Goal: Task Accomplishment & Management: Use online tool/utility

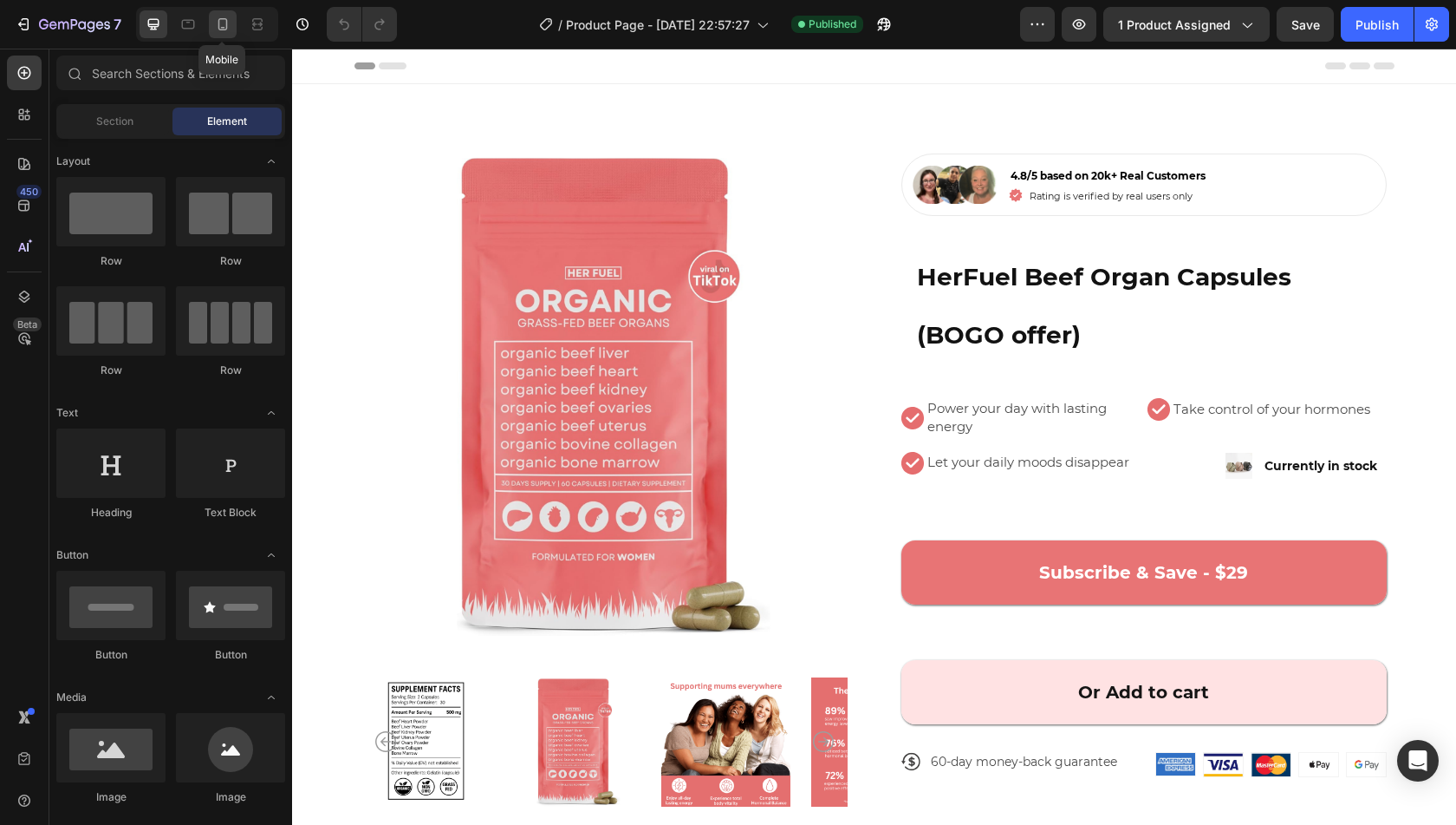
click at [222, 23] on icon at bounding box center [222, 24] width 17 height 17
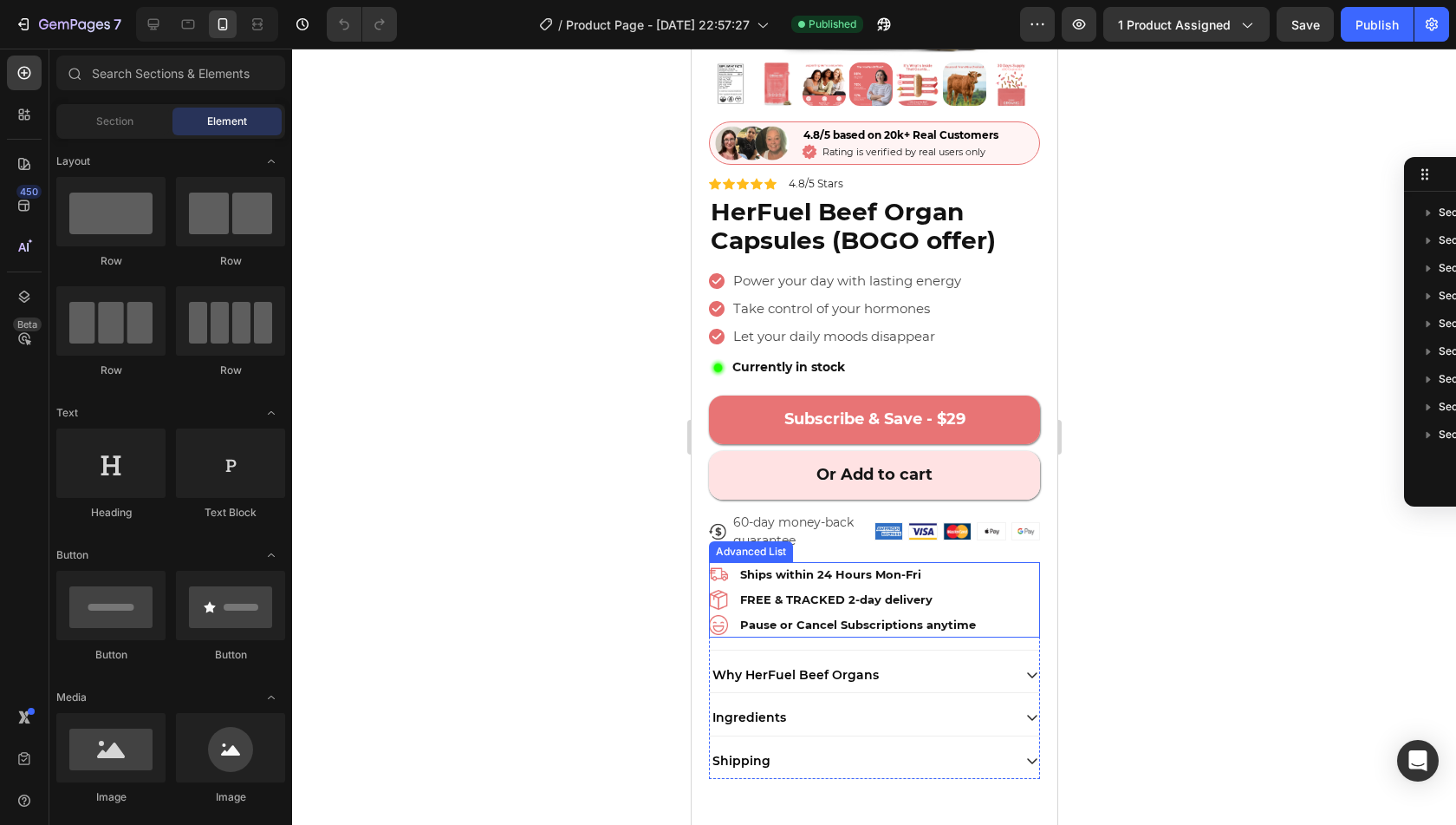
scroll to position [339, 0]
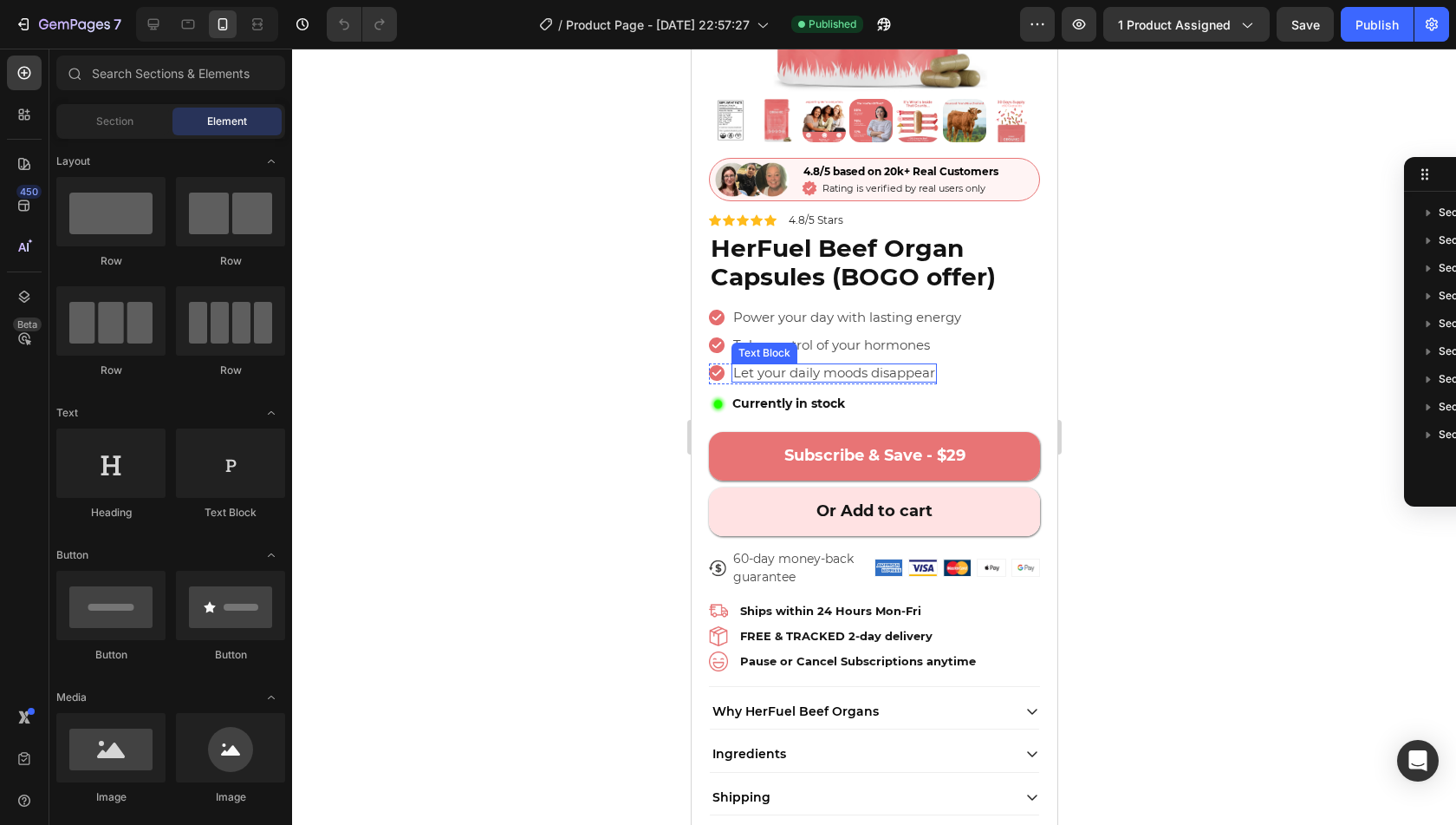
click at [886, 364] on span "Let your daily moods disappear" at bounding box center [833, 372] width 202 height 16
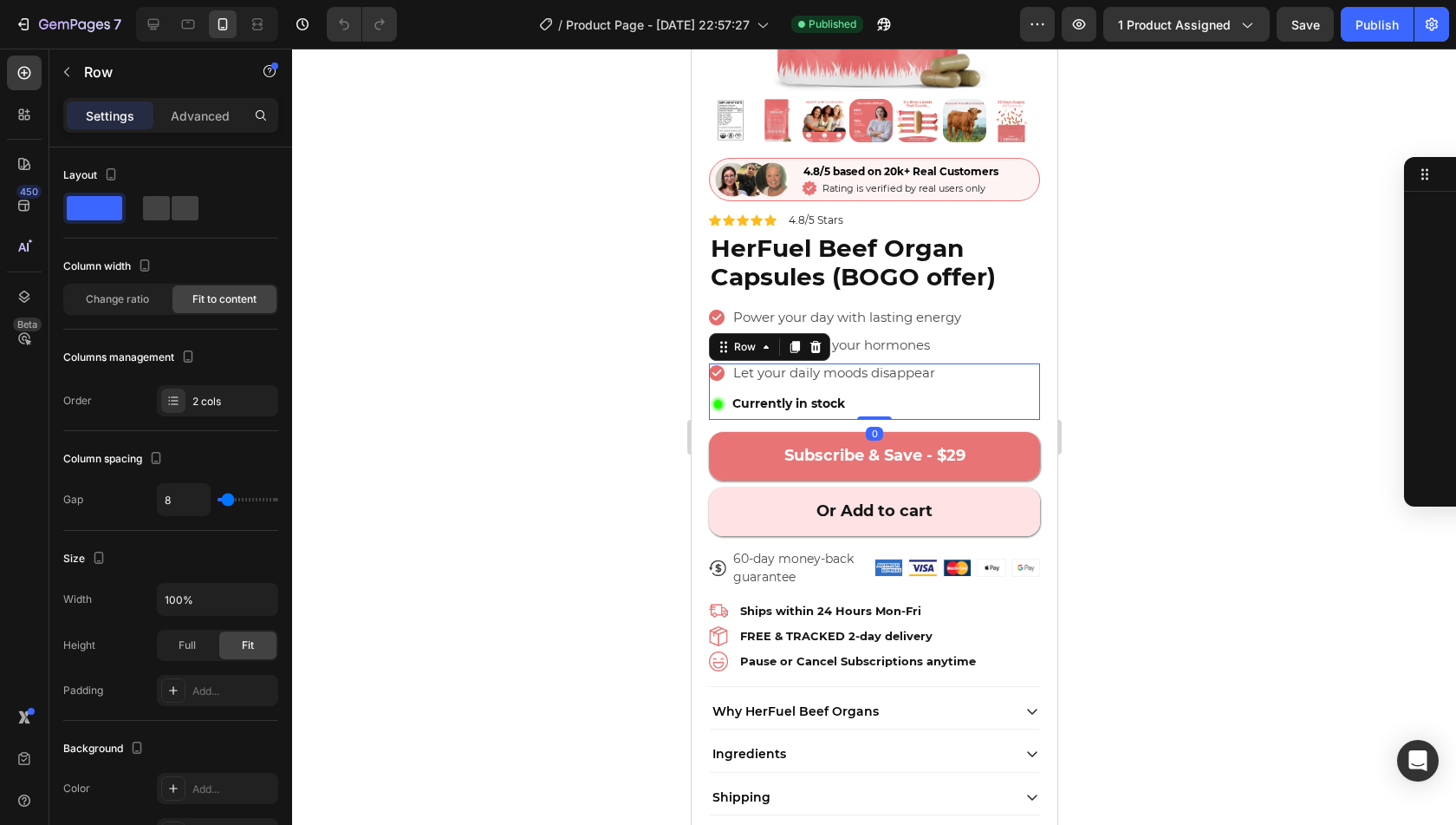
scroll to position [133, 0]
click at [796, 396] on span "Currently in stock" at bounding box center [787, 403] width 112 height 15
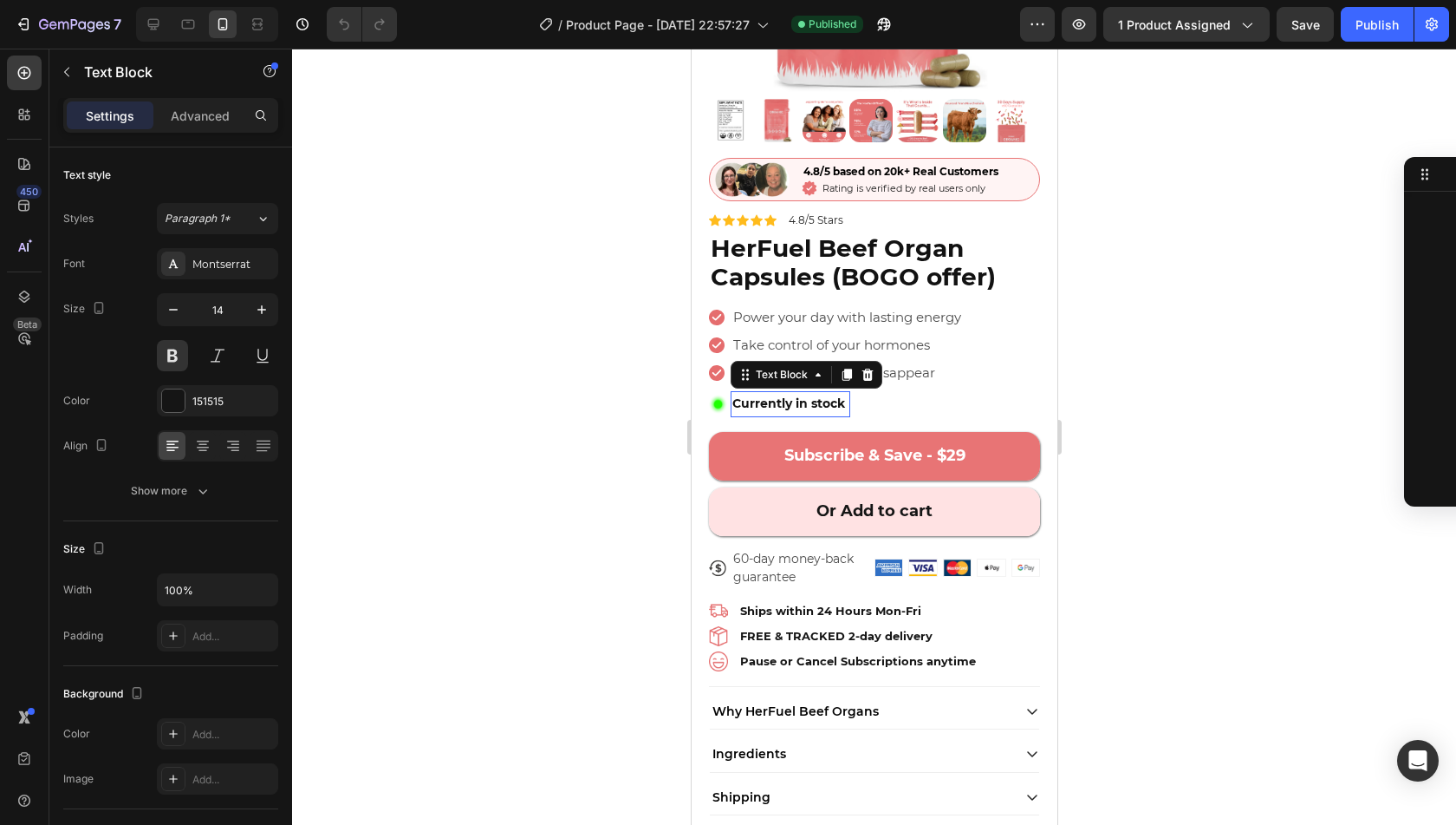
scroll to position [495, 0]
click at [796, 396] on span "Currently in stock" at bounding box center [787, 403] width 112 height 15
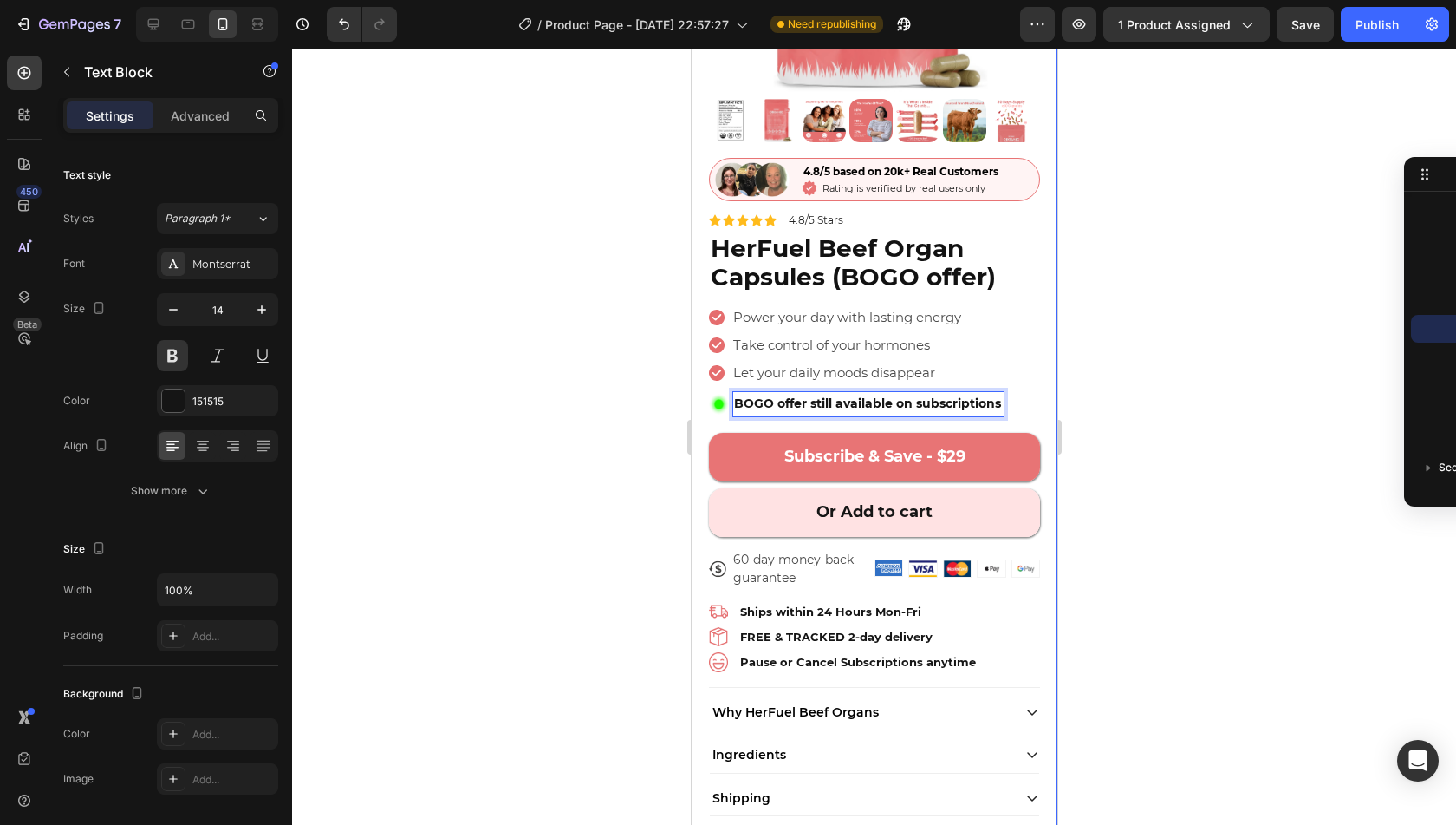
click at [1159, 382] on div at bounding box center [874, 437] width 1164 height 776
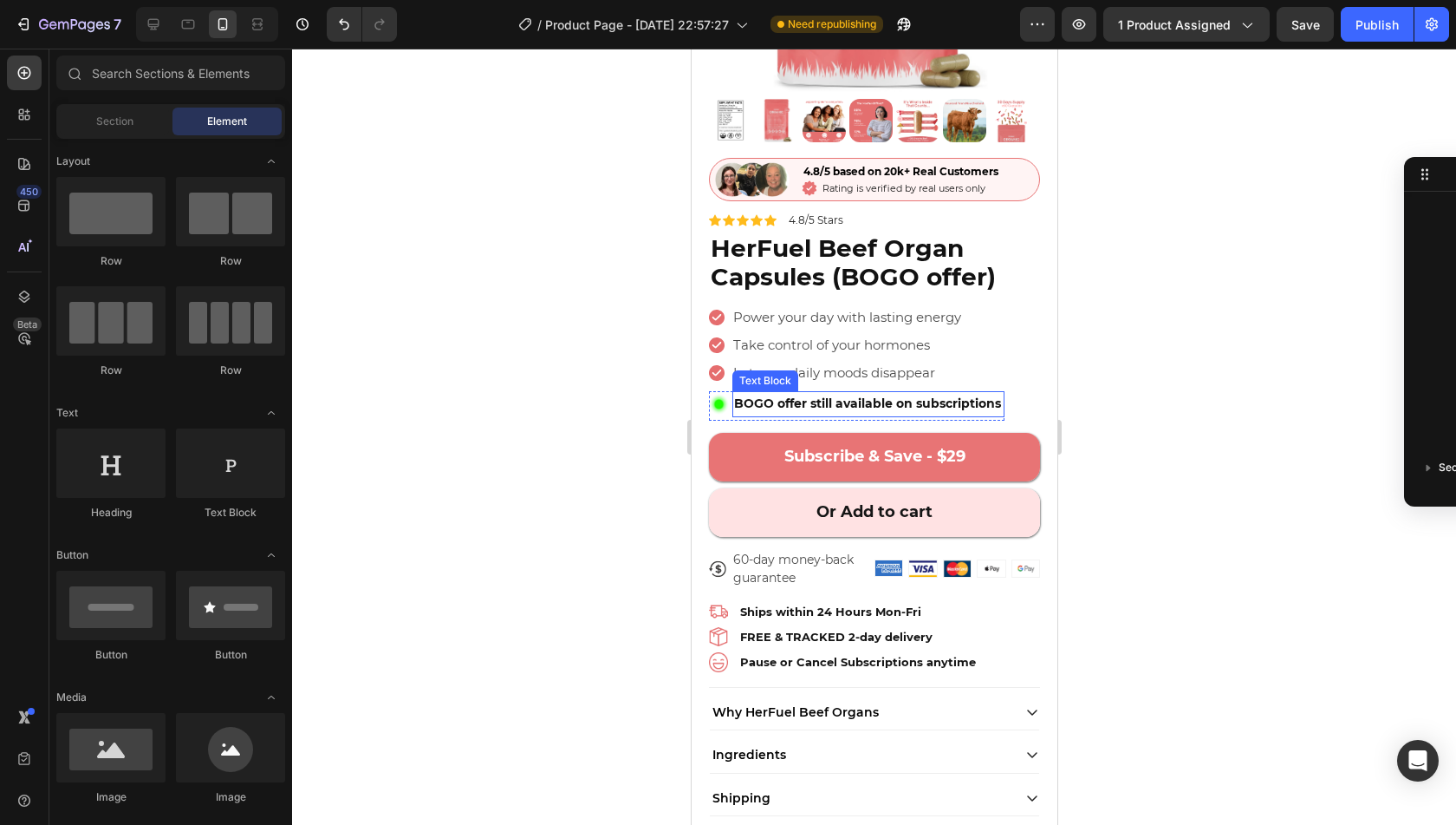
click at [857, 396] on span "BOGO offer still available on subscriptions" at bounding box center [866, 403] width 267 height 15
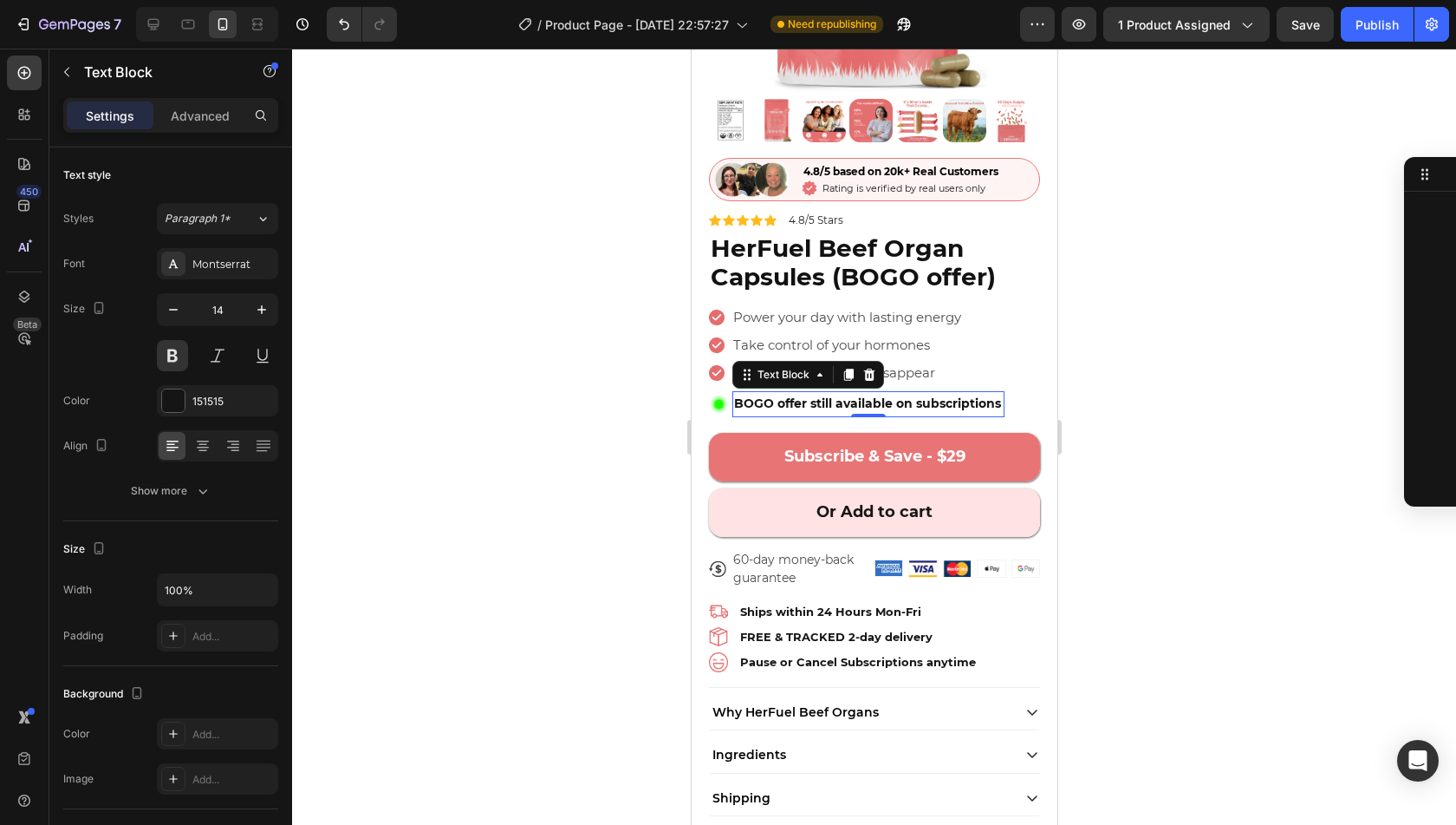
scroll to position [827, 0]
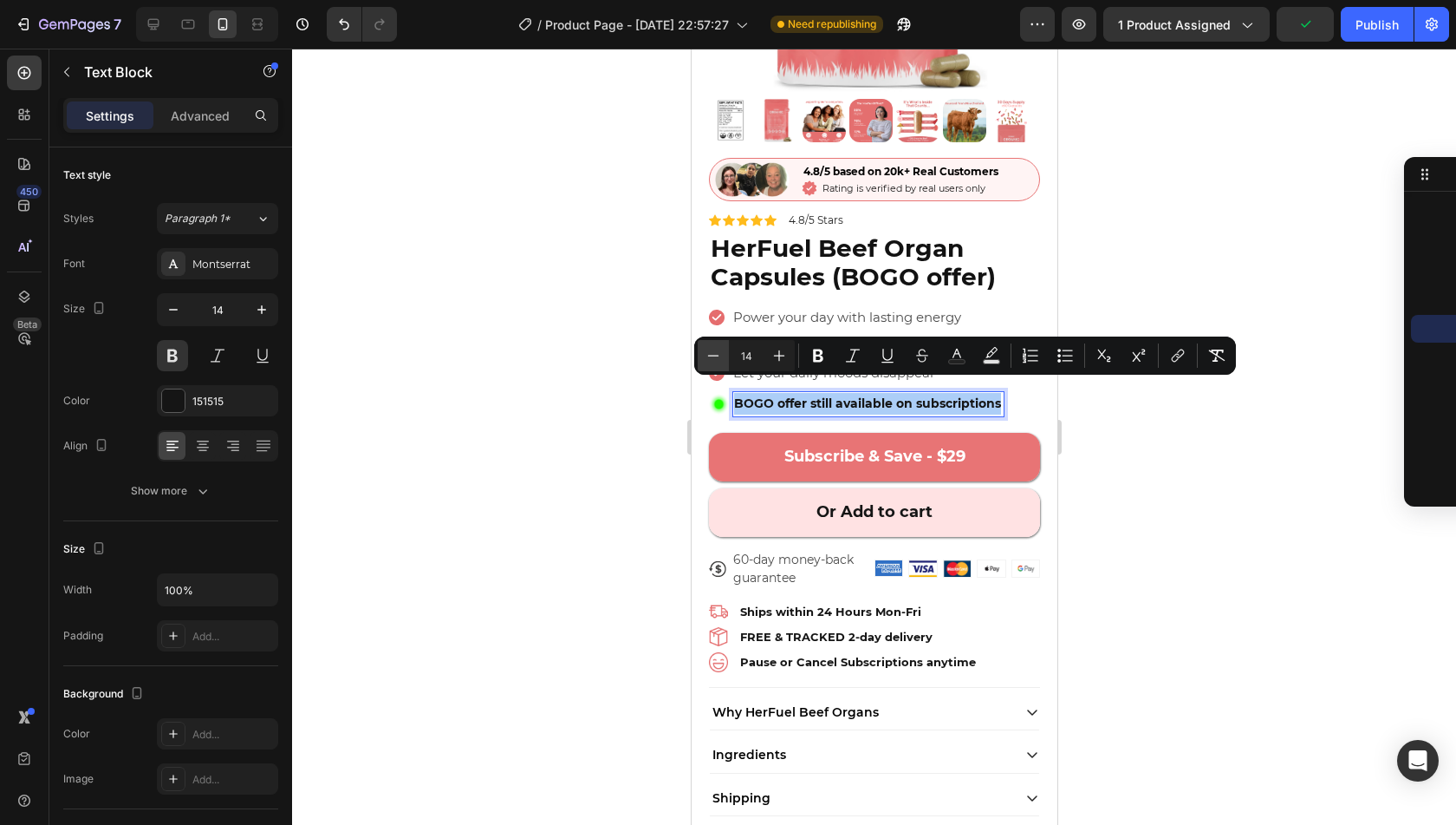
click at [700, 357] on button "Minus" at bounding box center [713, 356] width 31 height 31
type input "12"
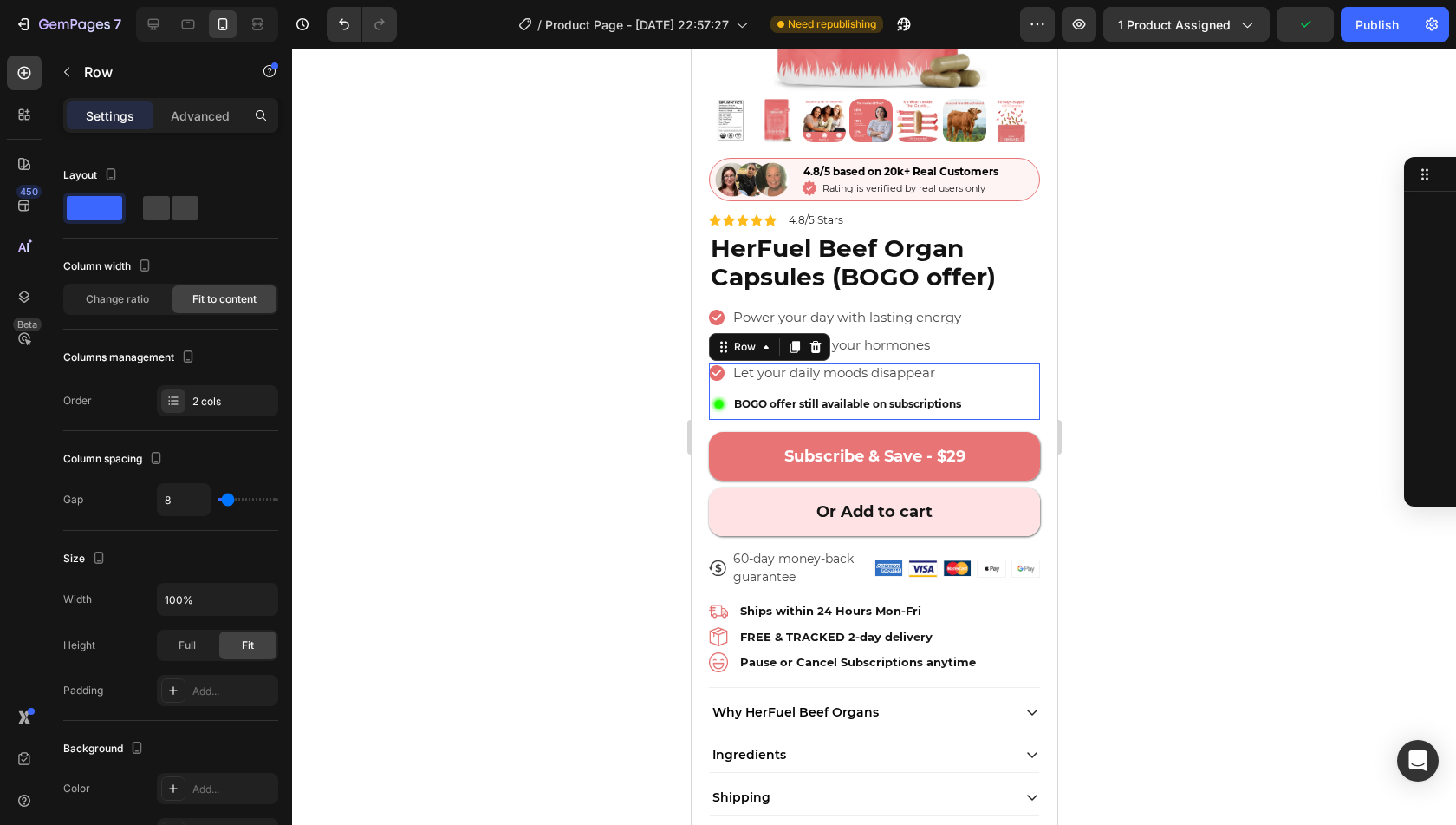
scroll to position [467, 0]
click at [1107, 377] on div at bounding box center [874, 437] width 1164 height 776
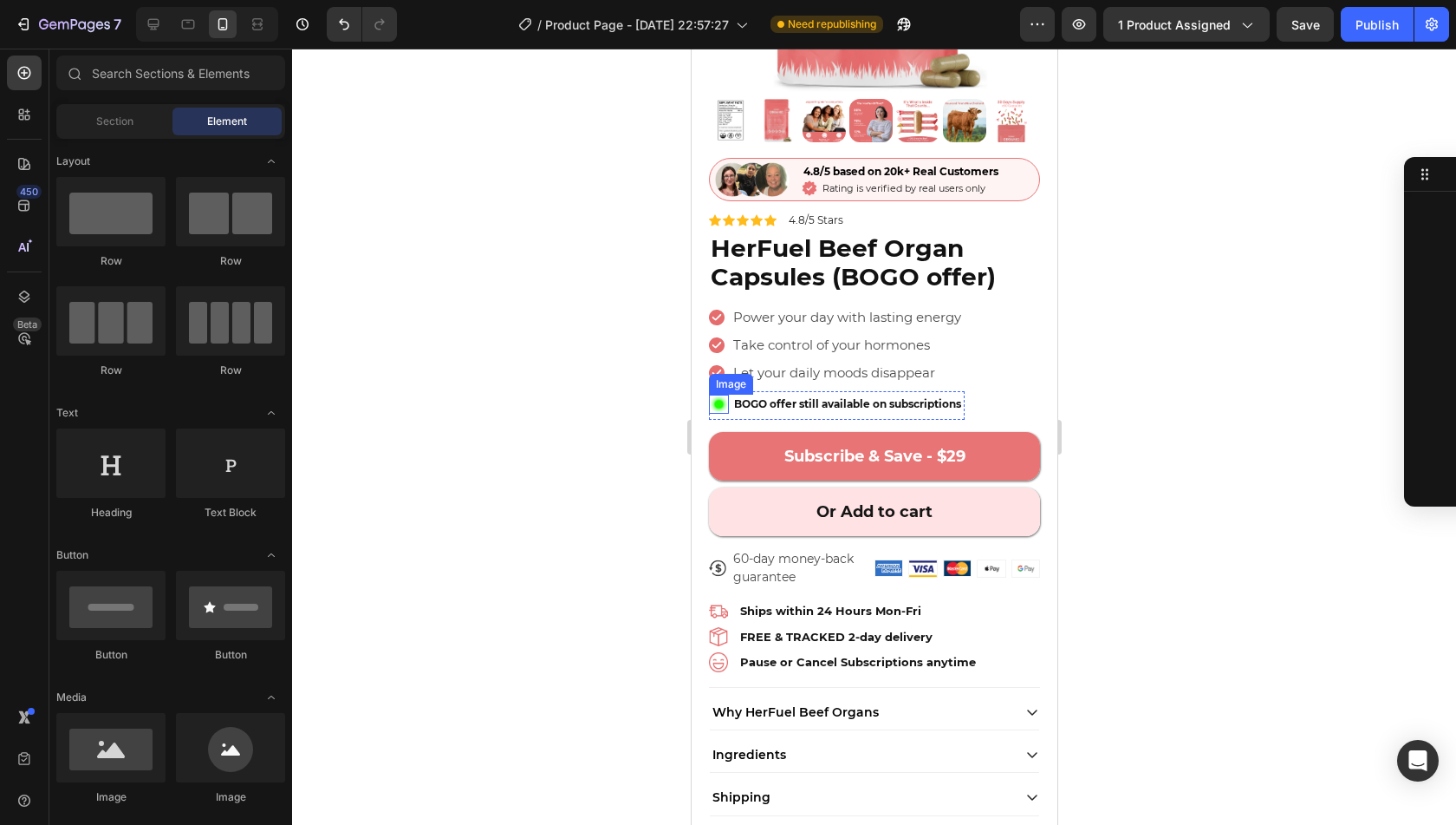
click at [716, 395] on img at bounding box center [718, 405] width 20 height 20
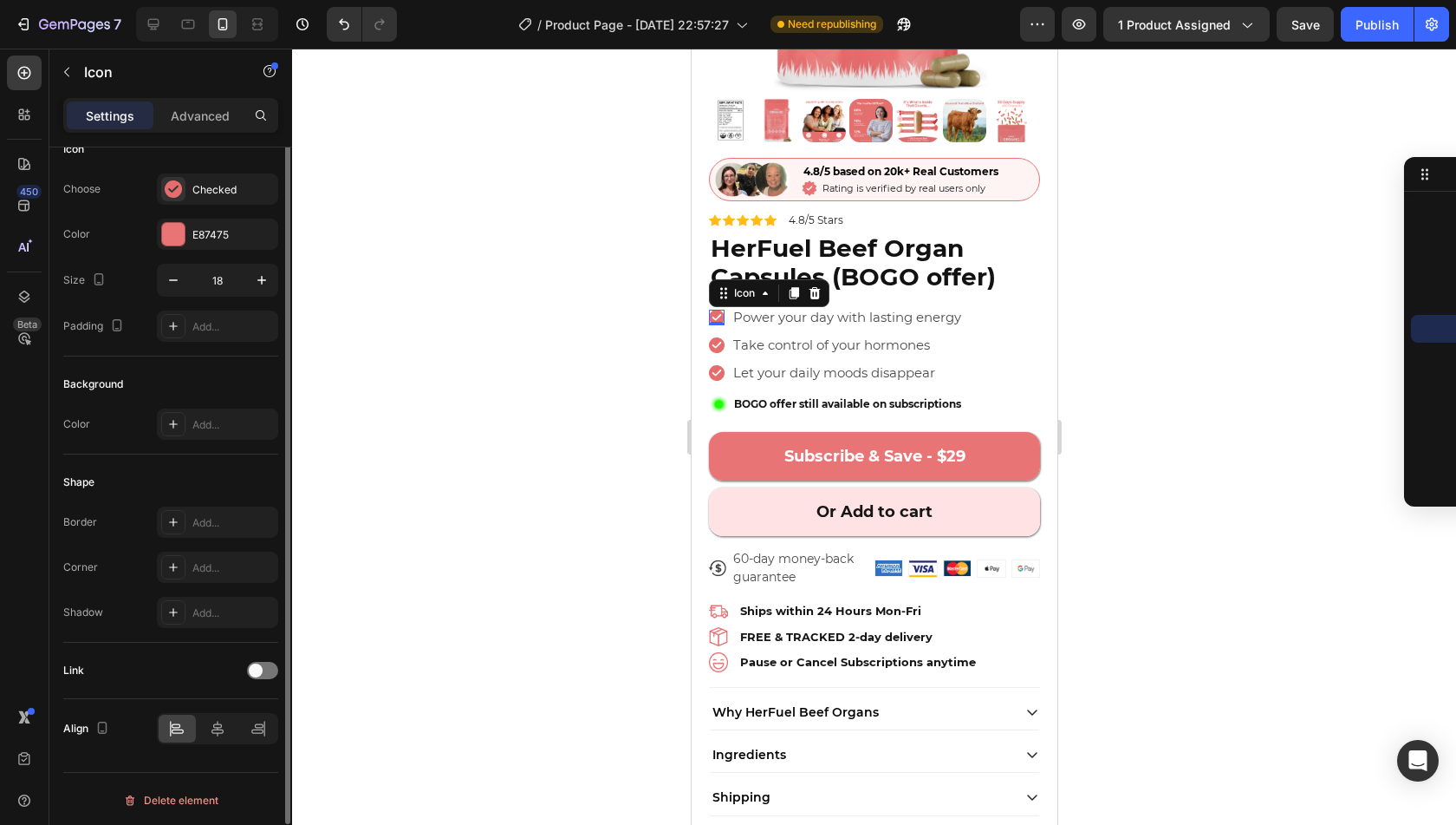
scroll to position [0, 0]
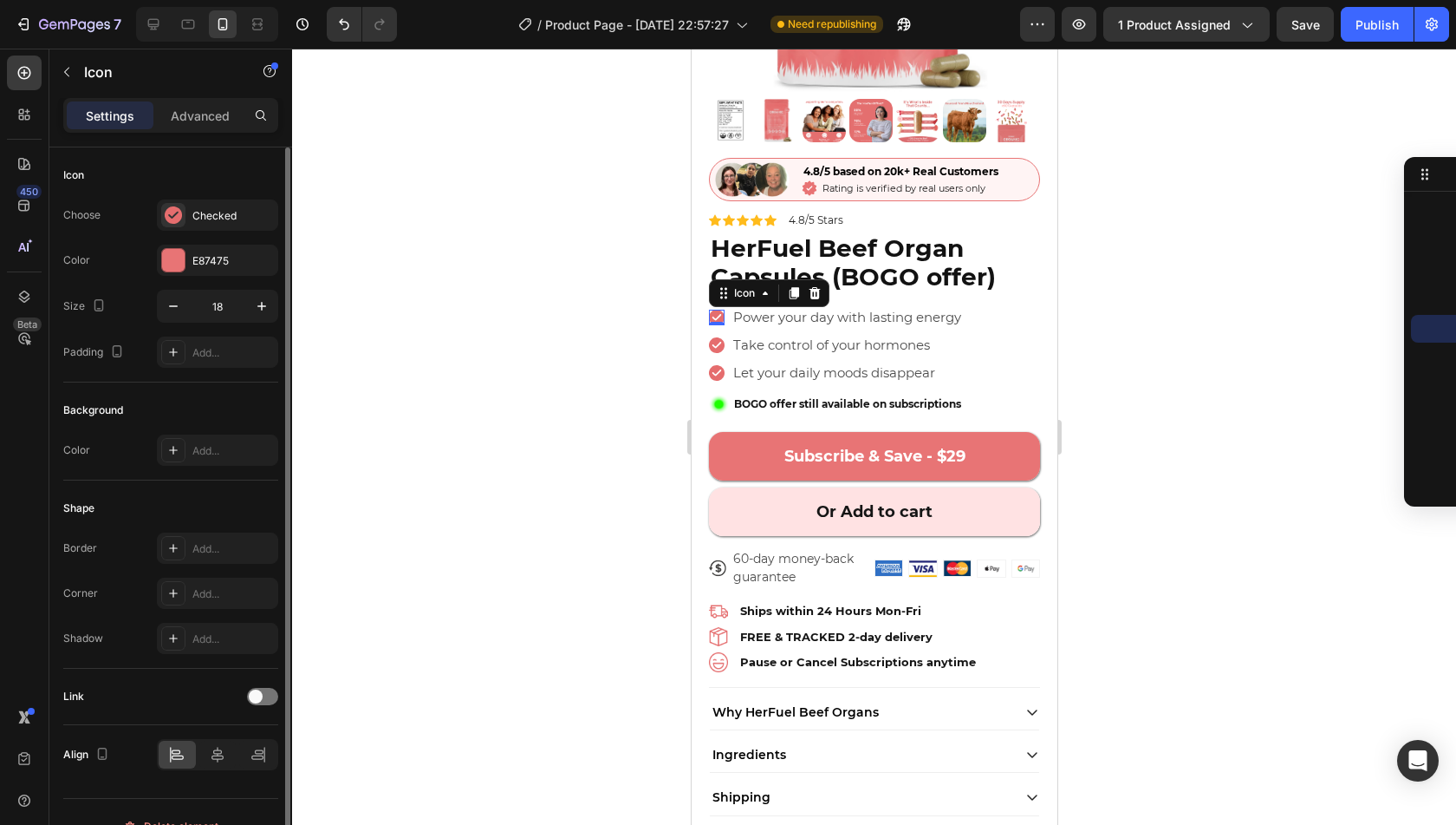
click at [188, 391] on div "Background Color Add..." at bounding box center [171, 431] width 215 height 98
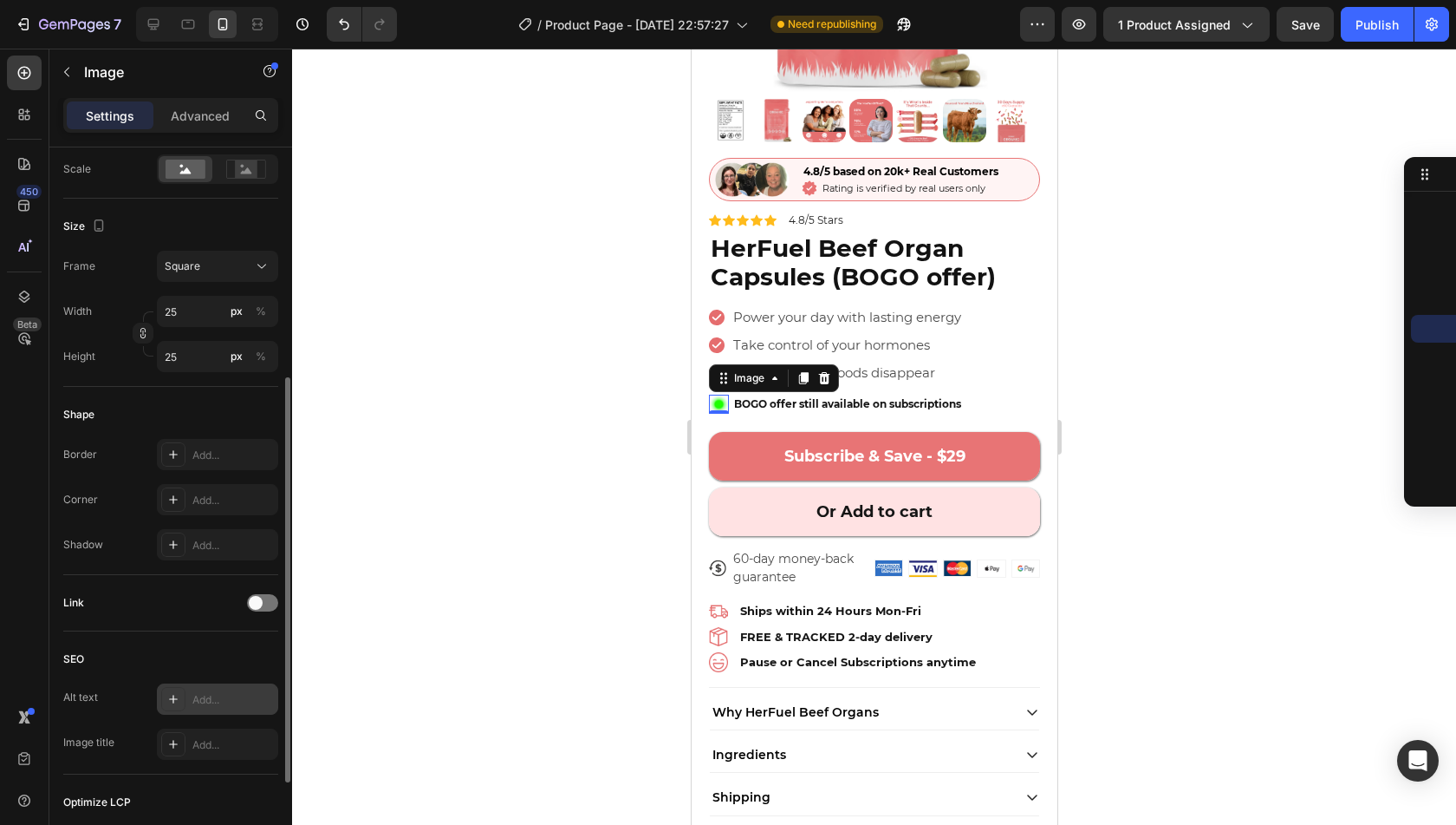
scroll to position [408, 0]
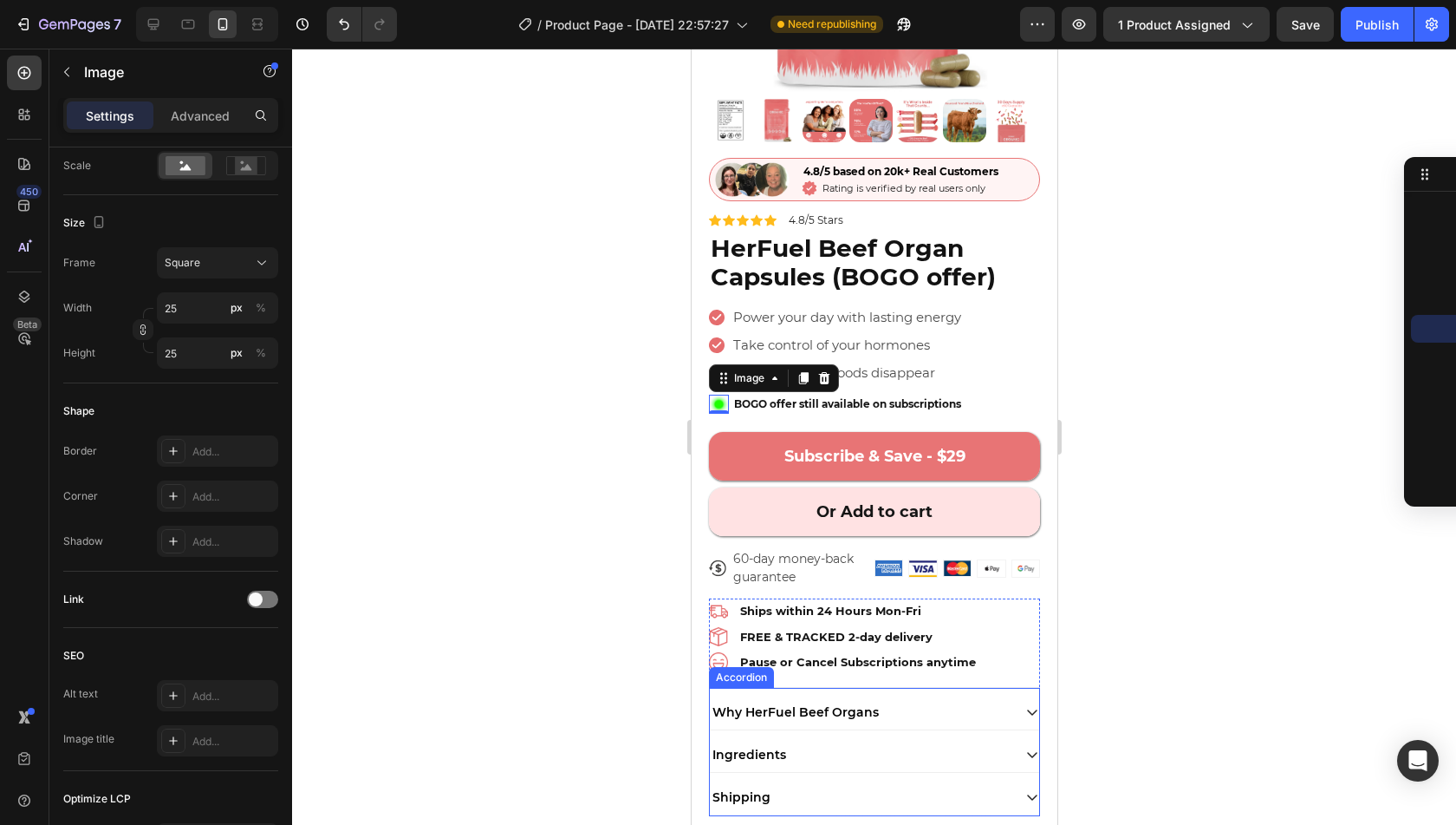
click at [909, 702] on div "Why HerFuel Beef Organs" at bounding box center [860, 712] width 301 height 21
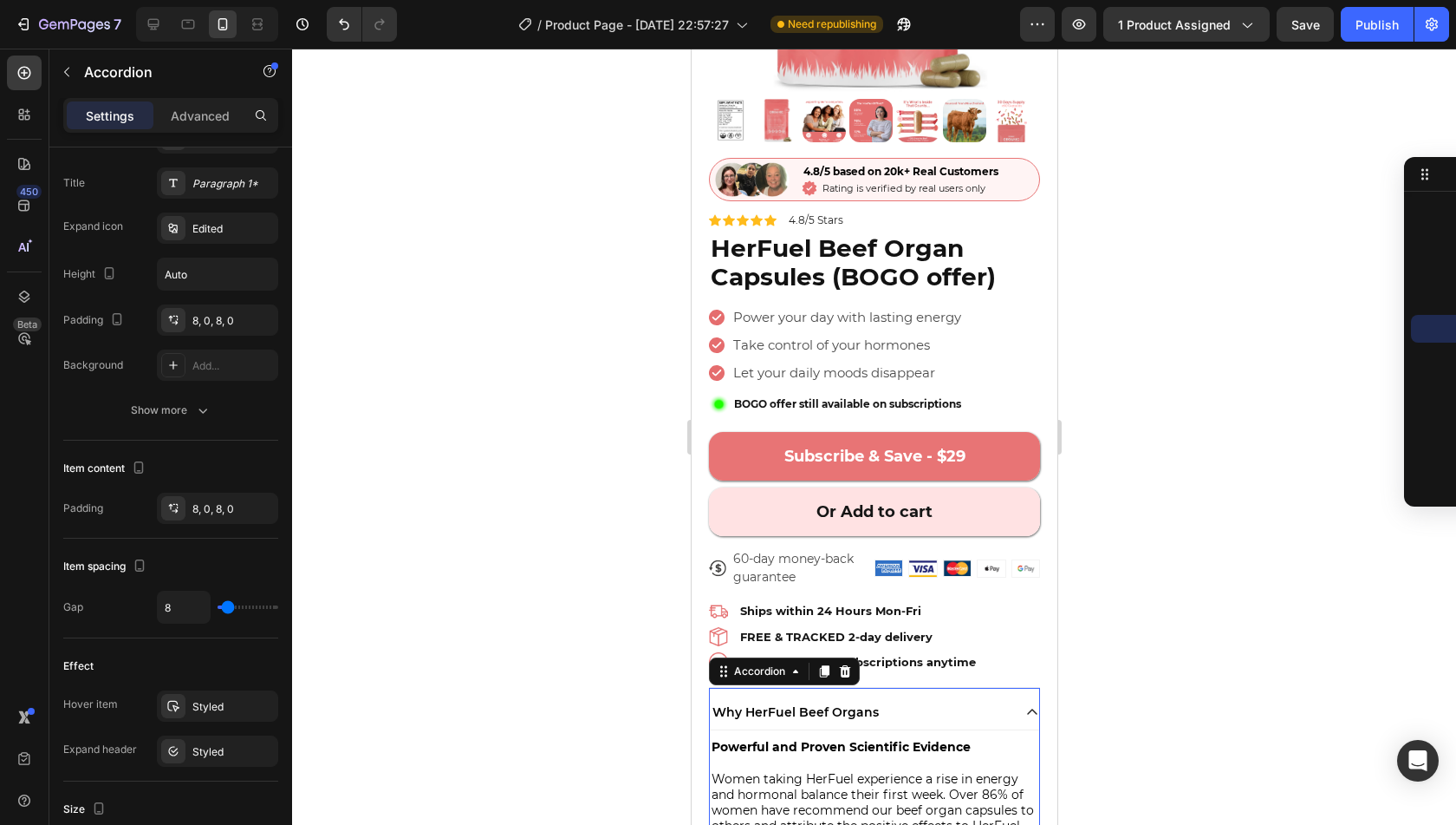
scroll to position [0, 0]
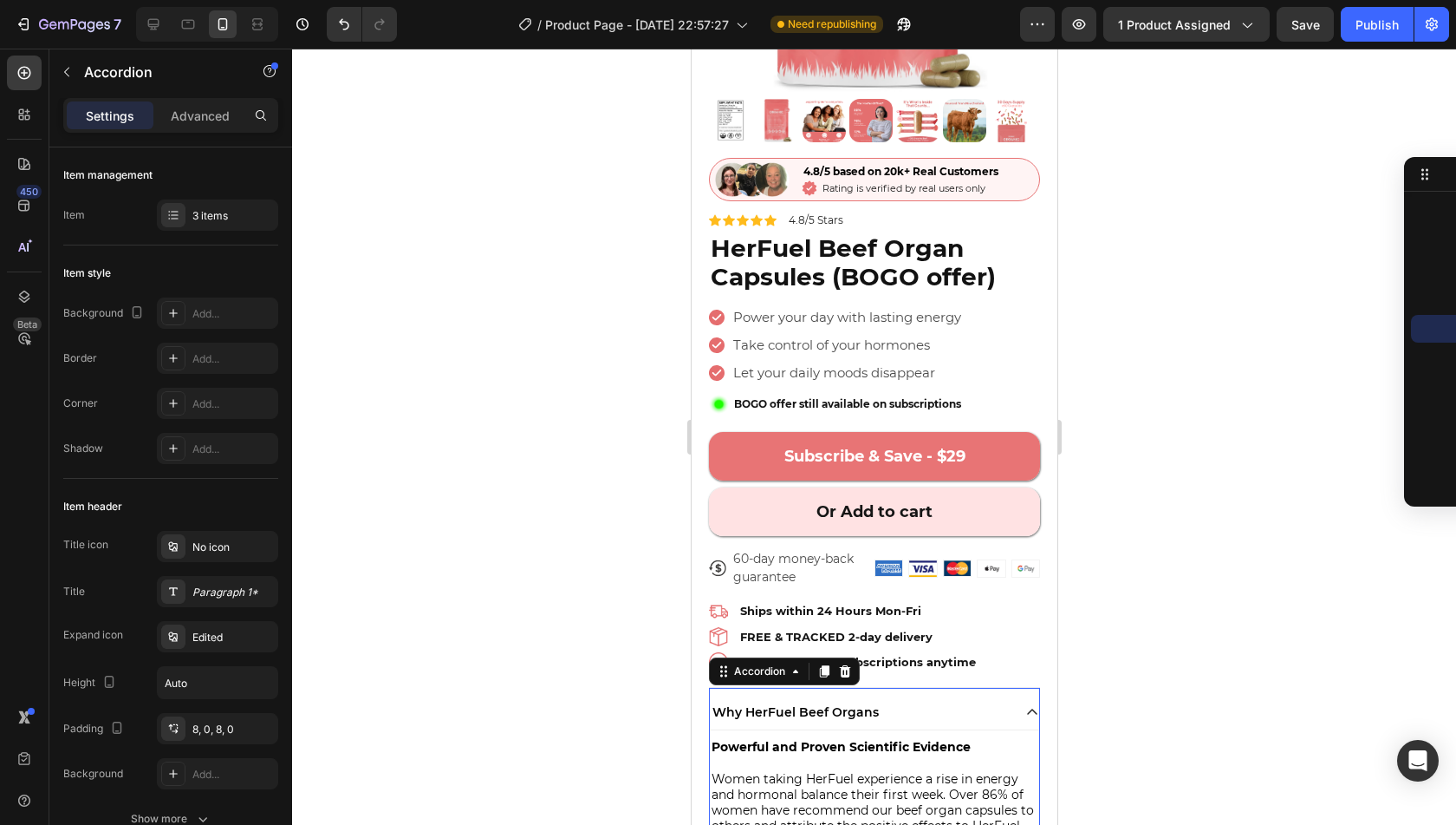
click at [1164, 620] on div at bounding box center [874, 437] width 1164 height 776
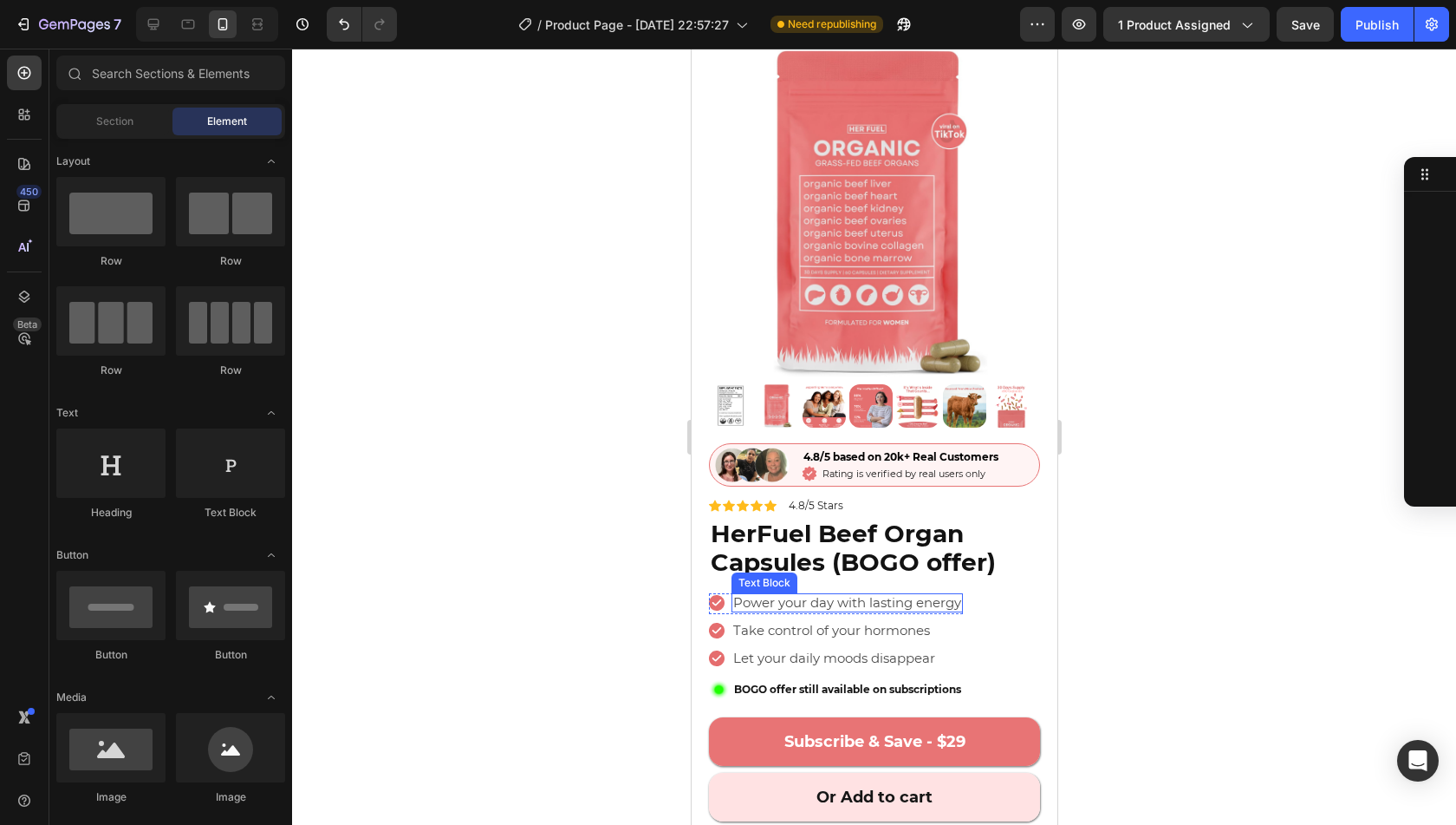
scroll to position [30, 0]
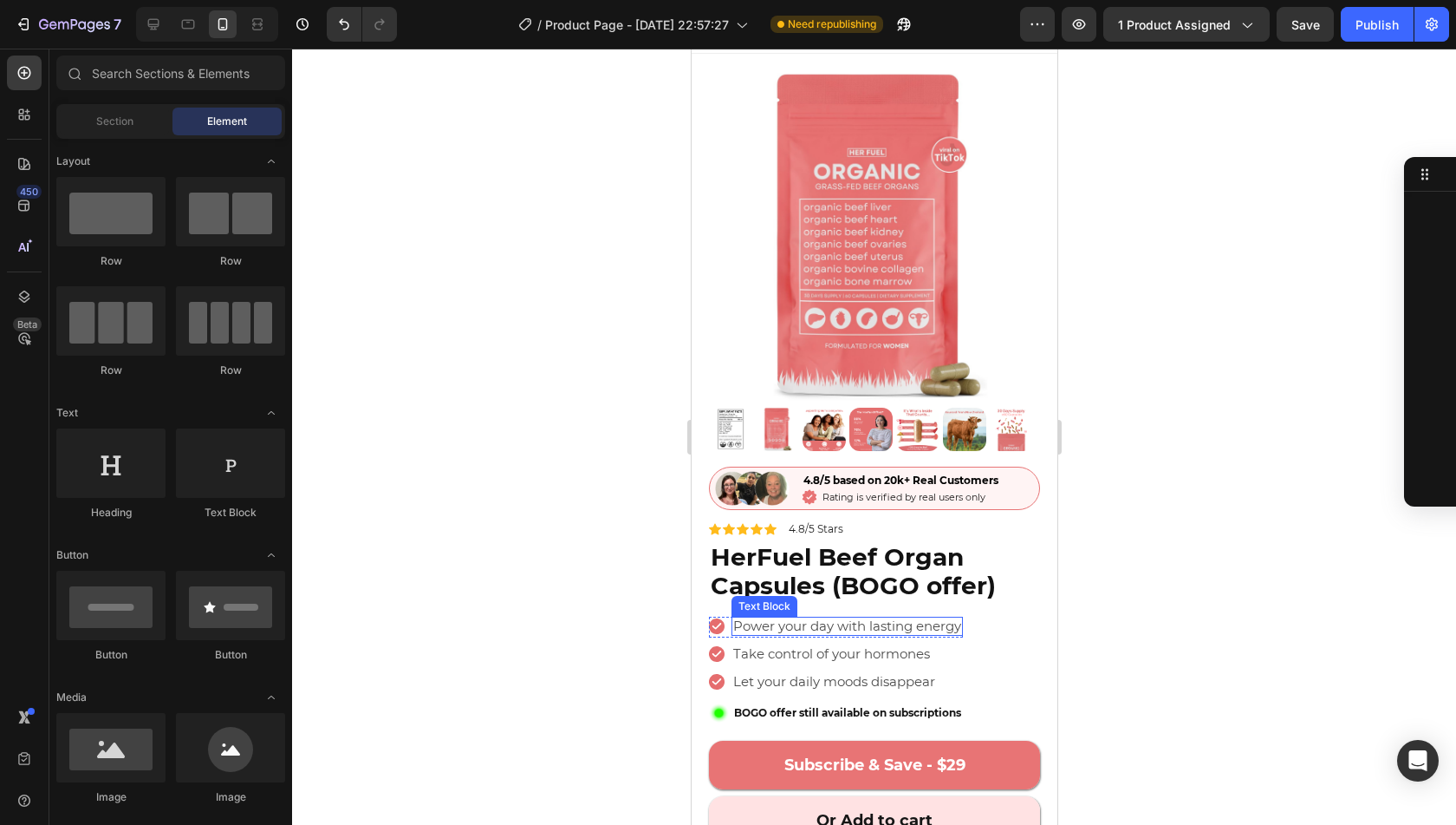
click at [865, 617] on span "Power your day with lasting energy" at bounding box center [845, 625] width 228 height 16
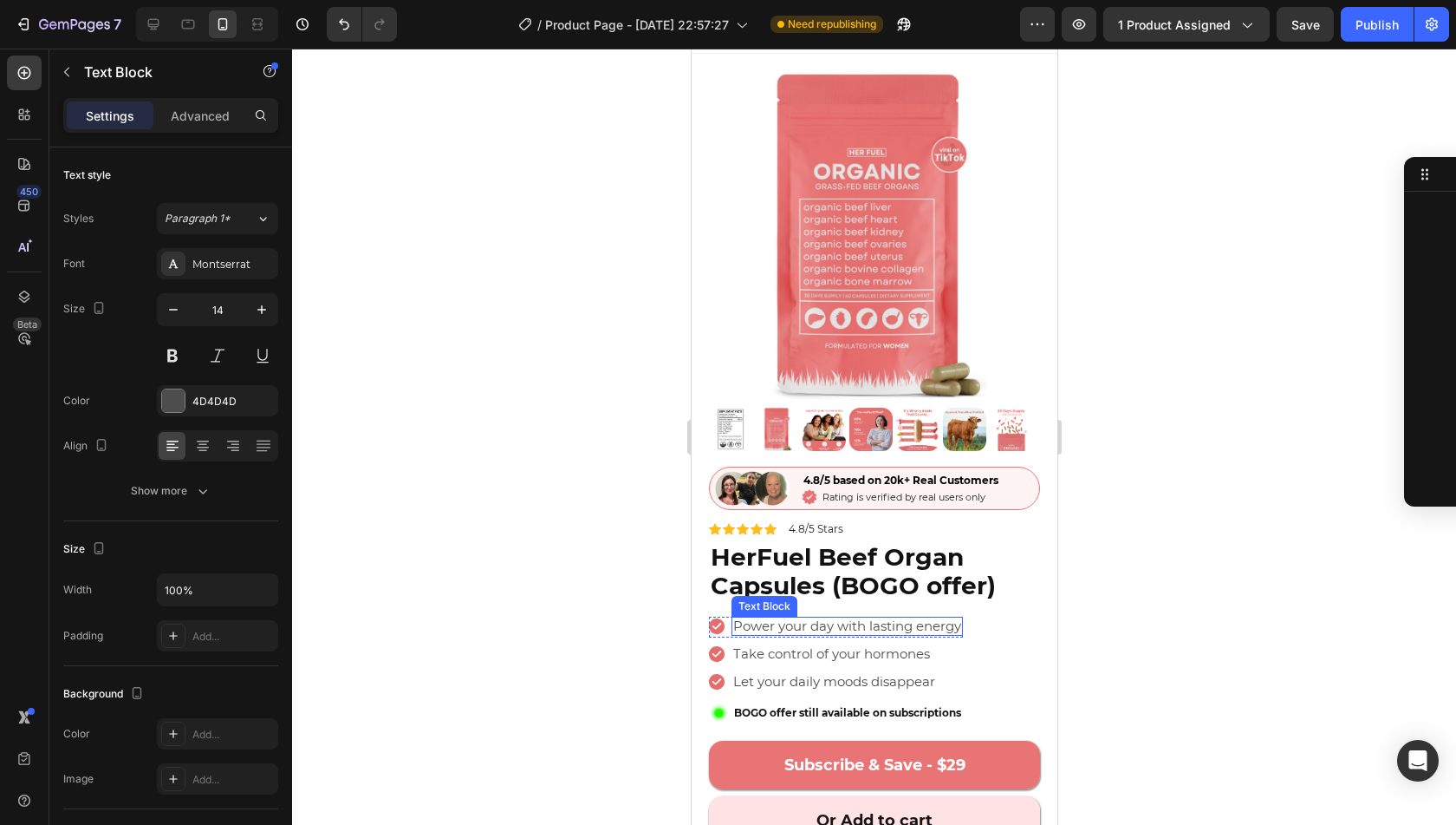
click at [865, 617] on span "Power your day with lasting energy" at bounding box center [845, 625] width 228 height 16
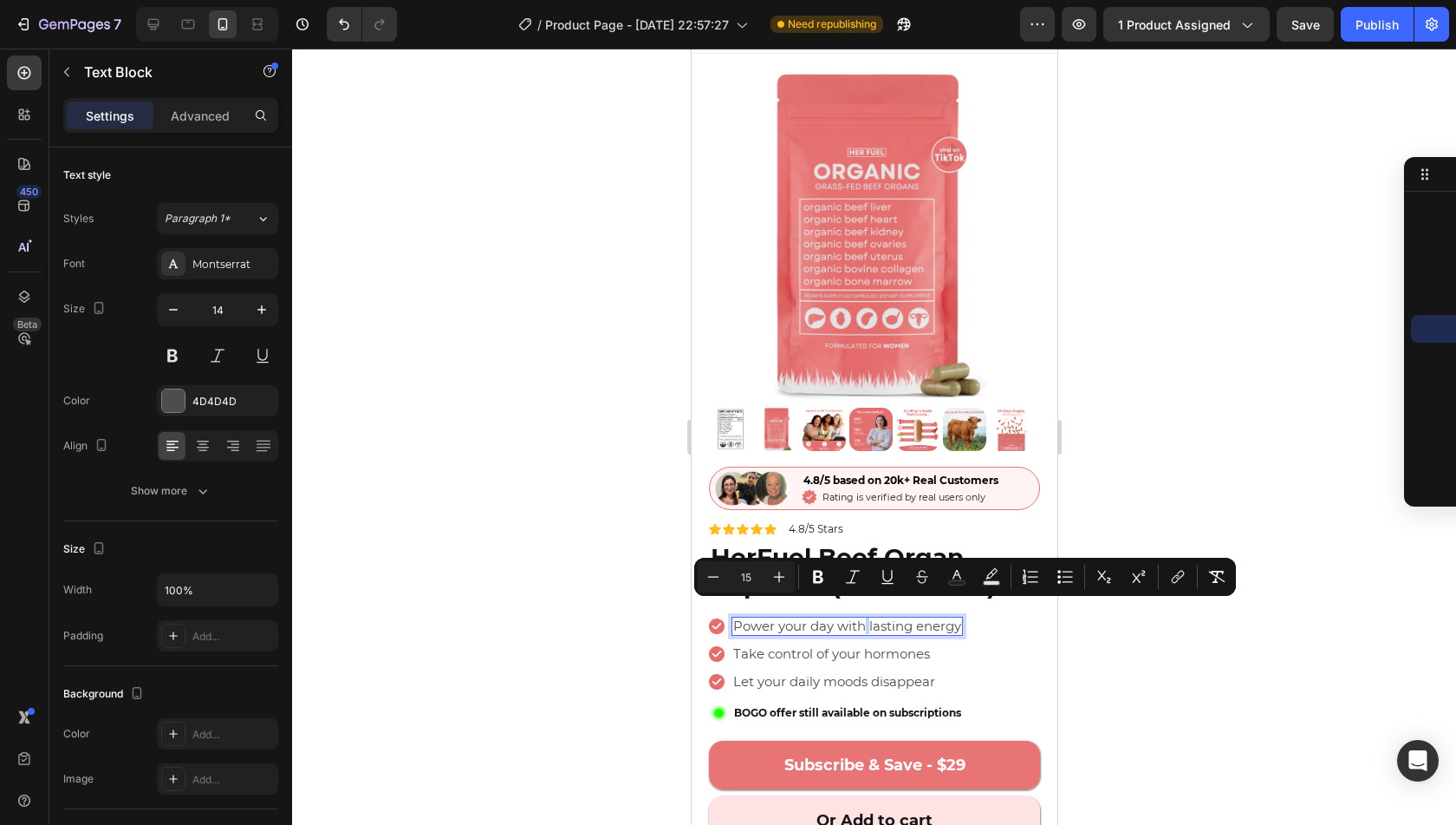
click at [868, 617] on span "Power your day with lasting energy" at bounding box center [845, 625] width 228 height 16
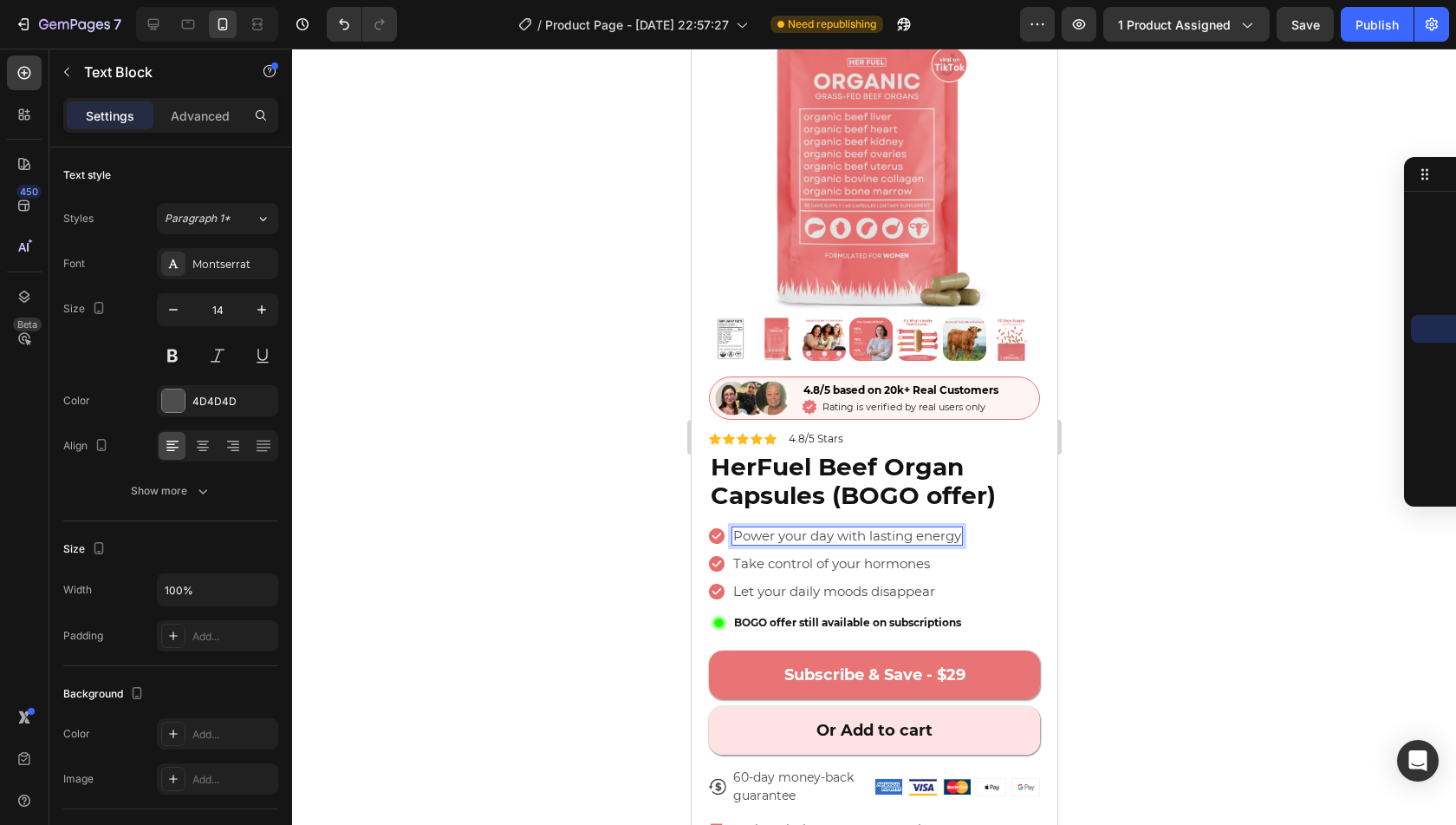
scroll to position [122, 0]
click at [846, 582] on span "Let your daily moods disappear" at bounding box center [833, 590] width 202 height 16
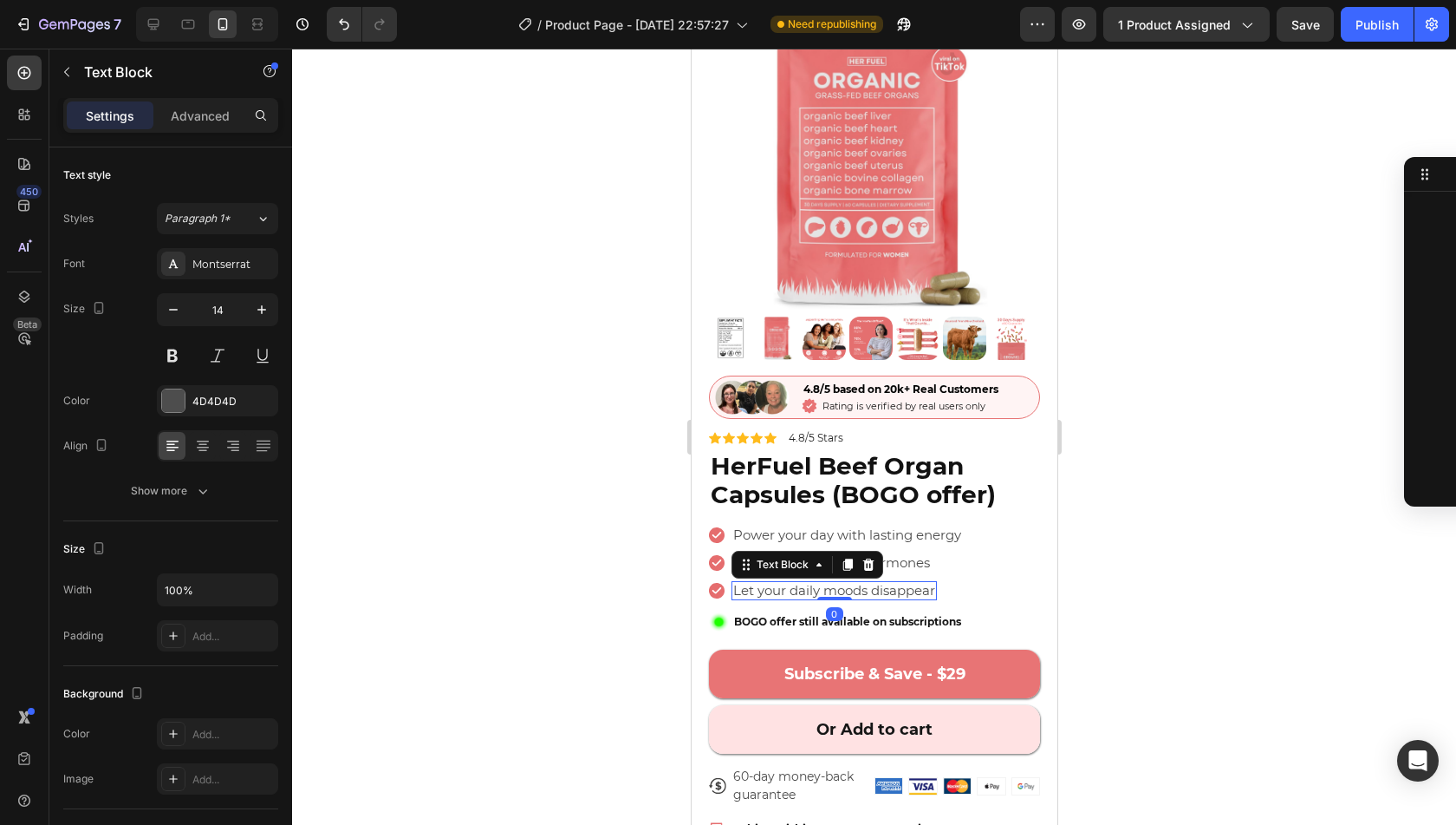
scroll to position [1354, 0]
click at [846, 582] on span "Let your daily moods disappear" at bounding box center [833, 590] width 202 height 16
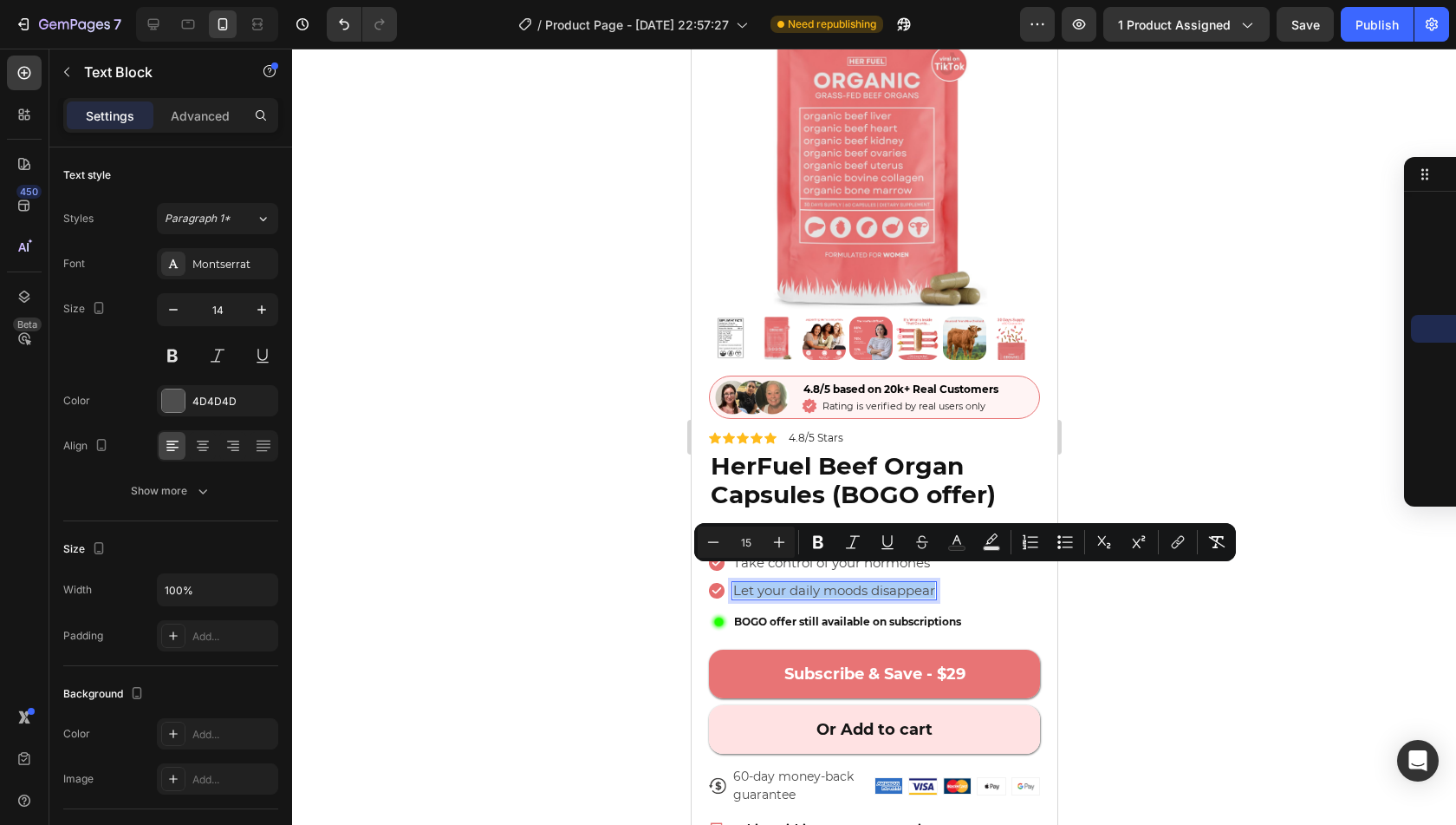
click at [1123, 609] on div at bounding box center [874, 437] width 1164 height 776
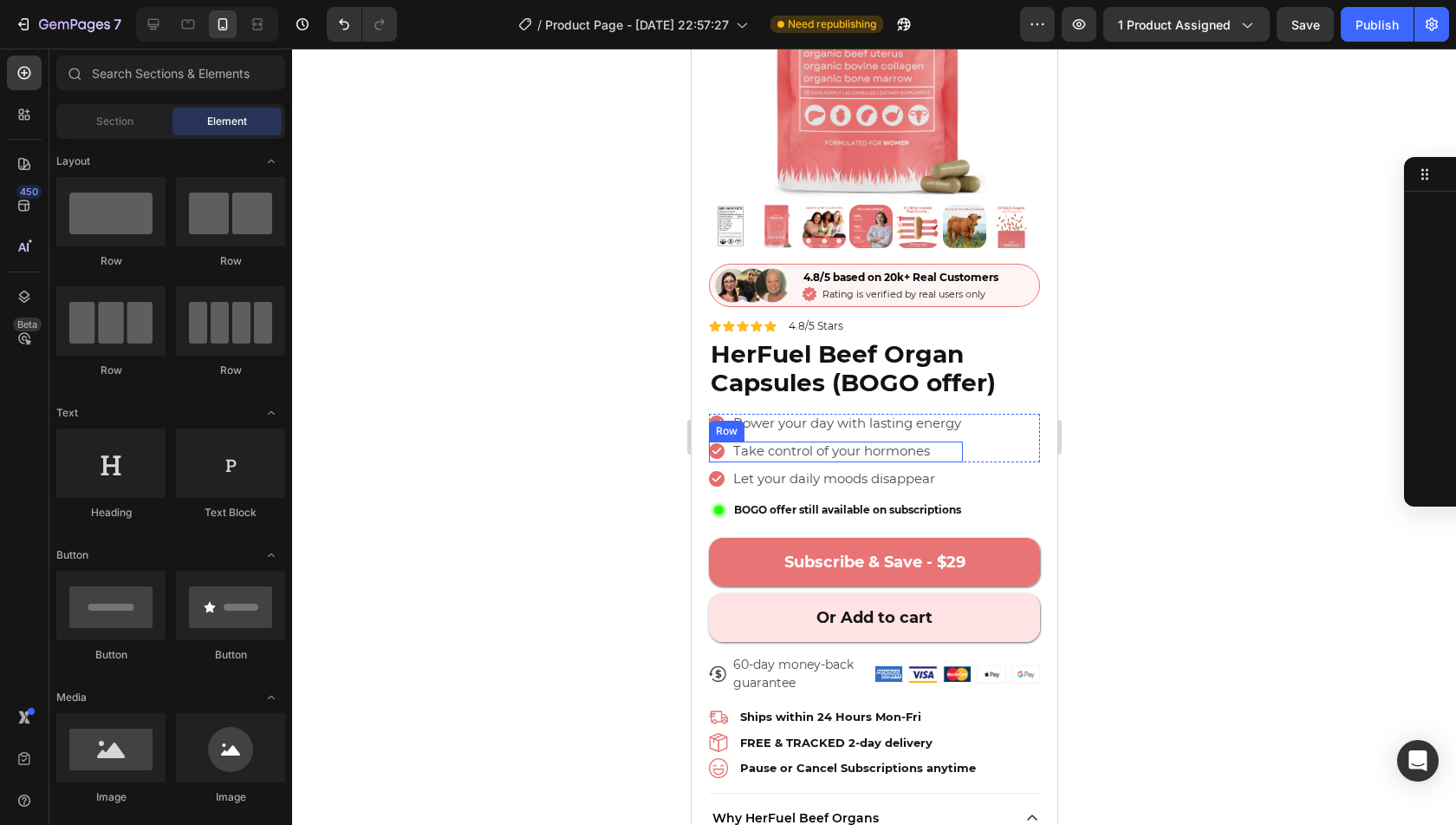
scroll to position [239, 0]
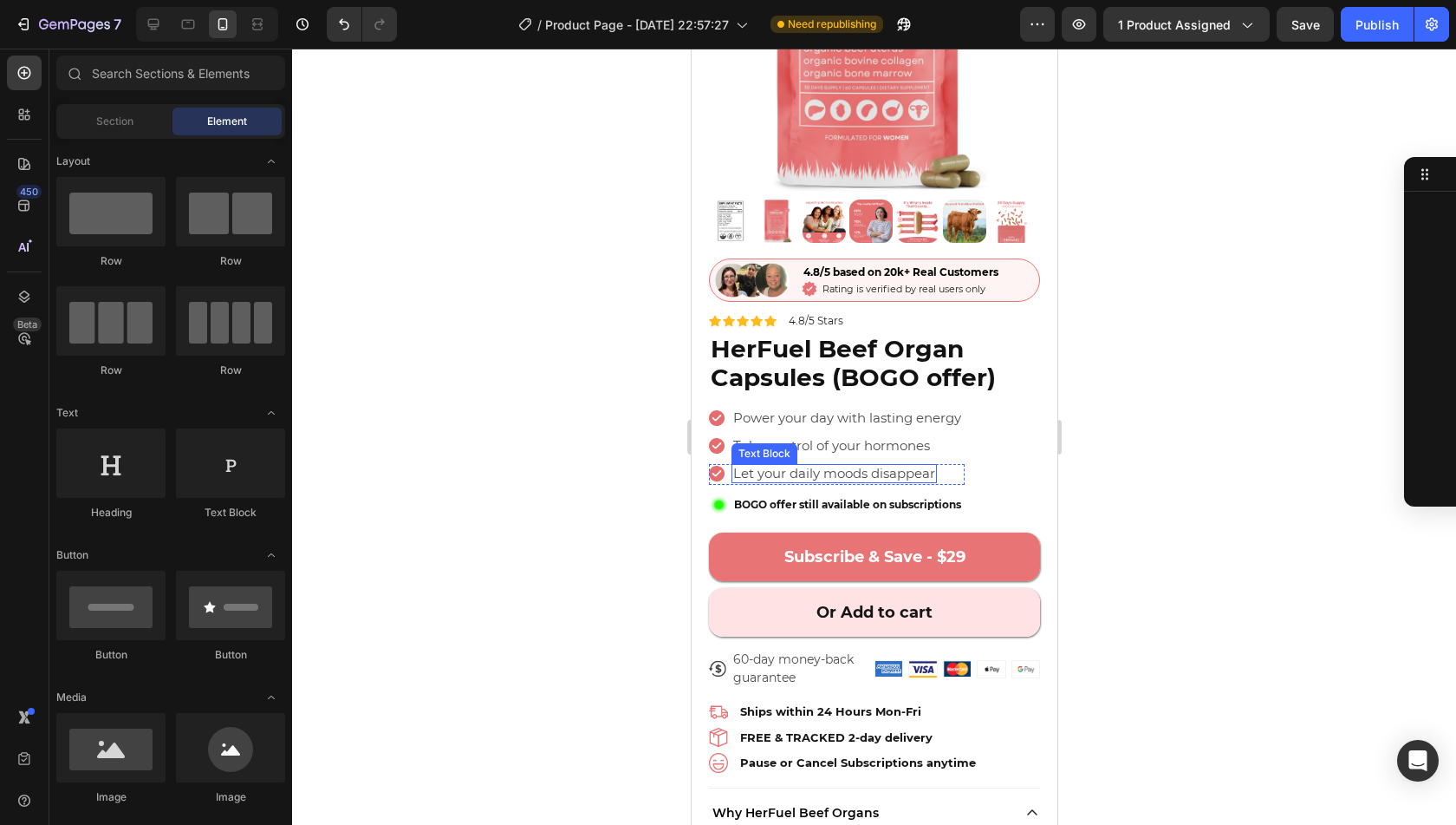
click at [914, 465] on span "Let your daily moods disappear" at bounding box center [833, 473] width 202 height 16
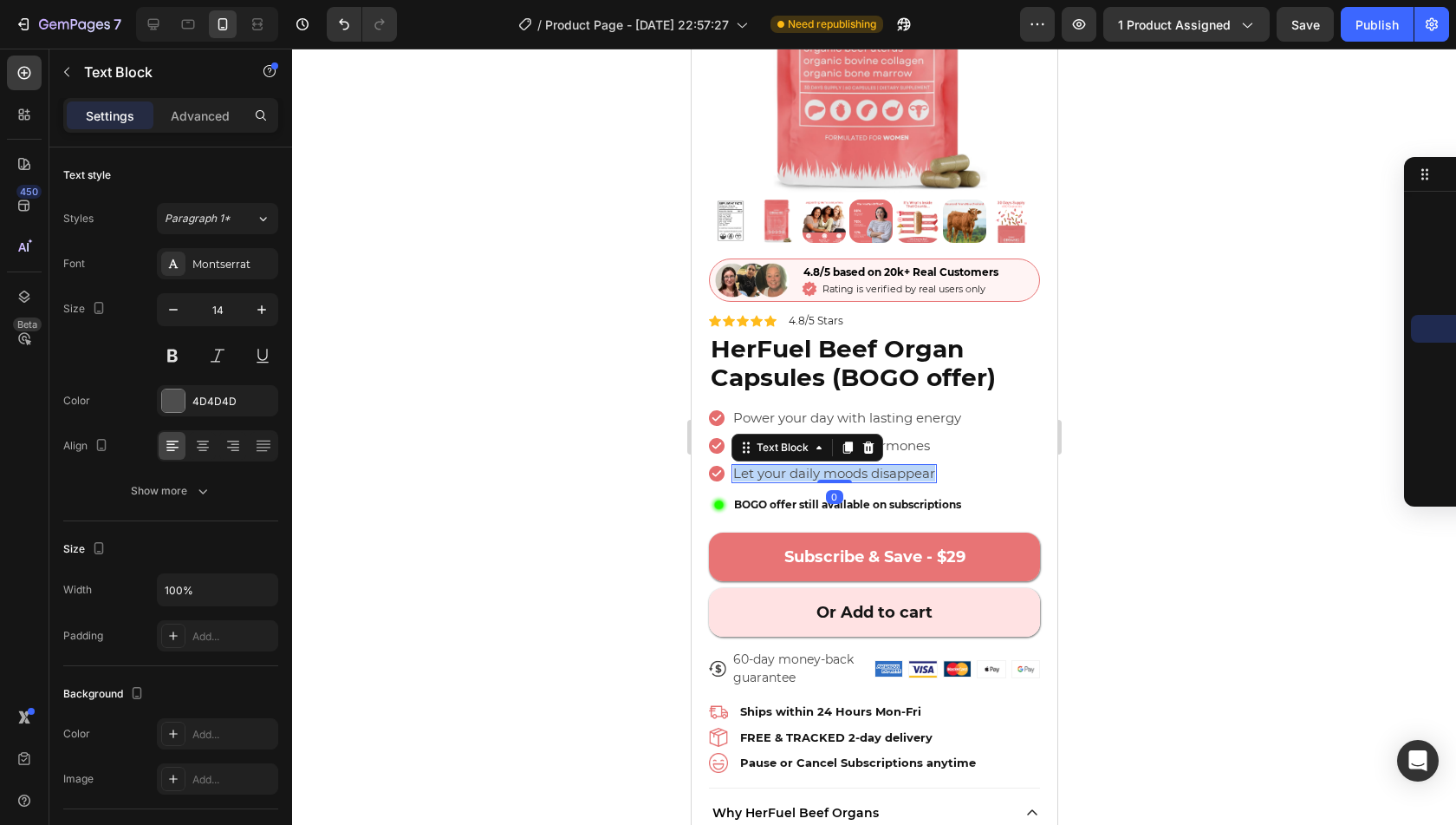
click at [914, 465] on span "Let your daily moods disappear" at bounding box center [833, 473] width 202 height 16
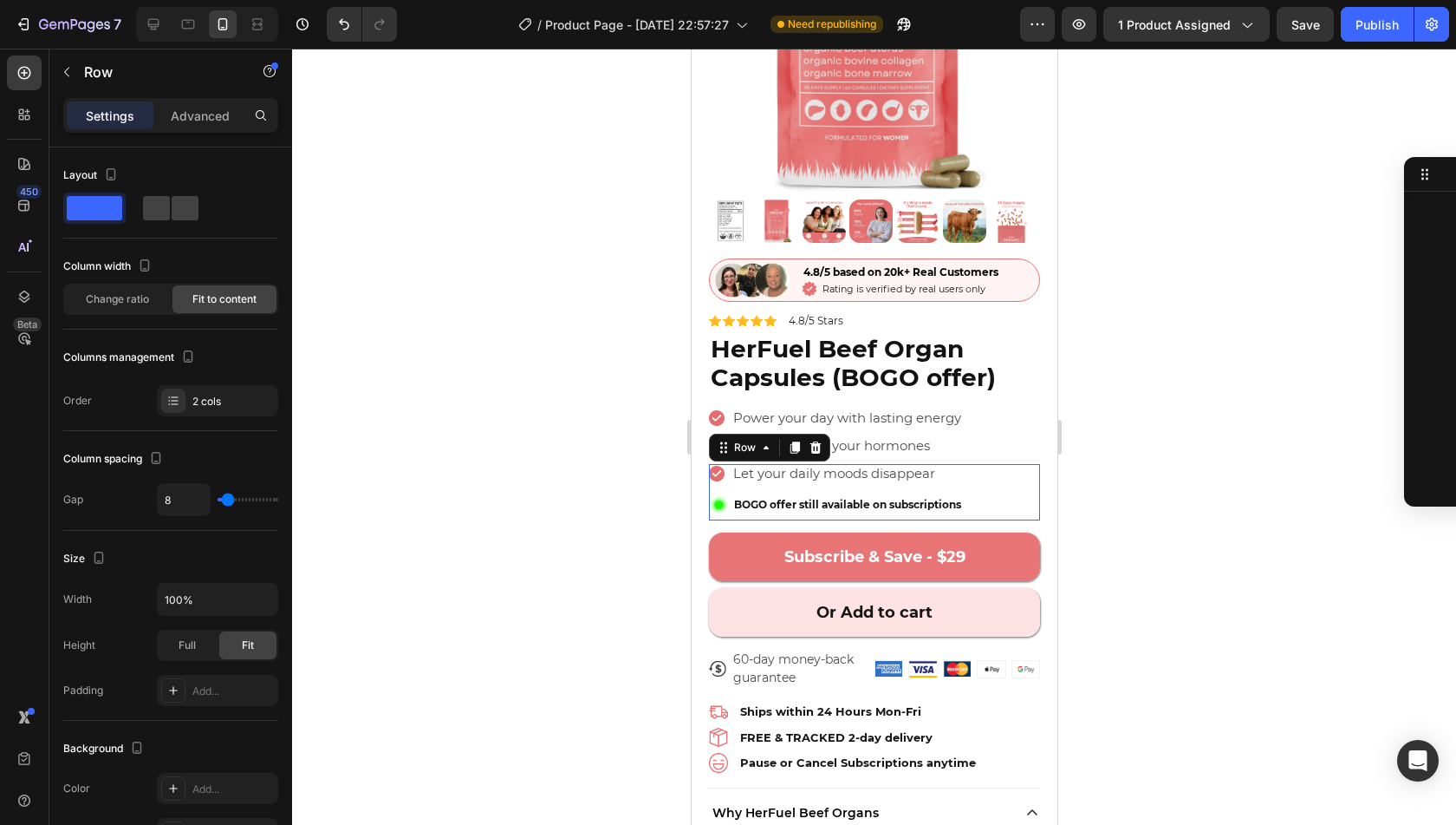
click at [971, 476] on div "Icon Let your daily moods disappear Text Block Row Image BOGO offer still avail…" at bounding box center [874, 492] width 331 height 56
click at [1147, 463] on div at bounding box center [874, 437] width 1164 height 776
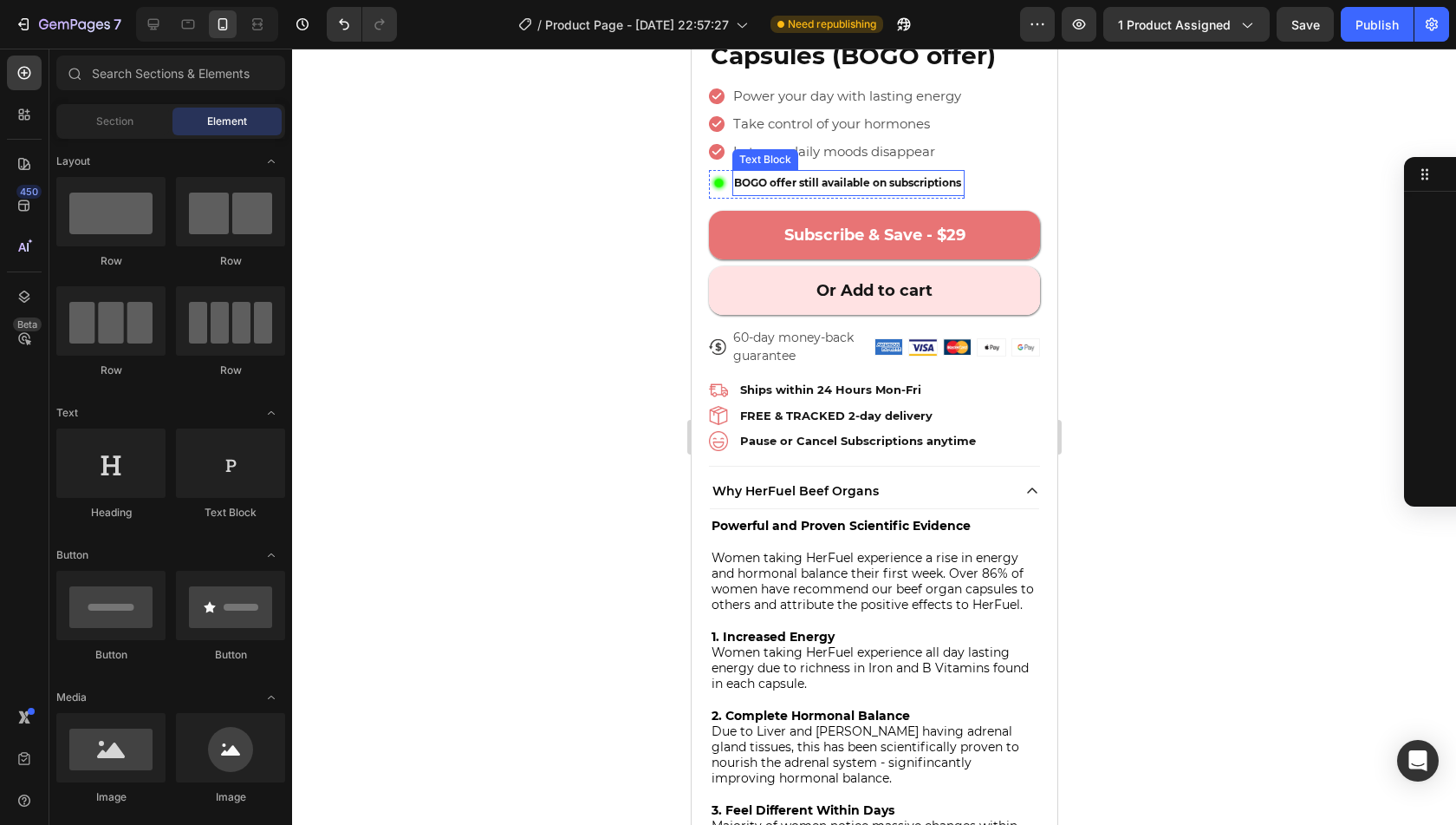
scroll to position [561, 0]
click at [997, 386] on div "Image Ships within 24 Hours Mon-Fri Text Block Image FREE & TRACKED 2-day deliv…" at bounding box center [874, 415] width 331 height 76
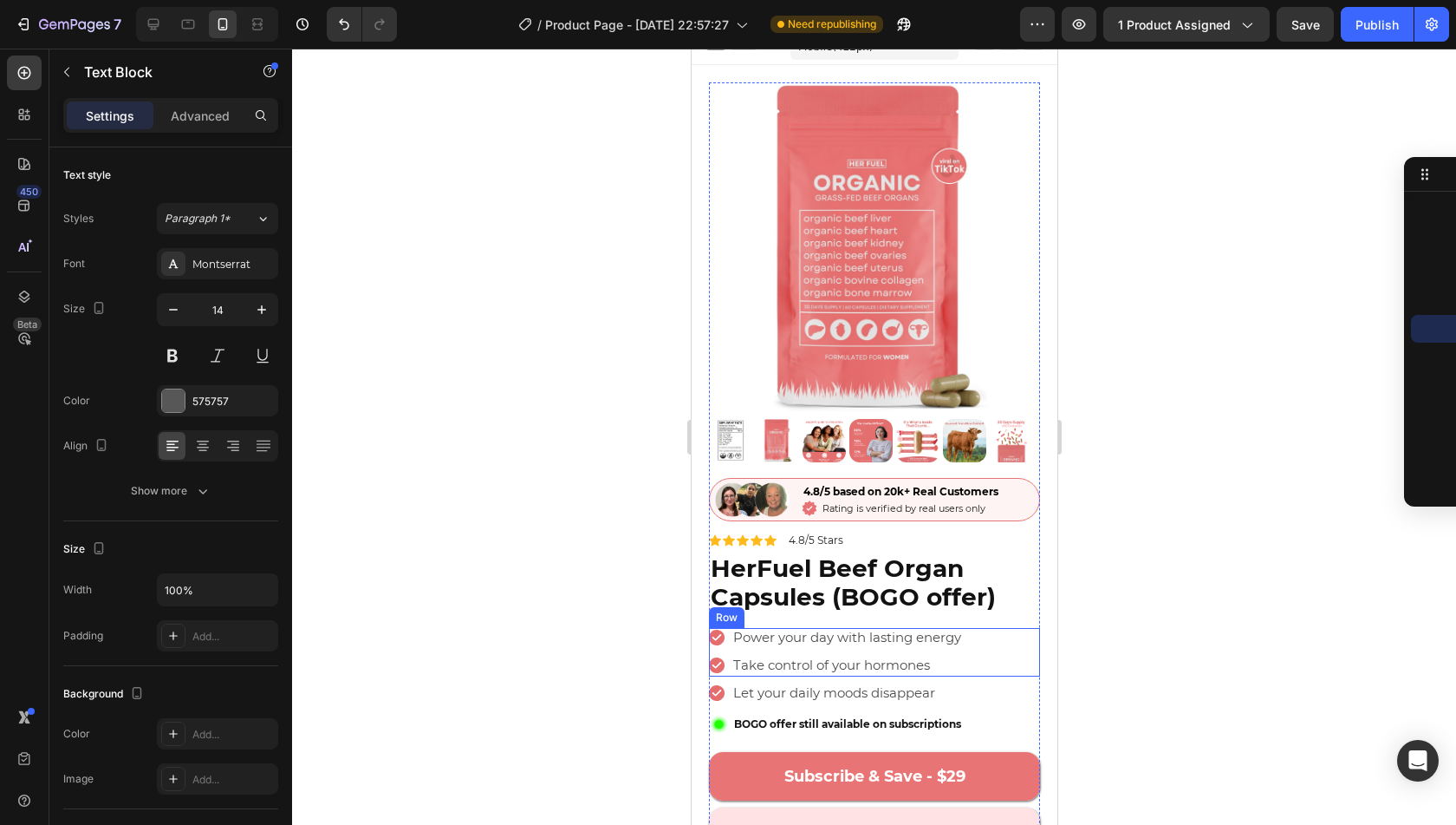
scroll to position [239, 0]
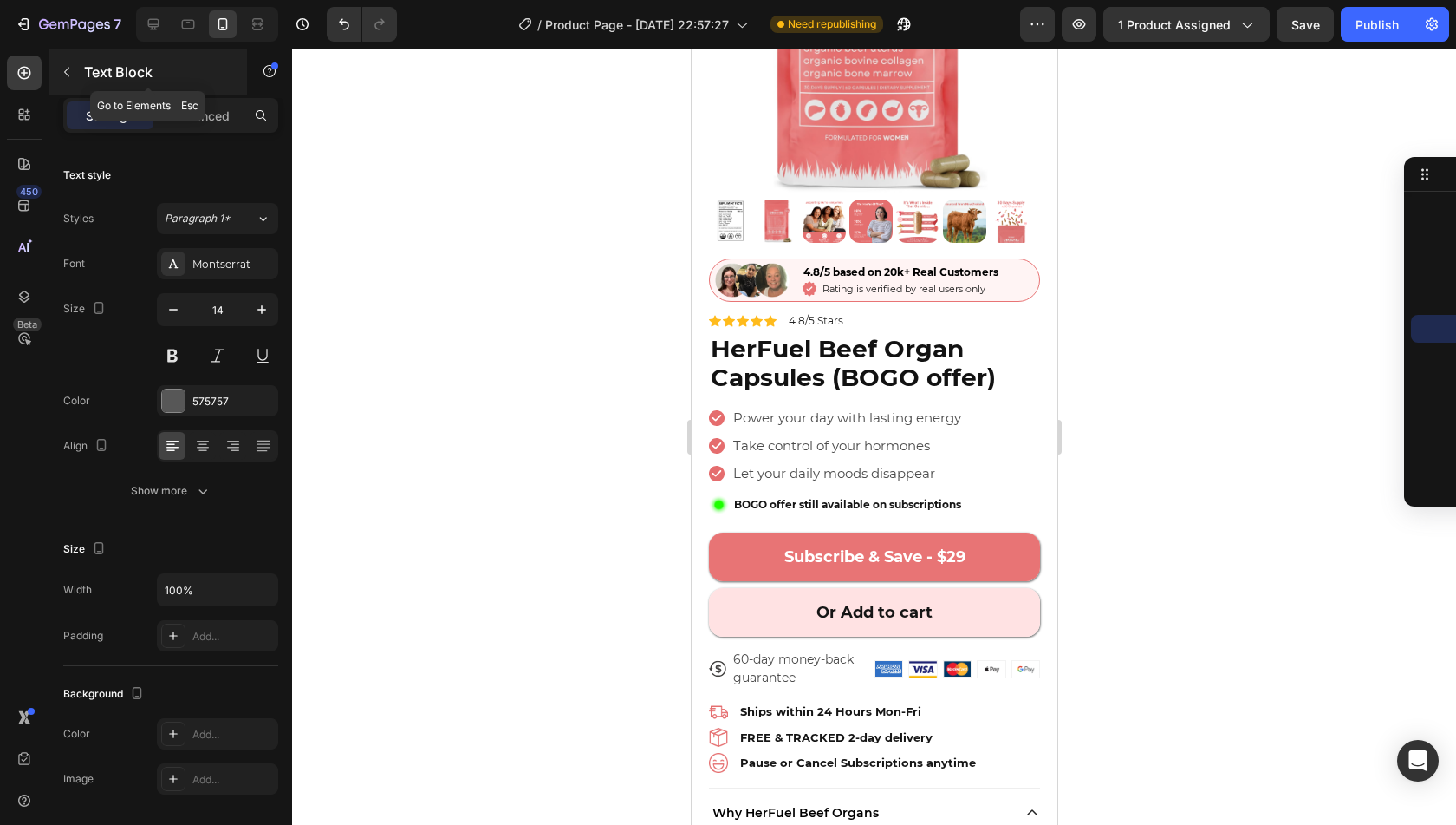
click at [110, 89] on div "Text Block" at bounding box center [148, 72] width 198 height 45
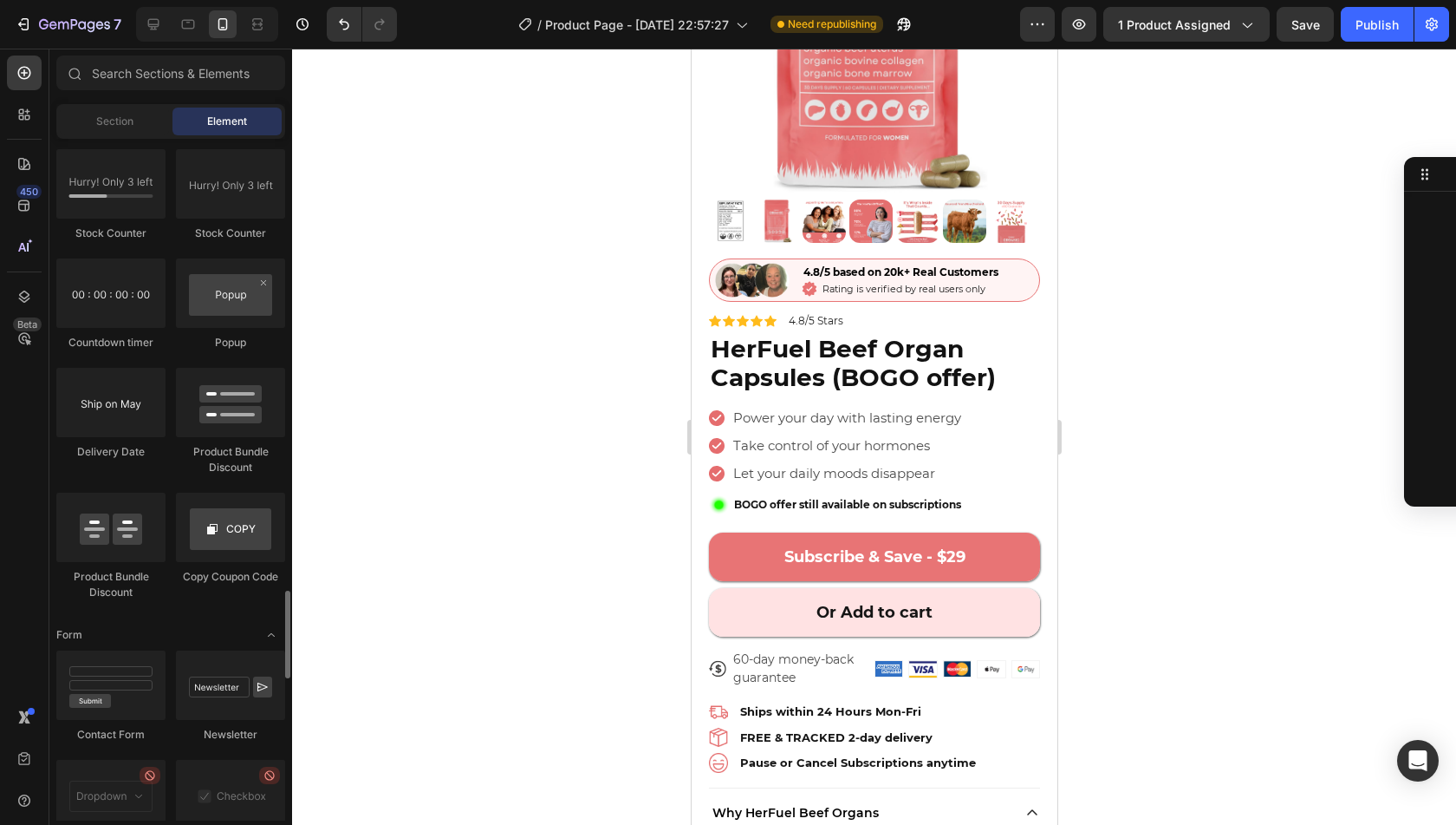
scroll to position [3572, 0]
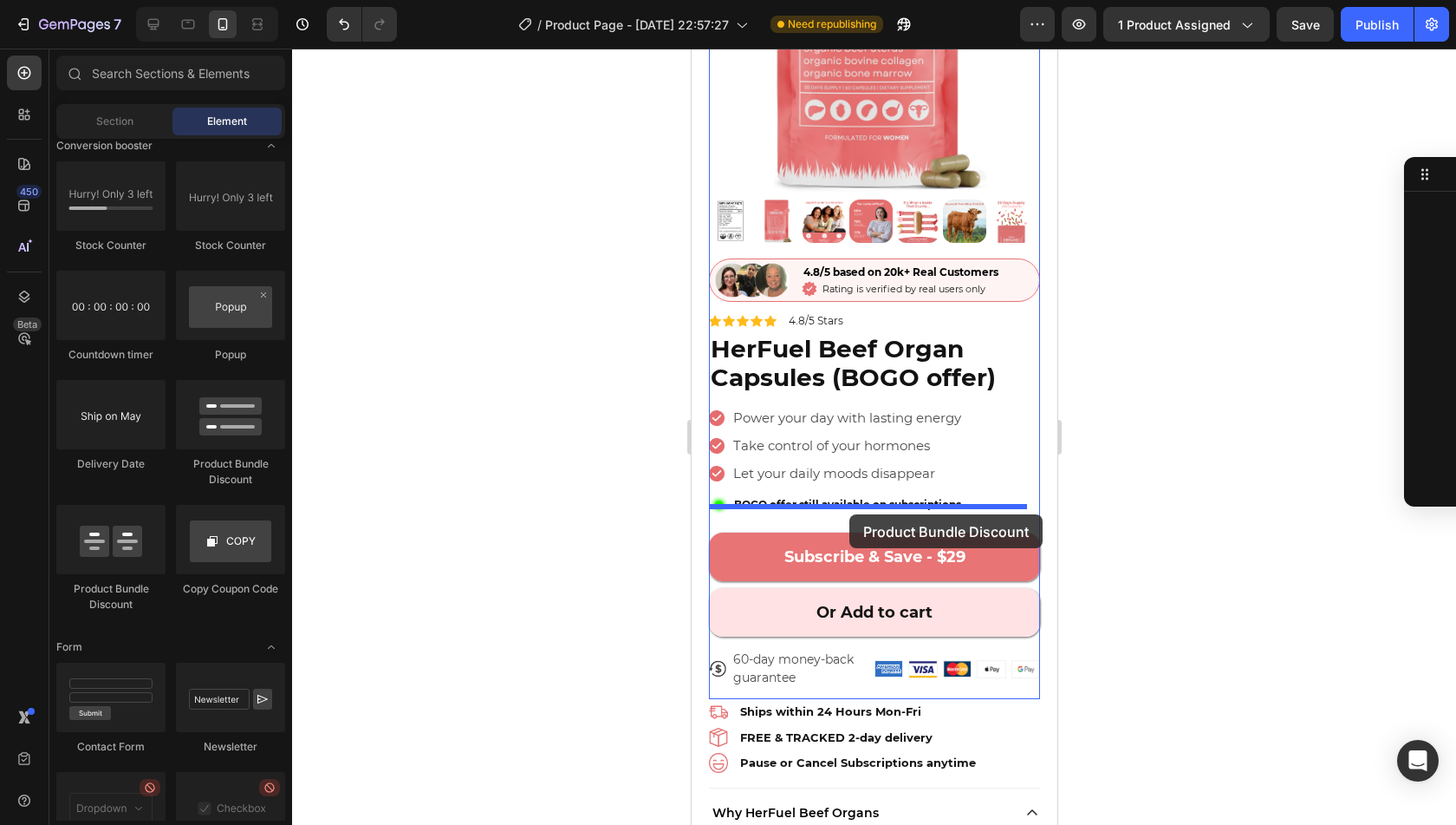
drag, startPoint x: 793, startPoint y: 585, endPoint x: 848, endPoint y: 515, distance: 89.0
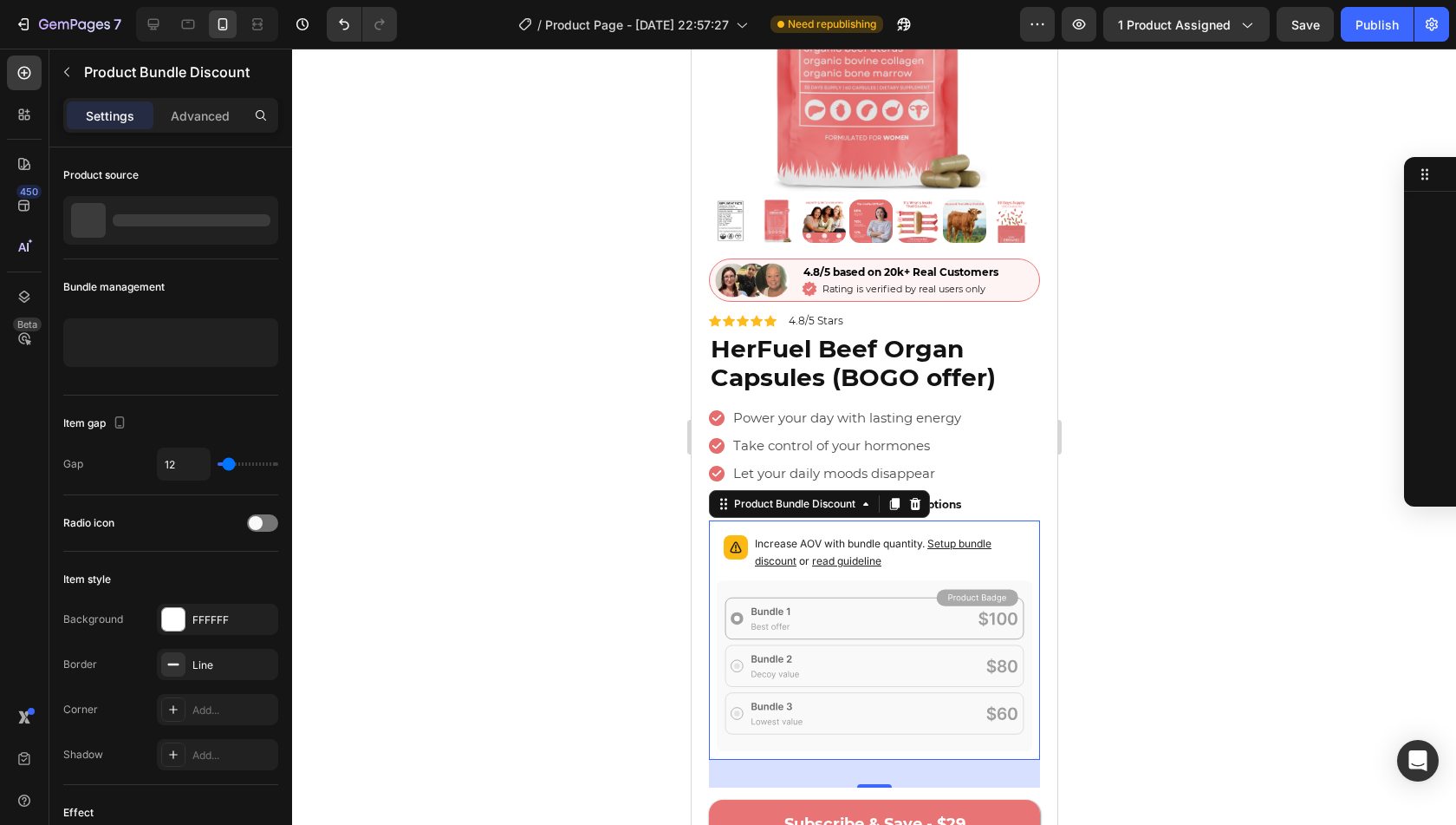
scroll to position [1576, 0]
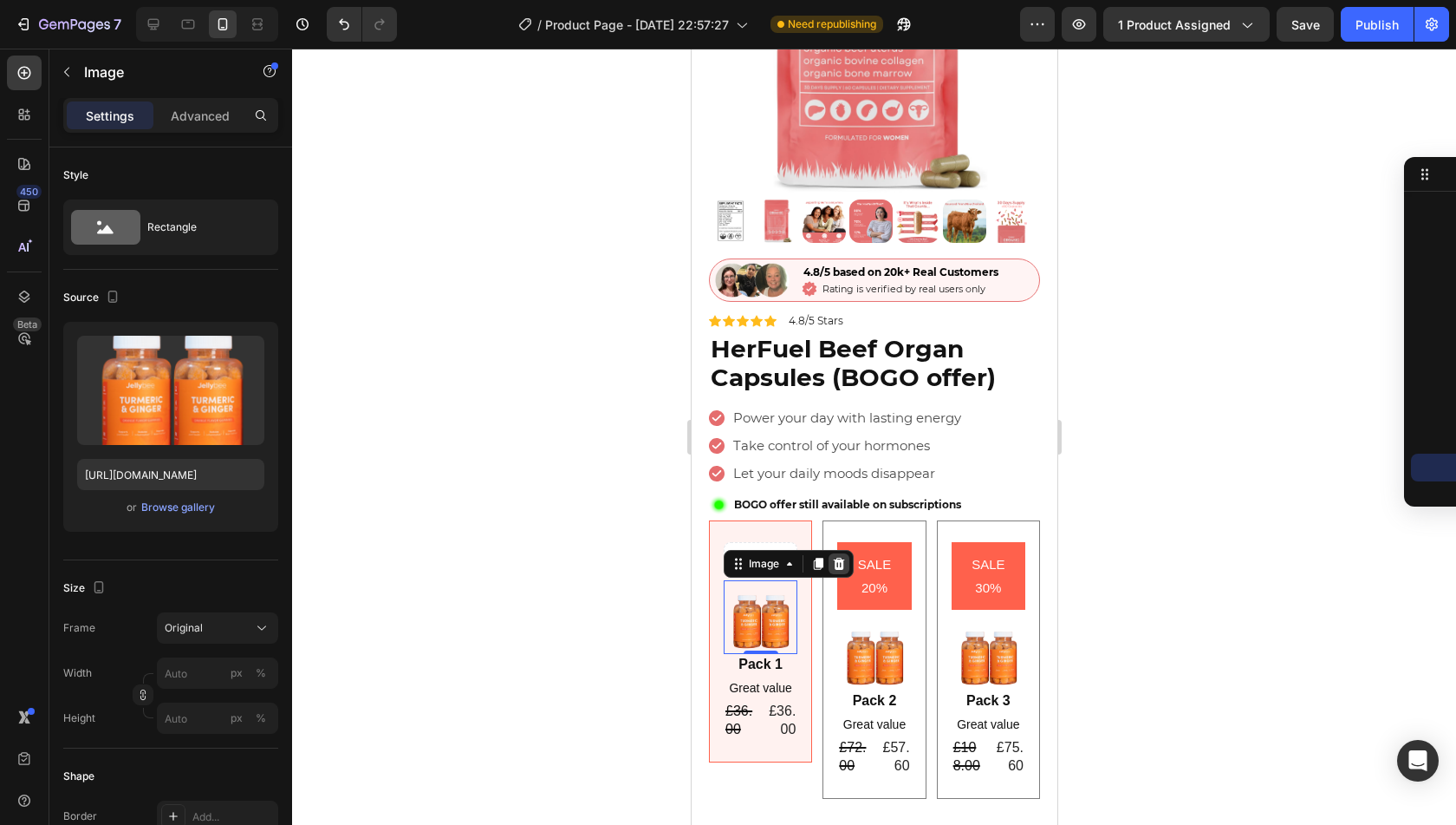
click at [836, 559] on icon at bounding box center [837, 563] width 14 height 14
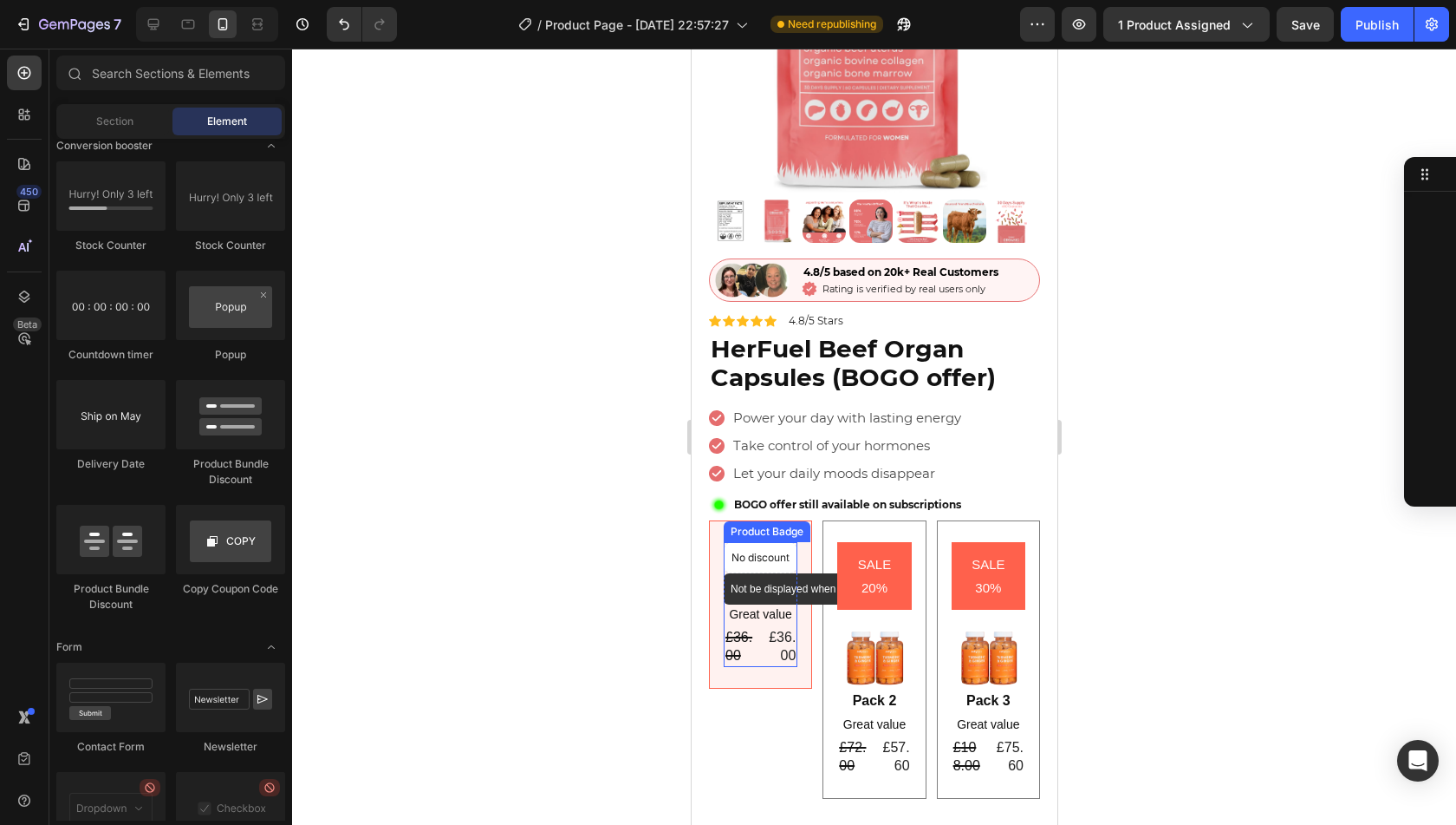
click at [778, 550] on p "No discount" at bounding box center [759, 557] width 58 height 15
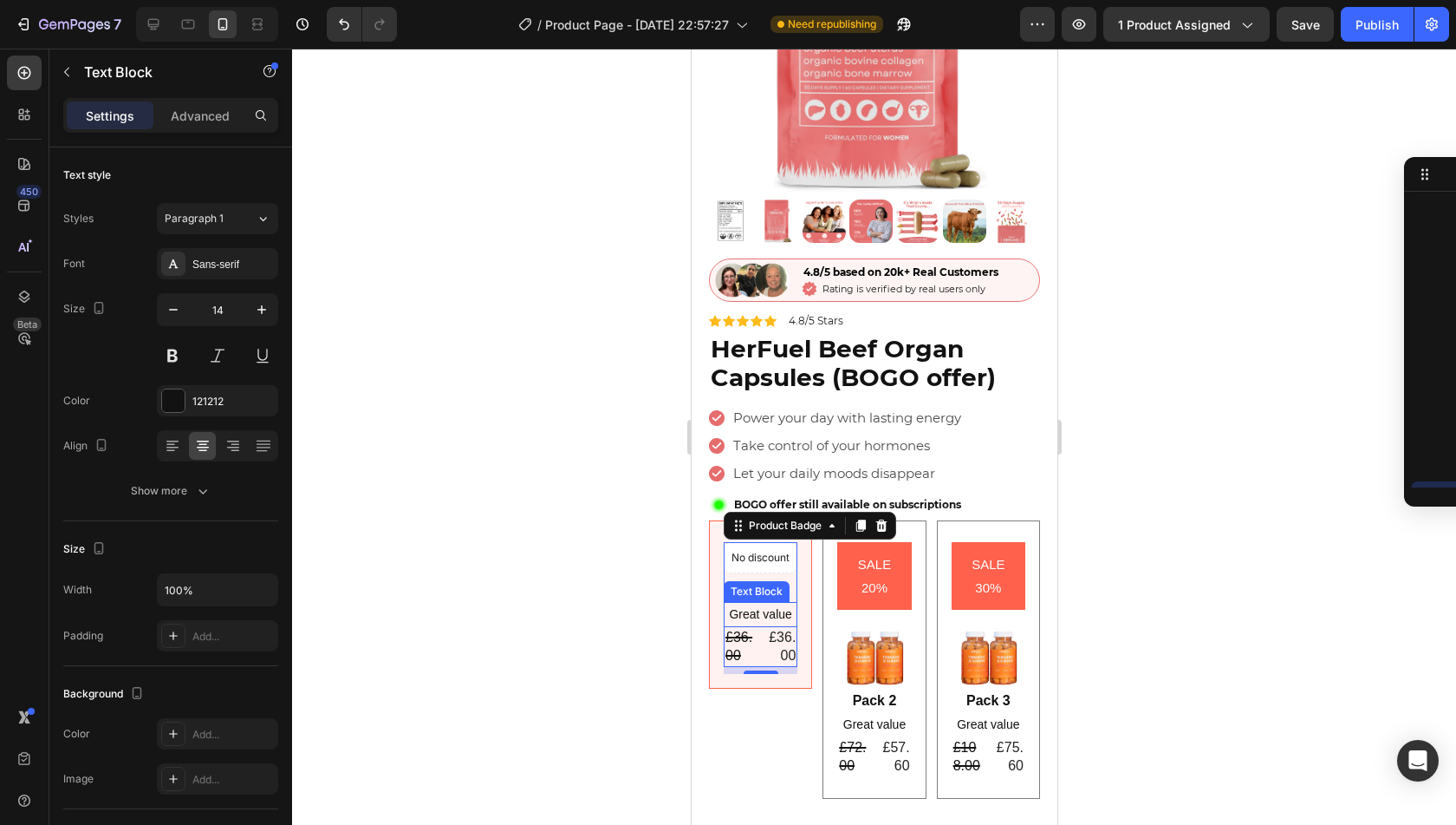
scroll to position [1743, 0]
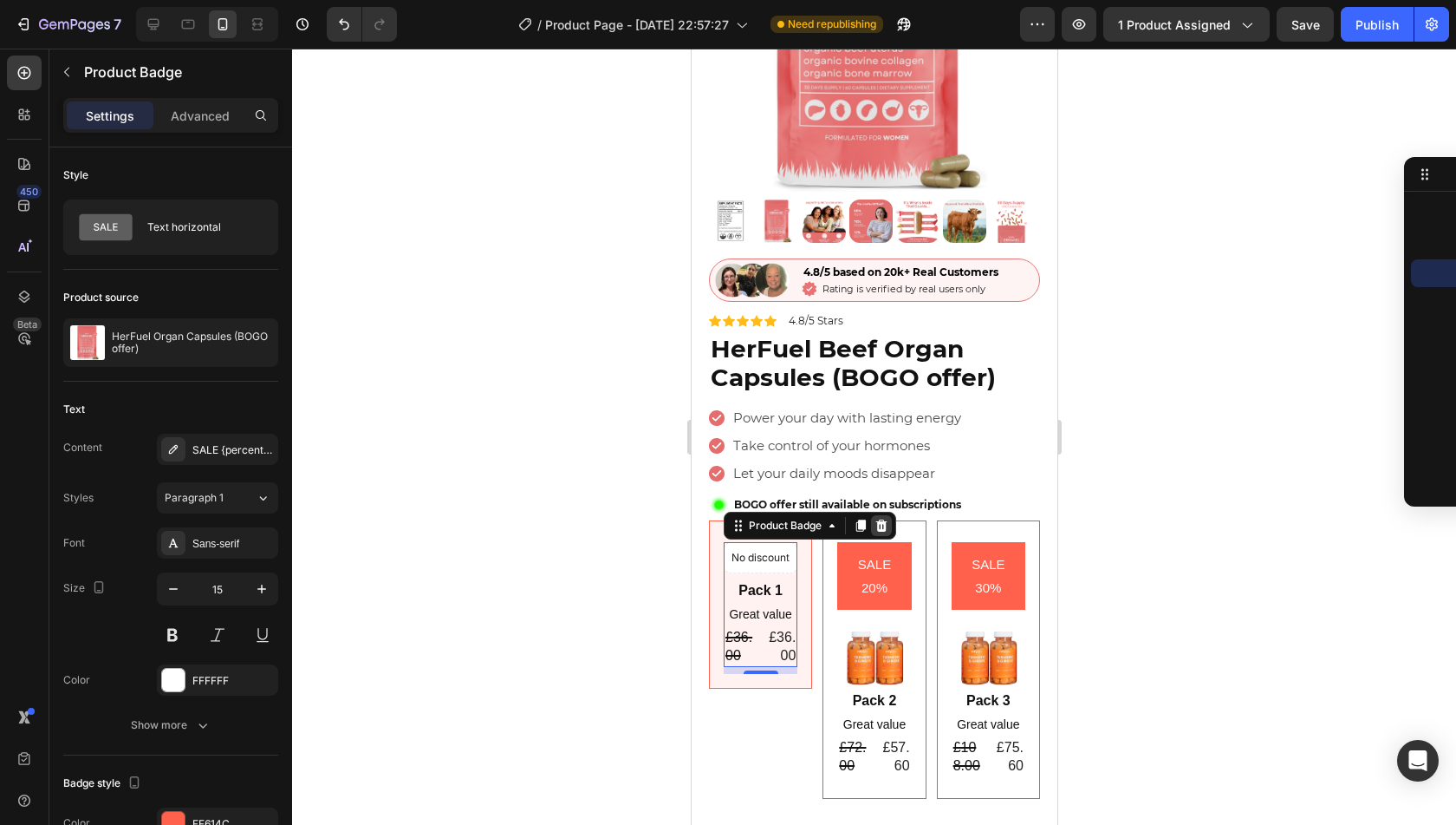
click at [884, 519] on icon at bounding box center [881, 525] width 11 height 12
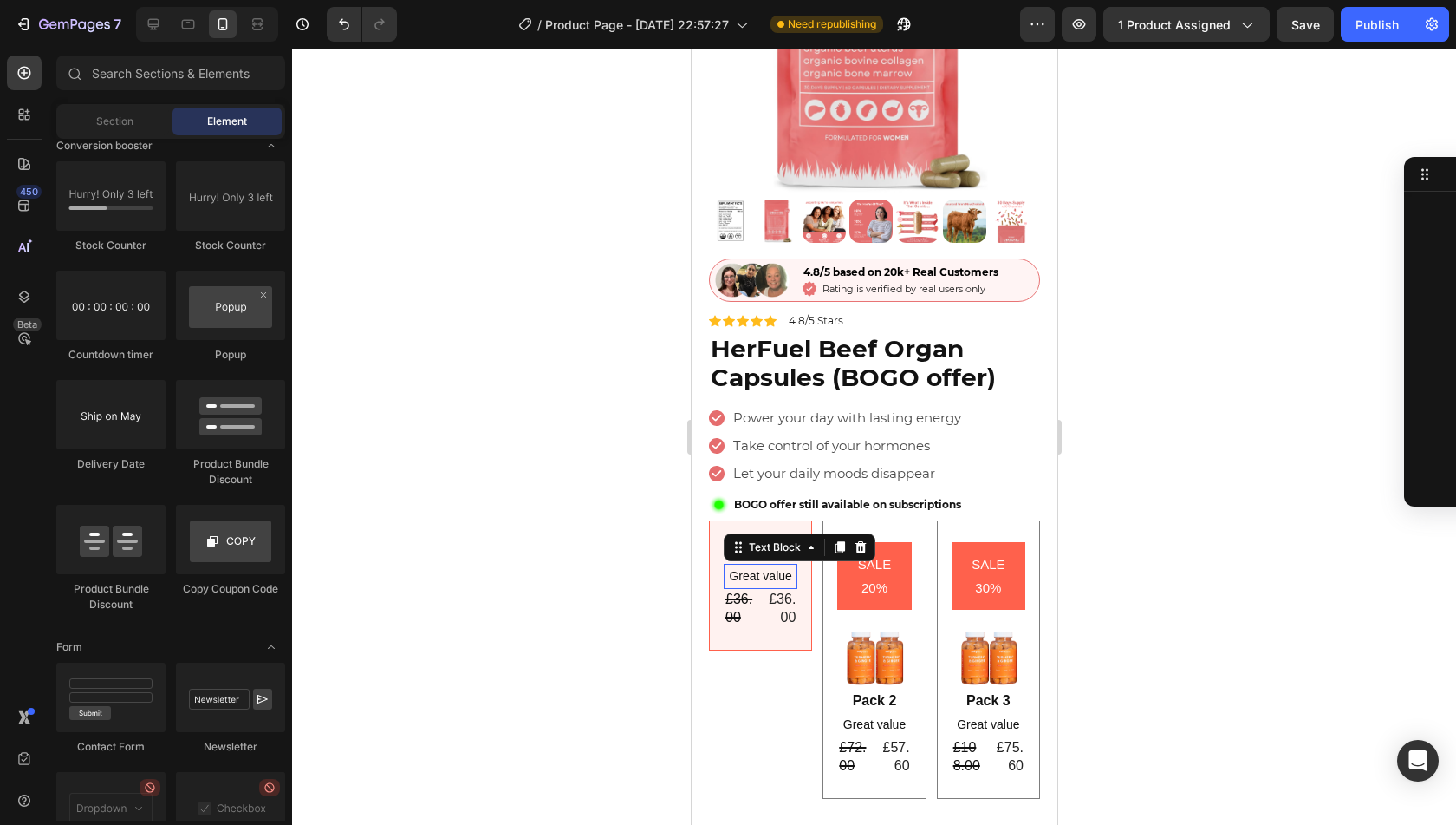
click at [763, 565] on p "Great value" at bounding box center [759, 576] width 70 height 22
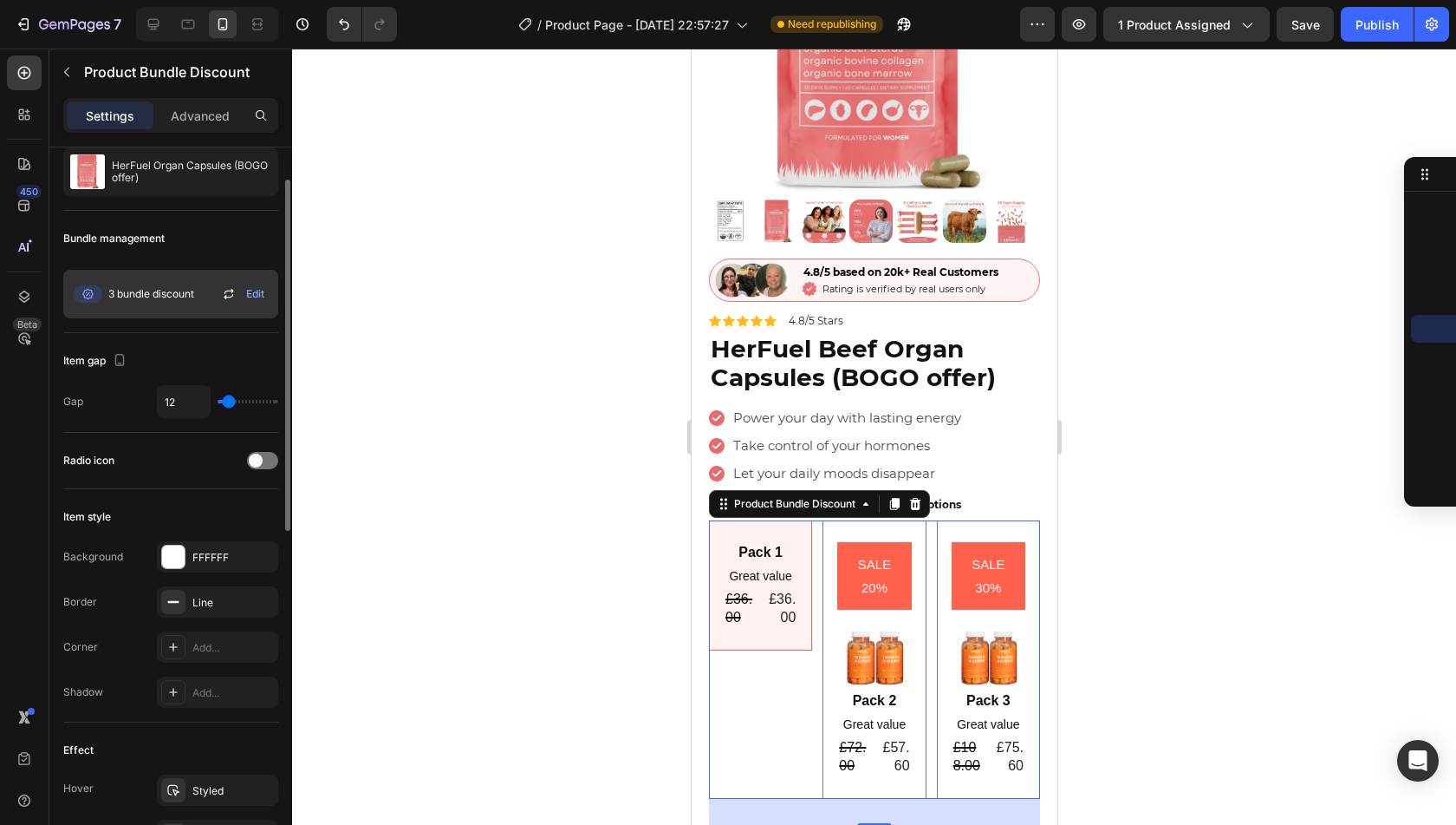
scroll to position [54, 0]
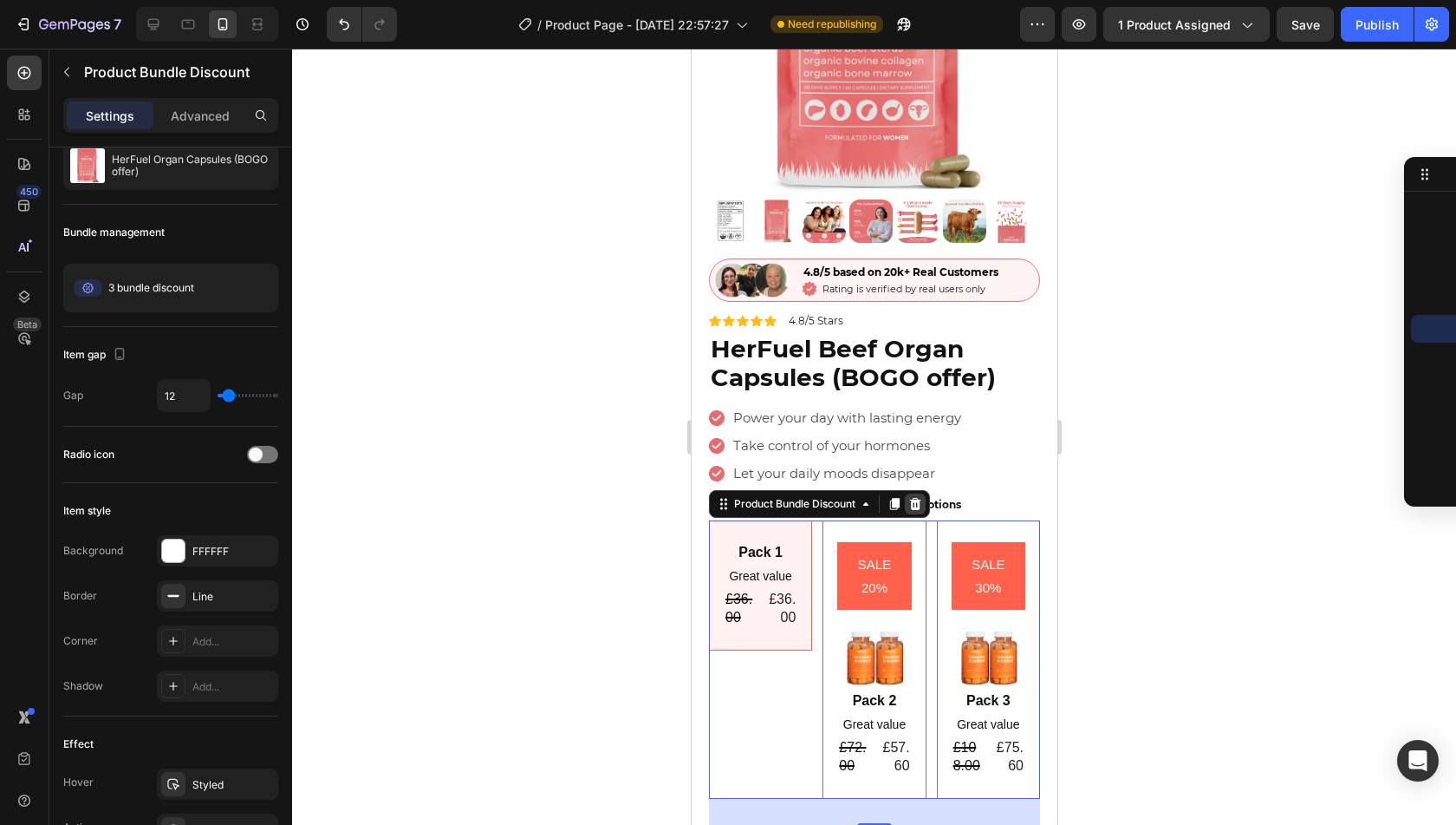
click at [908, 496] on icon at bounding box center [914, 503] width 14 height 14
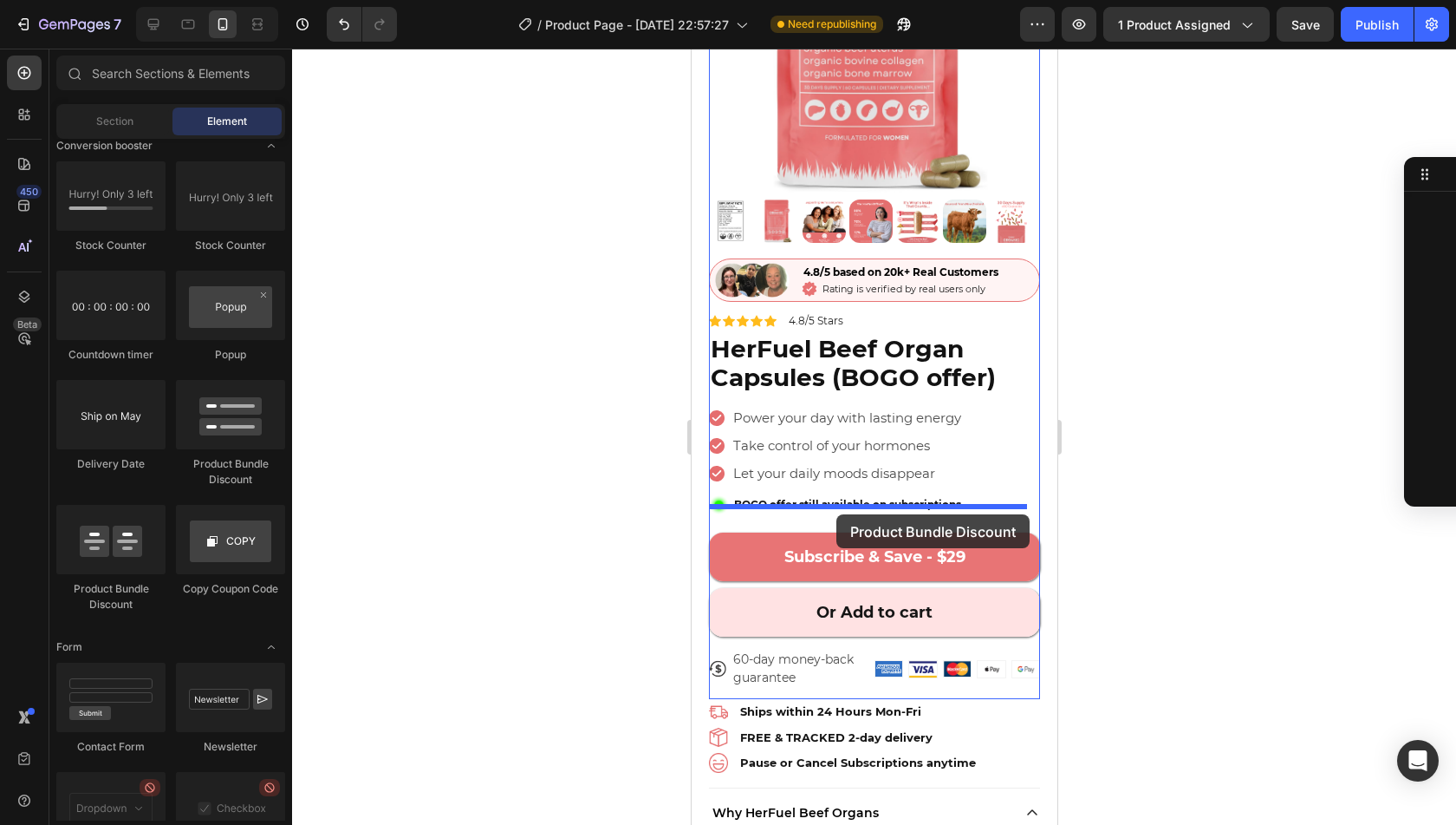
drag, startPoint x: 899, startPoint y: 467, endPoint x: 835, endPoint y: 515, distance: 80.0
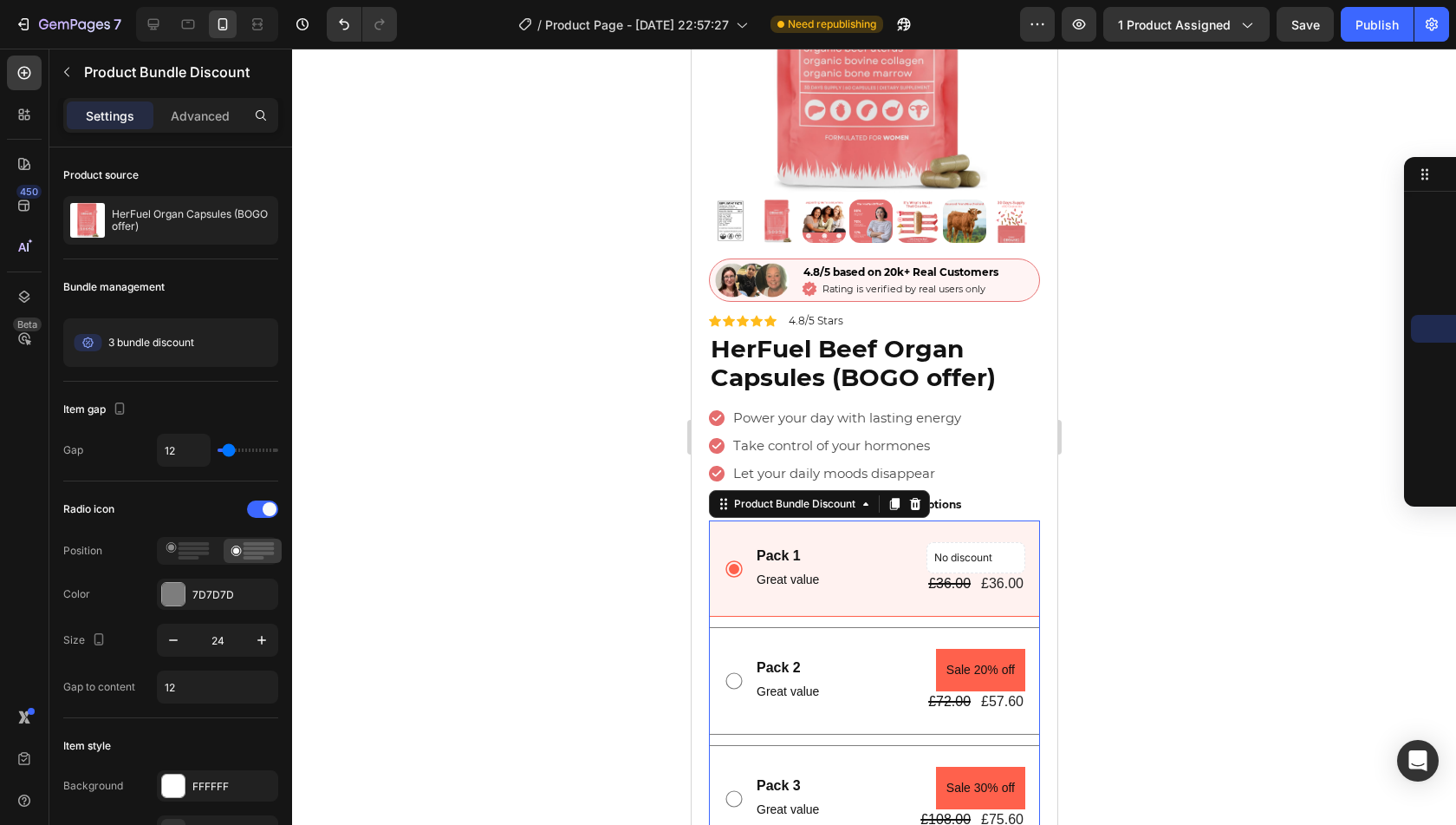
click at [861, 520] on div "Pack 1 Text Block Great value Text Block No discount Not be displayed when publ…" at bounding box center [874, 568] width 331 height 96
click at [999, 550] on p "No discount" at bounding box center [975, 557] width 83 height 15
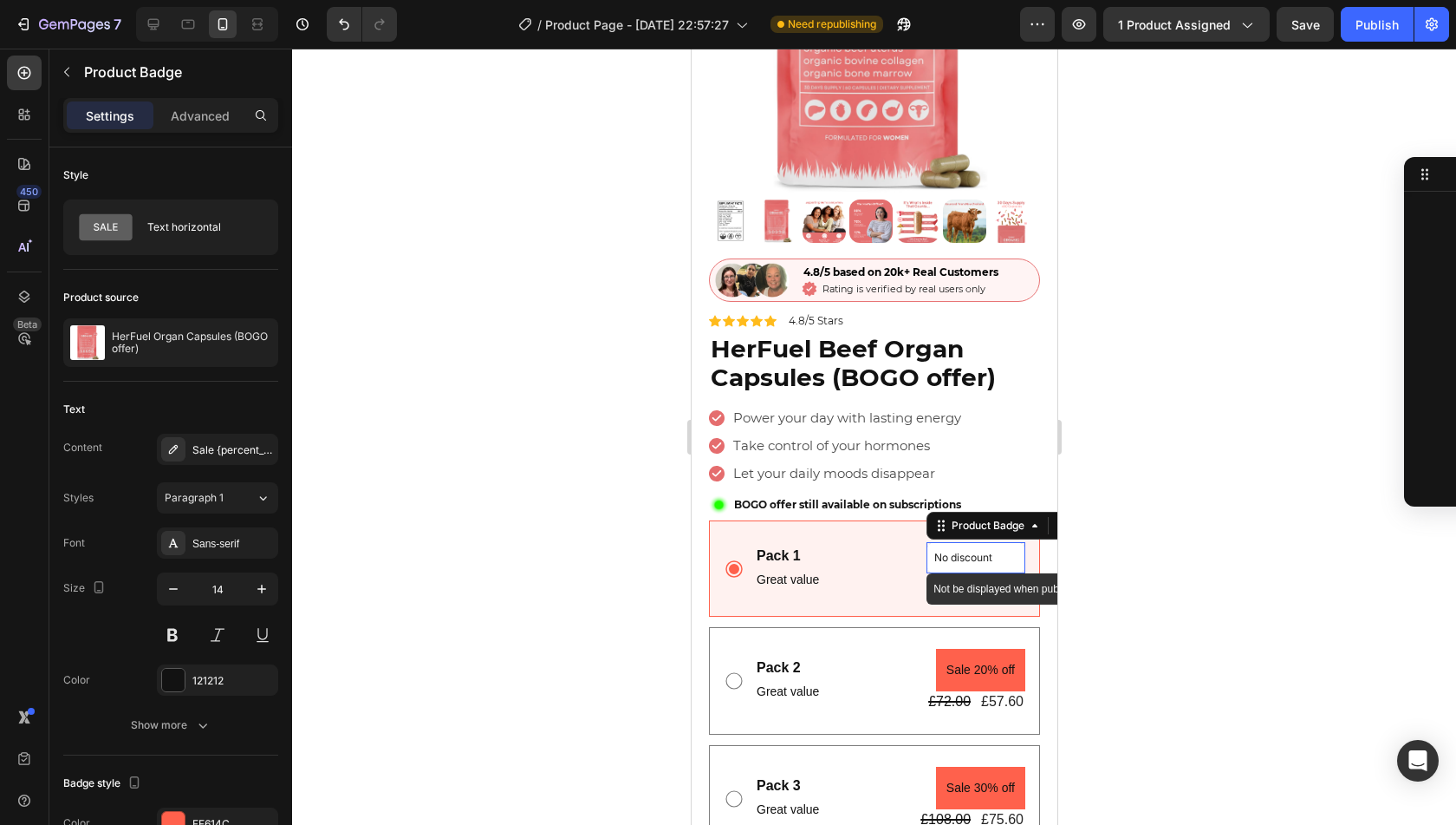
scroll to position [1771, 0]
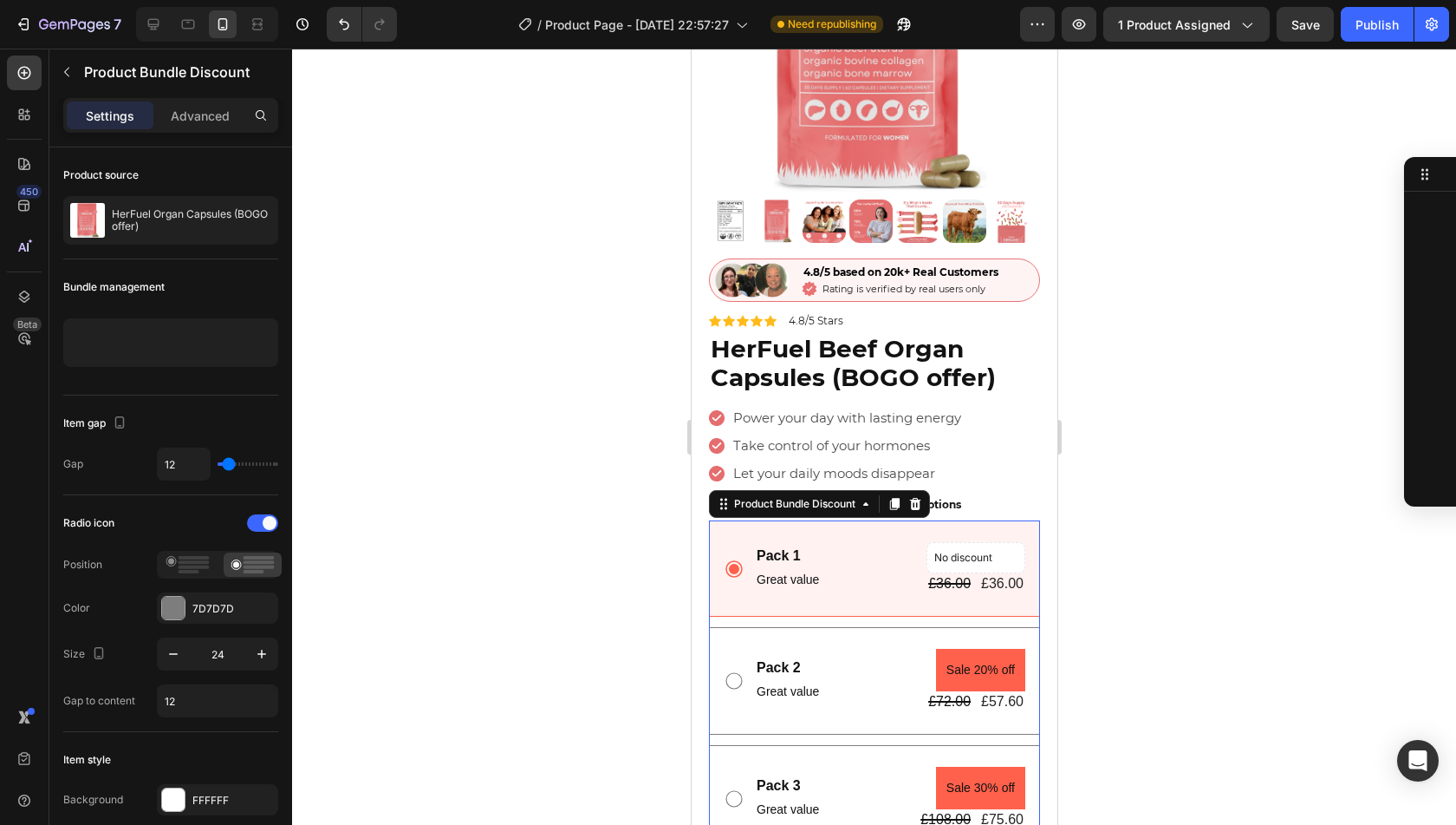
click at [855, 589] on div "Pack 1 Text Block Great value Text Block No discount Not be displayed when publ…" at bounding box center [874, 568] width 331 height 96
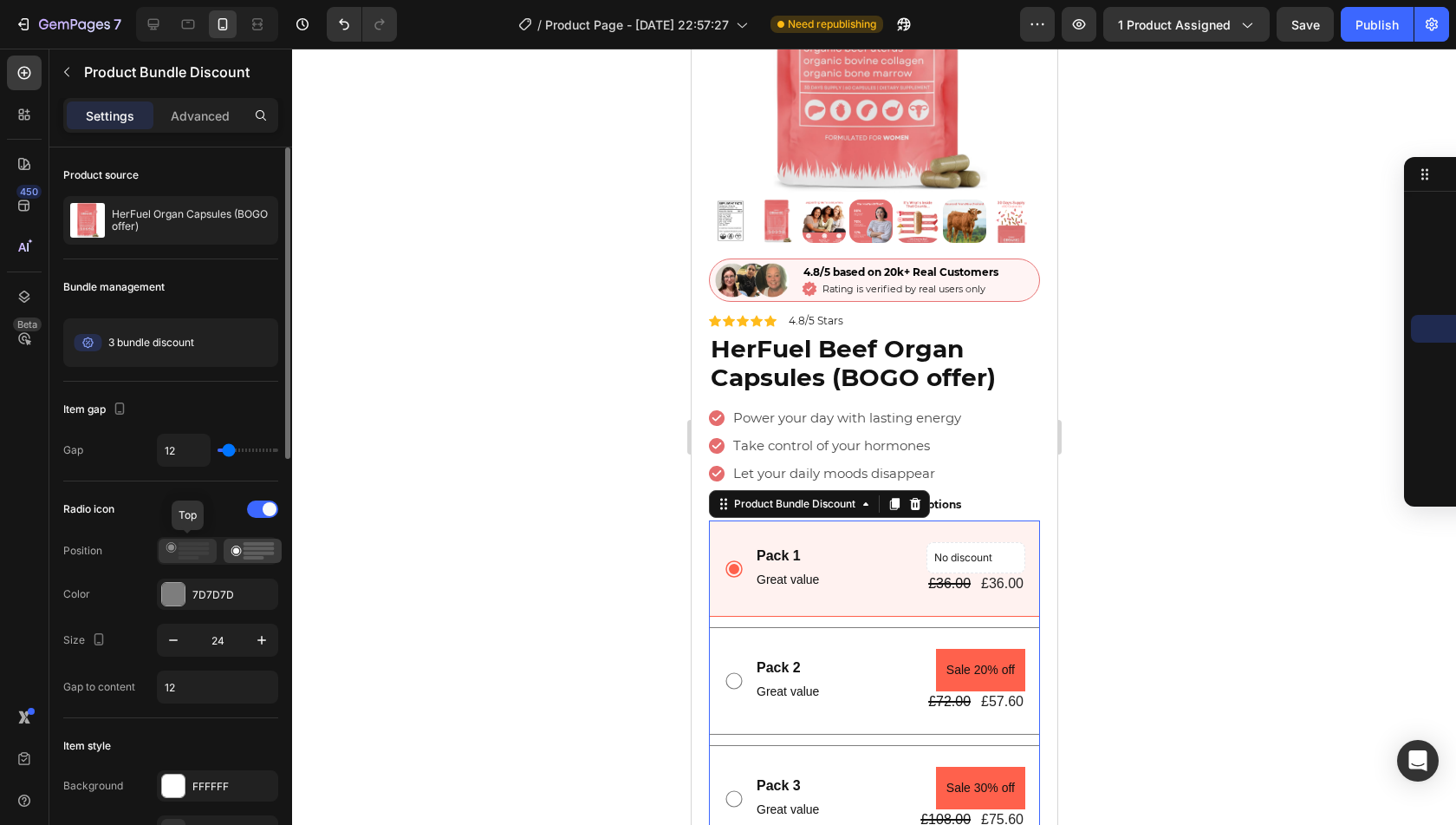
click at [181, 552] on rect at bounding box center [194, 554] width 31 height 4
click at [259, 547] on rect at bounding box center [259, 548] width 31 height 4
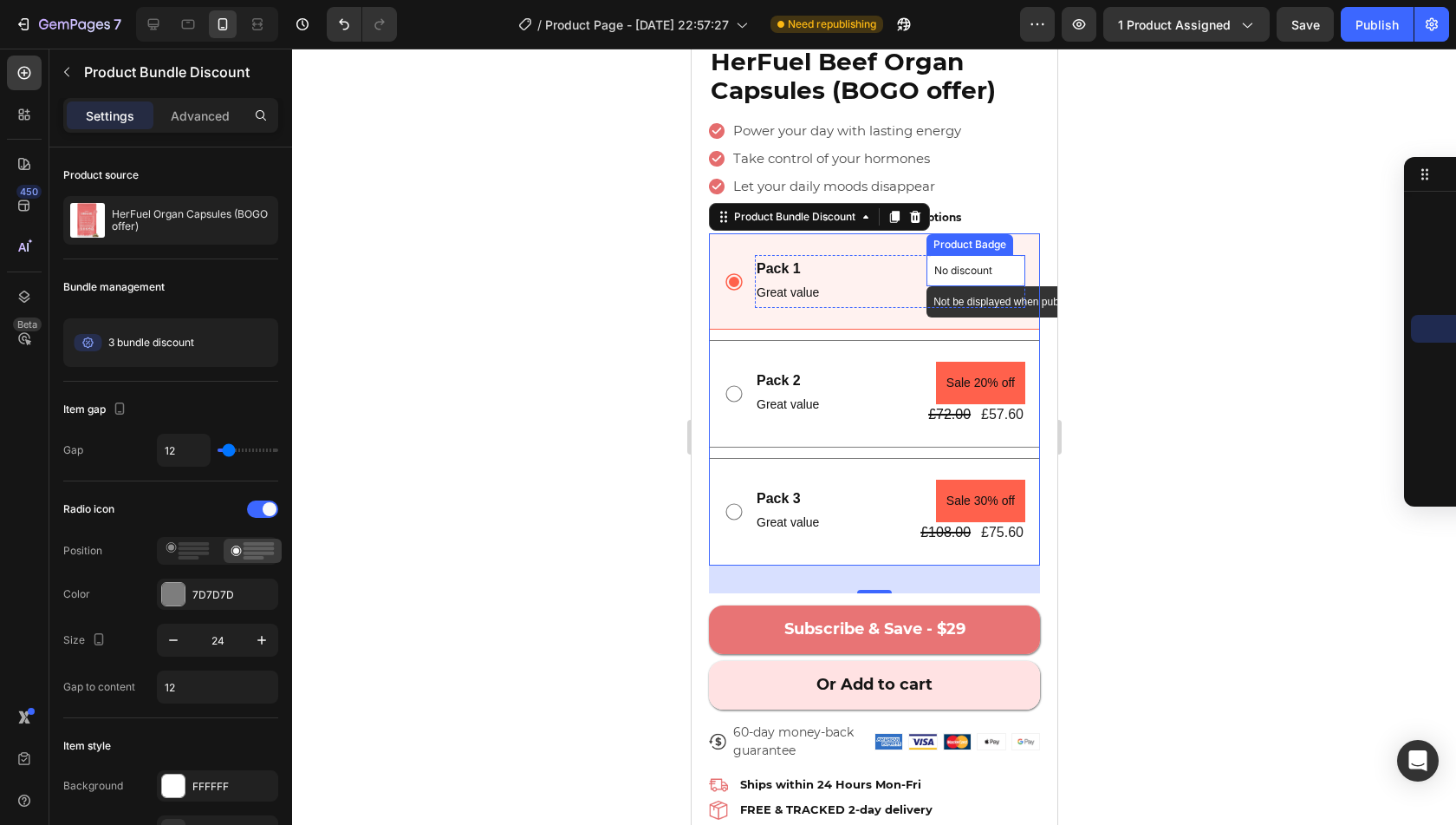
scroll to position [434, 0]
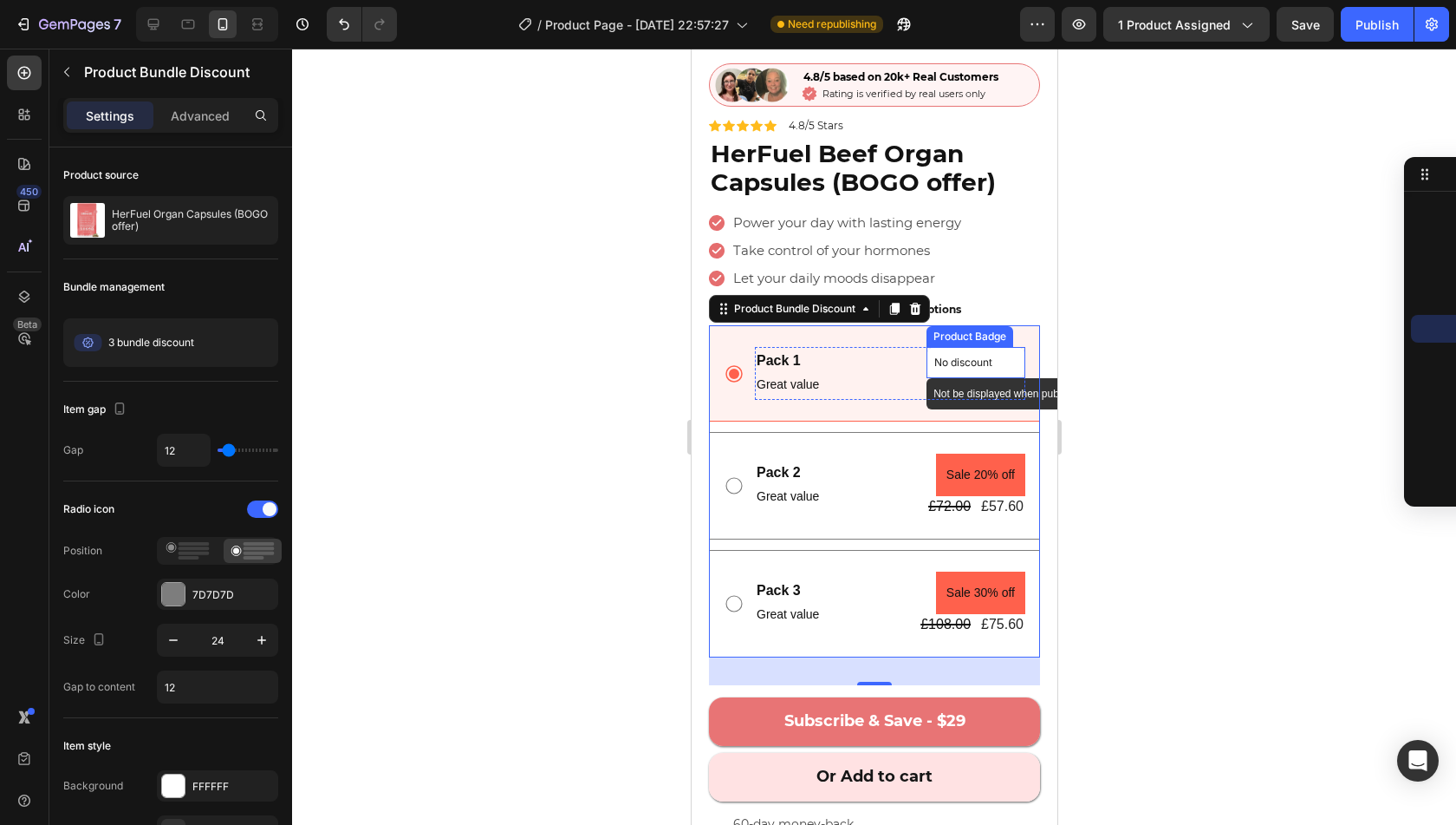
click at [934, 360] on div "No discount" at bounding box center [974, 362] width 97 height 29
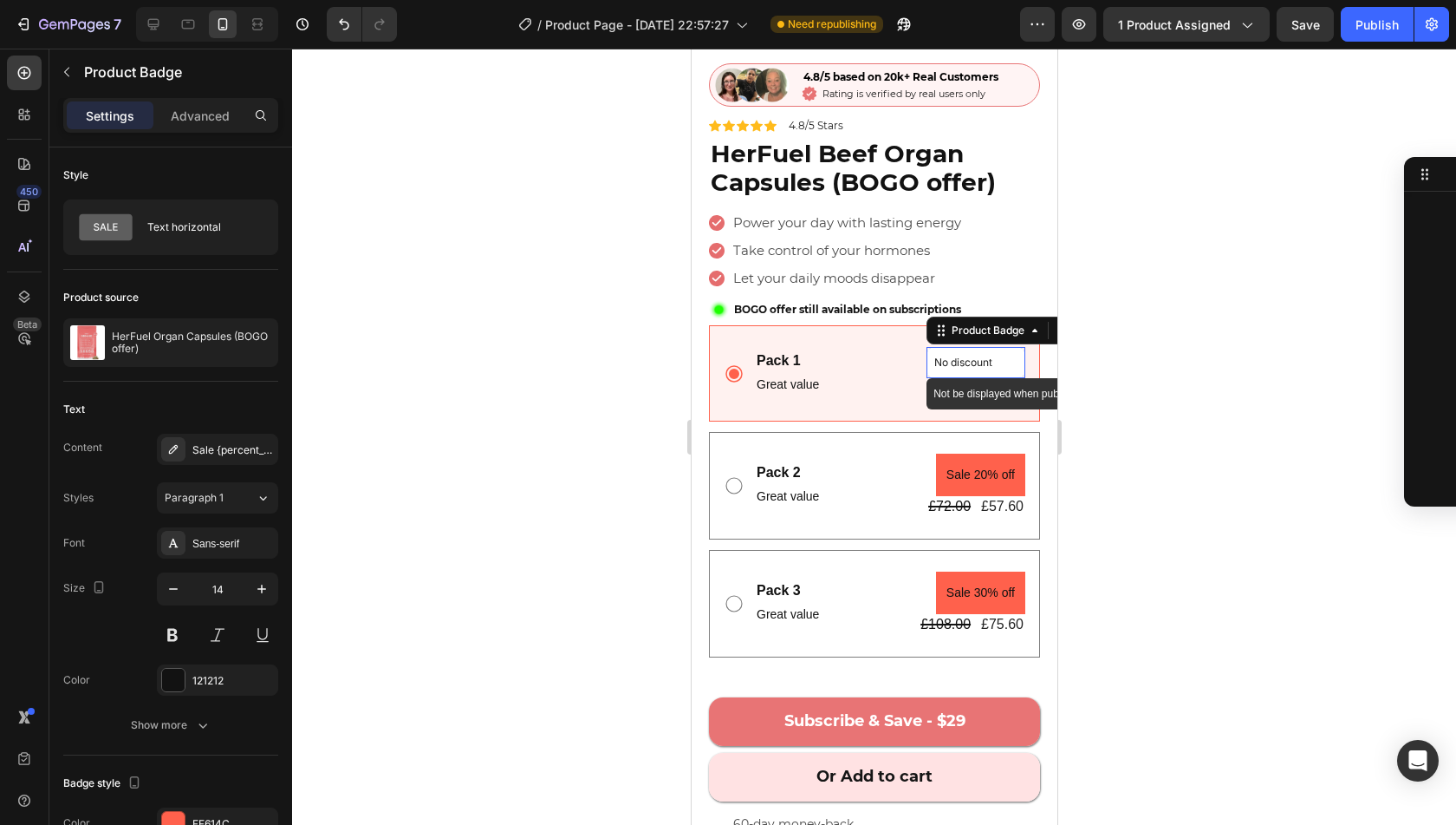
scroll to position [1771, 0]
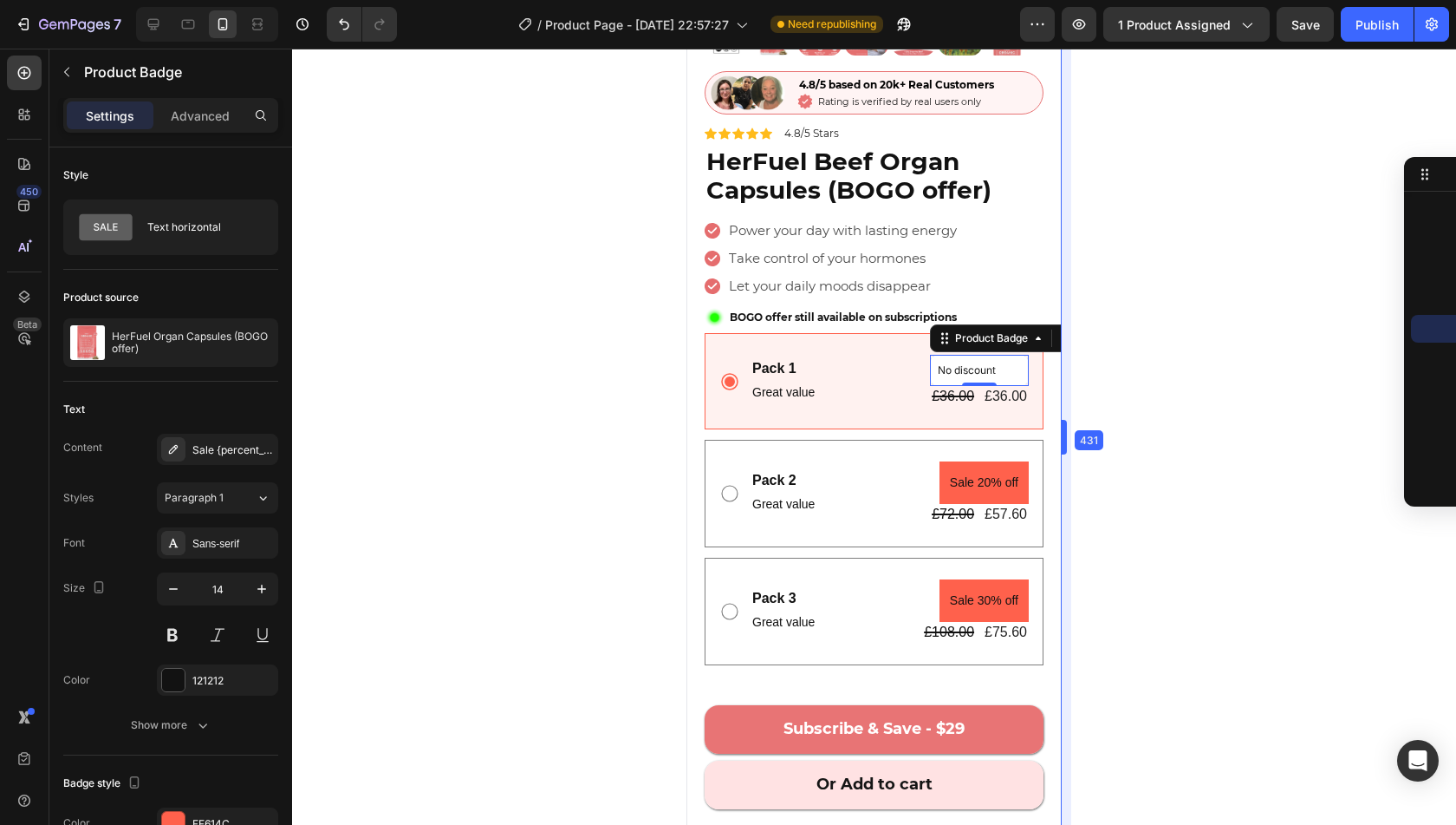
drag, startPoint x: 1062, startPoint y: 433, endPoint x: 1070, endPoint y: 439, distance: 10.0
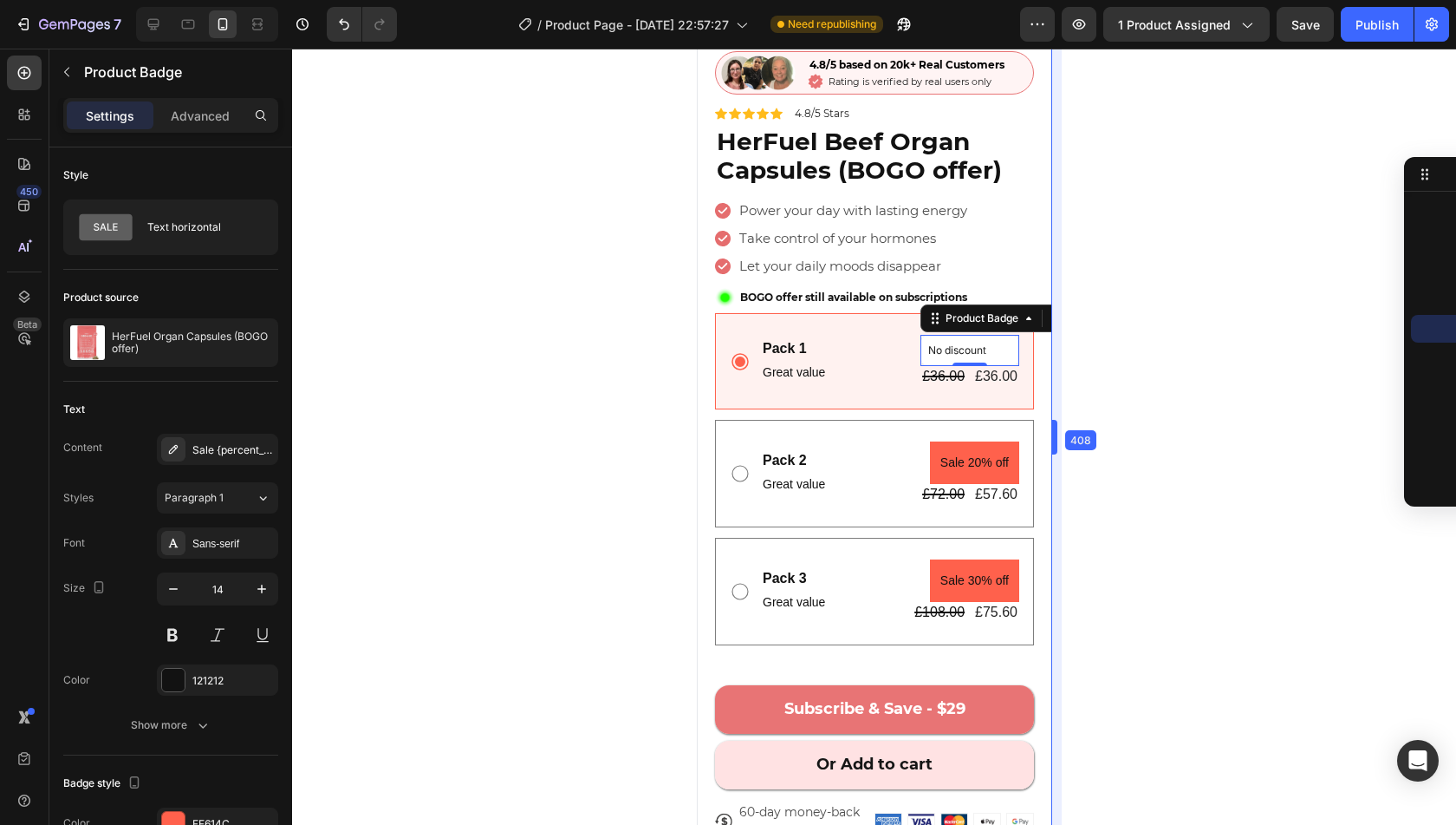
drag, startPoint x: 1070, startPoint y: 439, endPoint x: 1050, endPoint y: 431, distance: 21.5
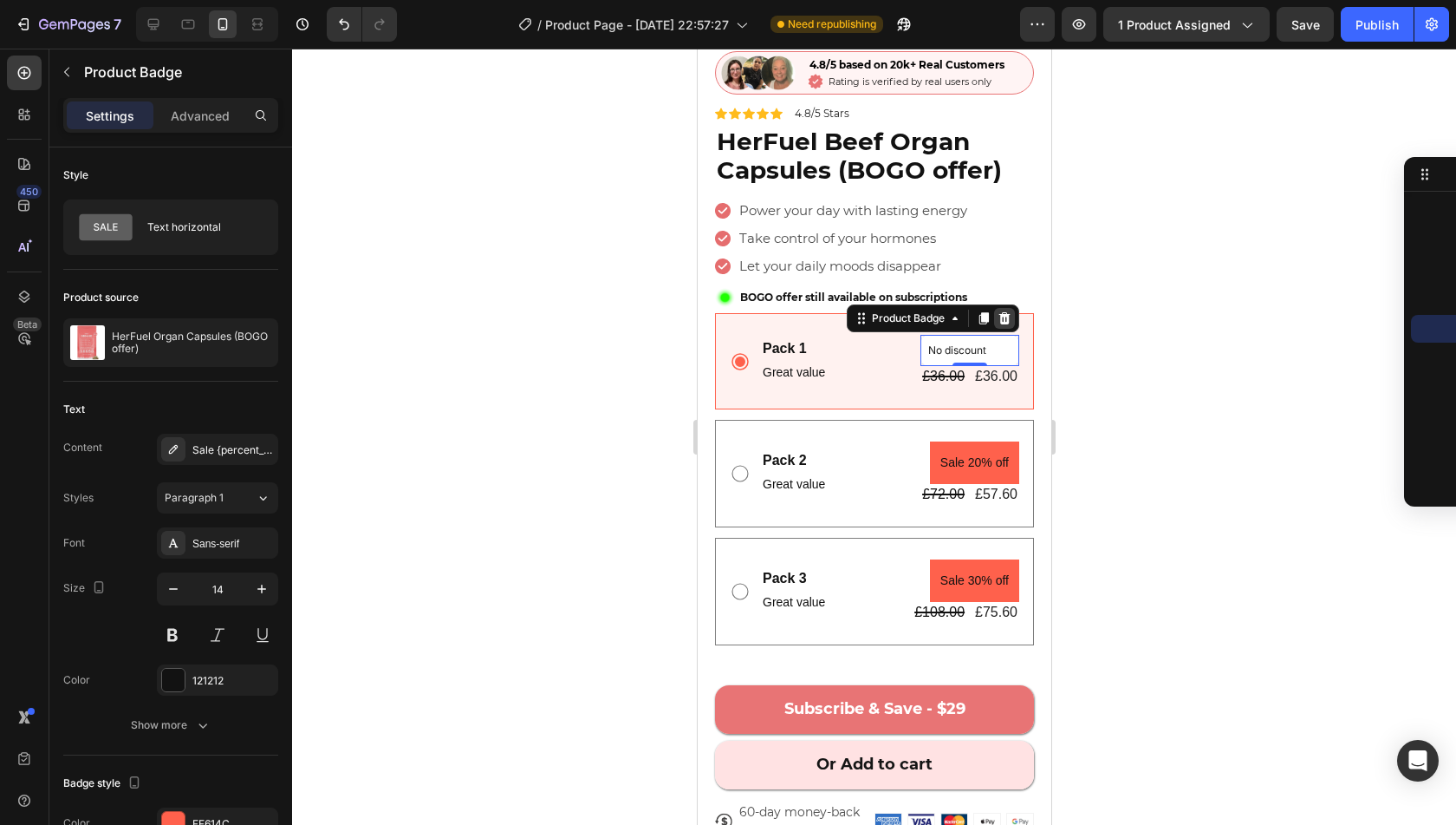
click at [993, 308] on div at bounding box center [1003, 318] width 21 height 21
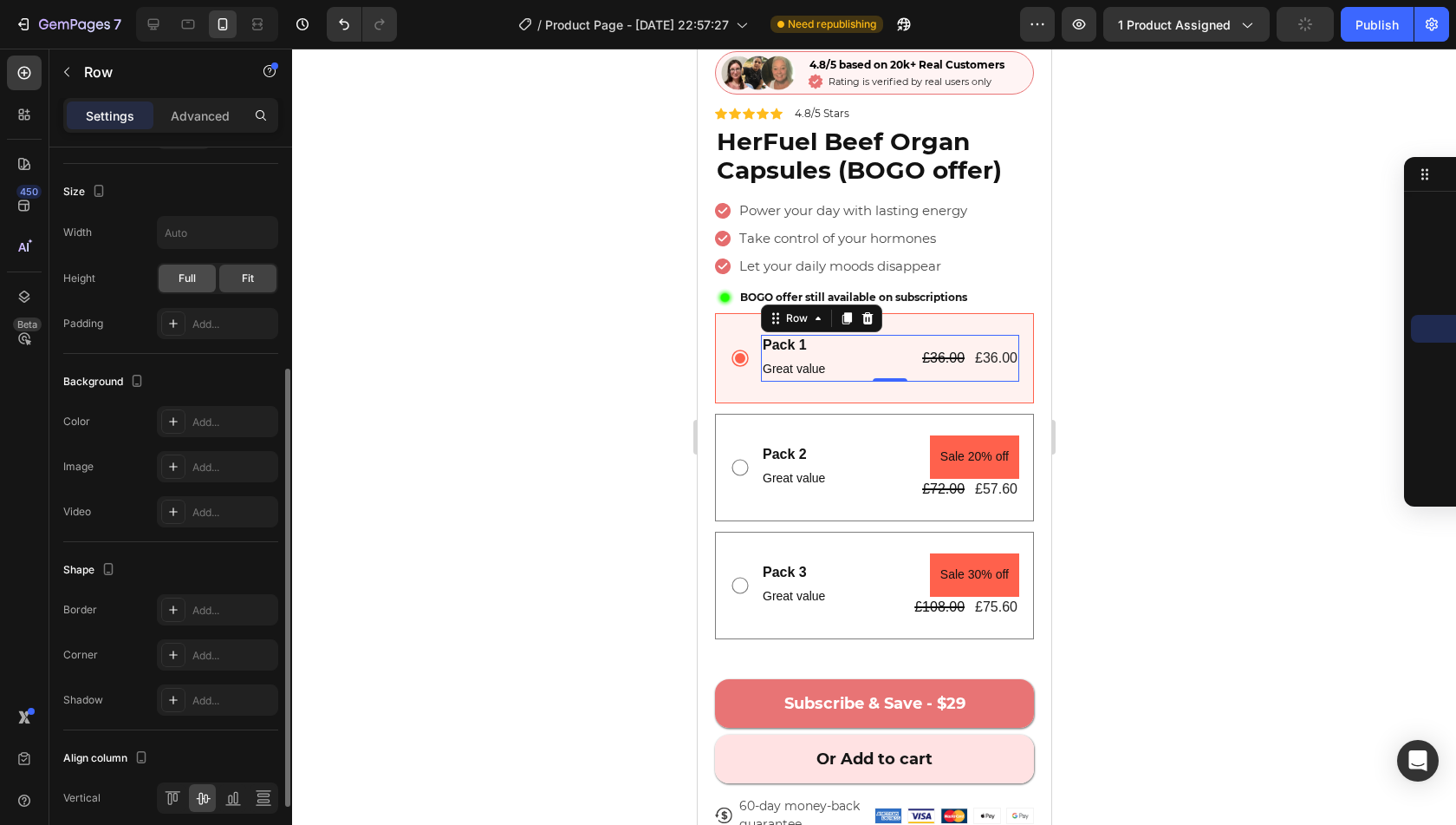
scroll to position [480, 0]
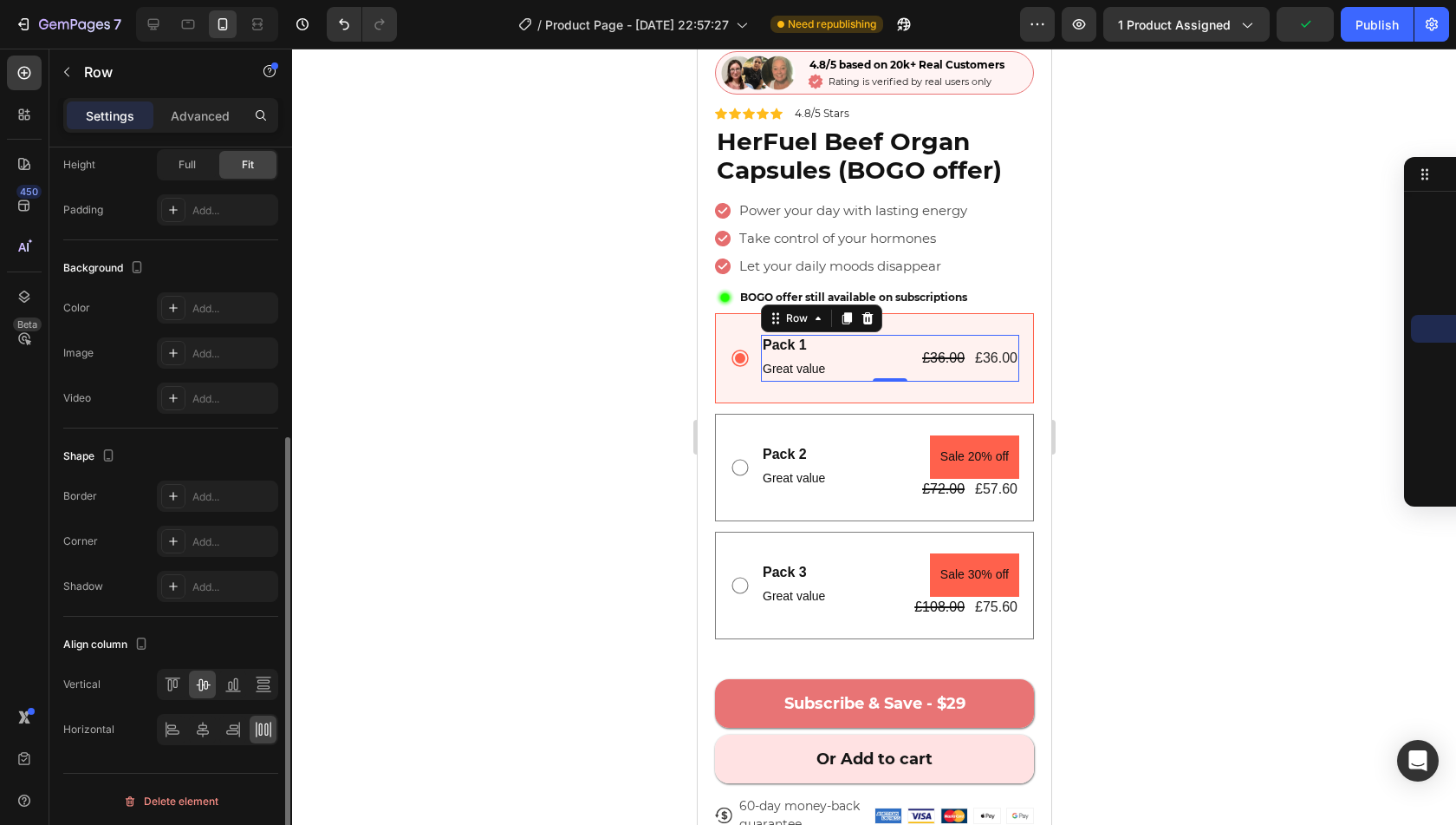
click at [202, 739] on div at bounding box center [218, 729] width 122 height 31
click at [202, 730] on icon at bounding box center [202, 729] width 12 height 15
click at [179, 725] on icon at bounding box center [172, 729] width 17 height 17
click at [257, 722] on icon at bounding box center [263, 729] width 17 height 17
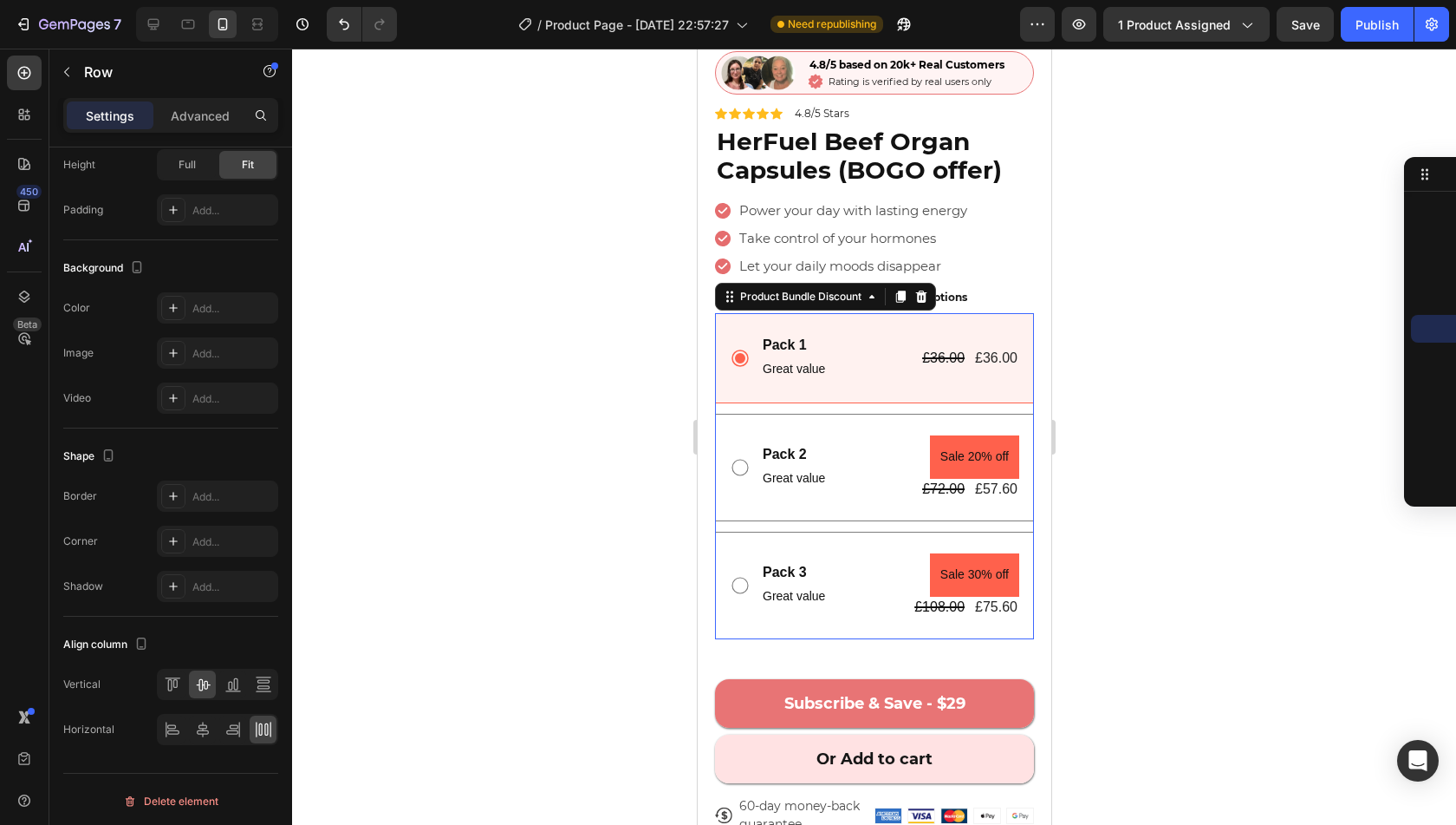
click at [808, 377] on div "Pack 1 Text Block Great value Text Block £36.00 Product Price Product Price £36…" at bounding box center [874, 358] width 319 height 90
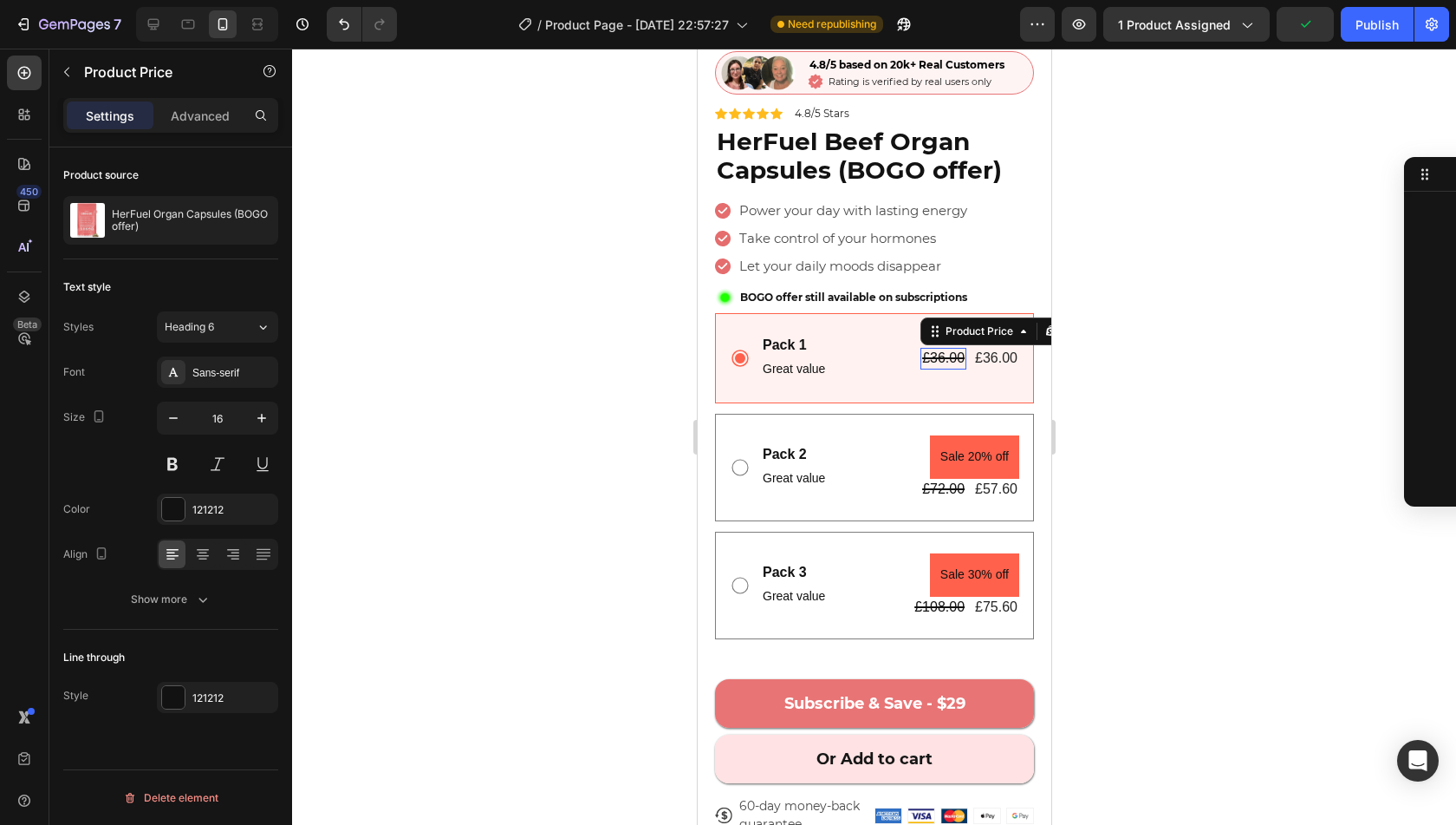
scroll to position [1826, 0]
click at [945, 325] on icon at bounding box center [951, 330] width 11 height 12
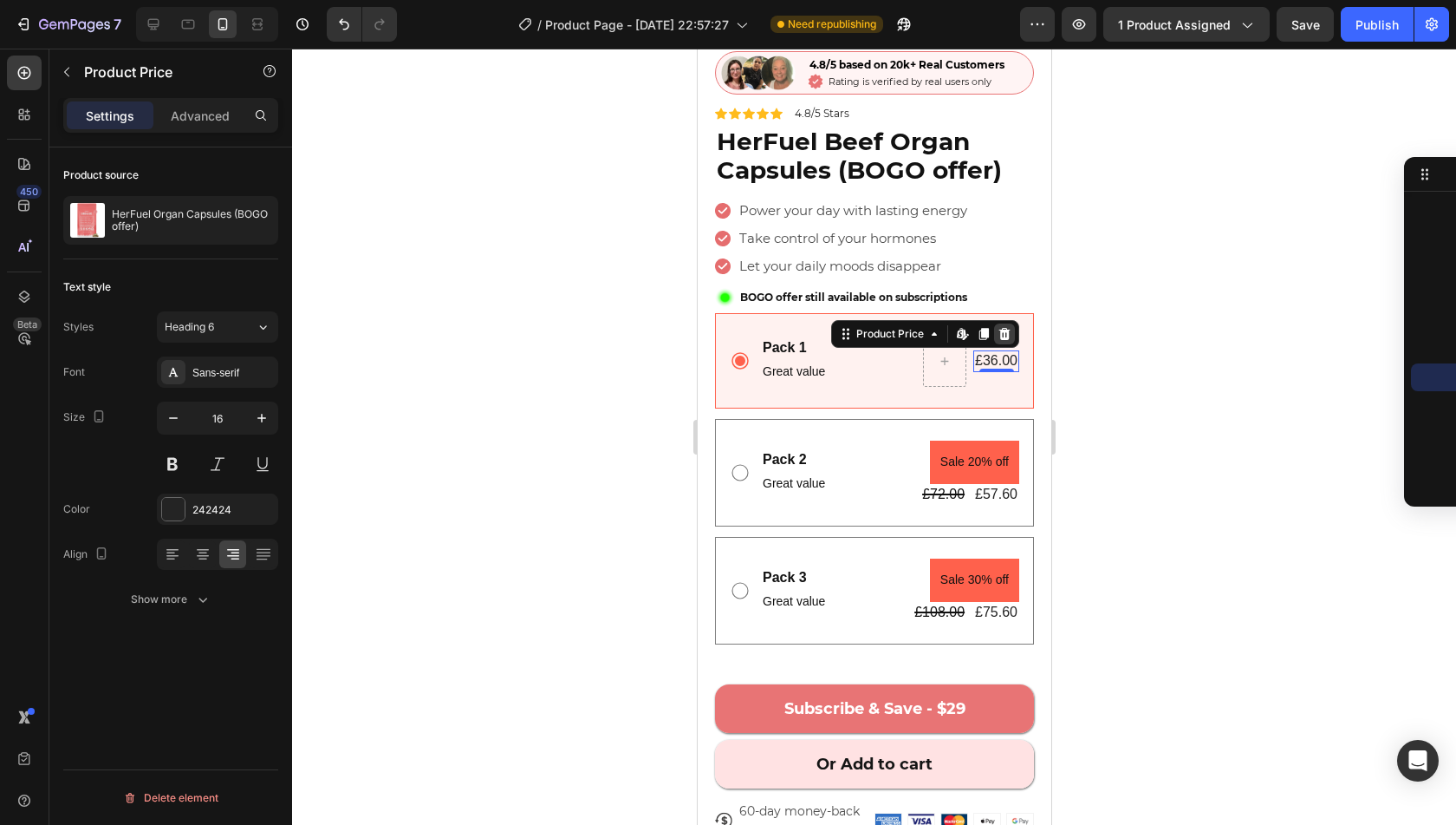
click at [997, 327] on icon at bounding box center [1003, 333] width 14 height 14
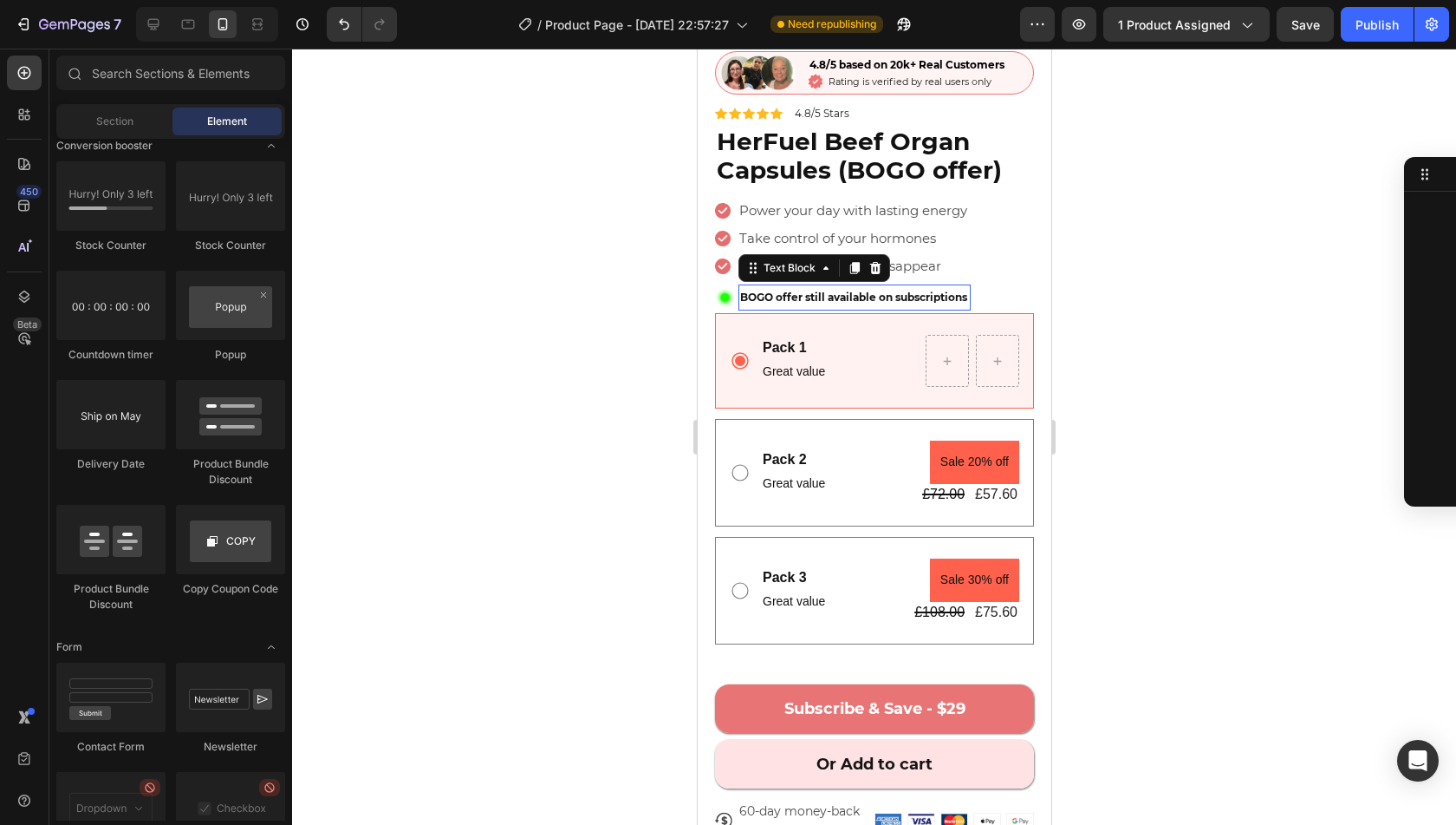
click at [856, 290] on span "BOGO offer still available on subscriptions" at bounding box center [853, 297] width 227 height 13
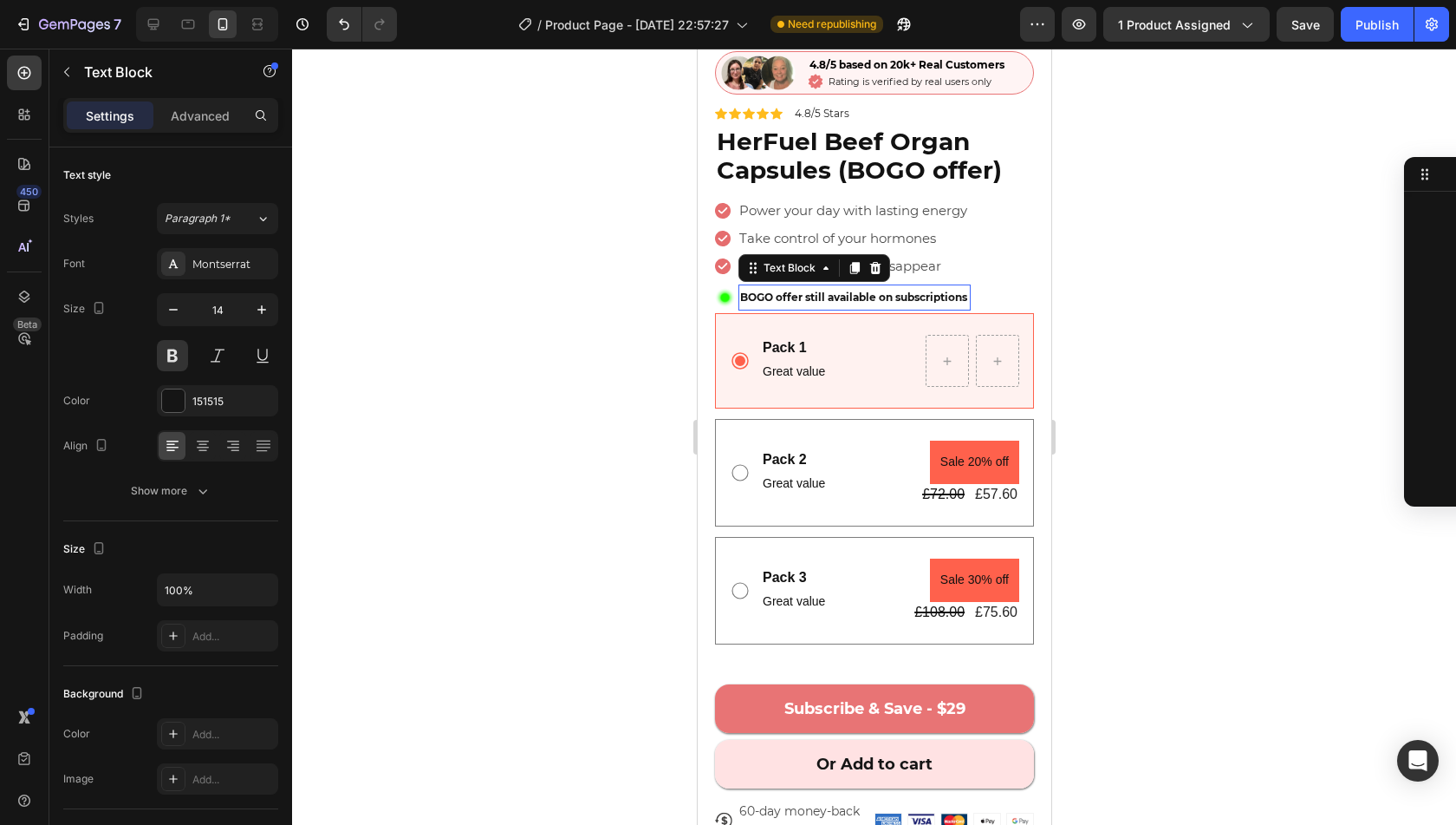
scroll to position [1548, 0]
click at [853, 263] on icon at bounding box center [853, 269] width 10 height 12
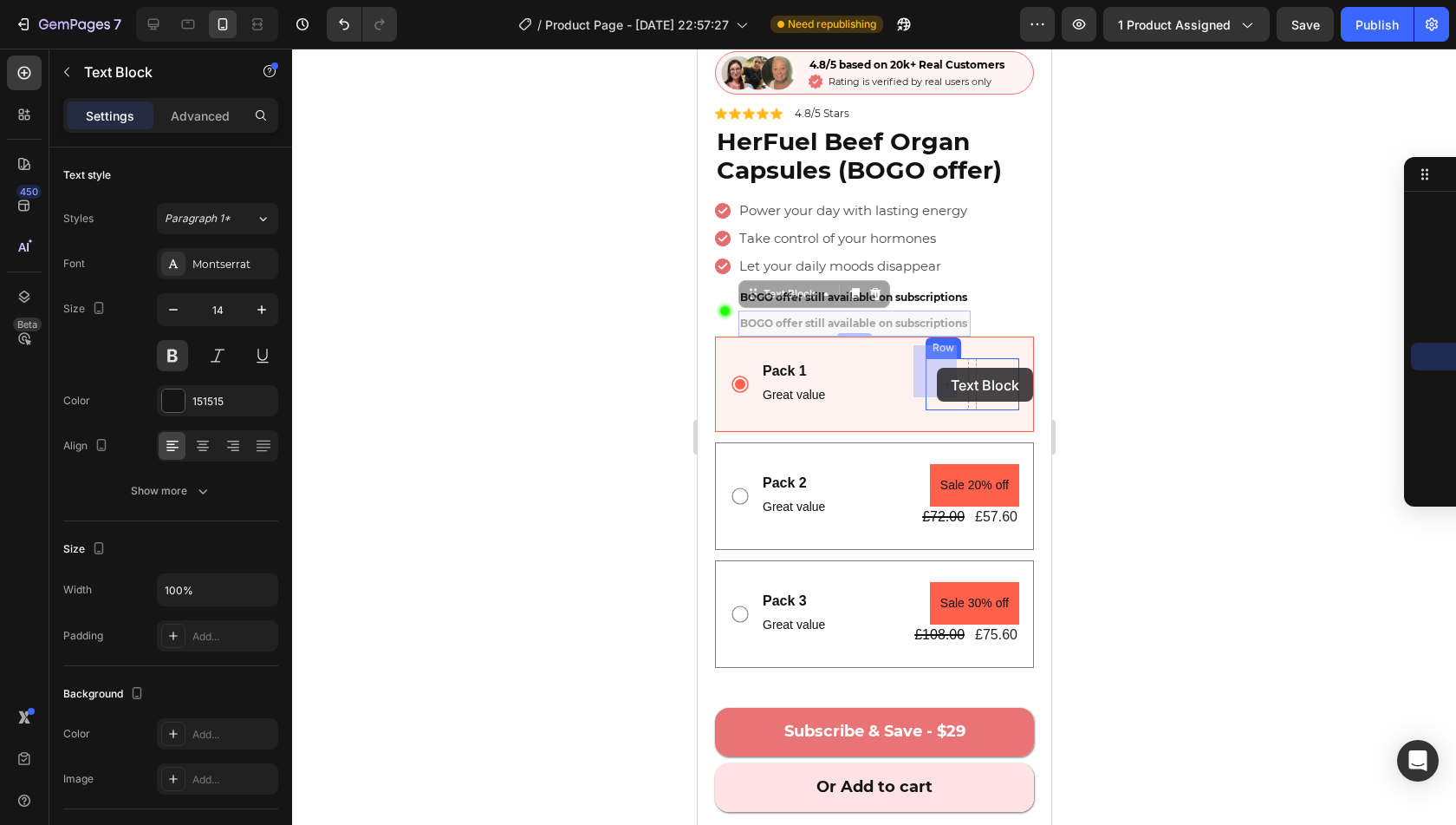
drag, startPoint x: 786, startPoint y: 273, endPoint x: 936, endPoint y: 368, distance: 177.6
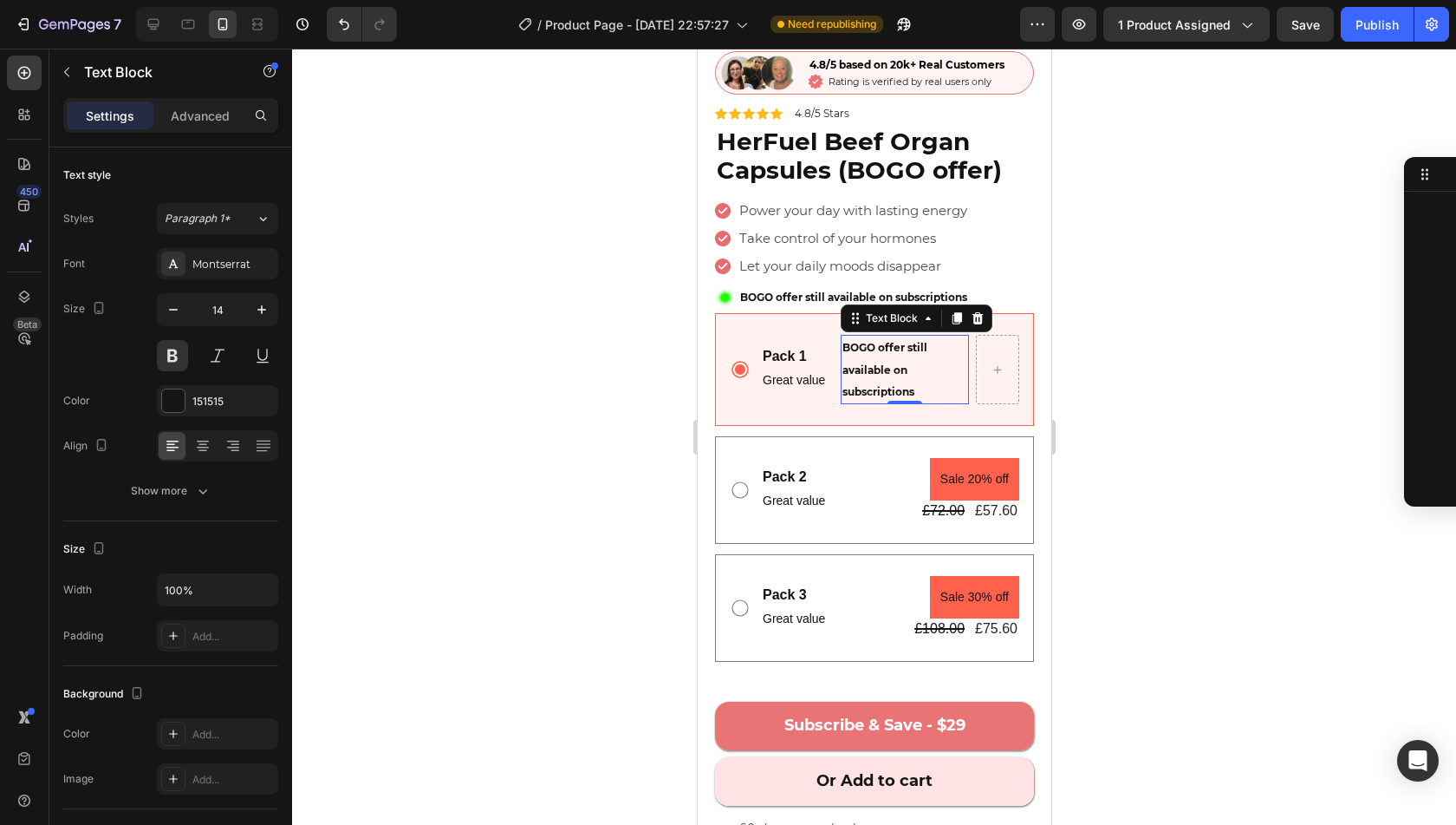
click at [908, 361] on p "BOGO offer still available on subscriptions" at bounding box center [904, 369] width 125 height 66
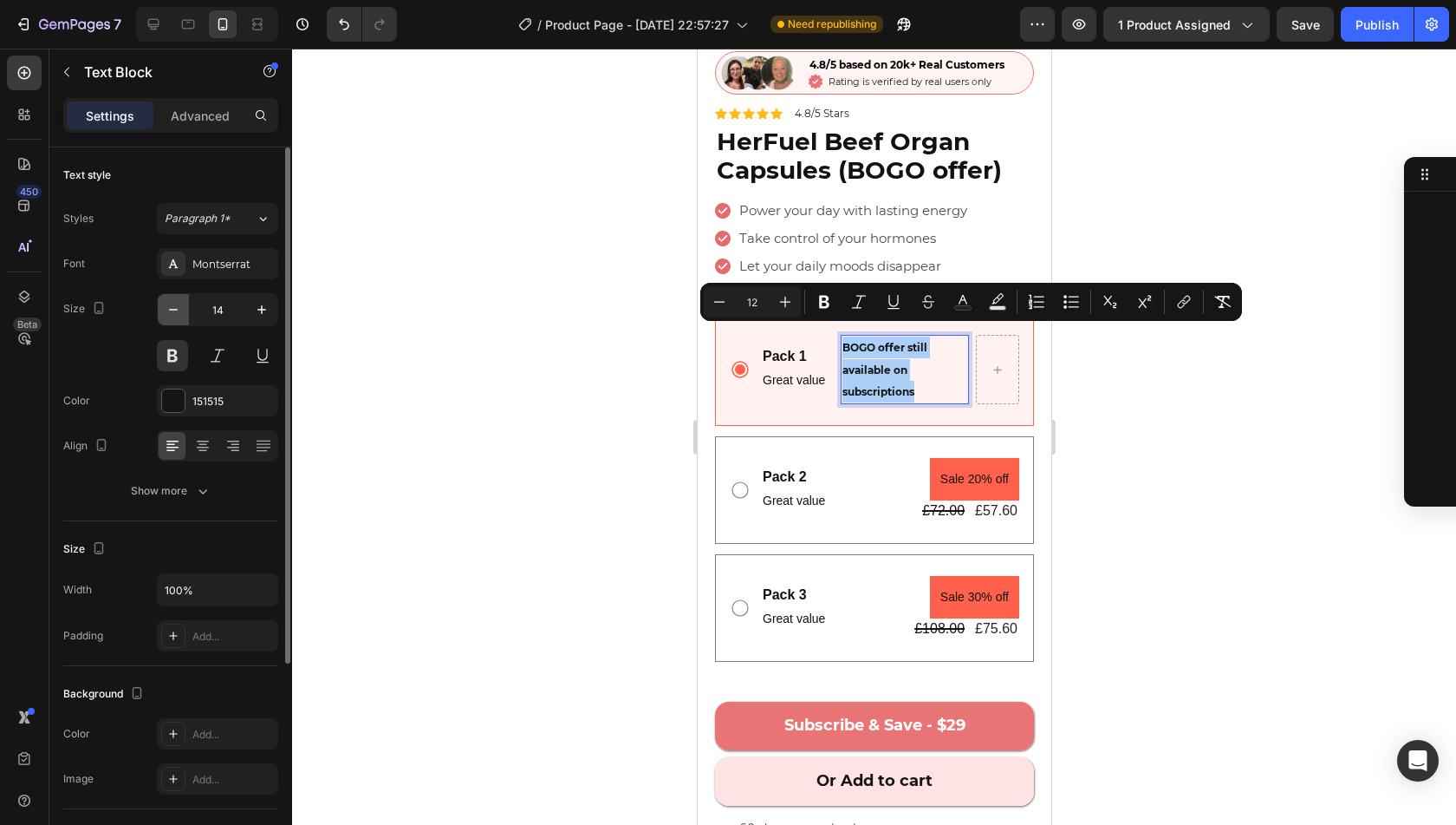
click at [165, 311] on icon "button" at bounding box center [173, 309] width 17 height 17
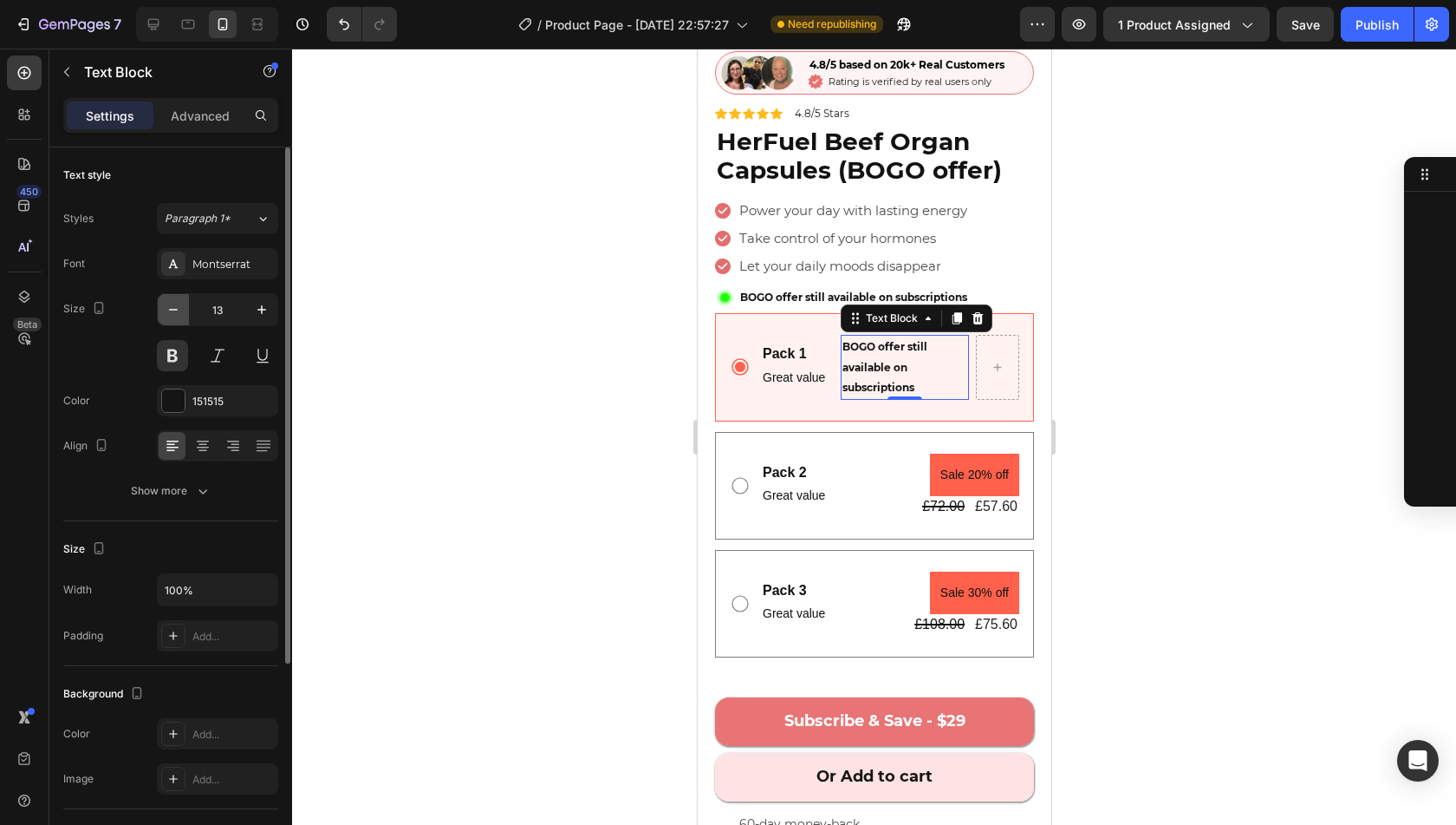
click at [165, 311] on icon "button" at bounding box center [173, 309] width 17 height 17
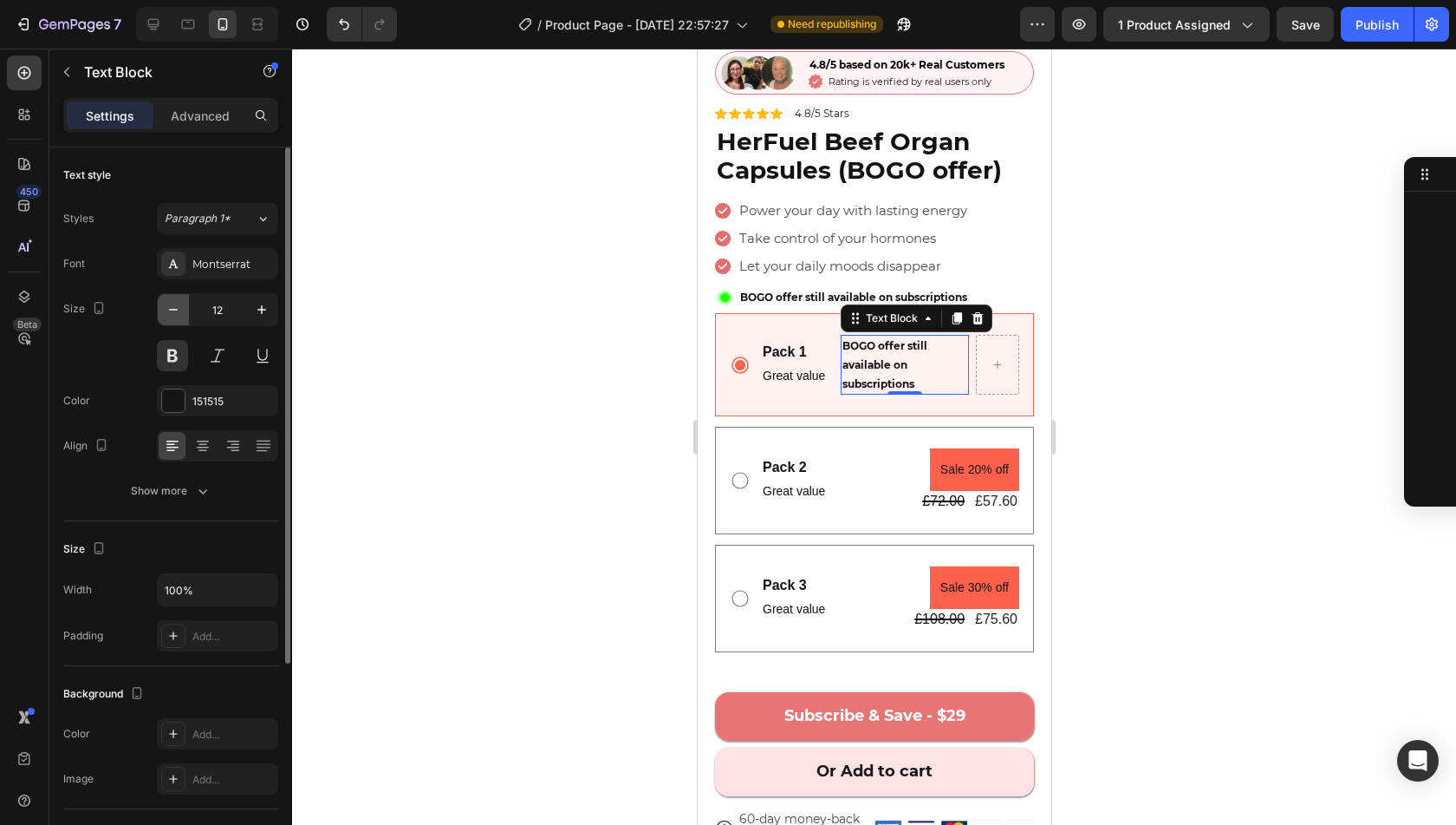
click at [165, 311] on icon "button" at bounding box center [173, 309] width 17 height 17
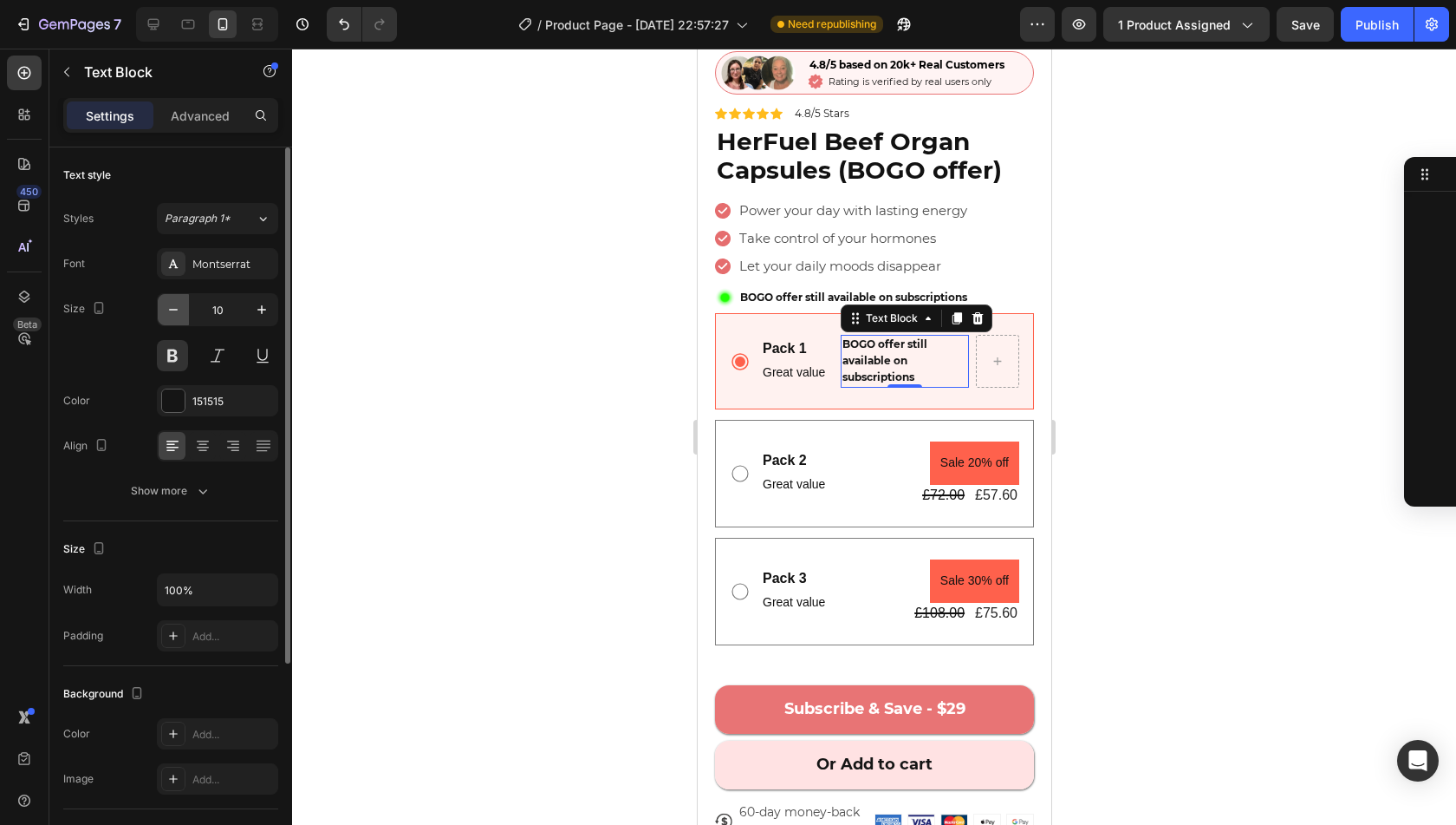
click at [165, 311] on icon "button" at bounding box center [173, 309] width 17 height 17
type input "8"
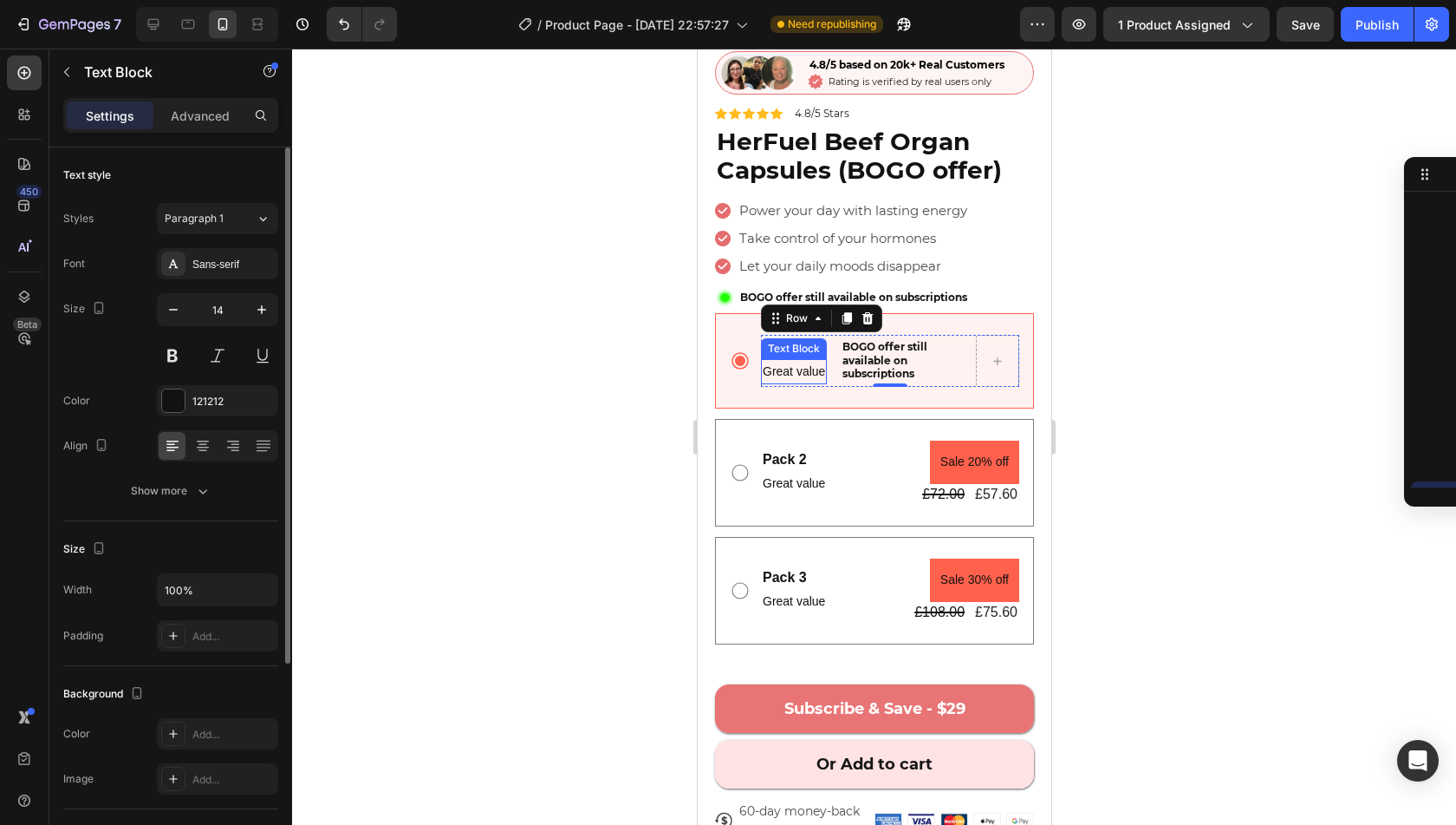
scroll to position [1715, 0]
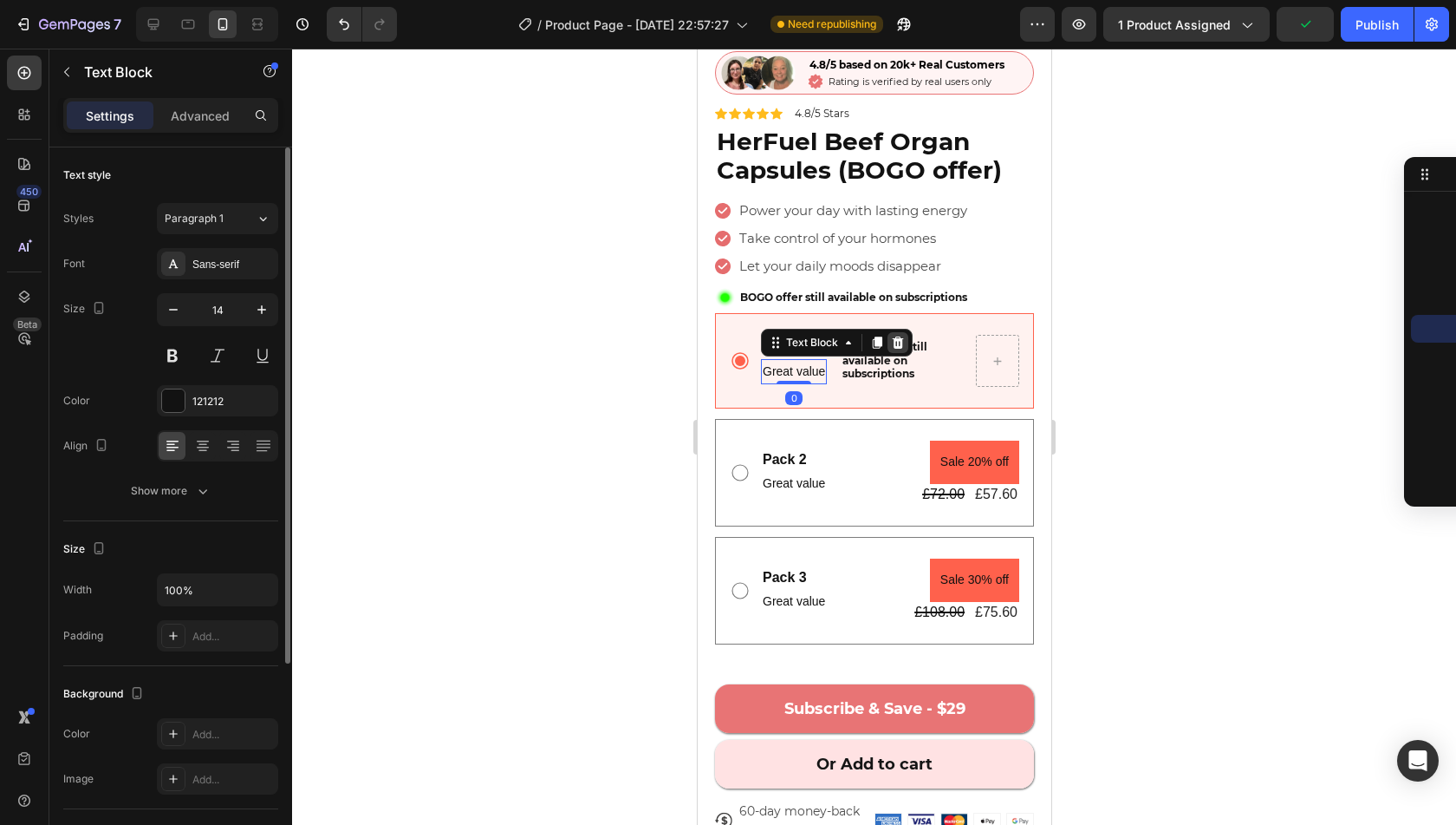
click at [890, 336] on icon at bounding box center [896, 342] width 14 height 14
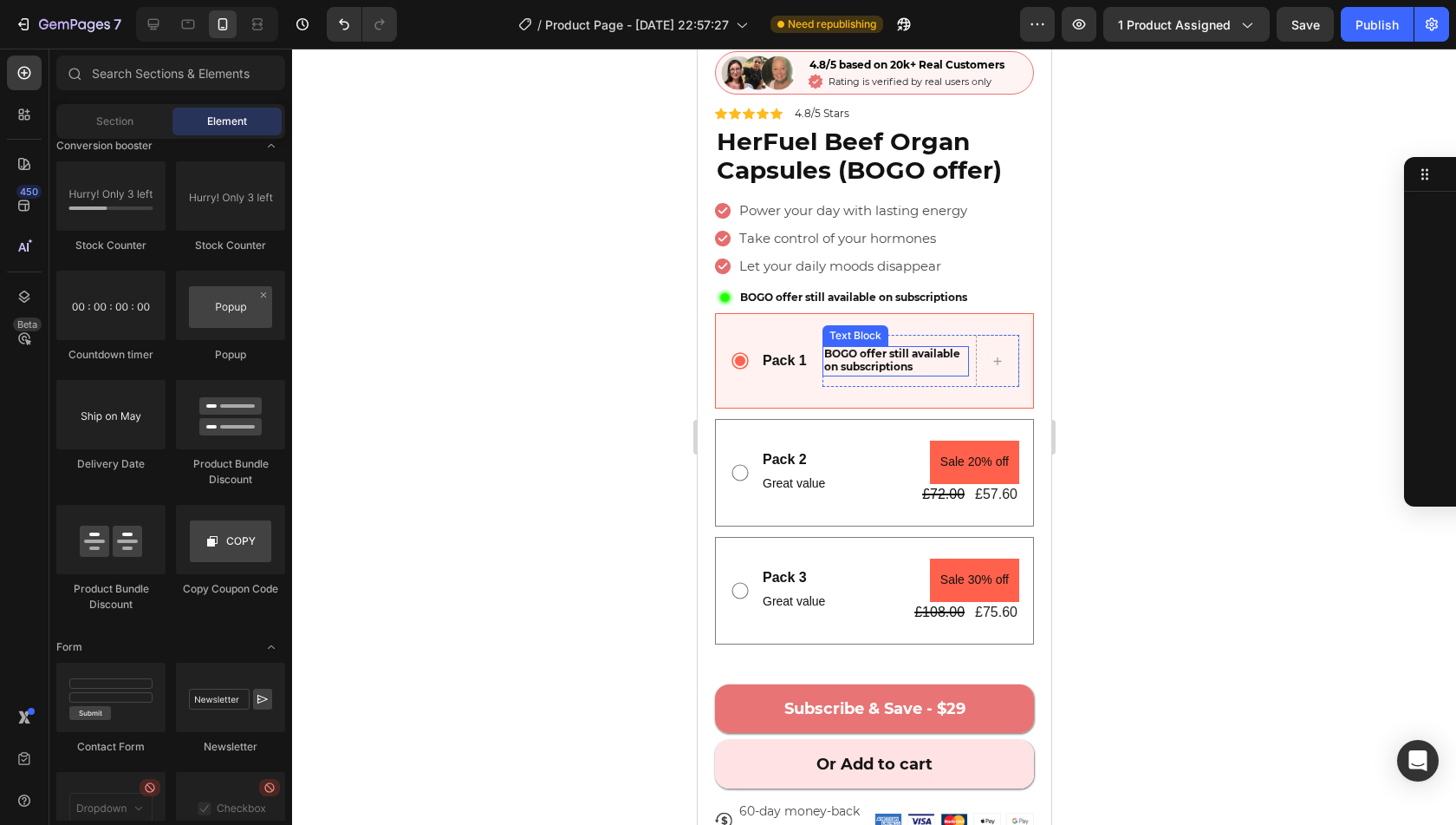
click at [860, 347] on span "BOGO offer still available on subscriptions" at bounding box center [892, 359] width 136 height 26
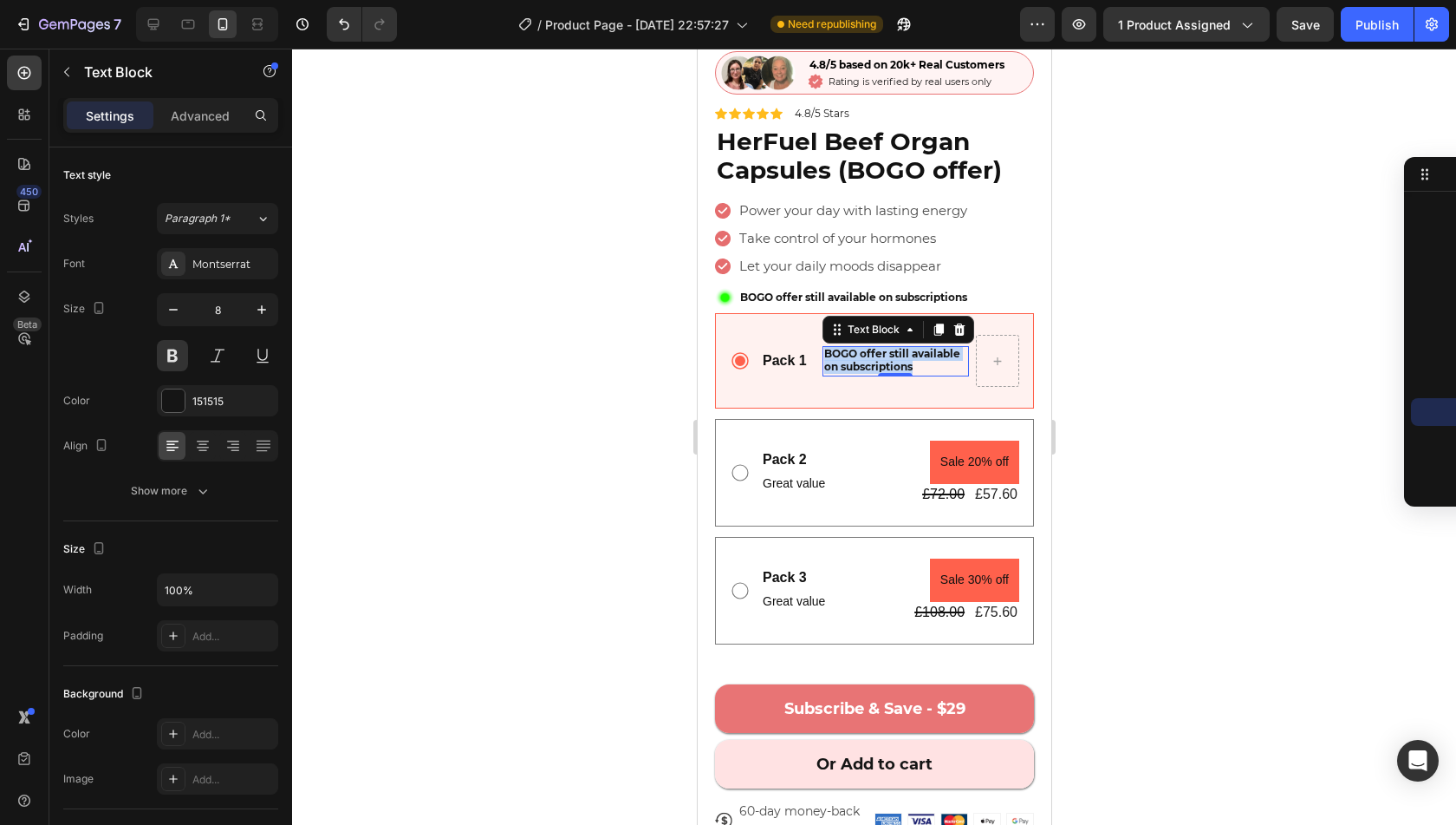
click at [860, 347] on span "BOGO offer still available on subscriptions" at bounding box center [892, 359] width 136 height 26
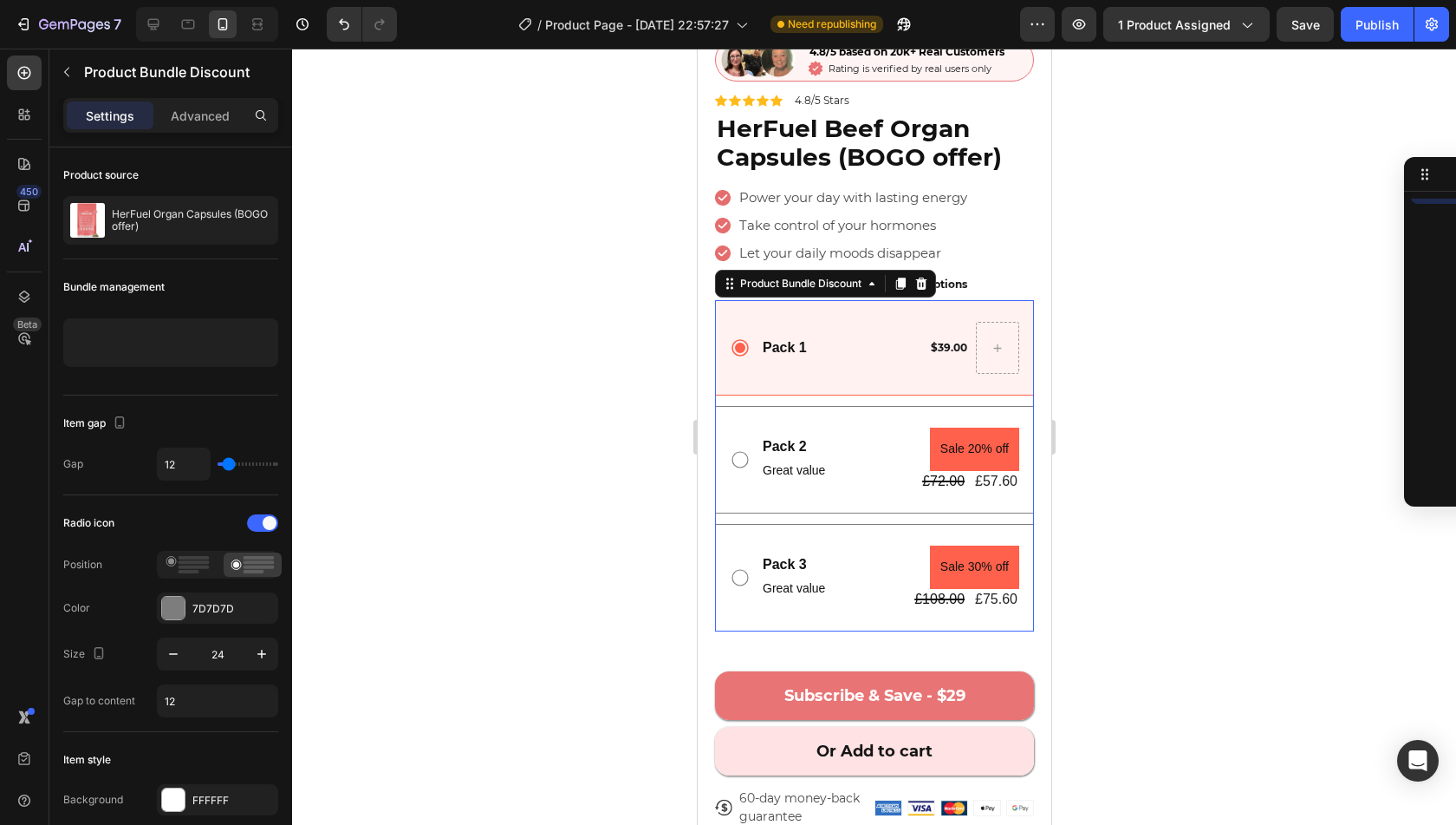
click at [884, 366] on div "Pack 1 Text Block $39.00 Text Block Row Row" at bounding box center [874, 348] width 319 height 95
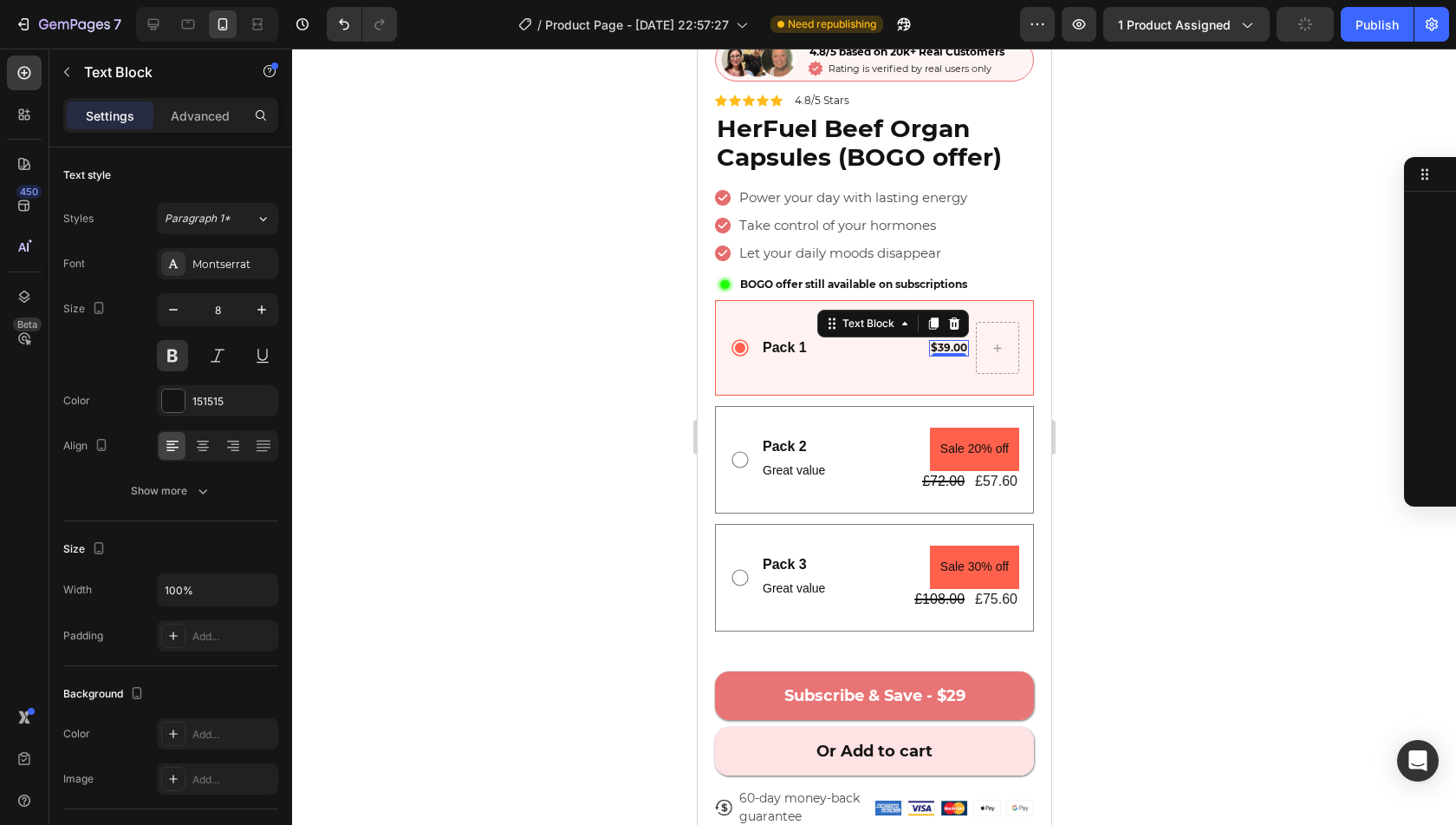
scroll to position [1799, 0]
click at [928, 318] on icon at bounding box center [933, 323] width 10 height 12
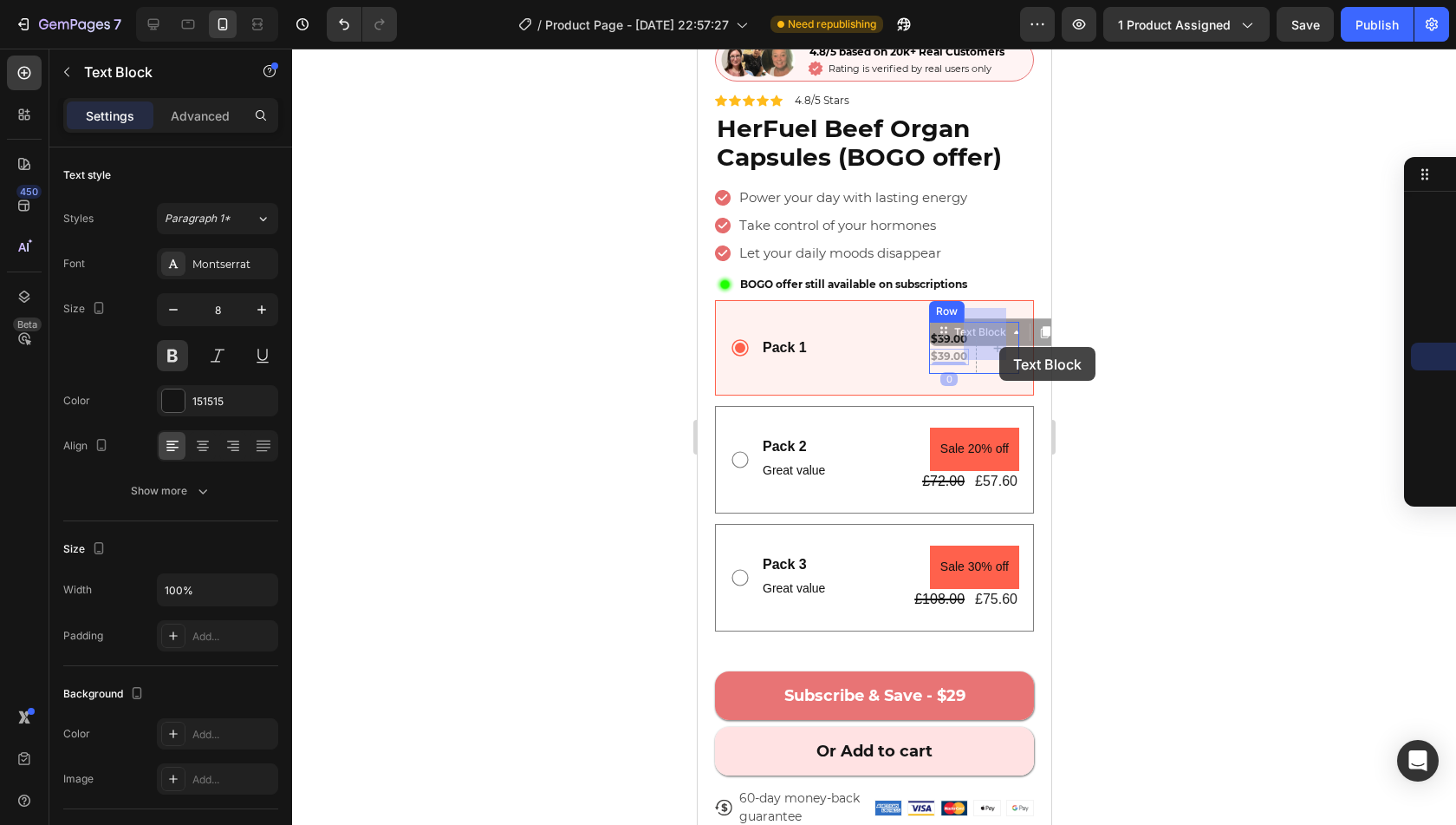
drag, startPoint x: 949, startPoint y: 317, endPoint x: 998, endPoint y: 347, distance: 57.5
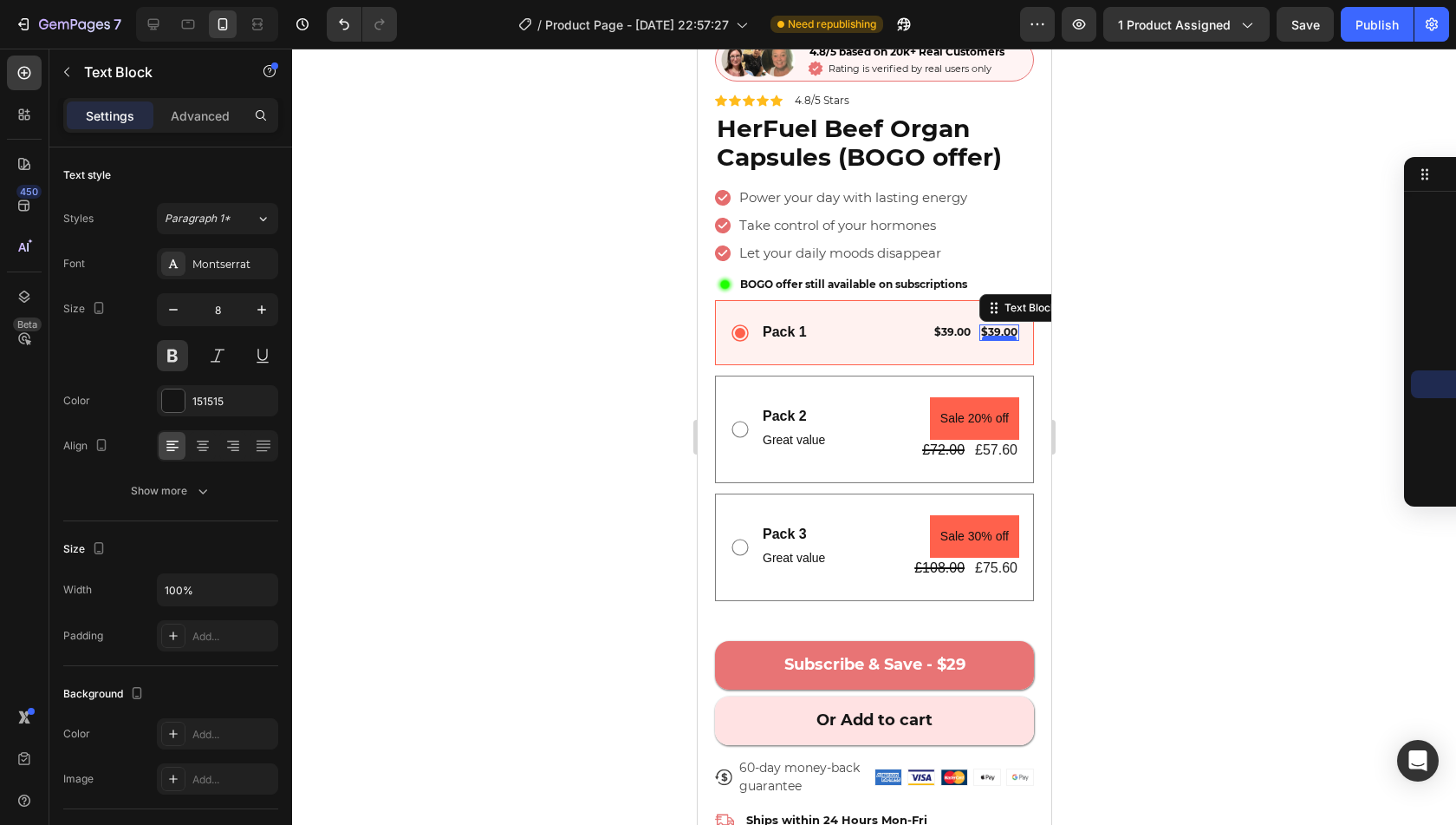
click at [986, 336] on div at bounding box center [999, 339] width 34 height 5
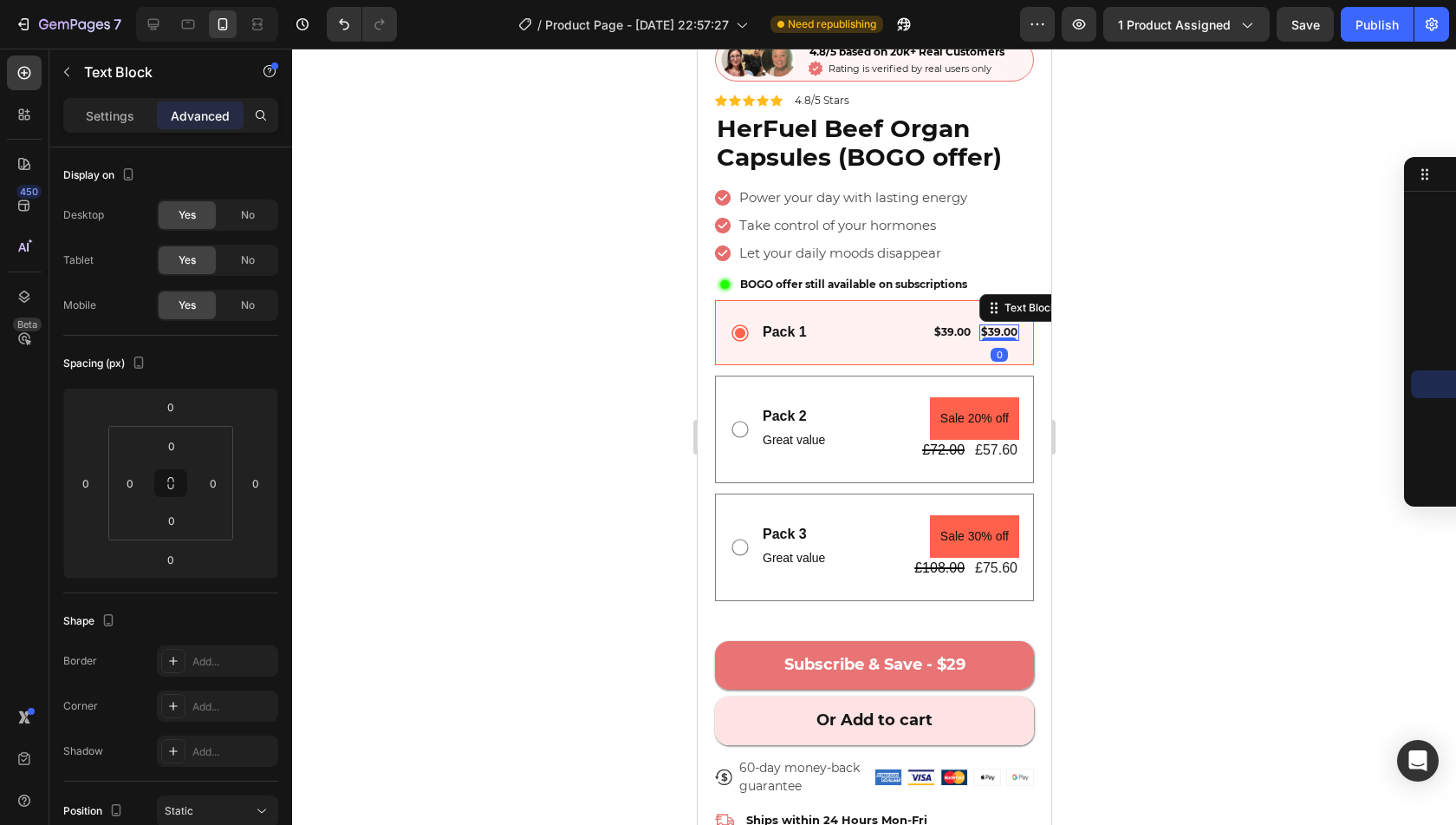
click at [990, 325] on span "$39.00" at bounding box center [999, 331] width 36 height 13
click at [982, 325] on span "$39.00" at bounding box center [999, 331] width 36 height 13
click at [981, 325] on span "$59.00" at bounding box center [999, 331] width 36 height 13
click at [961, 325] on span "Was $59.00" at bounding box center [986, 331] width 62 height 13
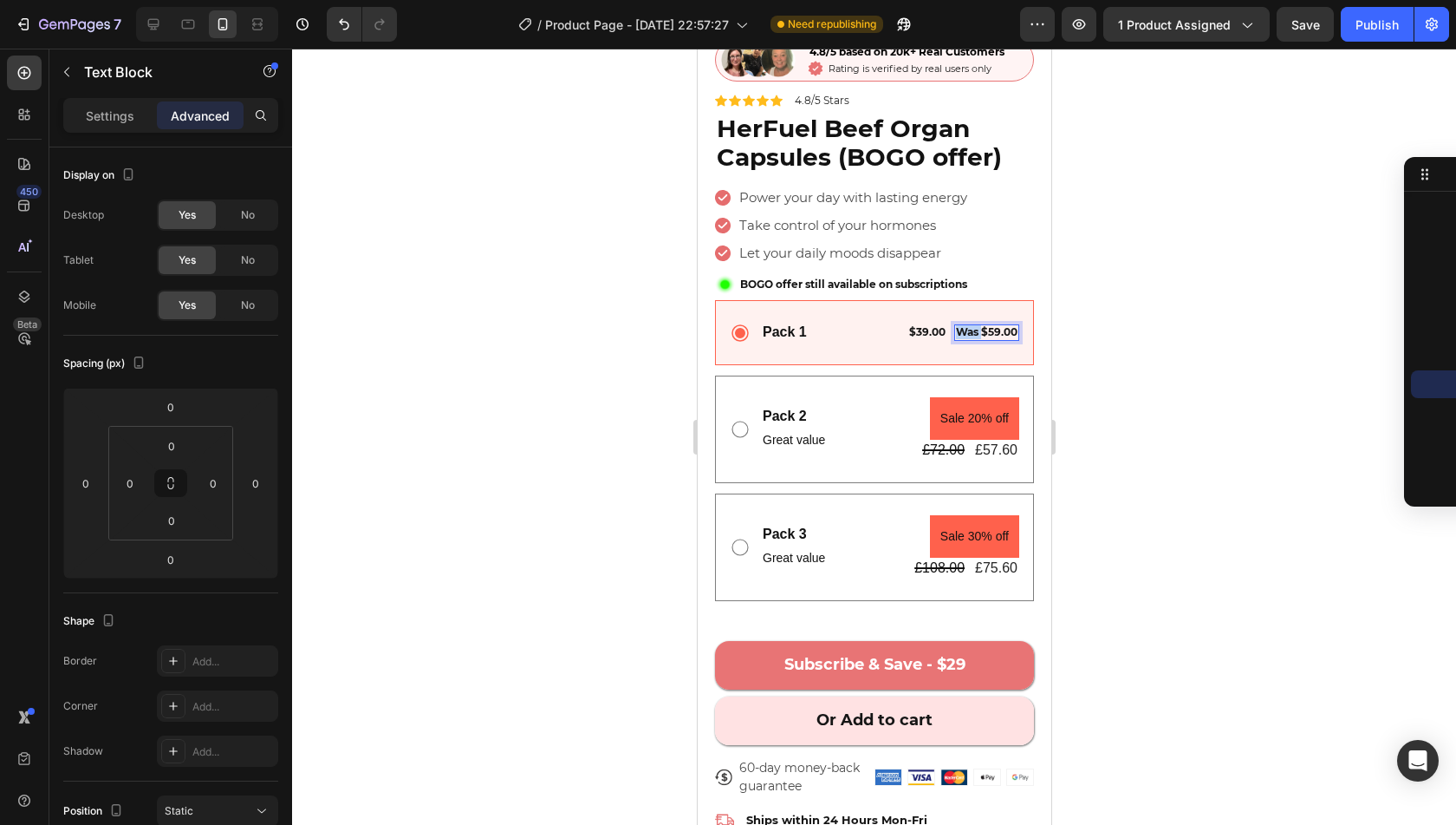
click at [961, 325] on span "Was $59.00" at bounding box center [986, 331] width 62 height 13
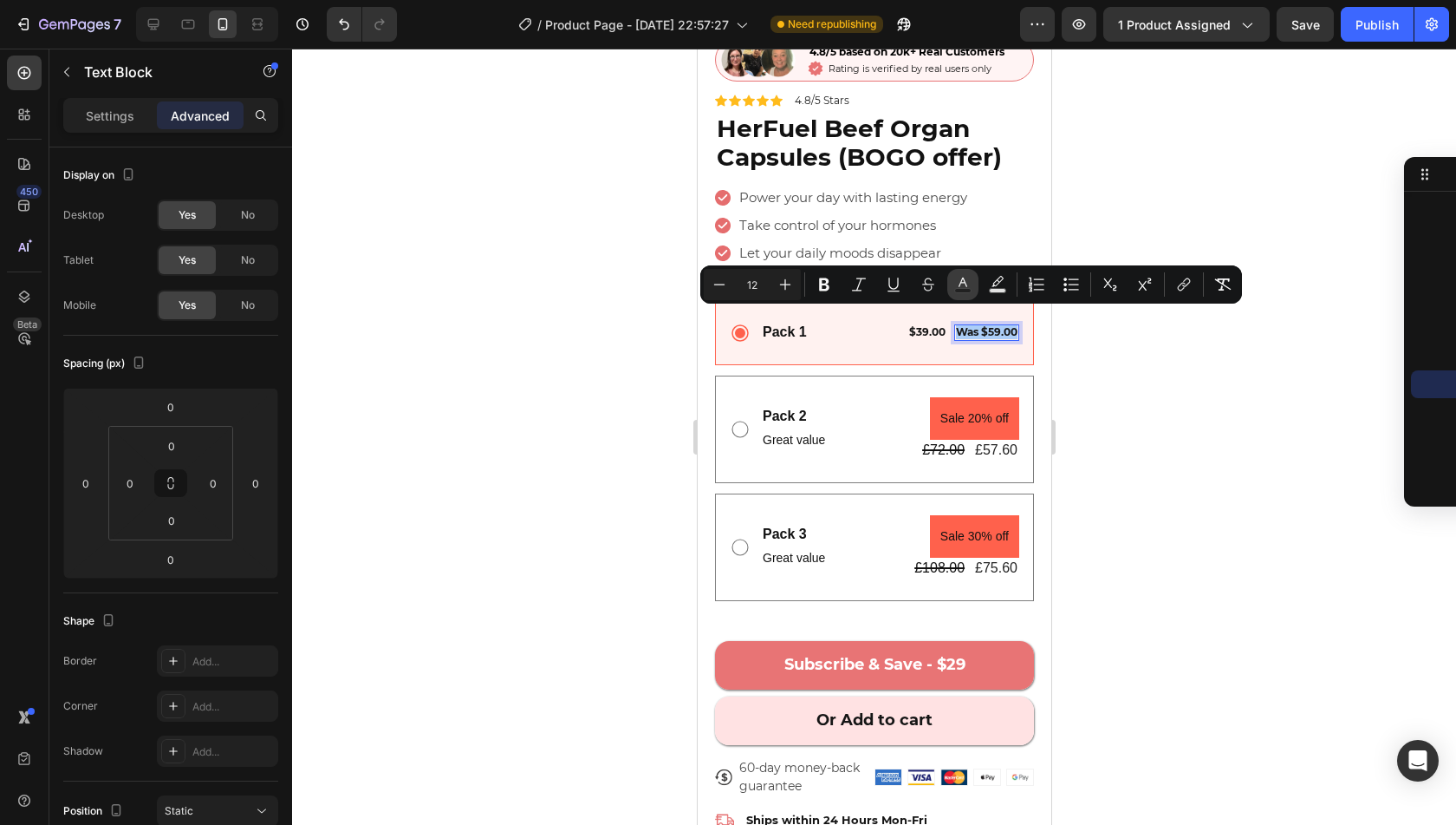
click at [958, 280] on icon "Editor contextual toolbar" at bounding box center [963, 284] width 17 height 17
type input "151515"
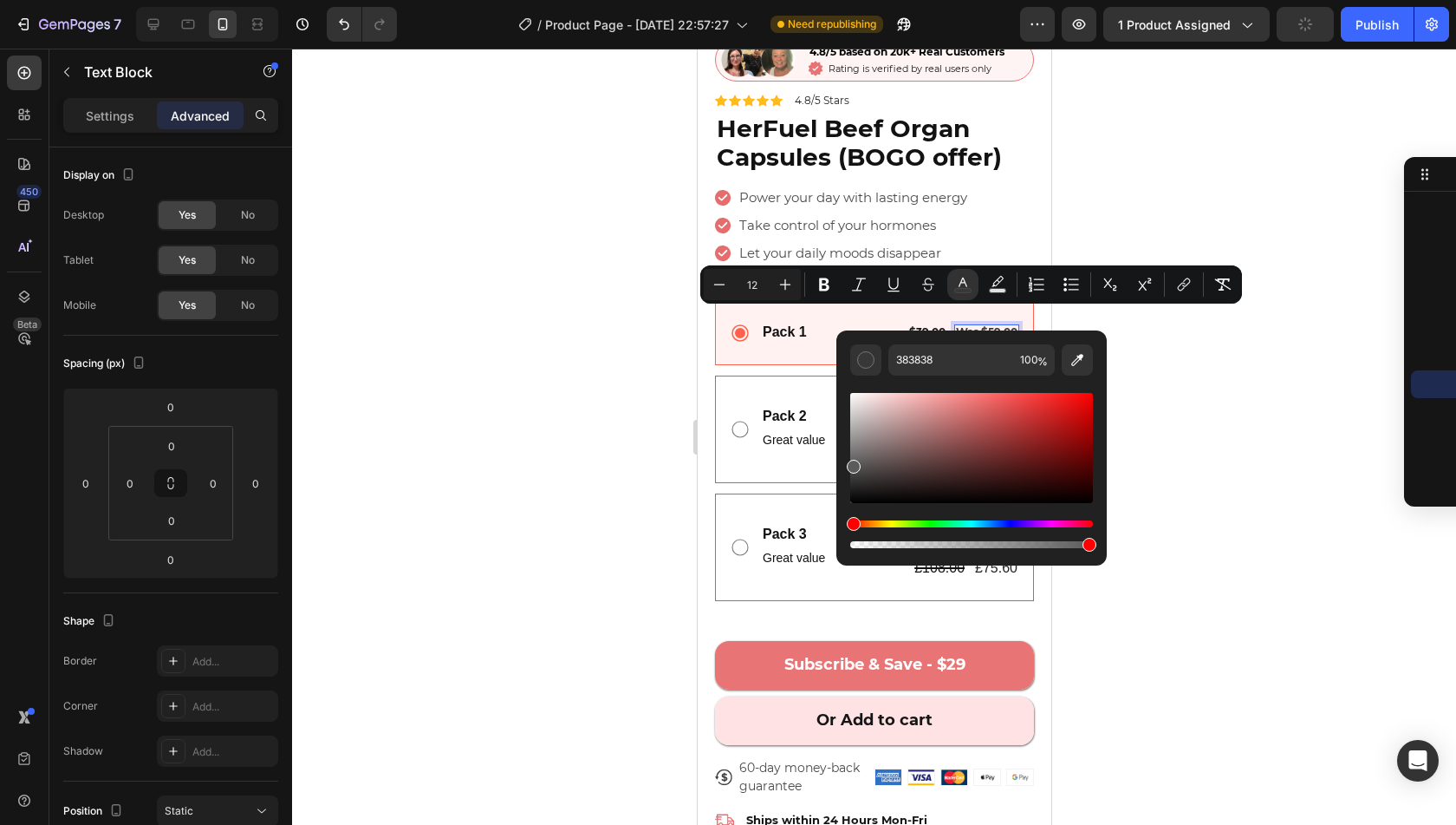
type input "5E5E5E"
drag, startPoint x: 851, startPoint y: 483, endPoint x: 845, endPoint y: 461, distance: 22.8
click at [845, 461] on div "5E5E5E 100 %" at bounding box center [972, 441] width 270 height 221
click at [926, 291] on icon "Editor contextual toolbar" at bounding box center [928, 284] width 17 height 17
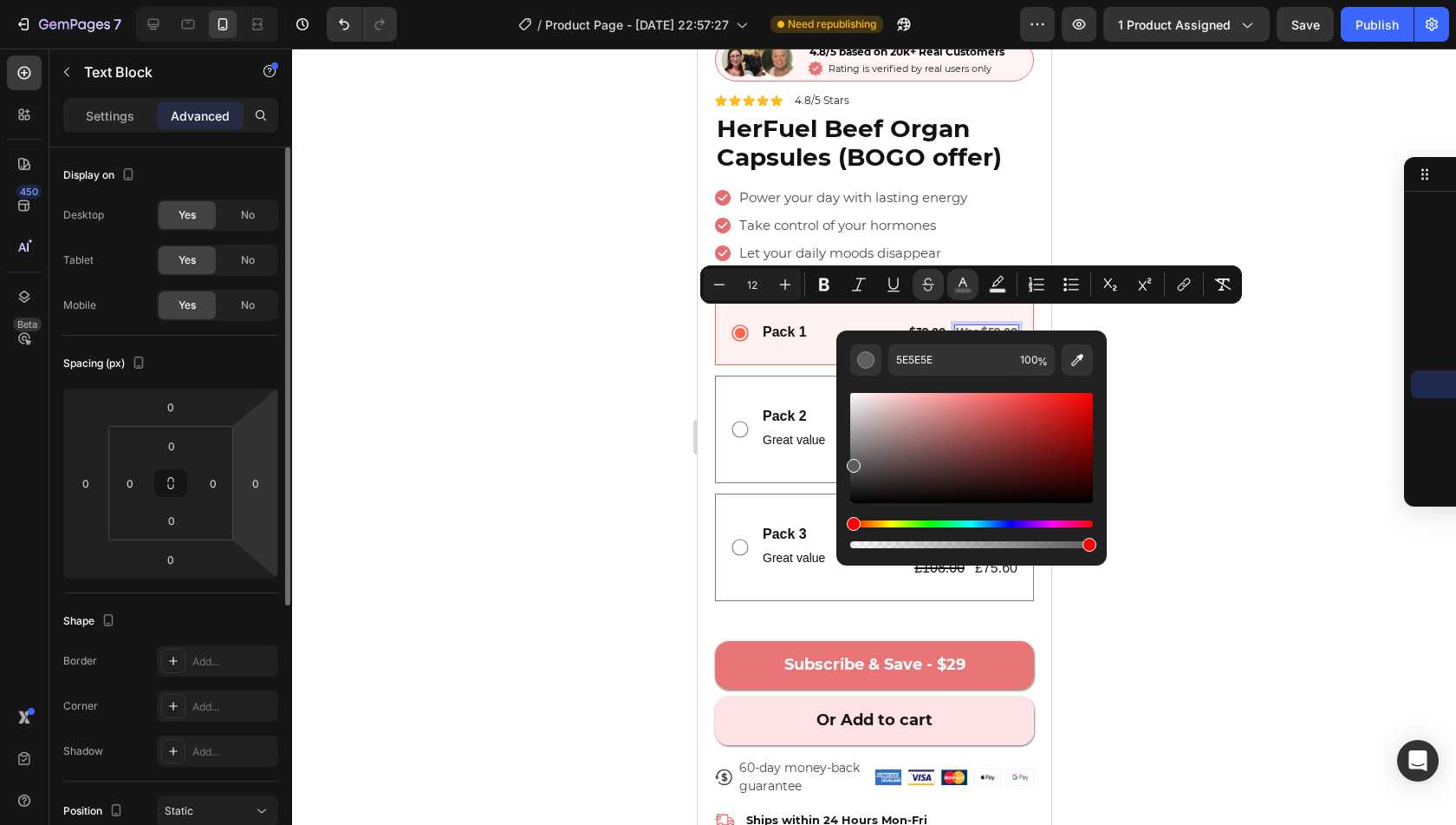
click at [257, 0] on html "7 Version history / Product Page - Aug 26, 22:57:27 Need republishing Preview 1…" at bounding box center [728, 0] width 1456 height 0
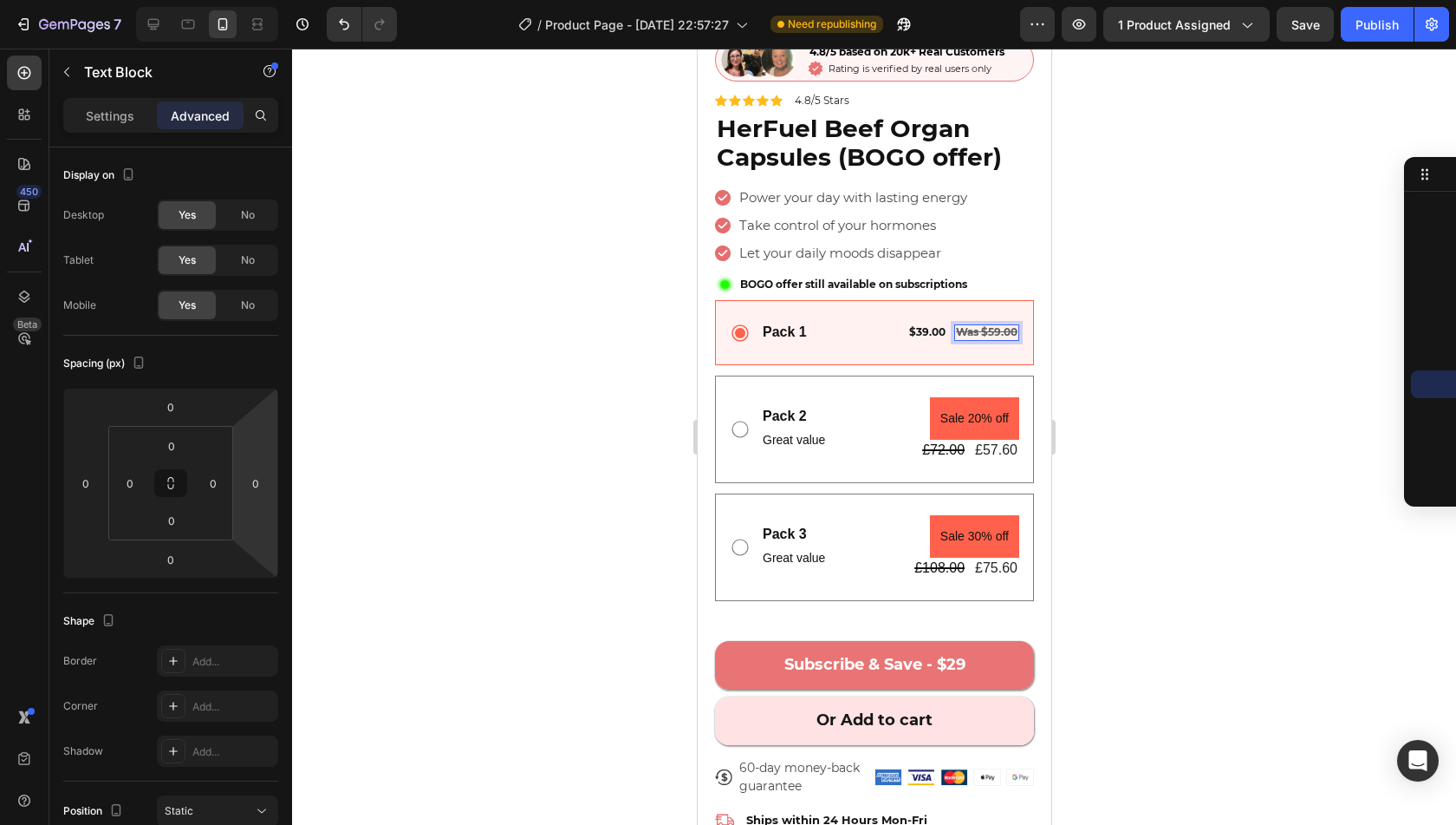
click at [968, 325] on s "Was $59.00" at bounding box center [986, 331] width 62 height 13
drag, startPoint x: 968, startPoint y: 314, endPoint x: 942, endPoint y: 318, distance: 26.3
click at [955, 325] on s "Was $59.00" at bounding box center [986, 331] width 62 height 13
click at [963, 325] on s "Was $59.00" at bounding box center [986, 331] width 62 height 13
drag, startPoint x: 963, startPoint y: 317, endPoint x: 943, endPoint y: 317, distance: 20.0
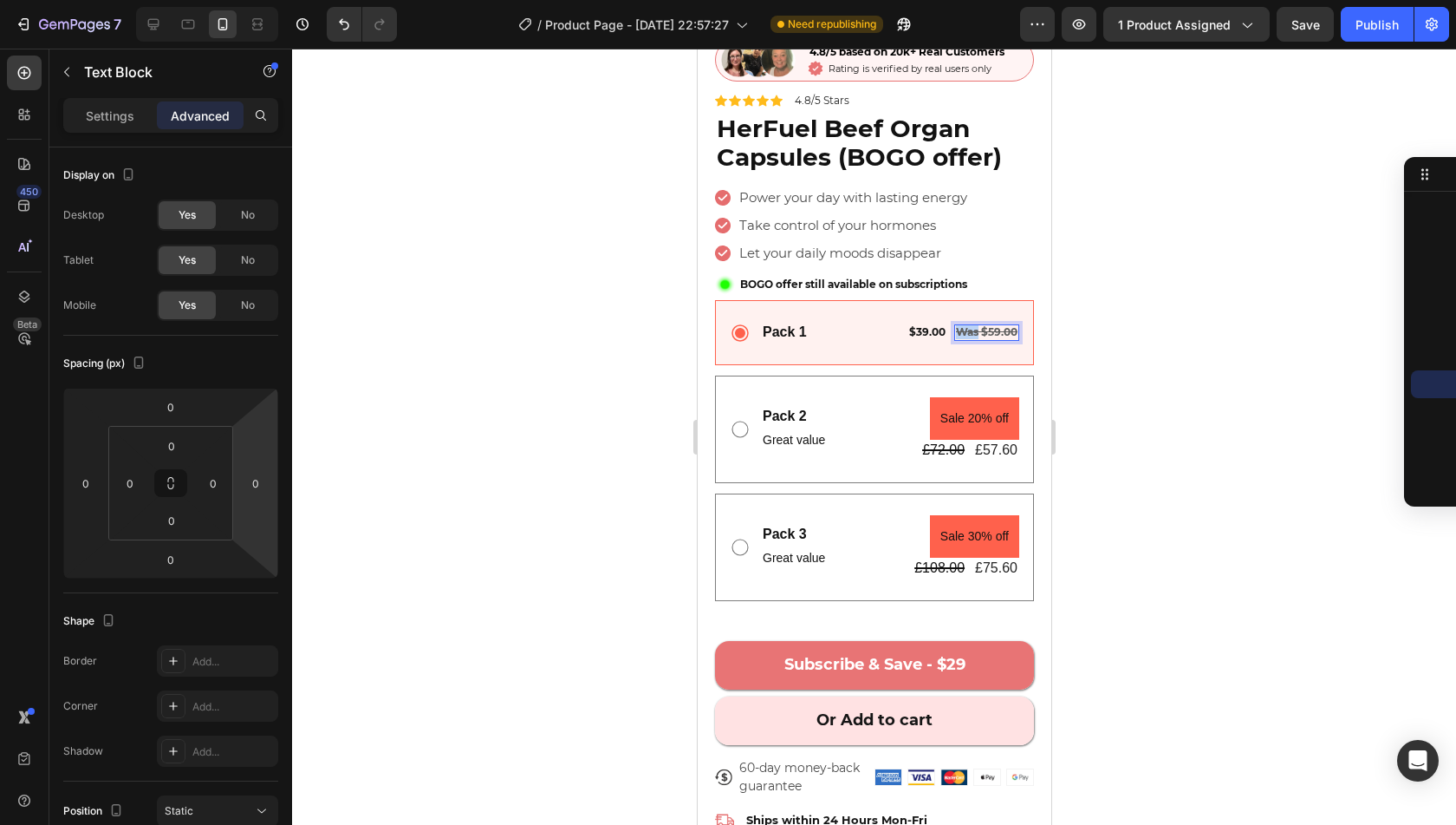
click at [955, 325] on s "Was $59.00" at bounding box center [986, 331] width 62 height 13
click at [963, 325] on s "Was $59.00" at bounding box center [986, 331] width 62 height 13
drag, startPoint x: 970, startPoint y: 319, endPoint x: 914, endPoint y: 319, distance: 56.0
click at [914, 324] on div "$39.00 Text Block Was $59.00 Text Block 0 Row" at bounding box center [962, 332] width 112 height 16
click at [959, 325] on s "Was $59.00" at bounding box center [986, 331] width 62 height 13
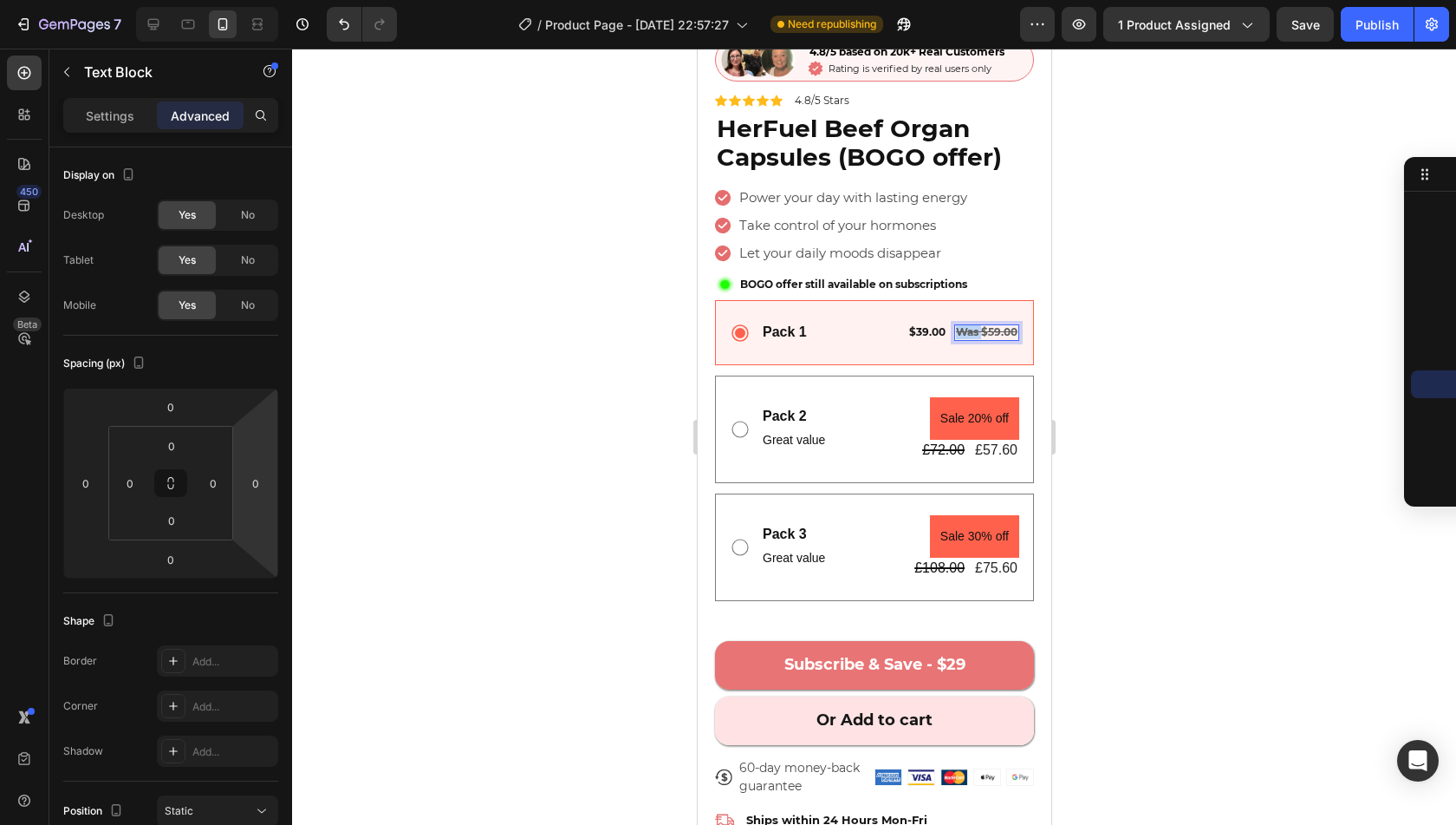
click at [959, 325] on s "Was $59.00" at bounding box center [986, 331] width 62 height 13
click at [963, 339] on div "Pack 1 Text Block $39.00 Text Block Was $59.00 Text Block 0 Row Row" at bounding box center [874, 333] width 319 height 65
click at [970, 325] on s "Was $59.00" at bounding box center [986, 331] width 62 height 13
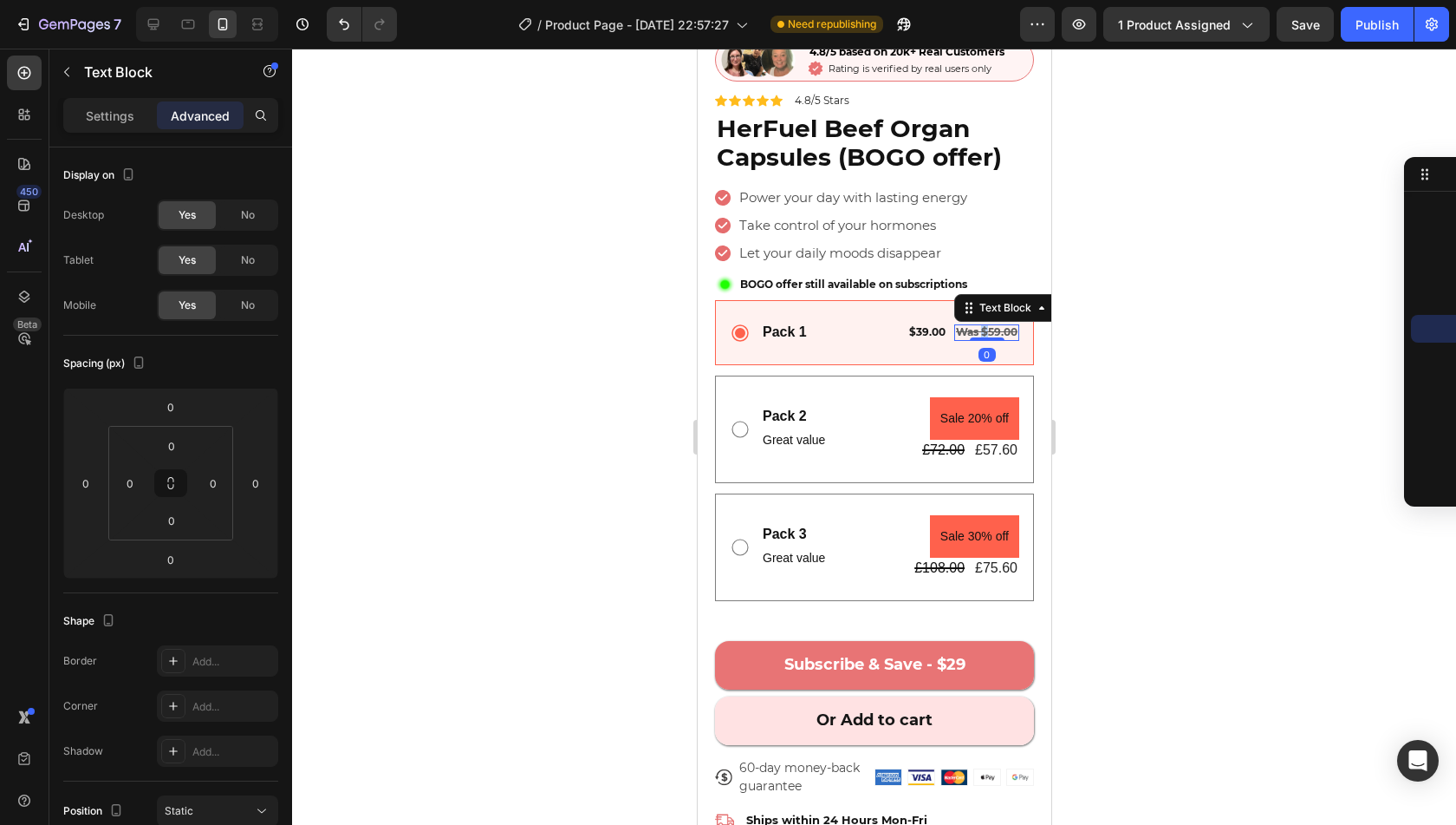
click at [970, 325] on s "Was $59.00" at bounding box center [986, 331] width 62 height 13
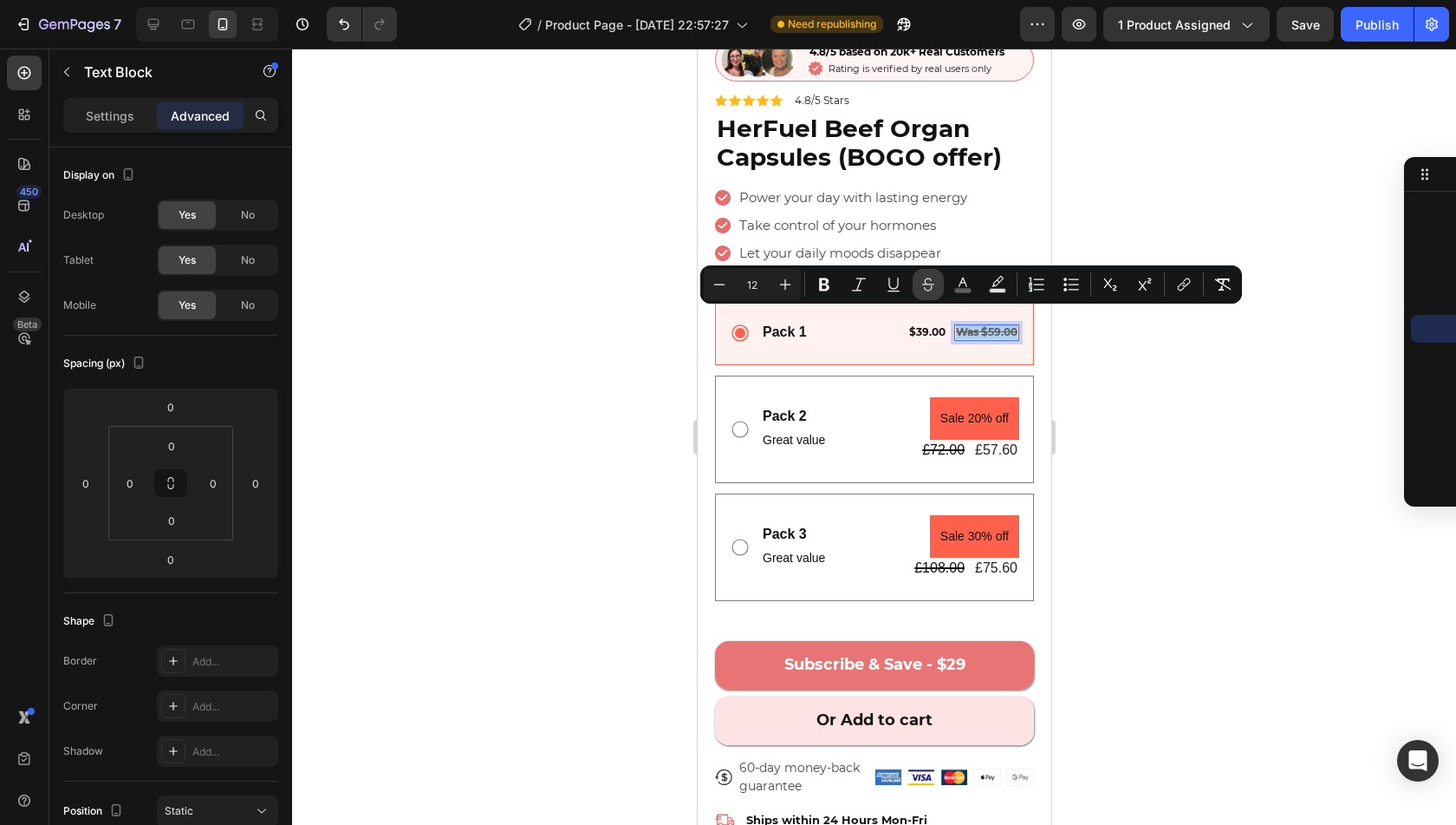
click at [934, 289] on icon "Editor contextual toolbar" at bounding box center [928, 284] width 17 height 17
click at [923, 325] on span "$39.00" at bounding box center [926, 331] width 36 height 13
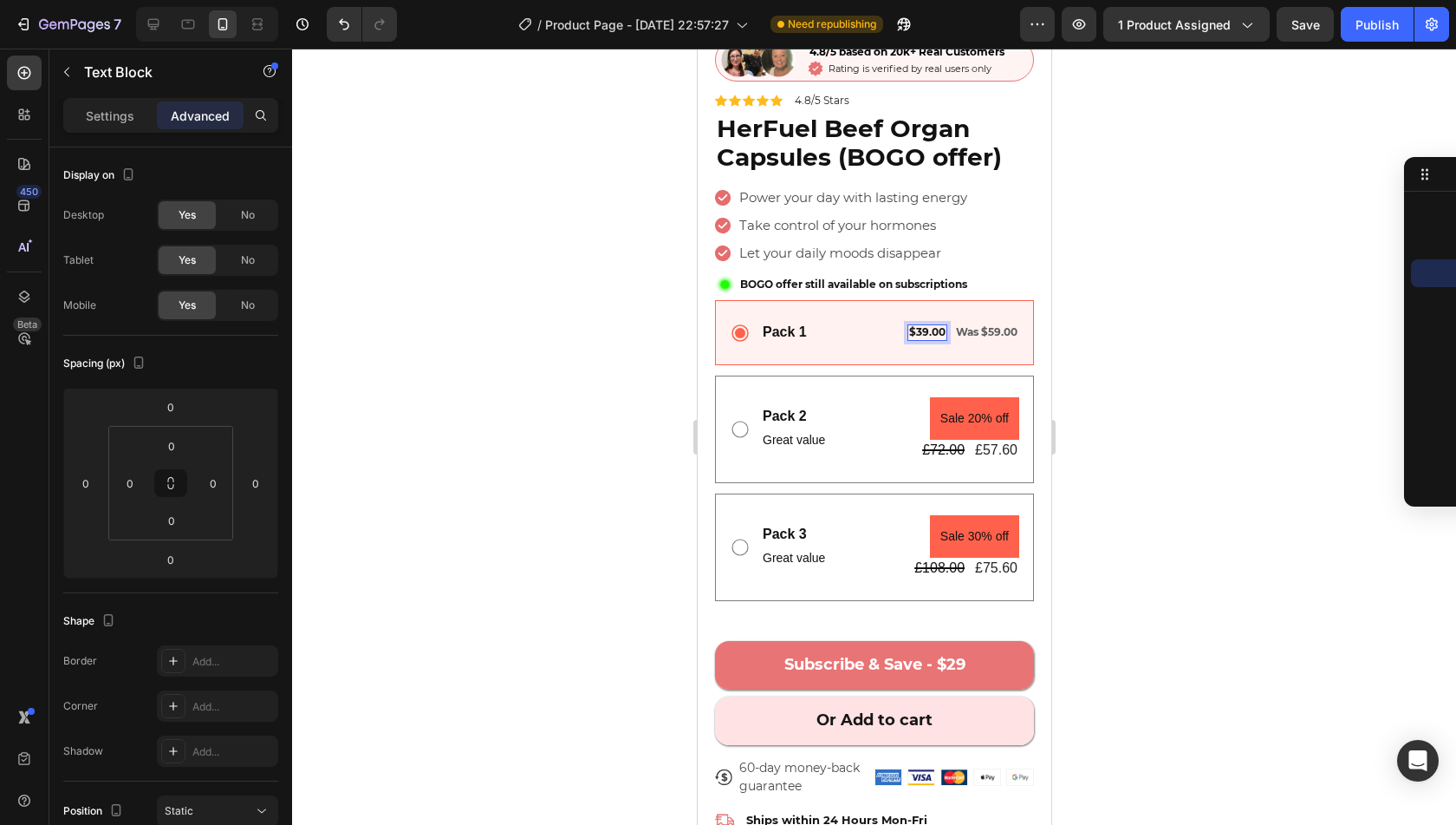
click at [923, 325] on span "$39.00" at bounding box center [926, 331] width 36 height 13
click at [912, 325] on span "$39.00" at bounding box center [926, 331] width 36 height 13
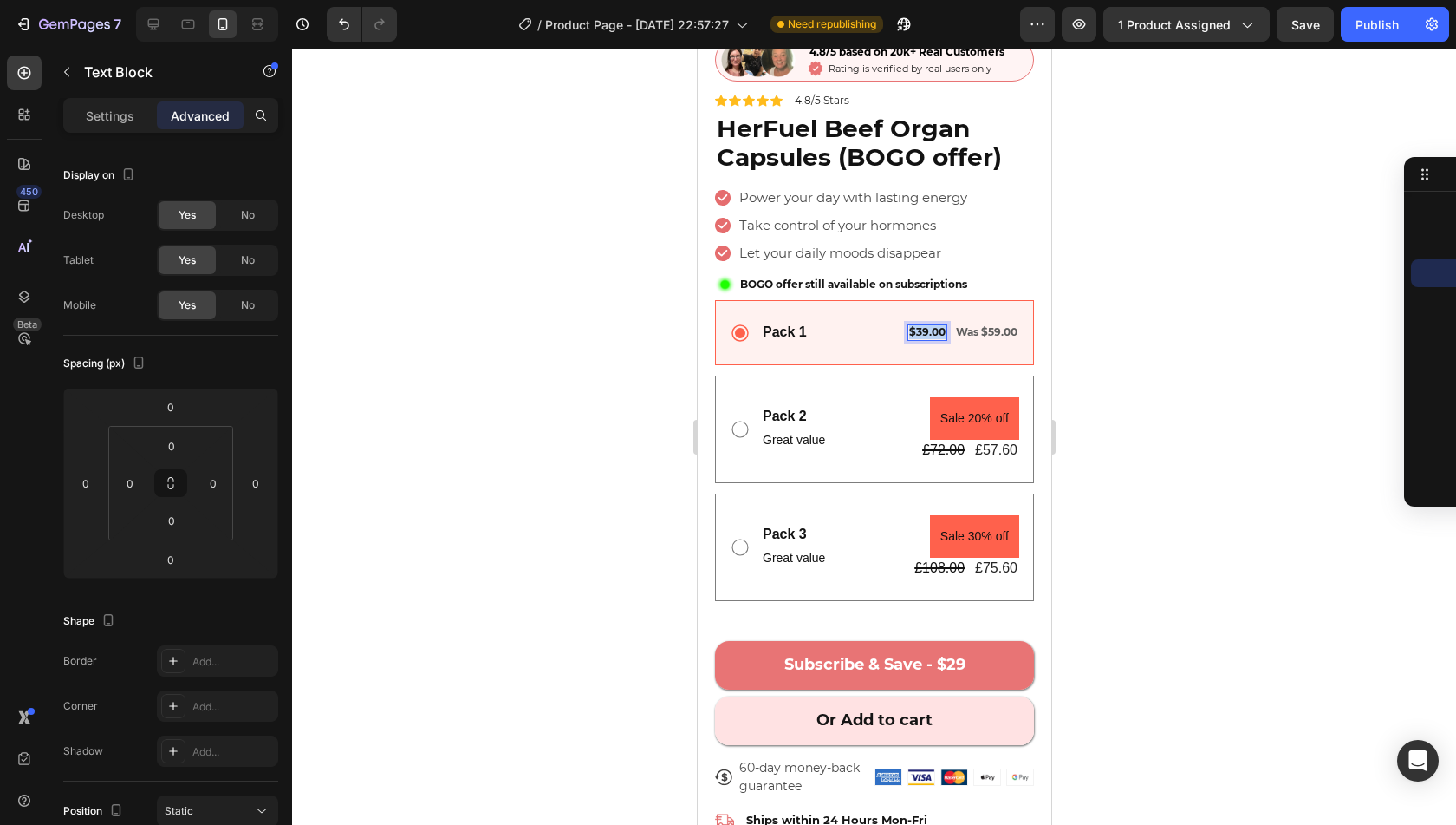
click at [912, 325] on span "$39.00" at bounding box center [926, 331] width 36 height 13
click at [912, 347] on div "Pack 1 Text Block $39.00 Text Block 0 Was $59.00 Text Block Row Row" at bounding box center [874, 333] width 319 height 65
click at [916, 325] on span "$39.00" at bounding box center [926, 331] width 36 height 13
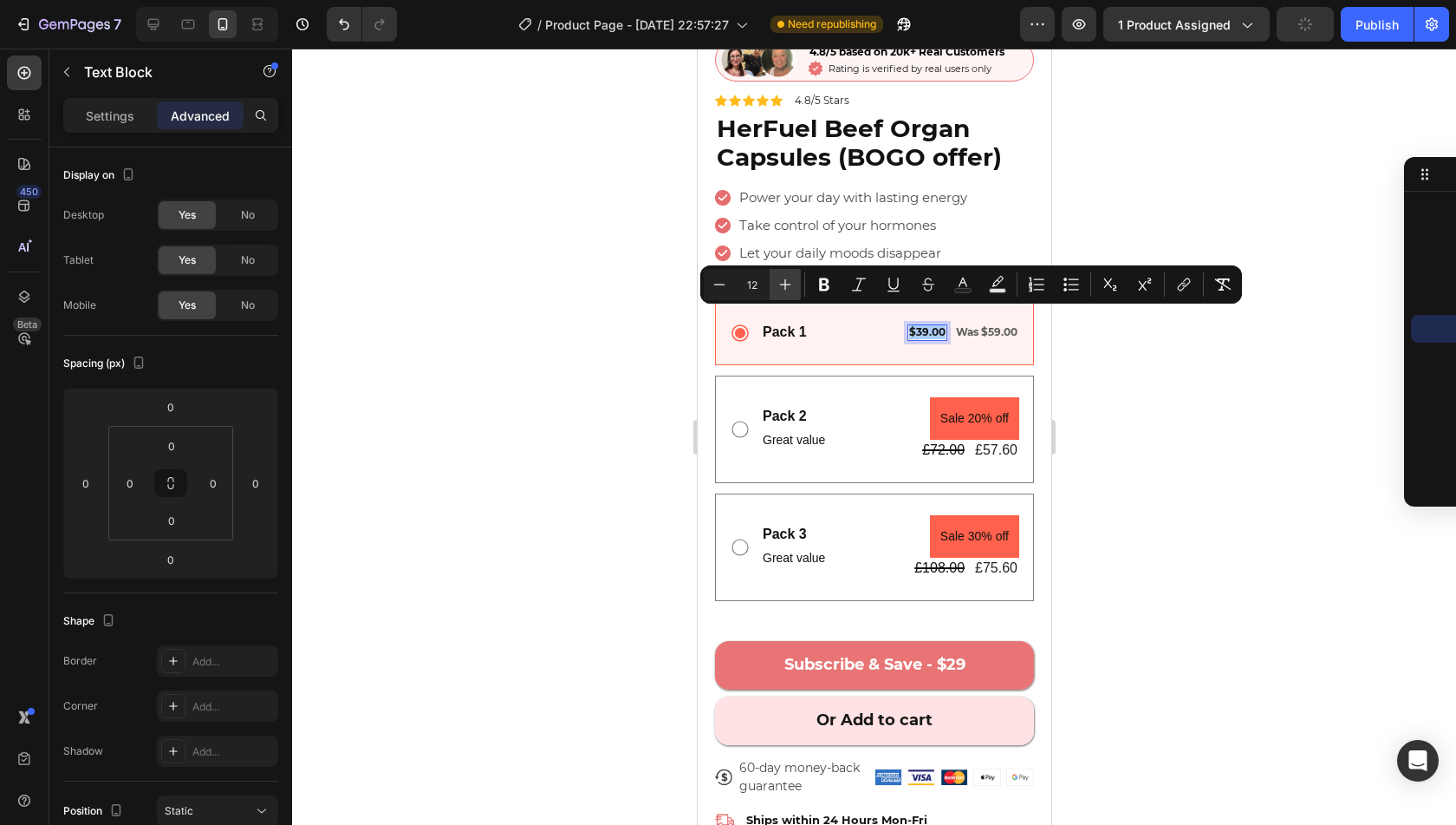
click at [782, 282] on icon "Editor contextual toolbar" at bounding box center [785, 284] width 17 height 17
type input "14"
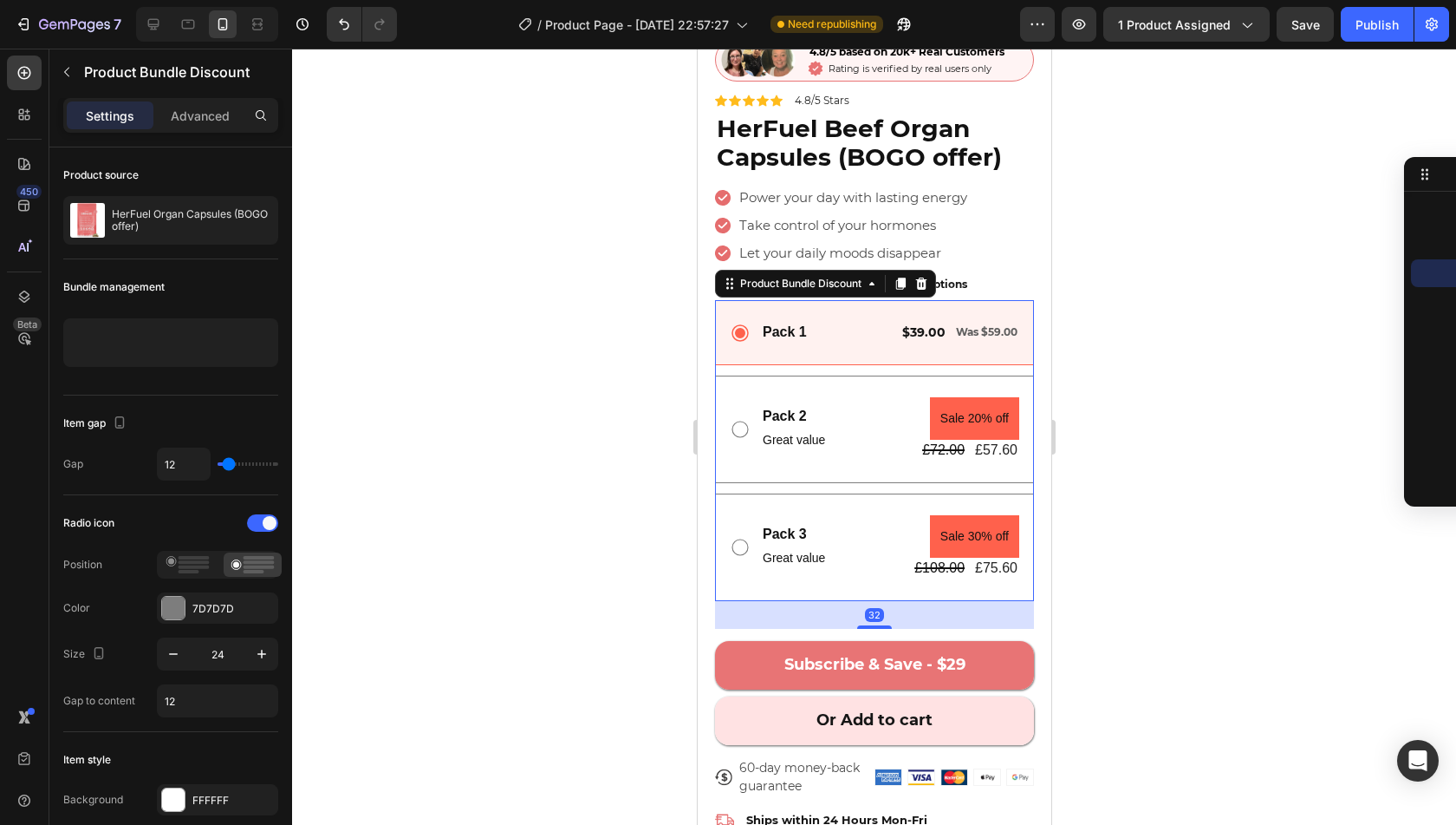
scroll to position [403, 0]
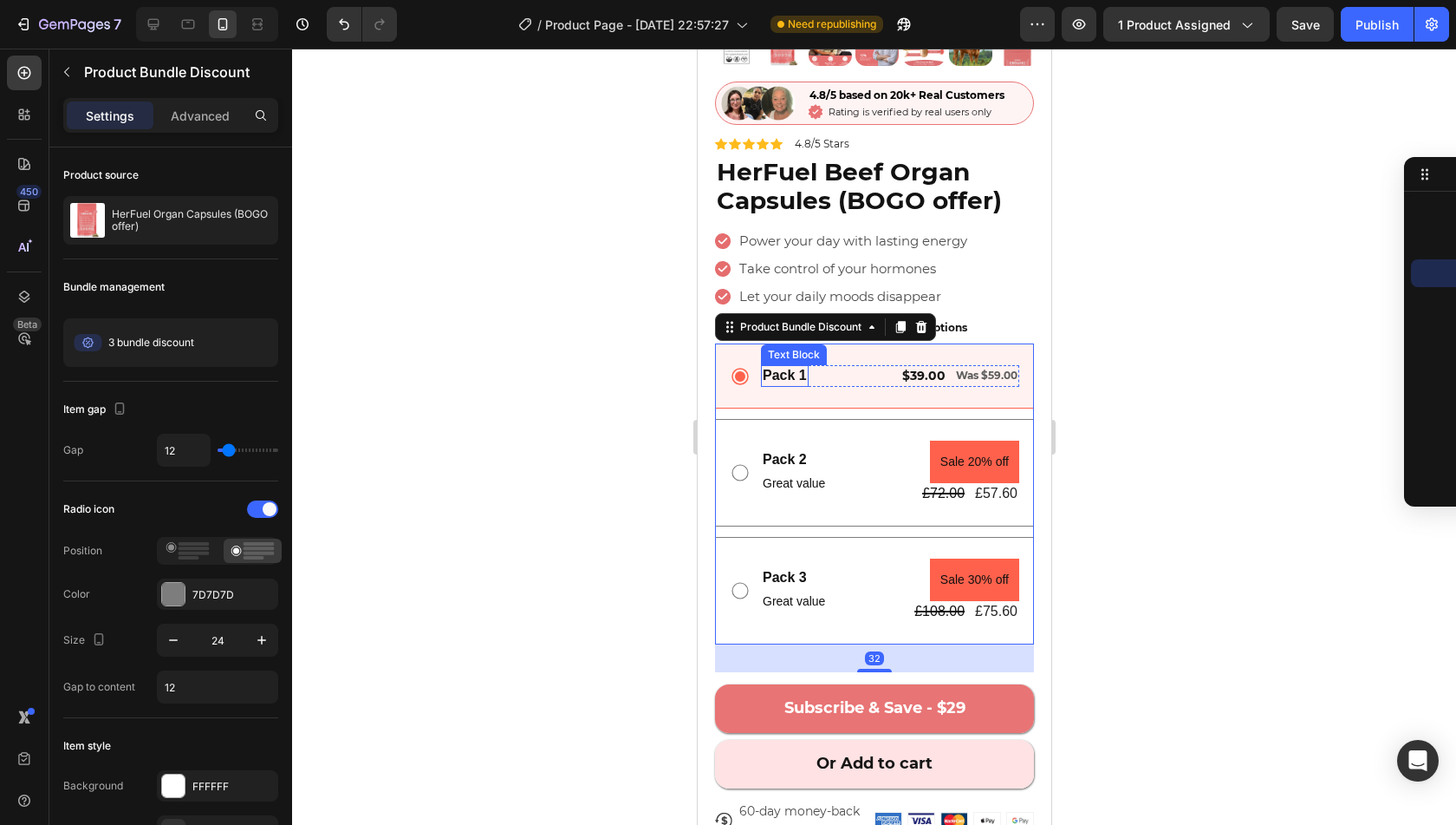
click at [785, 365] on div "Pack 1" at bounding box center [784, 376] width 48 height 22
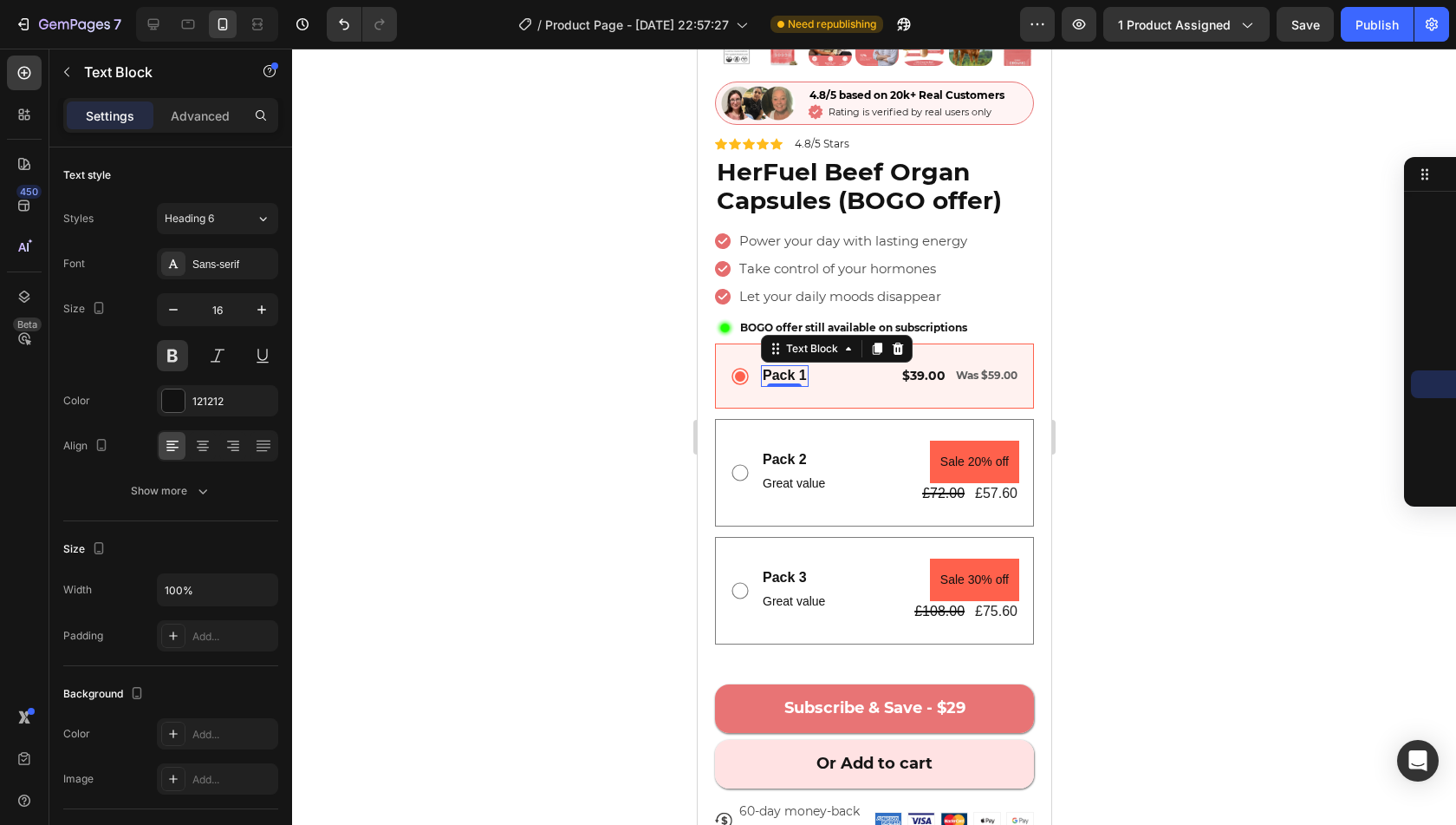
click at [785, 365] on div "Pack 1" at bounding box center [784, 376] width 48 height 22
click at [785, 367] on p "Pack 1" at bounding box center [784, 376] width 44 height 18
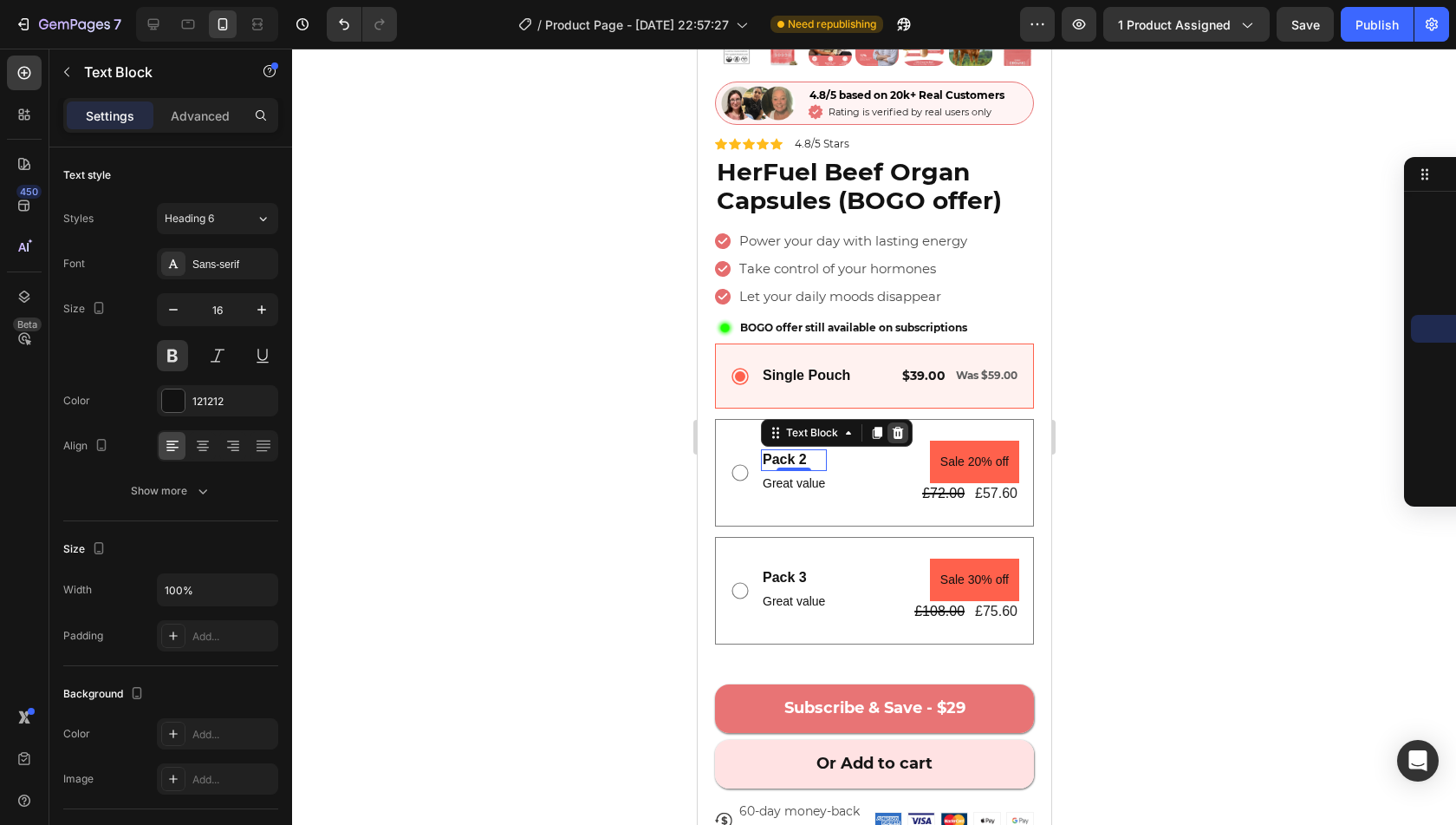
scroll to position [395, 0]
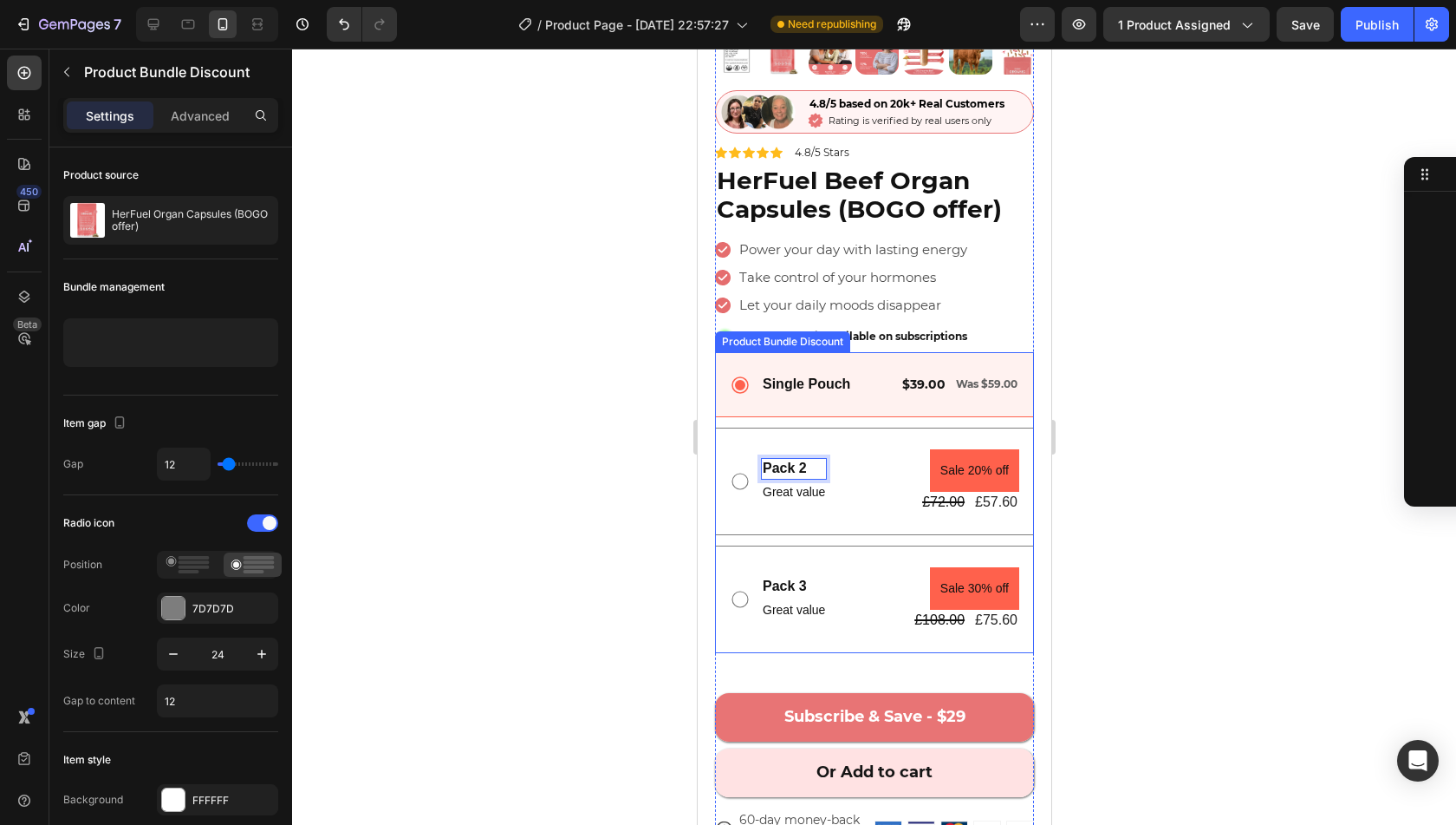
click at [942, 427] on div "Pack 2 Text Block 0 Great value Text Block Sale 20% off Product Badge £72.00 Pr…" at bounding box center [874, 481] width 319 height 107
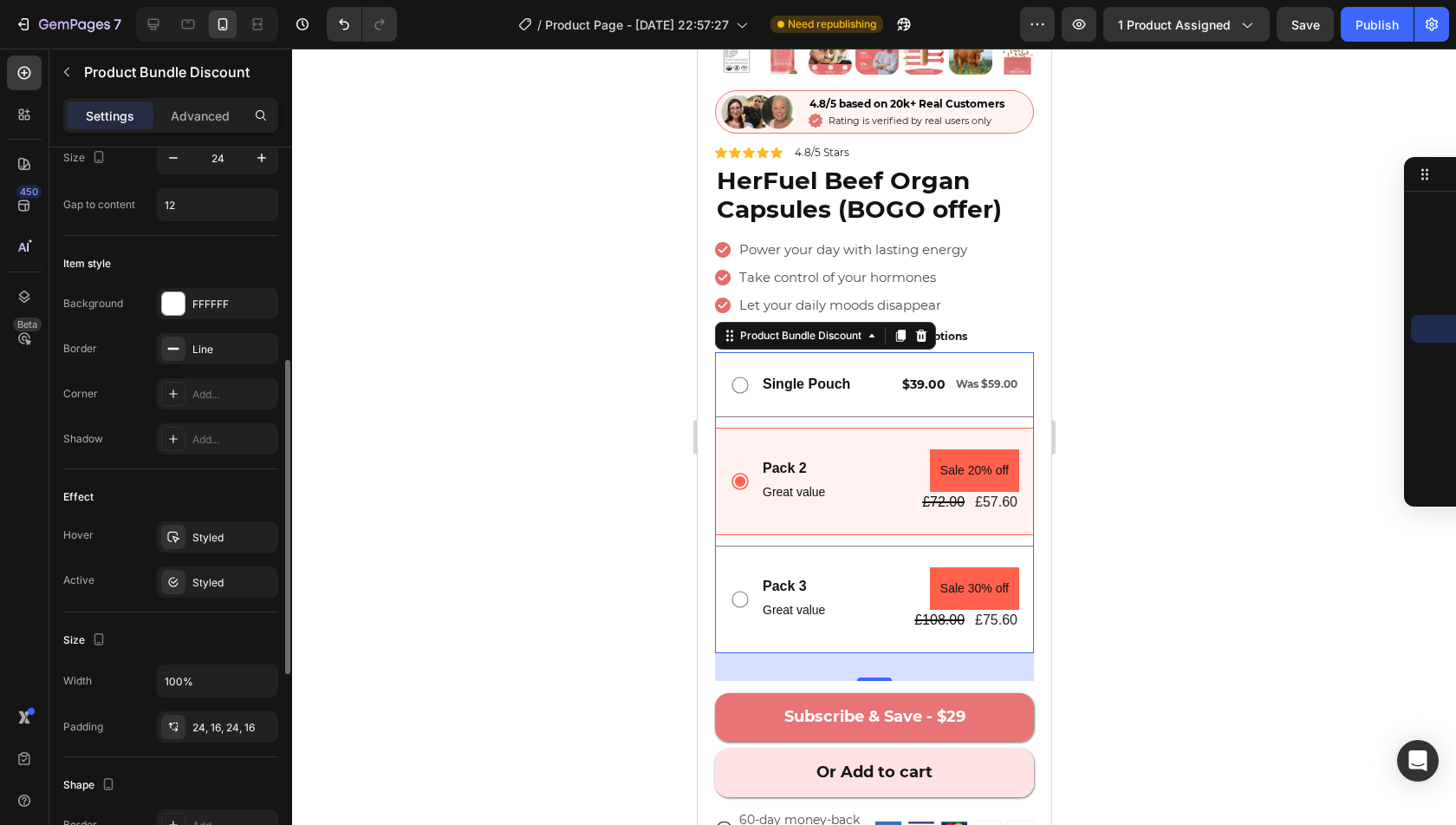
scroll to position [489, 0]
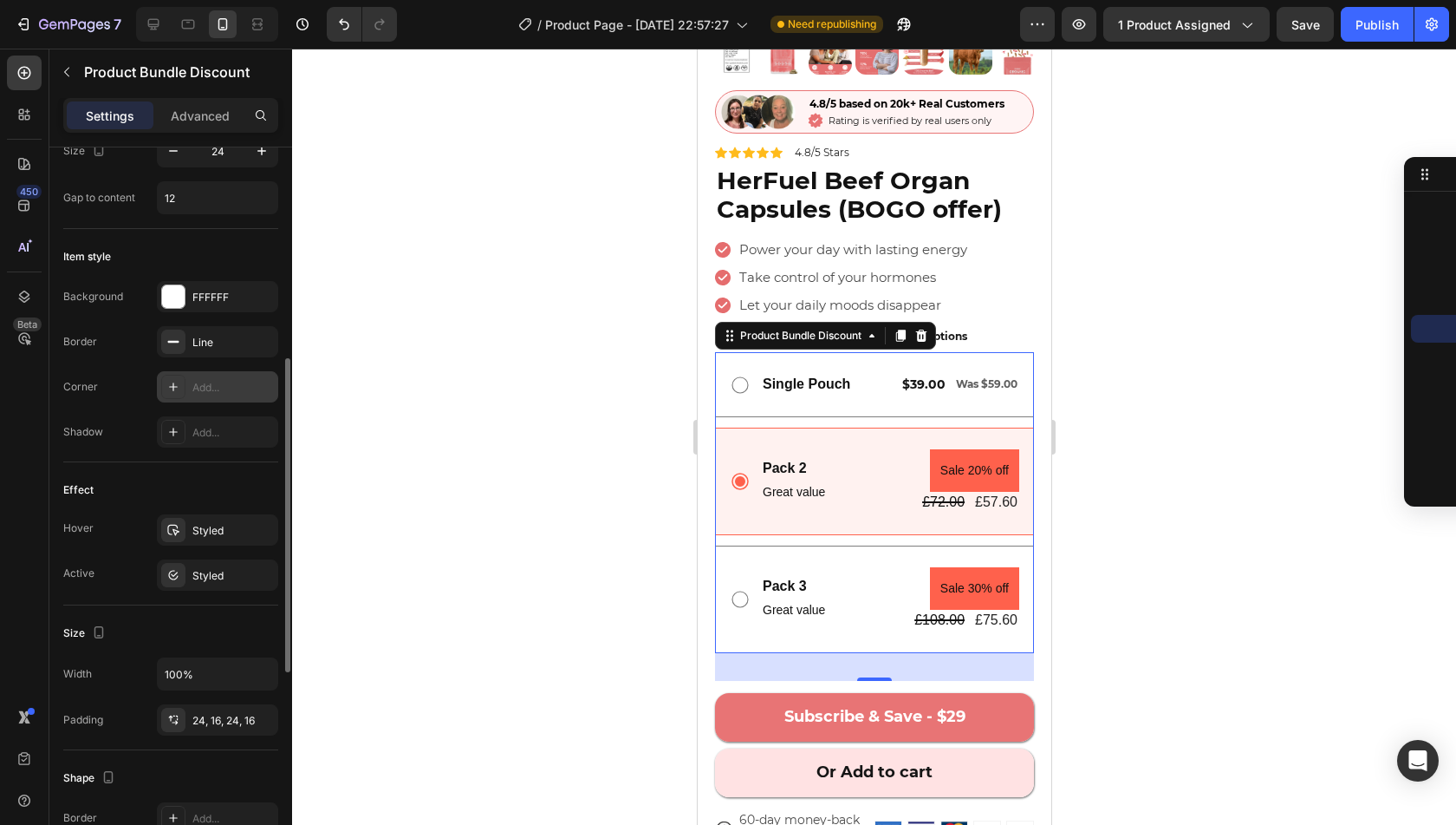
click at [212, 379] on div "Add..." at bounding box center [233, 387] width 82 height 15
click at [128, 408] on div "Background FFFFFF Border Line Corner Round Shadow Add..." at bounding box center [171, 364] width 215 height 166
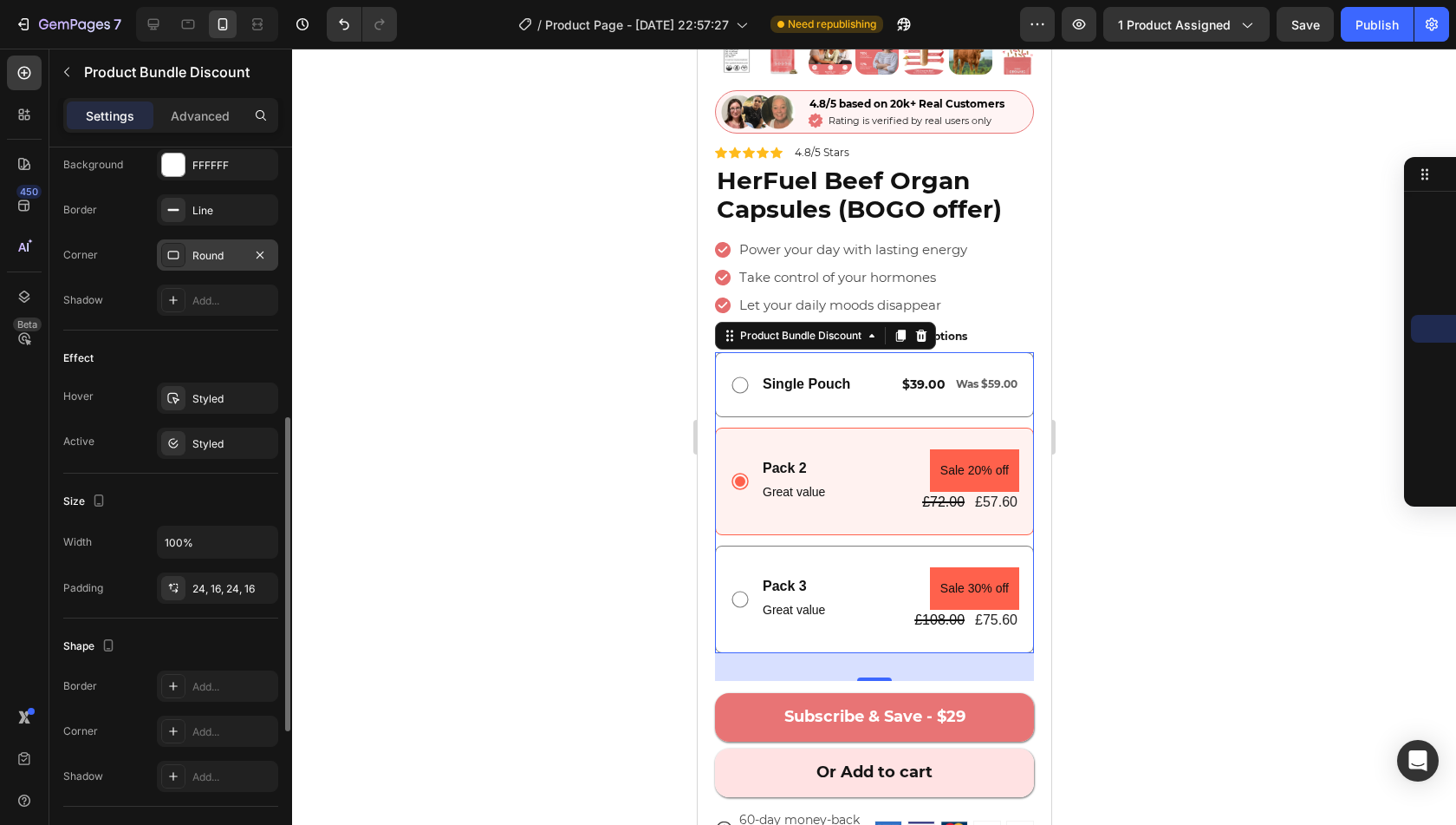
scroll to position [624, 0]
click at [215, 433] on div "Styled" at bounding box center [217, 440] width 50 height 15
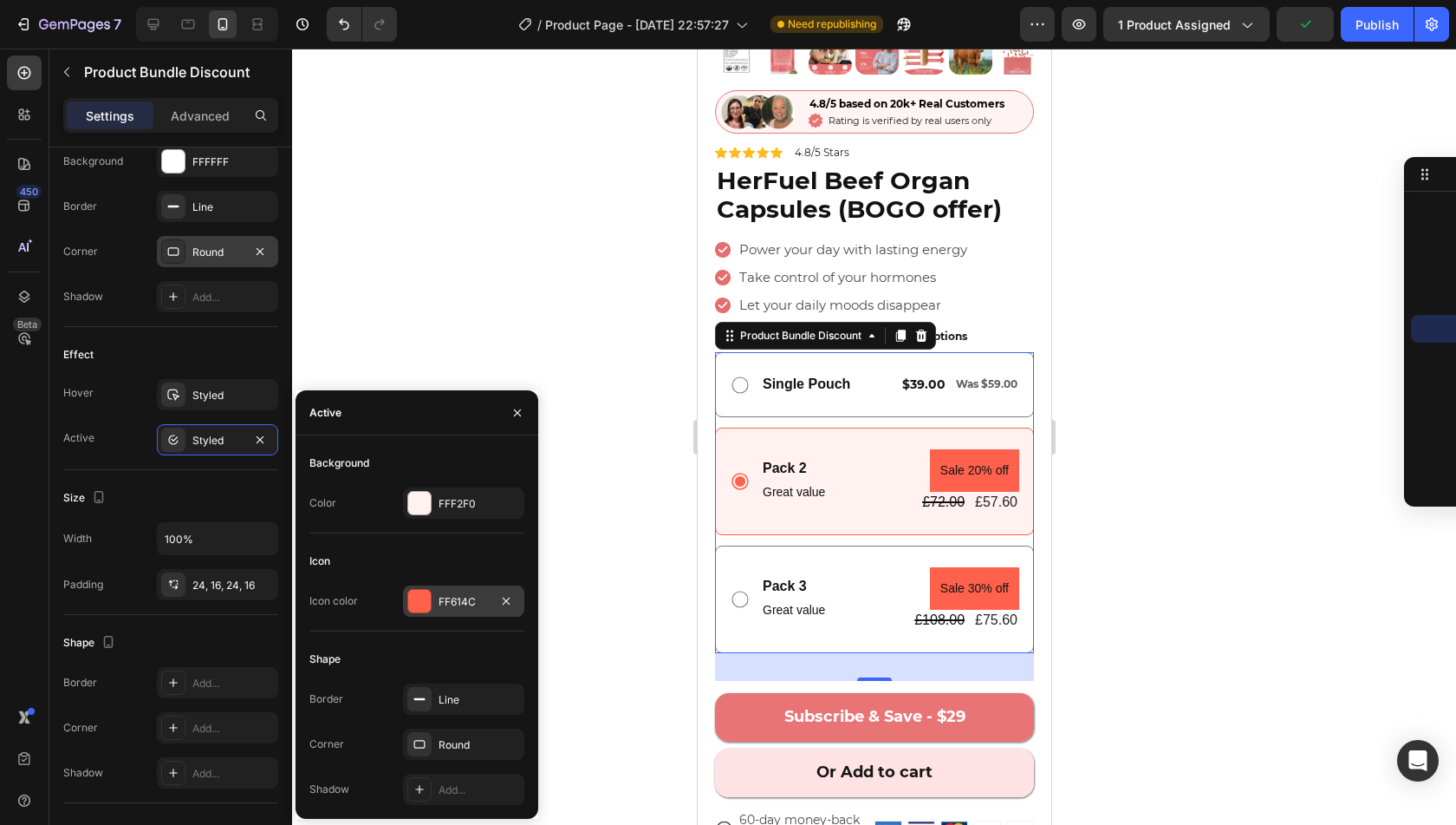
click at [474, 603] on div "FF614C" at bounding box center [463, 601] width 50 height 15
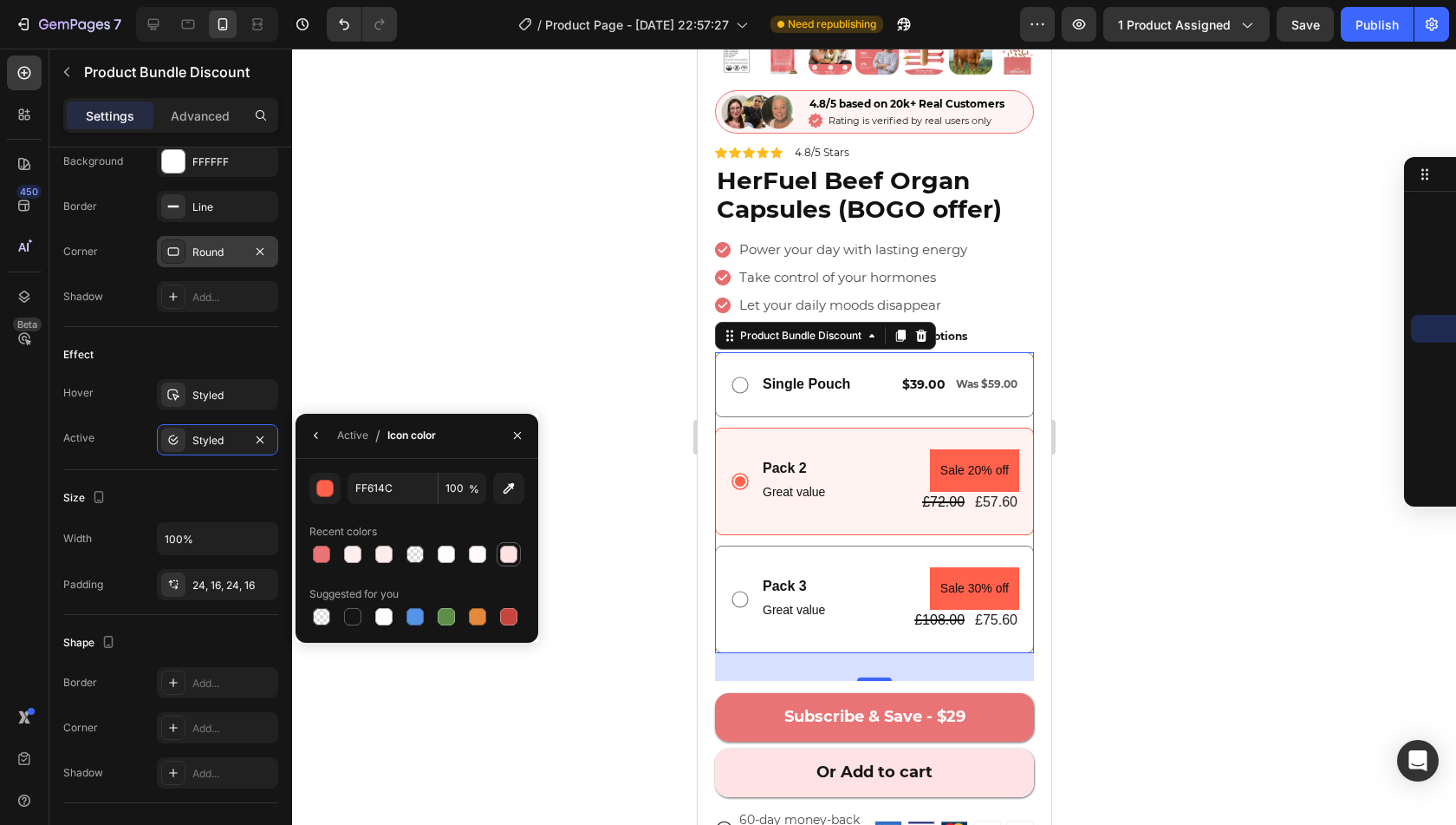
click at [504, 559] on div at bounding box center [508, 554] width 17 height 17
click at [325, 550] on div at bounding box center [321, 554] width 17 height 17
click at [438, 614] on div at bounding box center [446, 616] width 17 height 17
click at [348, 610] on div at bounding box center [352, 616] width 17 height 17
type input "151515"
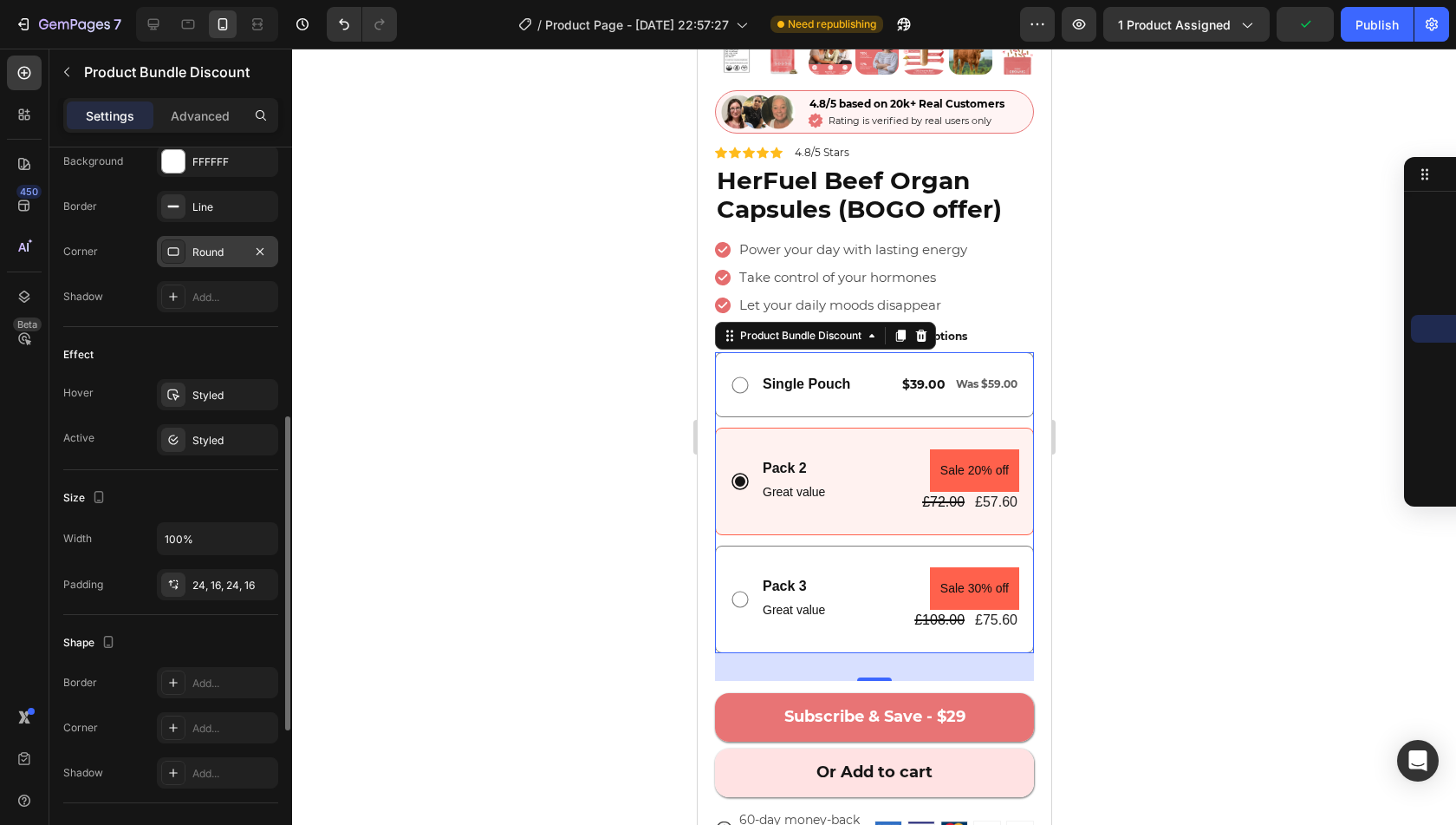
click at [243, 486] on div "Size" at bounding box center [171, 497] width 215 height 28
click at [202, 439] on div "Styled" at bounding box center [217, 440] width 50 height 15
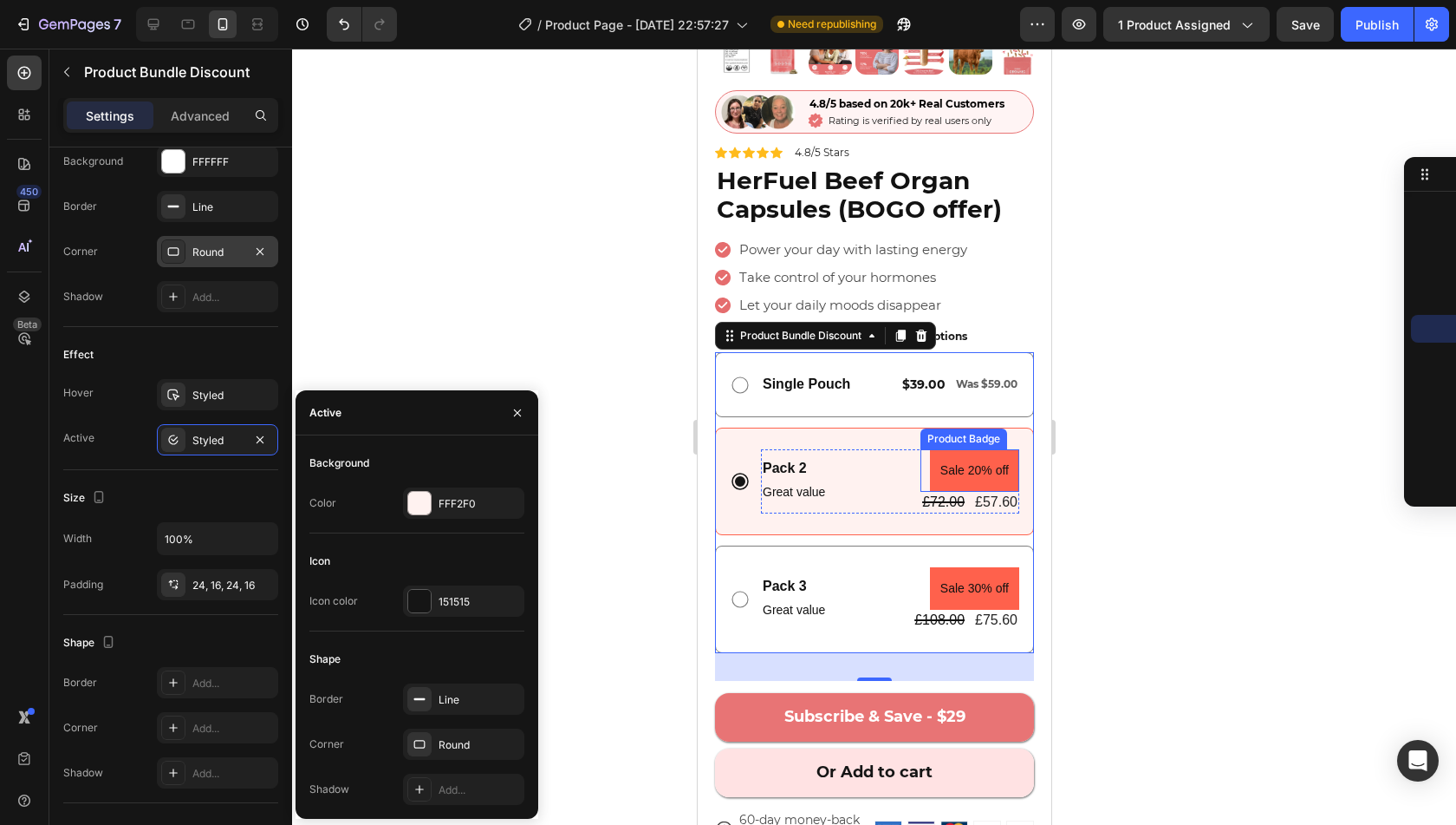
click at [940, 449] on pre "Sale 20% off" at bounding box center [973, 470] width 89 height 43
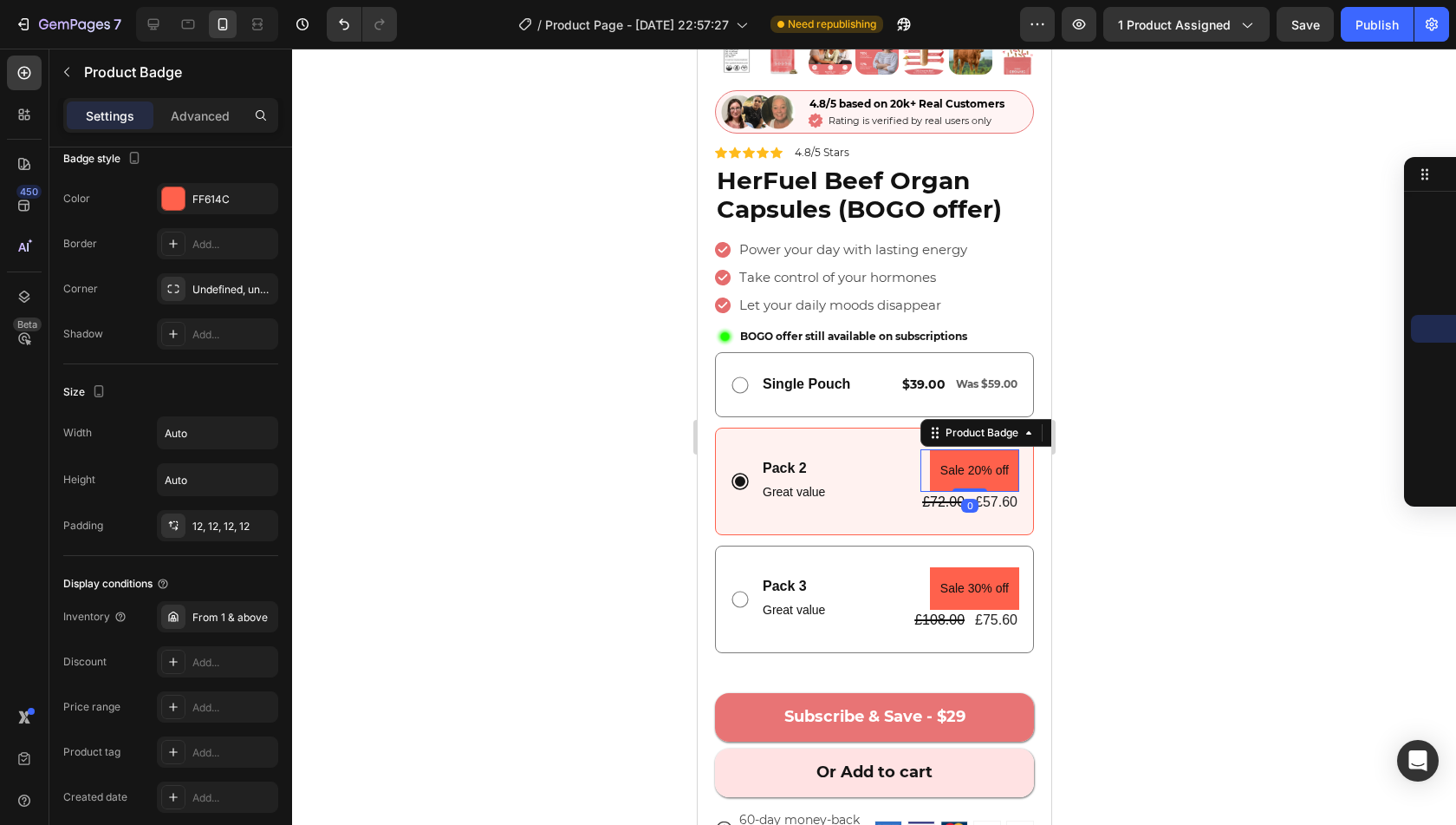
scroll to position [0, 0]
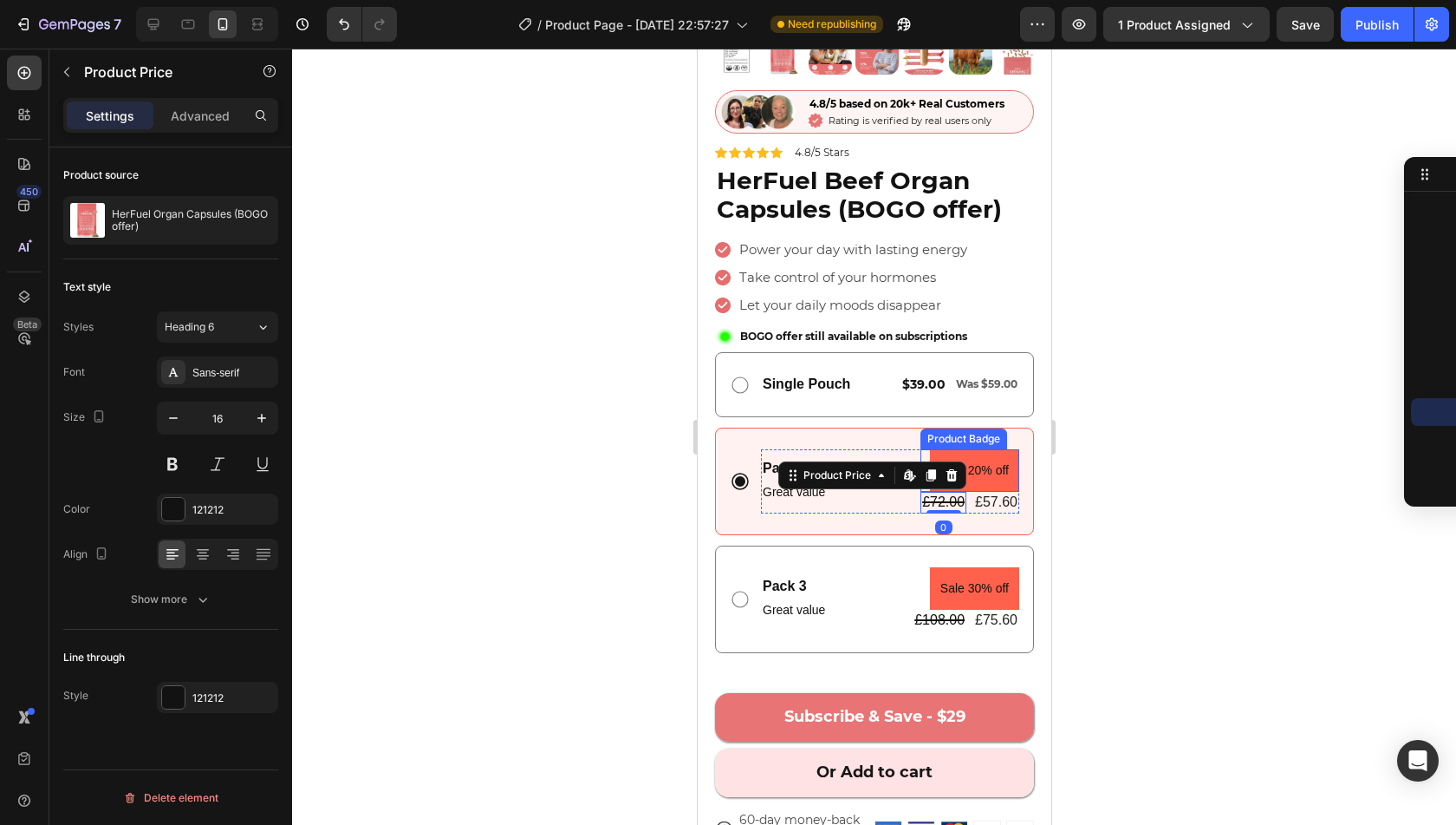
click at [949, 449] on pre "Sale 20% off" at bounding box center [973, 470] width 89 height 43
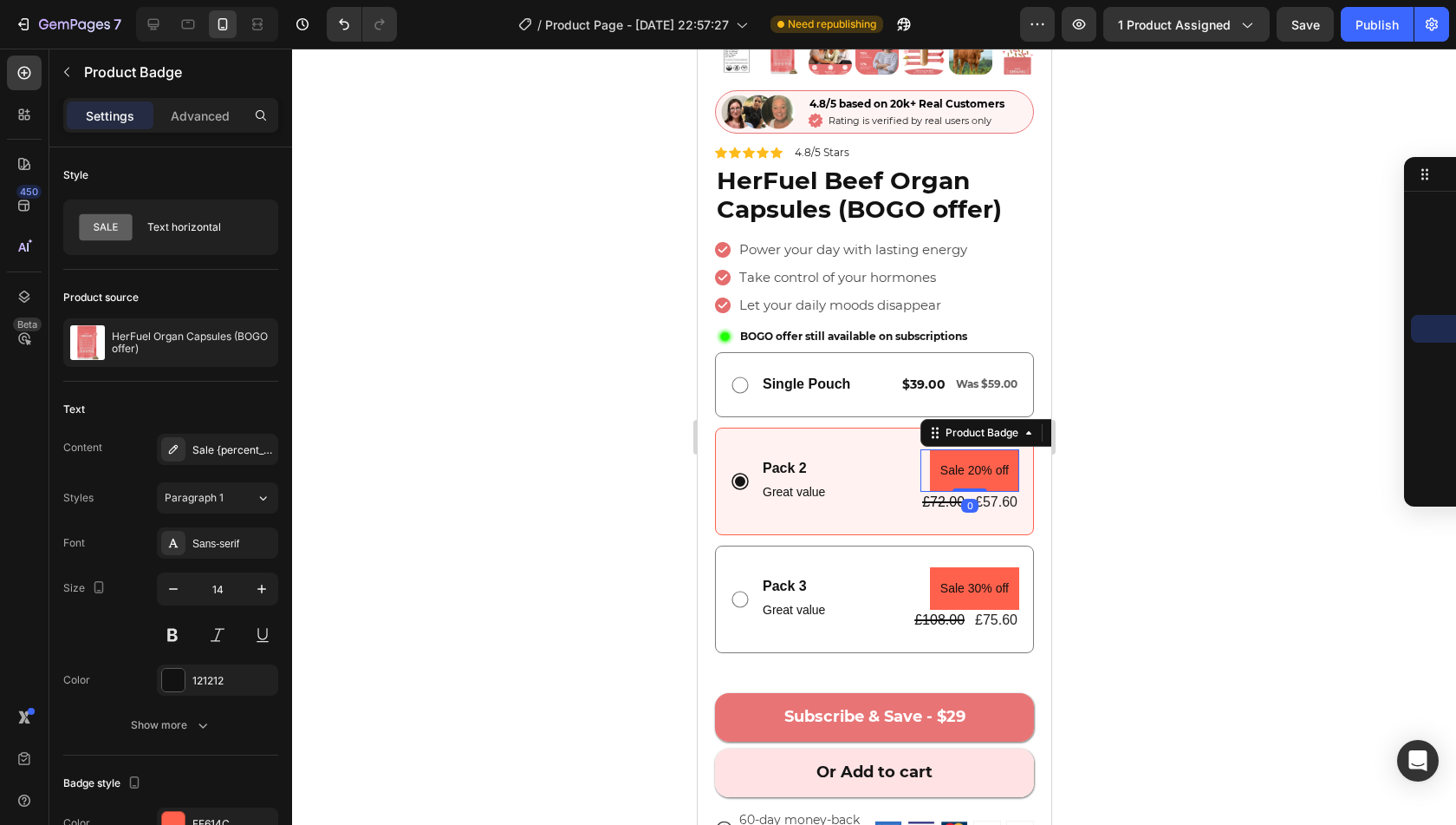
click at [949, 449] on pre "Sale 20% off" at bounding box center [973, 470] width 89 height 43
click at [999, 427] on icon at bounding box center [1004, 432] width 11 height 12
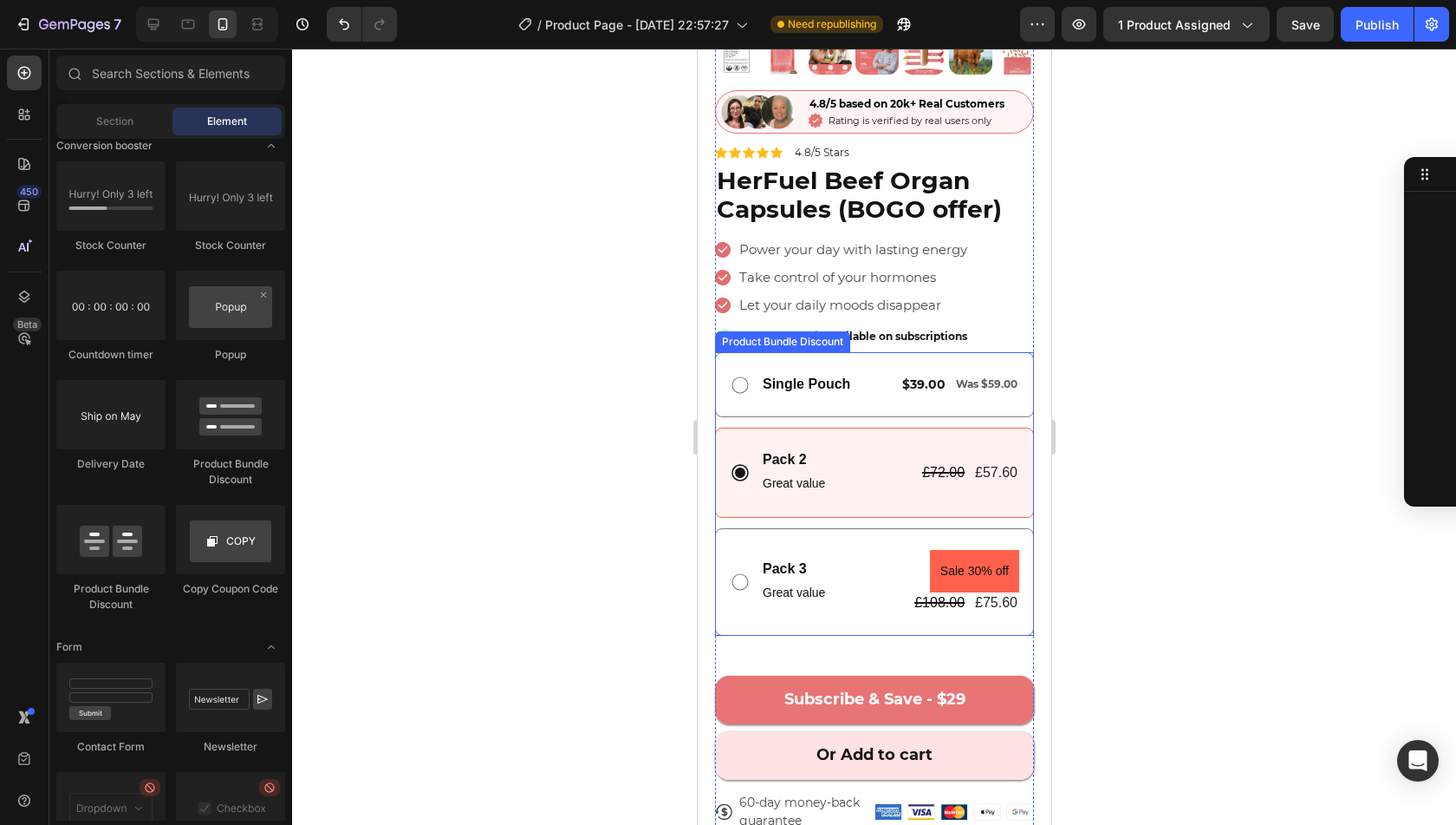
click at [863, 395] on div "Single Pouch Text Block $39.00 Text Block Was $59.00 Text Block Row Row" at bounding box center [874, 385] width 319 height 65
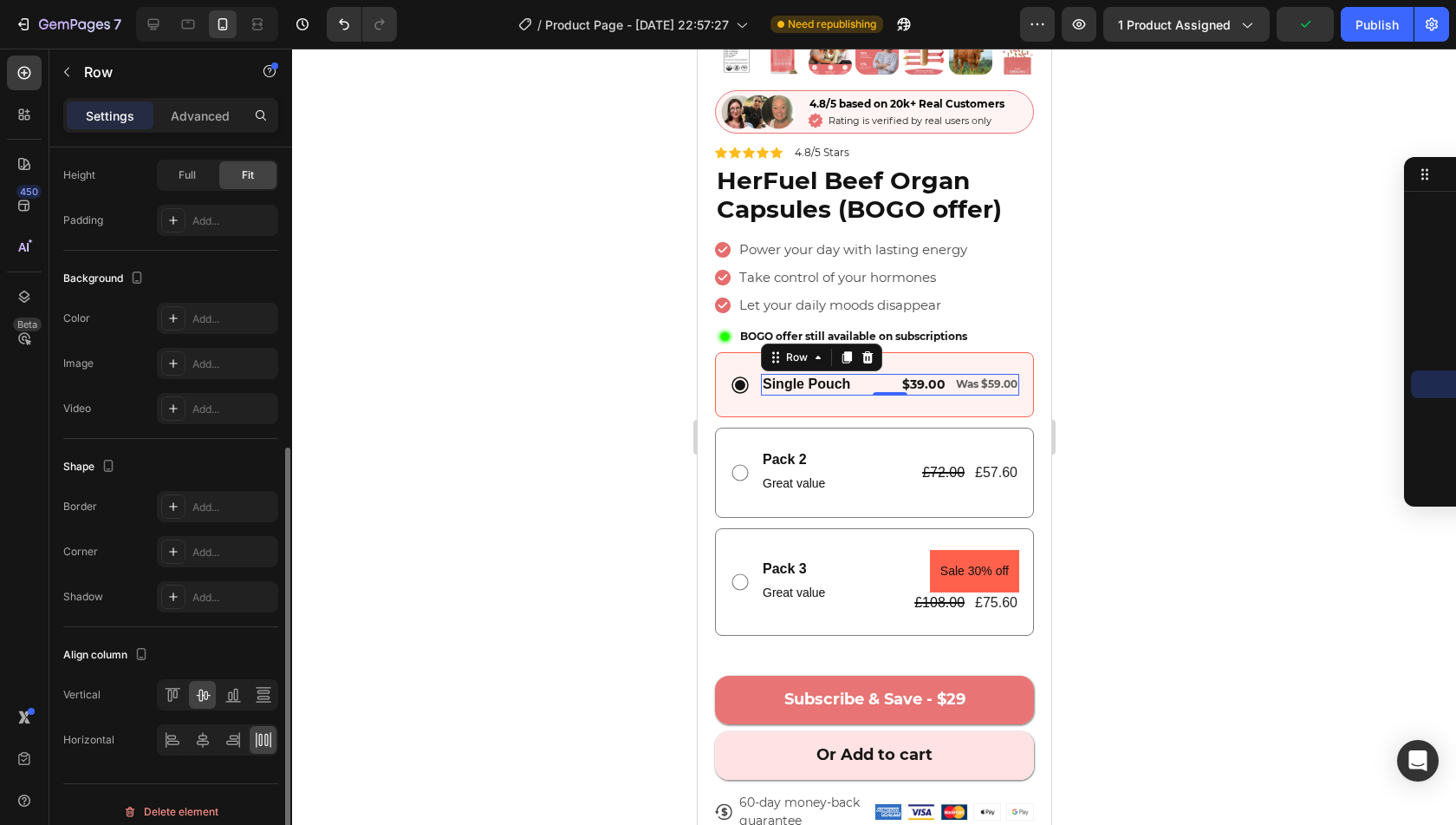
scroll to position [480, 0]
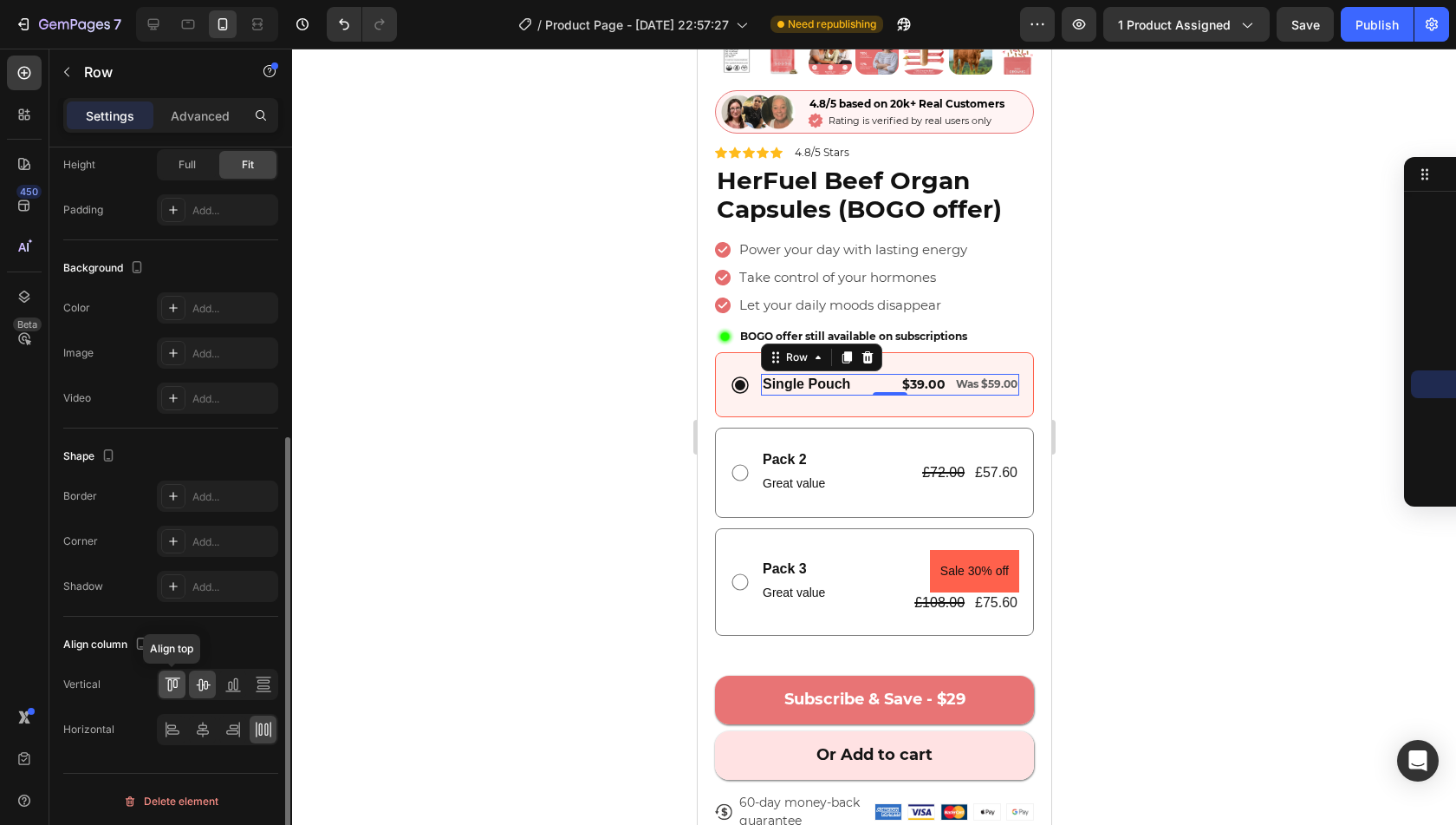
click at [176, 683] on icon at bounding box center [172, 683] width 17 height 17
click at [196, 683] on icon at bounding box center [202, 683] width 17 height 17
click at [226, 683] on icon at bounding box center [232, 683] width 17 height 17
click at [211, 683] on div at bounding box center [202, 684] width 27 height 28
click at [245, 681] on div at bounding box center [233, 684] width 27 height 28
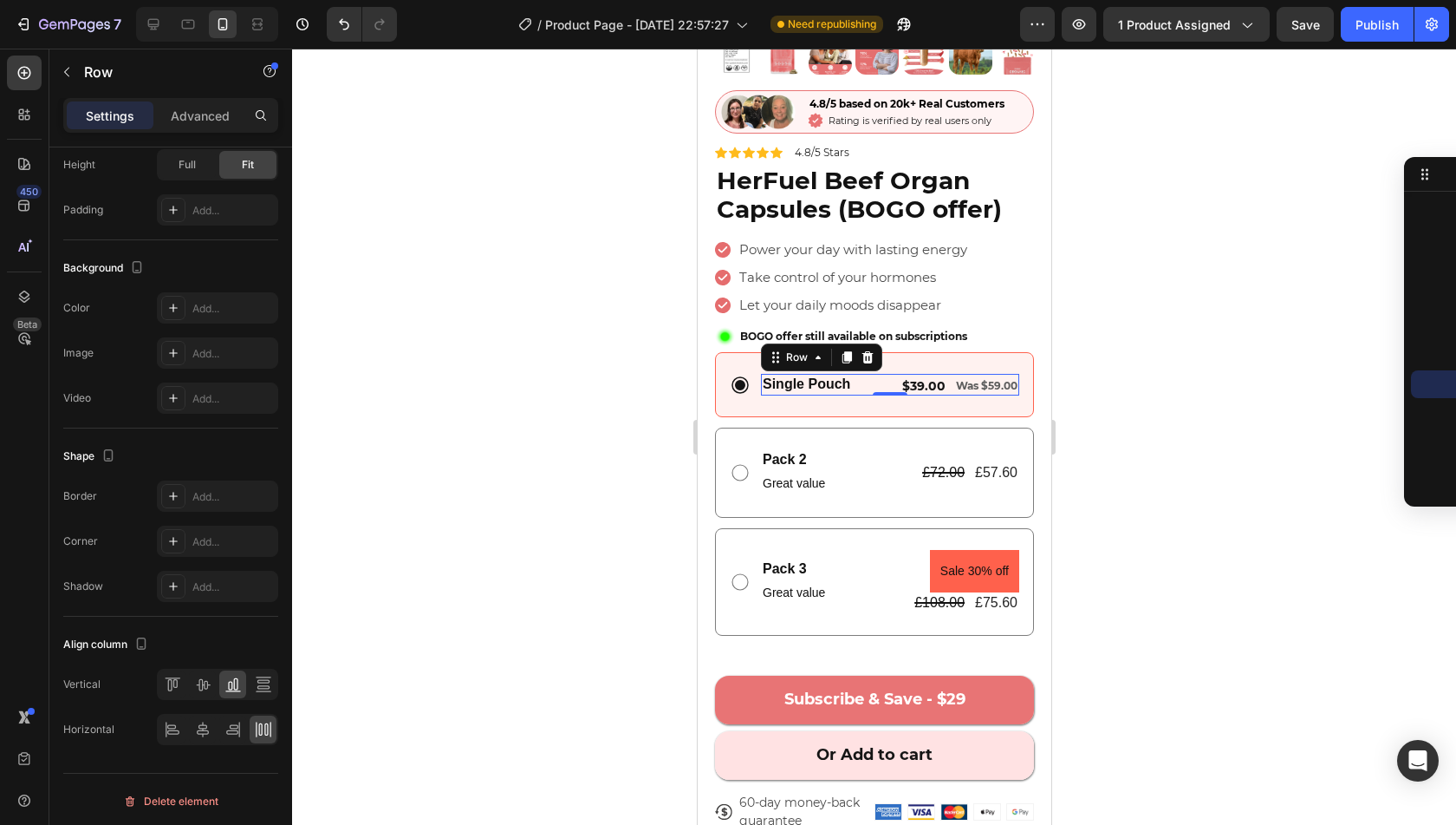
click at [556, 509] on div at bounding box center [874, 437] width 1164 height 776
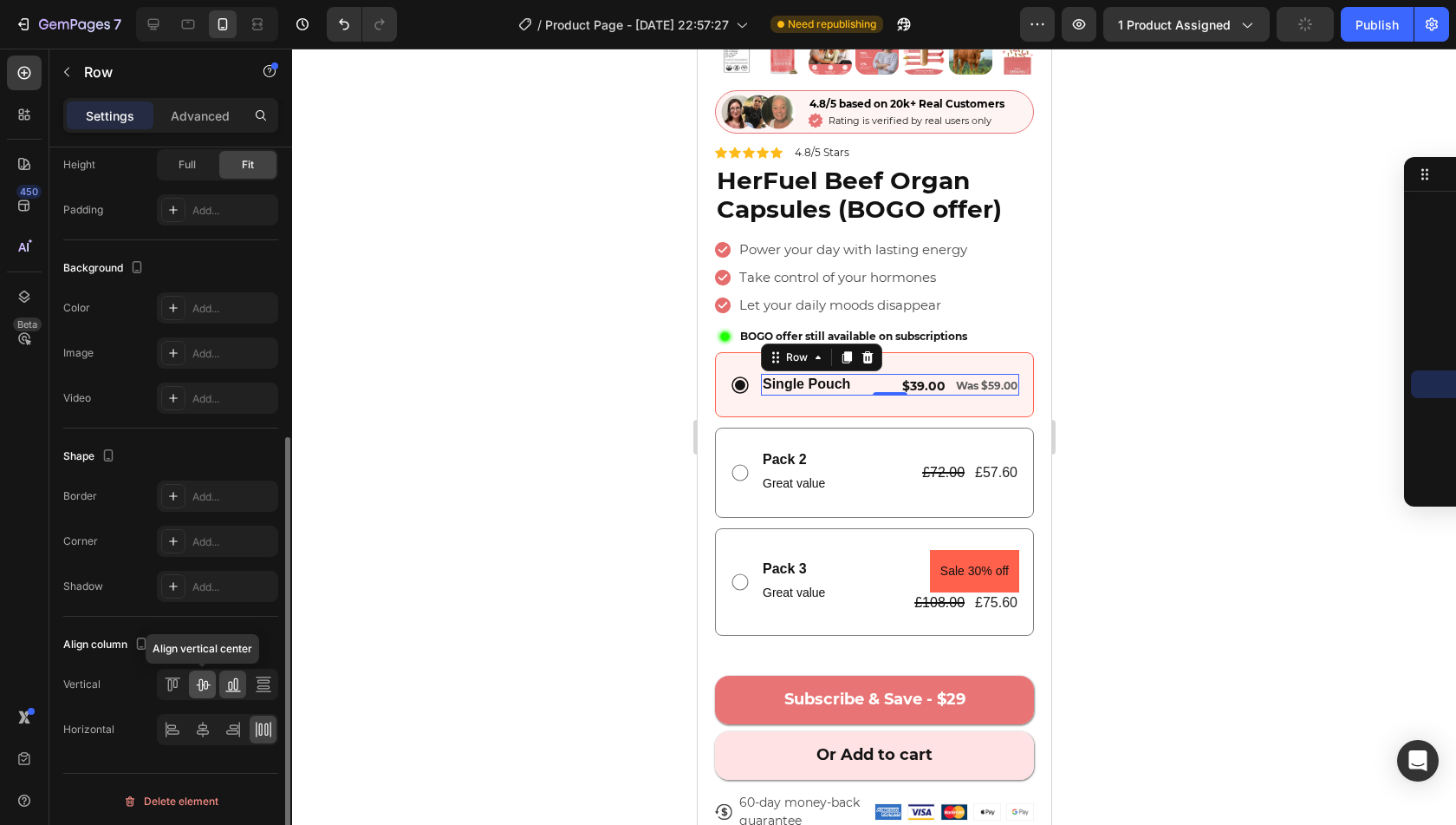
click at [207, 679] on icon at bounding box center [202, 684] width 14 height 12
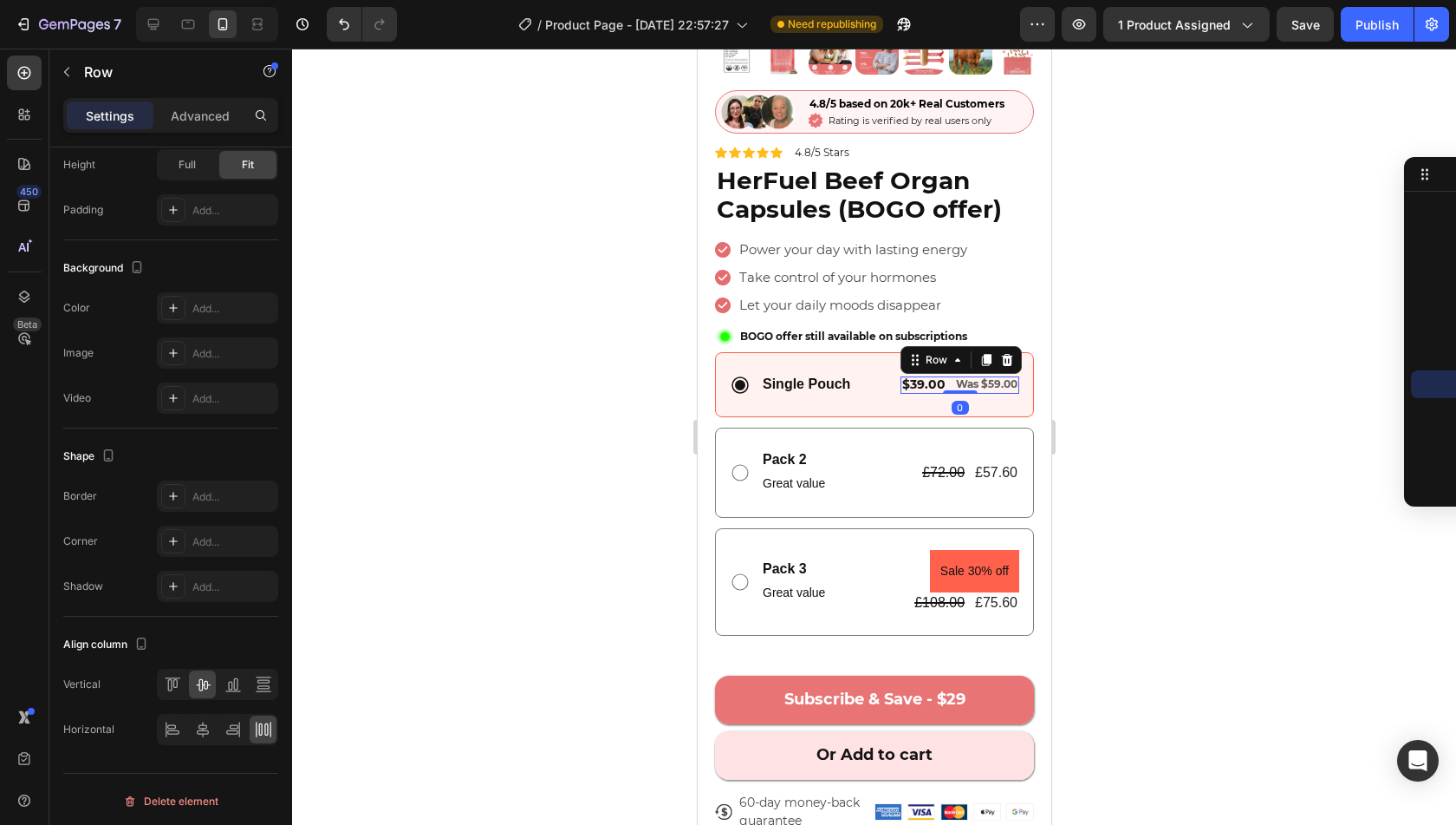
scroll to position [1743, 0]
click at [925, 377] on span "$39.00" at bounding box center [923, 384] width 44 height 15
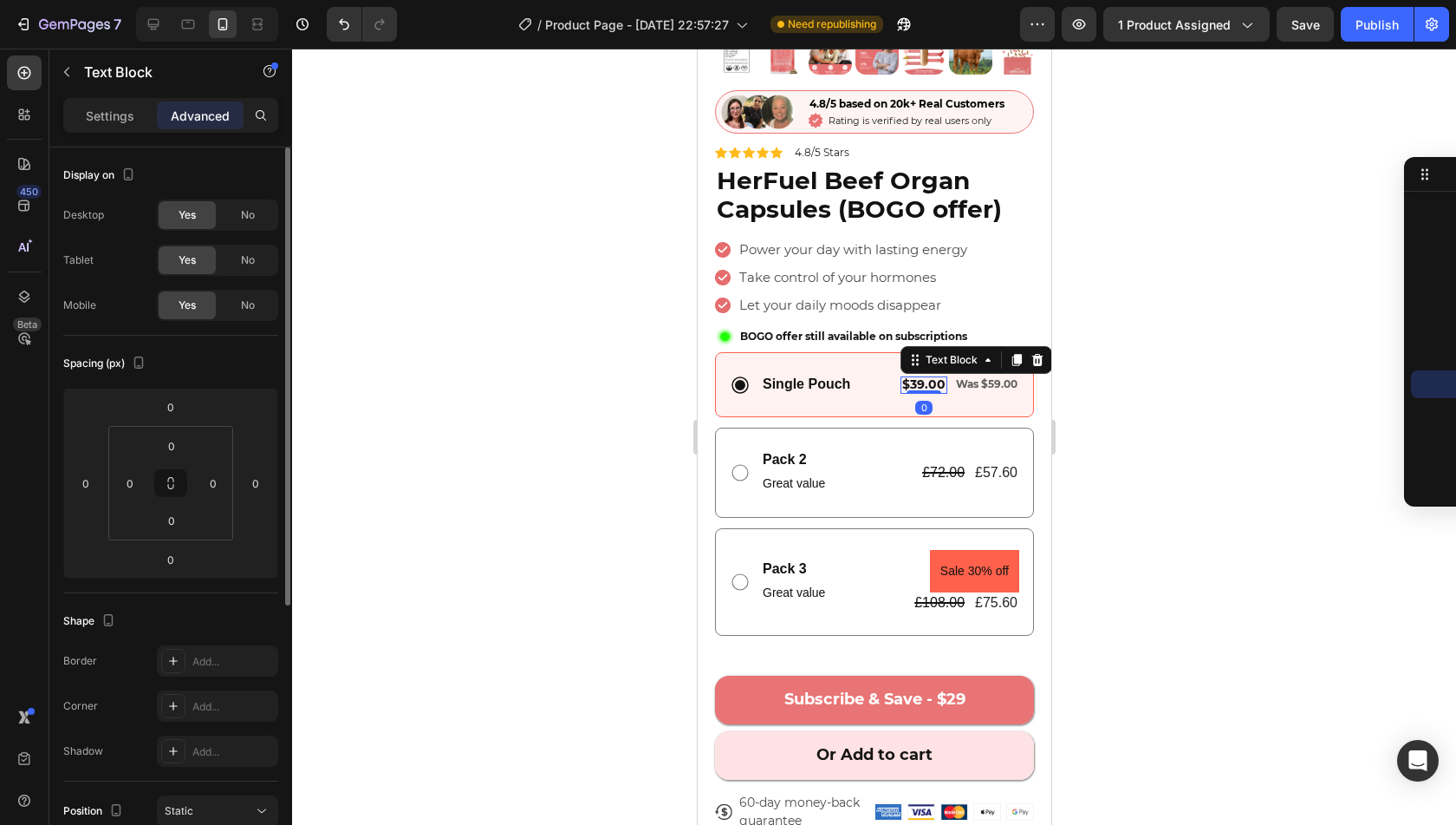
scroll to position [427, 0]
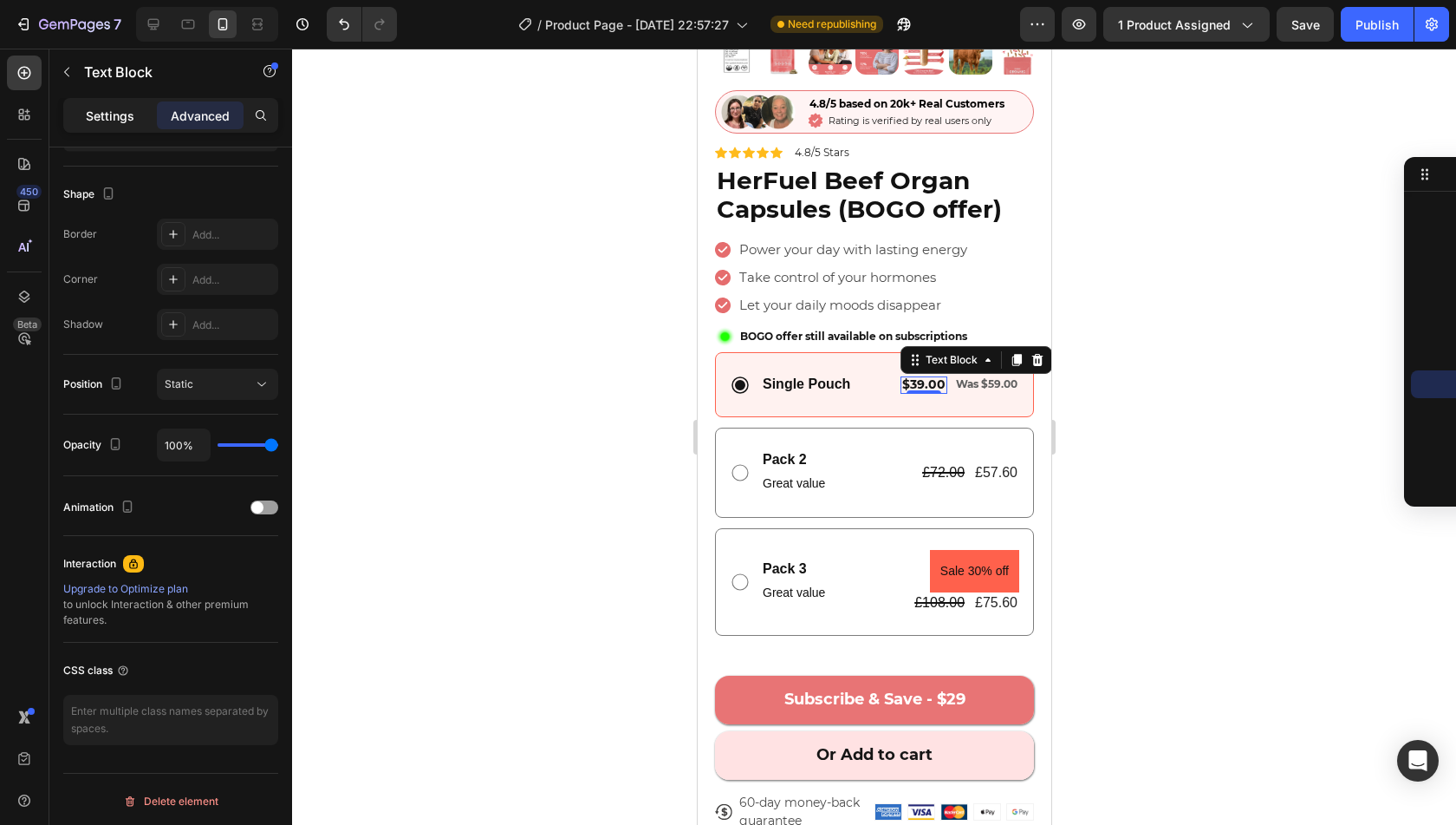
click at [120, 119] on p "Settings" at bounding box center [111, 116] width 49 height 18
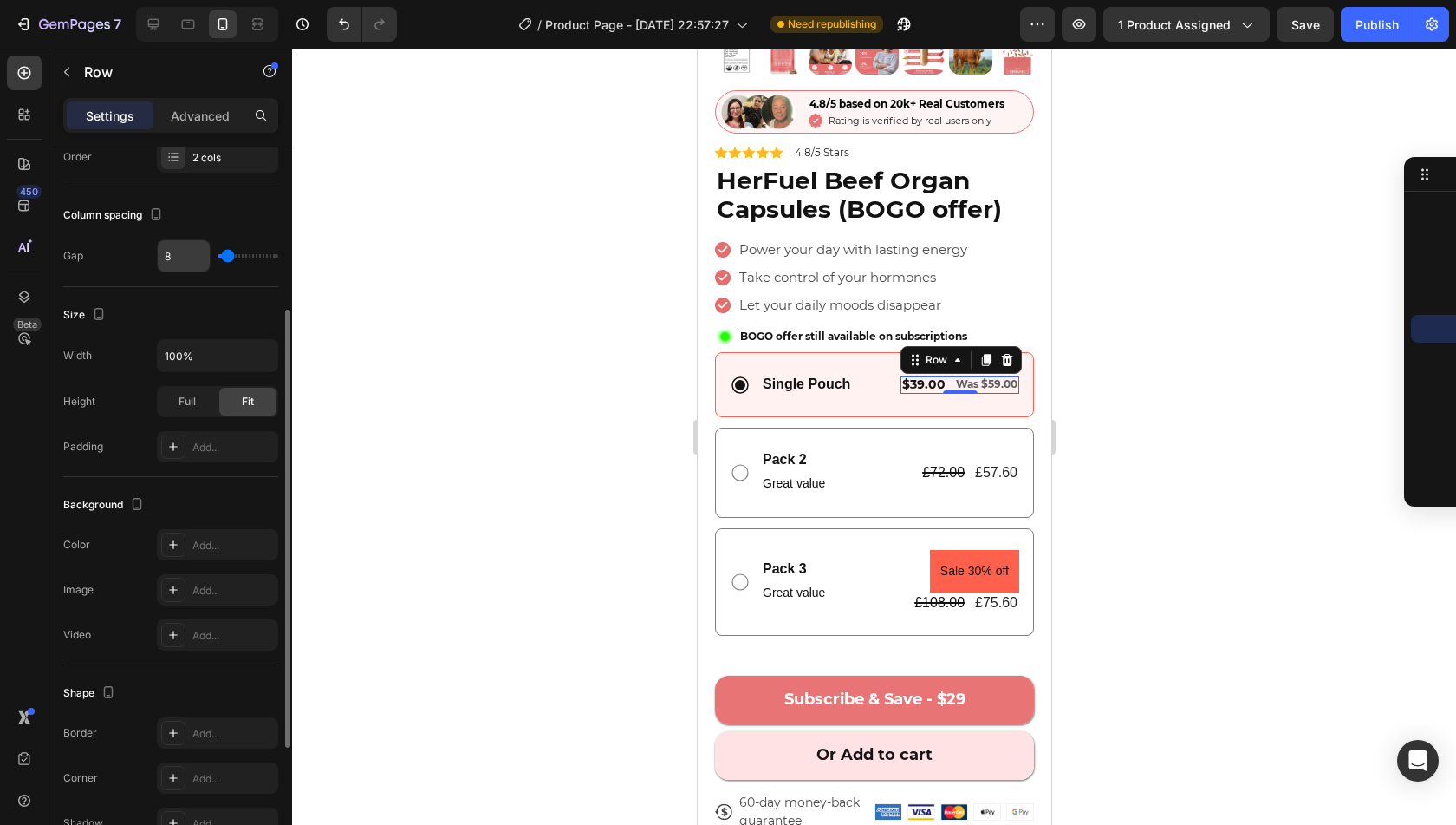
scroll to position [480, 0]
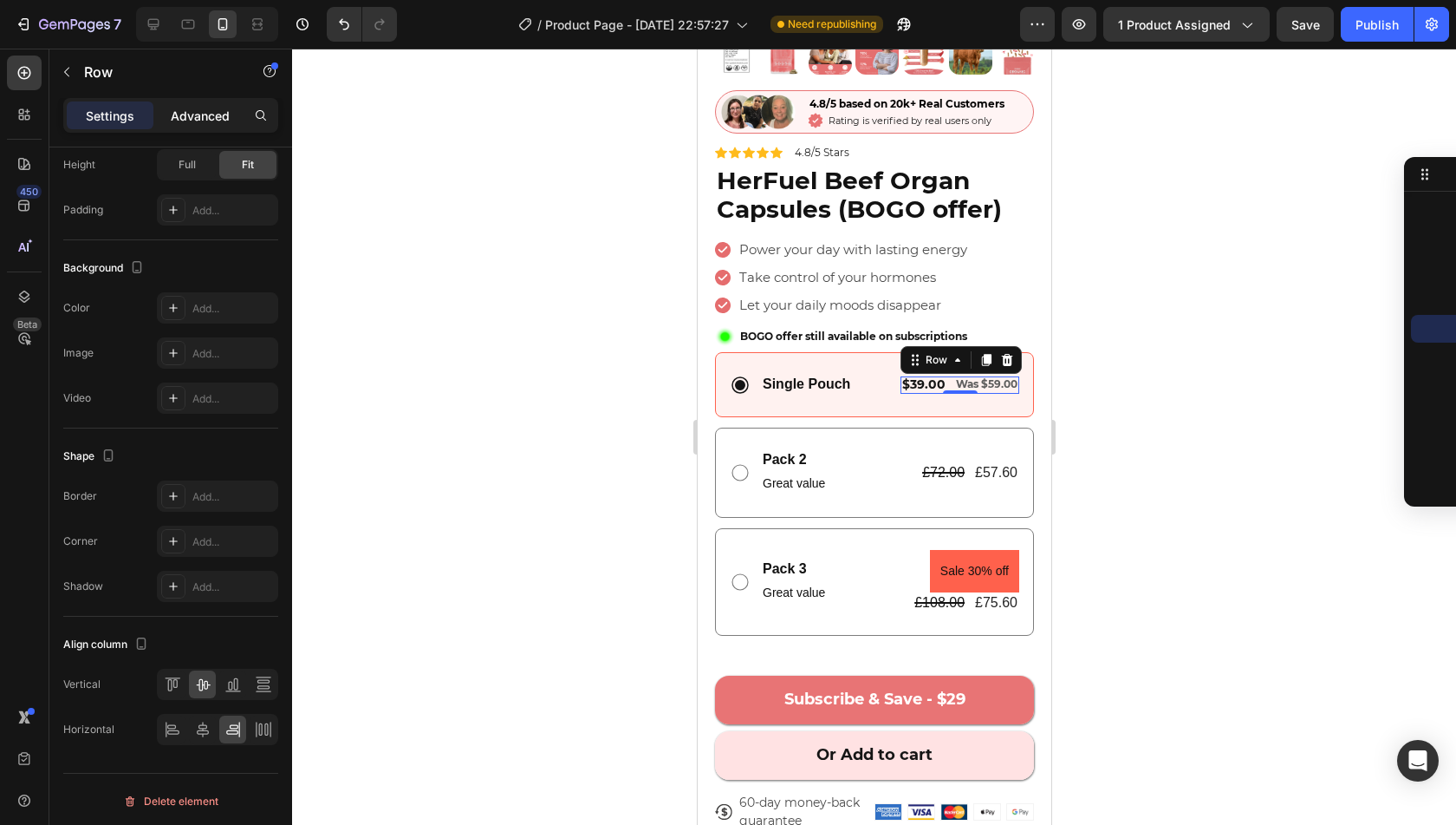
click at [203, 112] on p "Advanced" at bounding box center [200, 116] width 59 height 18
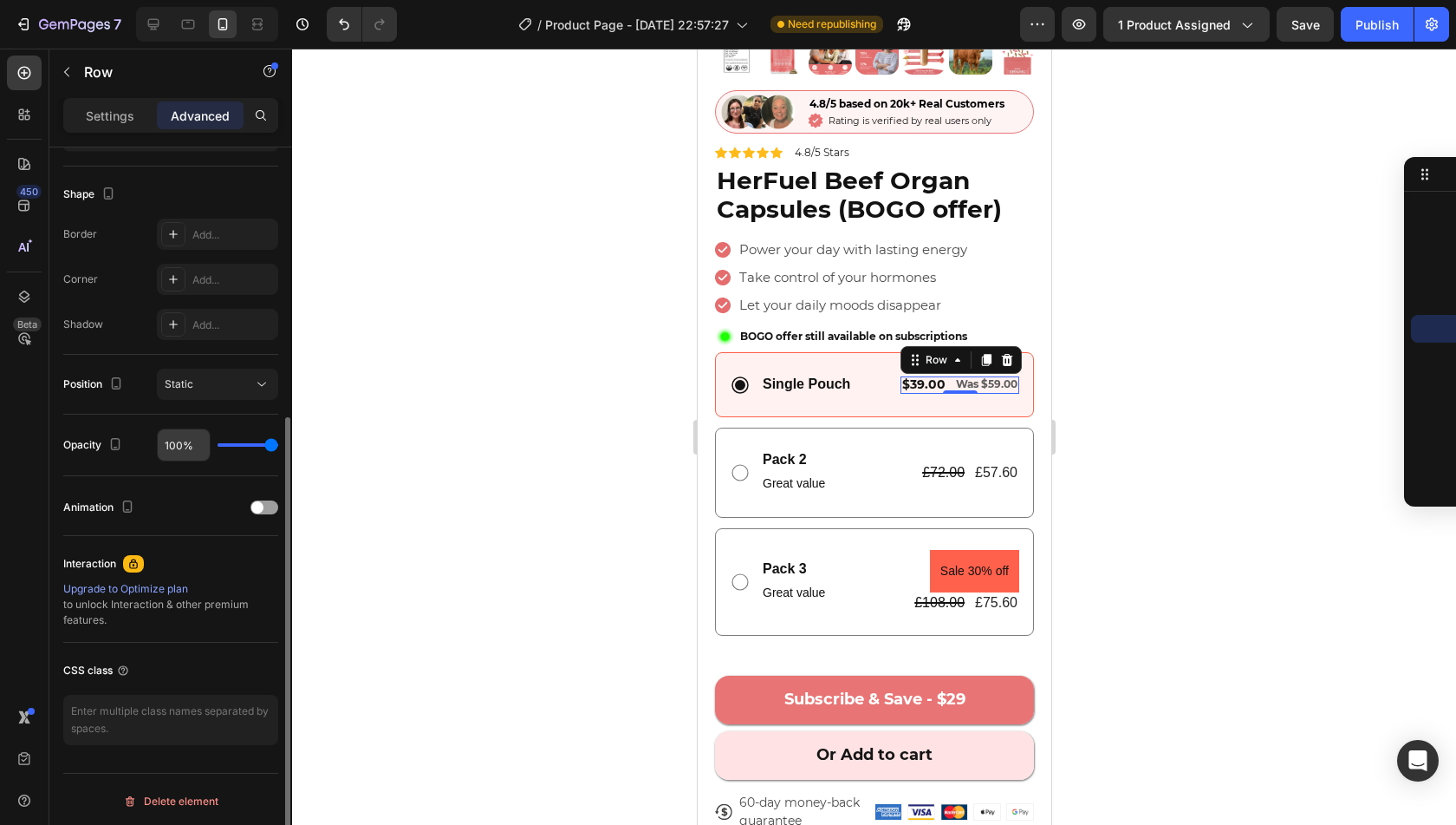
scroll to position [0, 0]
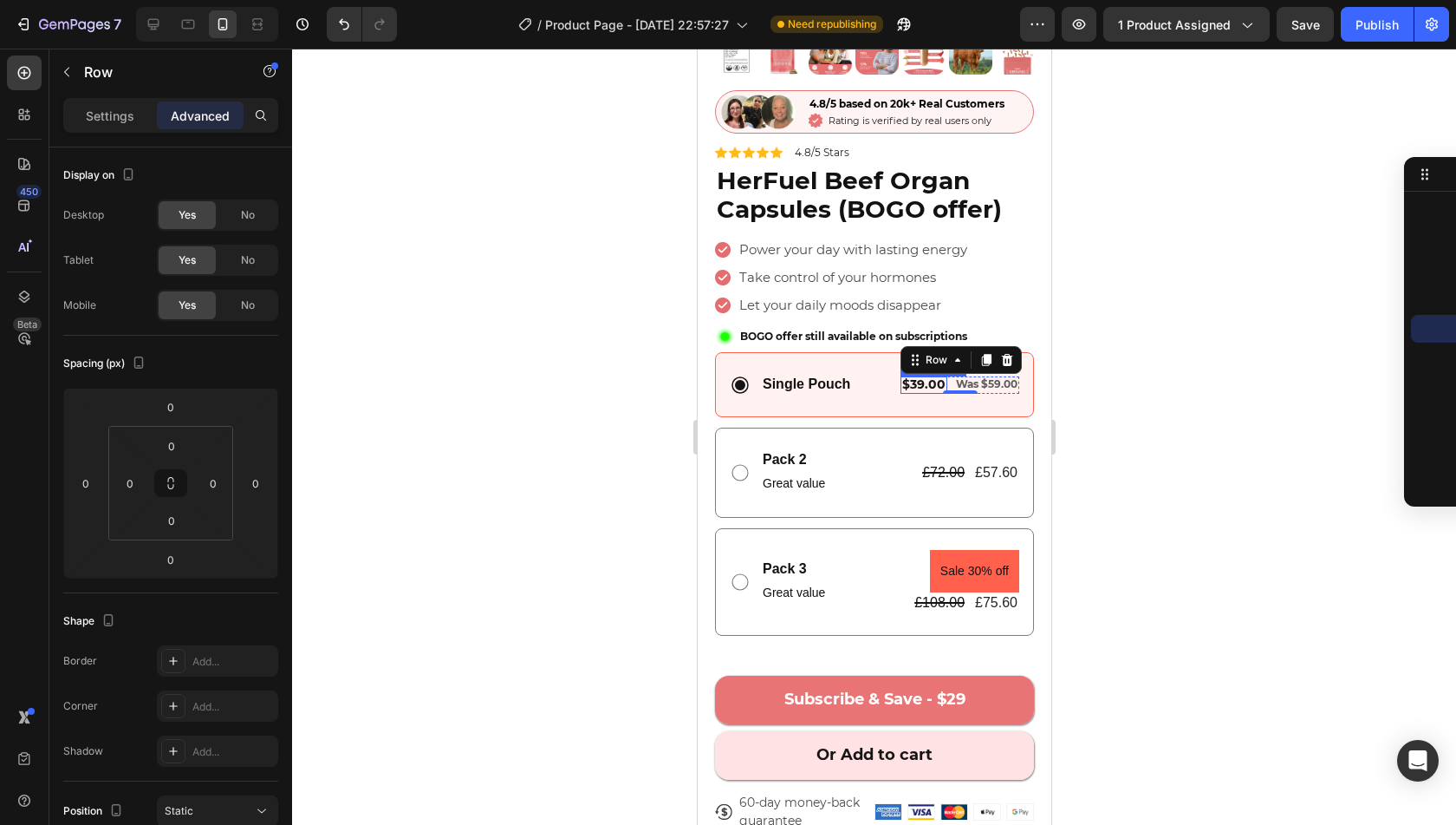
click at [929, 377] on span "$39.00" at bounding box center [923, 384] width 44 height 15
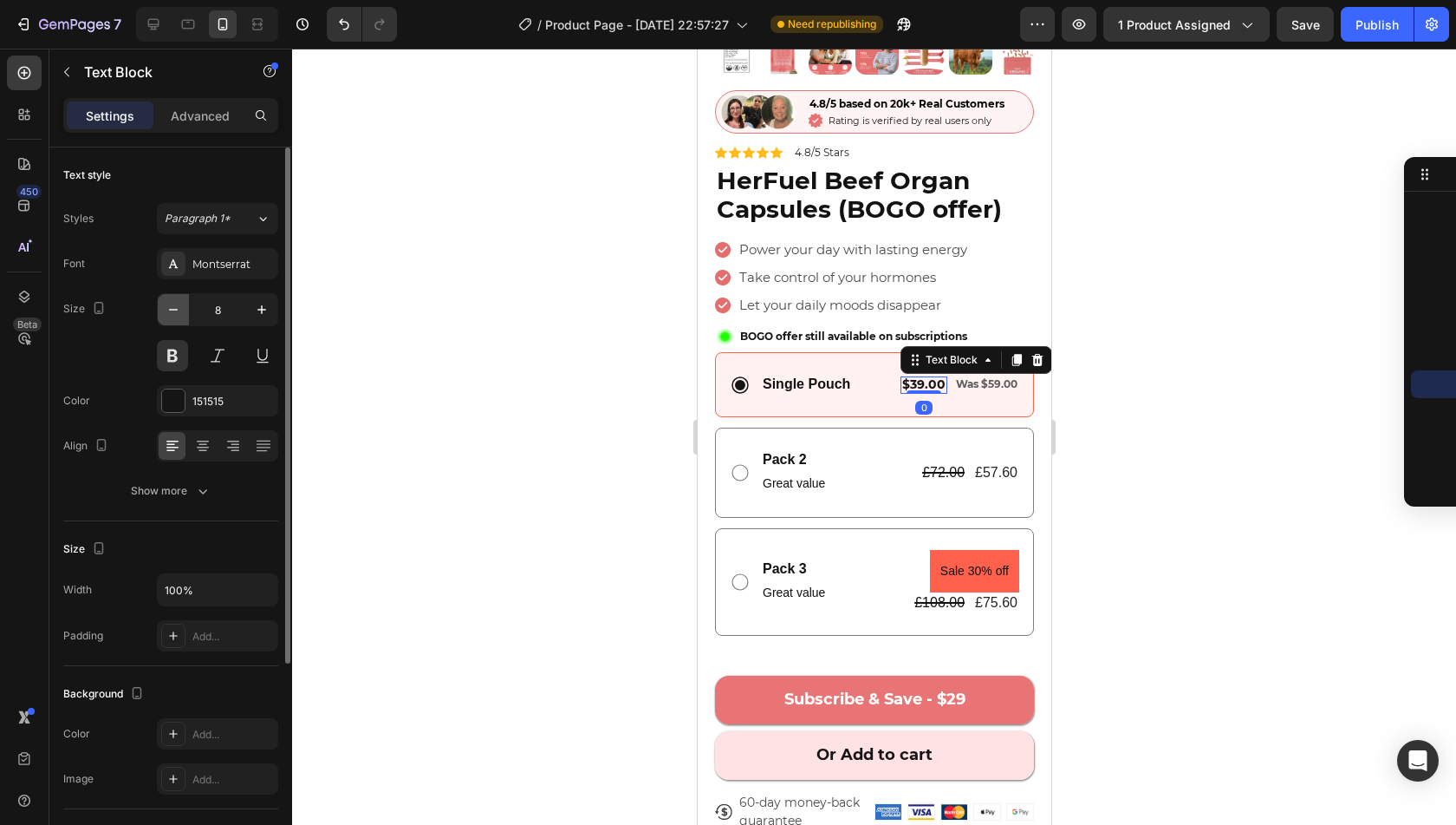
click at [181, 308] on icon "button" at bounding box center [173, 309] width 17 height 17
click at [263, 304] on icon "button" at bounding box center [261, 309] width 17 height 17
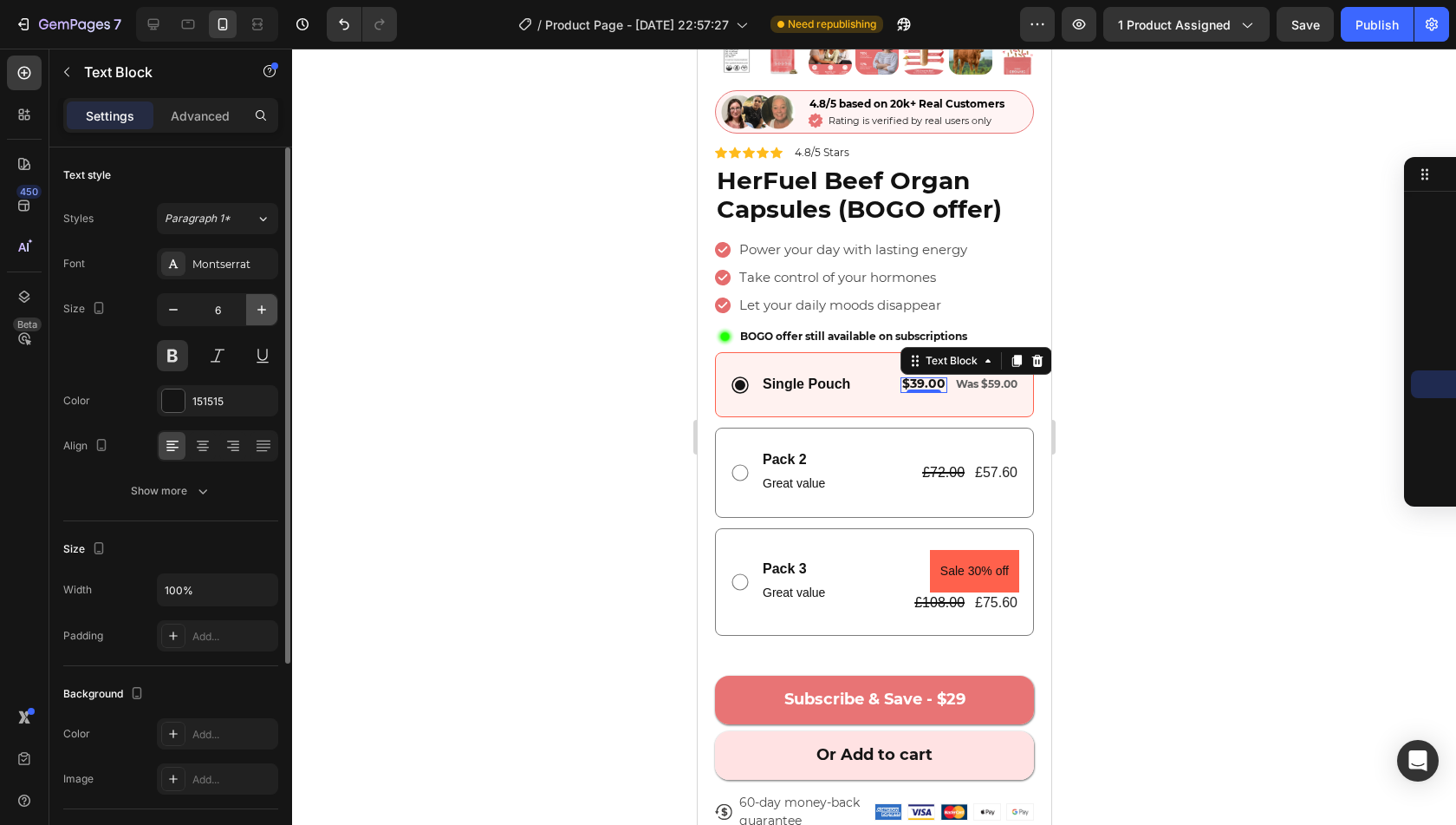
click at [263, 304] on icon "button" at bounding box center [261, 309] width 17 height 17
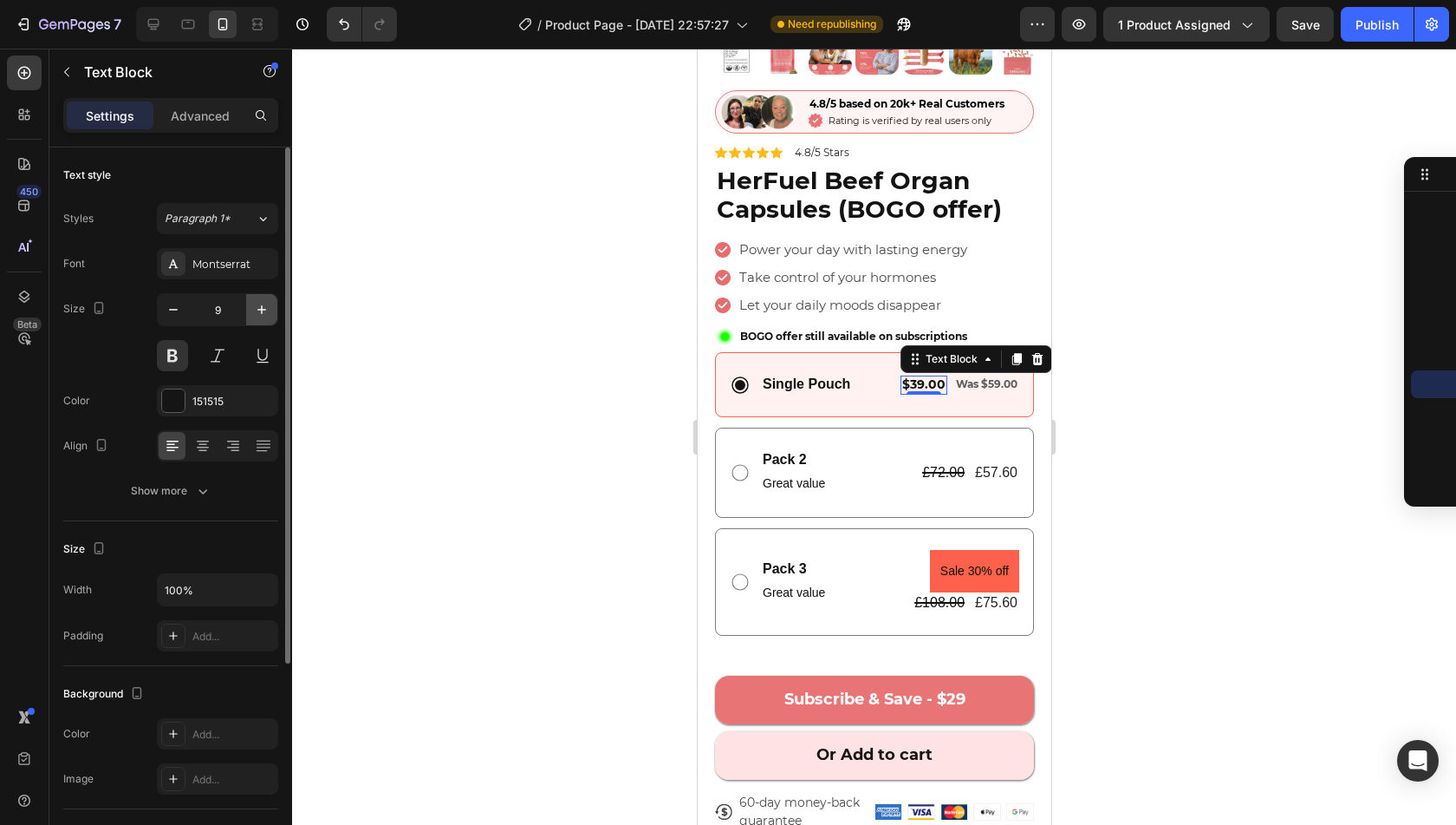
type input "10"
click at [967, 377] on div "Was $59.00 Text Block 0" at bounding box center [986, 385] width 65 height 16
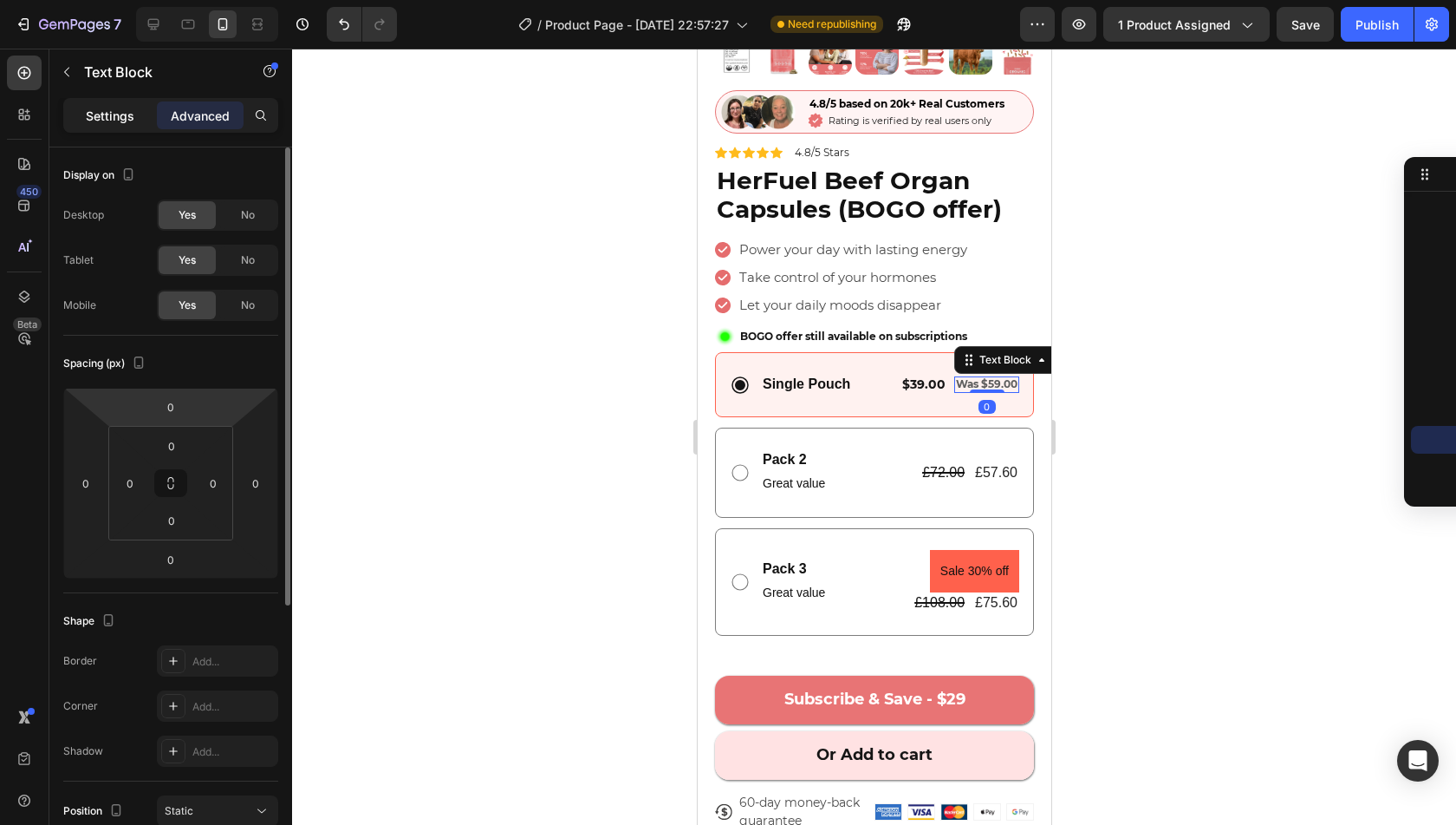
click at [84, 105] on div "Settings" at bounding box center [111, 115] width 87 height 28
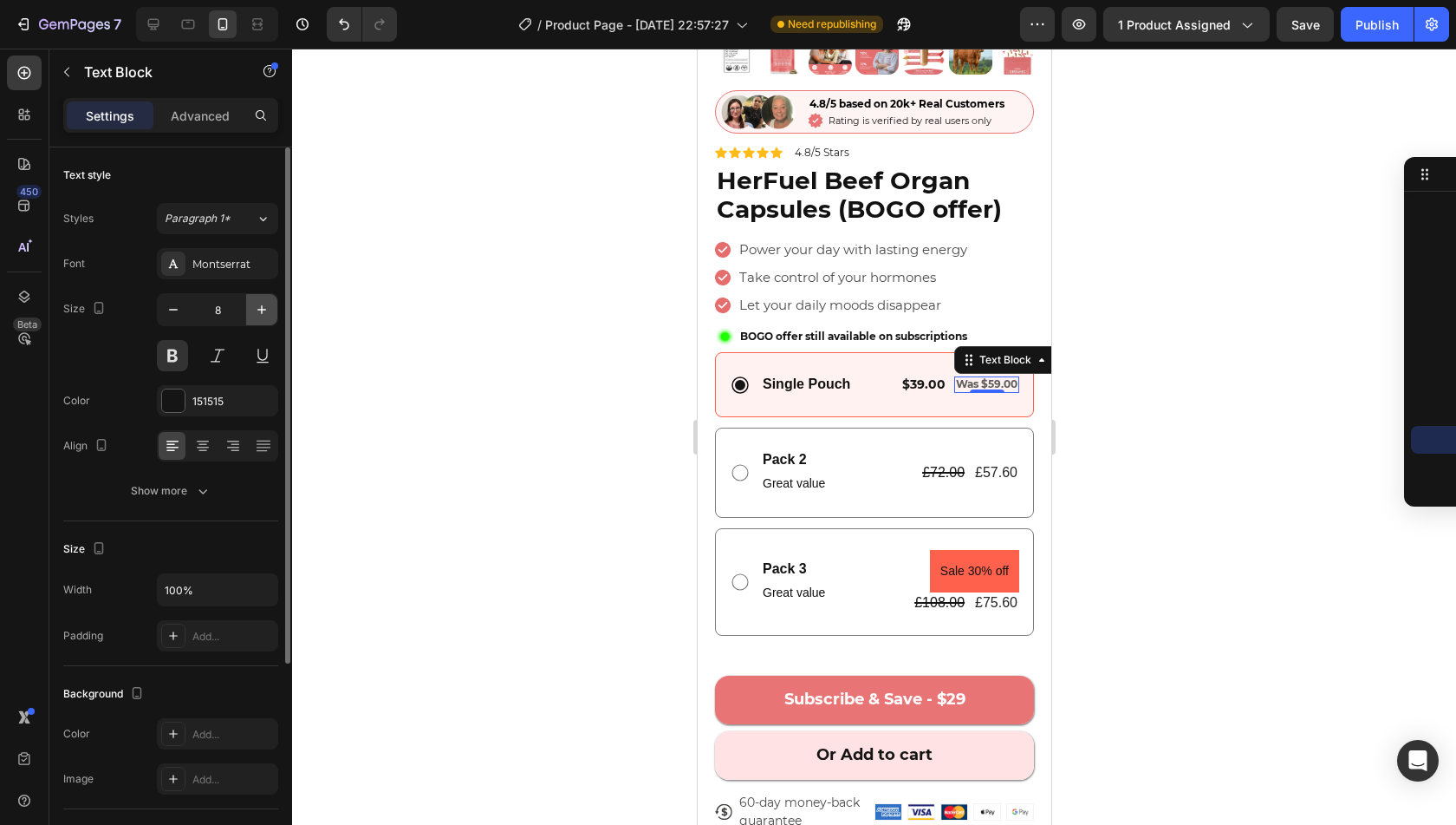
click at [270, 302] on icon "button" at bounding box center [261, 309] width 17 height 17
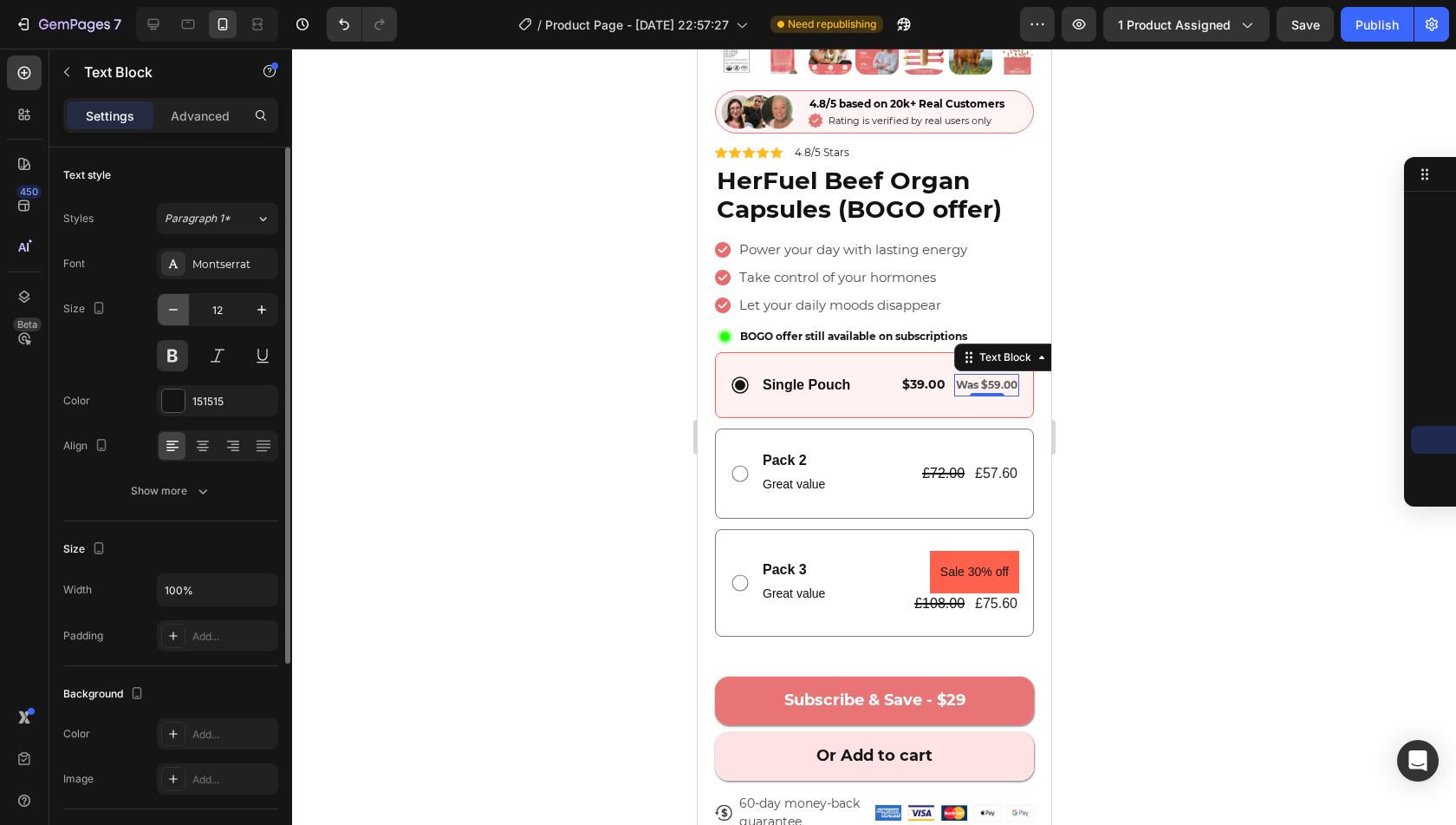
click at [165, 307] on icon "button" at bounding box center [173, 309] width 17 height 17
type input "10"
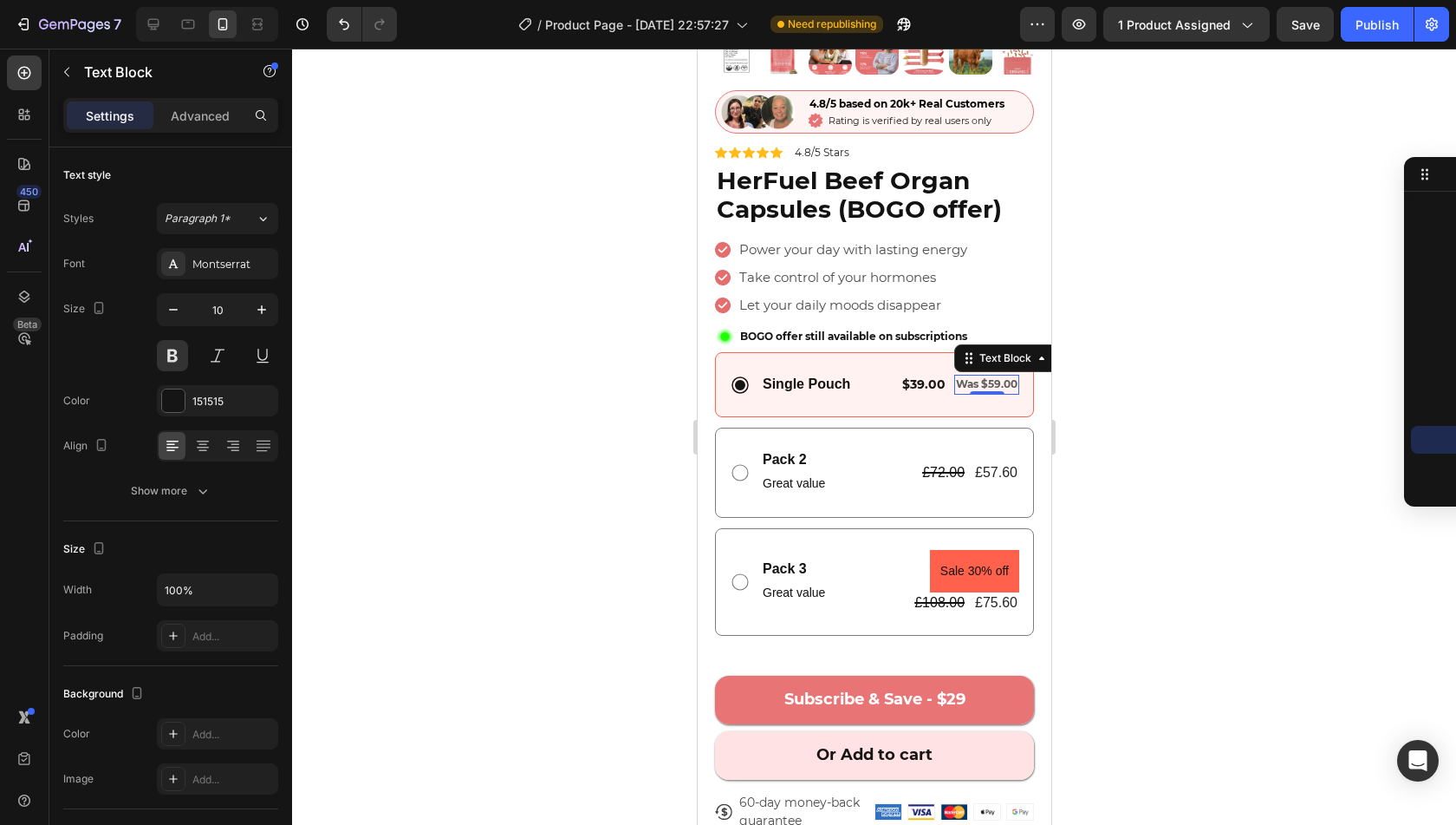
click at [622, 417] on div at bounding box center [874, 437] width 1164 height 776
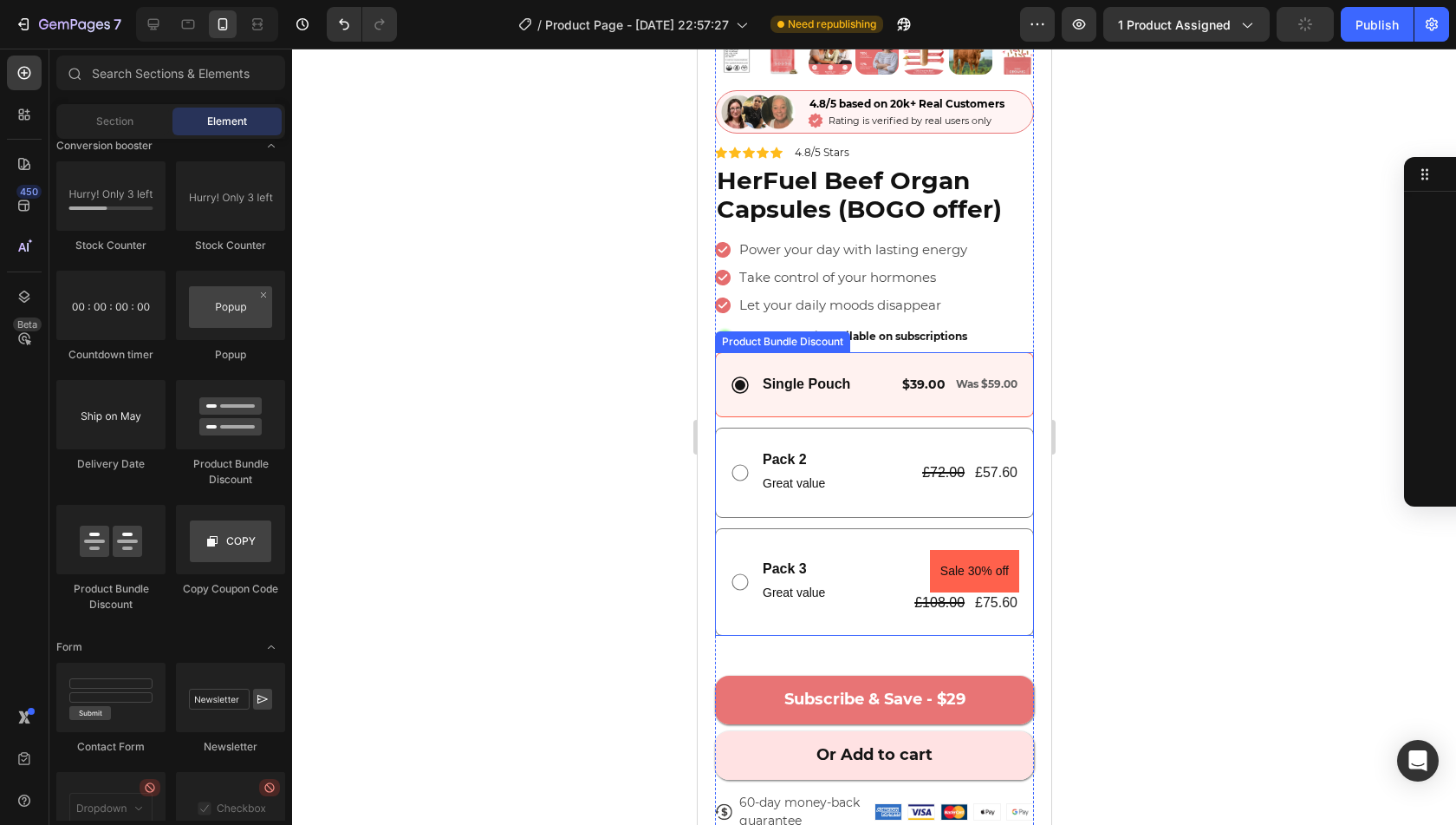
click at [887, 398] on div "Single Pouch Text Block $39.00 Text Block Was $59.00 Text Block Row Row" at bounding box center [874, 385] width 319 height 65
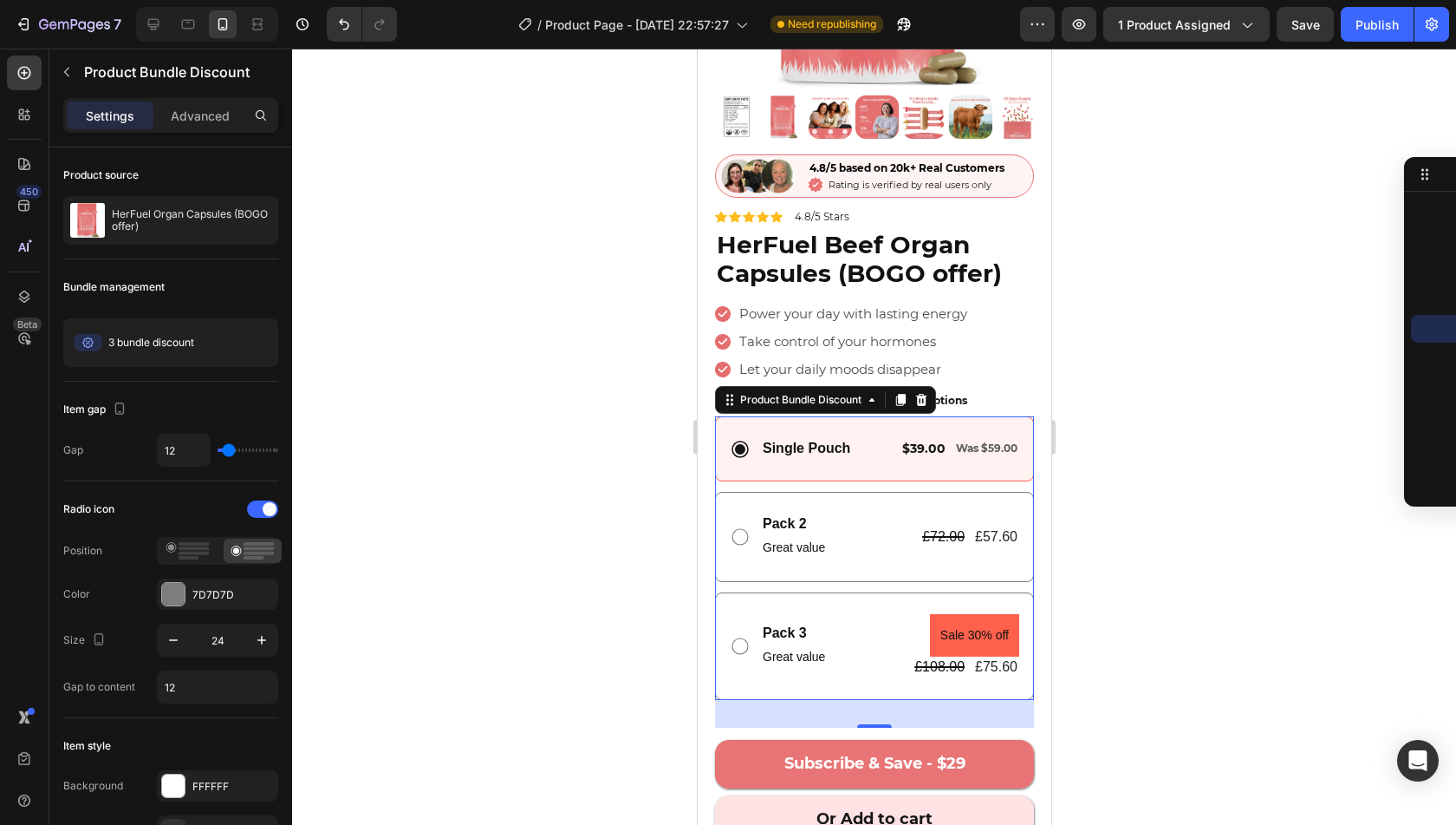
scroll to position [318, 0]
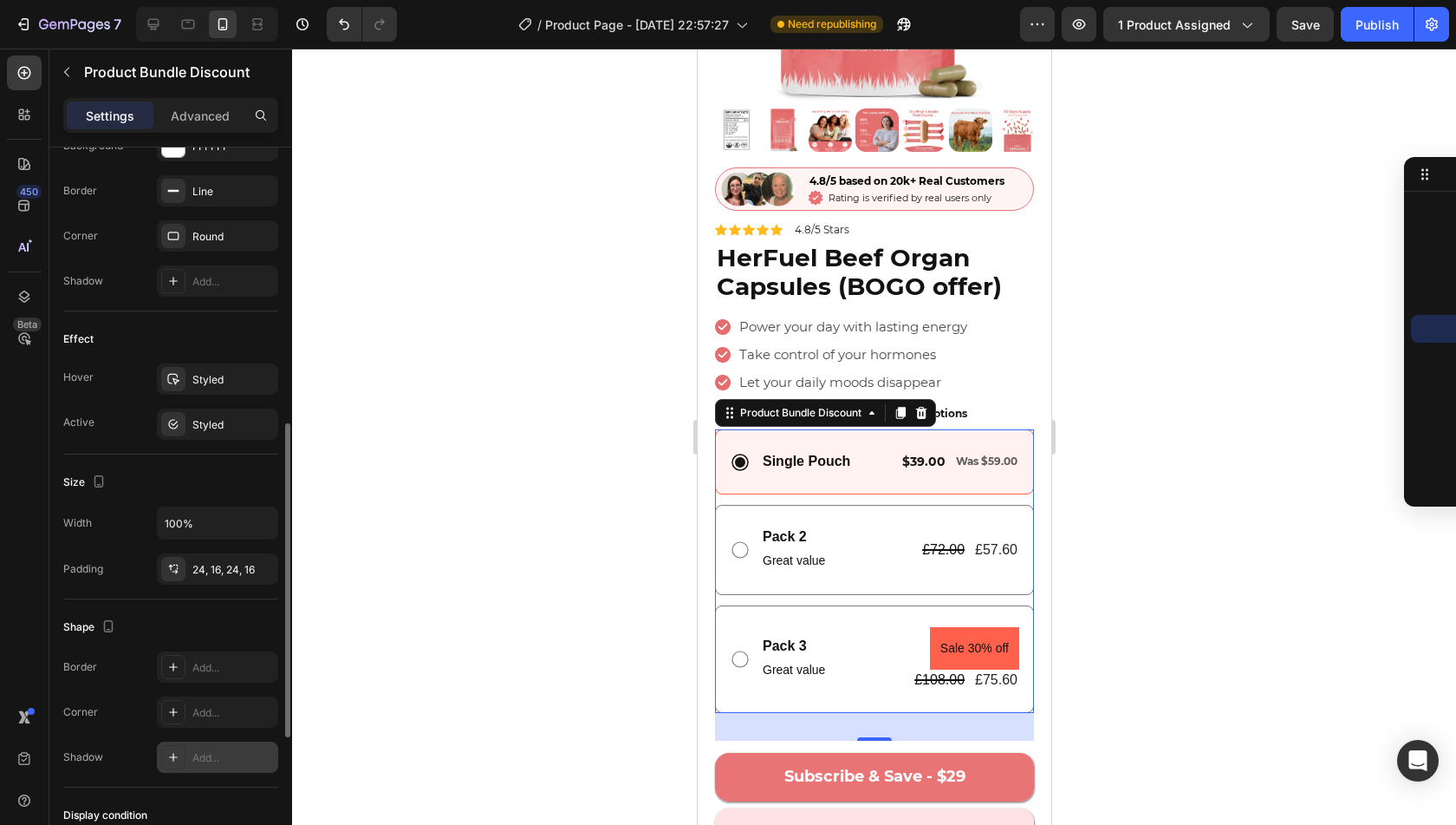
scroll to position [640, 0]
click at [215, 430] on div "Styled" at bounding box center [218, 424] width 122 height 31
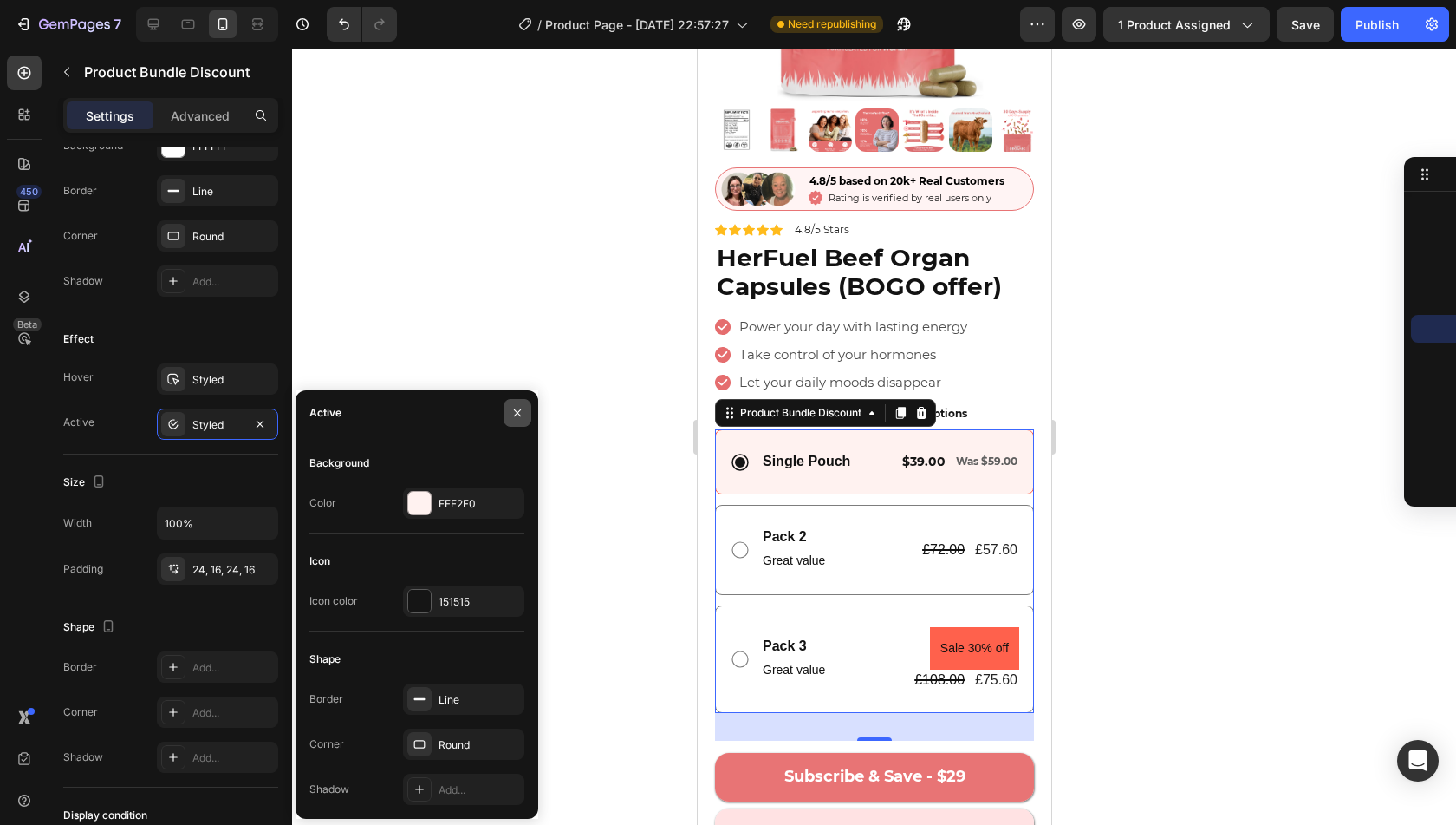
click at [515, 408] on icon "button" at bounding box center [517, 412] width 14 height 14
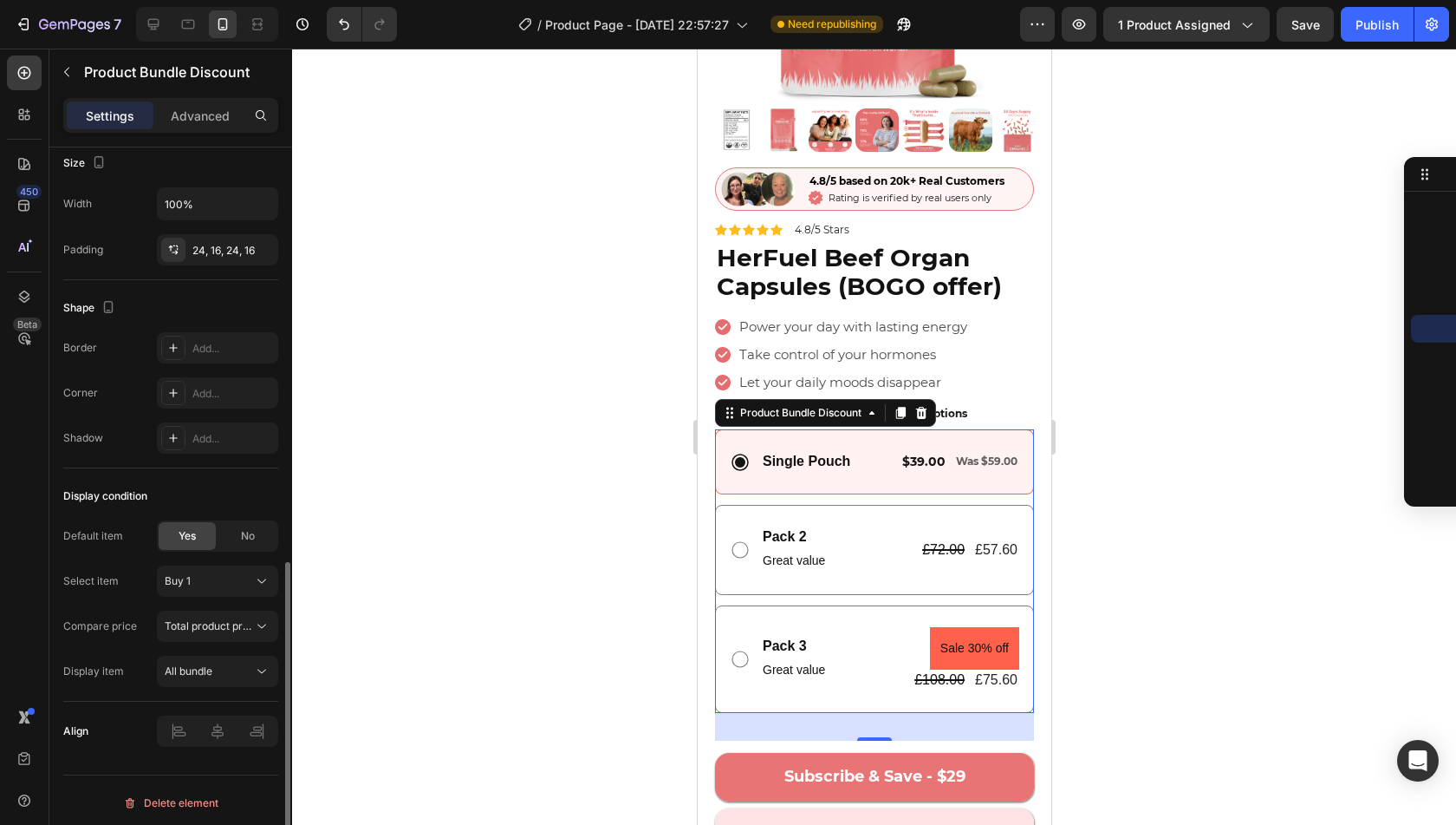
scroll to position [959, 0]
click at [206, 574] on div "Buy 1" at bounding box center [208, 581] width 85 height 15
click at [64, 613] on div "Compare price" at bounding box center [100, 626] width 73 height 28
click at [200, 631] on button "Total product price" at bounding box center [218, 626] width 122 height 31
click at [105, 598] on div "Default item Yes No Select item Buy 1 Compare price Total product price Display…" at bounding box center [171, 603] width 215 height 166
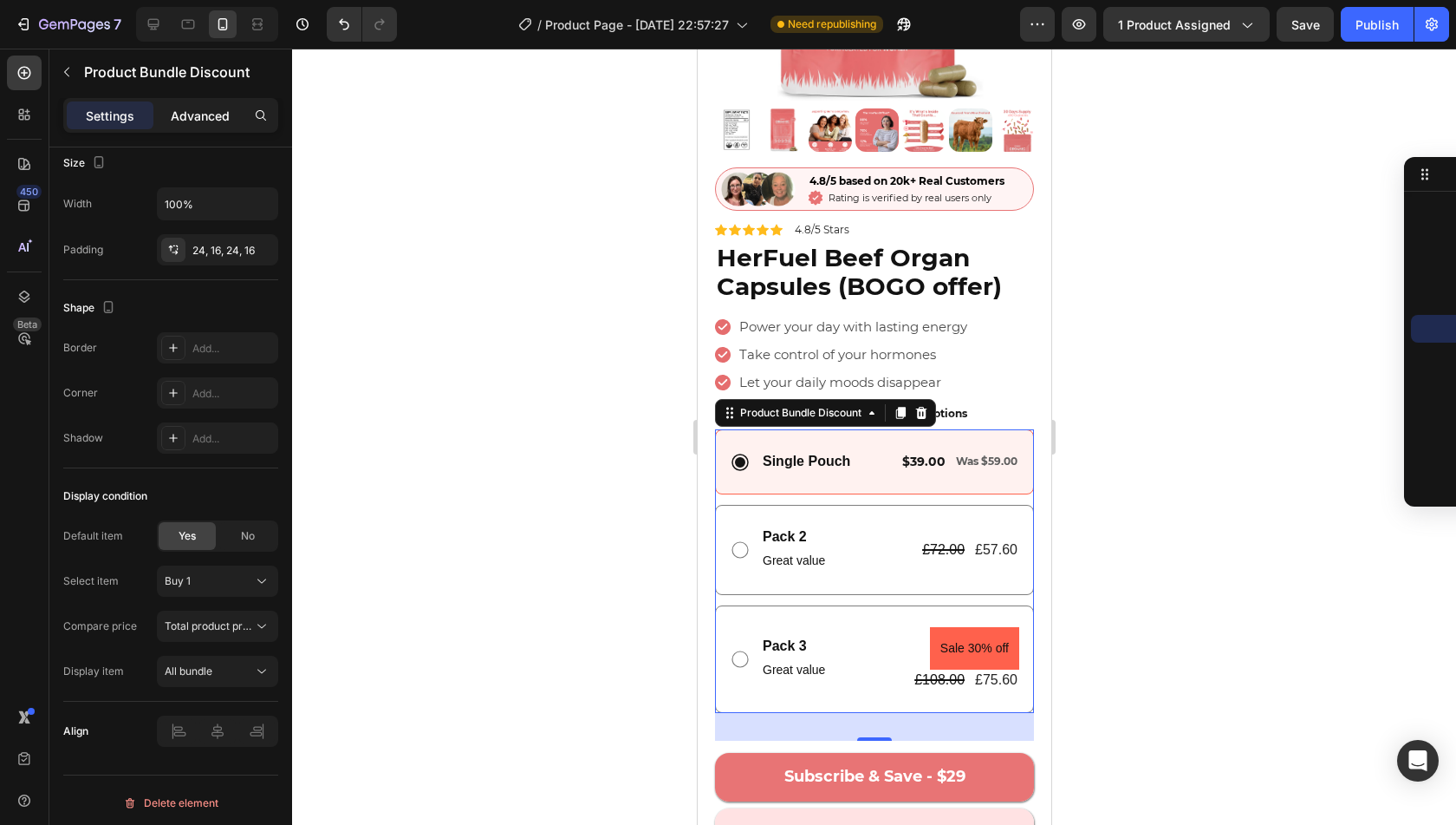
click at [176, 107] on p "Advanced" at bounding box center [200, 116] width 59 height 18
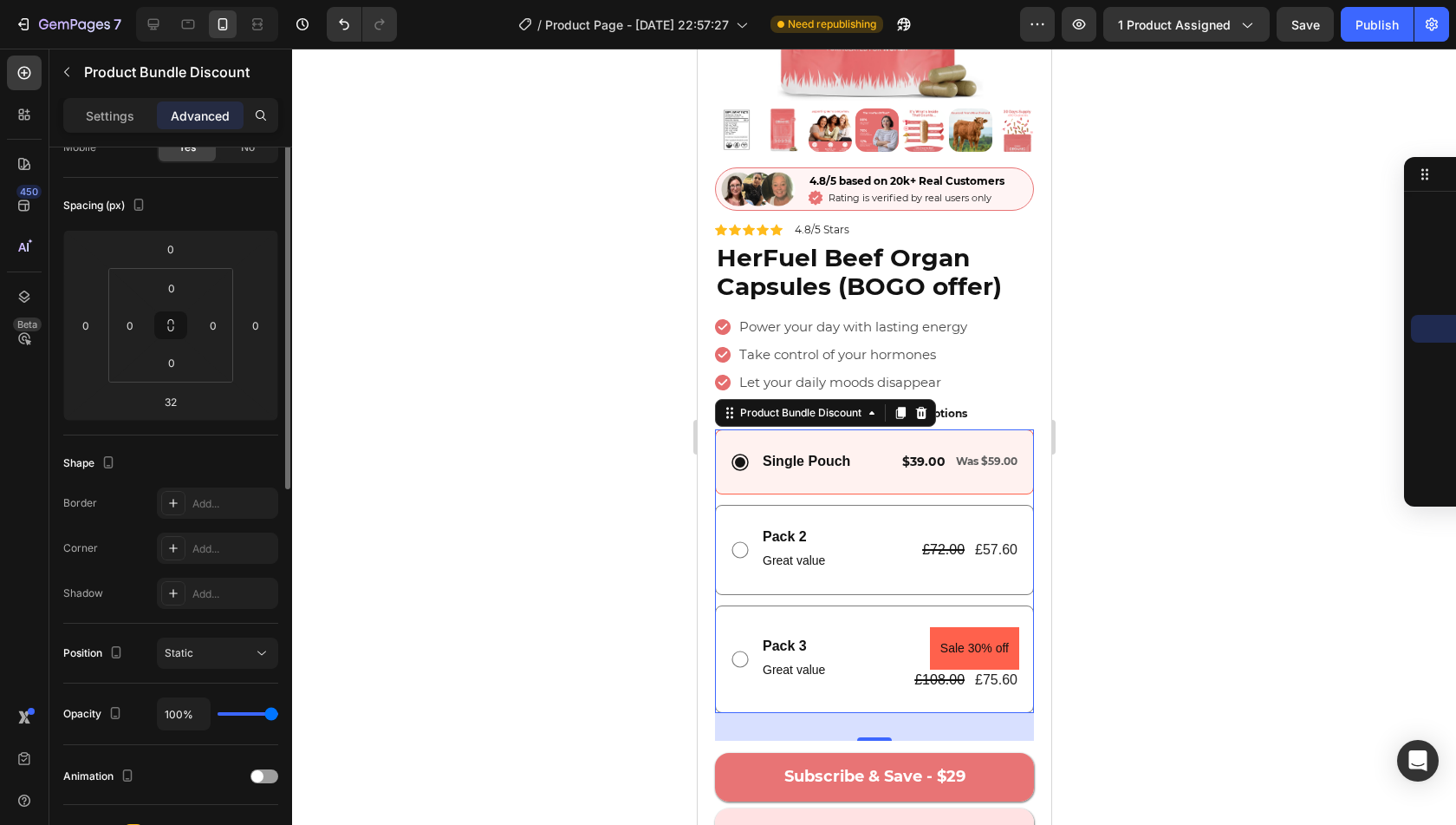
scroll to position [0, 0]
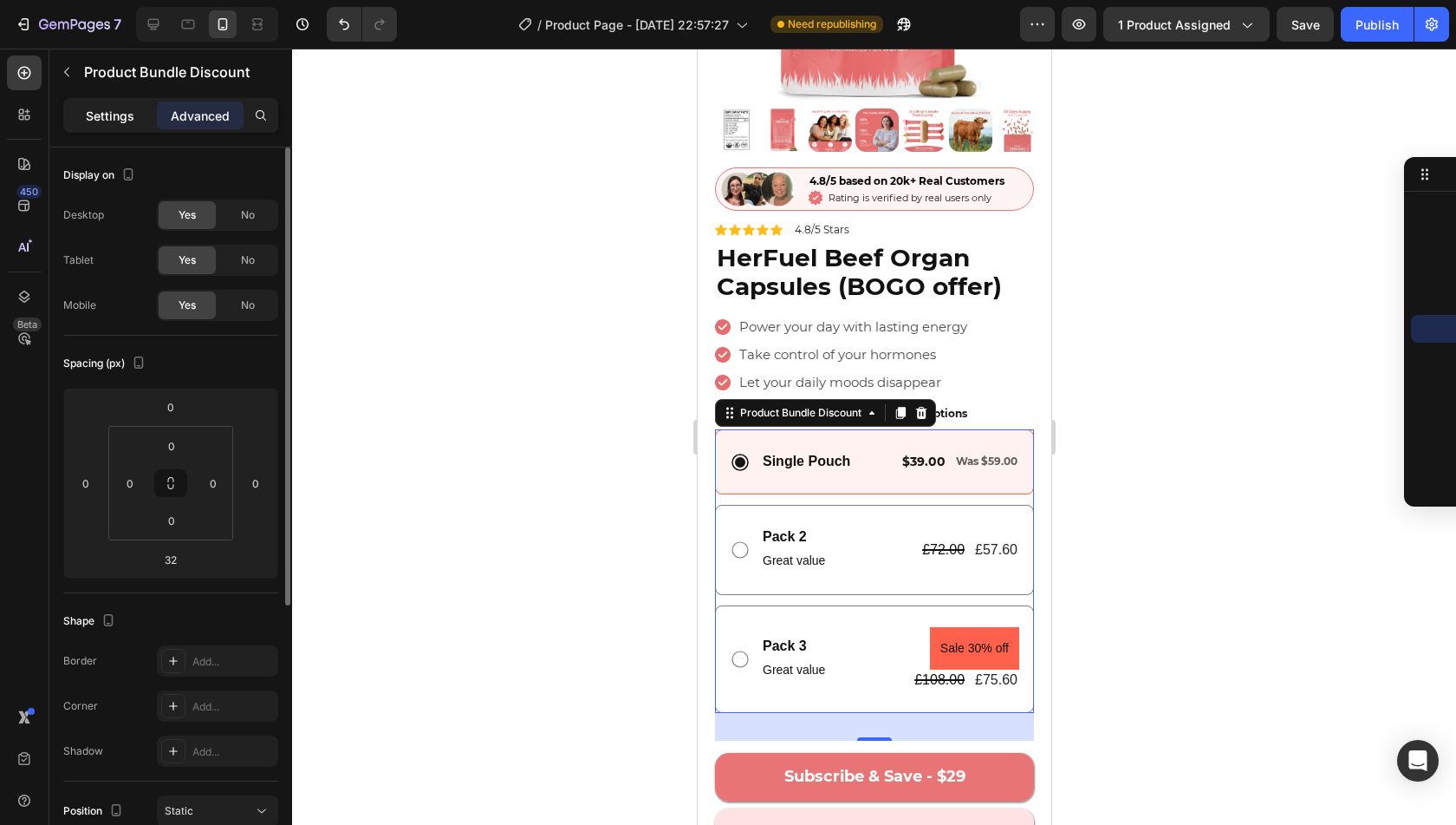
click at [107, 108] on p "Settings" at bounding box center [111, 116] width 49 height 18
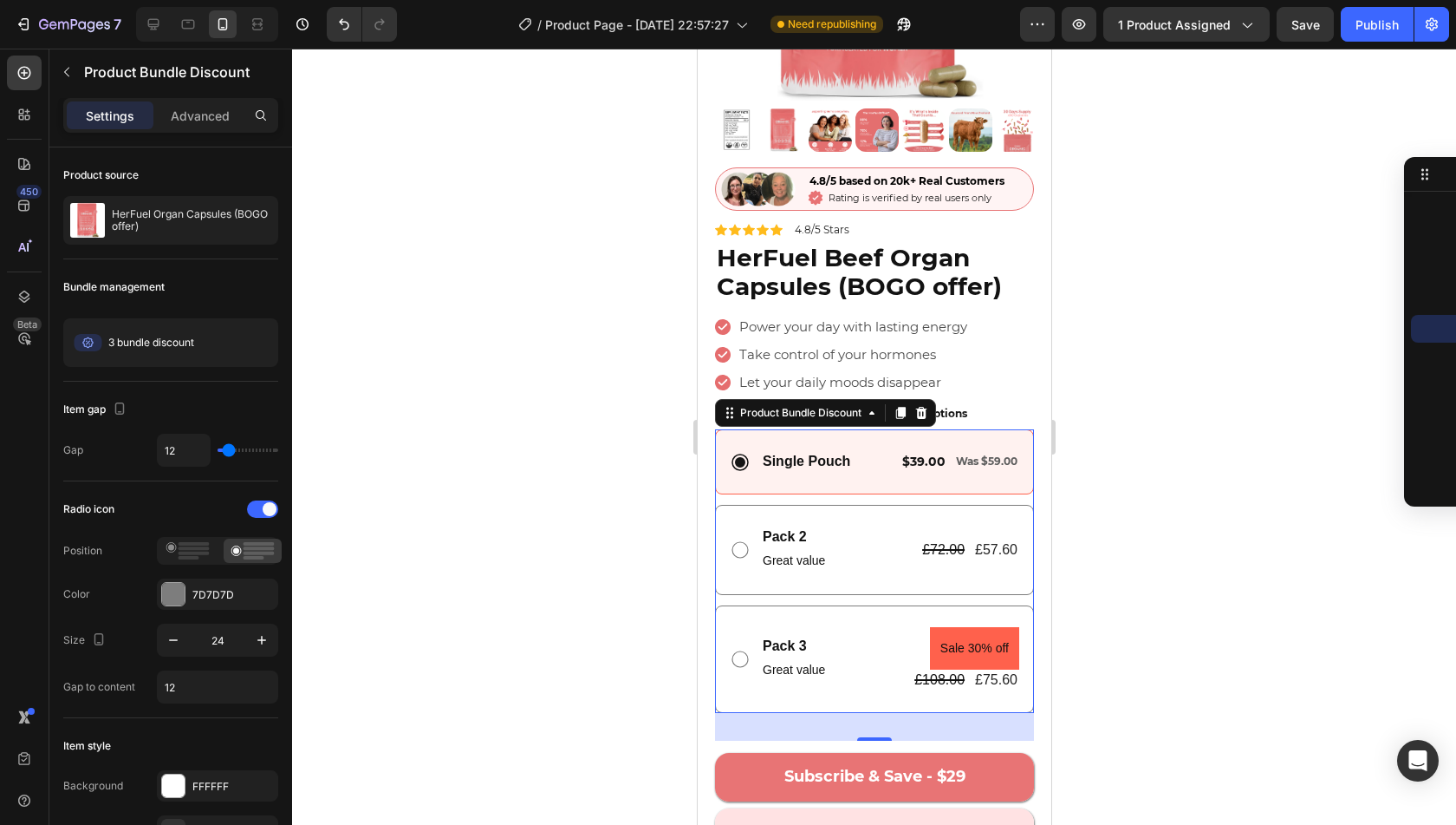
click at [864, 435] on div "Single Pouch Text Block $39.00 Text Block Was $59.00 Text Block Row Row" at bounding box center [874, 462] width 319 height 65
click at [213, 109] on p "Advanced" at bounding box center [200, 116] width 59 height 18
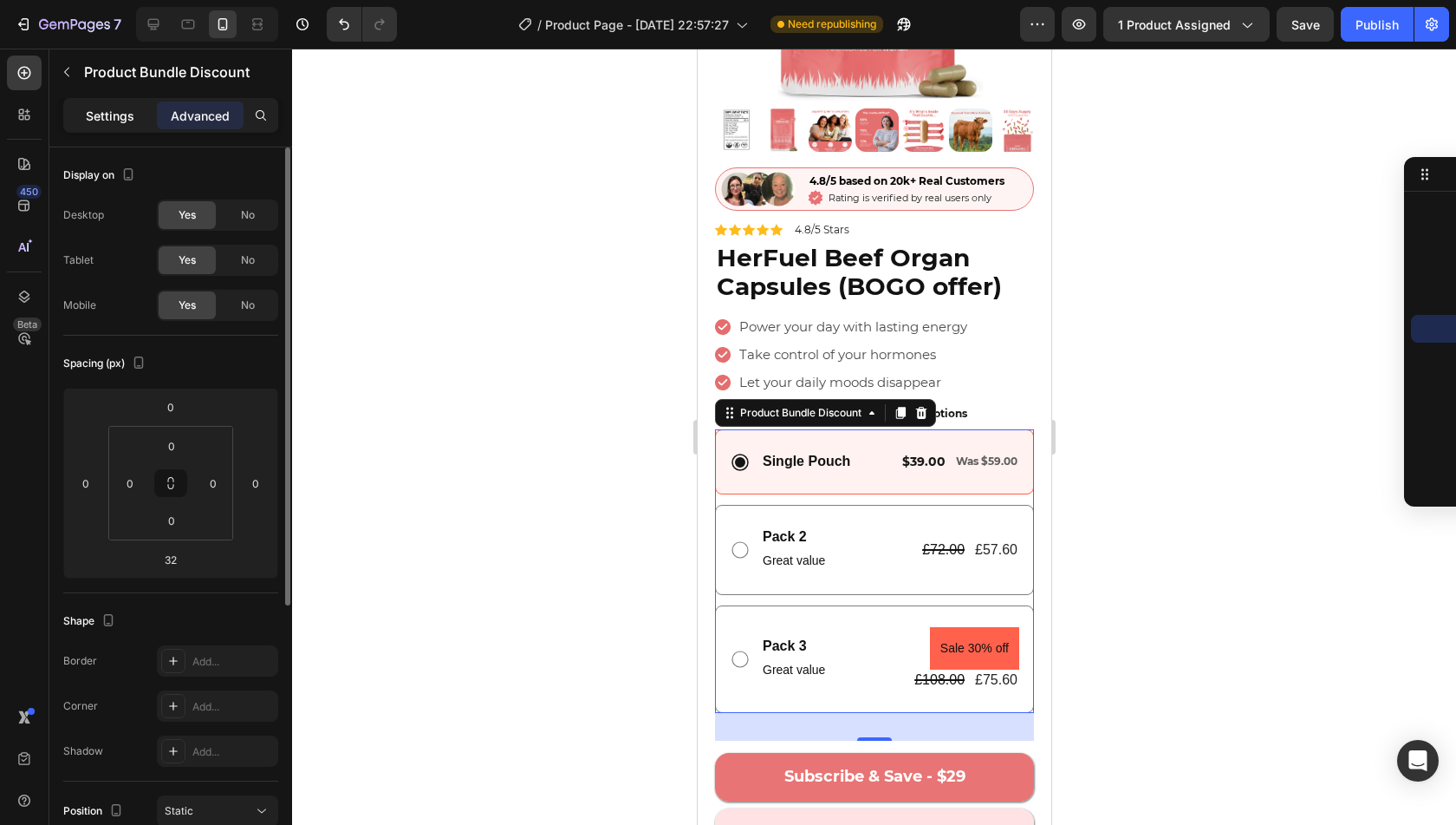
click at [112, 113] on p "Settings" at bounding box center [111, 116] width 49 height 18
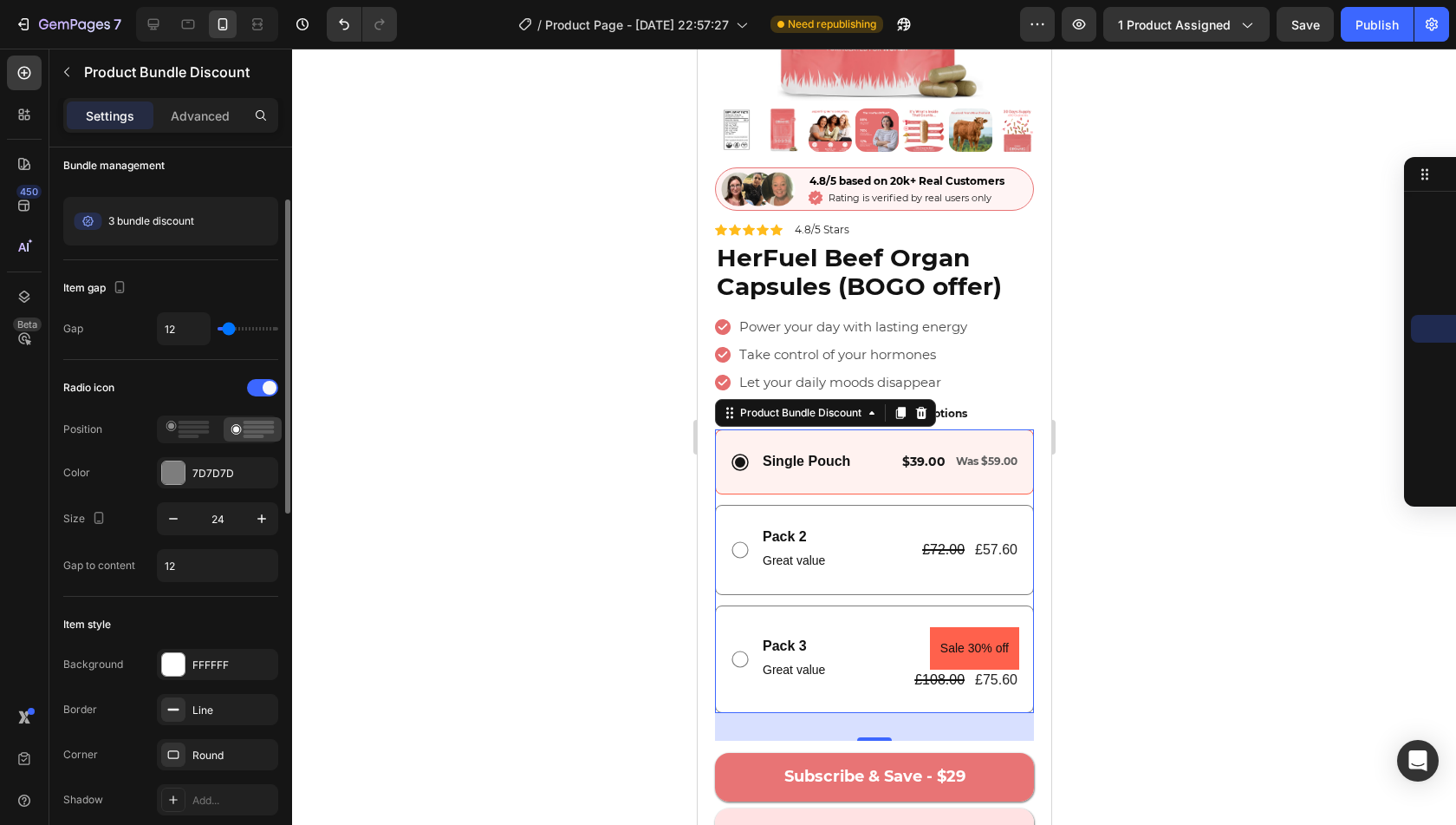
scroll to position [123, 0]
click at [185, 207] on div "3 bundle discount" at bounding box center [132, 220] width 124 height 34
click at [267, 219] on div "Edit" at bounding box center [245, 219] width 53 height 21
click at [261, 219] on span "Edit" at bounding box center [255, 219] width 18 height 15
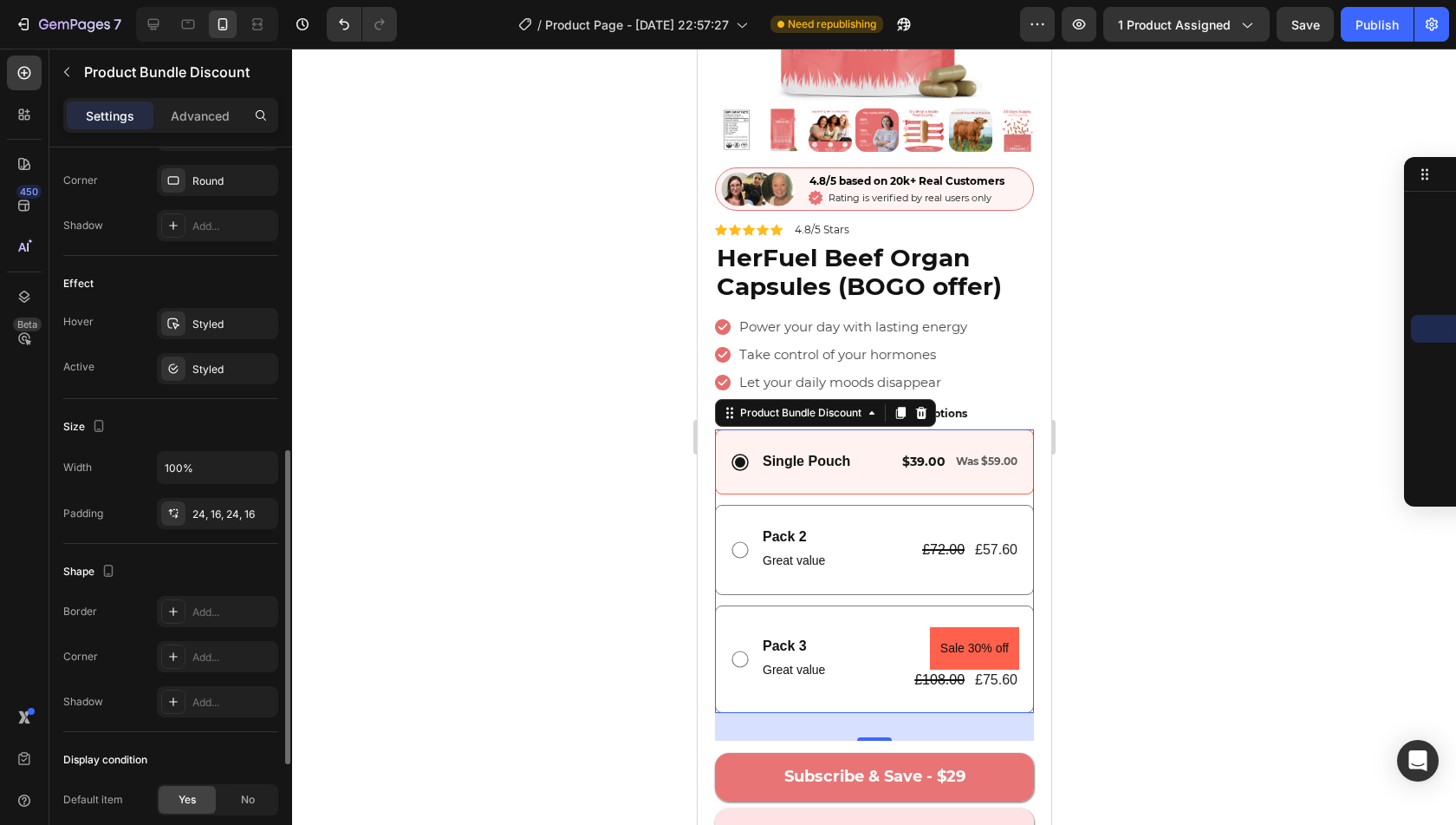
scroll to position [697, 0]
click at [202, 308] on div "Styled" at bounding box center [218, 321] width 122 height 31
click at [196, 275] on div "Effect" at bounding box center [171, 281] width 215 height 28
click at [207, 351] on div "Styled" at bounding box center [218, 367] width 122 height 31
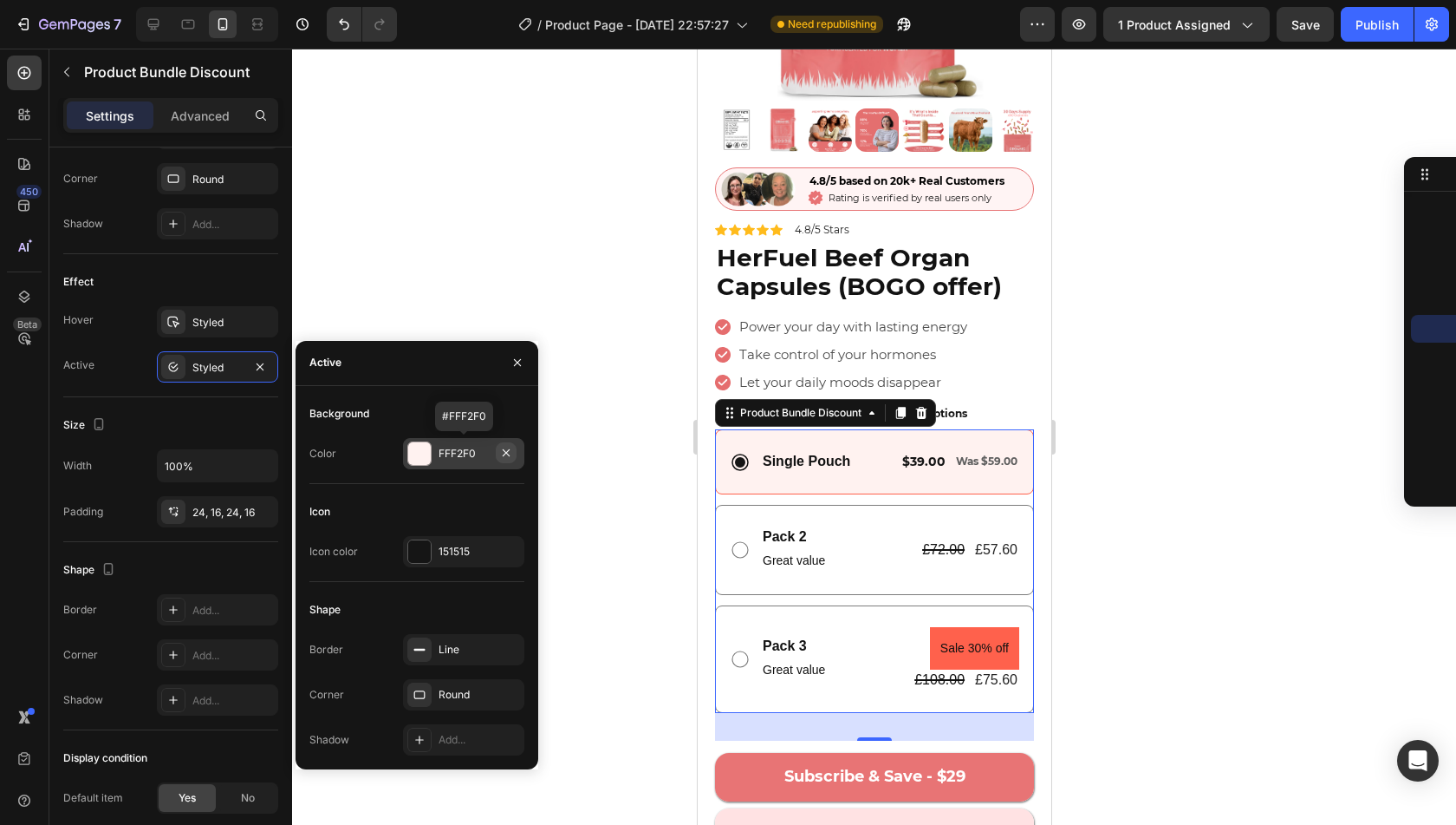
click at [509, 454] on icon "button" at bounding box center [505, 452] width 14 height 14
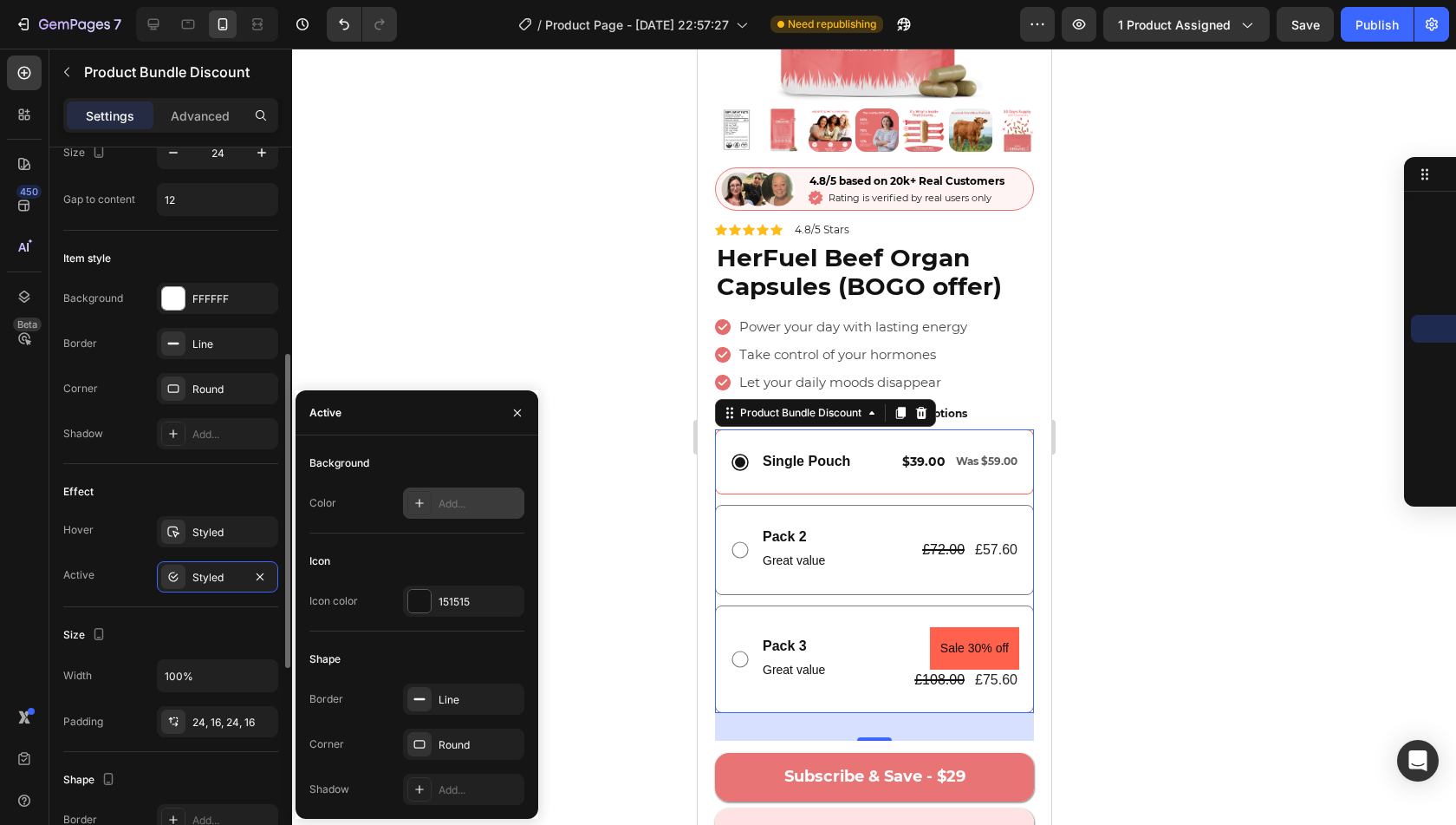
scroll to position [485, 0]
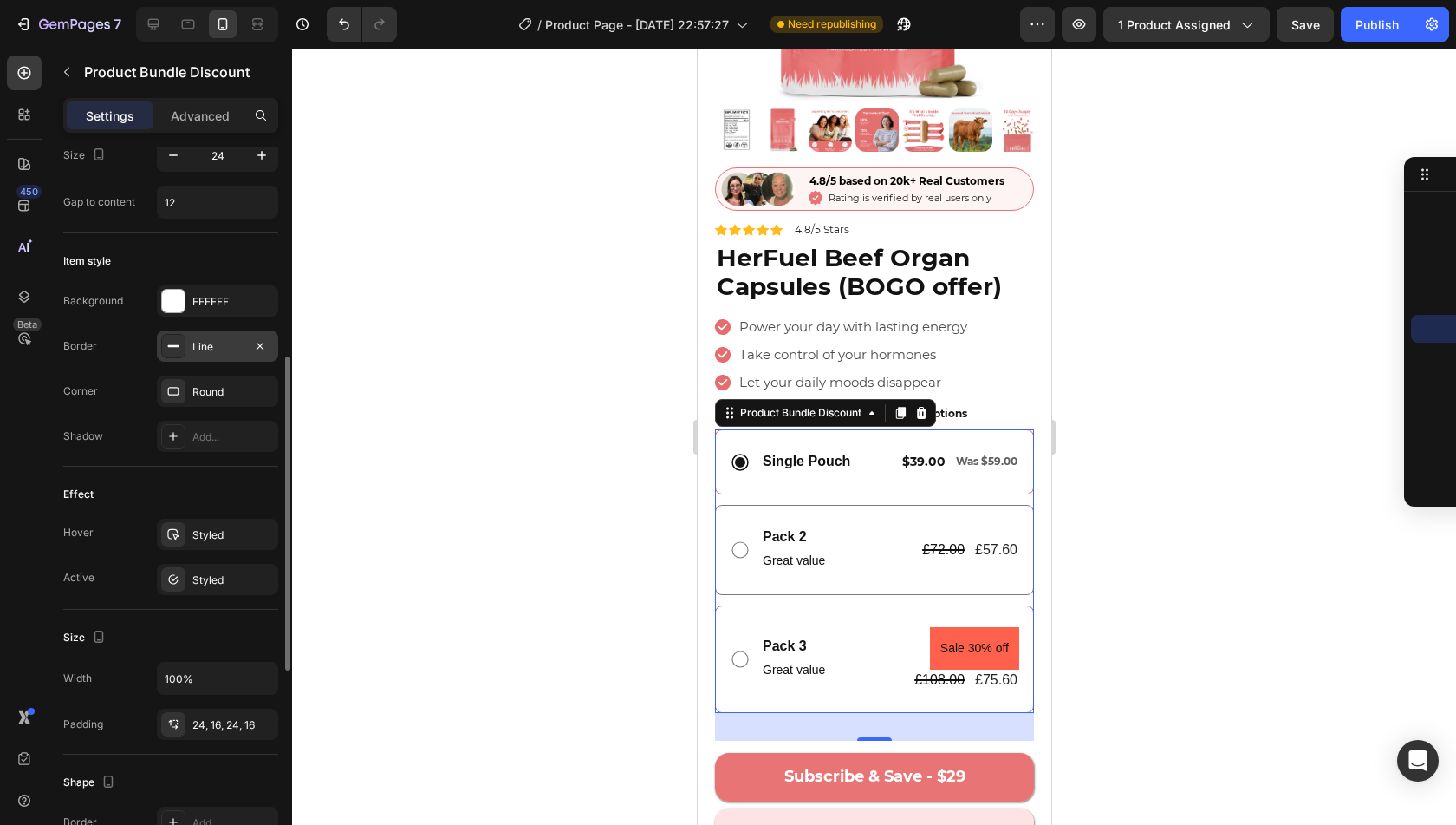
click at [221, 342] on div "Line" at bounding box center [217, 347] width 50 height 15
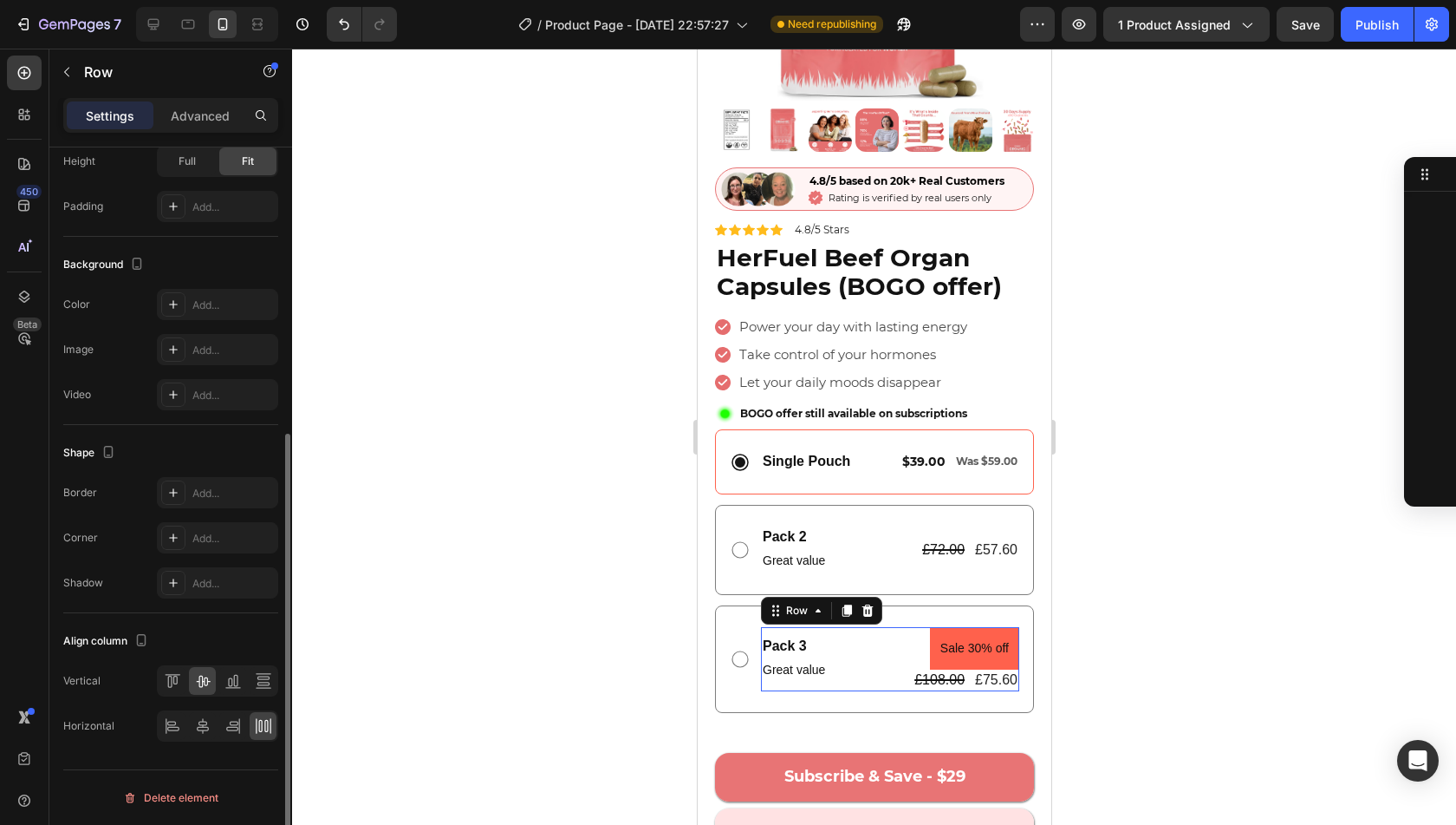
click at [842, 629] on div "Pack 3 Text Block Great value Text Block Sale 30% off Product Badge £108.00 Pro…" at bounding box center [889, 659] width 259 height 64
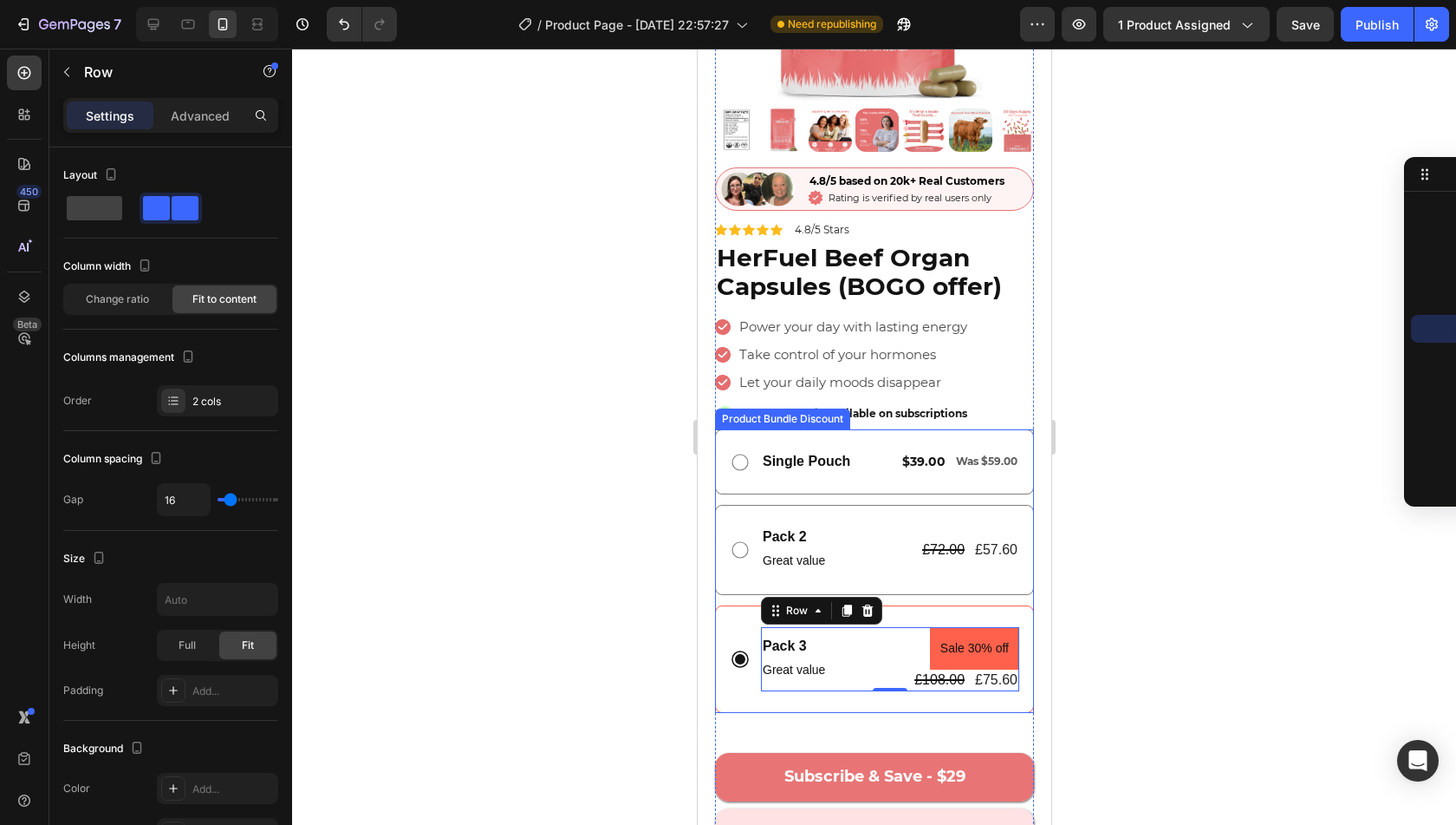
click at [818, 473] on div "Single Pouch Text Block $39.00 Text Block Was $59.00 Text Block Row Row" at bounding box center [874, 462] width 319 height 65
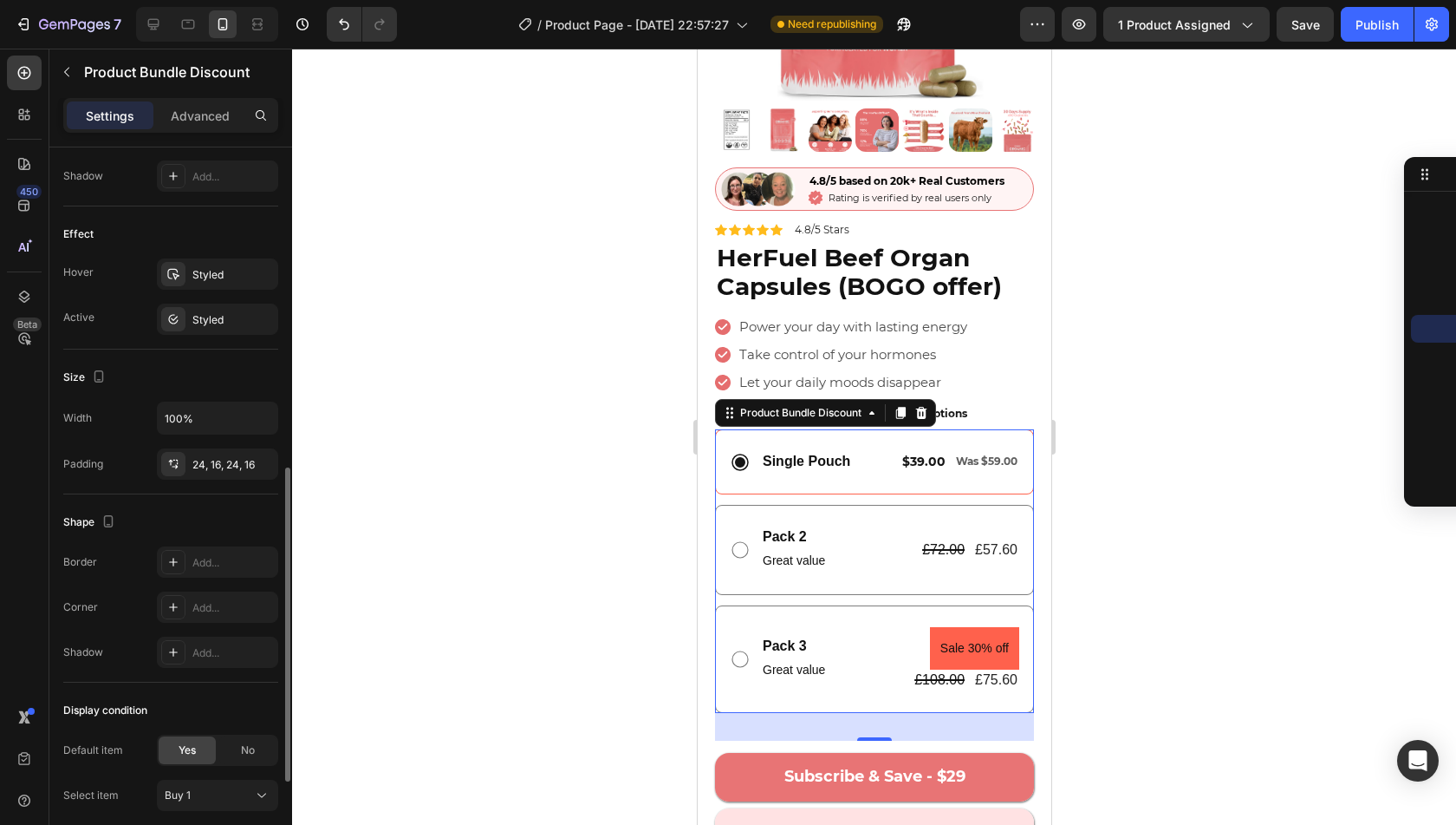
scroll to position [744, 0]
click at [211, 326] on div "Styled" at bounding box center [218, 319] width 122 height 31
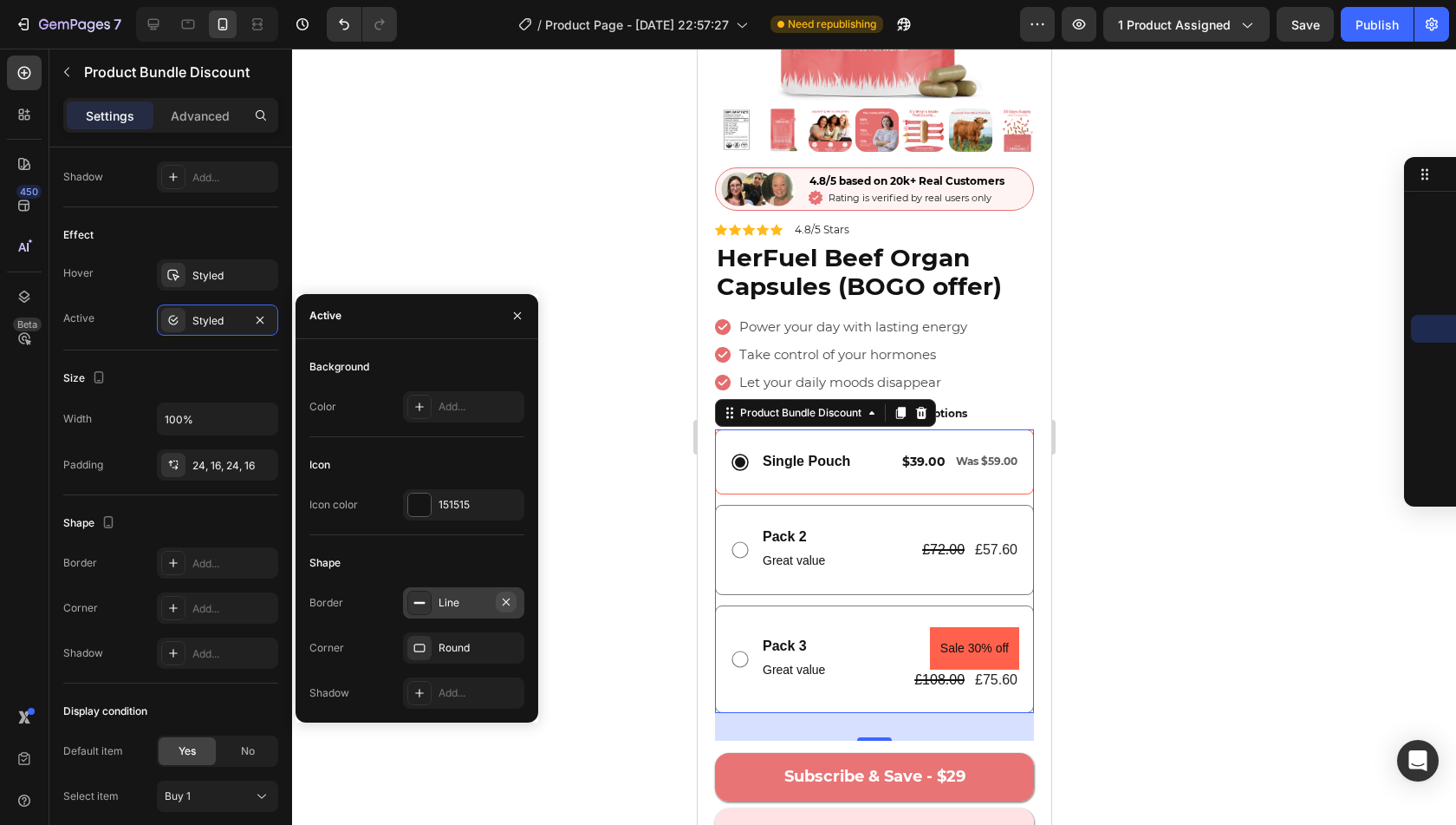
click at [502, 600] on icon "button" at bounding box center [505, 601] width 14 height 14
click at [467, 600] on div "Add..." at bounding box center [479, 602] width 82 height 15
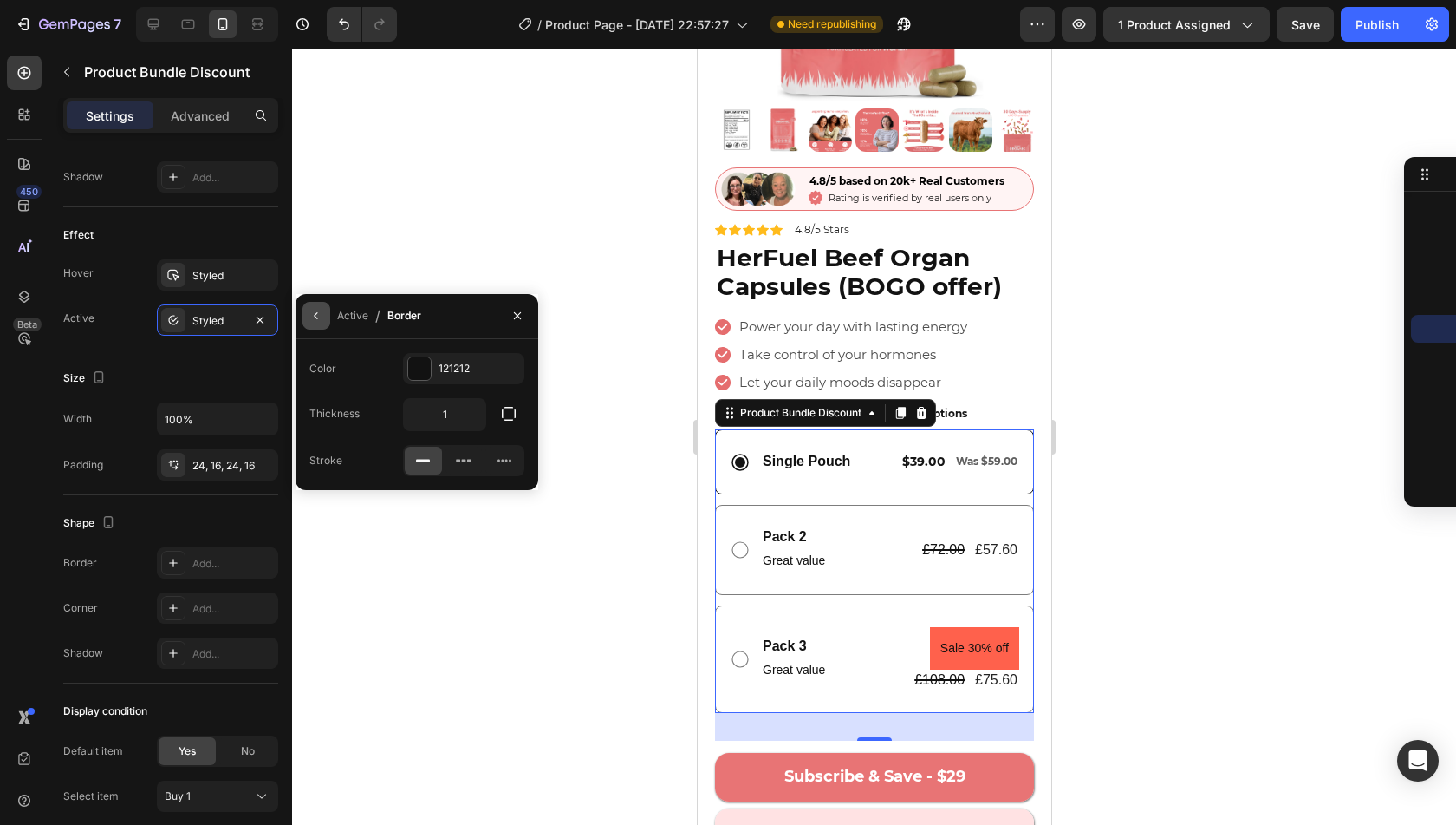
click at [322, 309] on icon "button" at bounding box center [316, 315] width 14 height 14
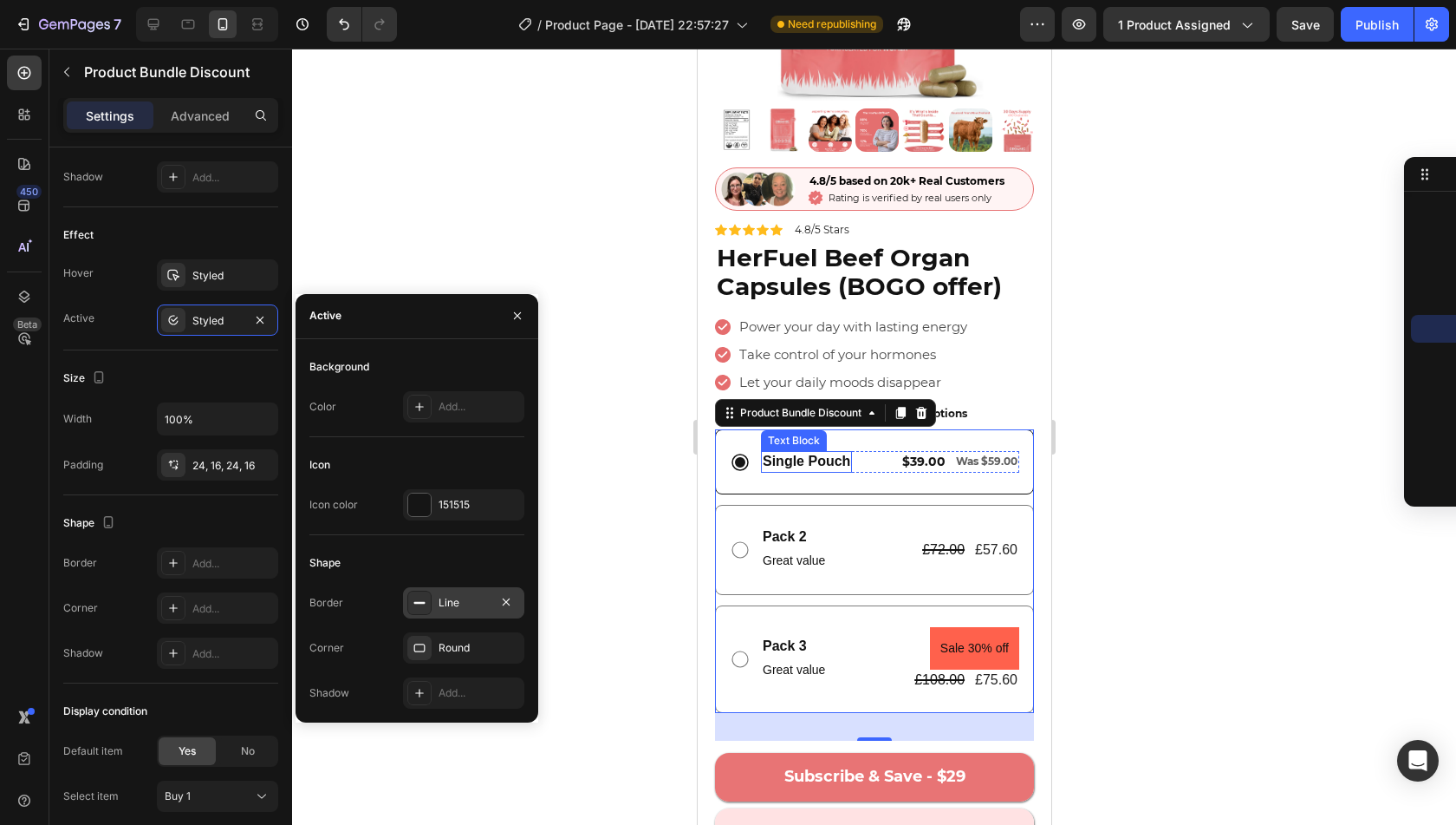
click at [770, 453] on p "Single Pouch" at bounding box center [806, 462] width 88 height 18
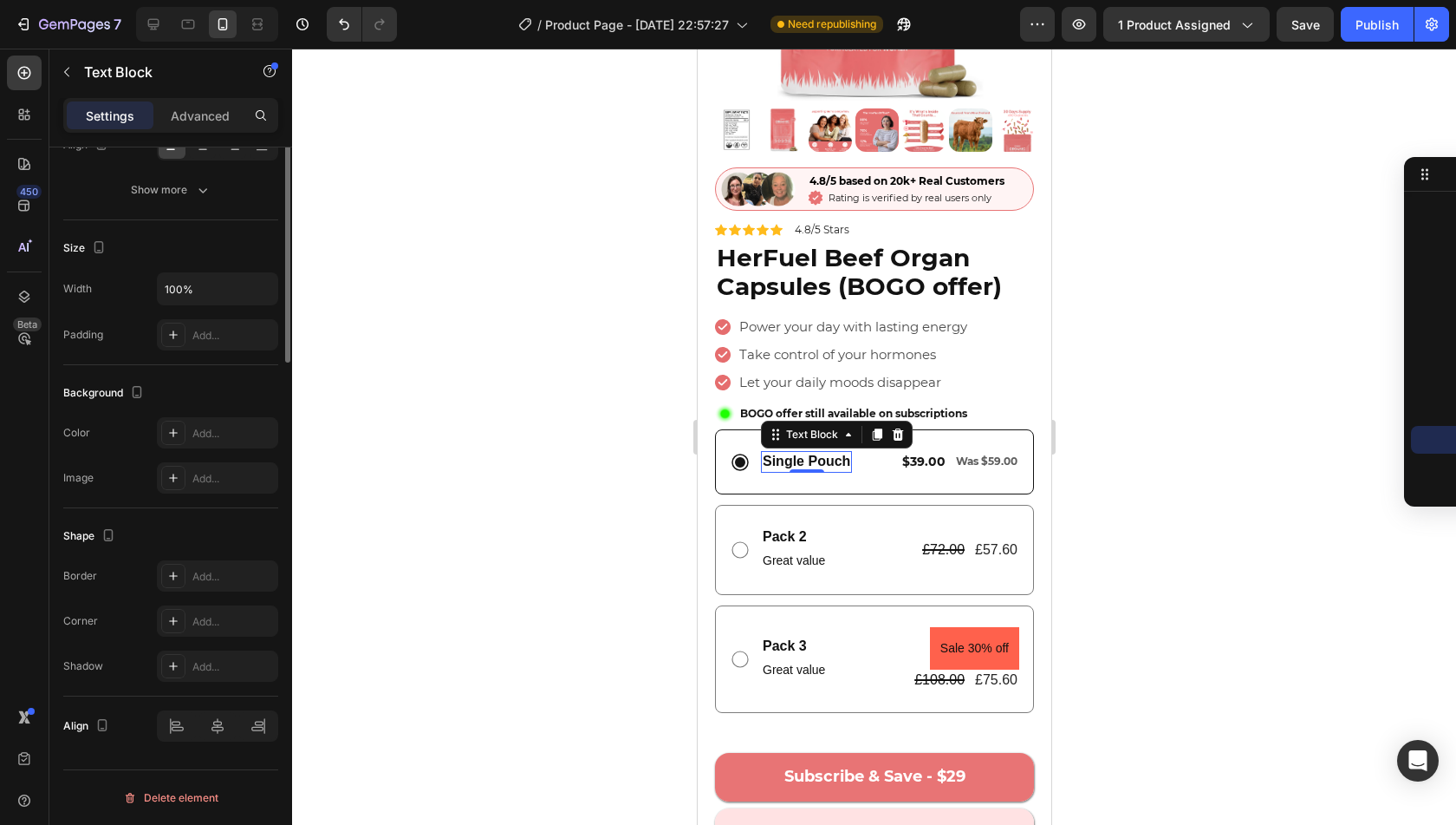
scroll to position [0, 0]
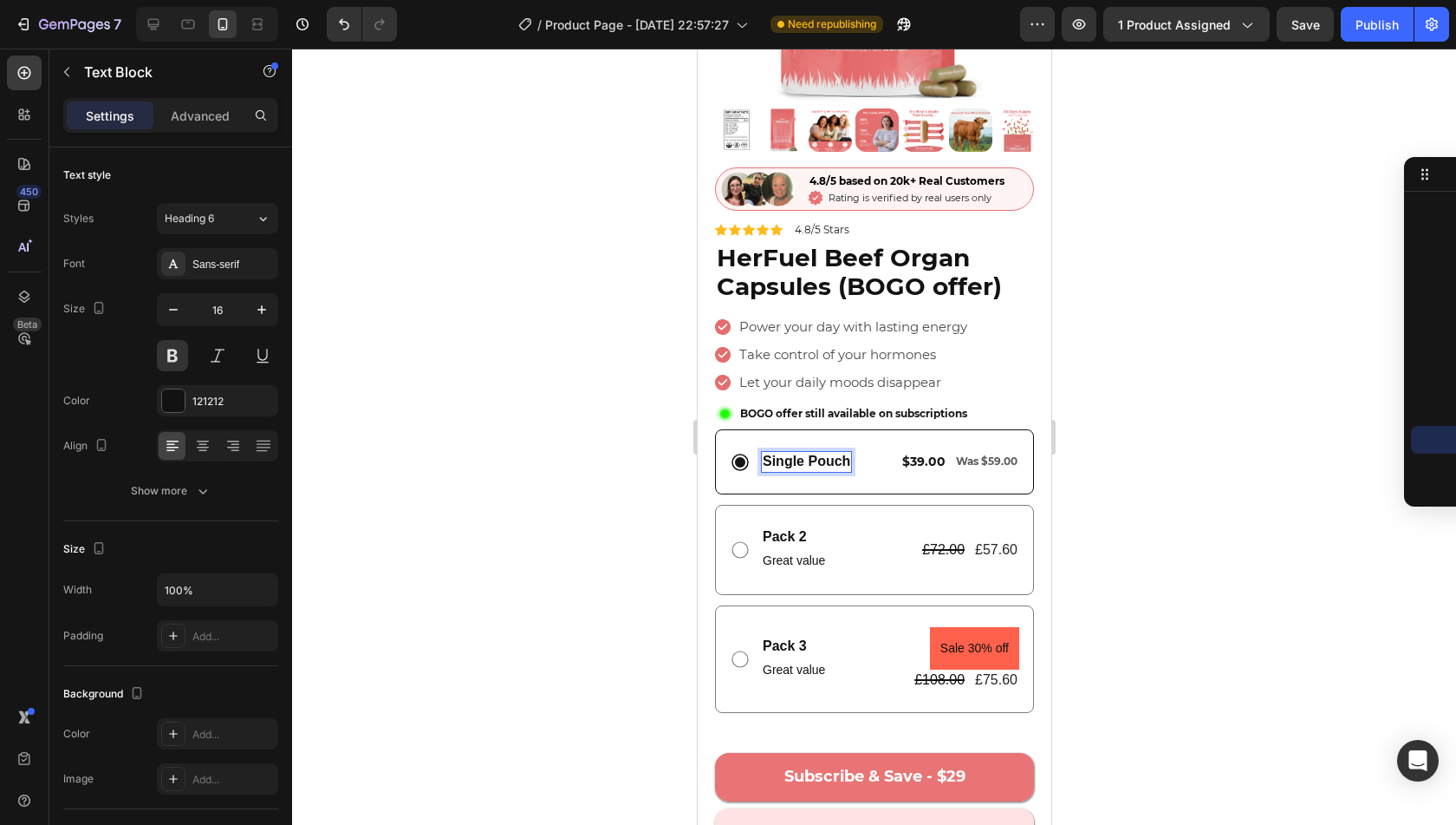
click at [809, 453] on p "Single Pouch" at bounding box center [806, 462] width 88 height 18
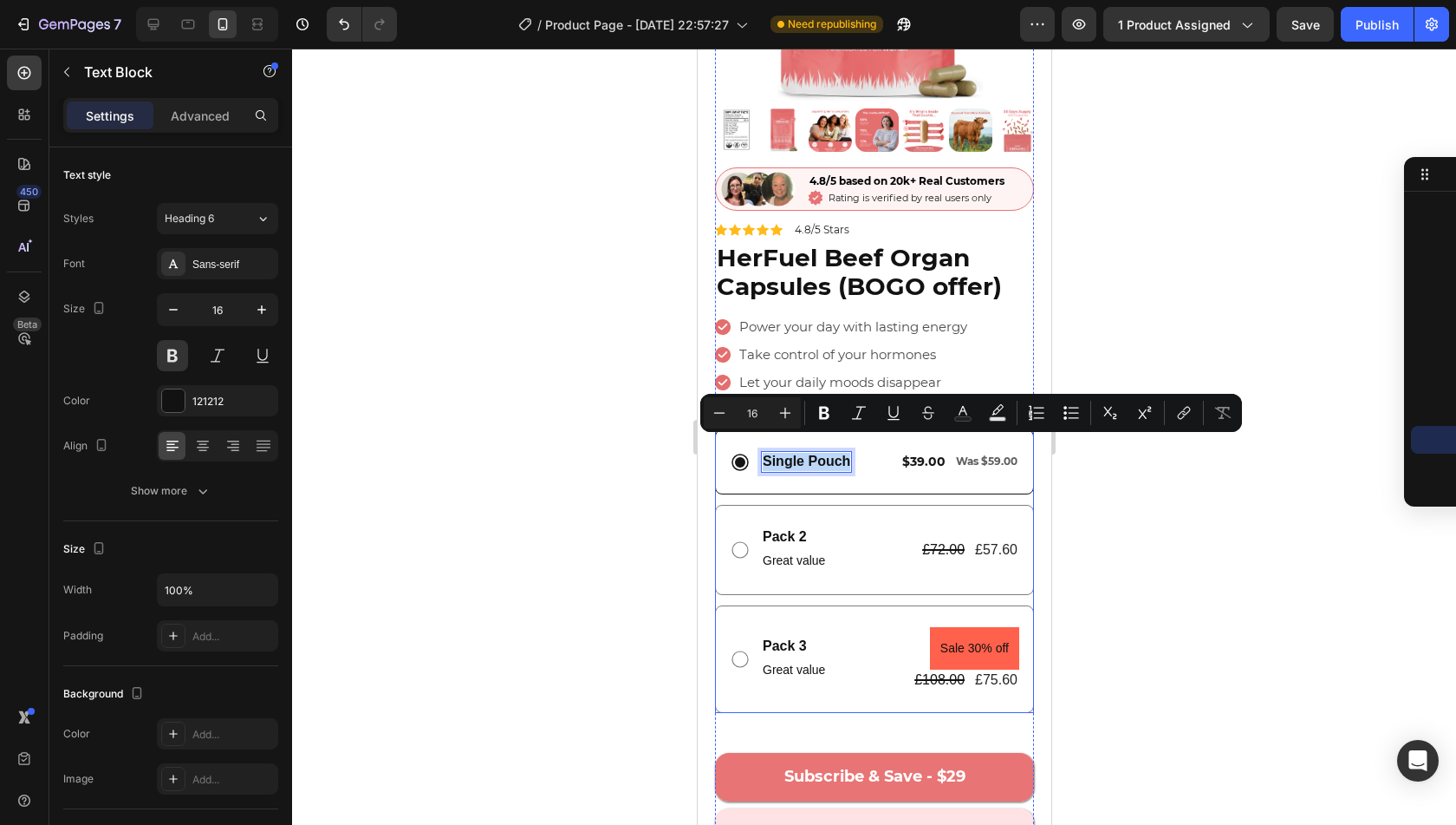
click at [810, 463] on div "Single Pouch Text Block 0 $39.00 Text Block Was $59.00 Text Block Row Row" at bounding box center [874, 462] width 319 height 65
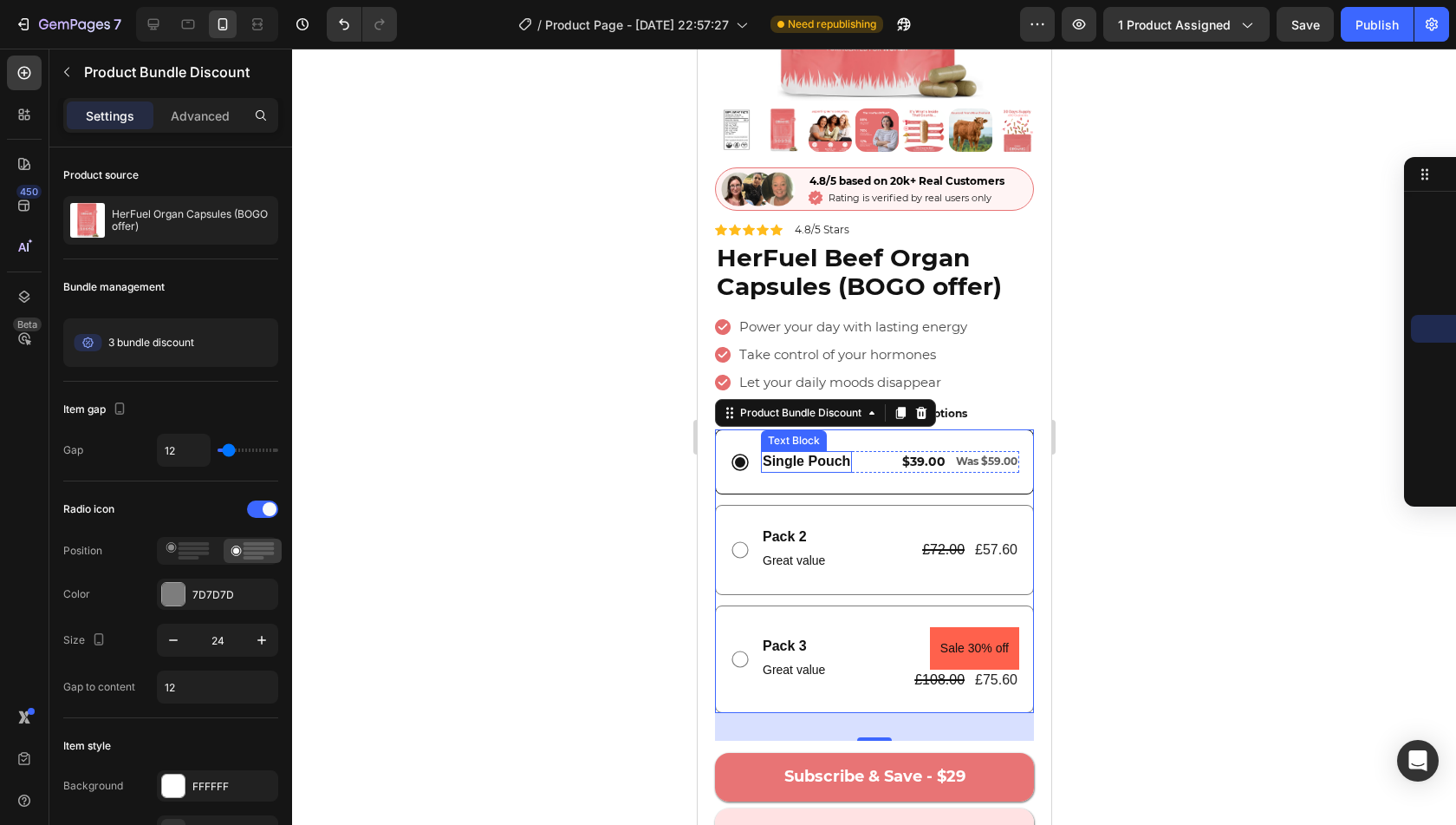
click at [798, 453] on p "Single Pouch" at bounding box center [806, 462] width 88 height 18
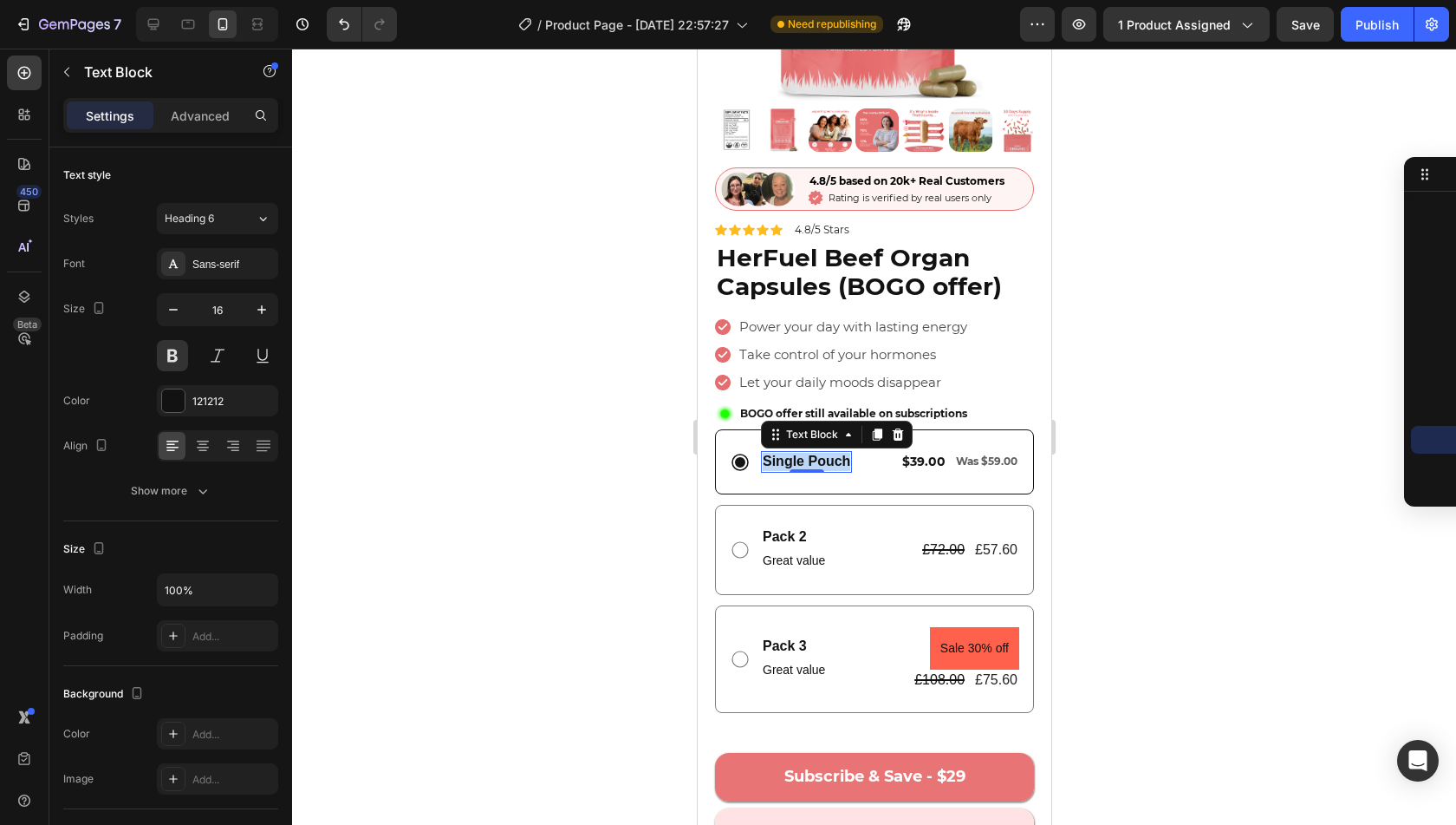
click at [798, 453] on p "Single Pouch" at bounding box center [806, 462] width 88 height 18
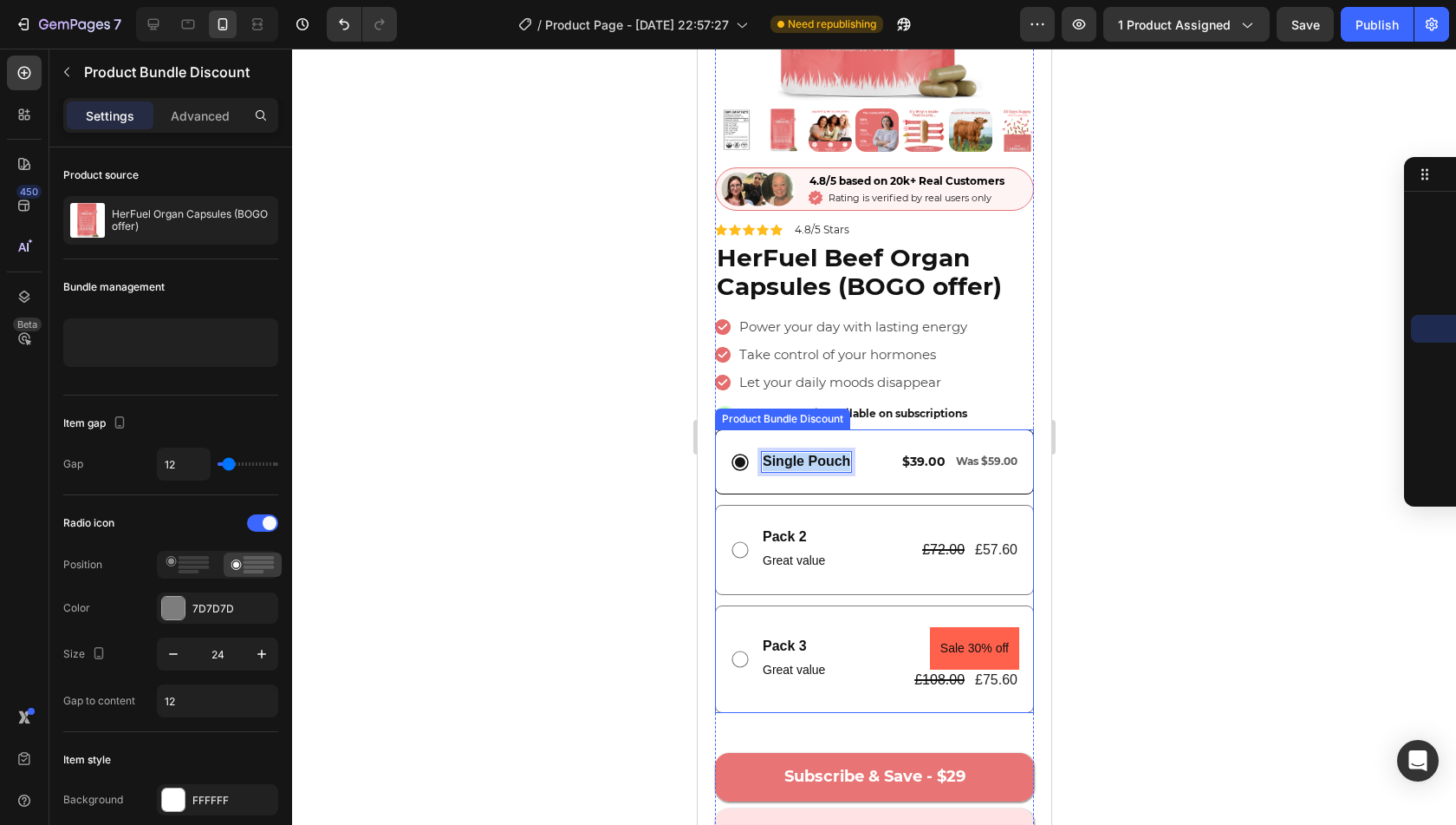
click at [799, 464] on div "Single Pouch Text Block 0 $39.00 Text Block Was $59.00 Text Block Row Row" at bounding box center [874, 462] width 319 height 65
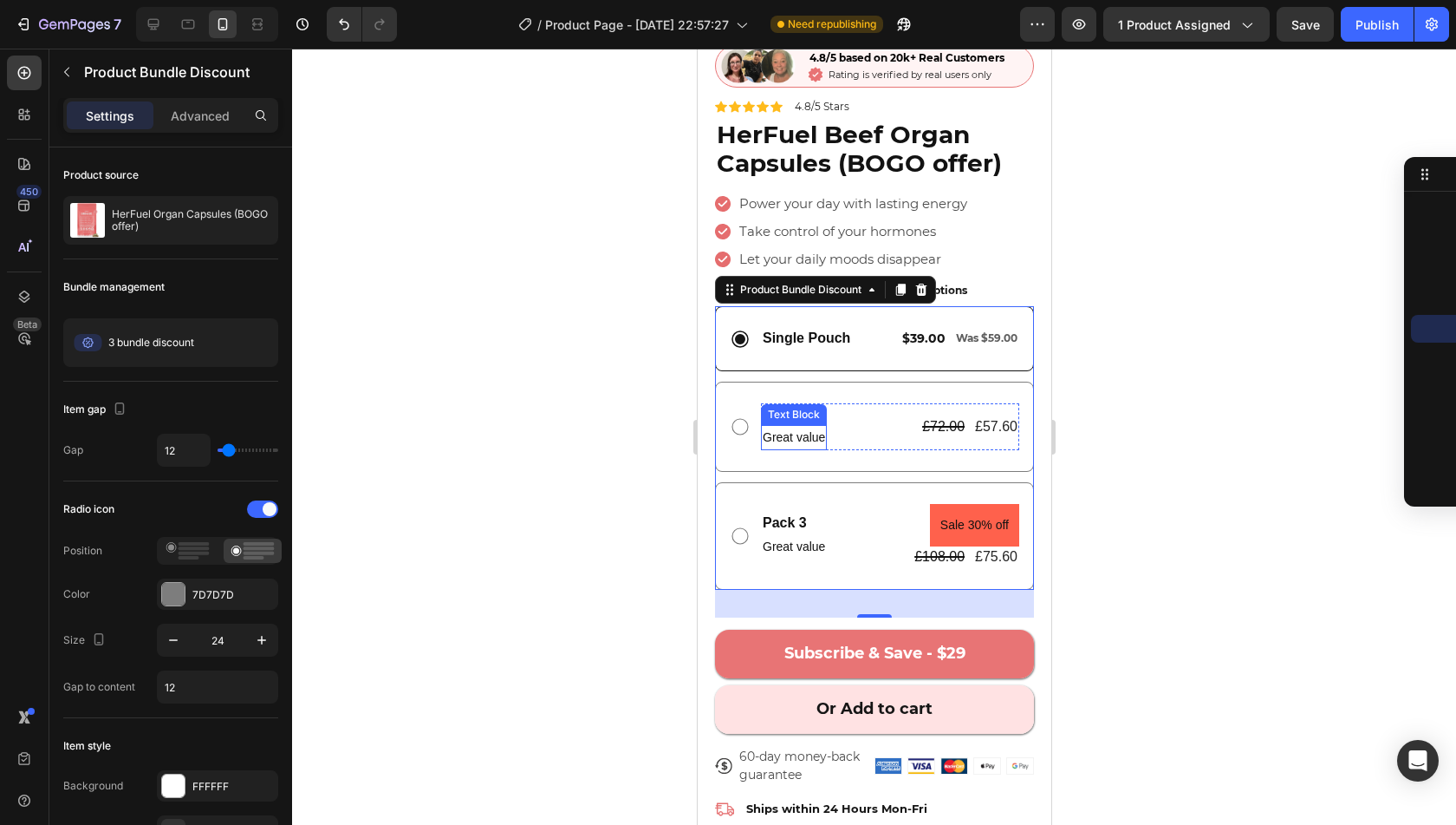
scroll to position [346, 0]
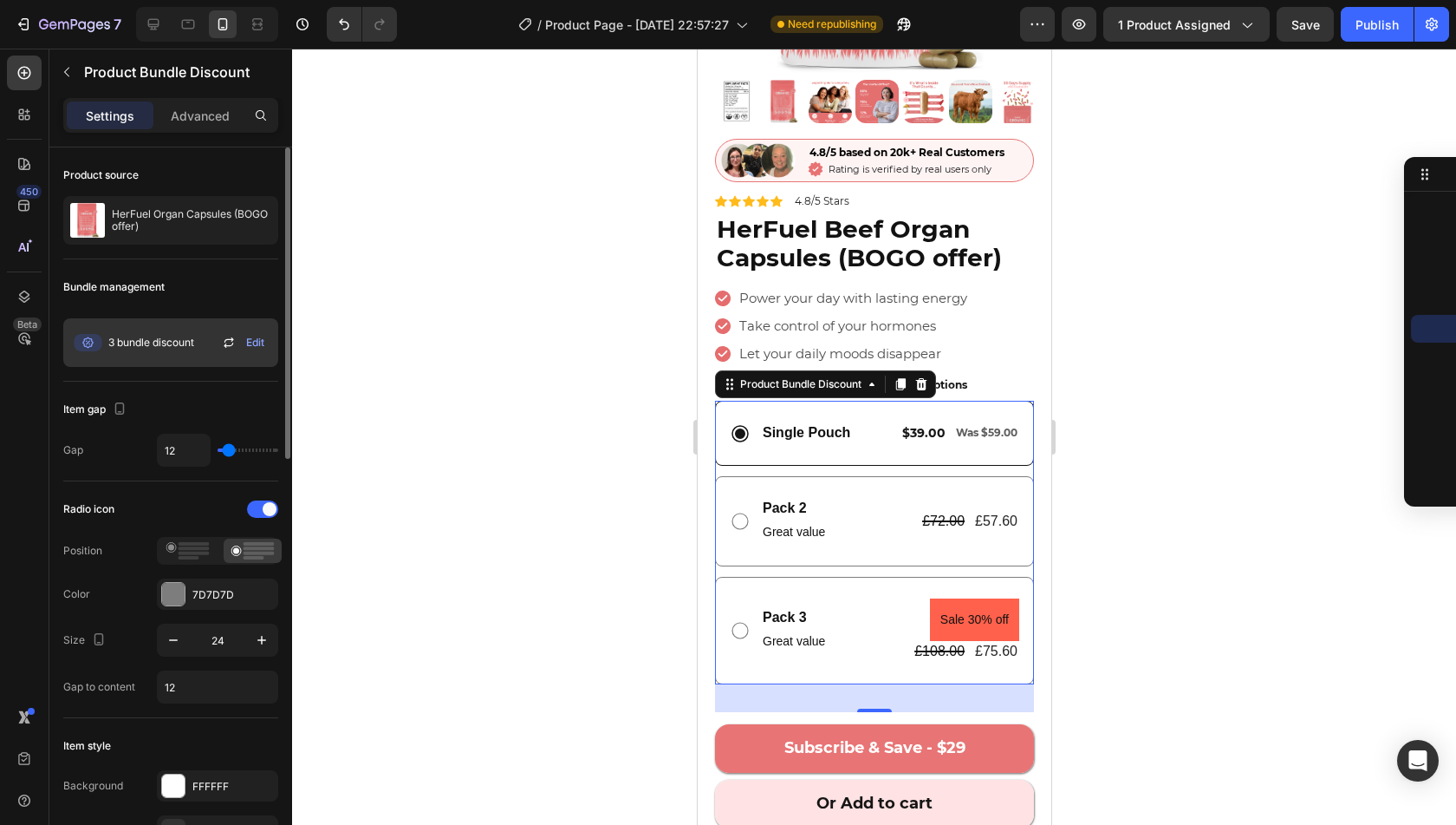
click at [178, 341] on span "3 bundle discount" at bounding box center [151, 342] width 86 height 15
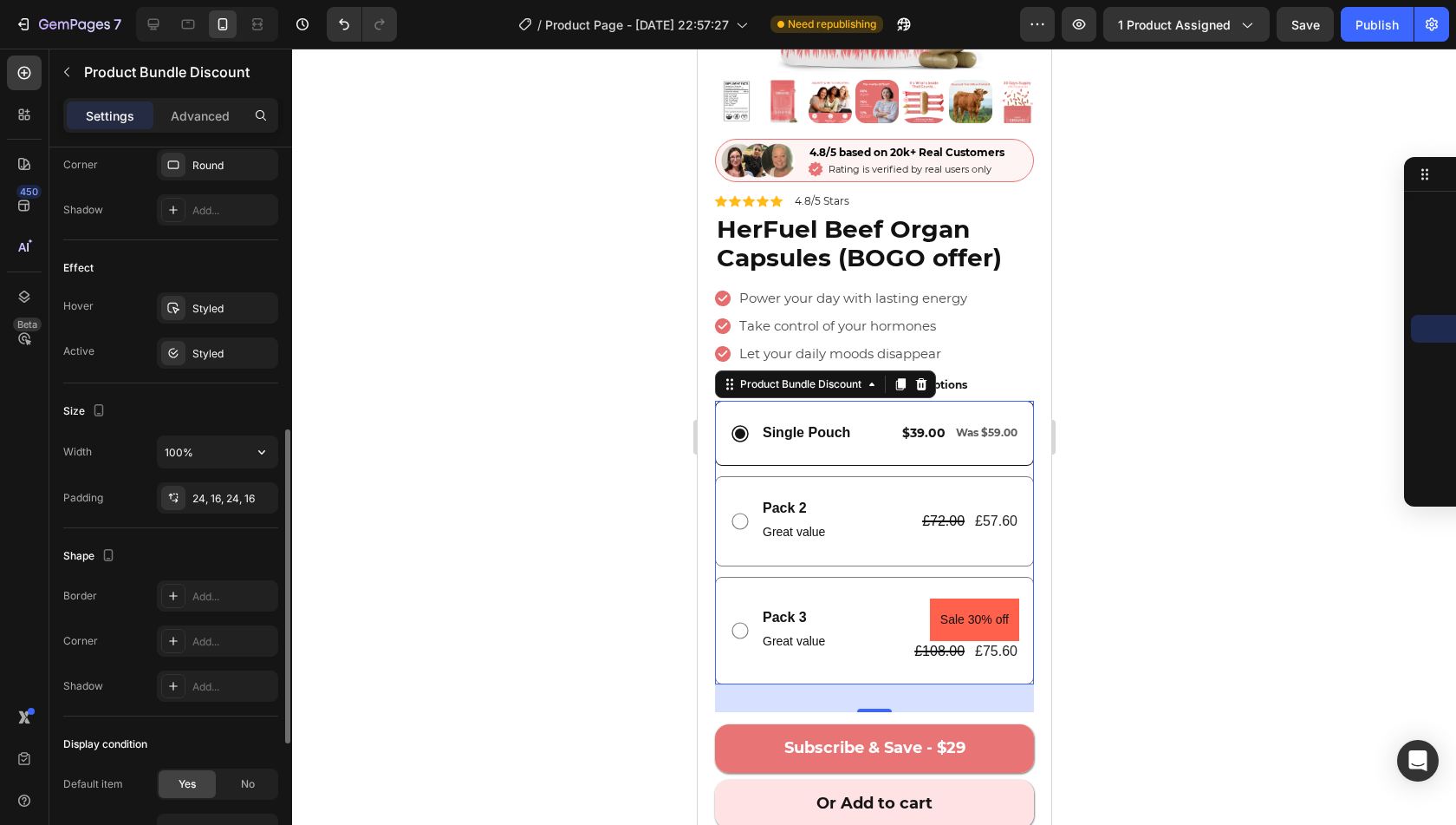
scroll to position [720, 0]
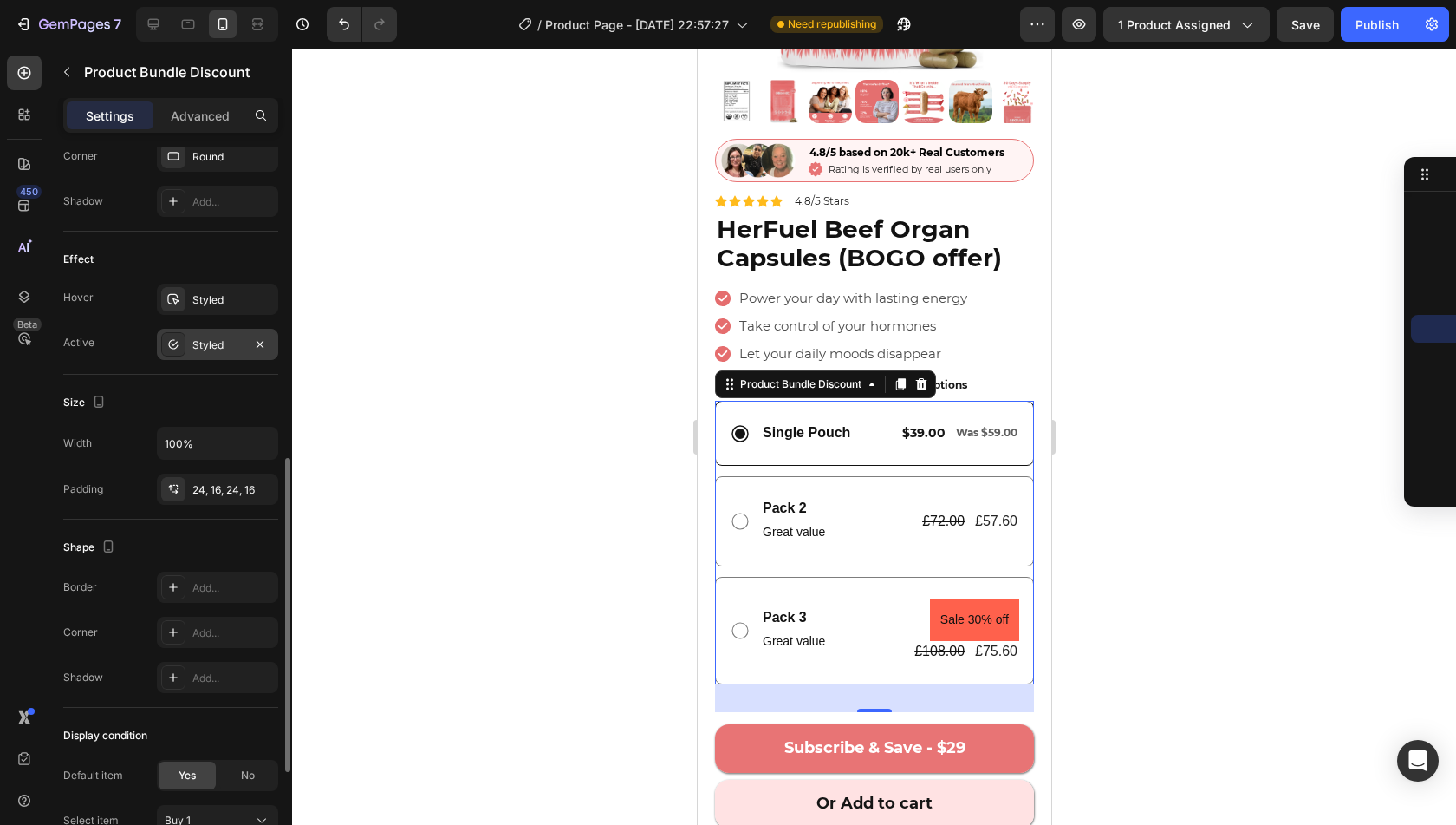
click at [216, 338] on div "Styled" at bounding box center [217, 345] width 50 height 15
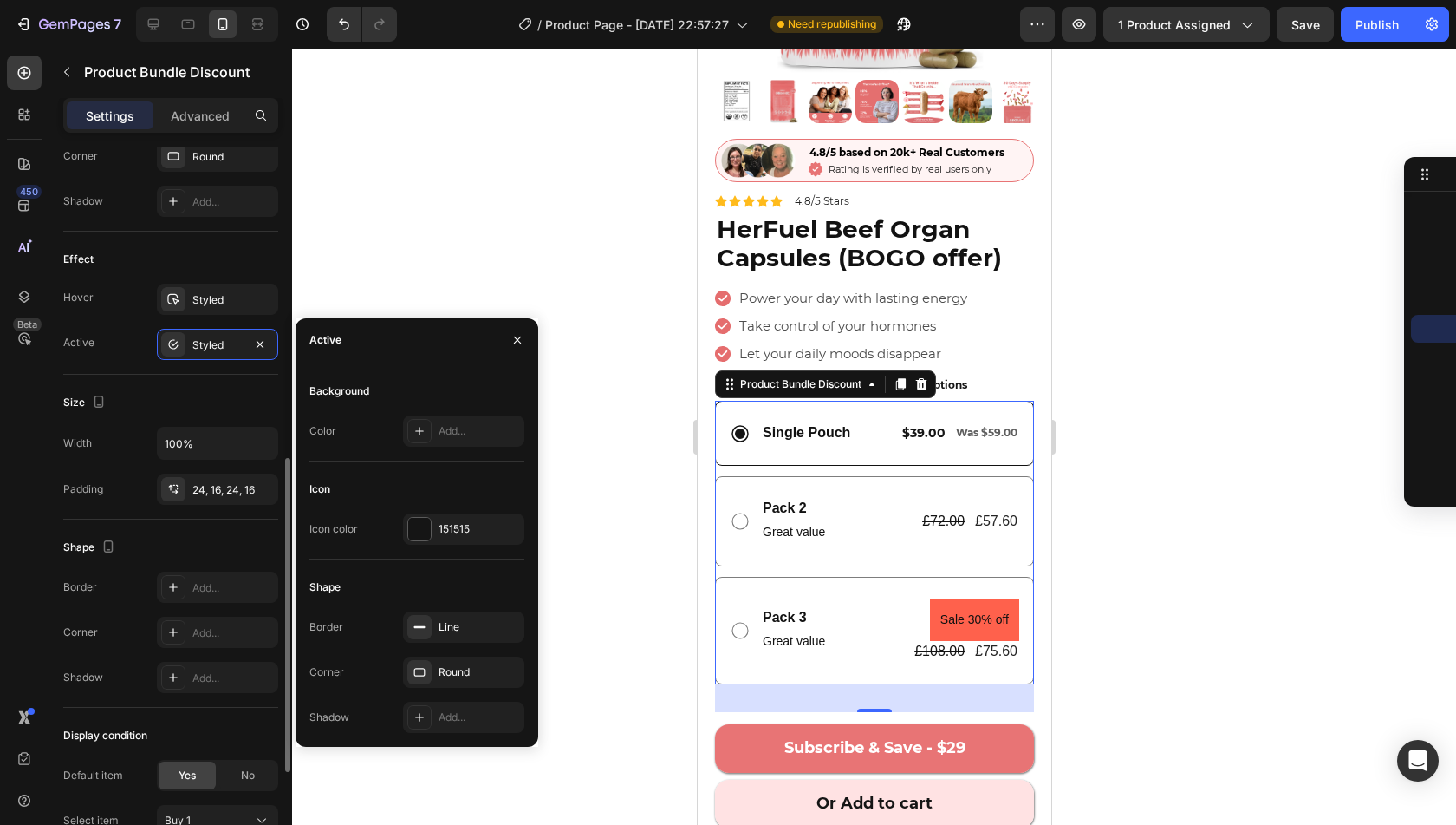
click at [231, 410] on div "Size" at bounding box center [171, 402] width 215 height 28
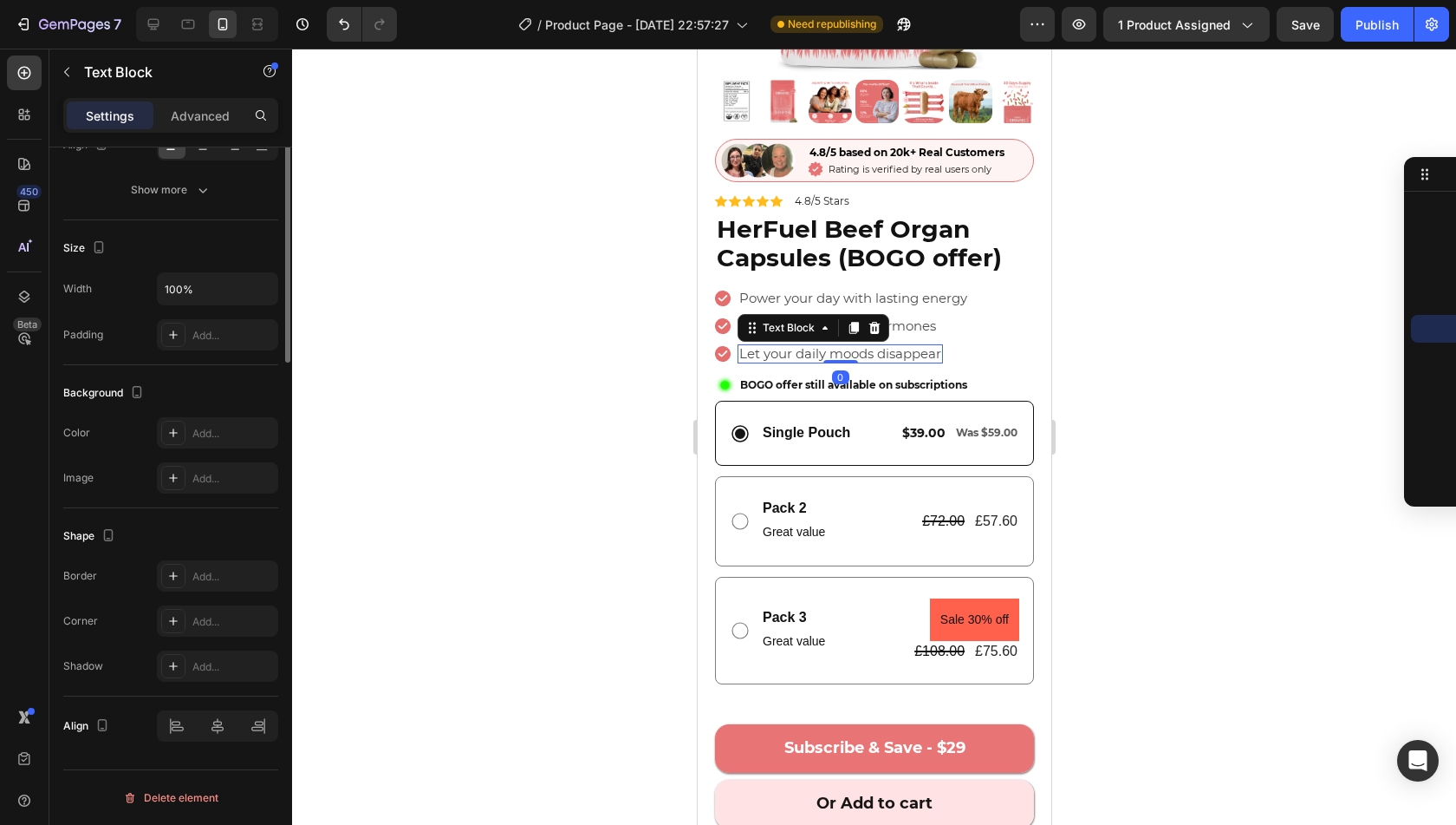
scroll to position [0, 0]
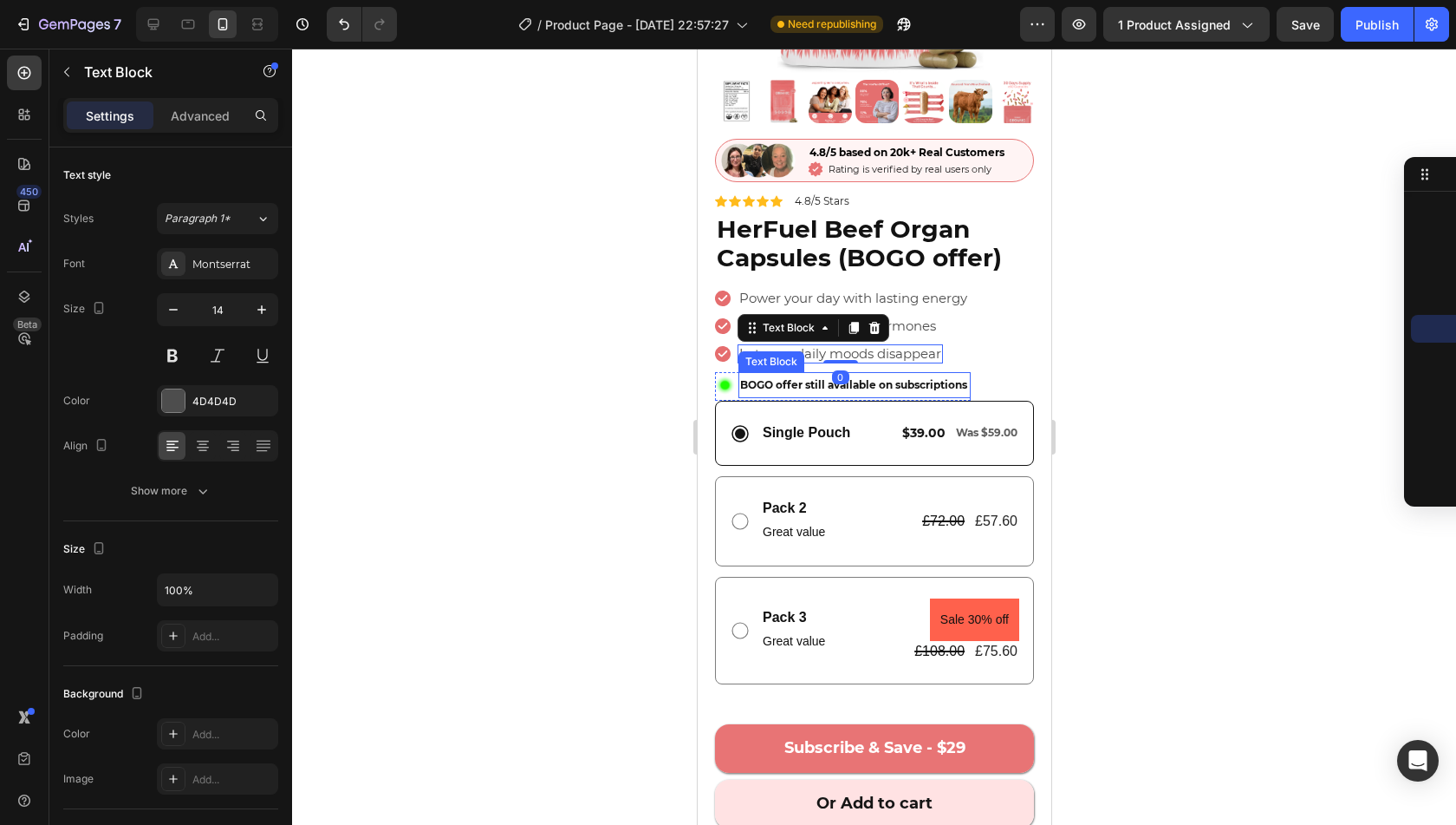
click at [921, 378] on span "BOGO offer still available on subscriptions" at bounding box center [853, 385] width 227 height 13
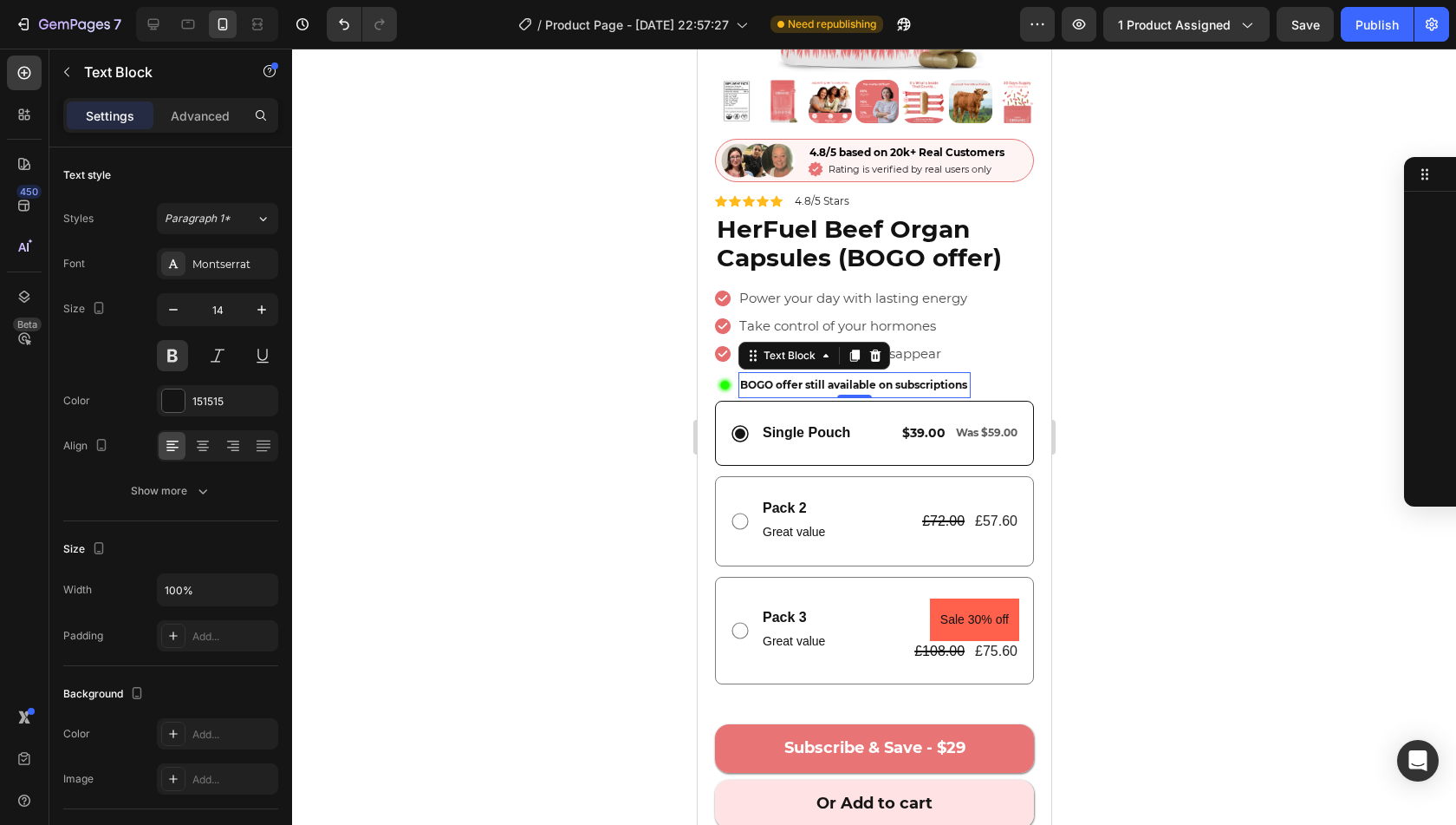
scroll to position [1548, 0]
click at [921, 378] on span "BOGO offer still available on subscriptions" at bounding box center [853, 385] width 227 height 13
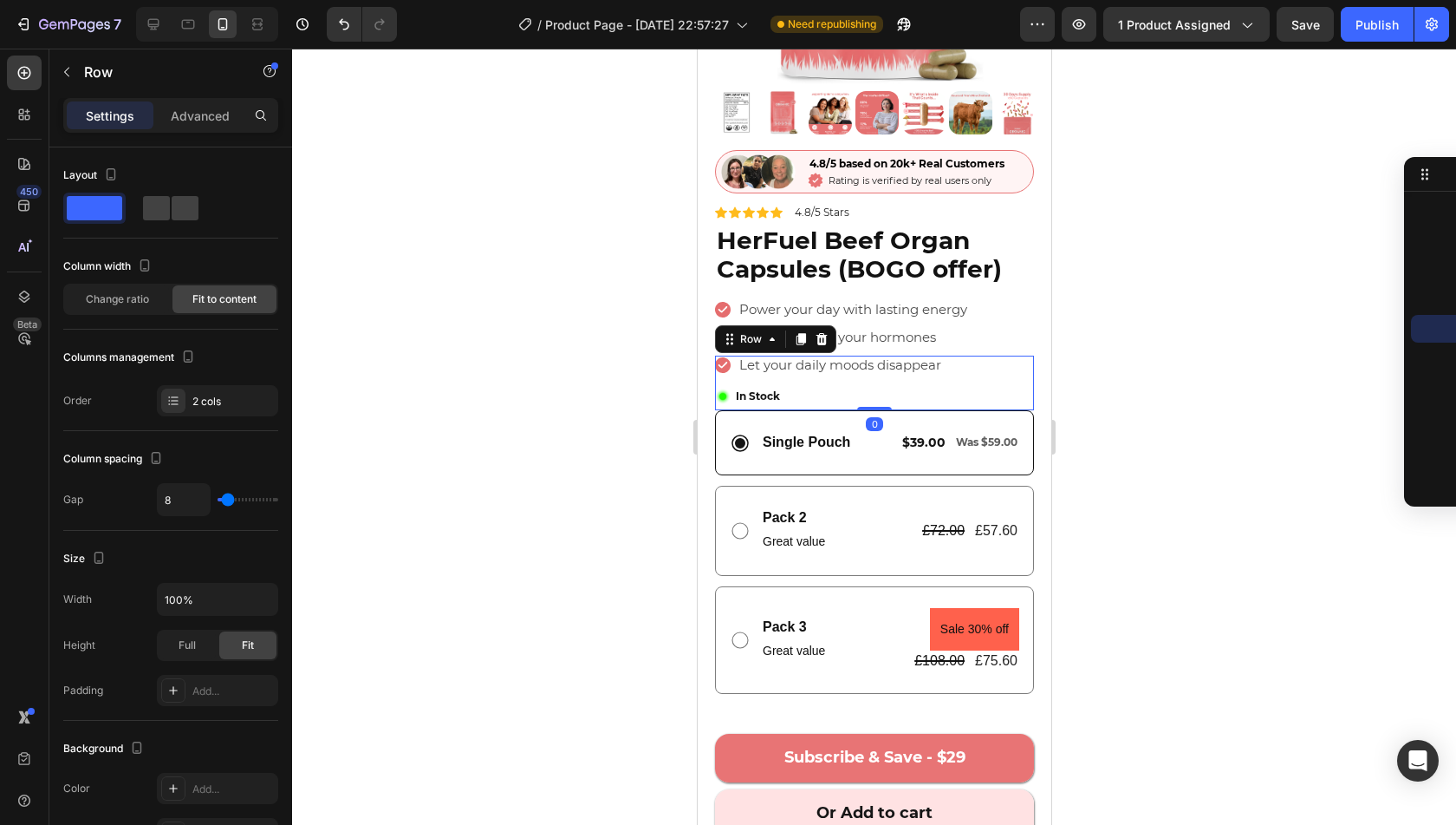
scroll to position [334, 0]
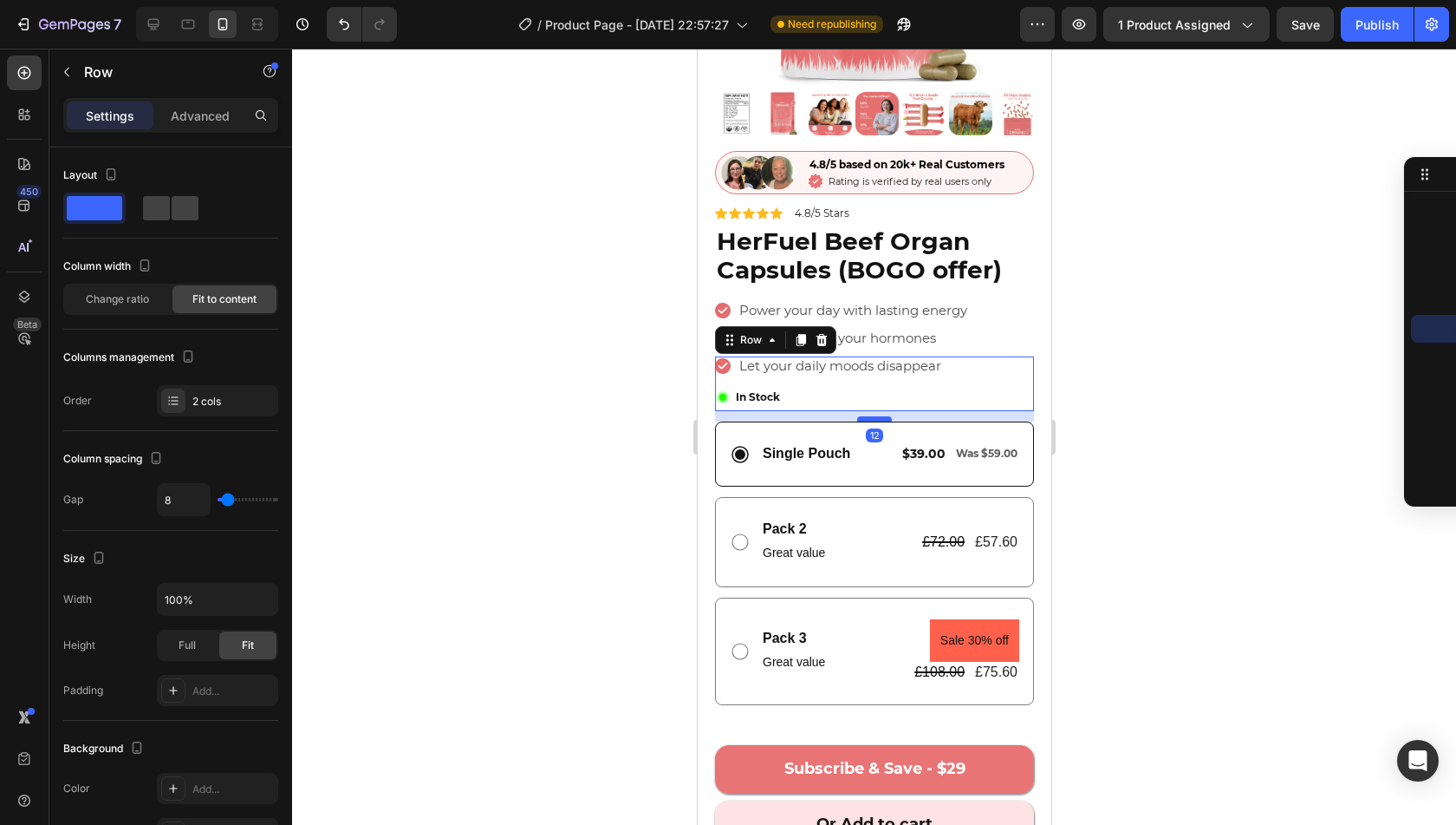
drag, startPoint x: 870, startPoint y: 397, endPoint x: 873, endPoint y: 407, distance: 10.4
click at [873, 417] on div at bounding box center [874, 419] width 34 height 5
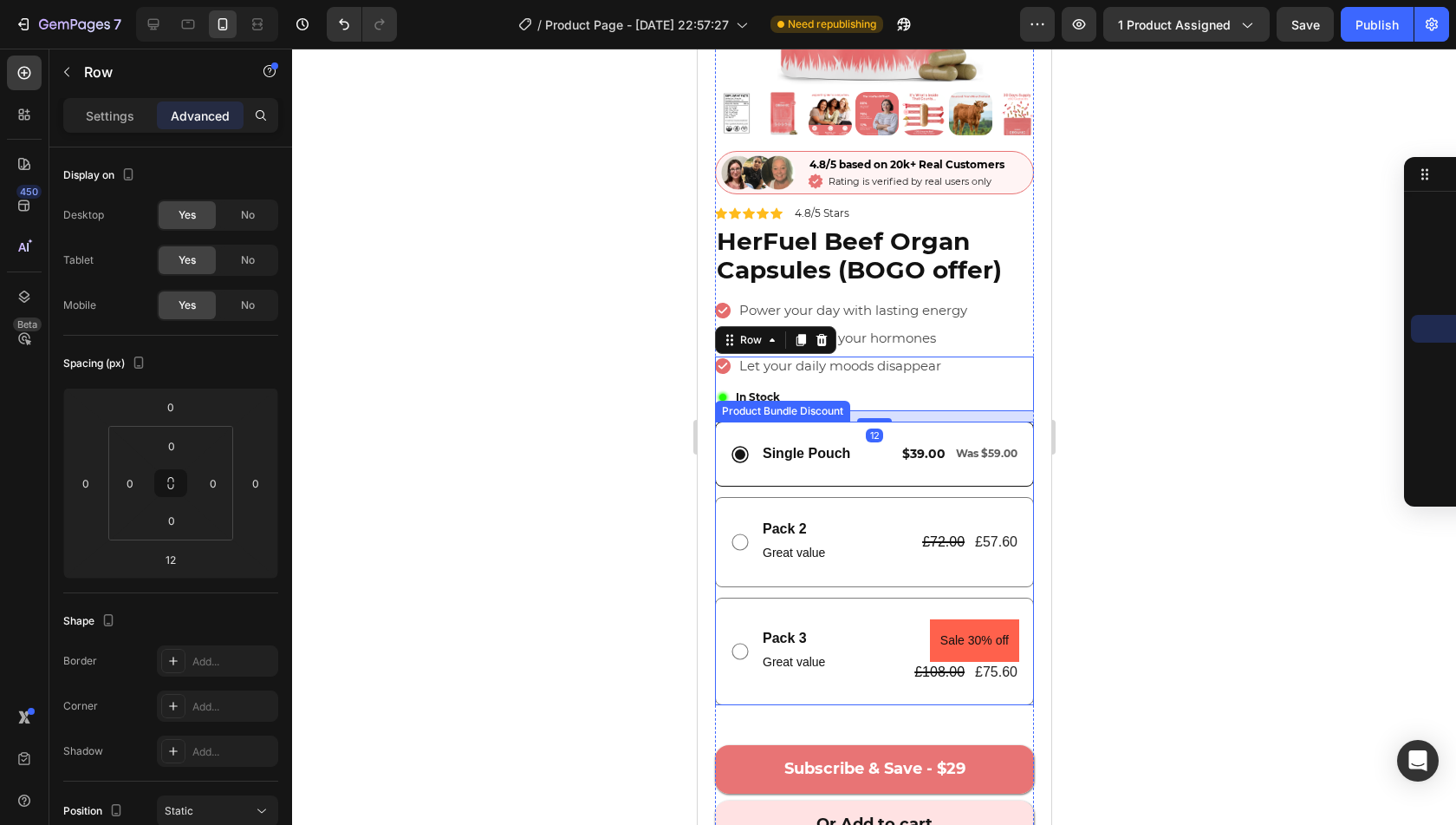
click at [1151, 439] on div at bounding box center [874, 437] width 1164 height 776
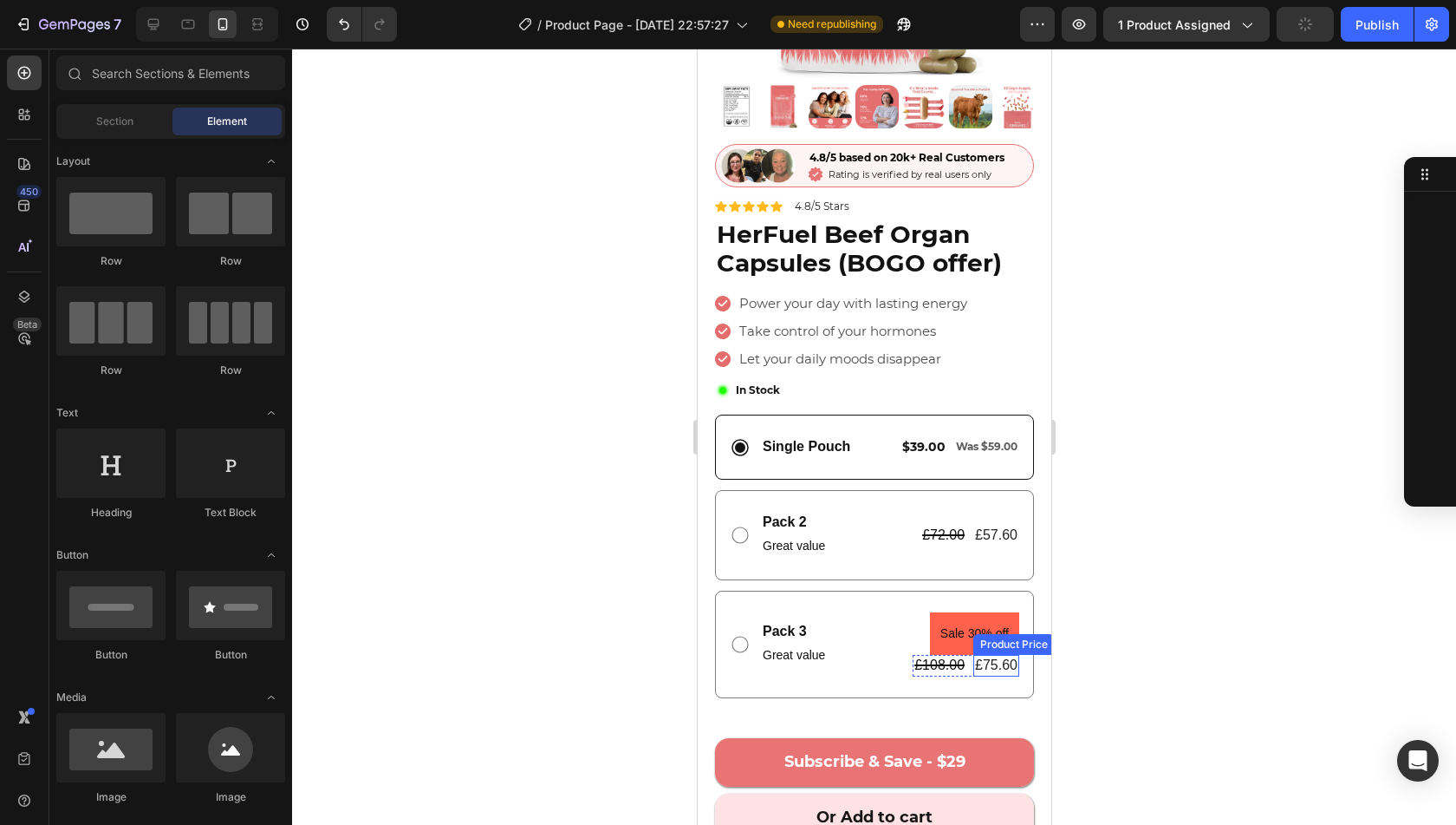
scroll to position [333, 0]
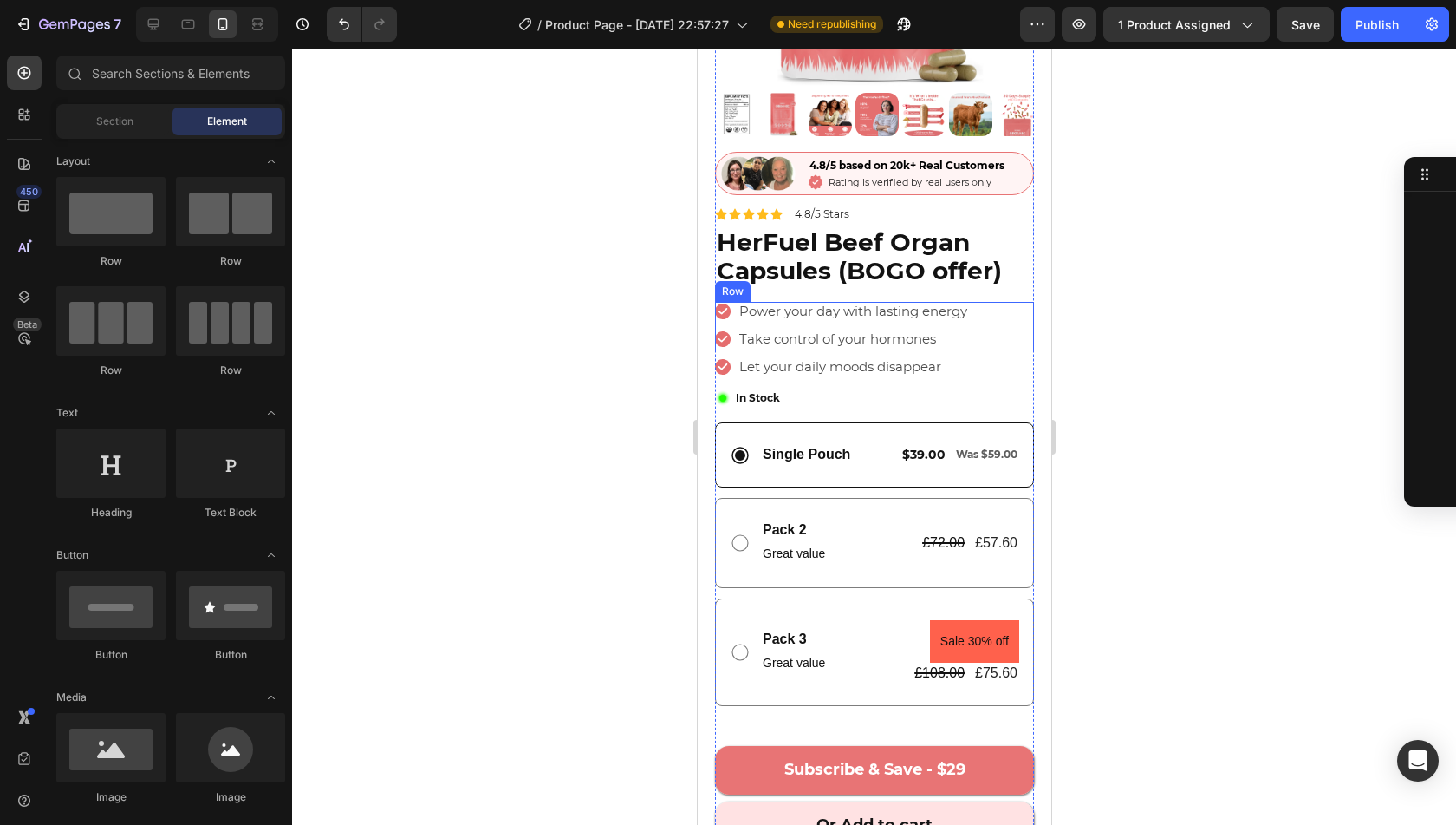
click at [1002, 325] on div "Icon Power your day with lasting energy Text Block Row Icon Take control of you…" at bounding box center [874, 326] width 319 height 49
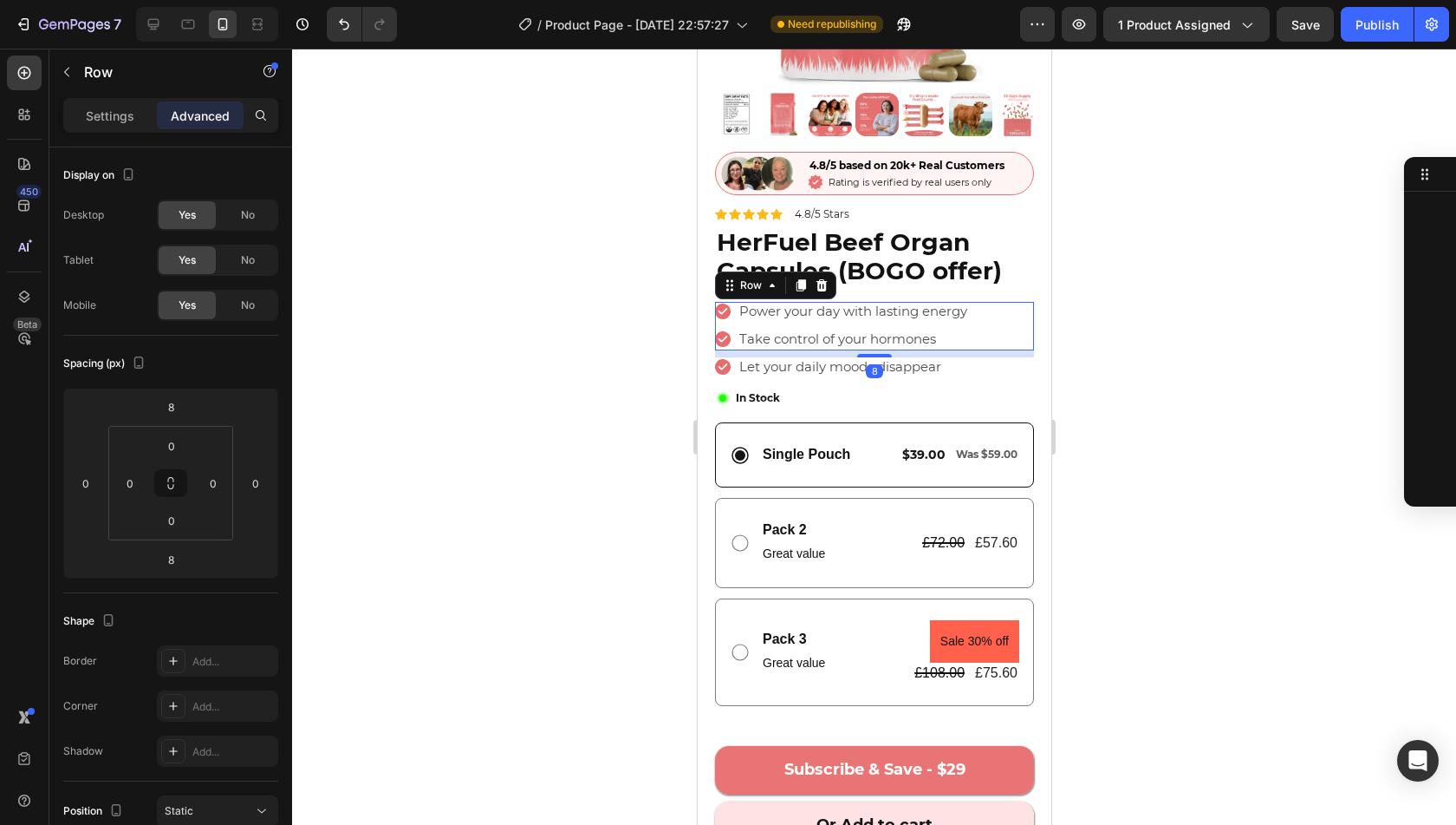
scroll to position [827, 0]
click at [93, 121] on p "Settings" at bounding box center [111, 116] width 49 height 18
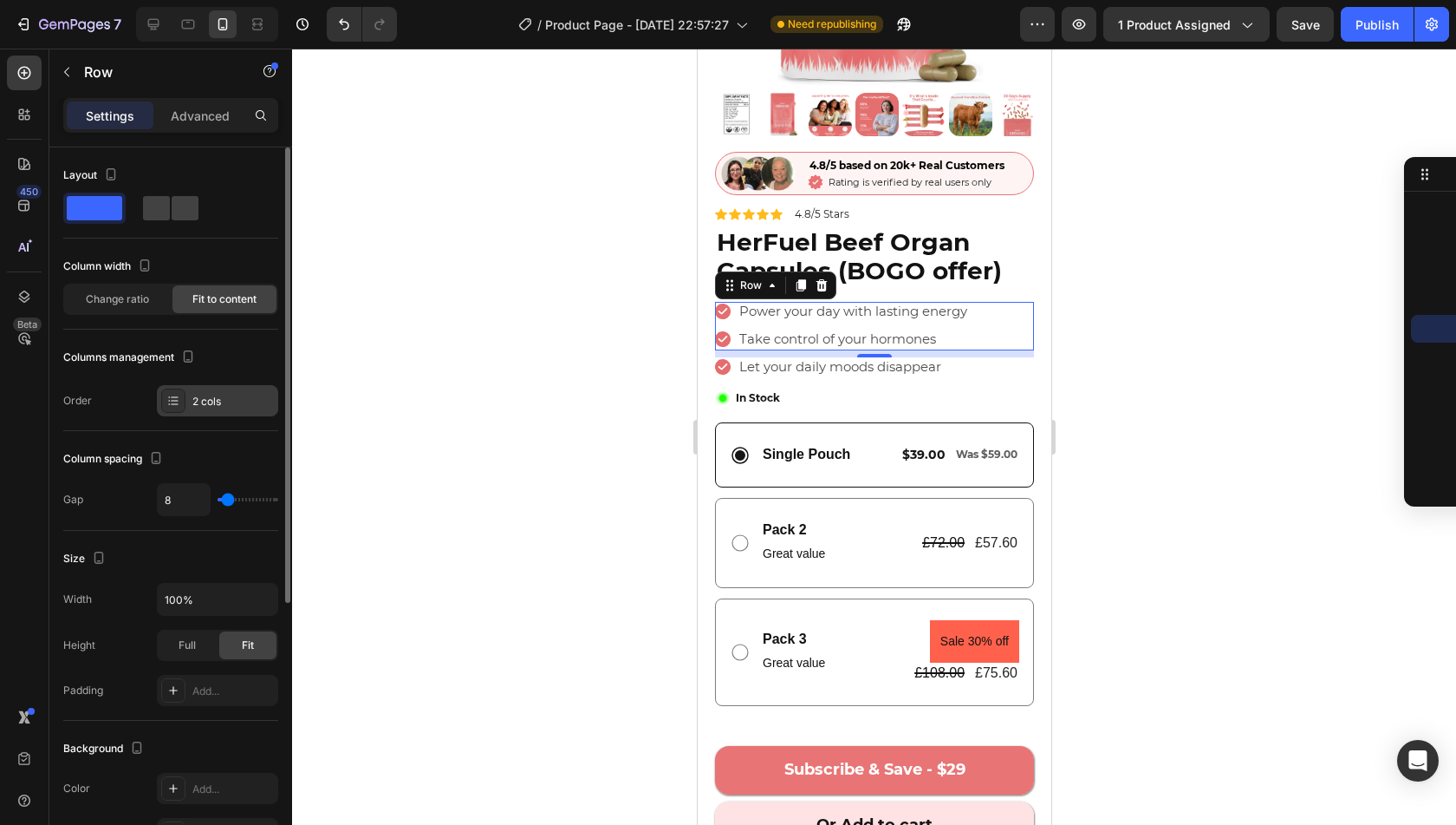
click at [220, 406] on div "2 cols" at bounding box center [233, 401] width 82 height 15
click at [241, 450] on div "Column spacing" at bounding box center [171, 458] width 215 height 28
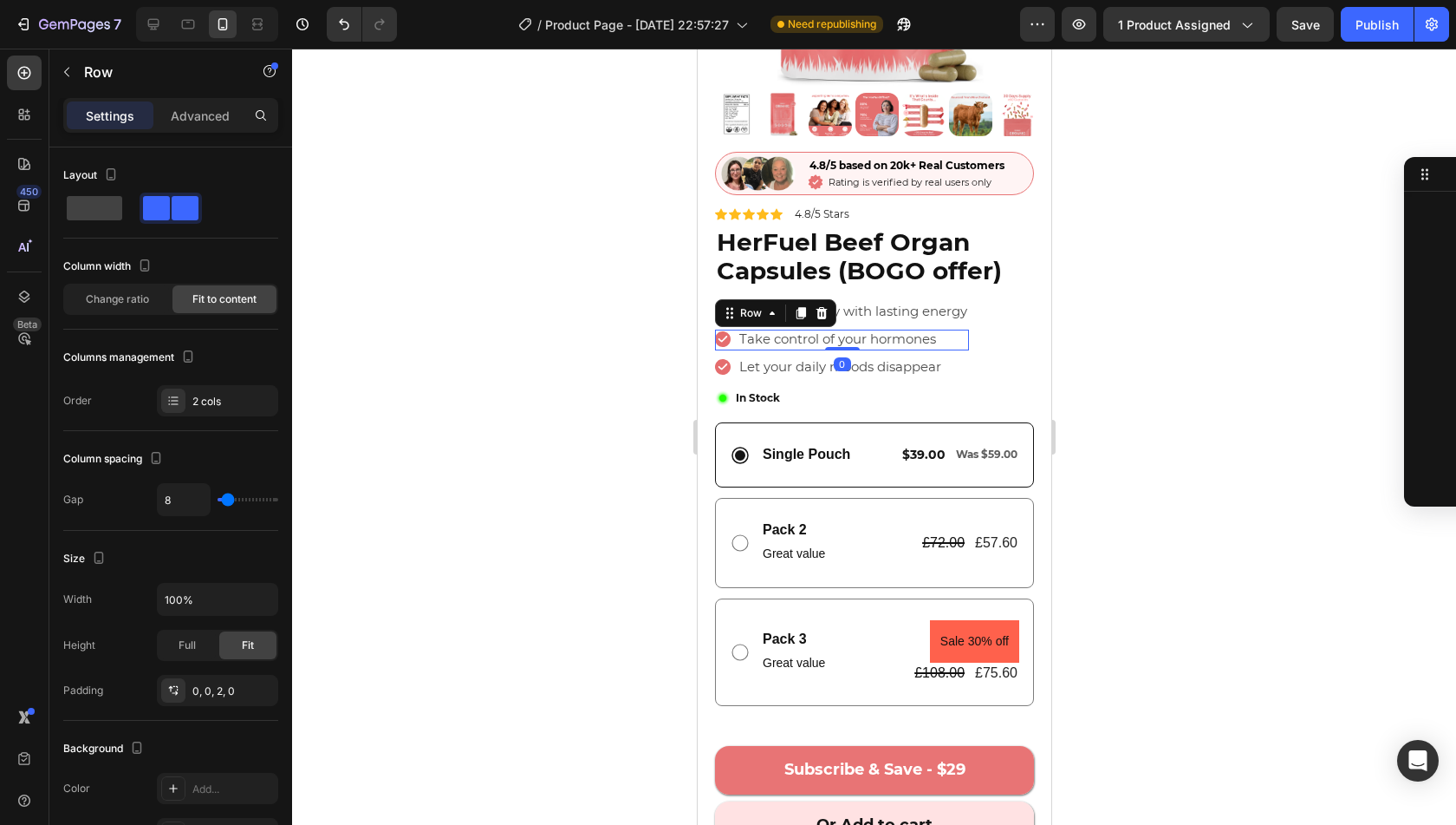
scroll to position [1049, 0]
click at [801, 306] on icon at bounding box center [799, 312] width 14 height 14
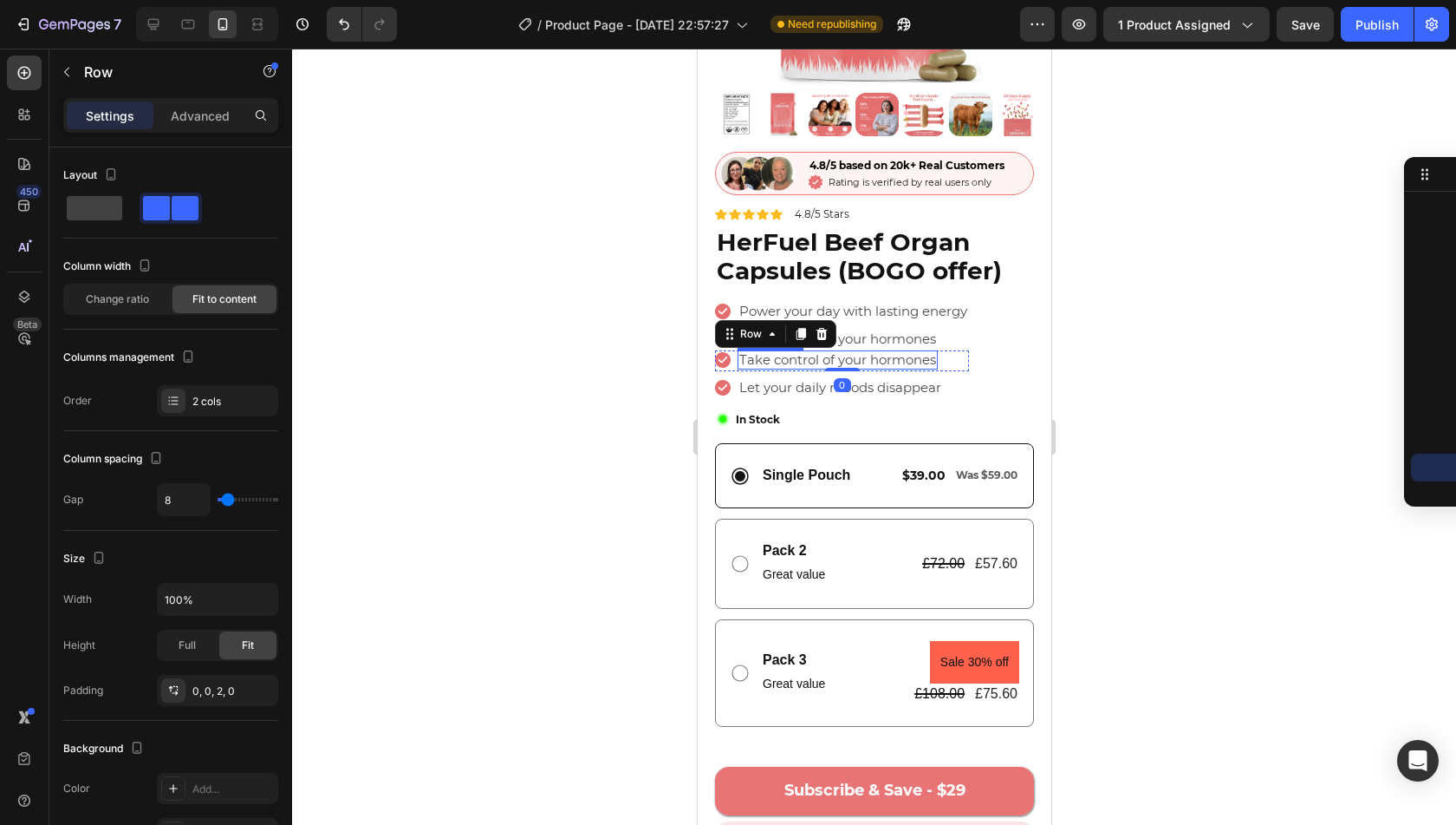
click at [788, 351] on span "Take control of your hormones" at bounding box center [836, 359] width 197 height 16
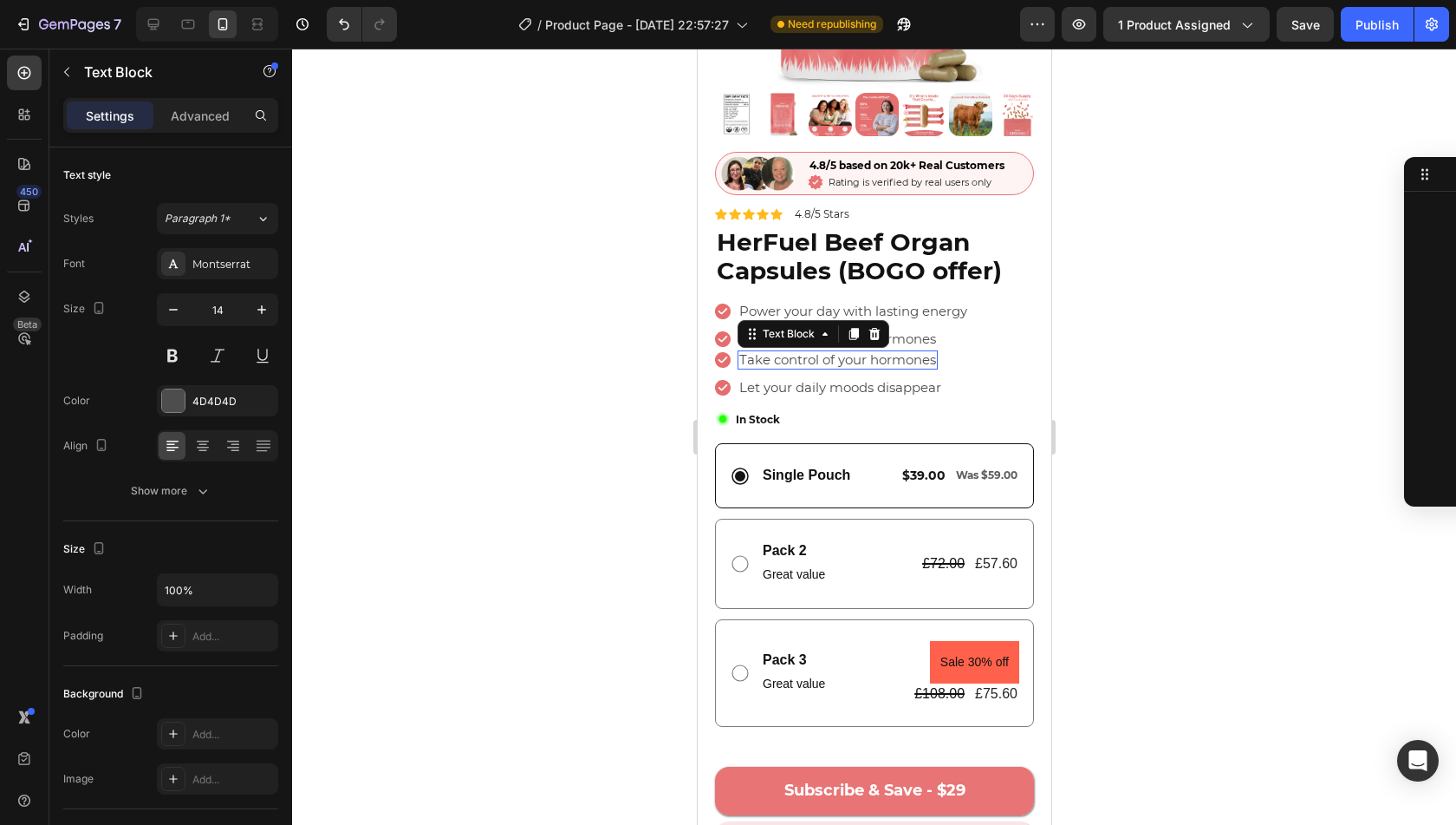
click at [788, 351] on span "Take control of your hormones" at bounding box center [836, 359] width 197 height 16
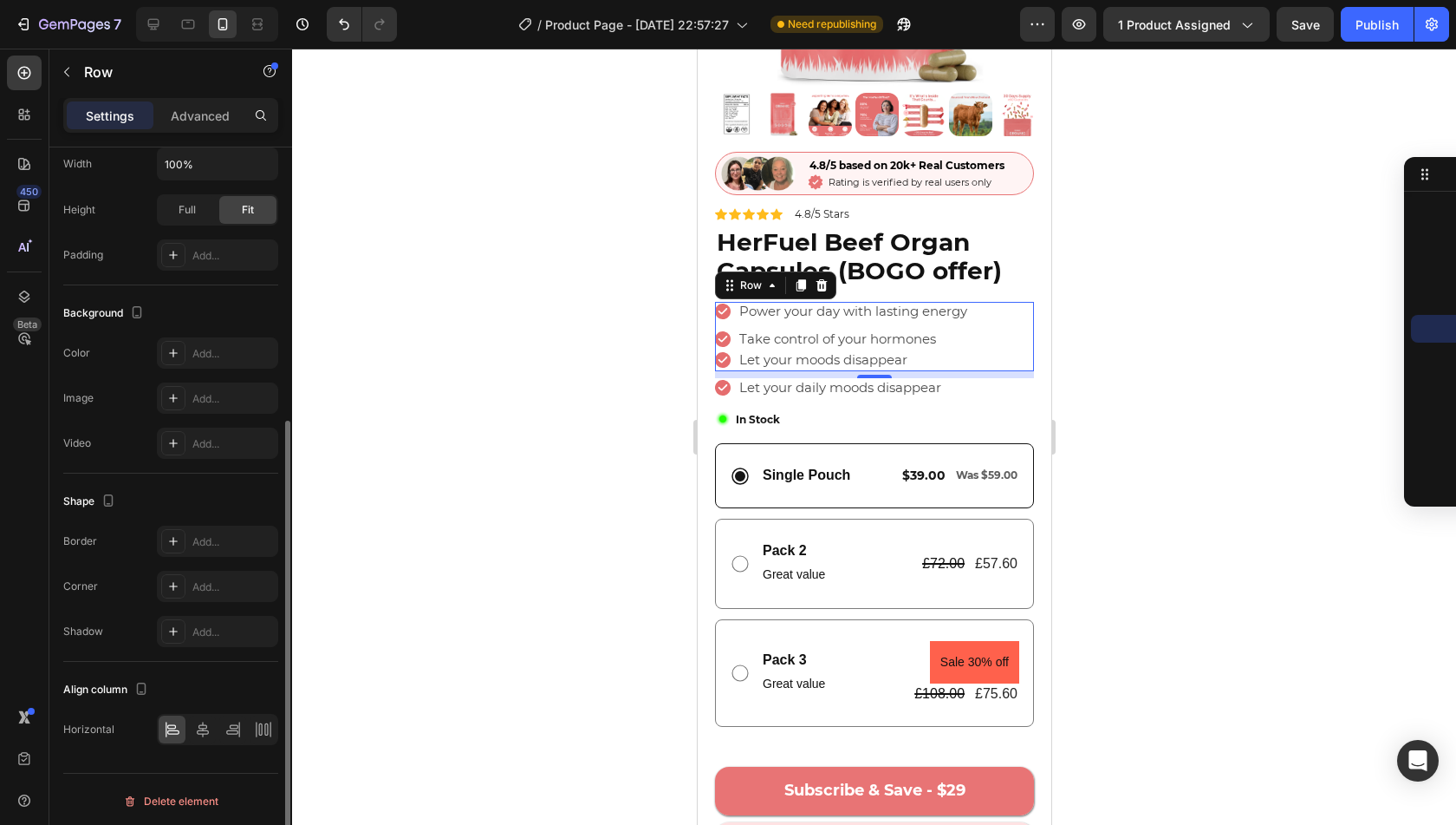
scroll to position [0, 0]
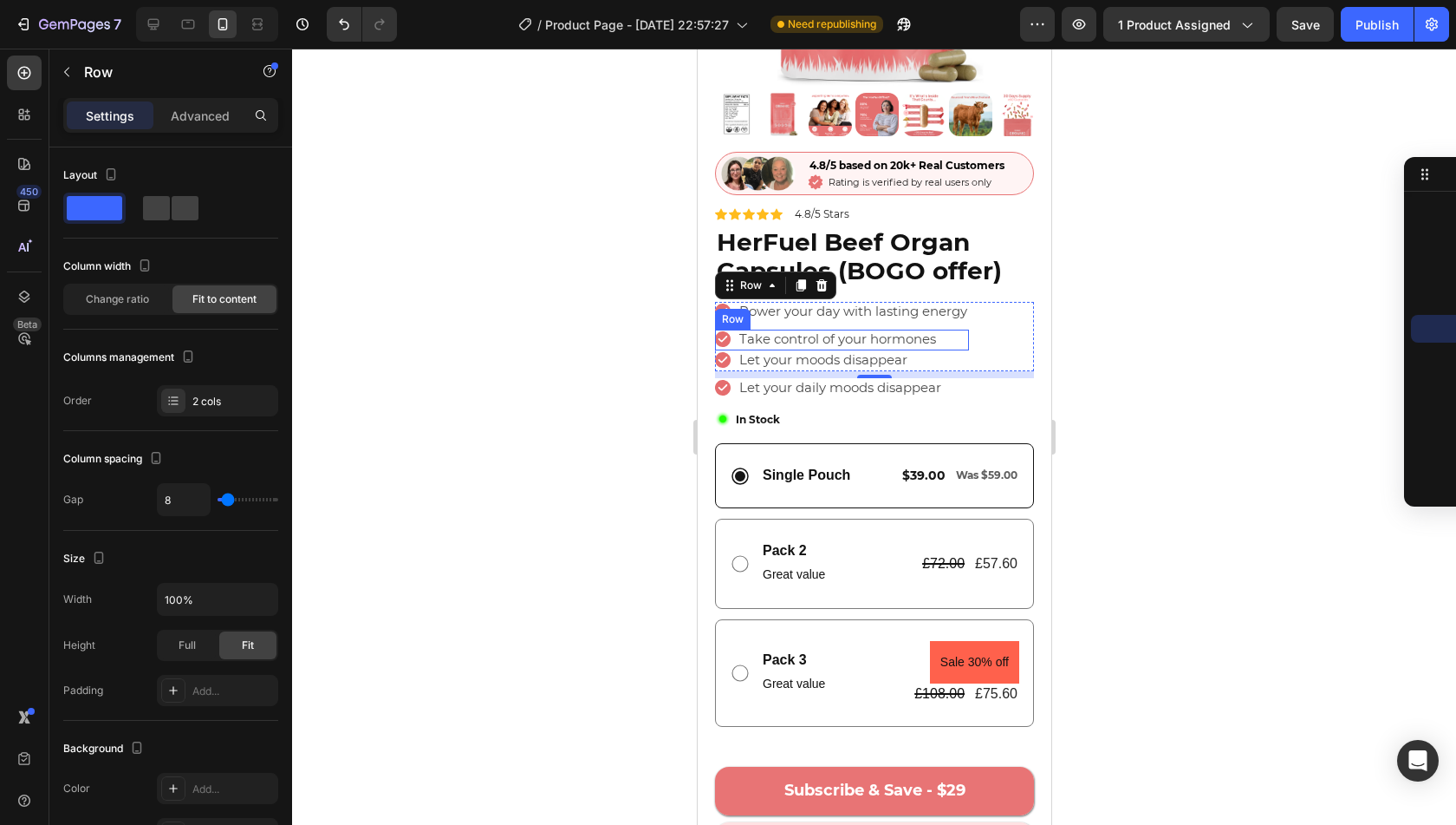
click at [965, 329] on div "Icon Take control of your hormones Text Block Row" at bounding box center [841, 339] width 254 height 21
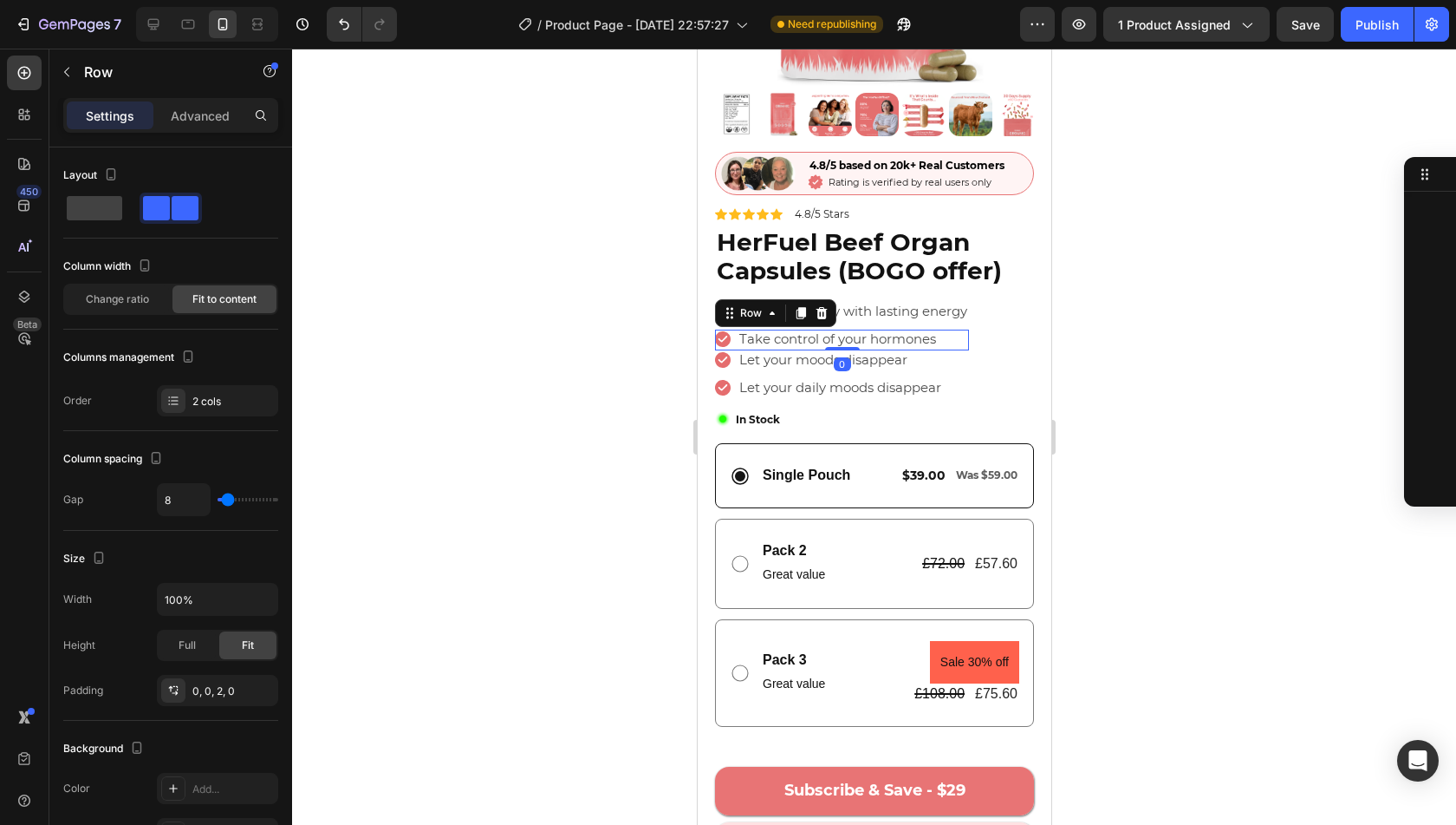
scroll to position [1049, 0]
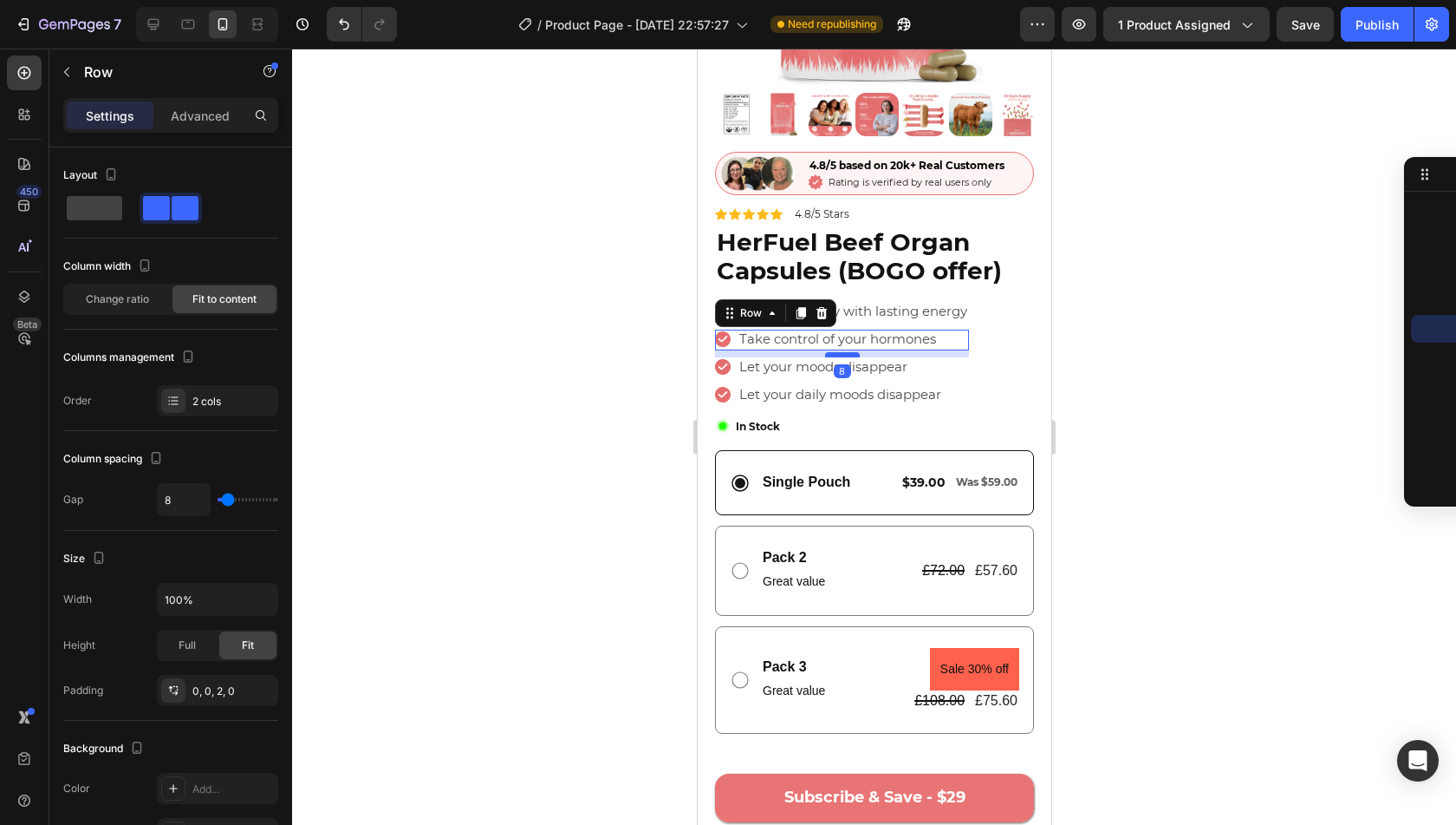
click at [856, 352] on div at bounding box center [842, 355] width 34 height 5
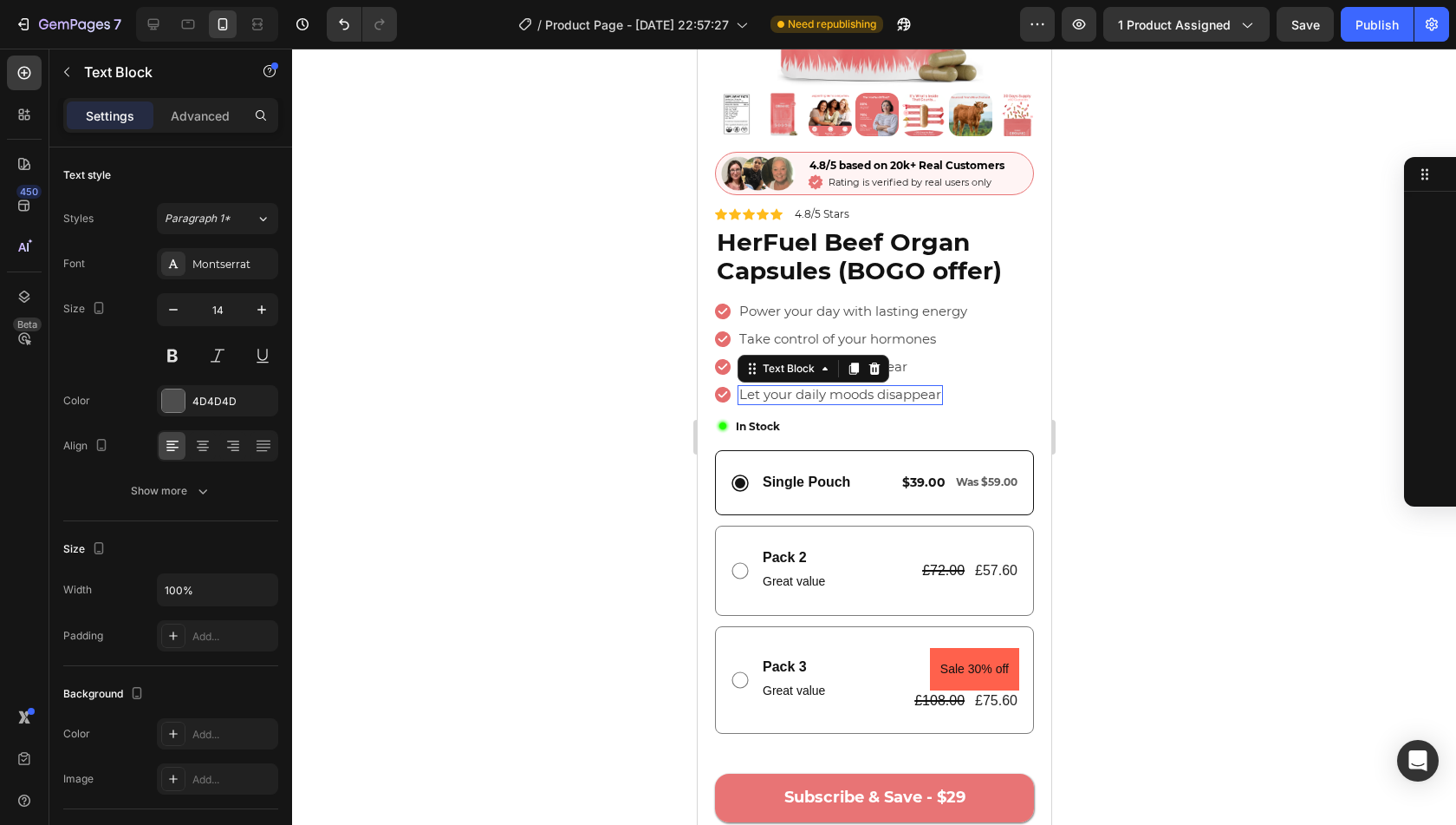
click at [943, 385] on div "Let your daily moods disappear" at bounding box center [839, 394] width 205 height 19
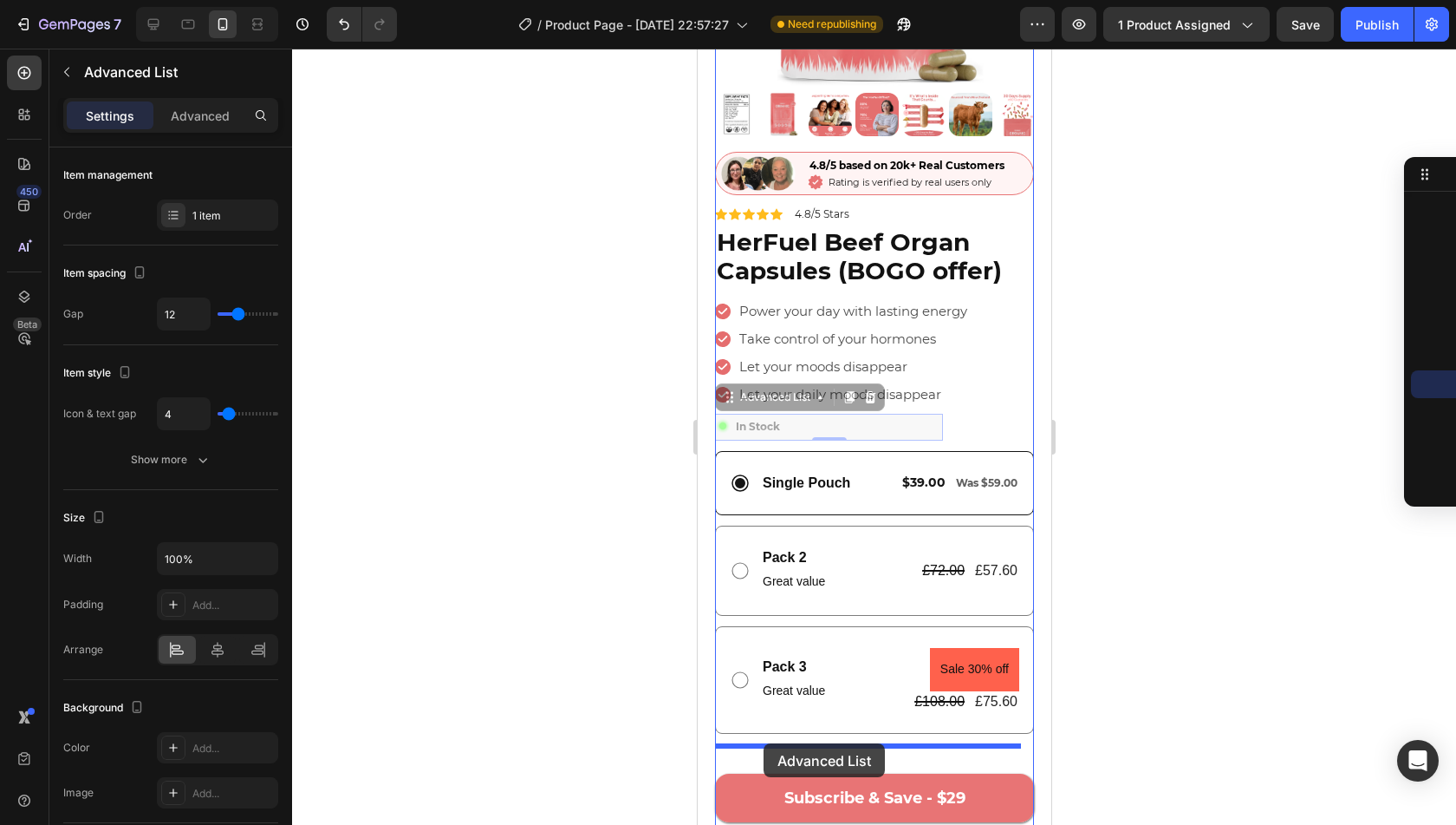
drag, startPoint x: 769, startPoint y: 384, endPoint x: 763, endPoint y: 743, distance: 359.1
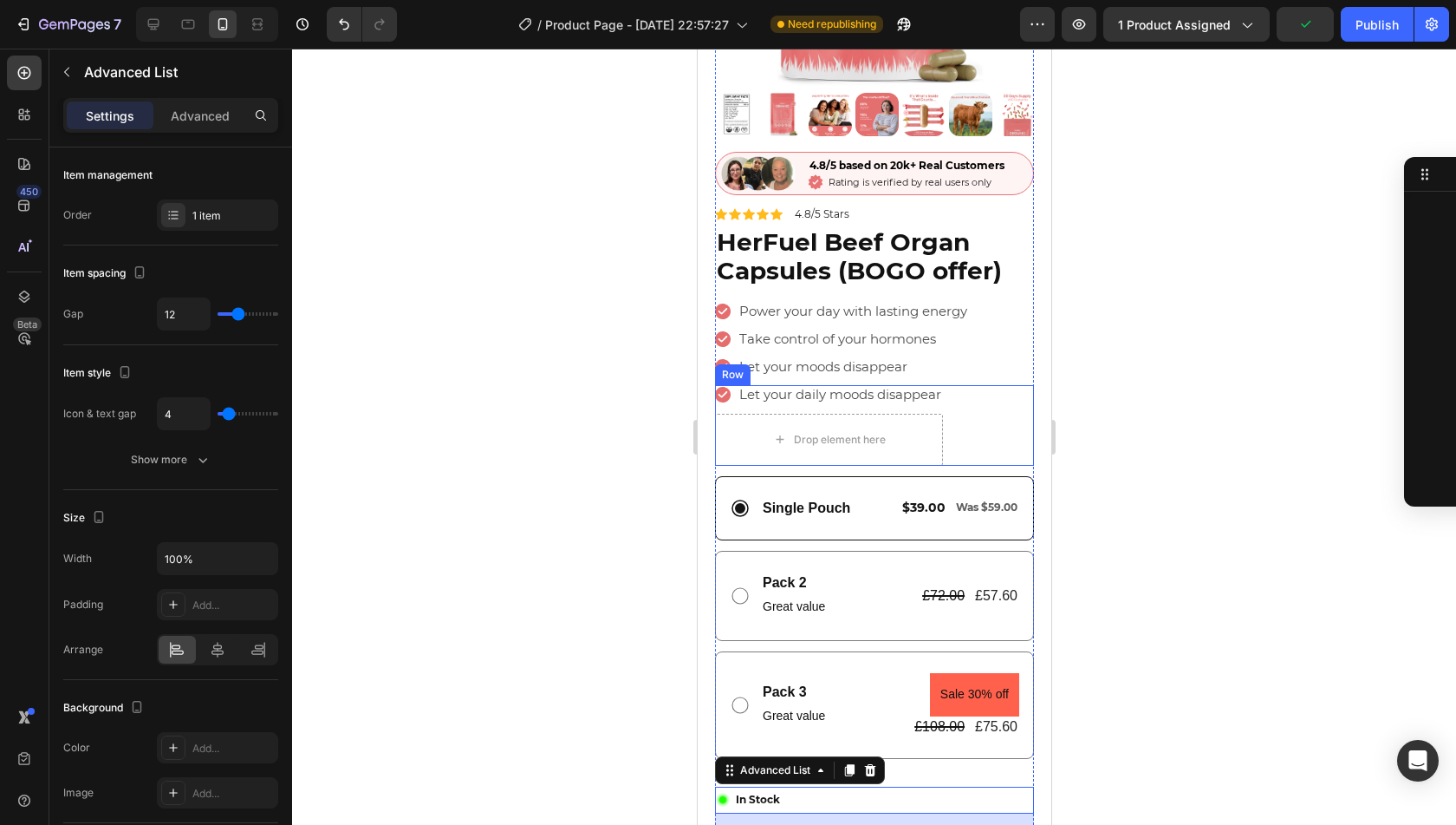
click at [911, 393] on div "Icon Let your daily moods disappear Text Block Row Drop element here Row" at bounding box center [874, 425] width 319 height 80
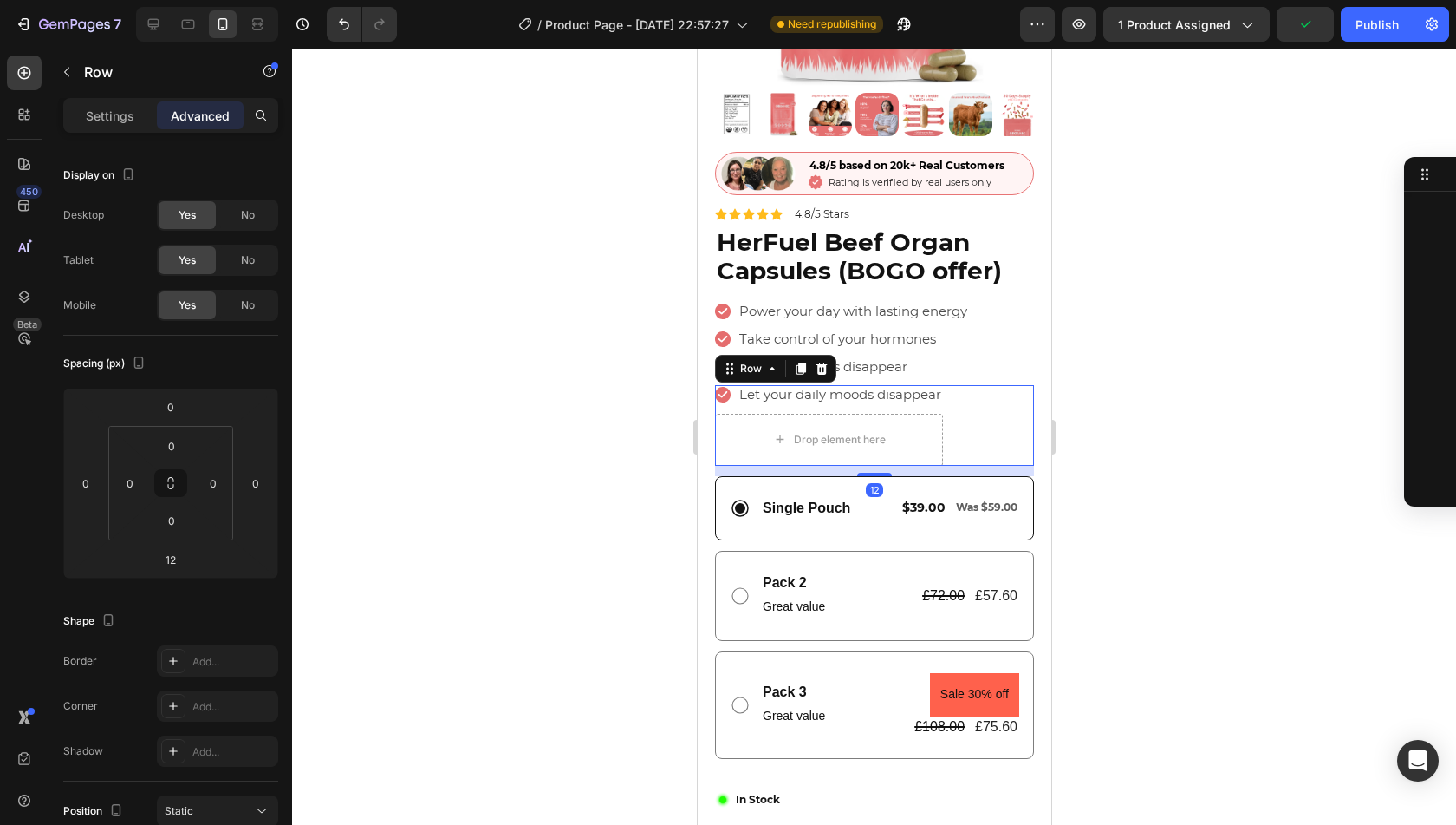
scroll to position [1327, 0]
click at [816, 361] on icon at bounding box center [820, 368] width 14 height 14
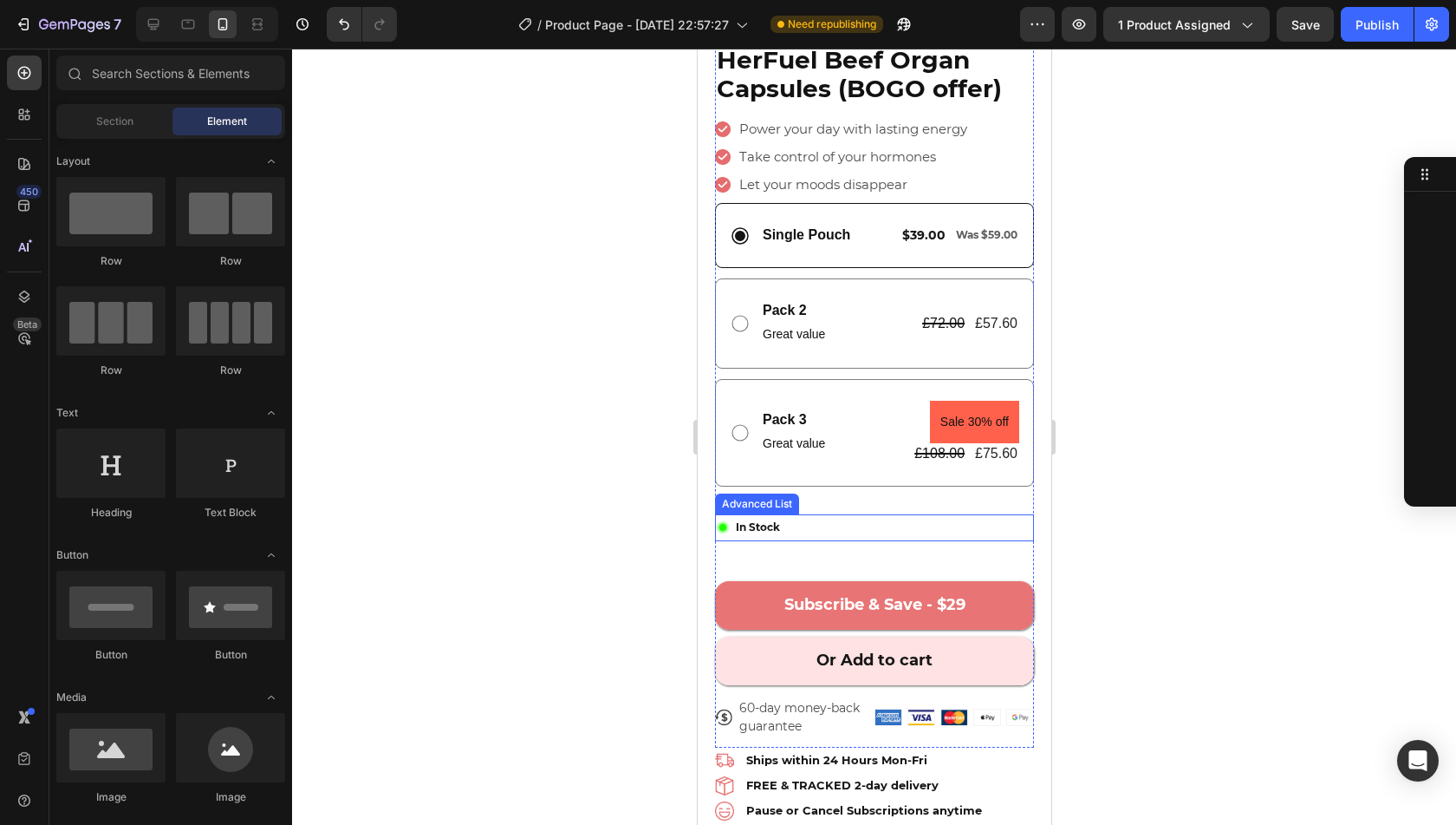
scroll to position [2270, 0]
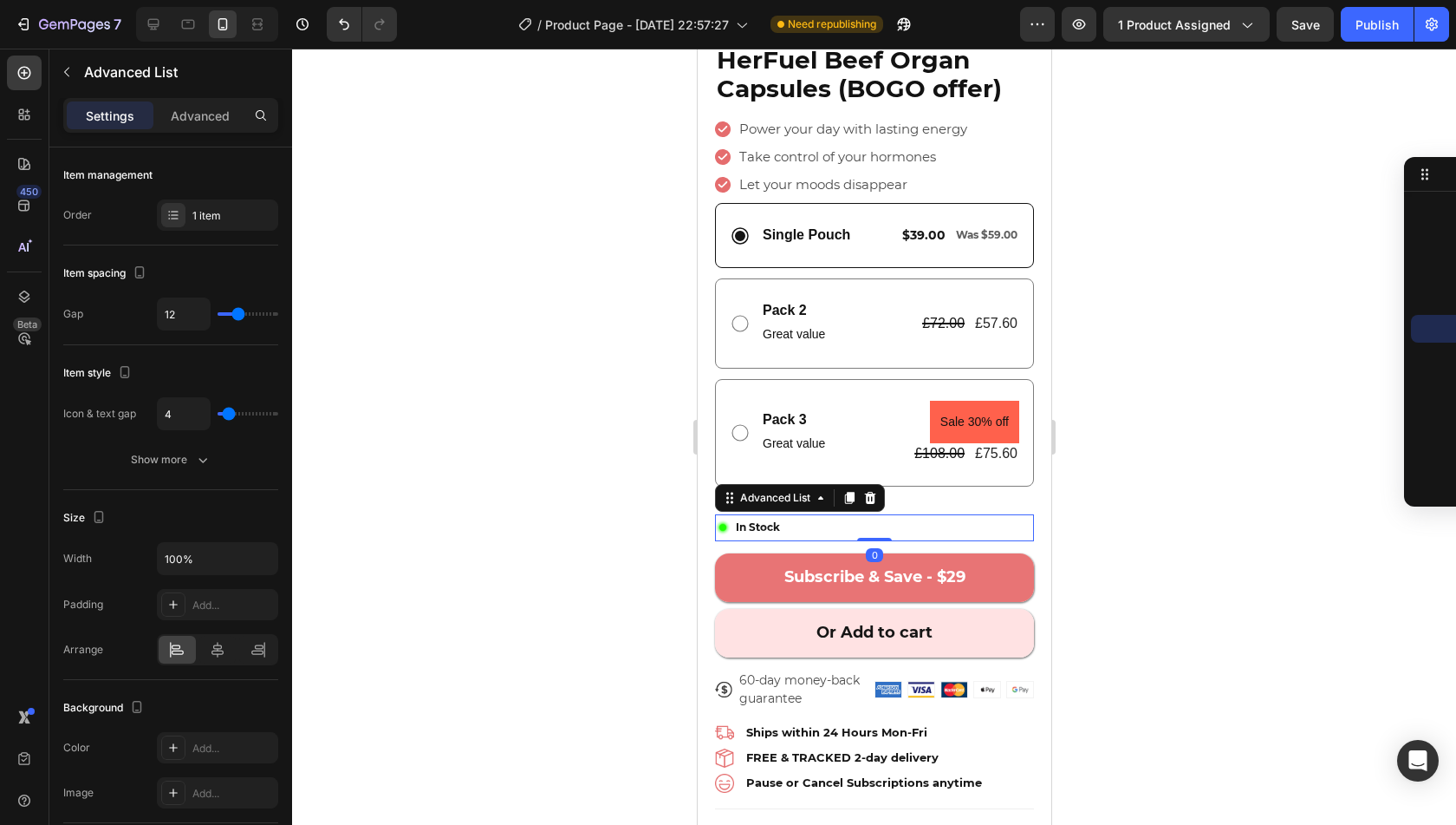
drag, startPoint x: 875, startPoint y: 549, endPoint x: 885, endPoint y: 479, distance: 70.7
click at [885, 479] on div "Image 4.8/5 based on 20k+ Real Customers Text Block Icon Rating is verified by …" at bounding box center [874, 345] width 319 height 750
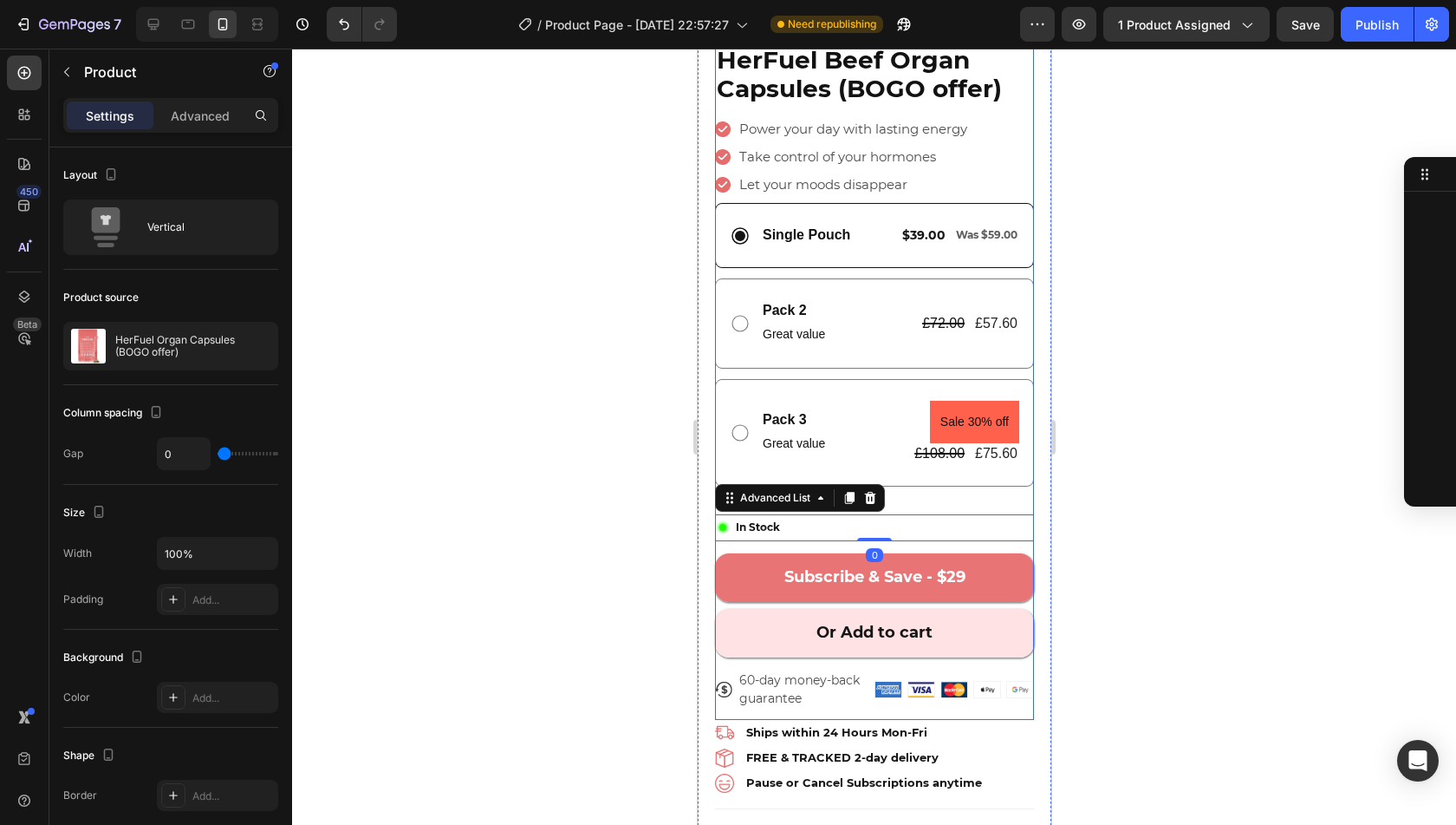
click at [897, 541] on div "Subscribe & Save - $29 Add to Cart" at bounding box center [874, 571] width 319 height 61
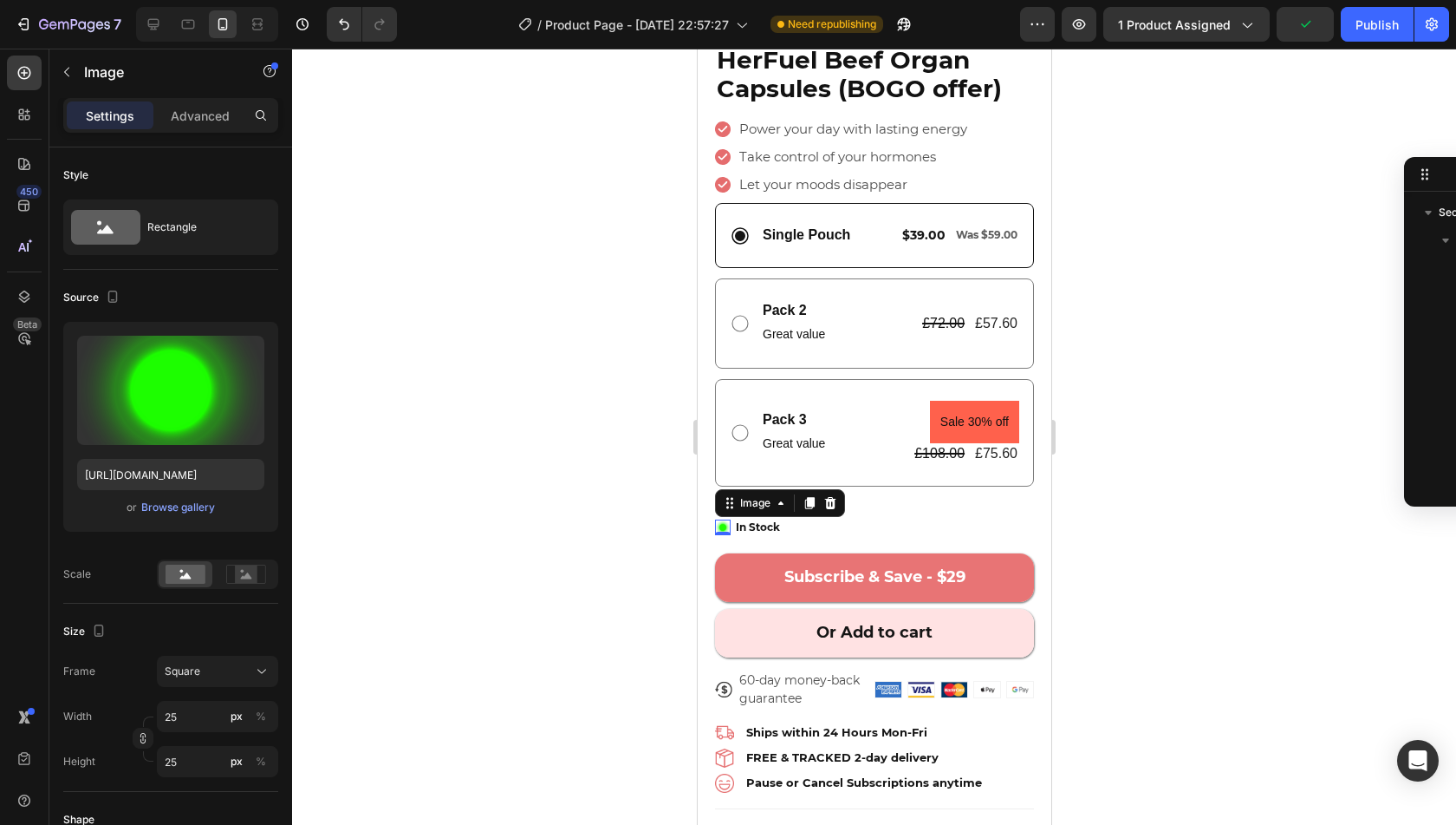
scroll to position [2353, 0]
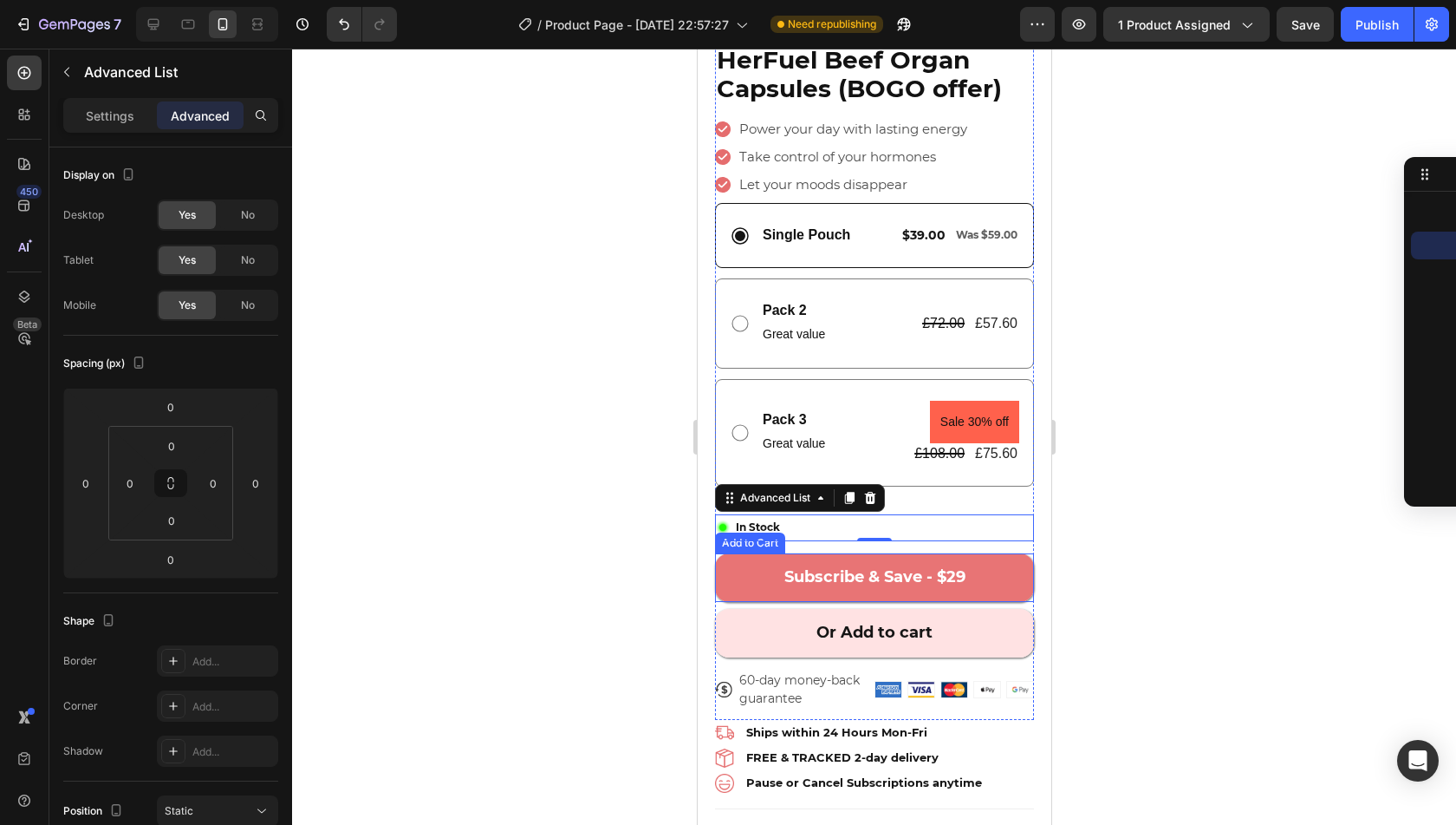
click at [767, 554] on button "Subscribe & Save - $29" at bounding box center [874, 578] width 319 height 49
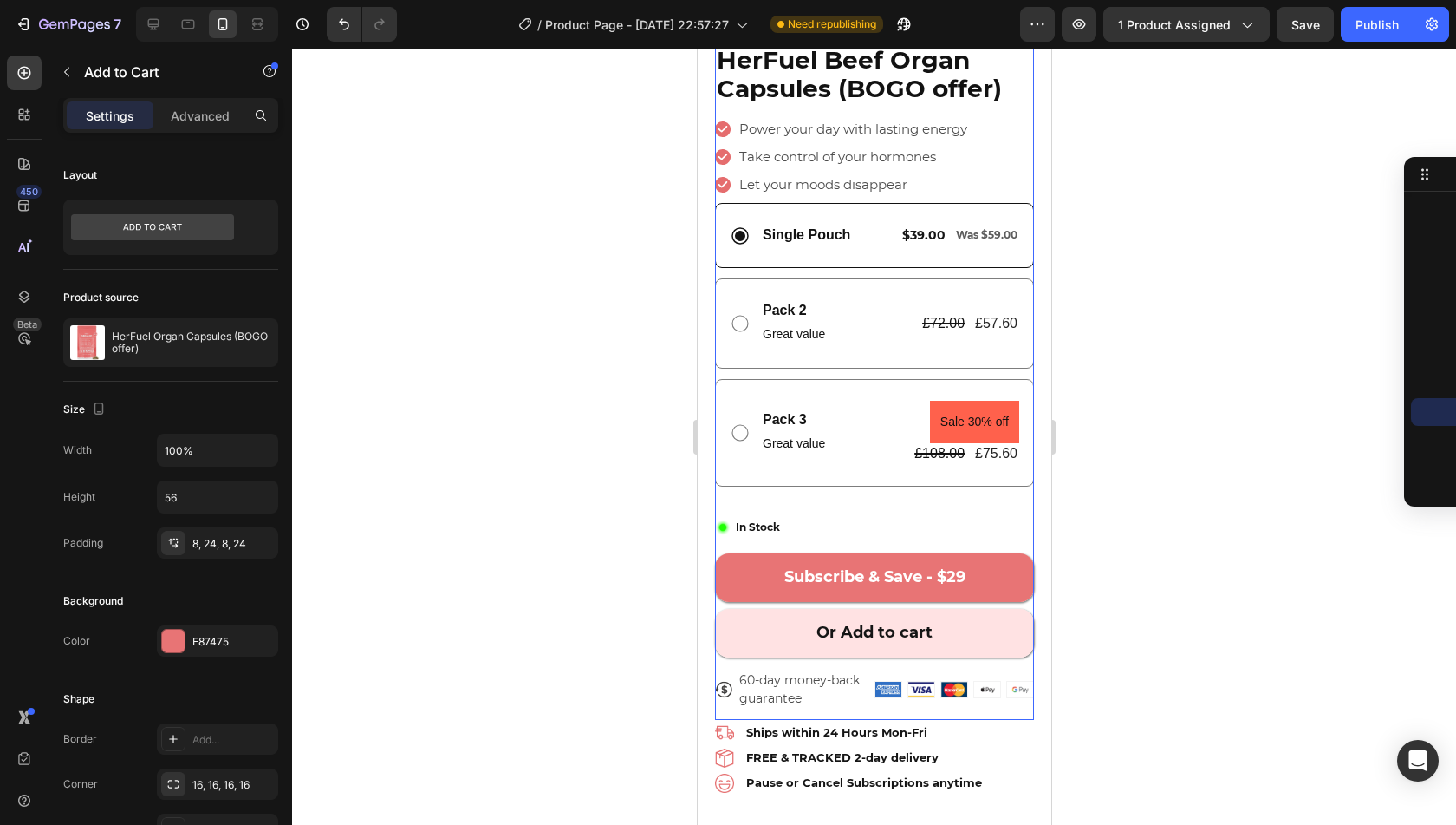
click at [902, 462] on div "Pack 3 Text Block Great value Text Block Sale 30% off Product Badge £108.00 Pro…" at bounding box center [874, 433] width 319 height 107
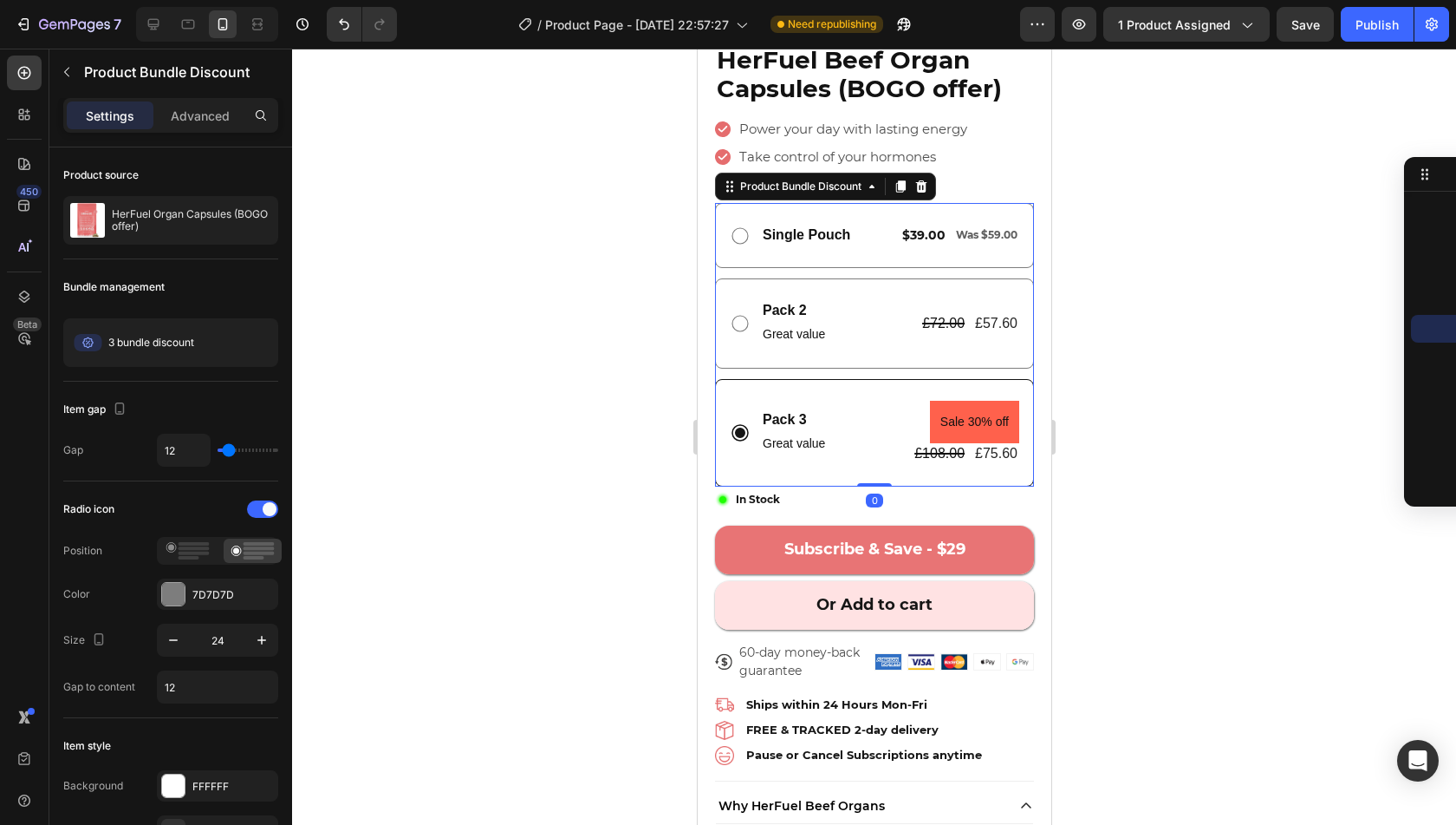
scroll to position [487, 0]
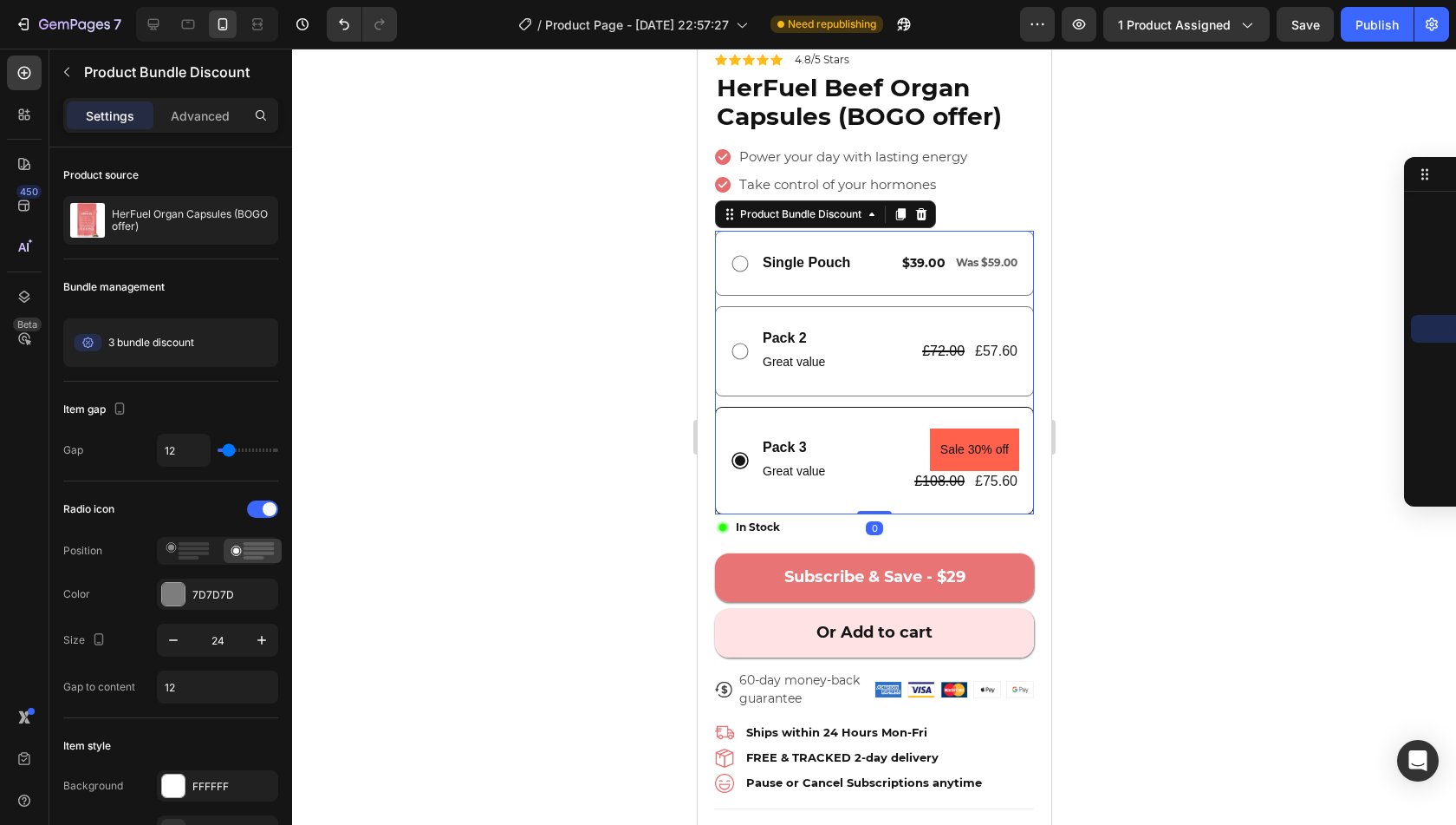
drag, startPoint x: 872, startPoint y: 496, endPoint x: 879, endPoint y: 450, distance: 46.5
click at [879, 450] on div "Single Pouch Text Block $39.00 Text Block Was $59.00 Text Block Row Row Pack 2 …" at bounding box center [874, 372] width 319 height 283
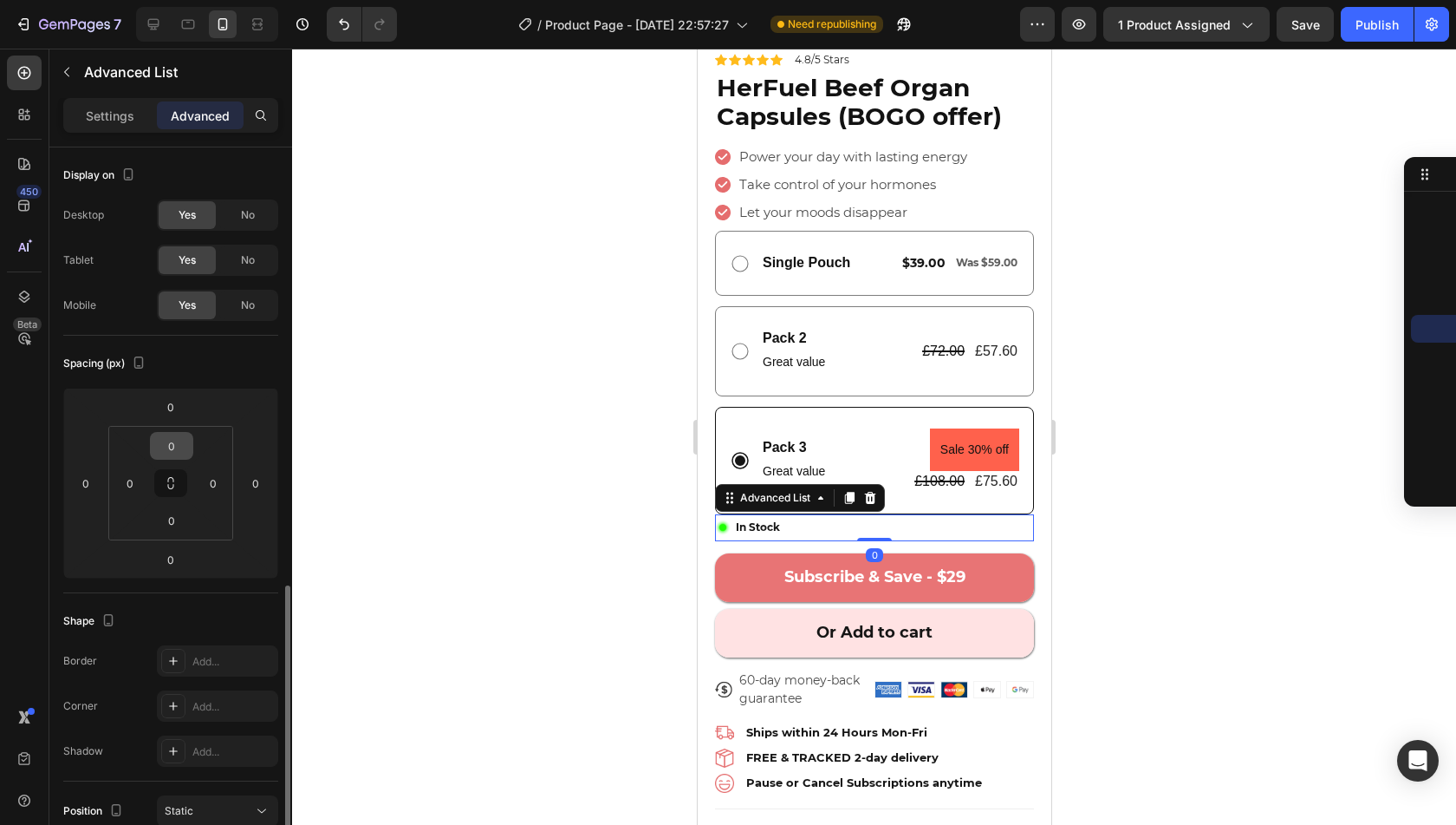
scroll to position [427, 0]
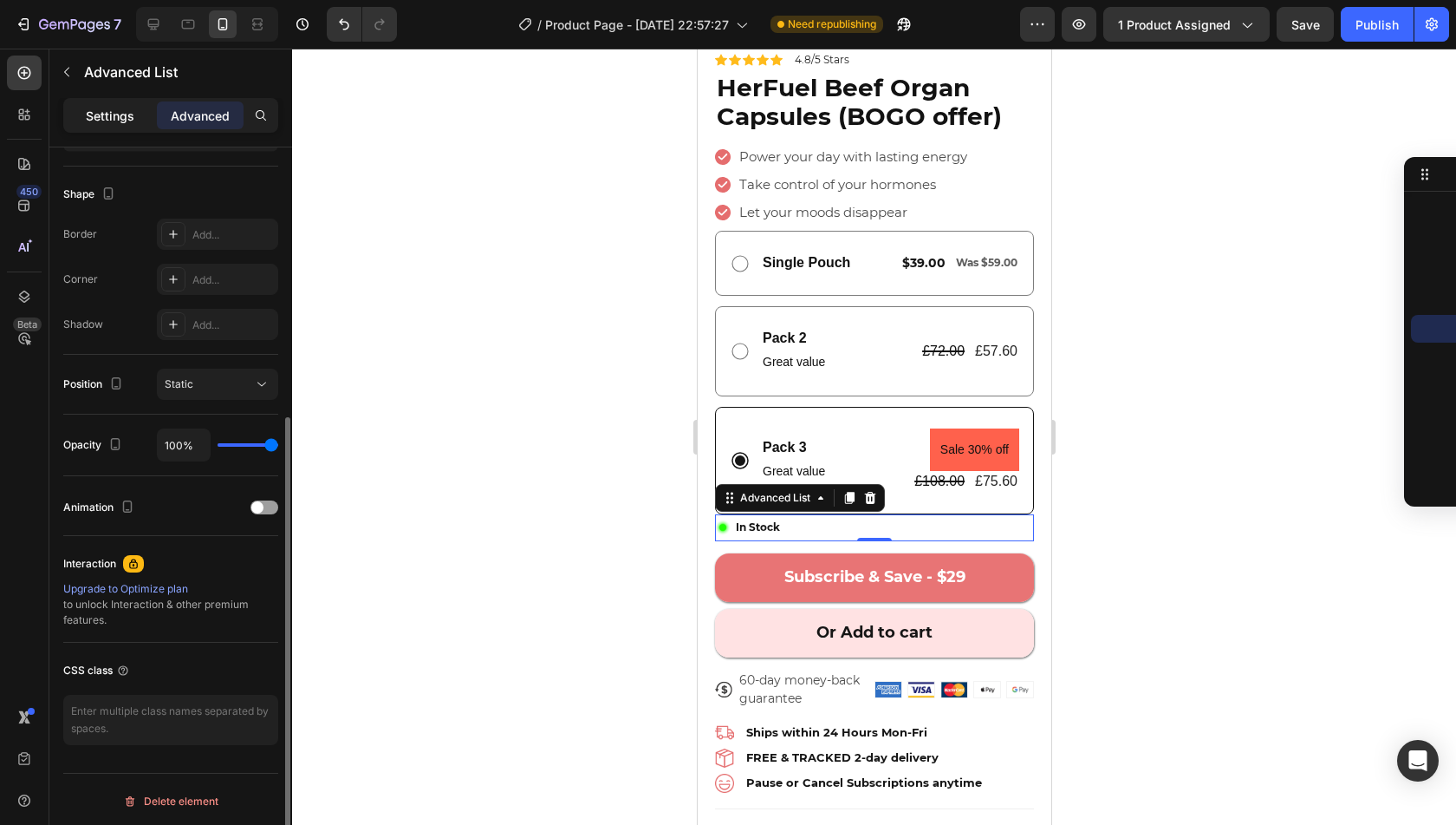
click at [120, 120] on p "Settings" at bounding box center [111, 116] width 49 height 18
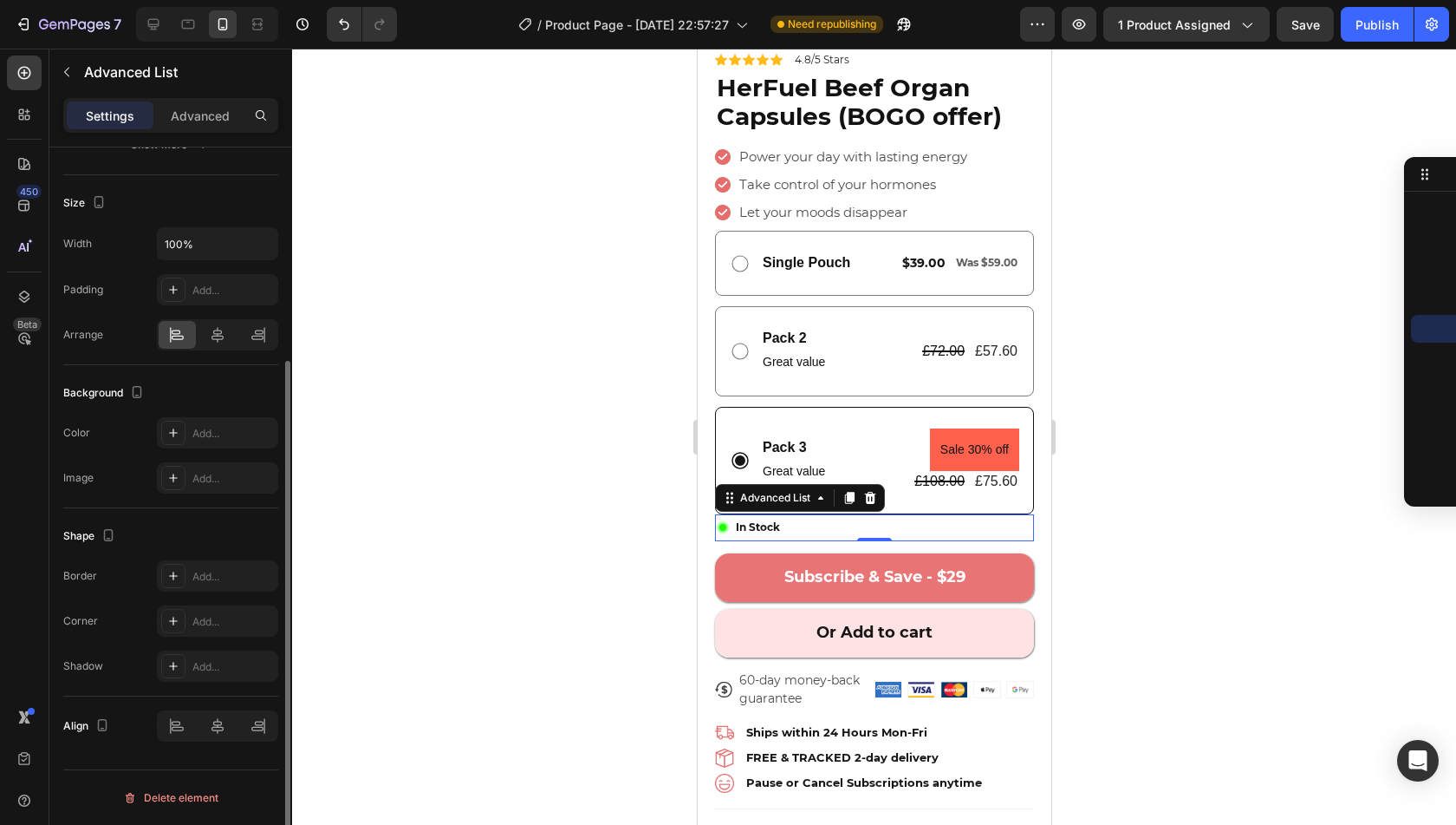
scroll to position [310, 0]
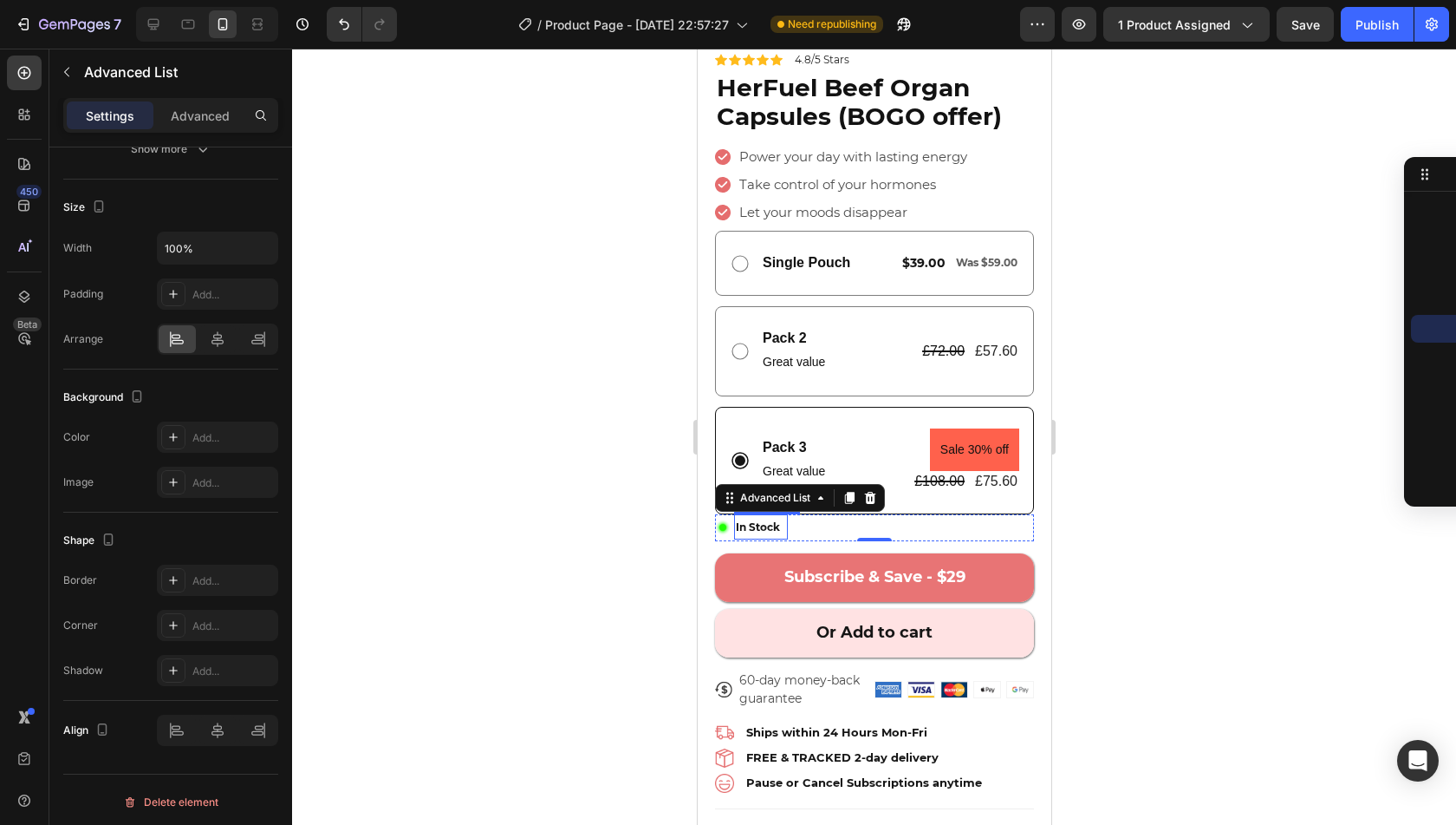
click at [737, 520] on span "In Stock" at bounding box center [757, 526] width 44 height 13
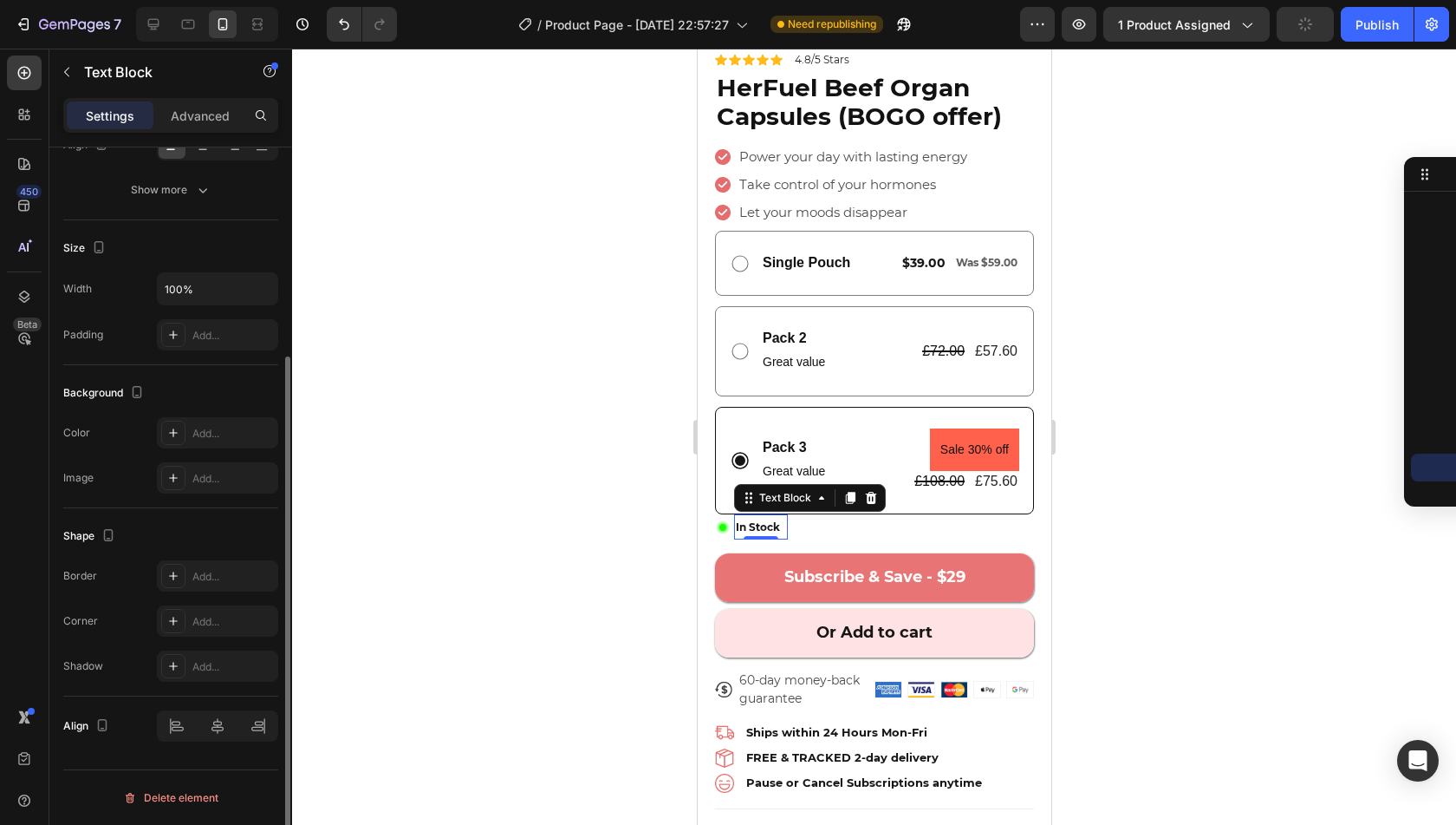
scroll to position [0, 0]
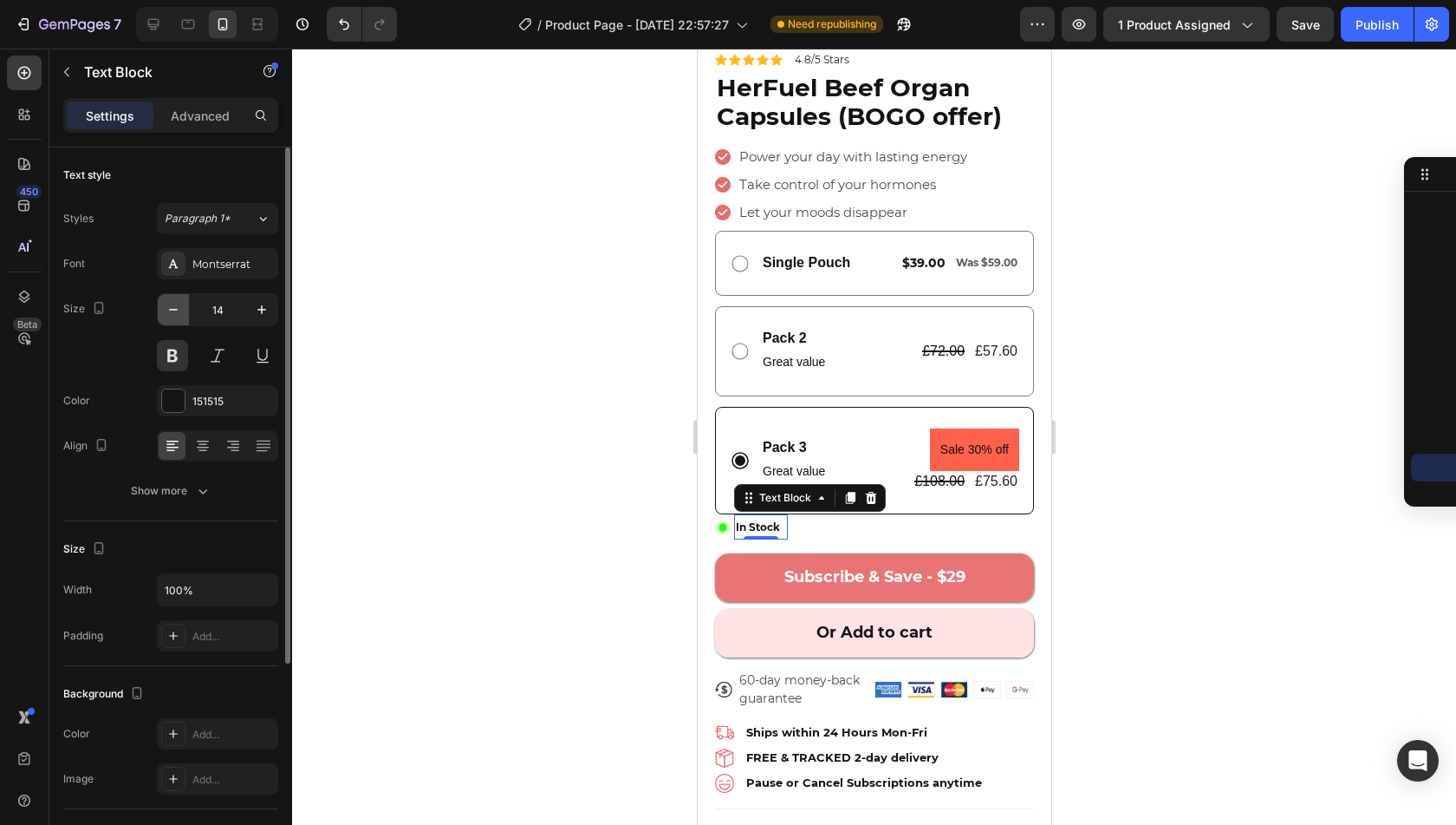
click at [180, 306] on icon "button" at bounding box center [173, 309] width 17 height 17
type input "11"
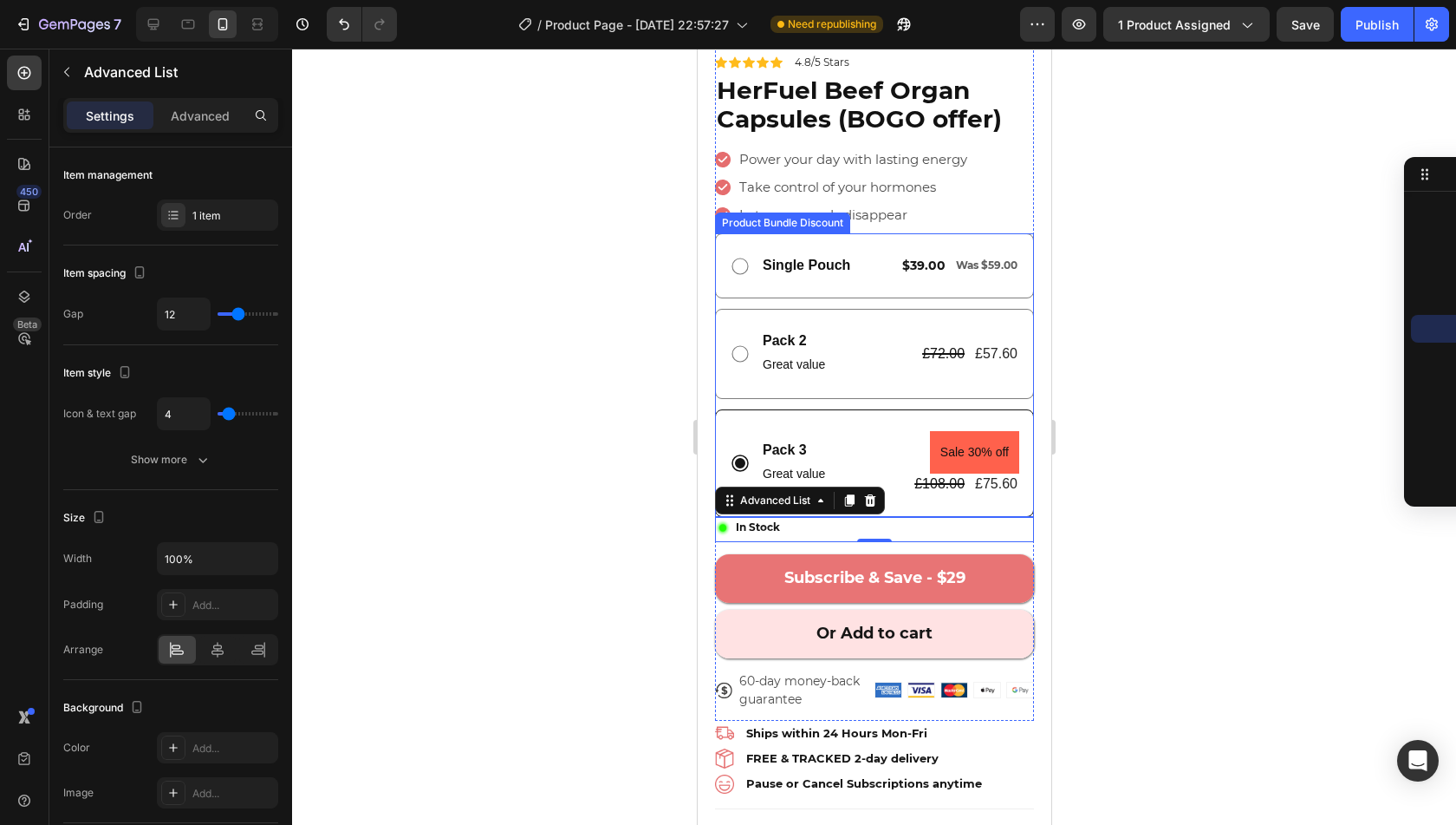
click at [952, 491] on div "Pack 3 Text Block Great value Text Block Sale 30% off Product Badge £108.00 Pro…" at bounding box center [874, 463] width 319 height 107
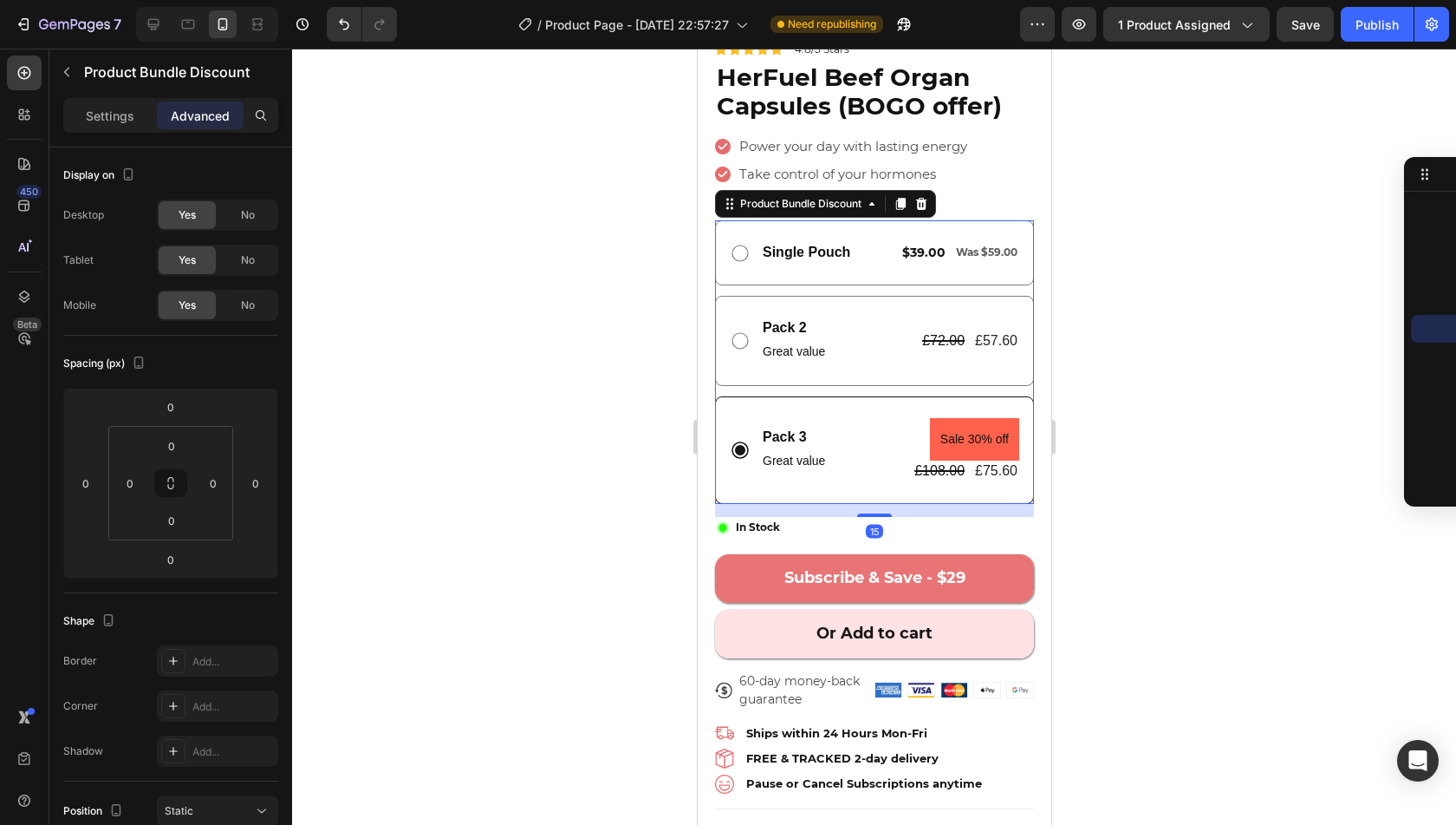
scroll to position [498, 0]
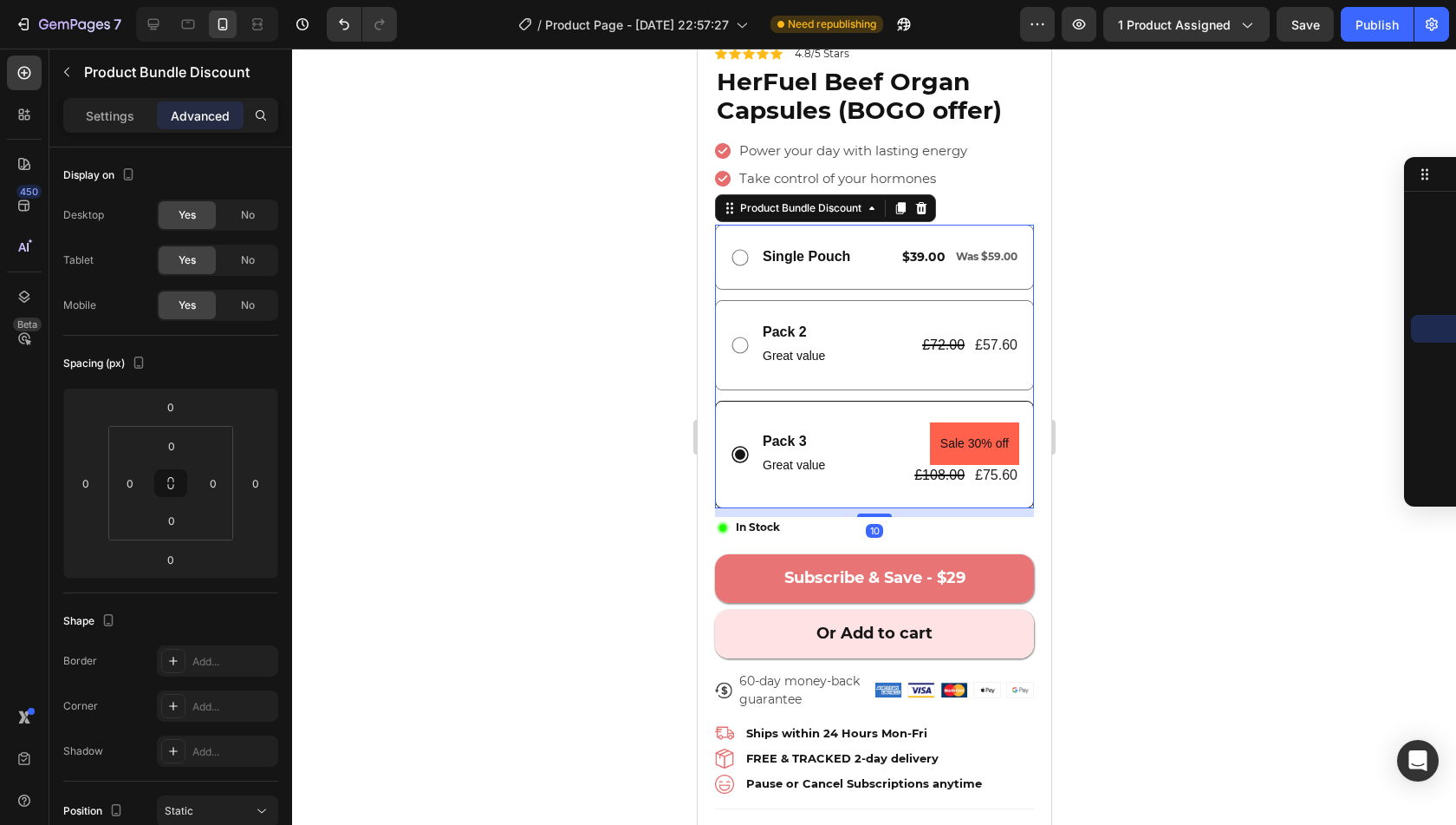
drag, startPoint x: 870, startPoint y: 498, endPoint x: 875, endPoint y: 509, distance: 12.1
click at [875, 509] on div "Image 4.8/5 based on 20k+ Real Customers Text Block Icon Rating is verified by …" at bounding box center [874, 356] width 319 height 730
type input "12"
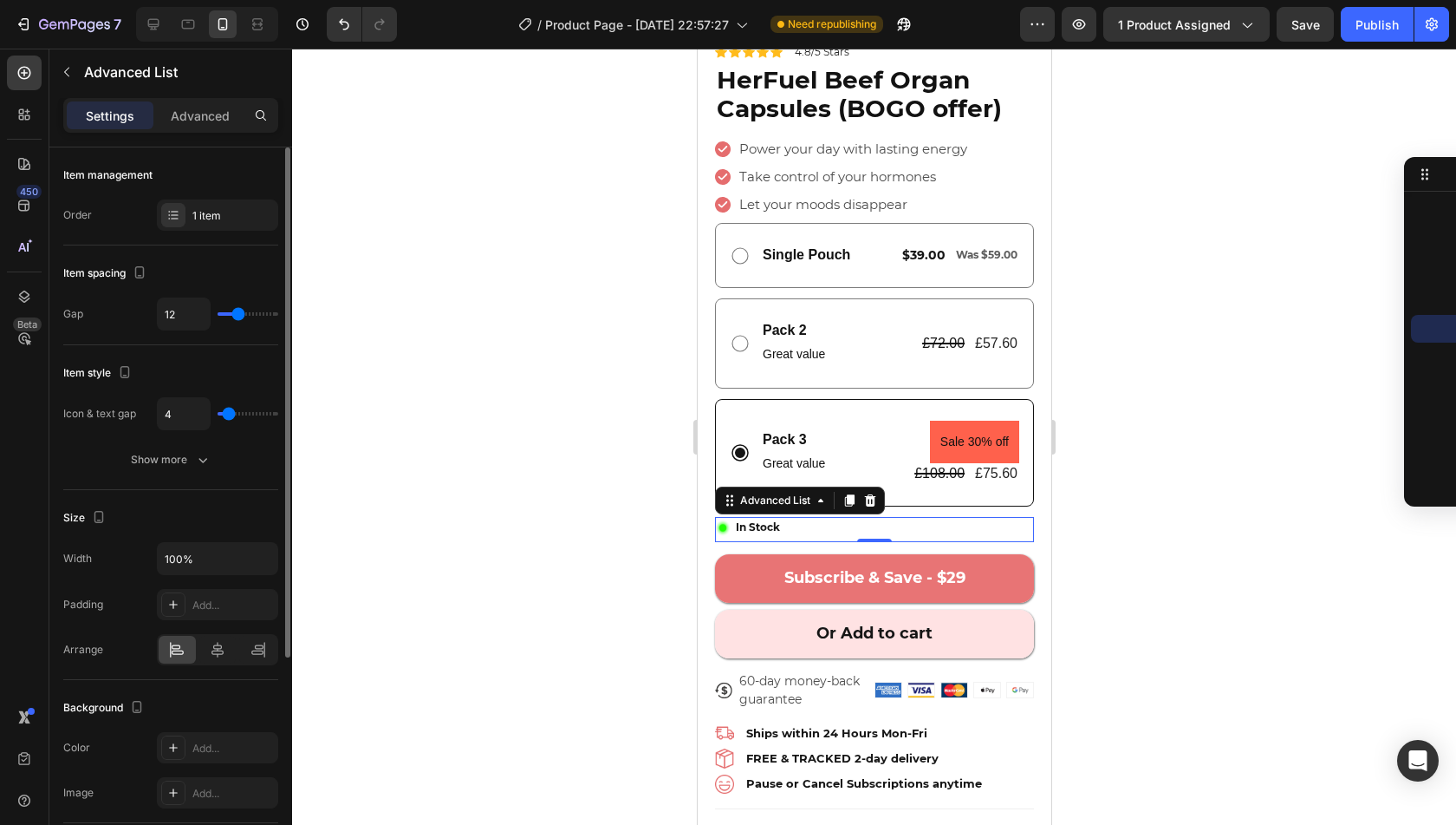
scroll to position [5, 0]
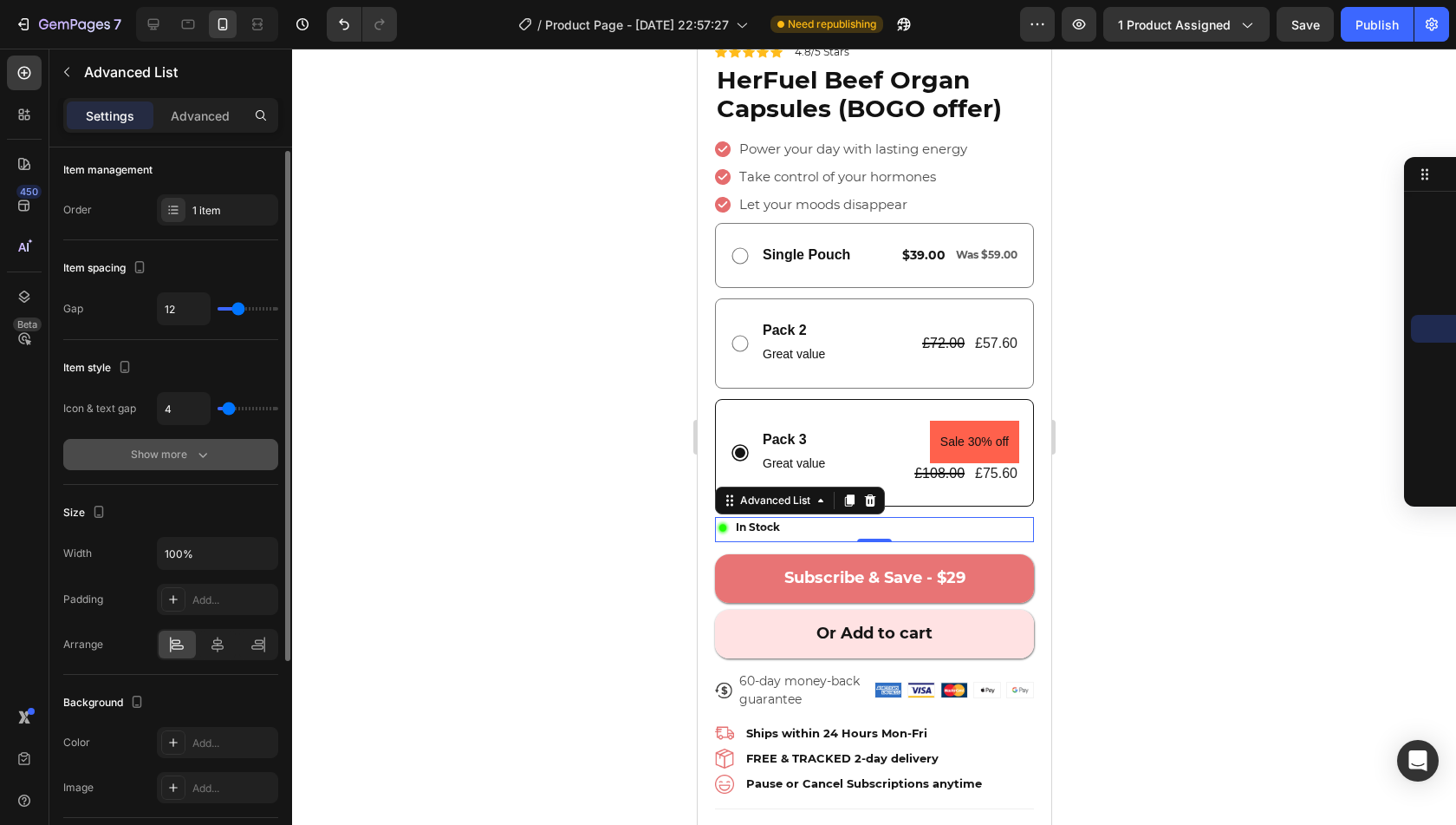
click at [182, 452] on div "Show more" at bounding box center [171, 454] width 81 height 17
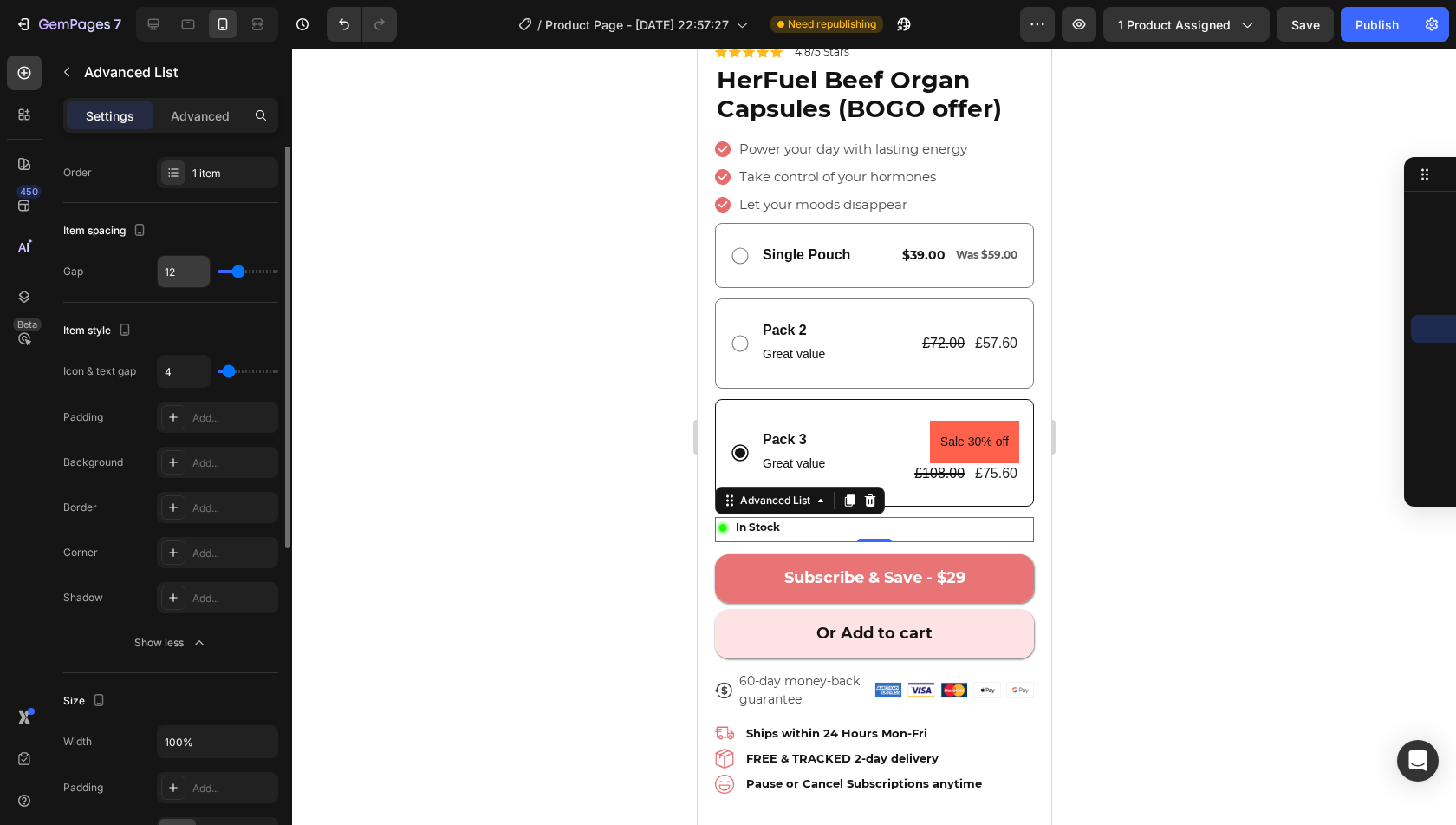
scroll to position [0, 0]
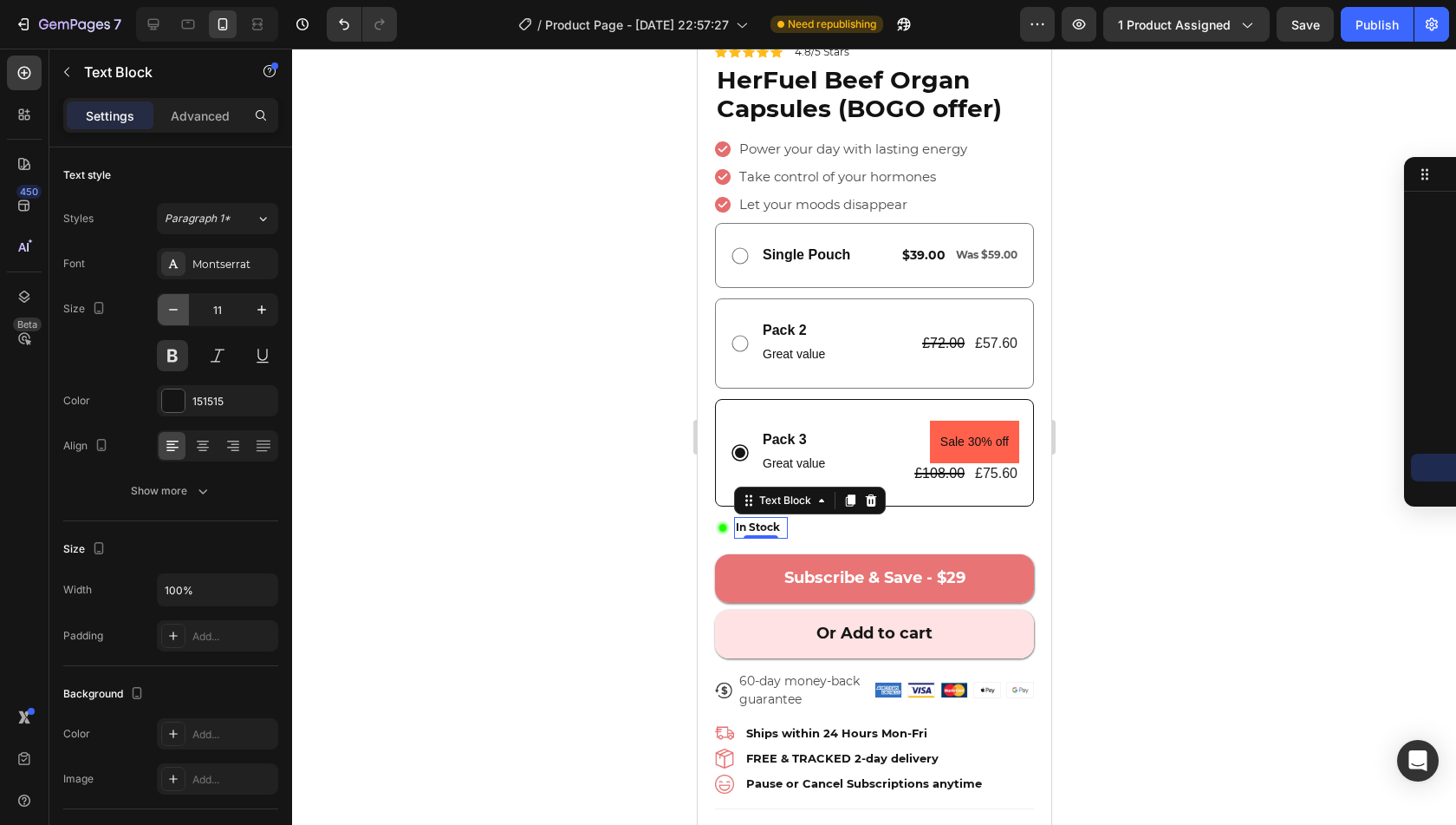
click at [175, 314] on icon "button" at bounding box center [173, 309] width 17 height 17
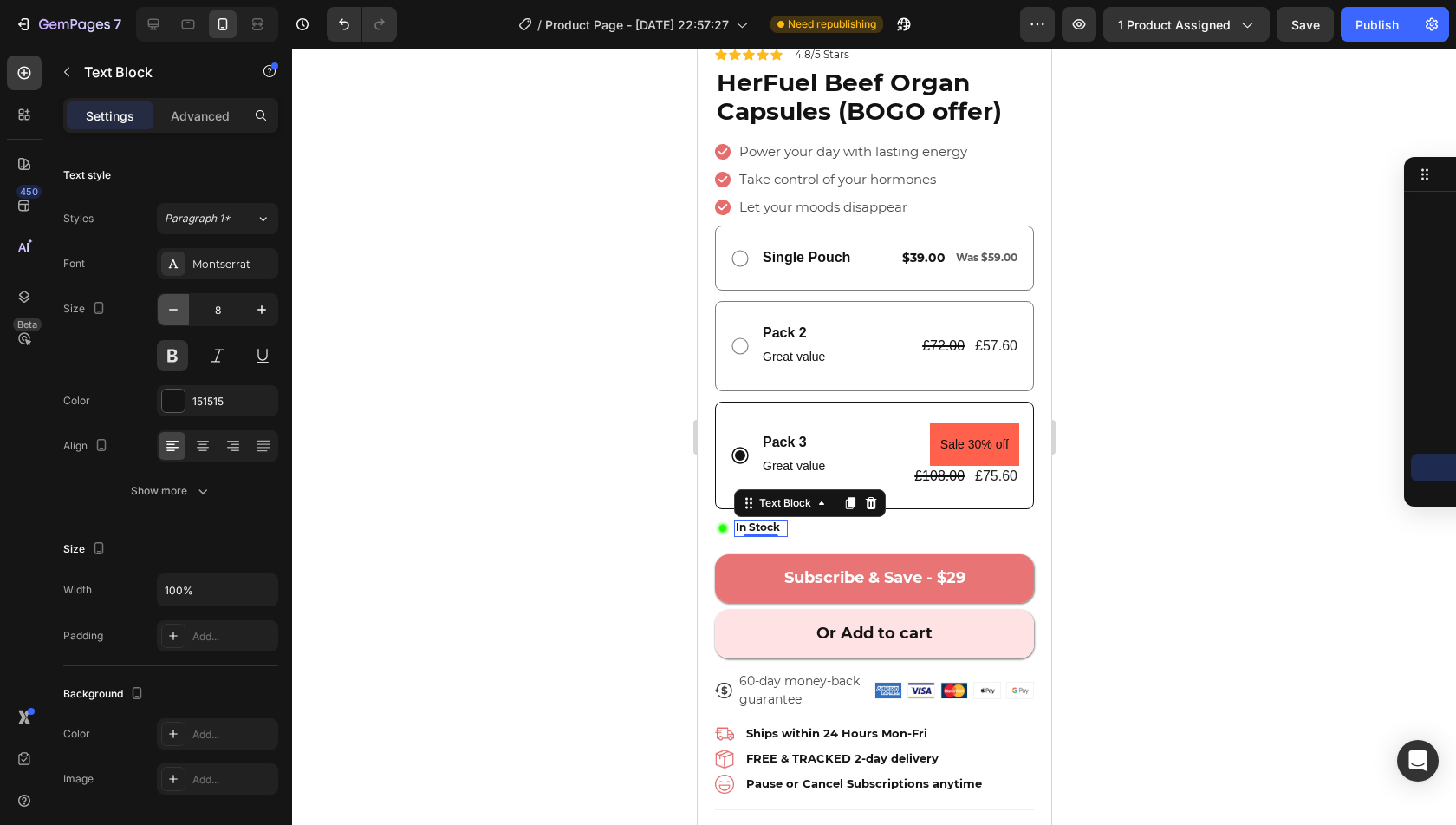
click at [175, 314] on icon "button" at bounding box center [173, 309] width 17 height 17
type input "6"
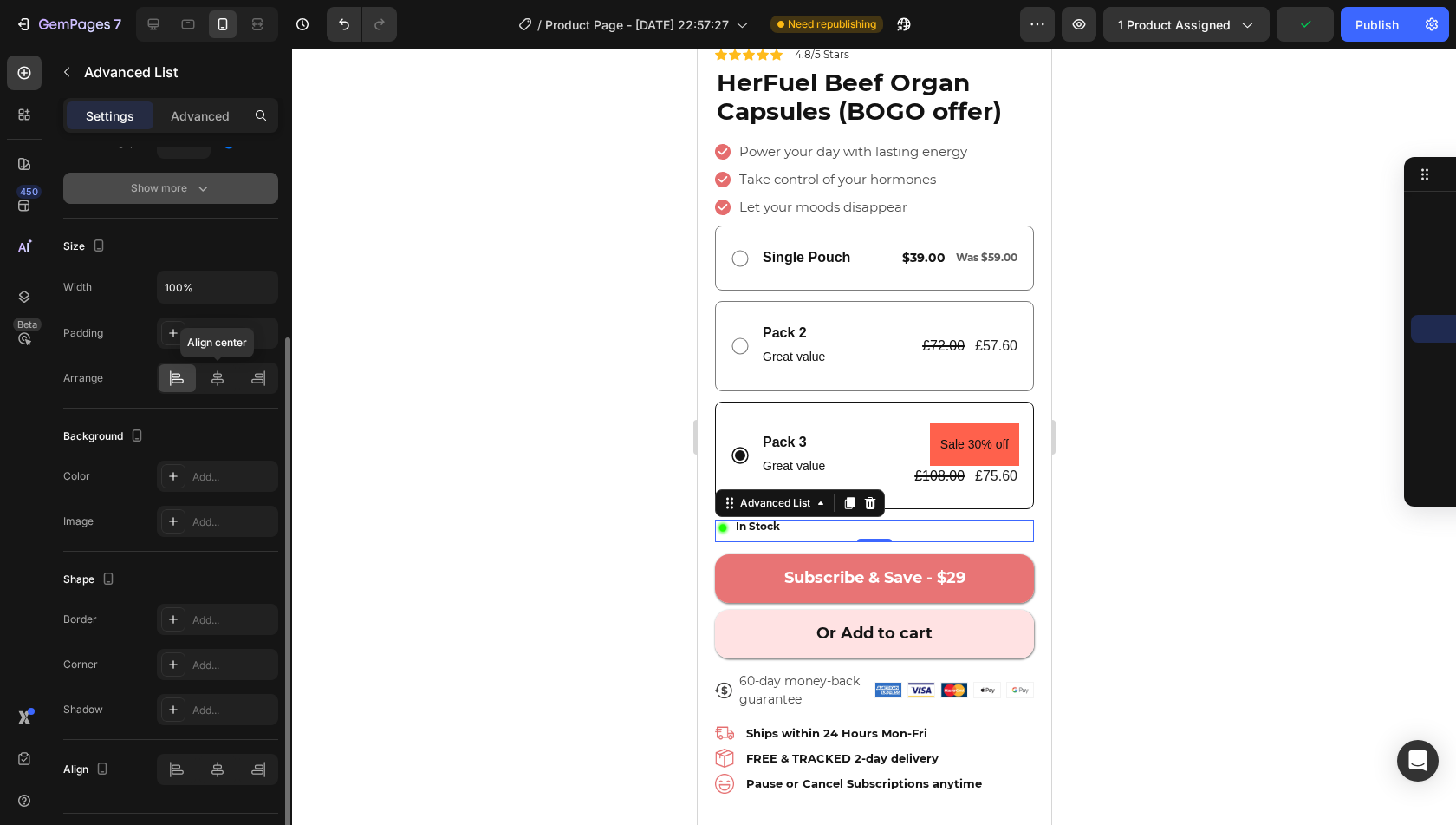
scroll to position [310, 0]
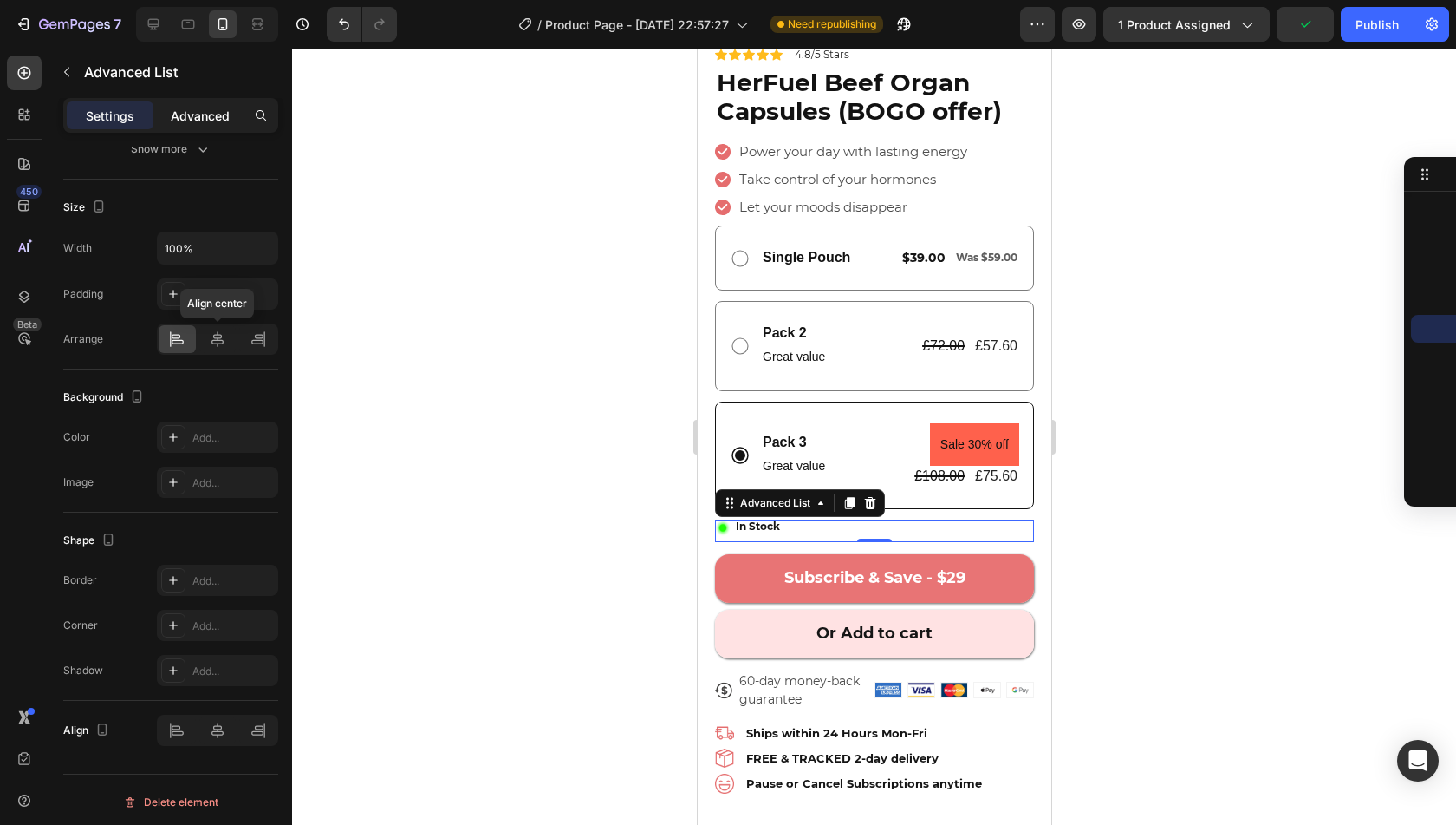
click at [186, 116] on p "Advanced" at bounding box center [200, 116] width 59 height 18
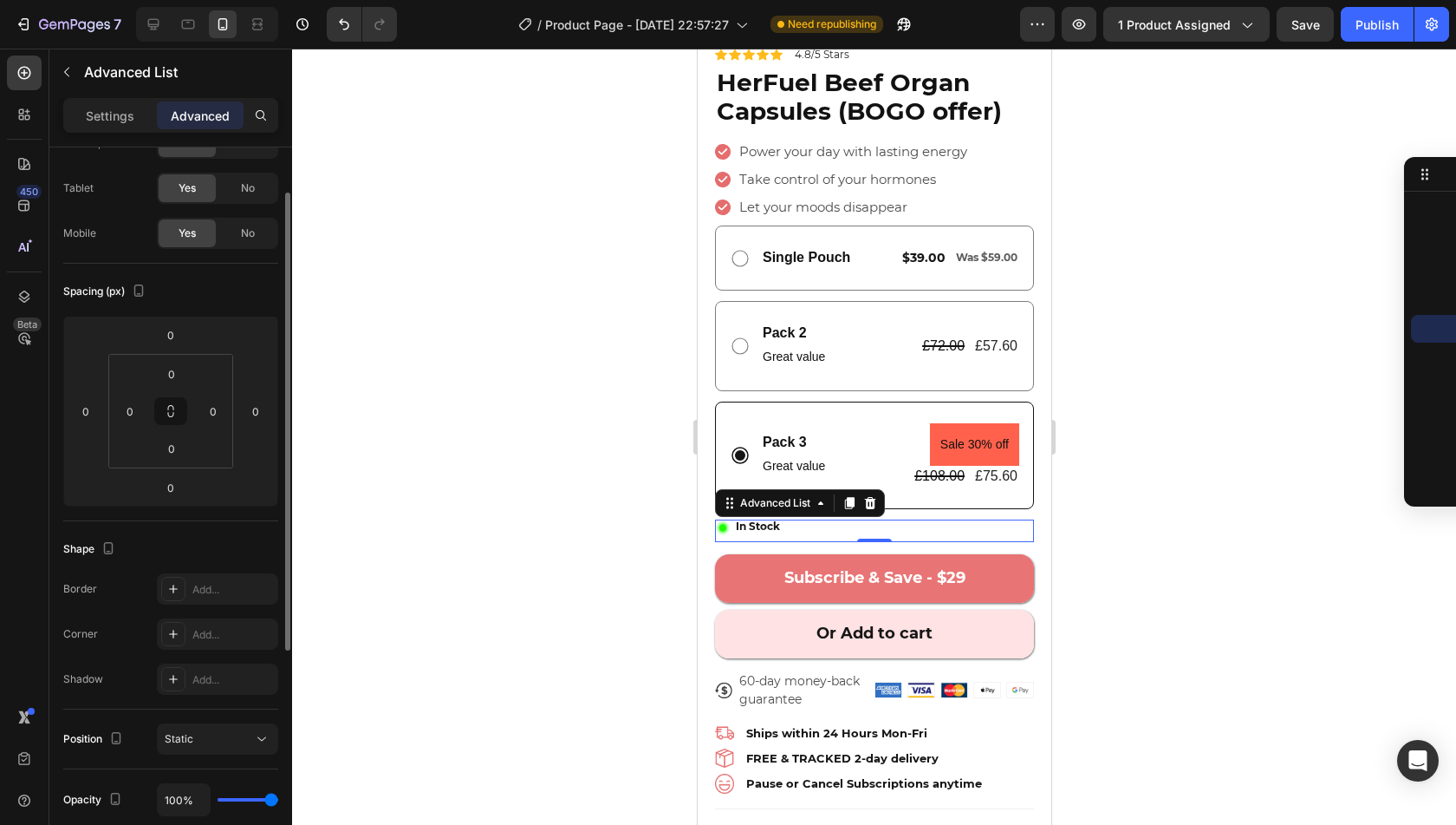
scroll to position [0, 0]
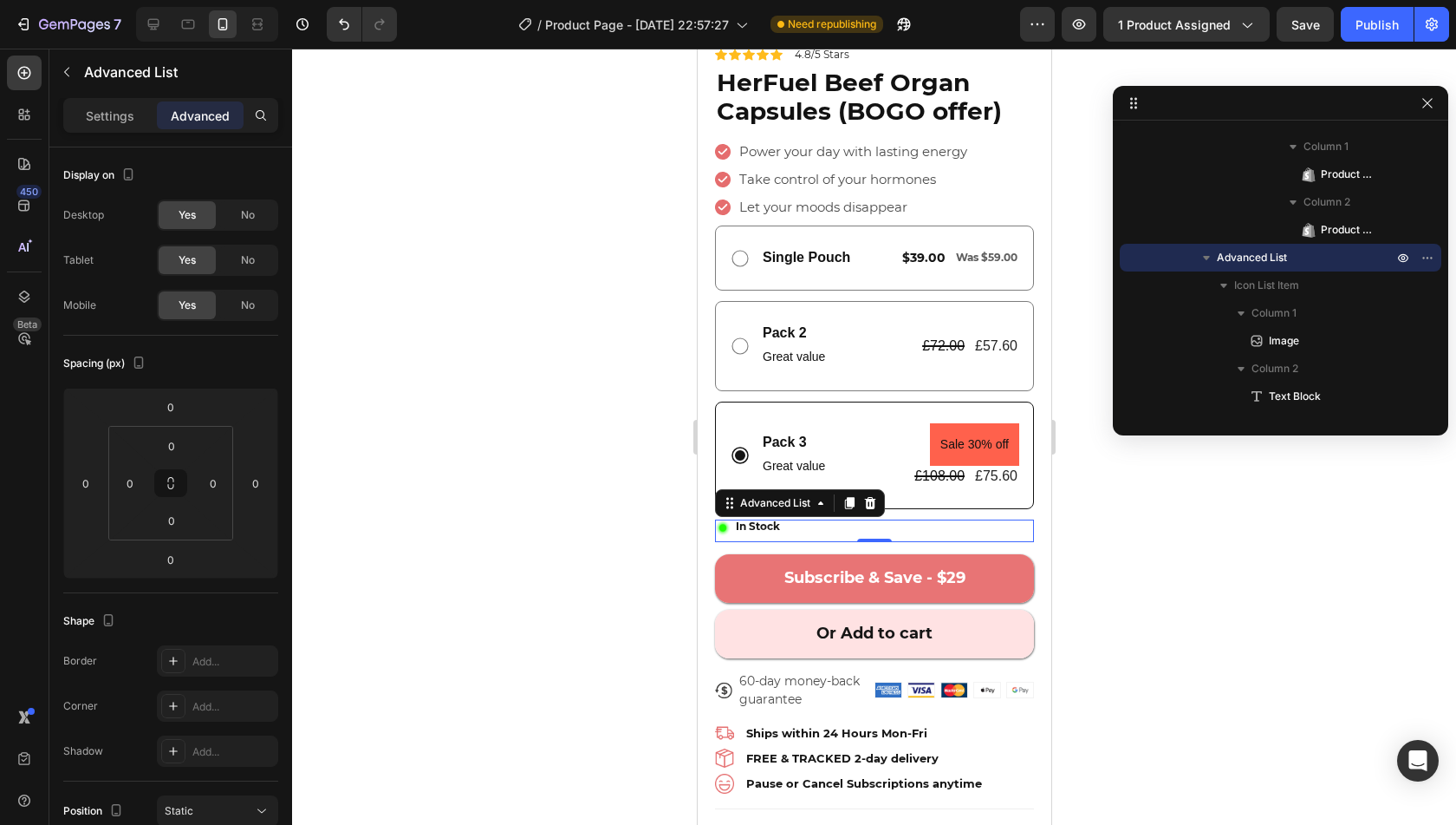
drag, startPoint x: 1420, startPoint y: 162, endPoint x: 1331, endPoint y: 91, distance: 113.9
click at [875, 496] on icon at bounding box center [869, 503] width 14 height 14
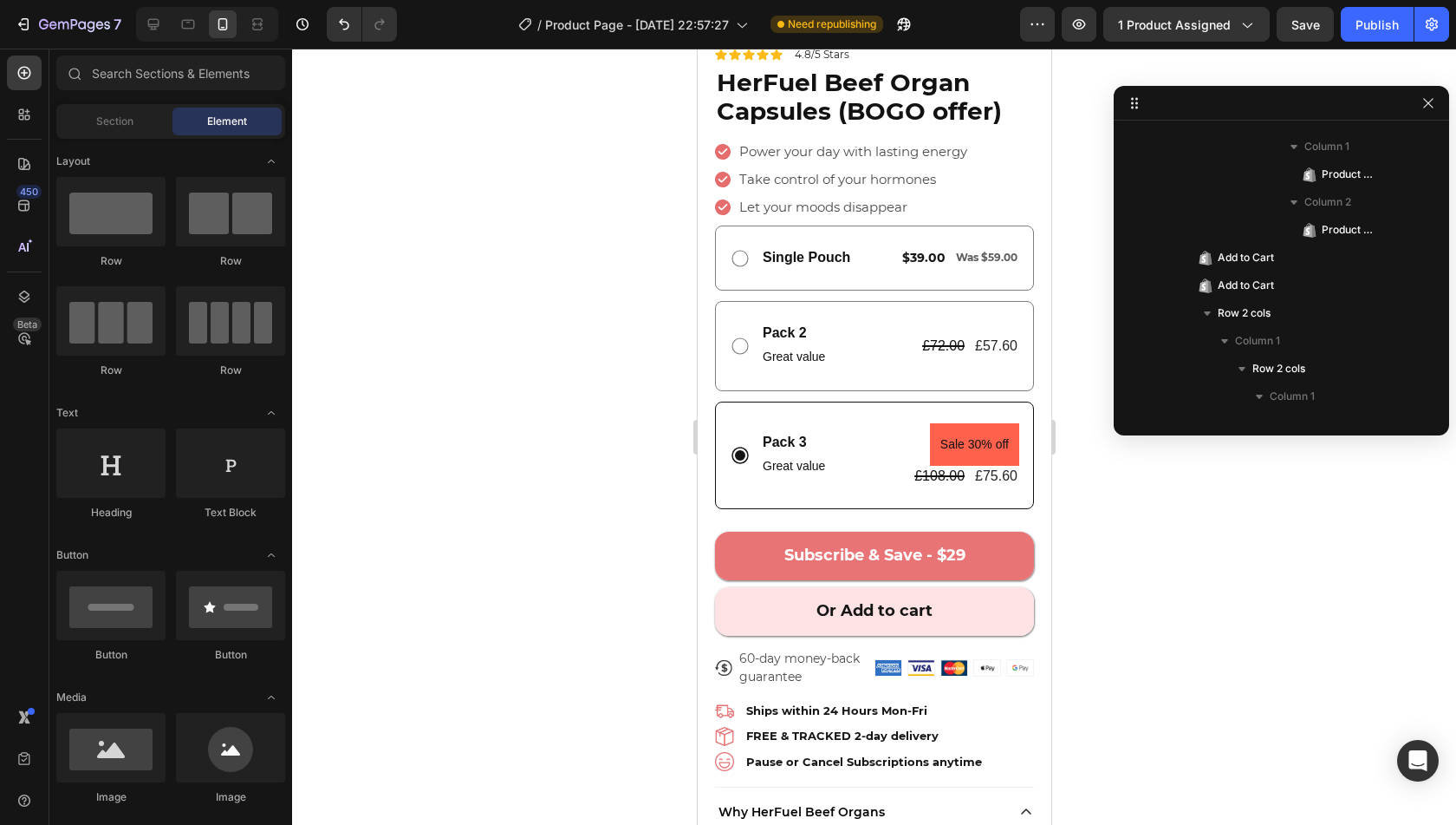
scroll to position [471, 0]
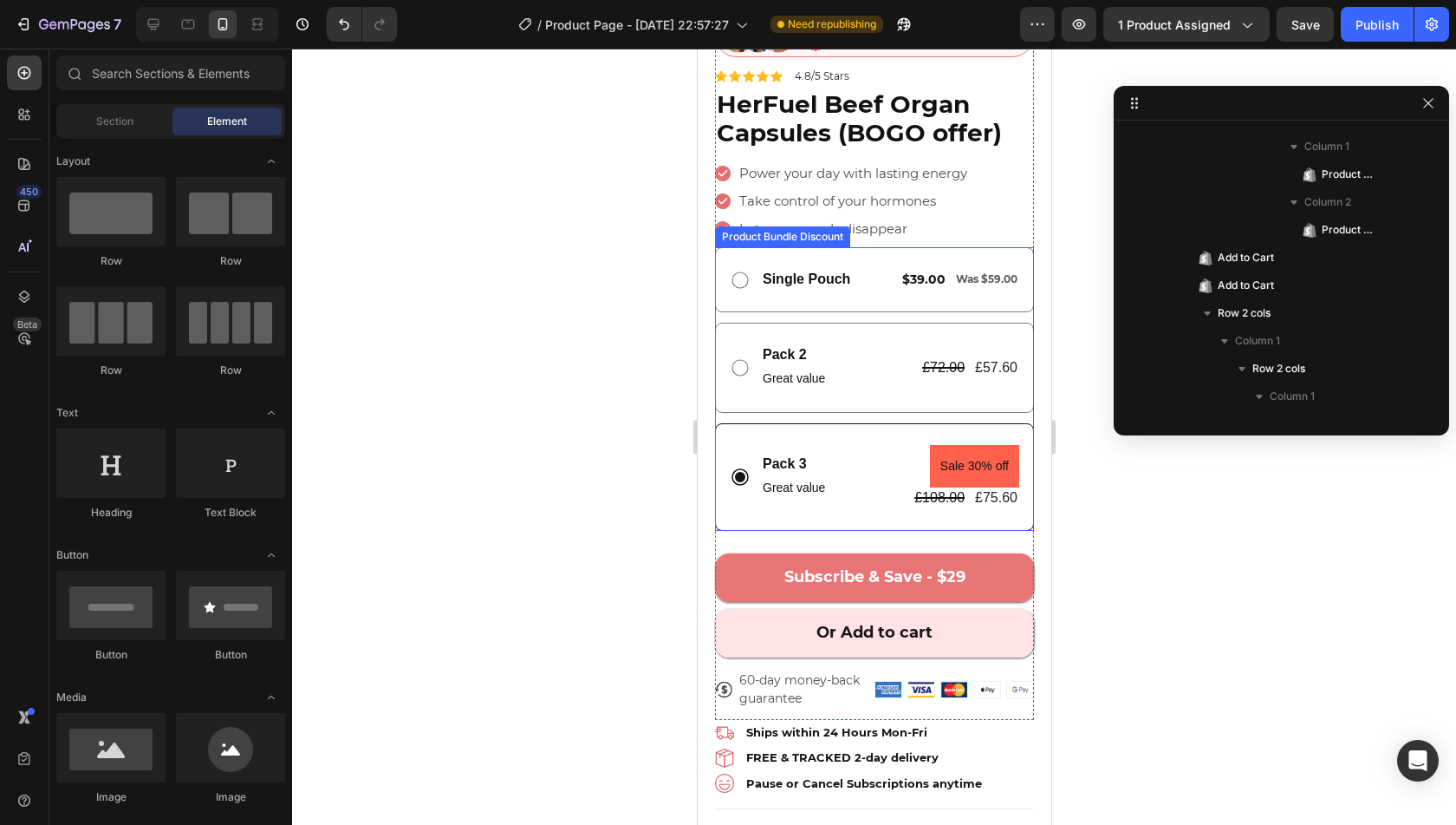
click at [880, 511] on div "Pack 3 Text Block Great value Text Block Sale 30% off Product Badge £108.00 Pro…" at bounding box center [874, 476] width 319 height 107
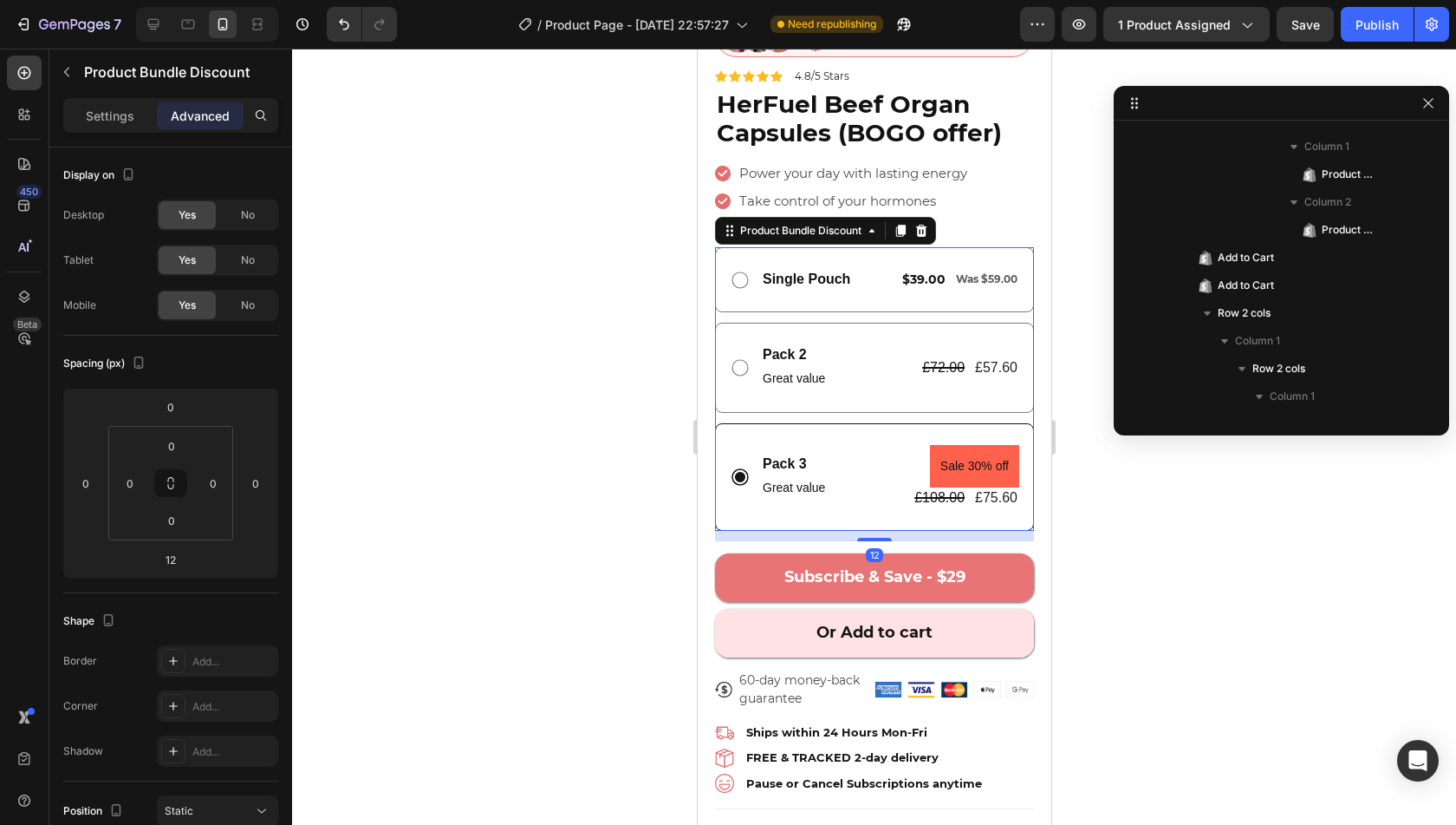
scroll to position [1327, 0]
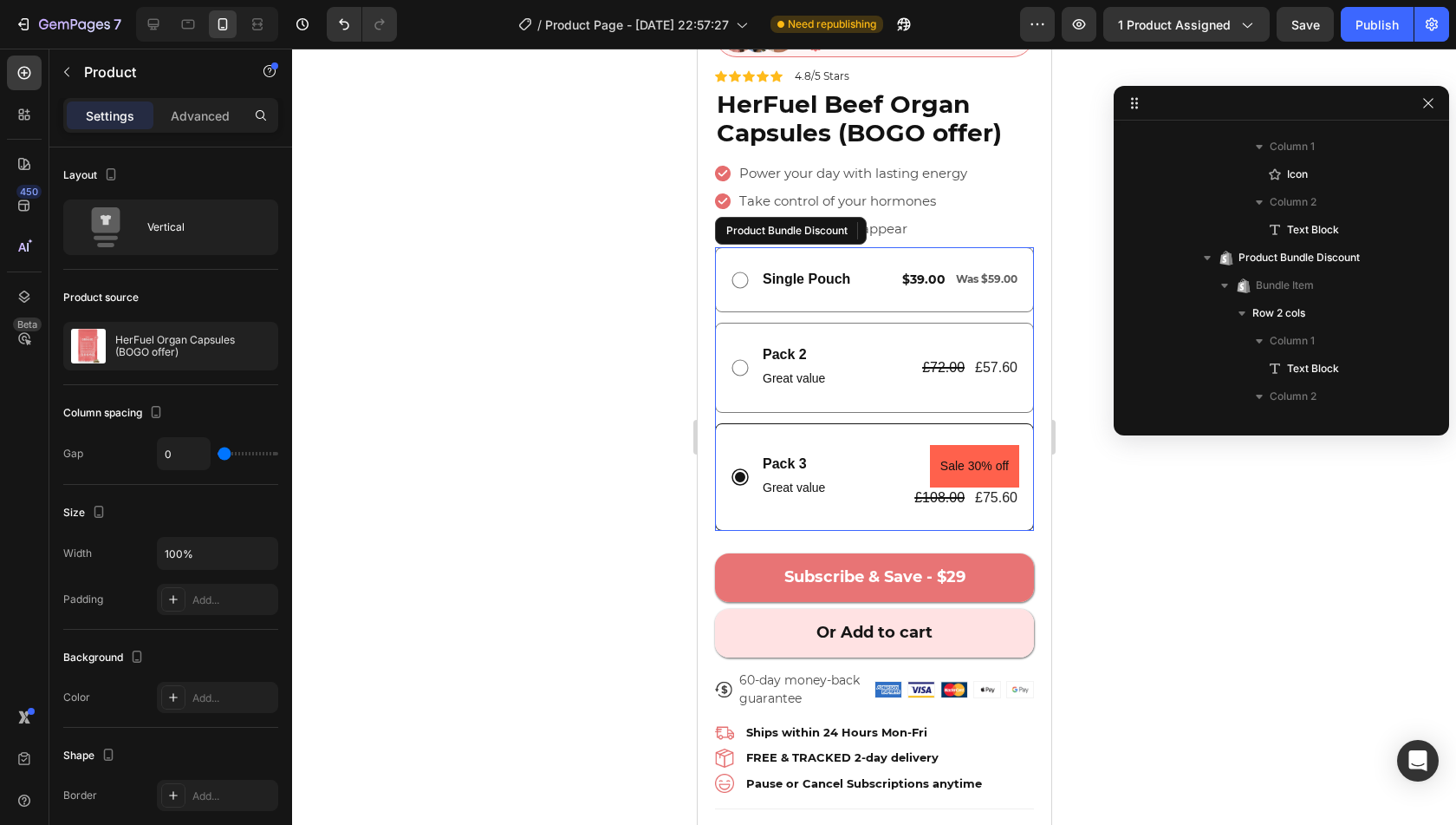
click at [870, 507] on div "Pack 3 Text Block Great value Text Block Sale 30% off Product Badge £108.00 Pro…" at bounding box center [874, 476] width 319 height 107
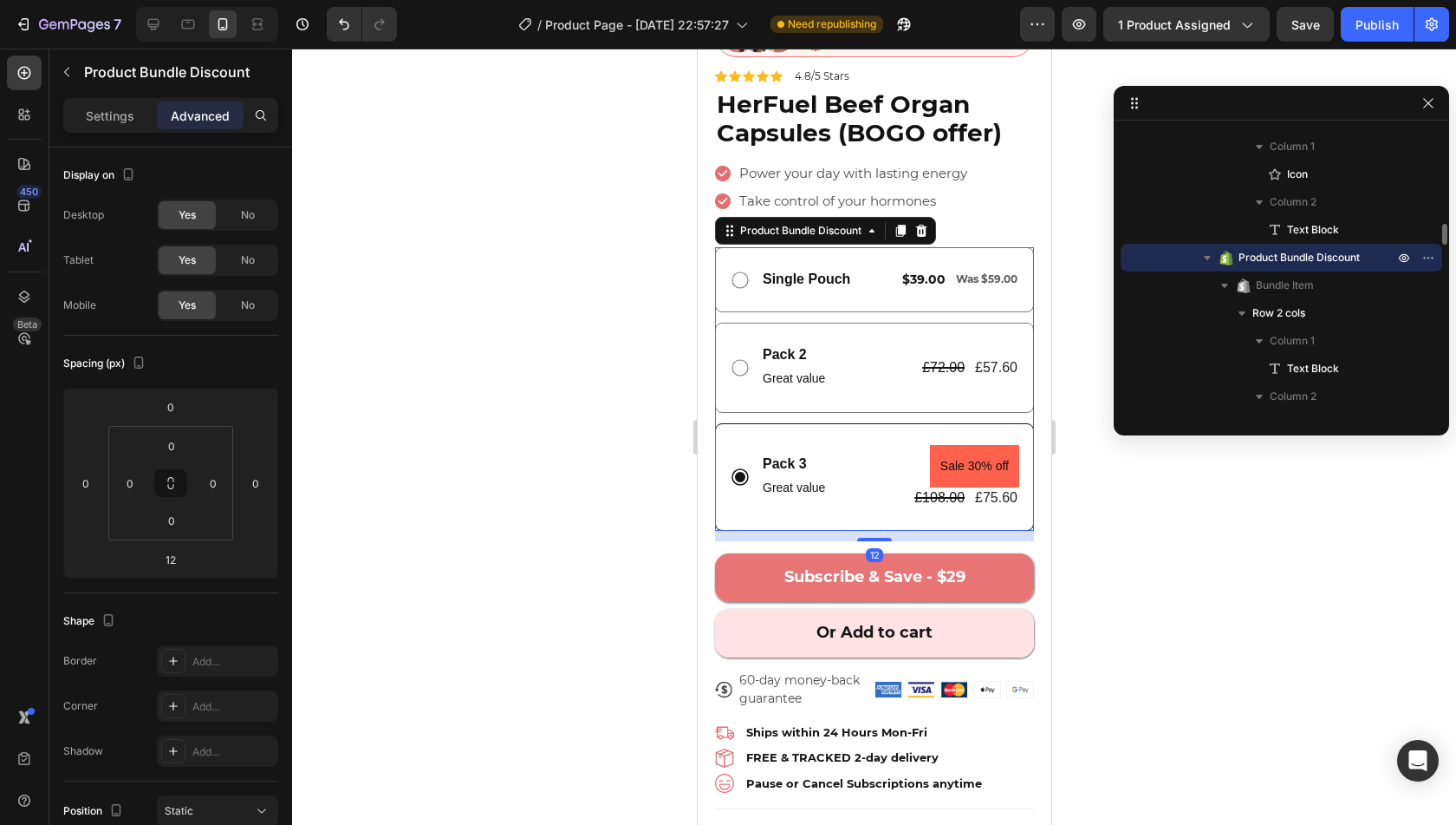
click at [856, 537] on div at bounding box center [874, 539] width 34 height 4
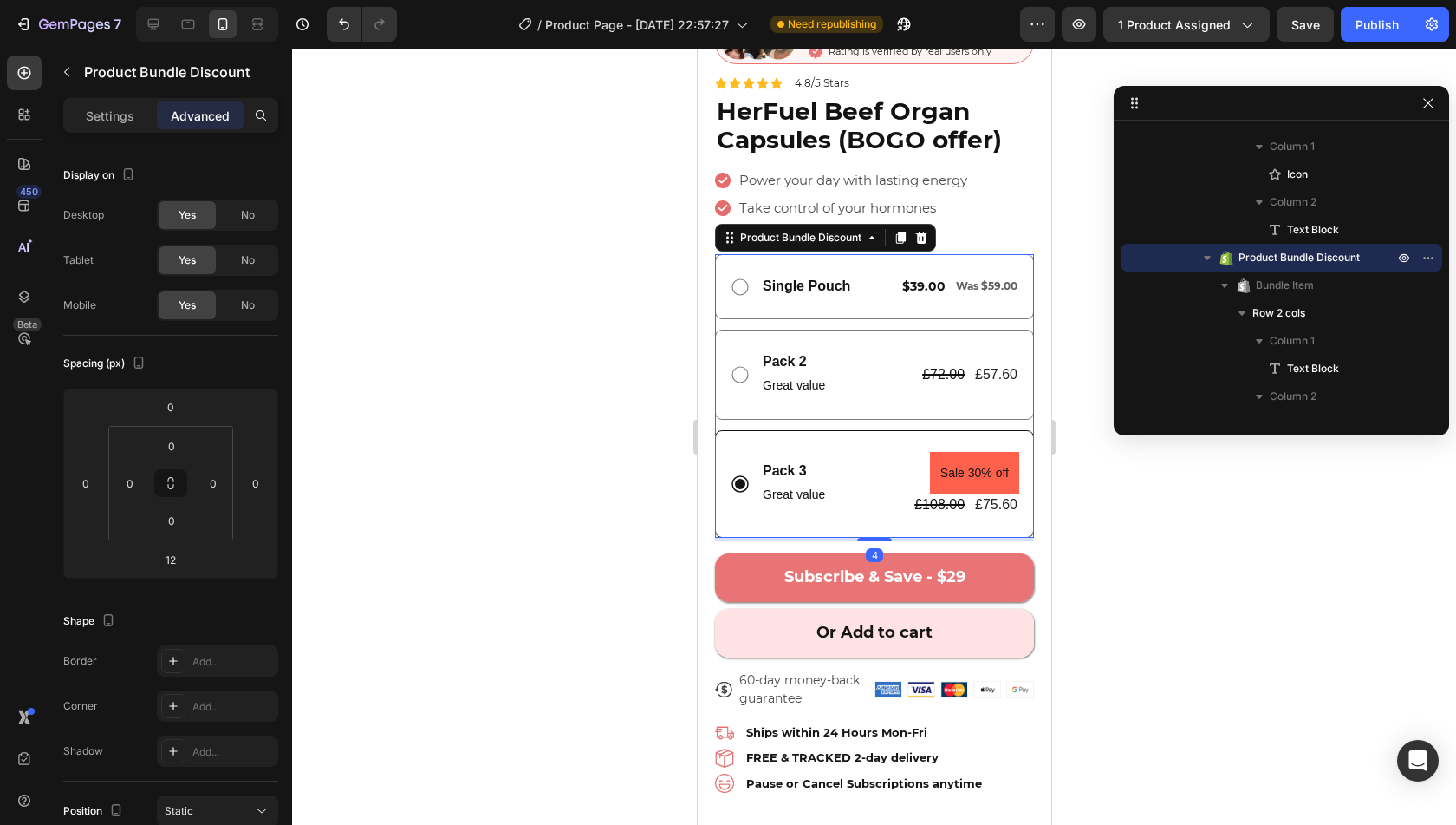
scroll to position [460, 0]
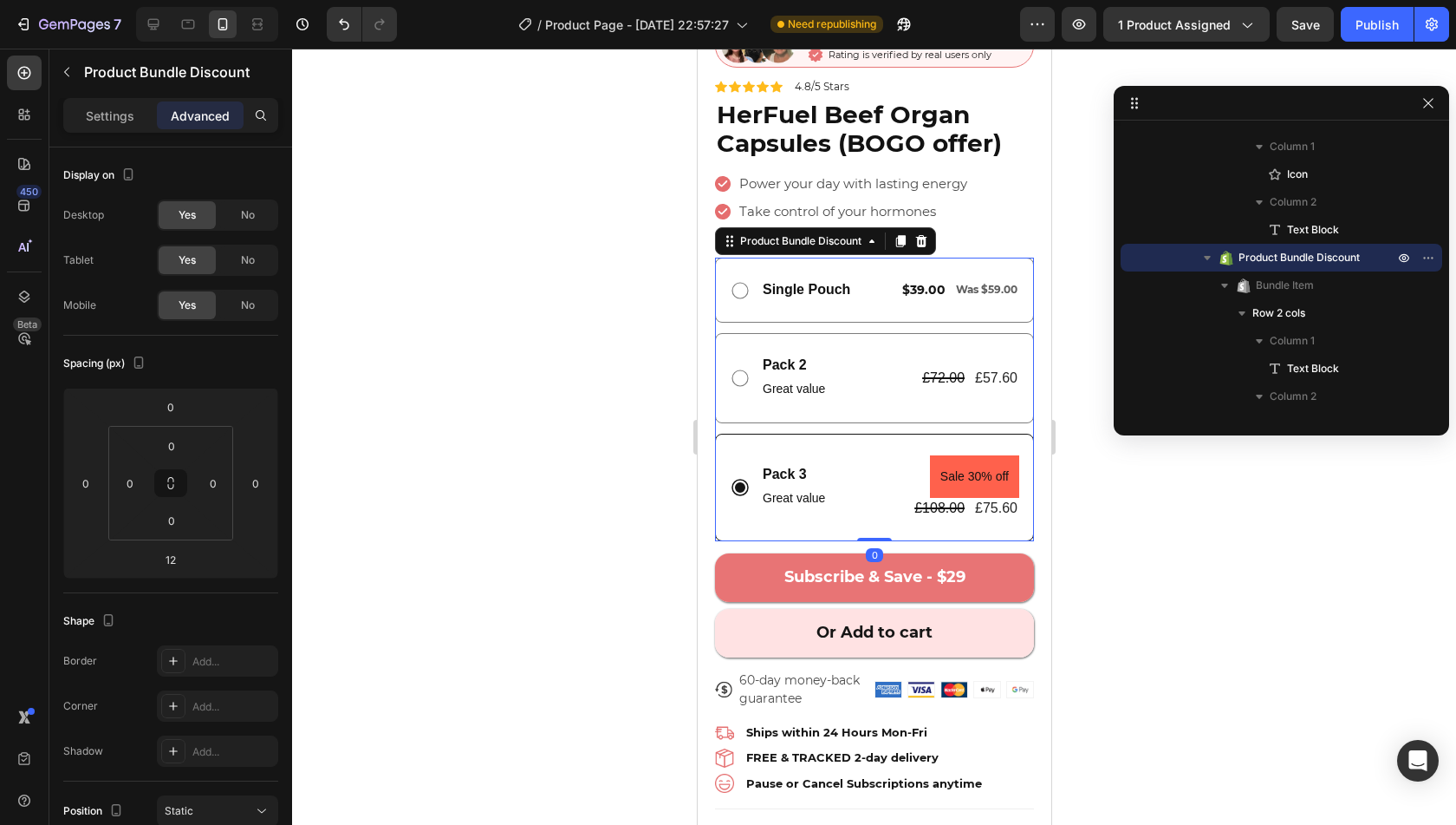
drag, startPoint x: 851, startPoint y: 523, endPoint x: 853, endPoint y: 464, distance: 59.0
click at [853, 464] on div "Single Pouch Text Block $39.00 Text Block Was $59.00 Text Block Row Row Pack 2 …" at bounding box center [874, 399] width 319 height 283
type input "0"
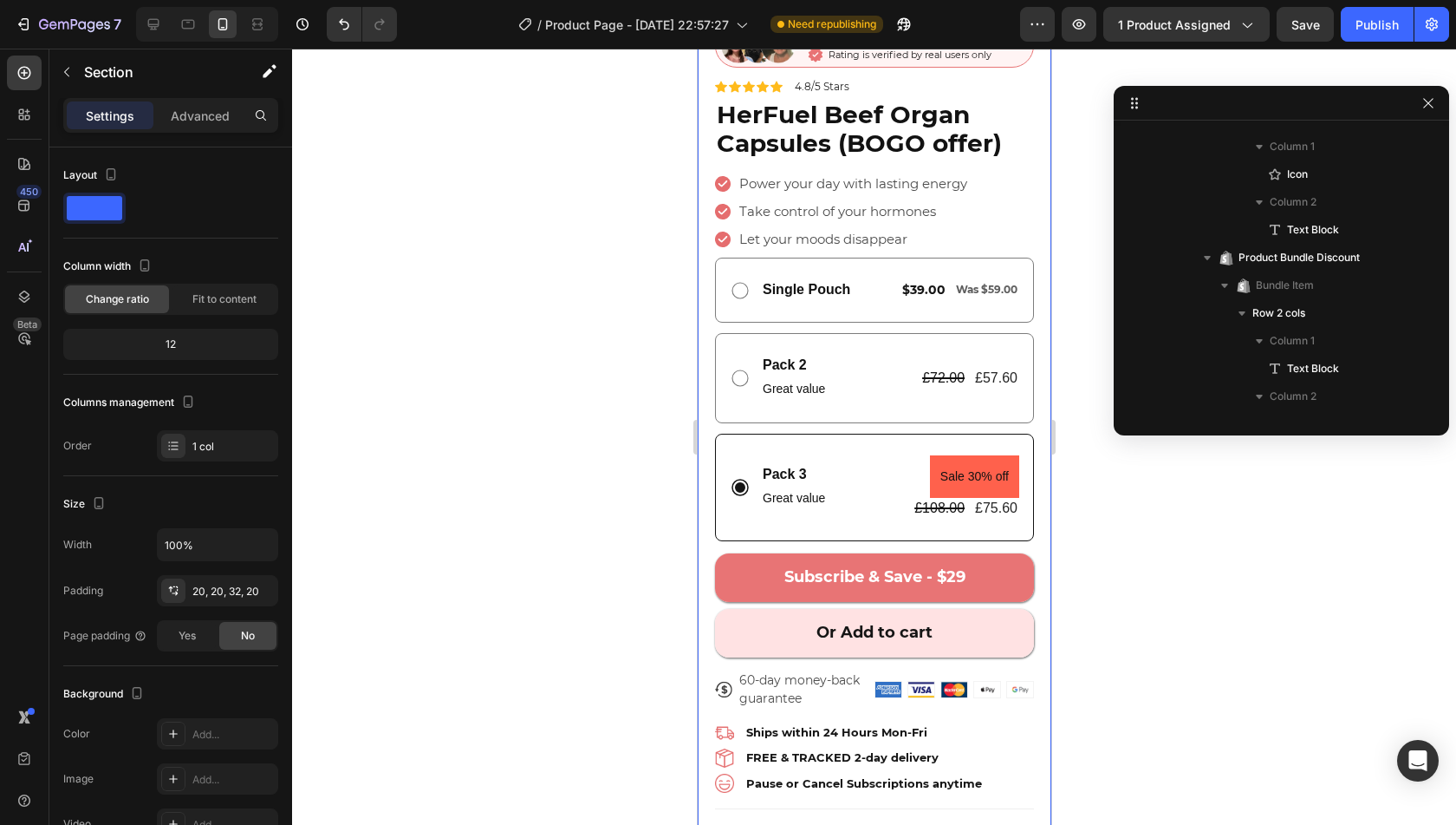
click at [811, 378] on p "Great value" at bounding box center [793, 389] width 63 height 22
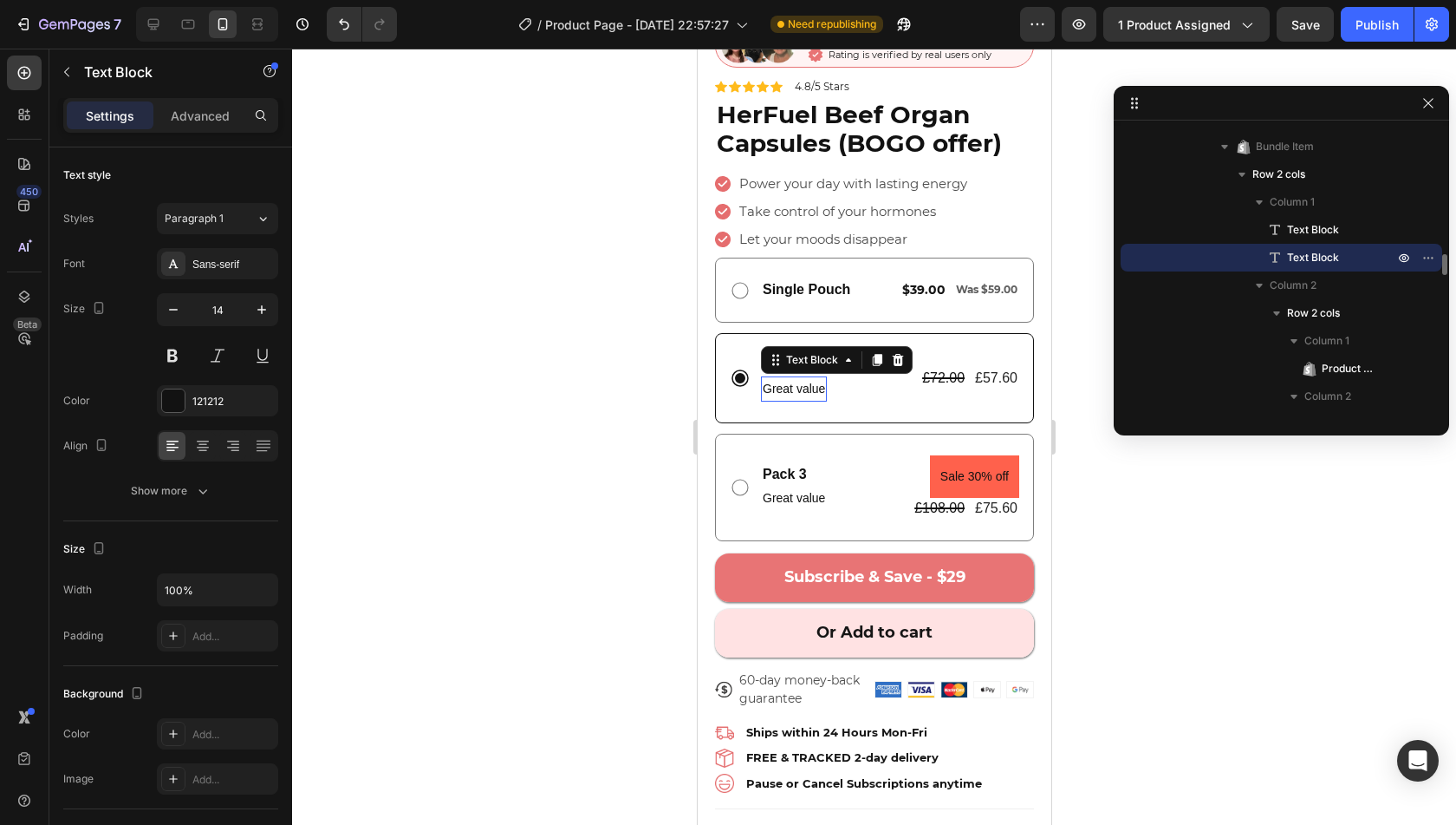
scroll to position [386, 0]
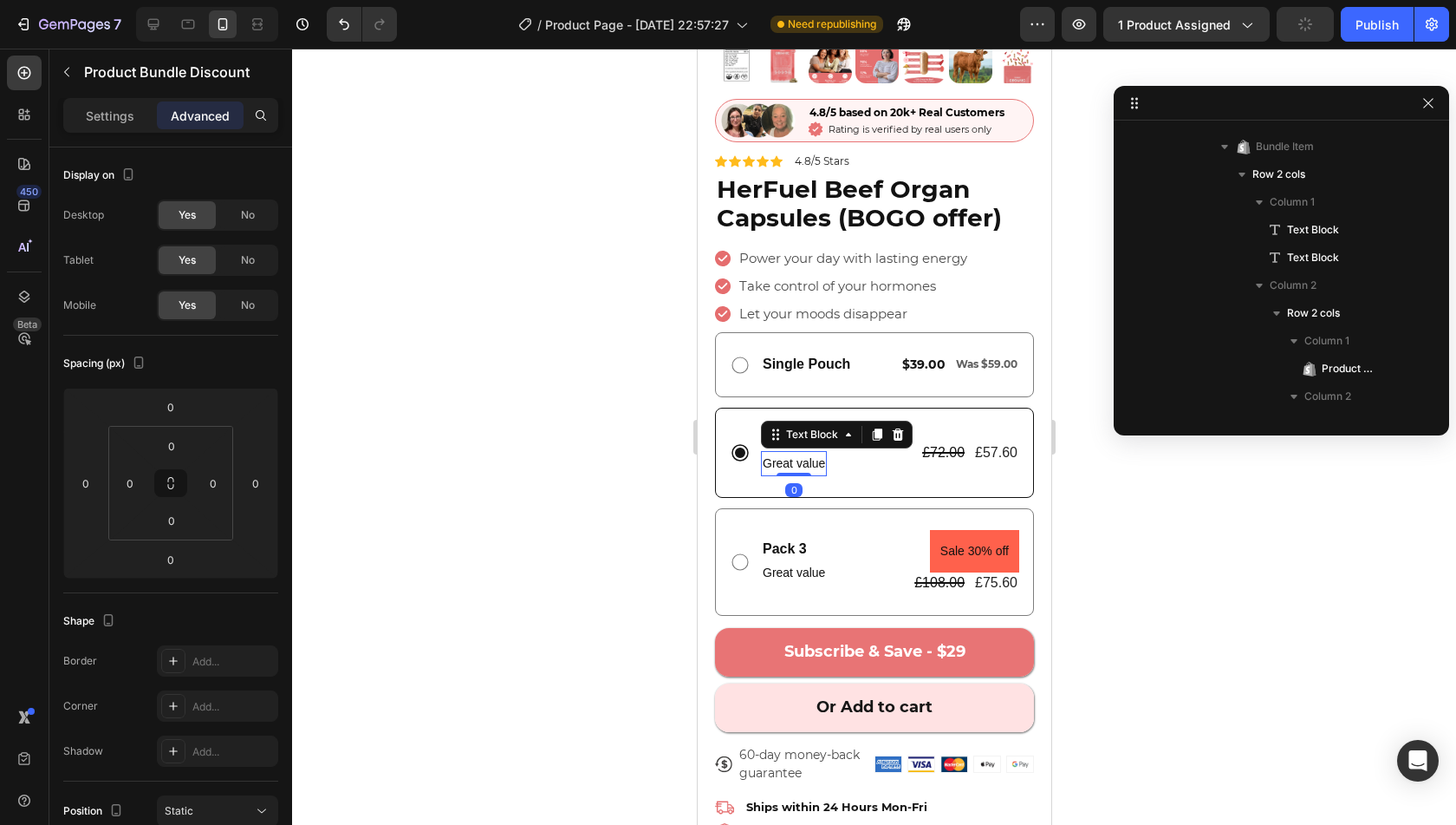
click at [811, 374] on div "Single Pouch Text Block $39.00 Text Block Was $59.00 Text Block Row Row" at bounding box center [874, 365] width 319 height 65
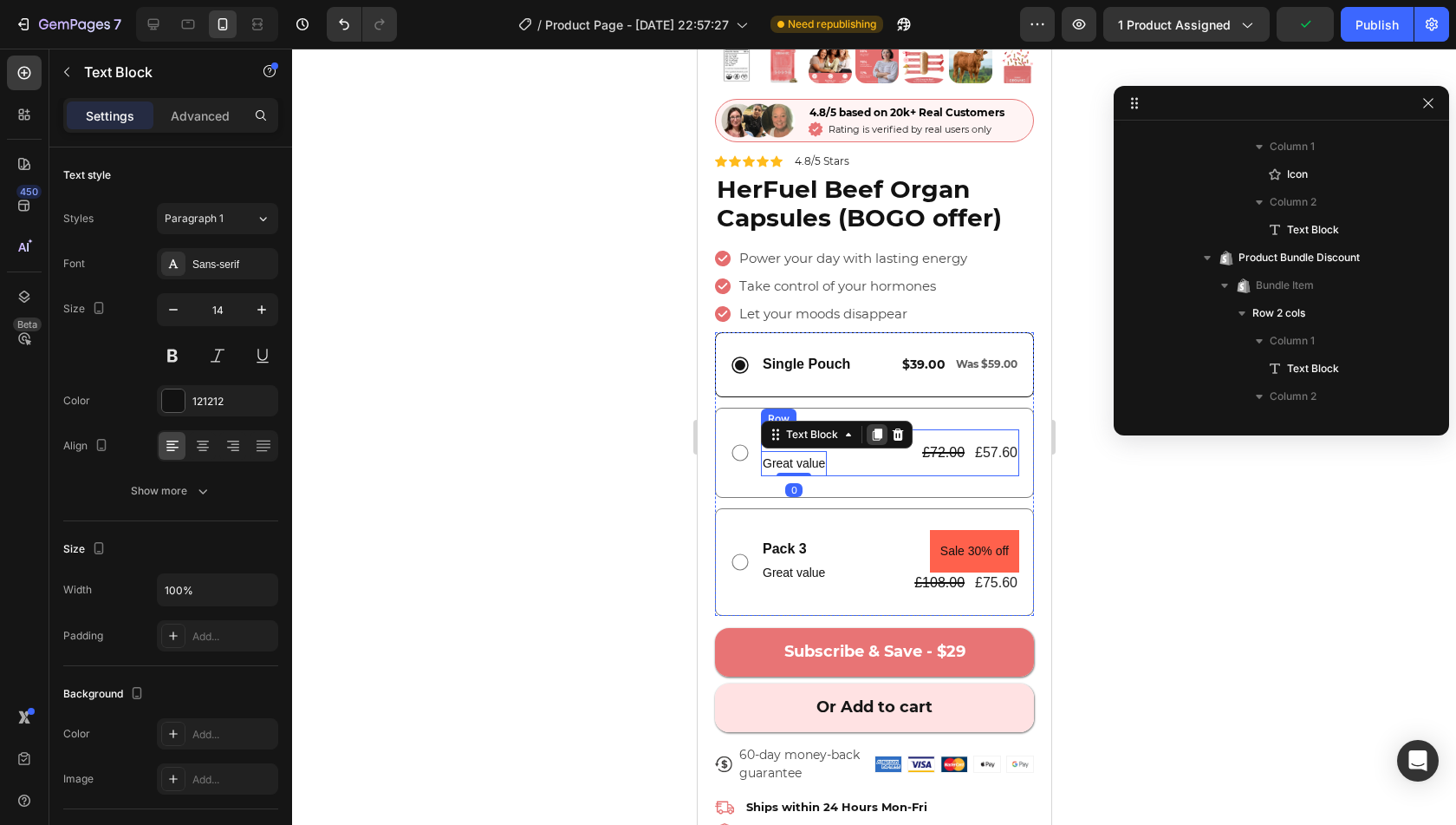
scroll to position [1743, 0]
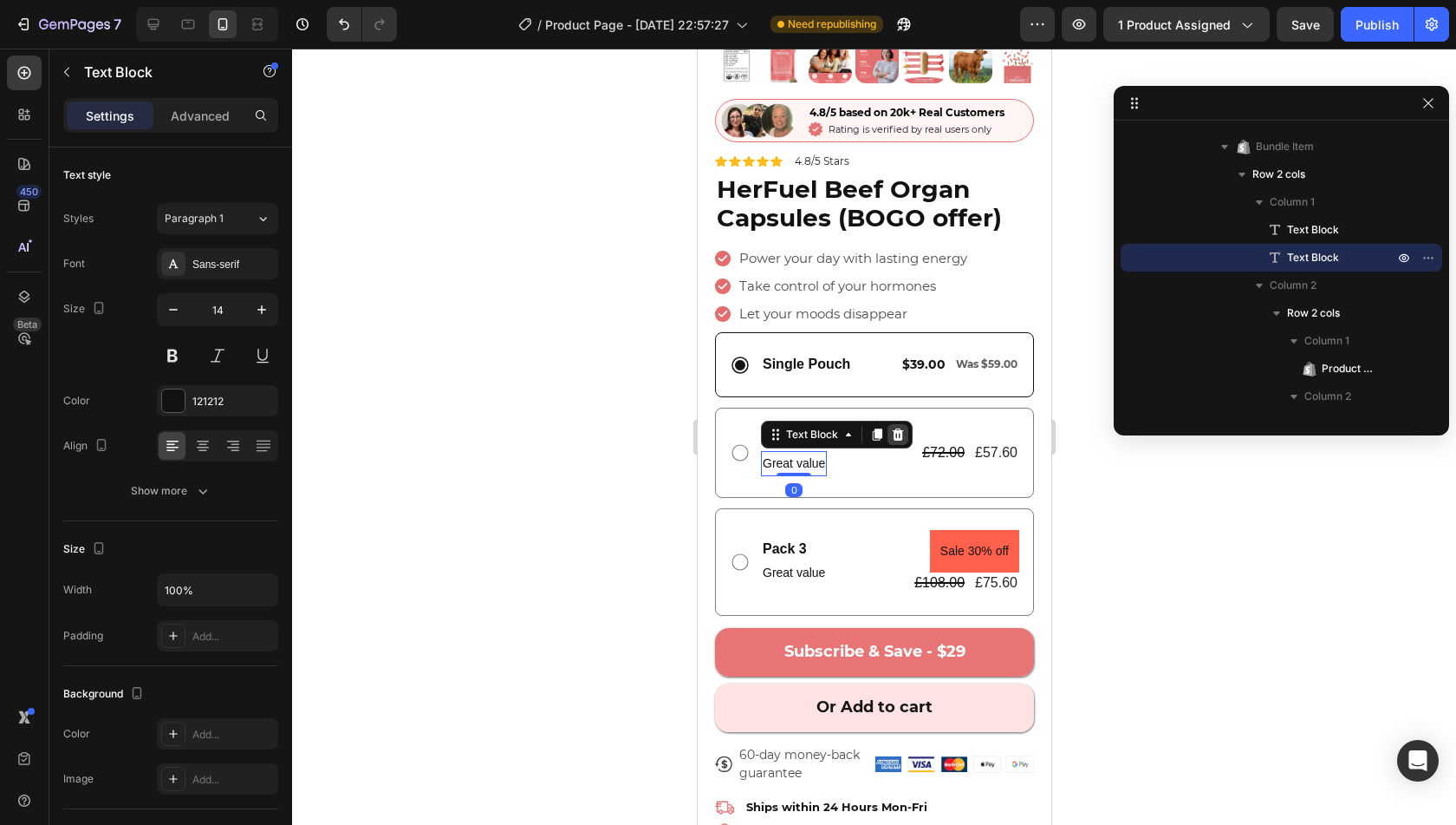
click at [893, 428] on icon at bounding box center [897, 434] width 11 height 12
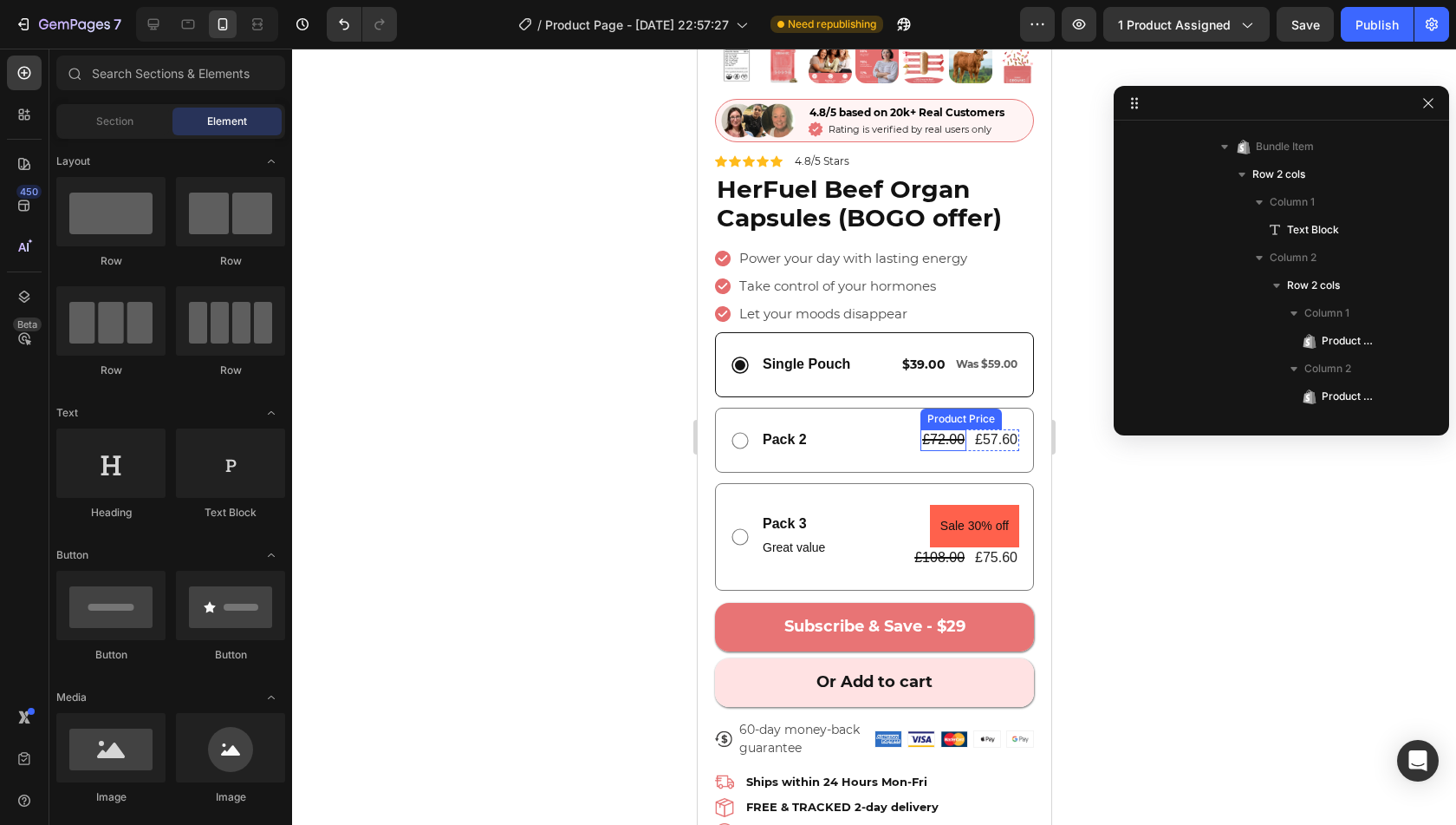
click at [943, 429] on div "£72.00" at bounding box center [943, 440] width 46 height 22
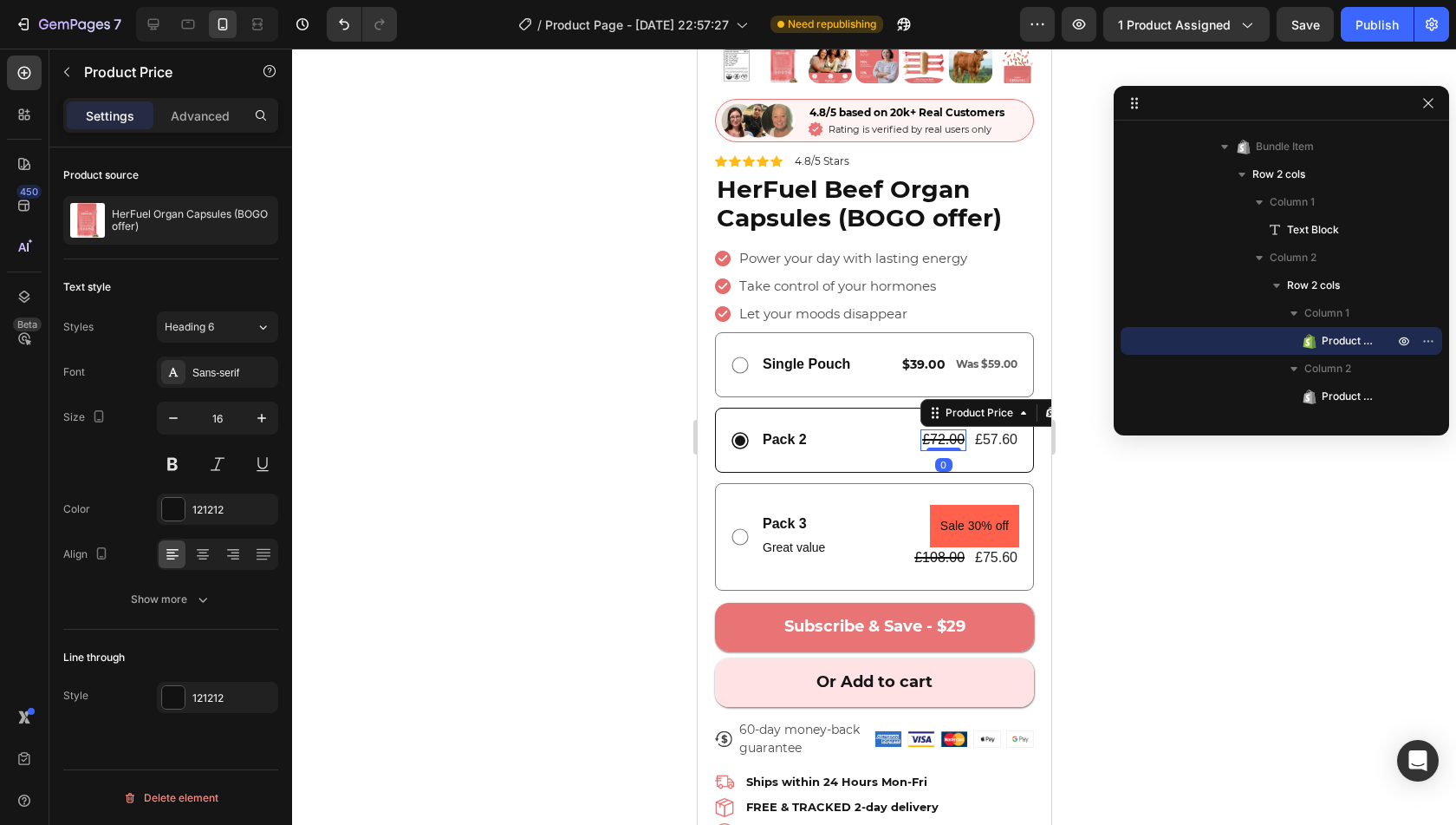
click at [943, 429] on div "£72.00" at bounding box center [943, 440] width 46 height 22
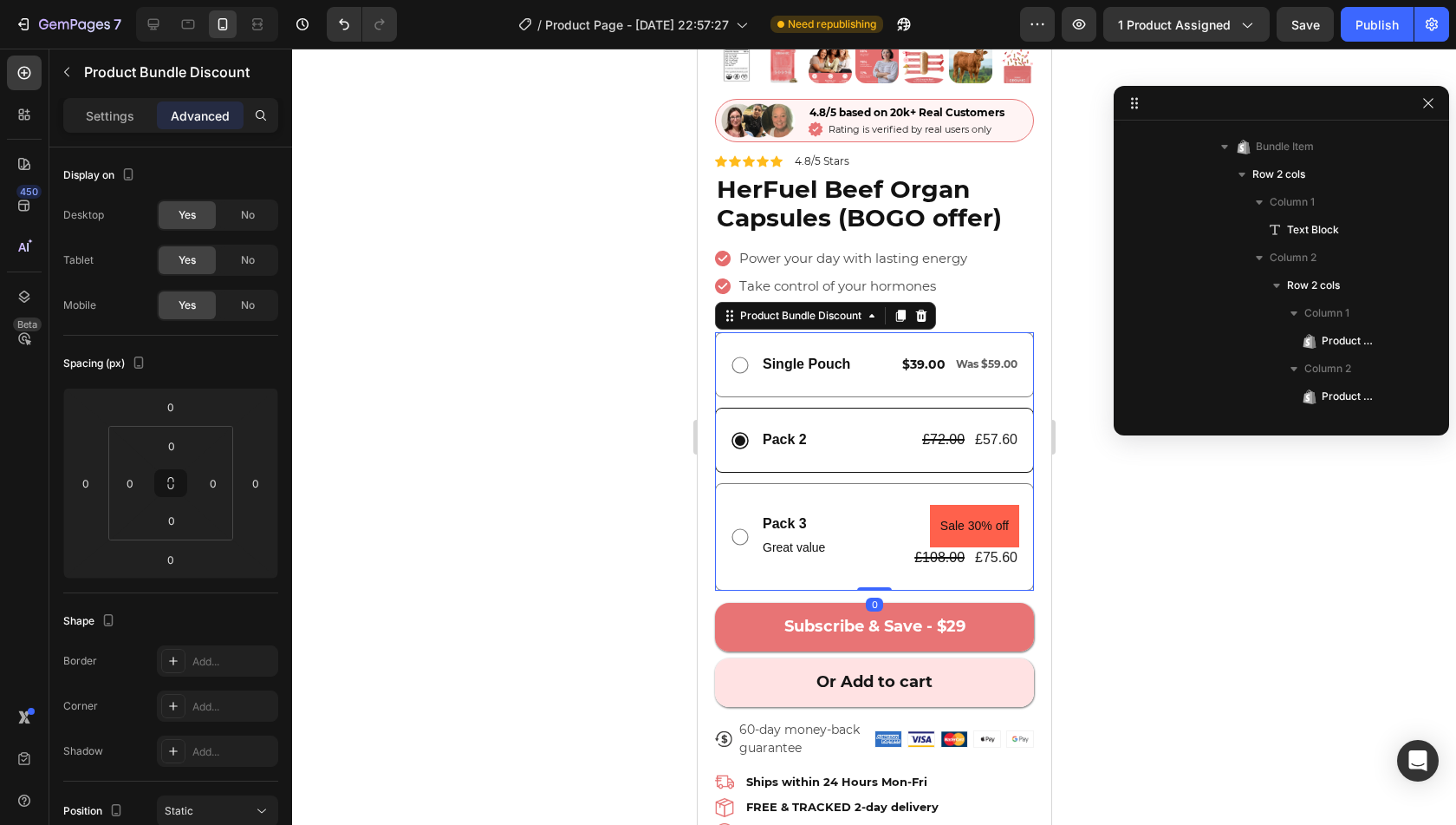
click at [887, 445] on div "Pack 2 Text Block £72.00 Product Price Product Price £57.60 Product Price Produ…" at bounding box center [874, 440] width 319 height 65
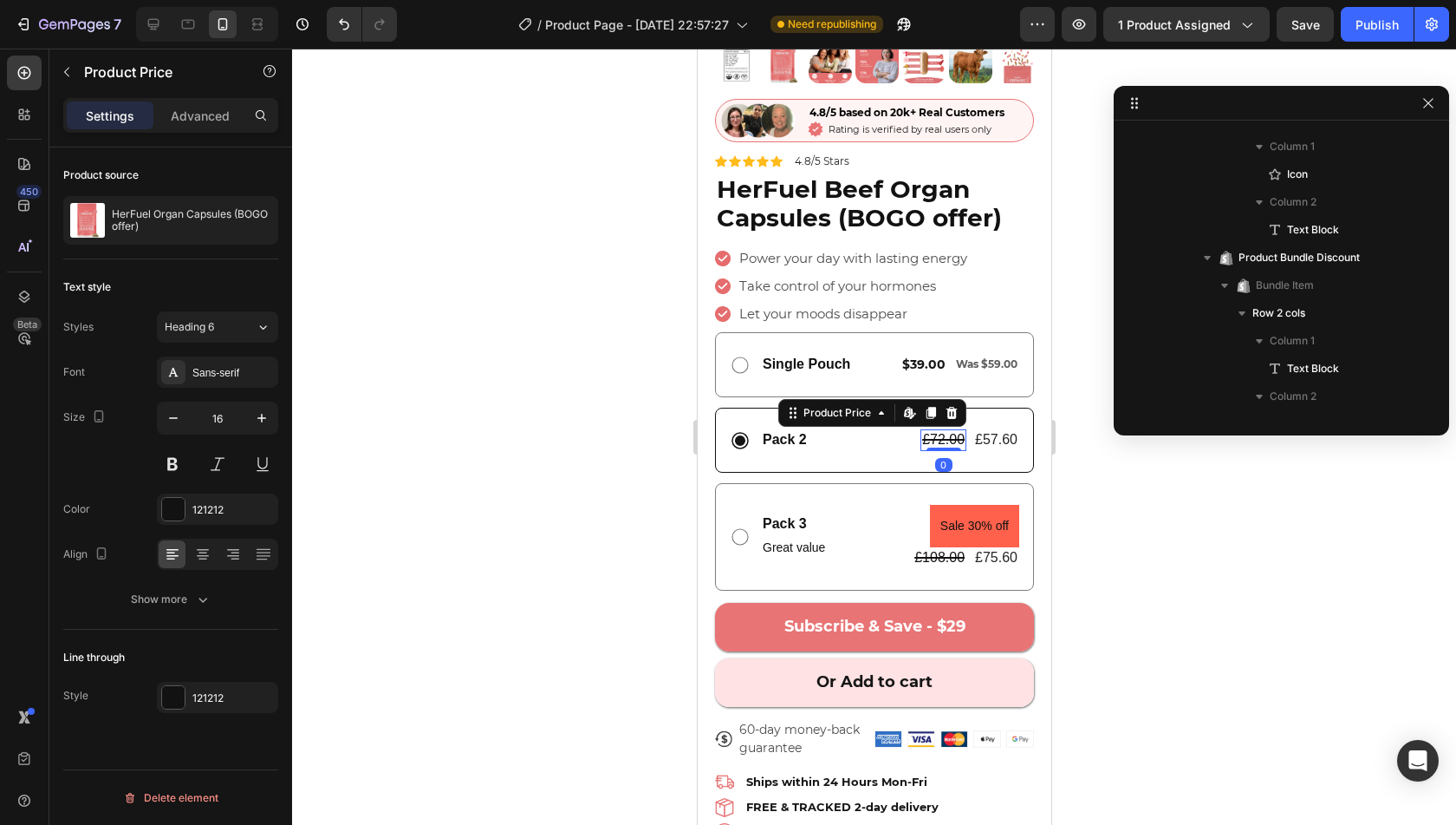
scroll to position [1826, 0]
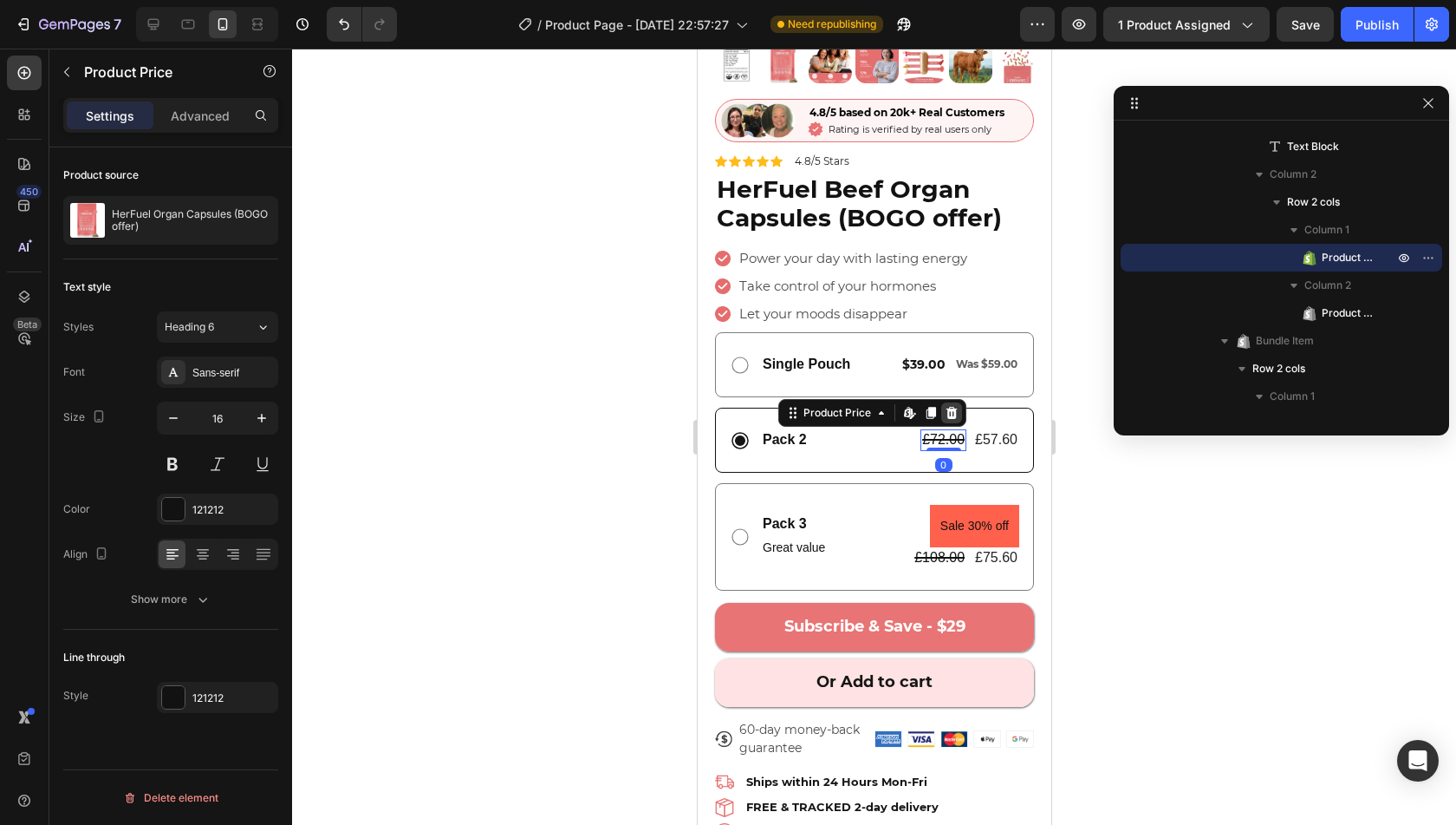
click at [945, 407] on icon at bounding box center [951, 412] width 11 height 12
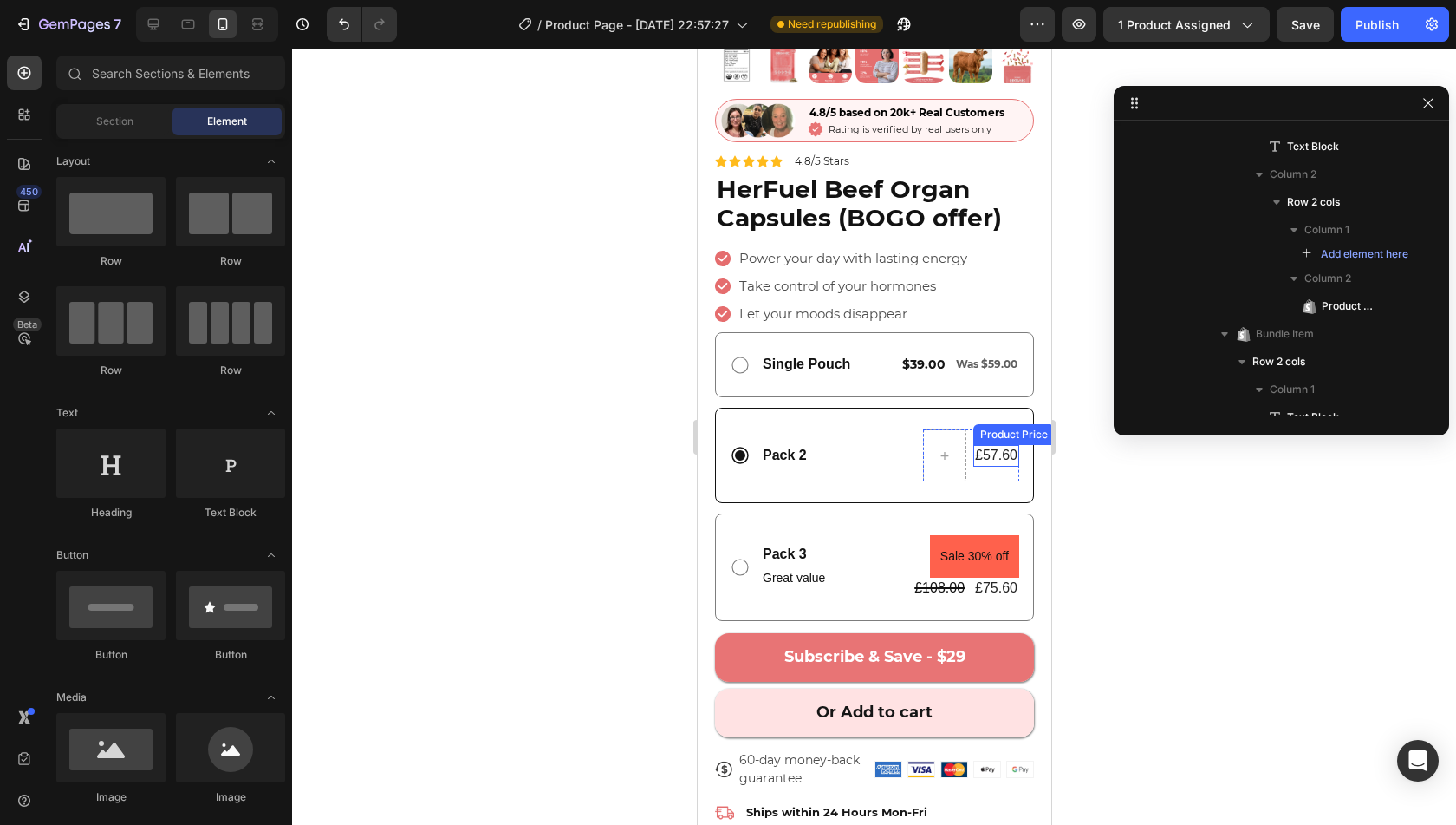
click at [972, 445] on div "£57.60" at bounding box center [995, 456] width 46 height 22
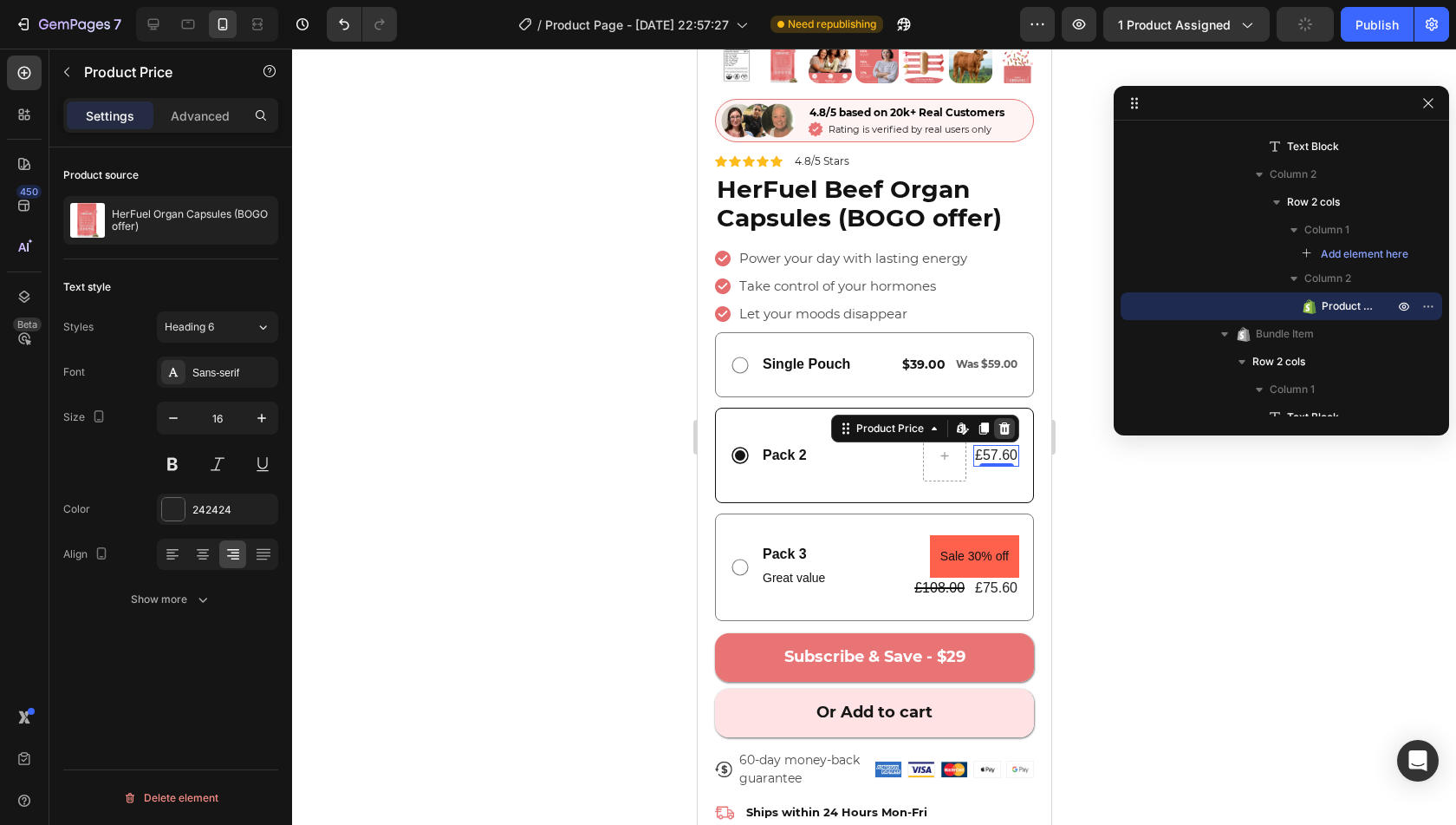
click at [999, 422] on icon at bounding box center [1004, 427] width 11 height 12
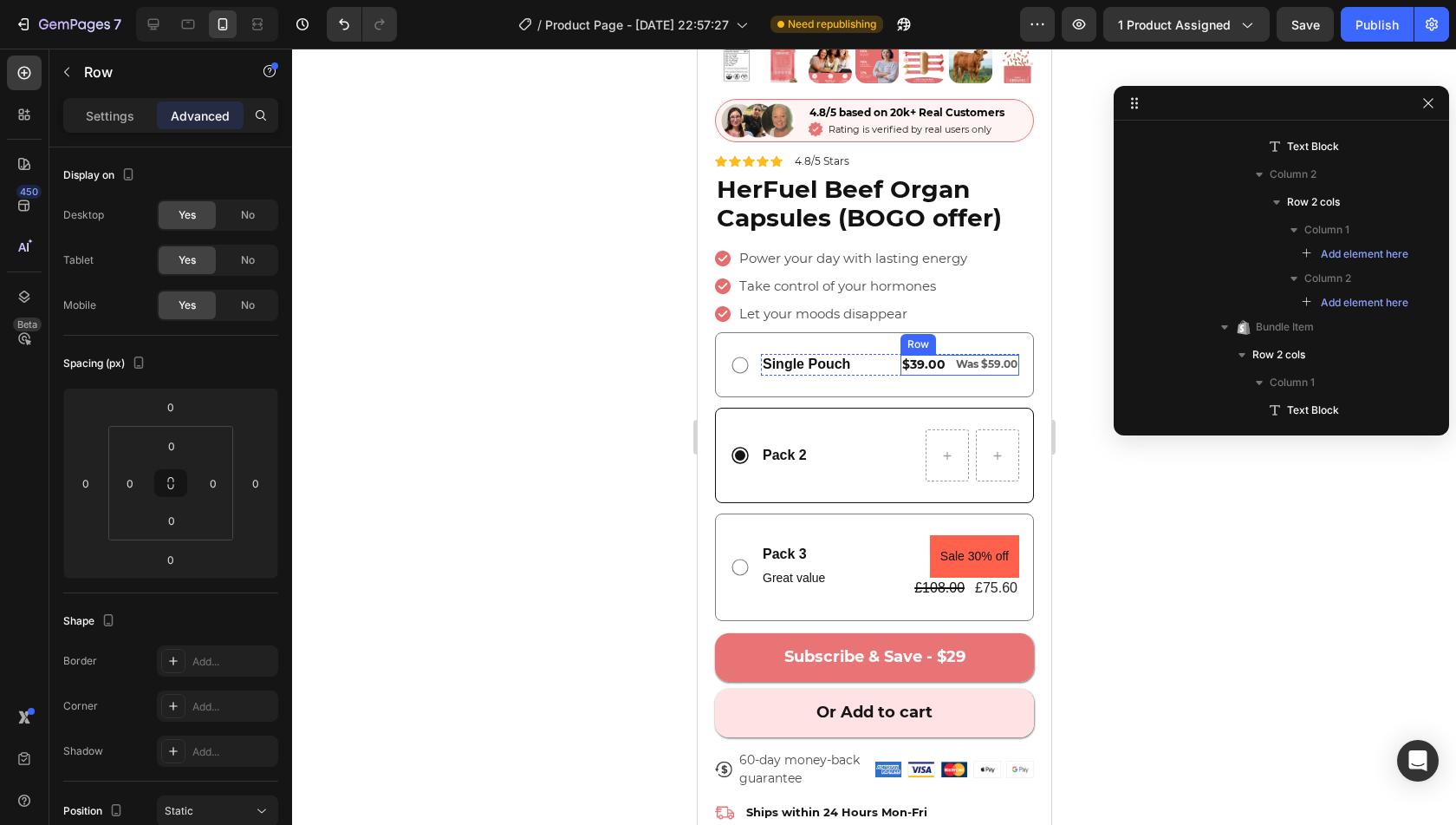
click at [935, 355] on div "$39.00 Text Block Was $59.00 Text Block Row" at bounding box center [959, 365] width 119 height 21
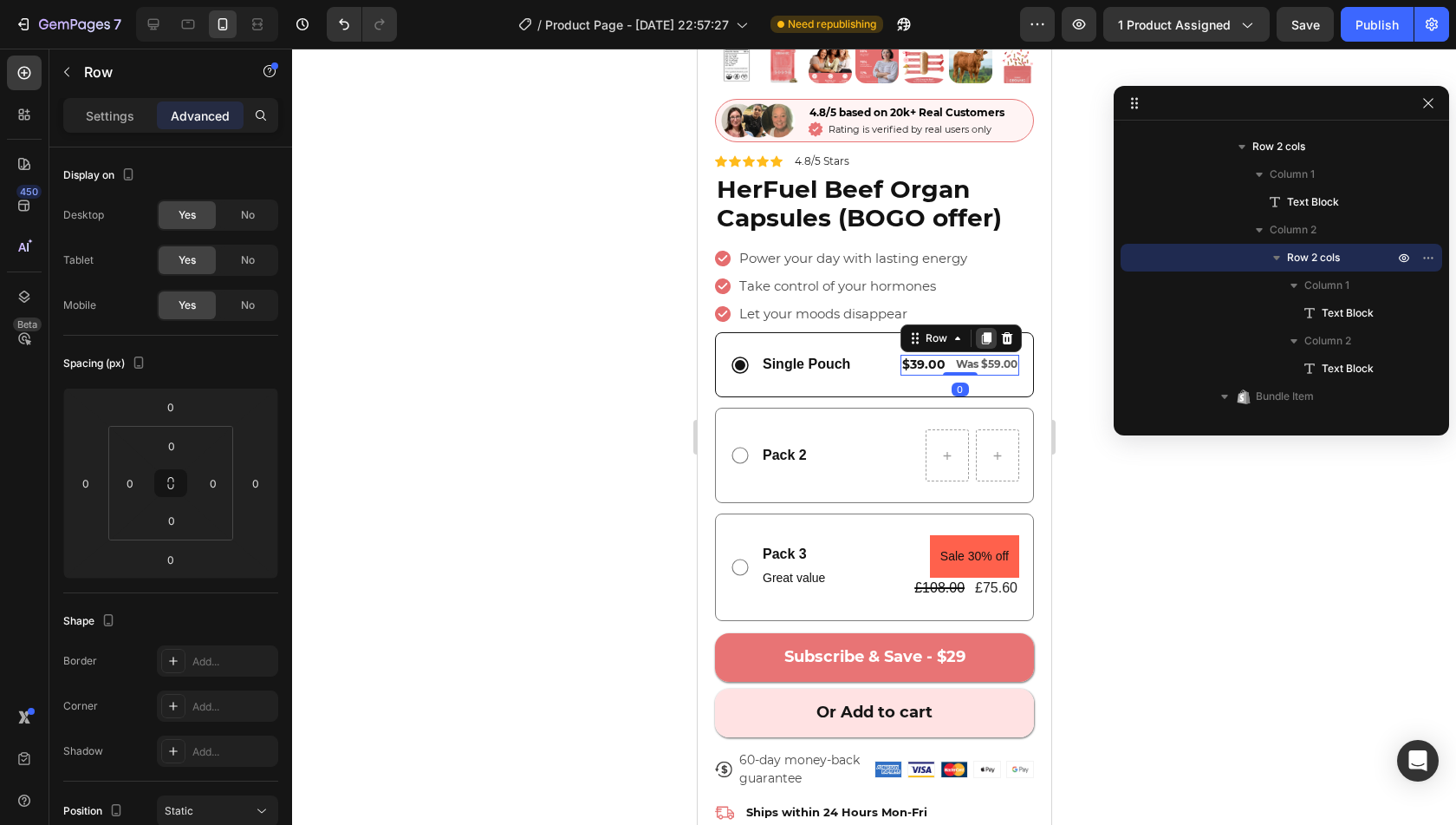
click at [982, 332] on icon at bounding box center [986, 338] width 10 height 12
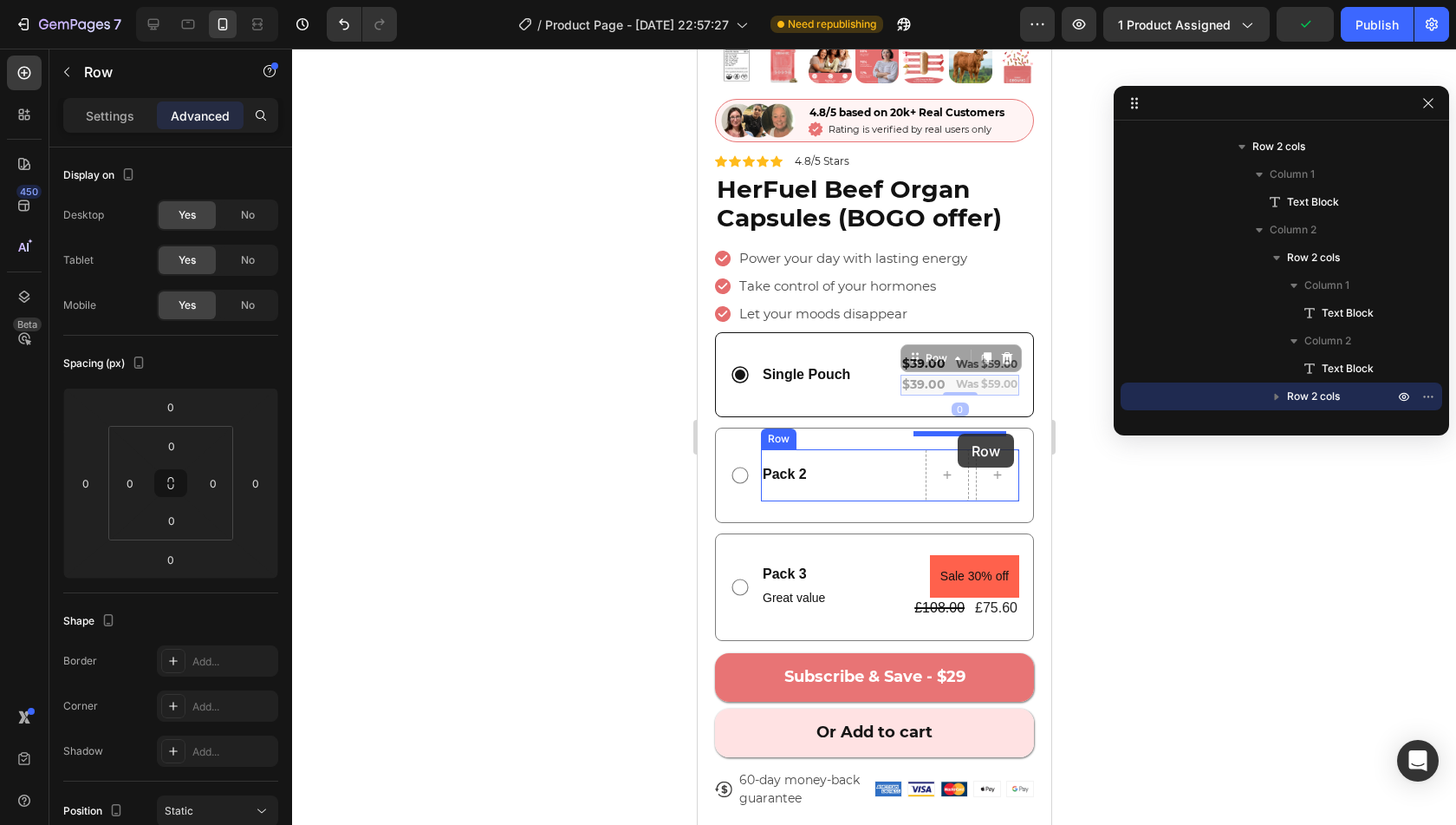
drag, startPoint x: 910, startPoint y: 342, endPoint x: 957, endPoint y: 434, distance: 103.3
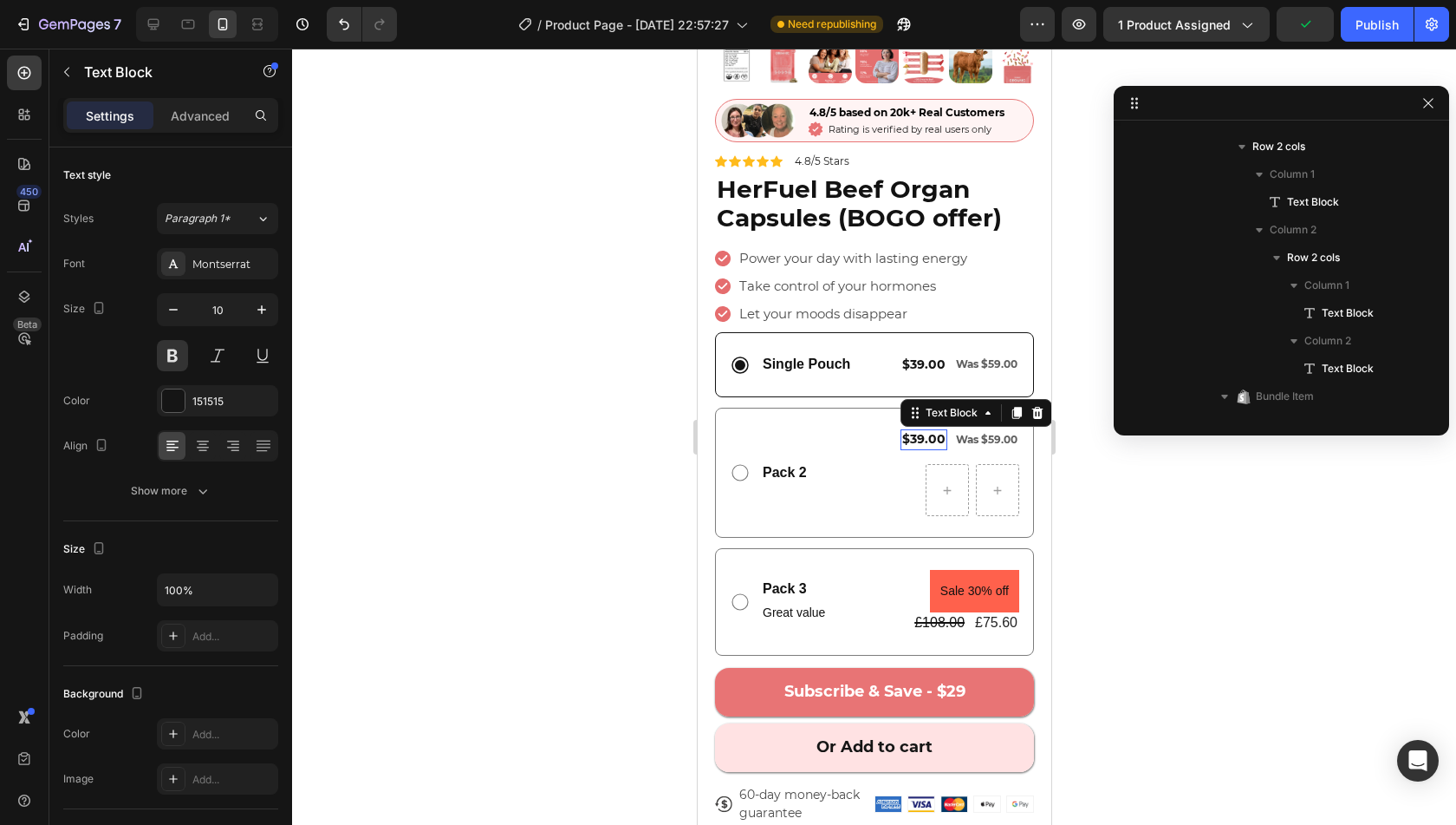
click at [914, 431] on span "$39.00" at bounding box center [923, 438] width 44 height 15
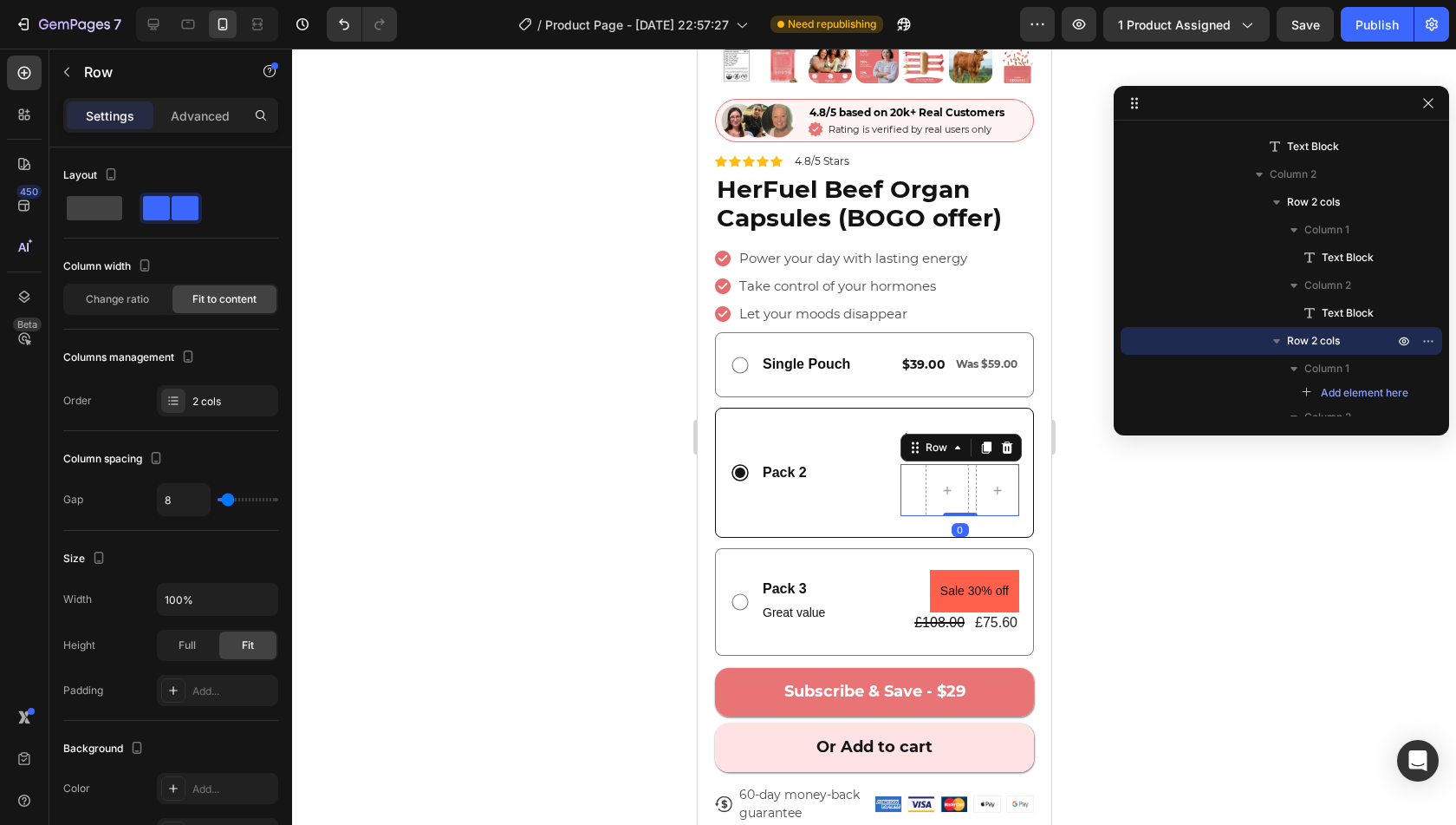
click at [957, 467] on div "Row 0" at bounding box center [959, 489] width 119 height 52
click at [996, 438] on div at bounding box center [1006, 447] width 21 height 21
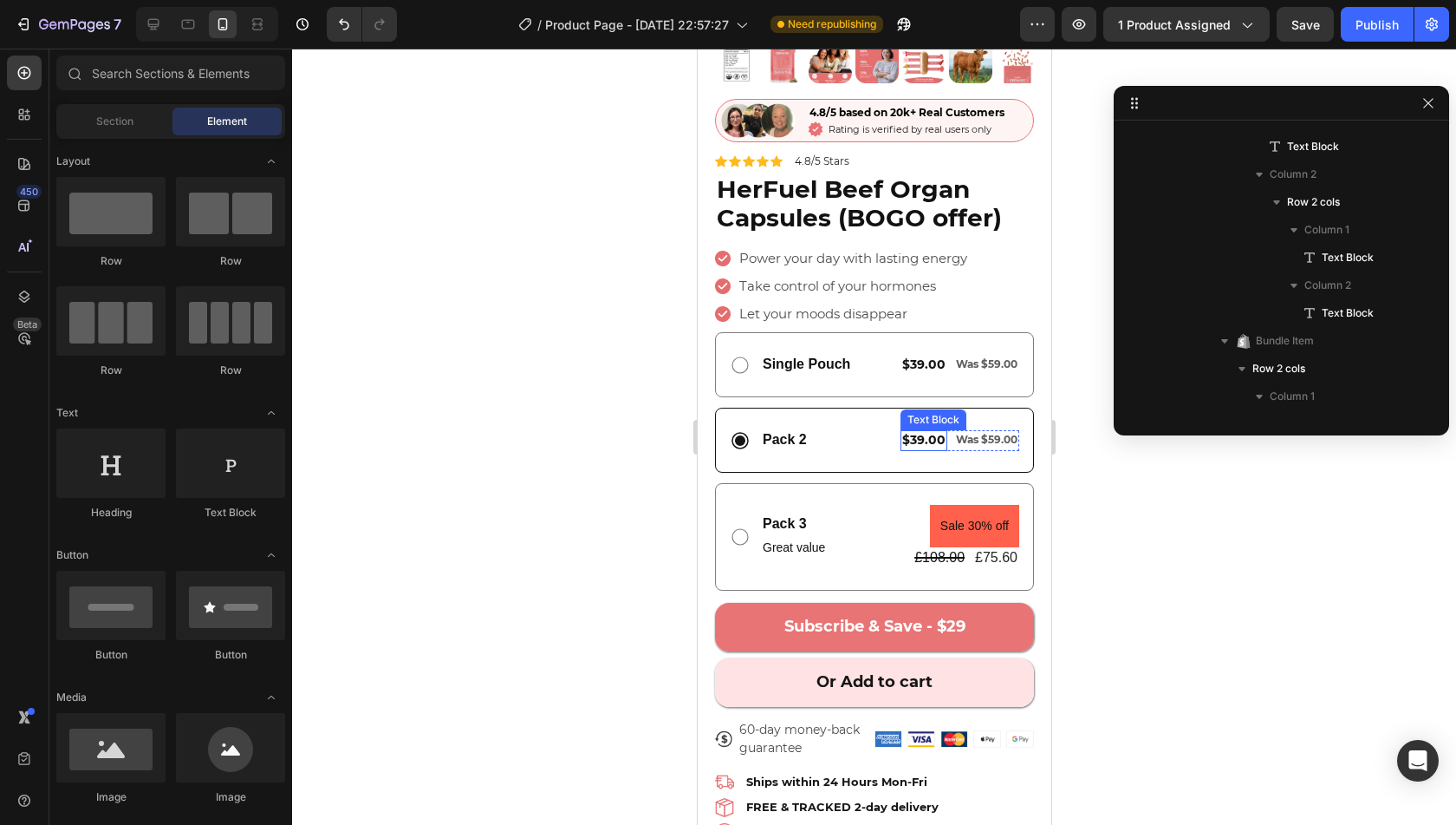
click at [907, 432] on span "$39.00" at bounding box center [923, 439] width 44 height 15
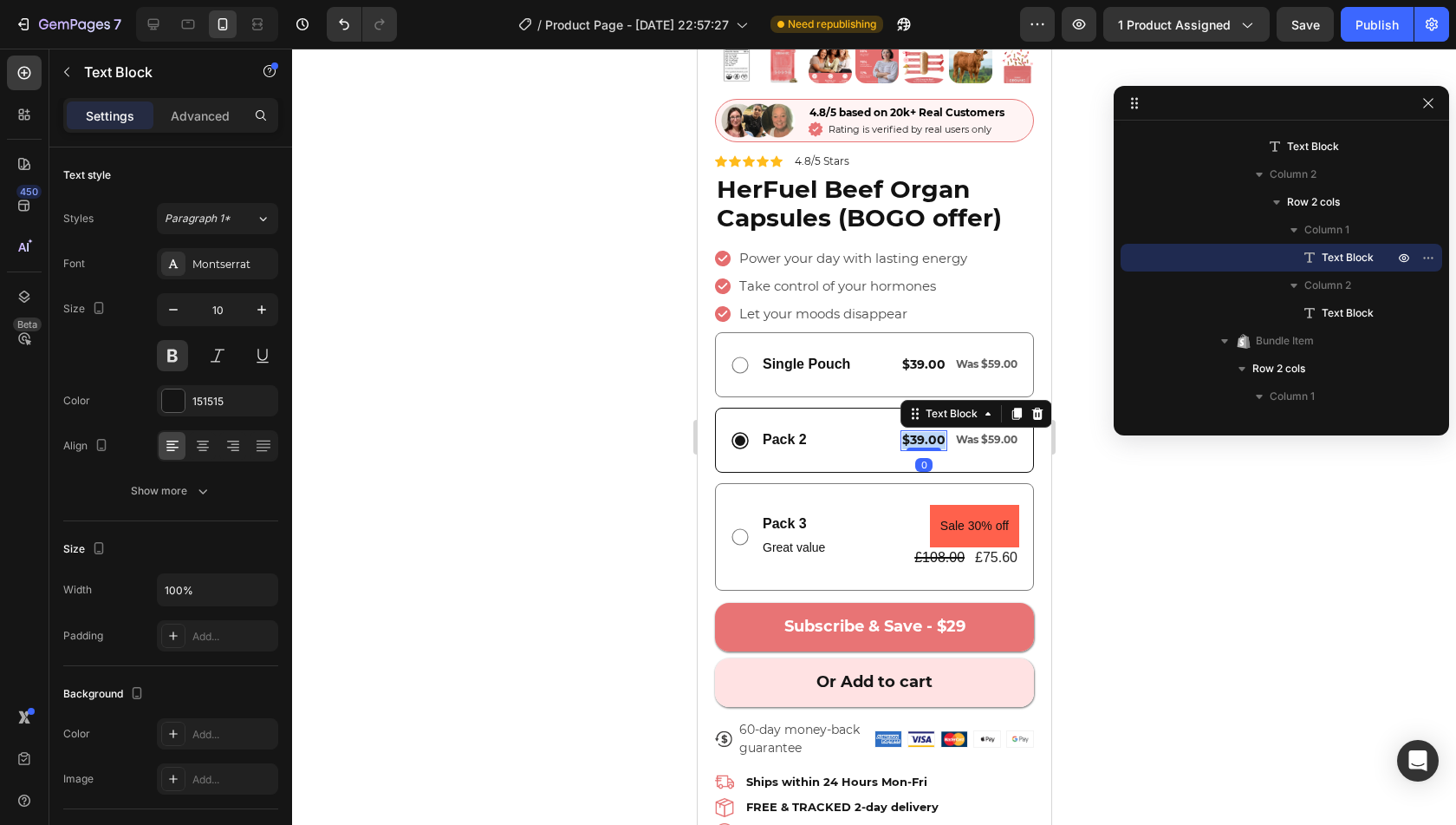
click at [907, 432] on span "$39.00" at bounding box center [923, 439] width 44 height 15
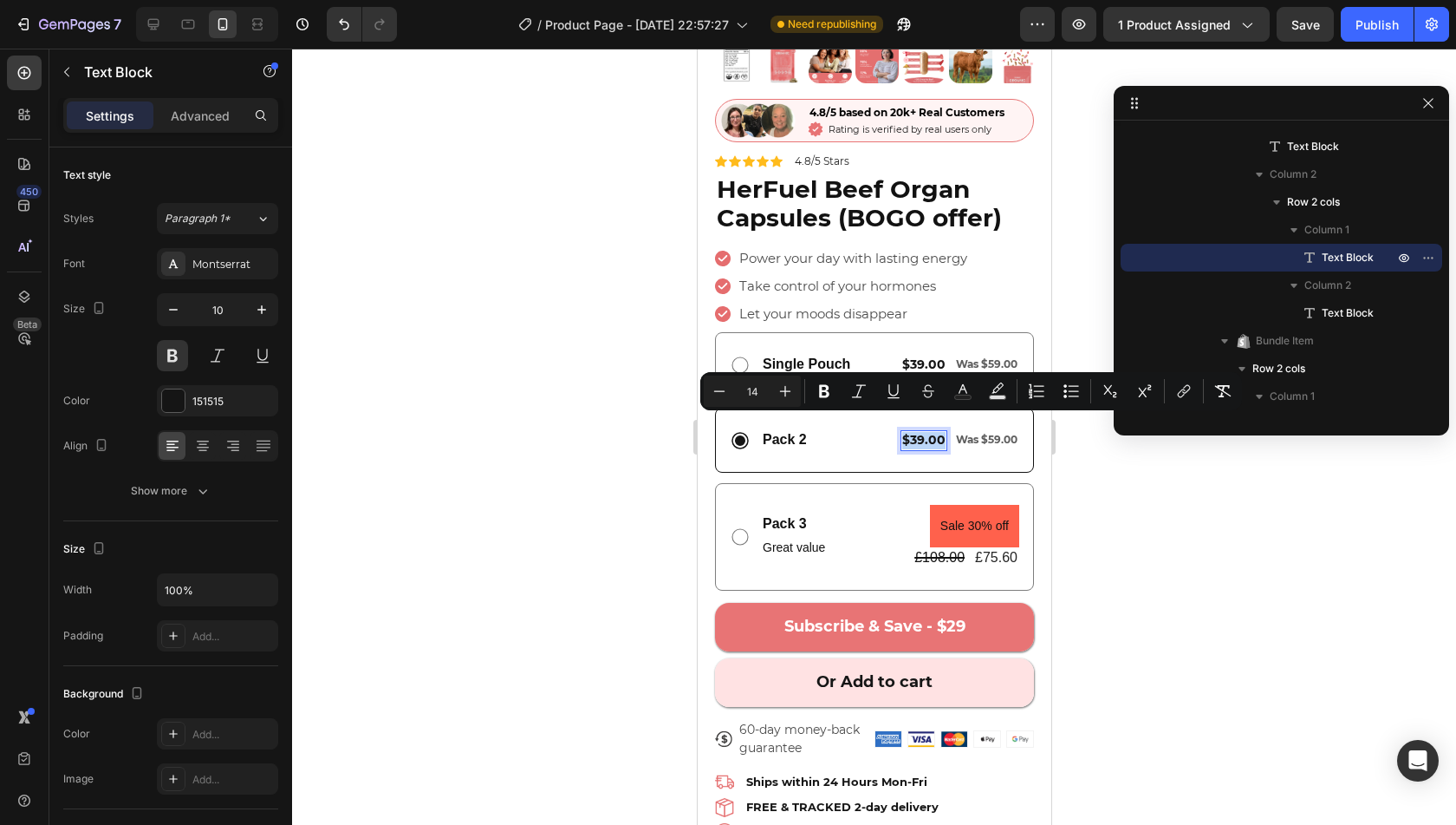
click at [907, 432] on span "$39.00" at bounding box center [923, 439] width 44 height 15
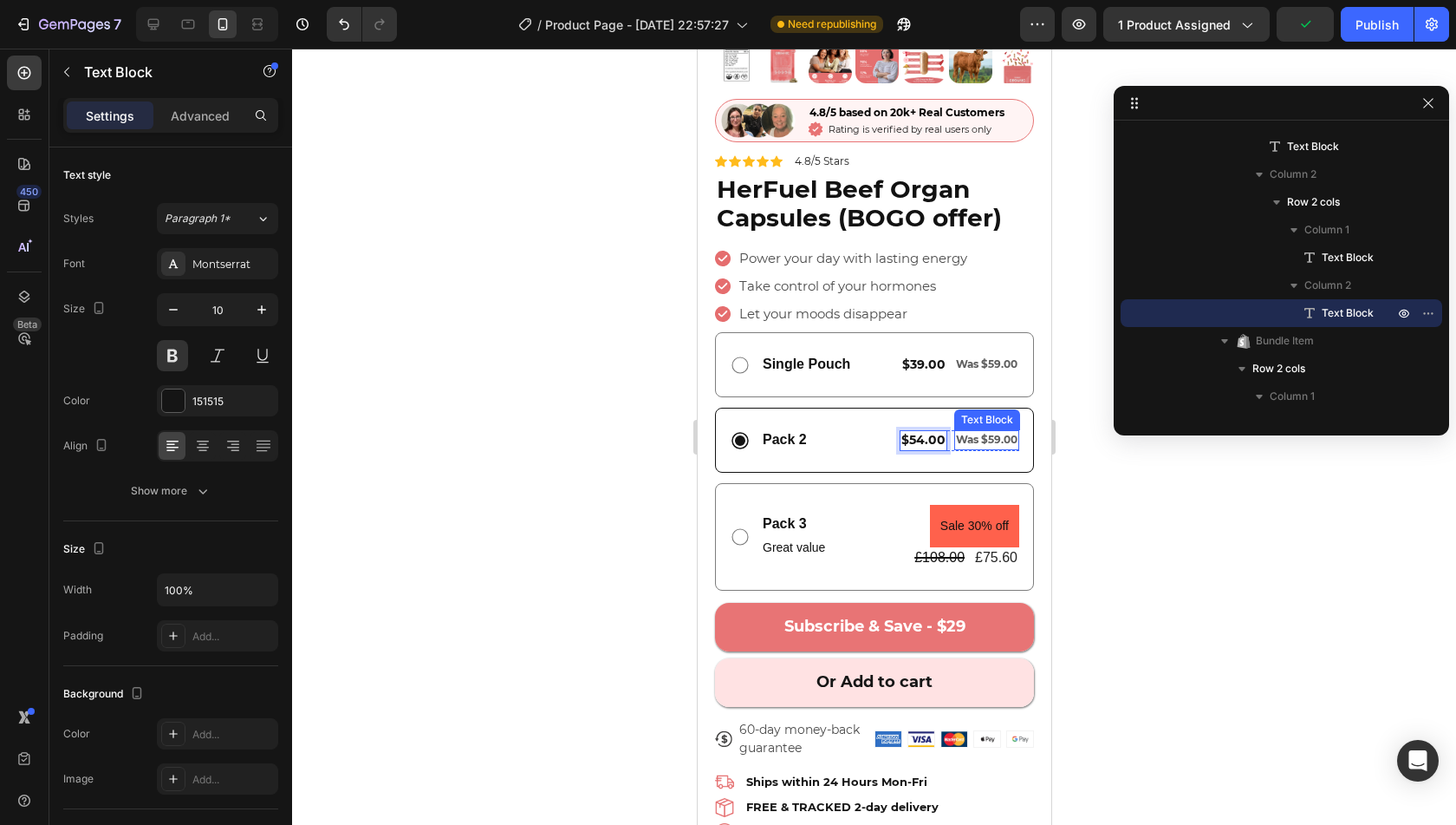
click at [972, 433] on span "Was $59.00" at bounding box center [986, 439] width 62 height 13
click at [987, 434] on span "Was $59.00" at bounding box center [986, 440] width 62 height 13
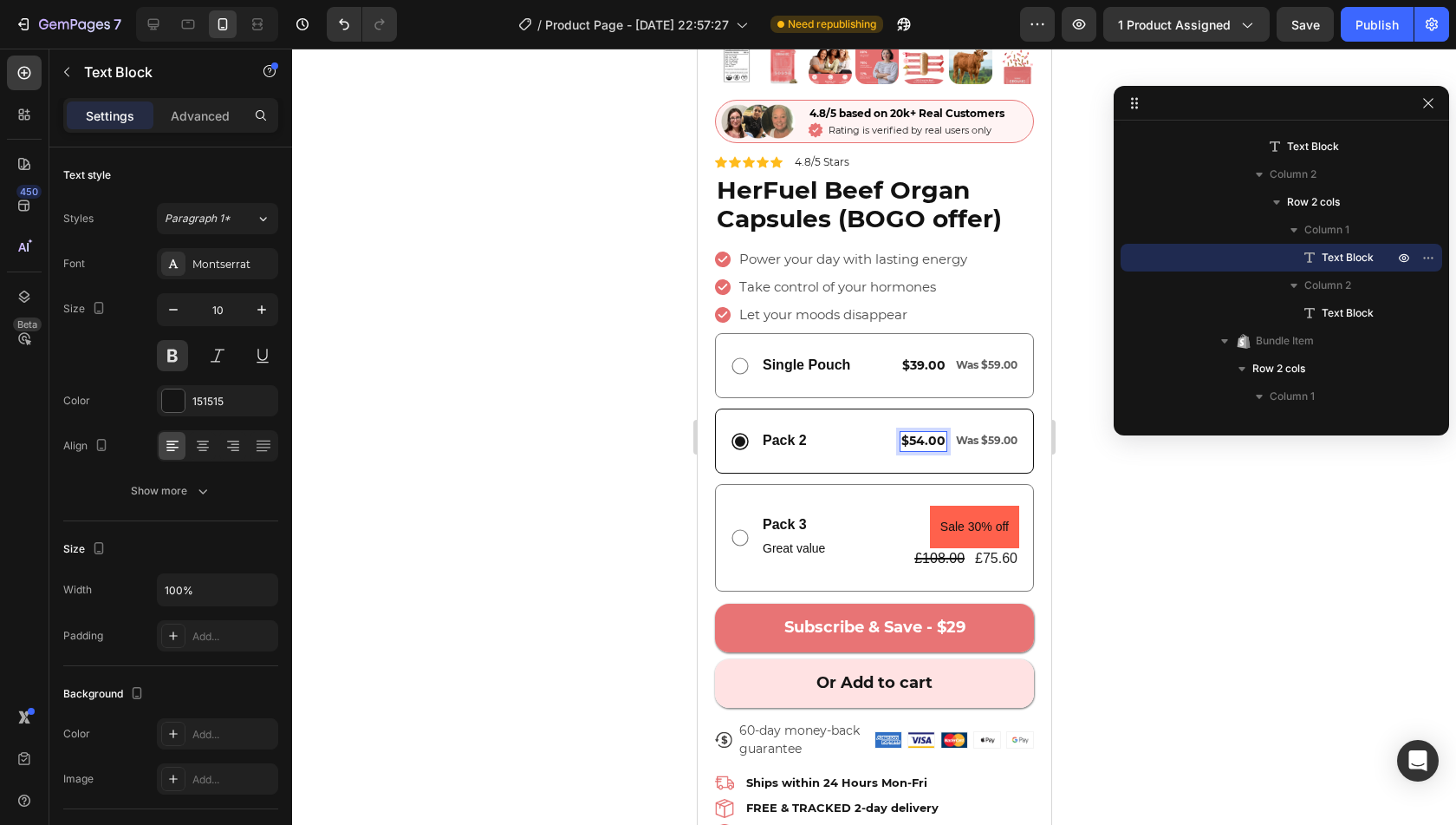
click at [911, 433] on span "$54.00" at bounding box center [923, 440] width 44 height 15
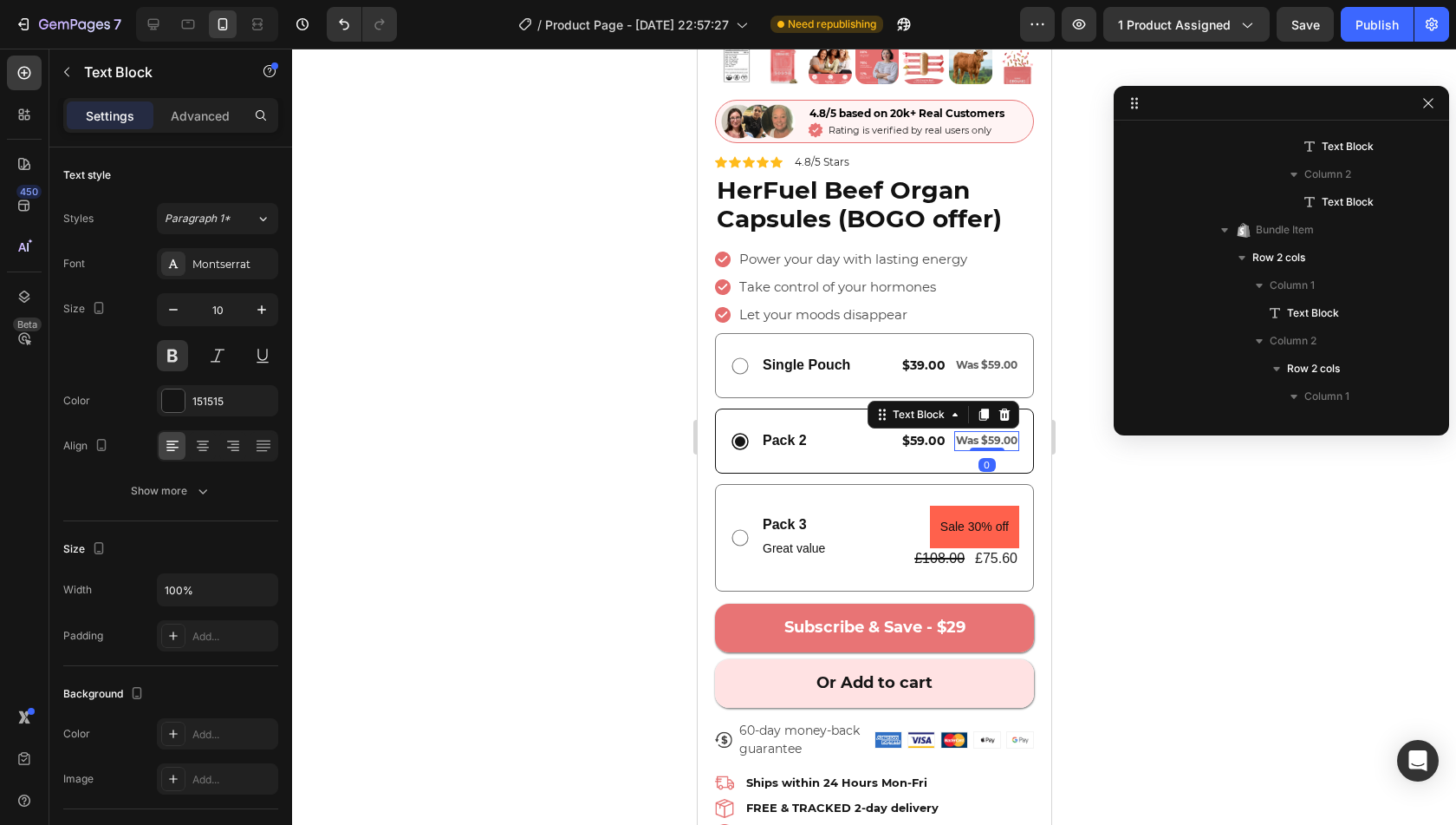
scroll to position [1881, 0]
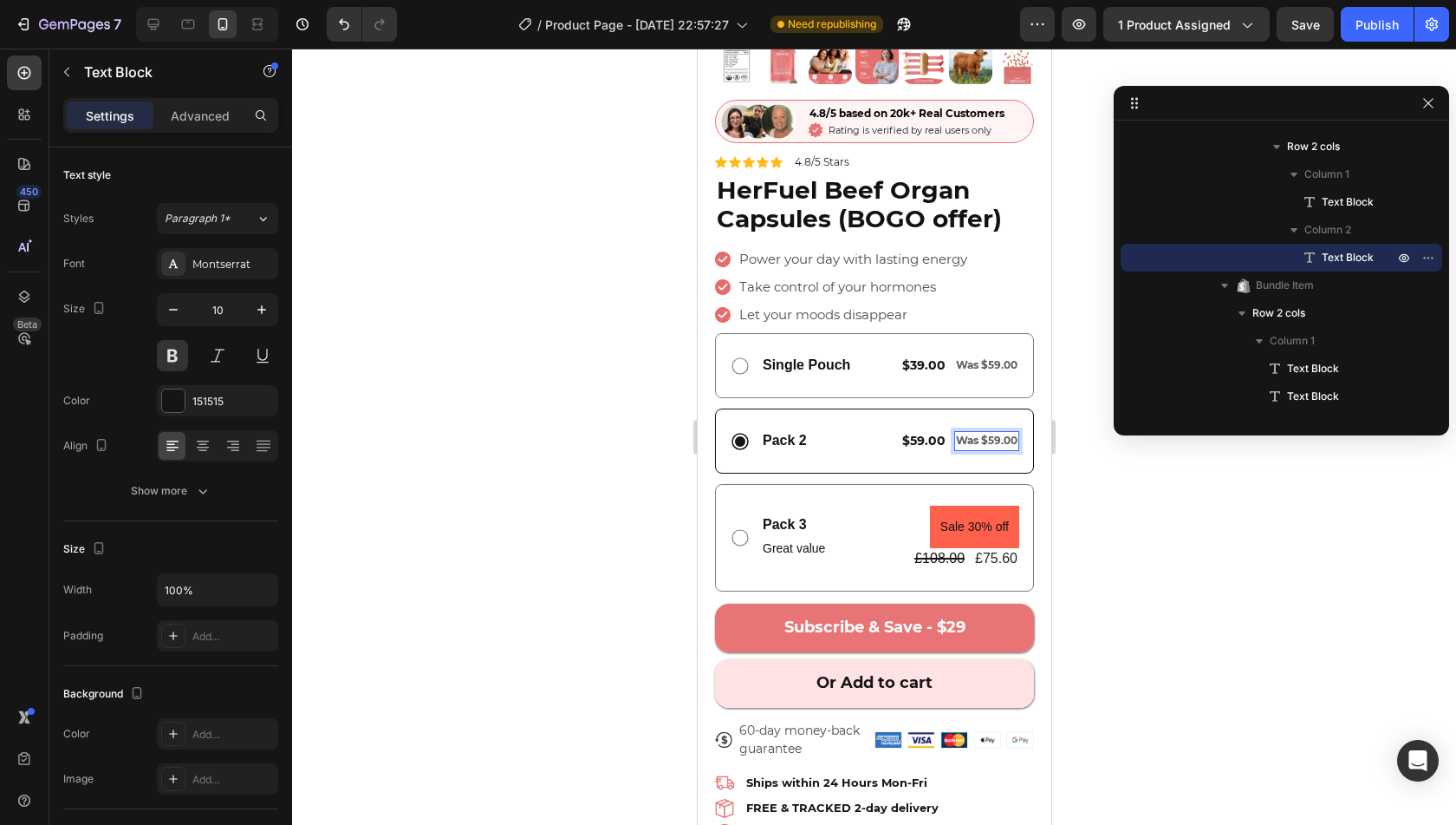
click at [986, 434] on span "Was $59.00" at bounding box center [986, 440] width 62 height 13
click at [967, 434] on span "Was $59.00" at bounding box center [986, 440] width 62 height 13
click at [982, 434] on span "Was $59.00" at bounding box center [986, 440] width 62 height 13
click at [984, 434] on span "Was $59.00" at bounding box center [986, 440] width 62 height 13
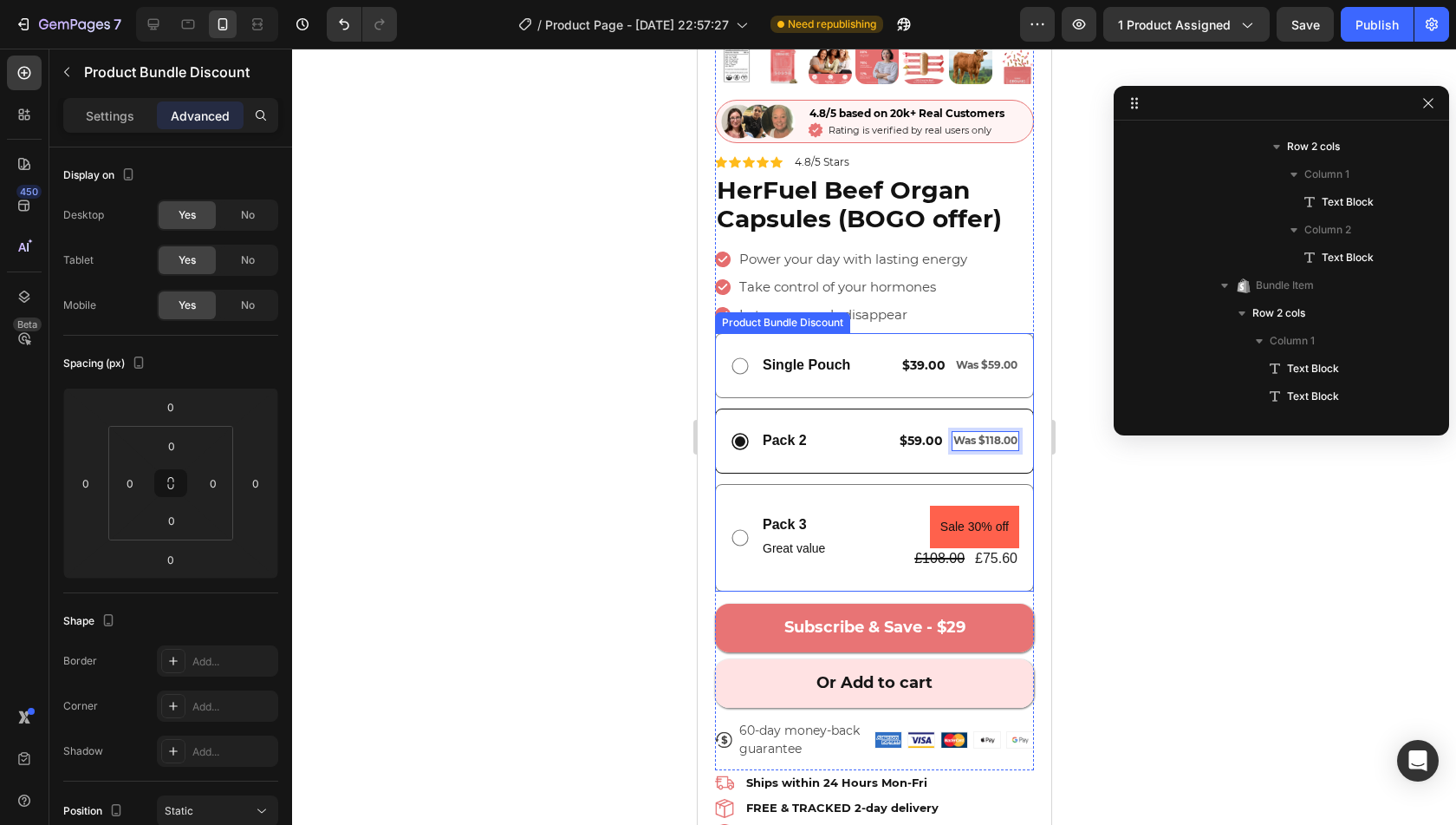
click at [976, 443] on div "Pack 2 Text Block $59.00 Text Block Was $118.00 Text Block 0 Row Row" at bounding box center [874, 441] width 319 height 65
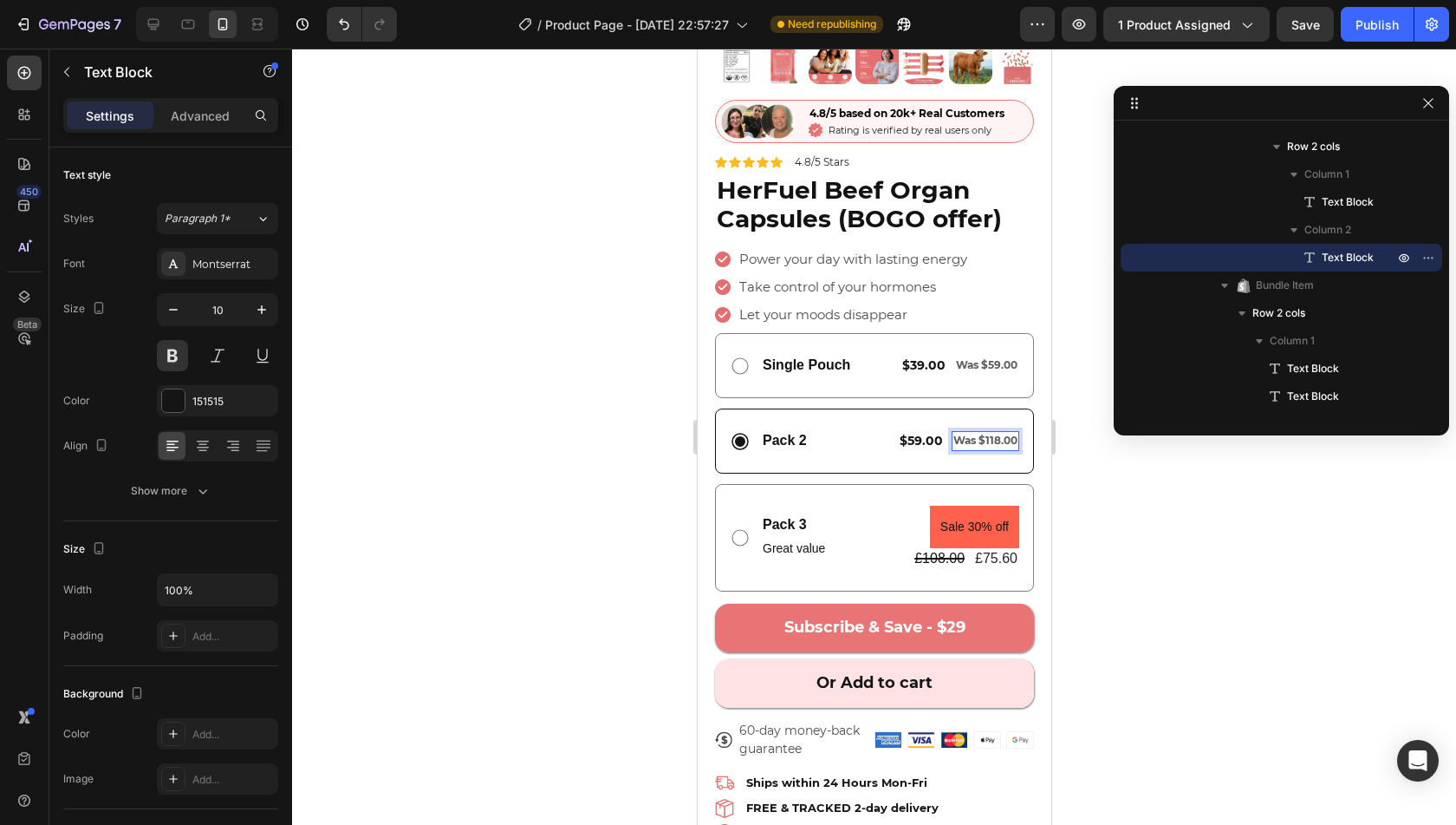
click at [970, 434] on span "Was $118.00" at bounding box center [984, 440] width 64 height 13
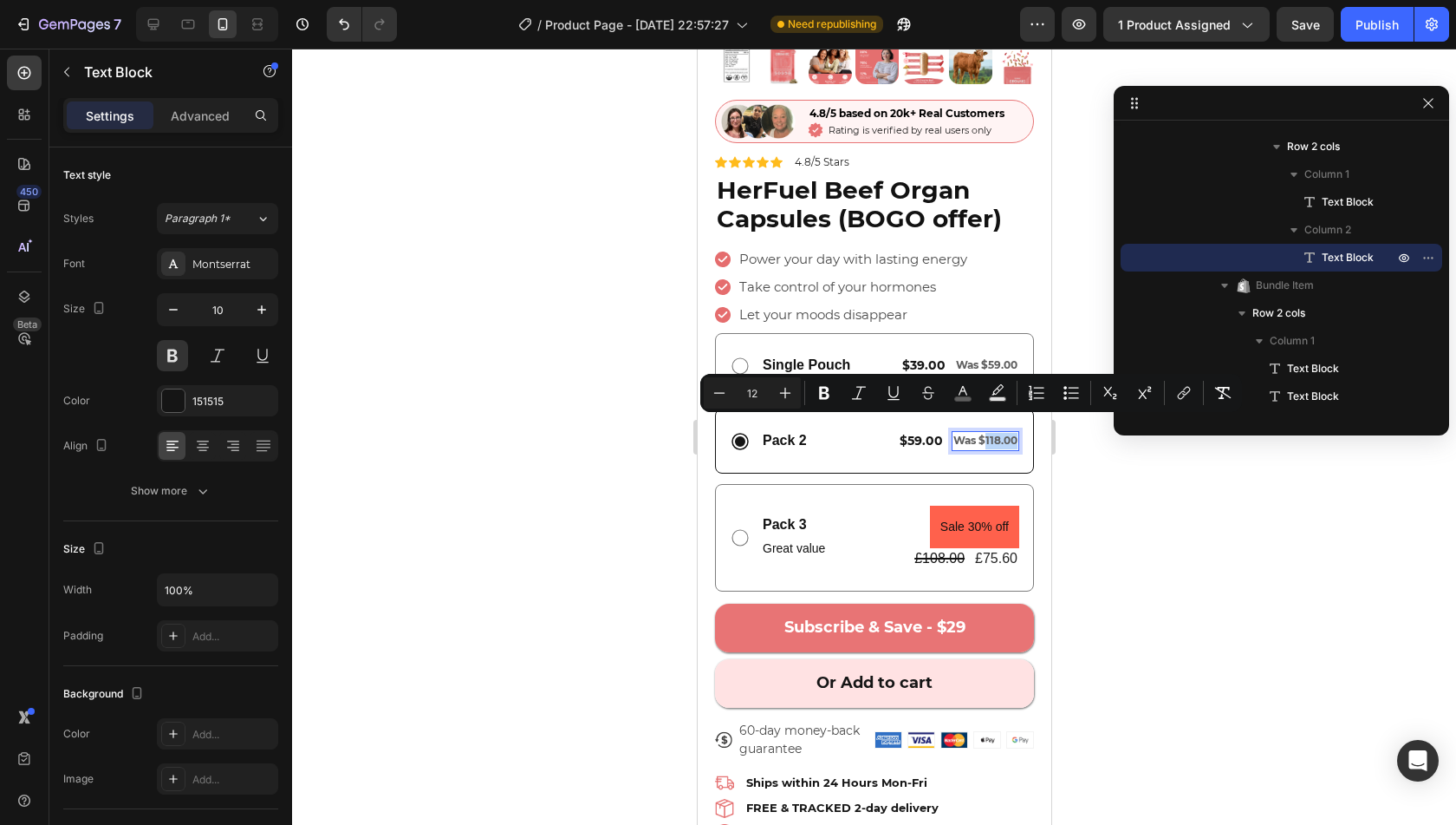
click at [969, 434] on span "Was $118.00" at bounding box center [984, 440] width 64 height 13
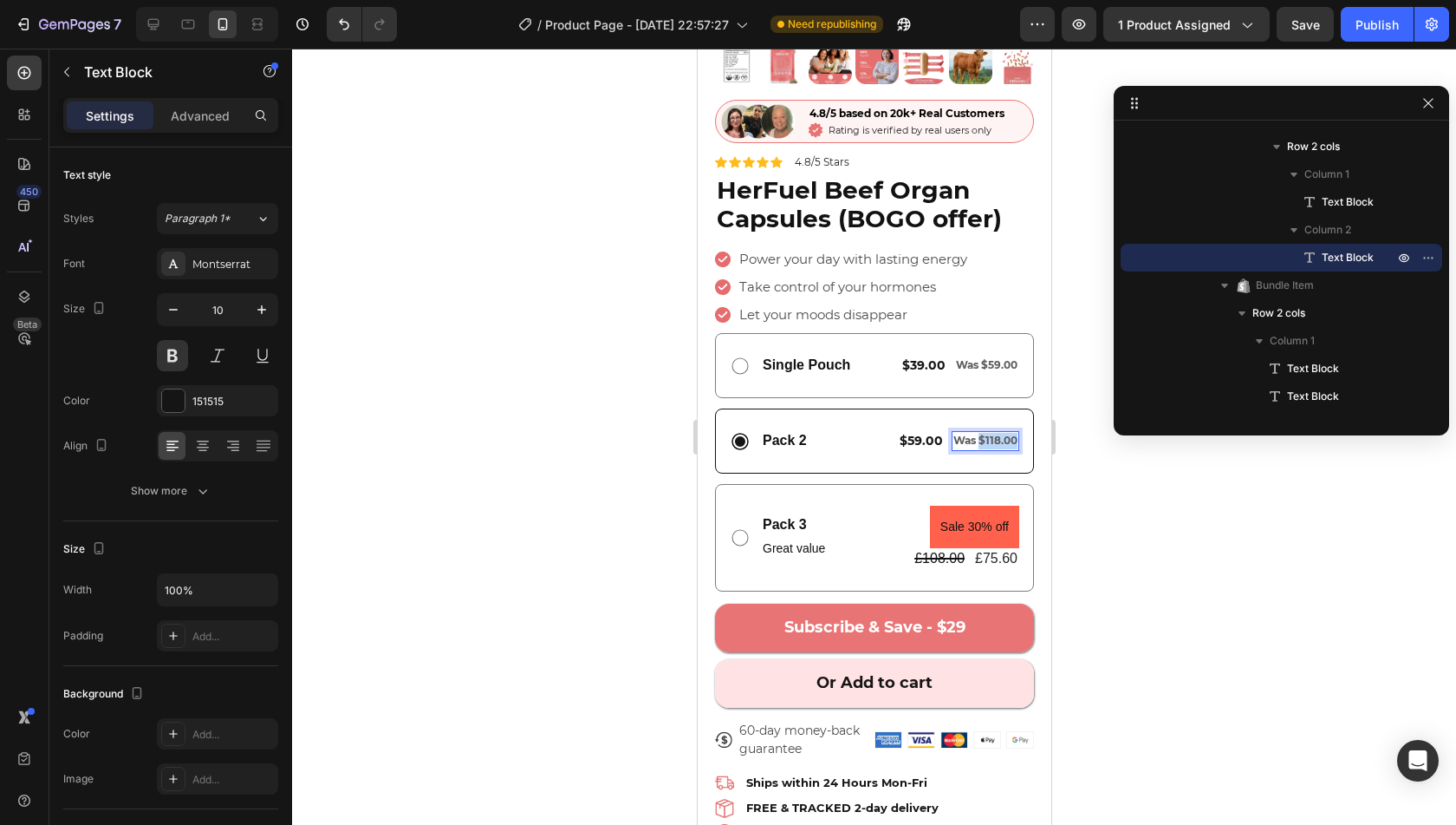
drag, startPoint x: 967, startPoint y: 427, endPoint x: 1003, endPoint y: 423, distance: 36.2
click at [1003, 431] on div "Was $118.00" at bounding box center [984, 441] width 68 height 20
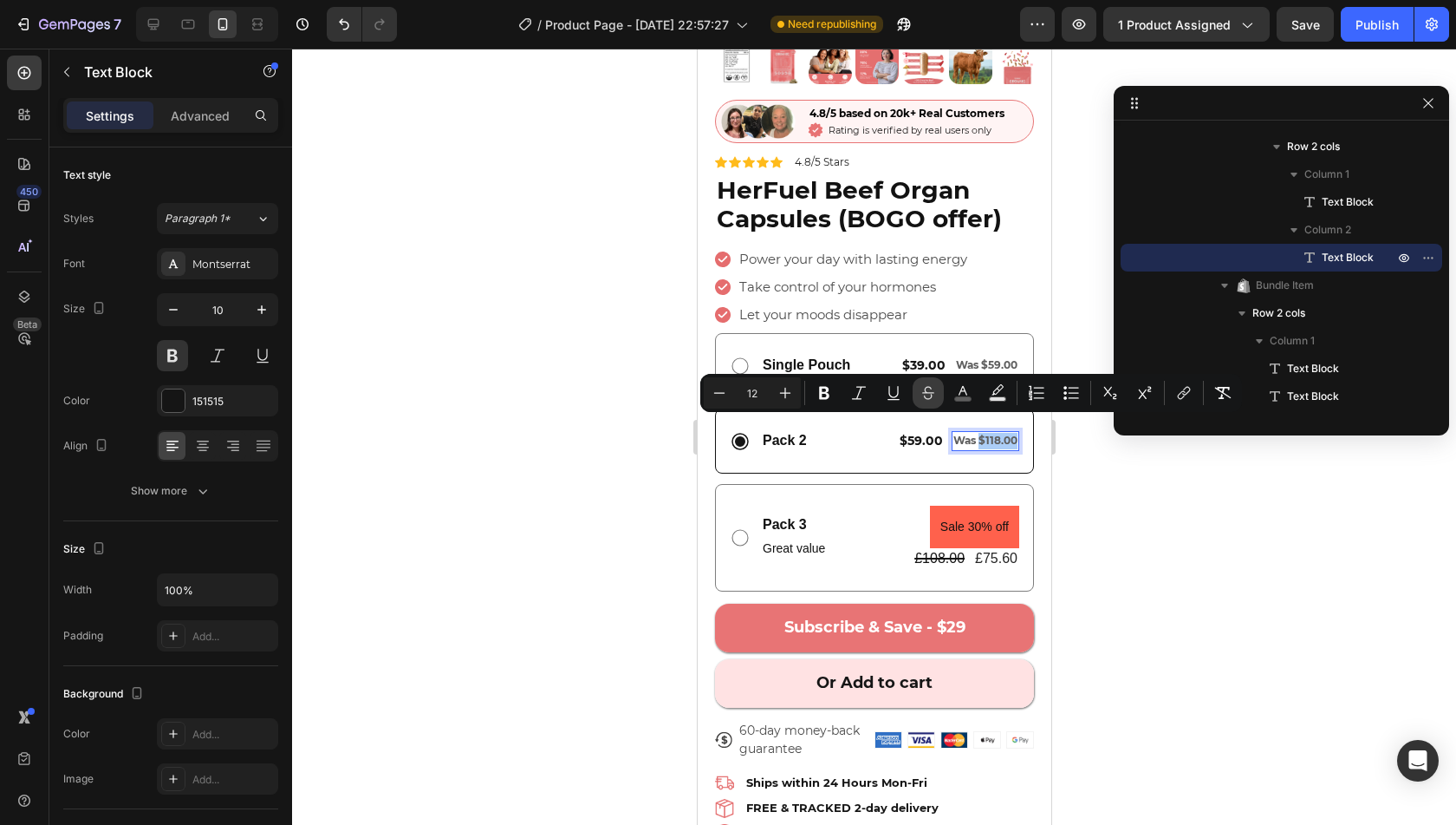
click at [915, 393] on button "Strikethrough" at bounding box center [928, 393] width 31 height 31
click at [962, 358] on span "Was $59.00" at bounding box center [986, 365] width 62 height 13
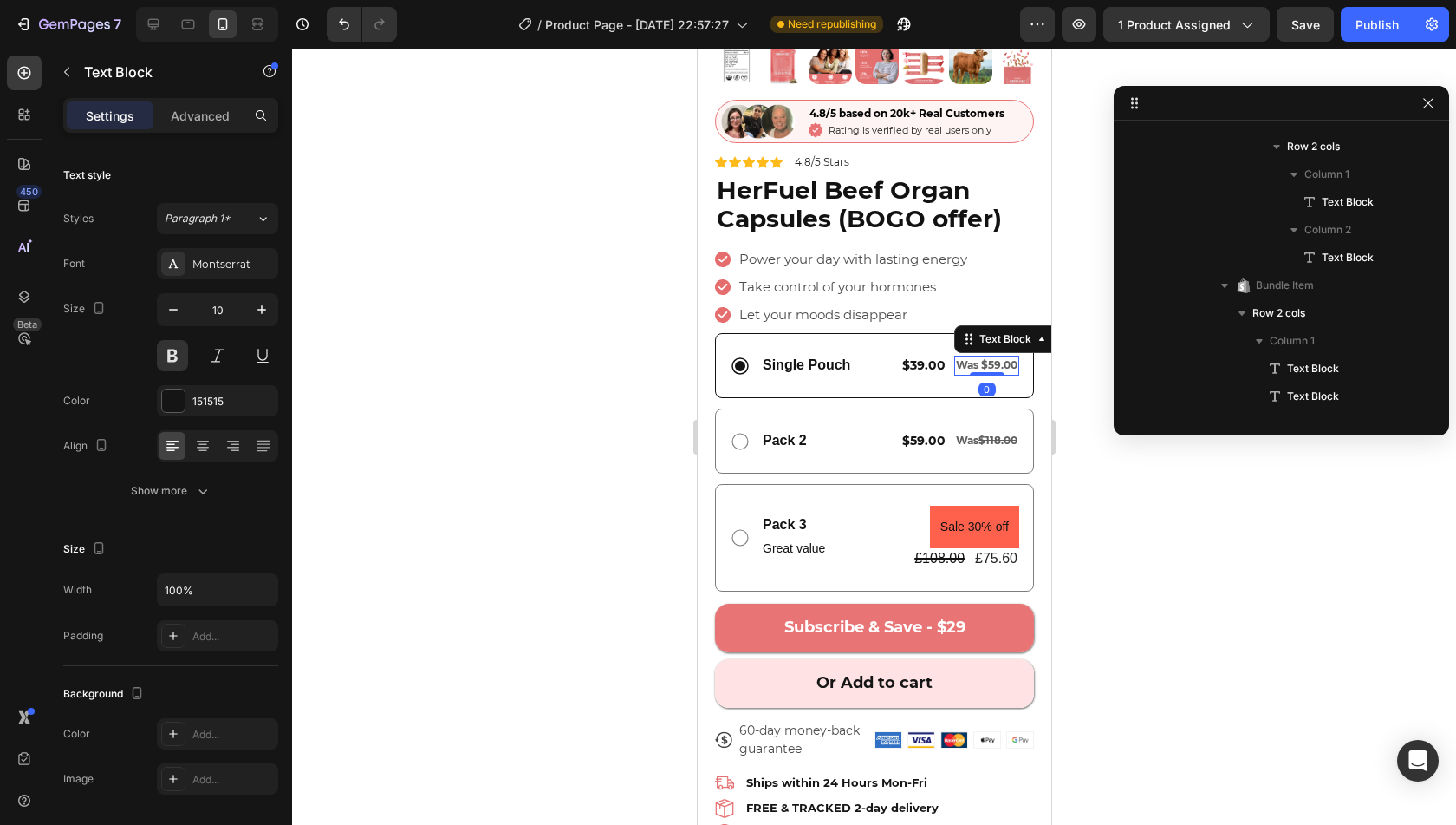
scroll to position [1605, 0]
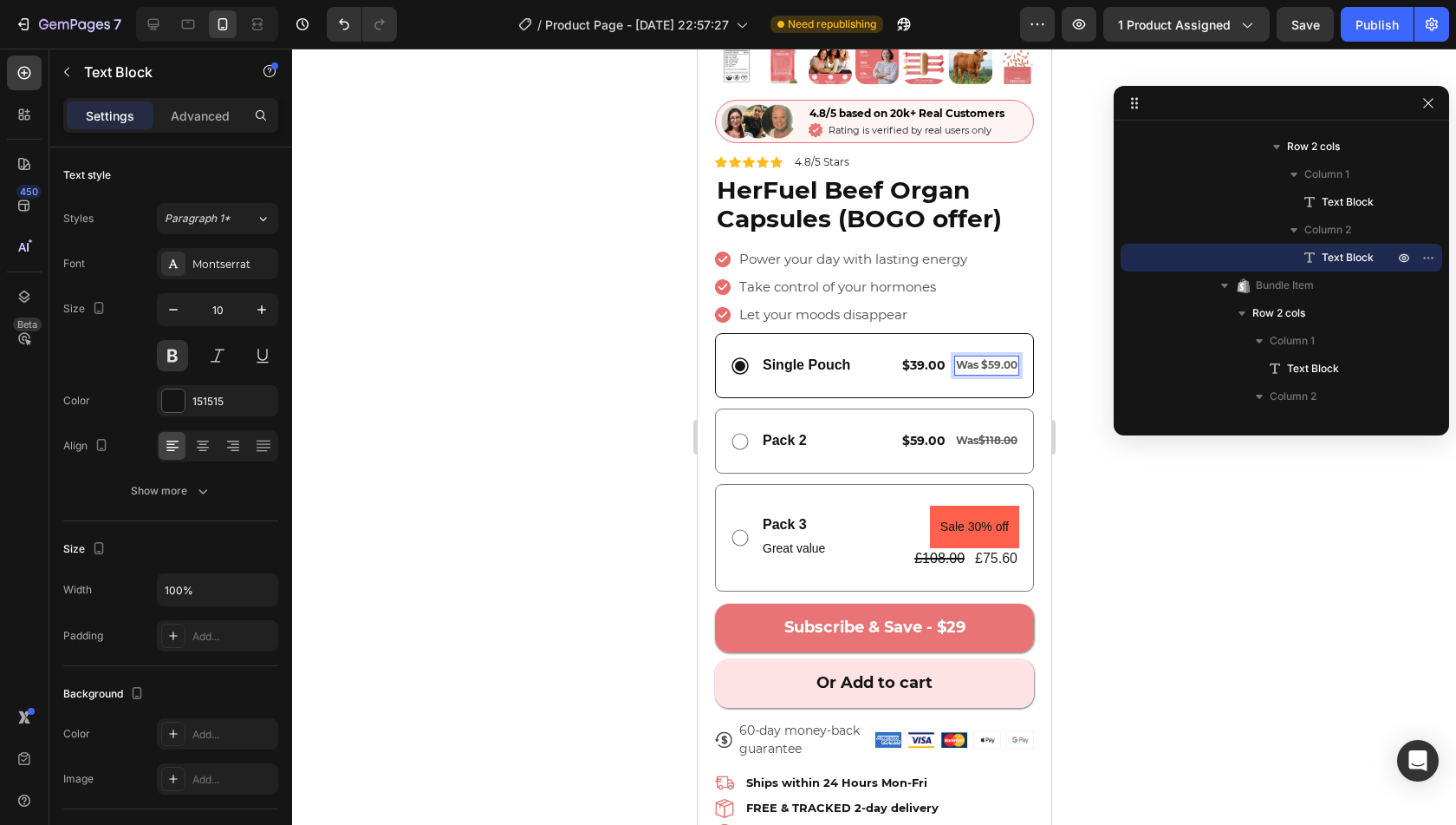
click at [970, 358] on span "Was $59.00" at bounding box center [986, 365] width 62 height 13
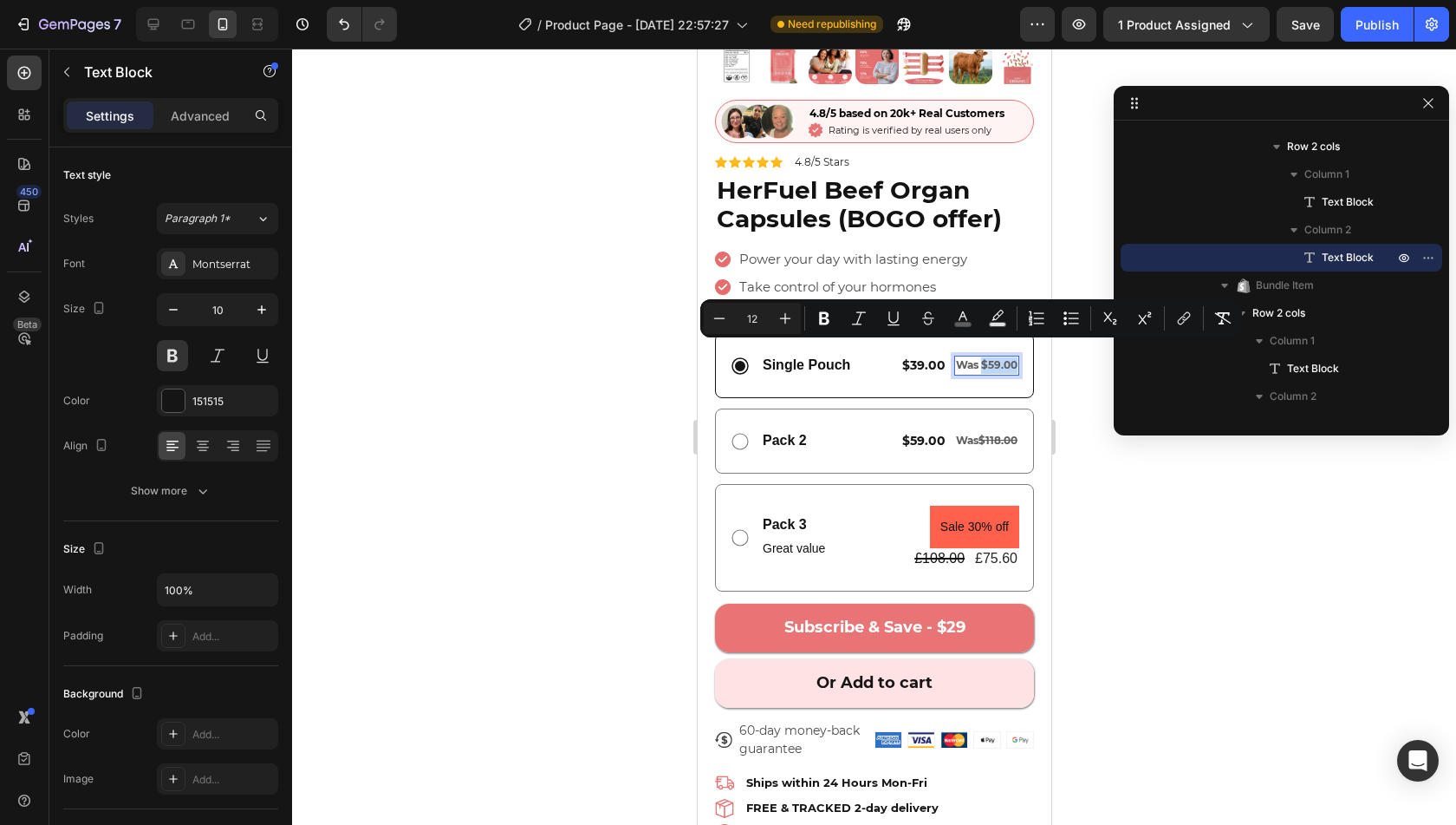
drag, startPoint x: 971, startPoint y: 351, endPoint x: 1002, endPoint y: 351, distance: 31.0
click at [1002, 358] on span "Was $59.00" at bounding box center [986, 365] width 62 height 13
click at [930, 317] on icon "Editor contextual toolbar" at bounding box center [928, 318] width 17 height 17
click at [955, 368] on div "Single Pouch Text Block $39.00 Text Block Was $59.00 Text Block 0 Row Row" at bounding box center [874, 366] width 319 height 65
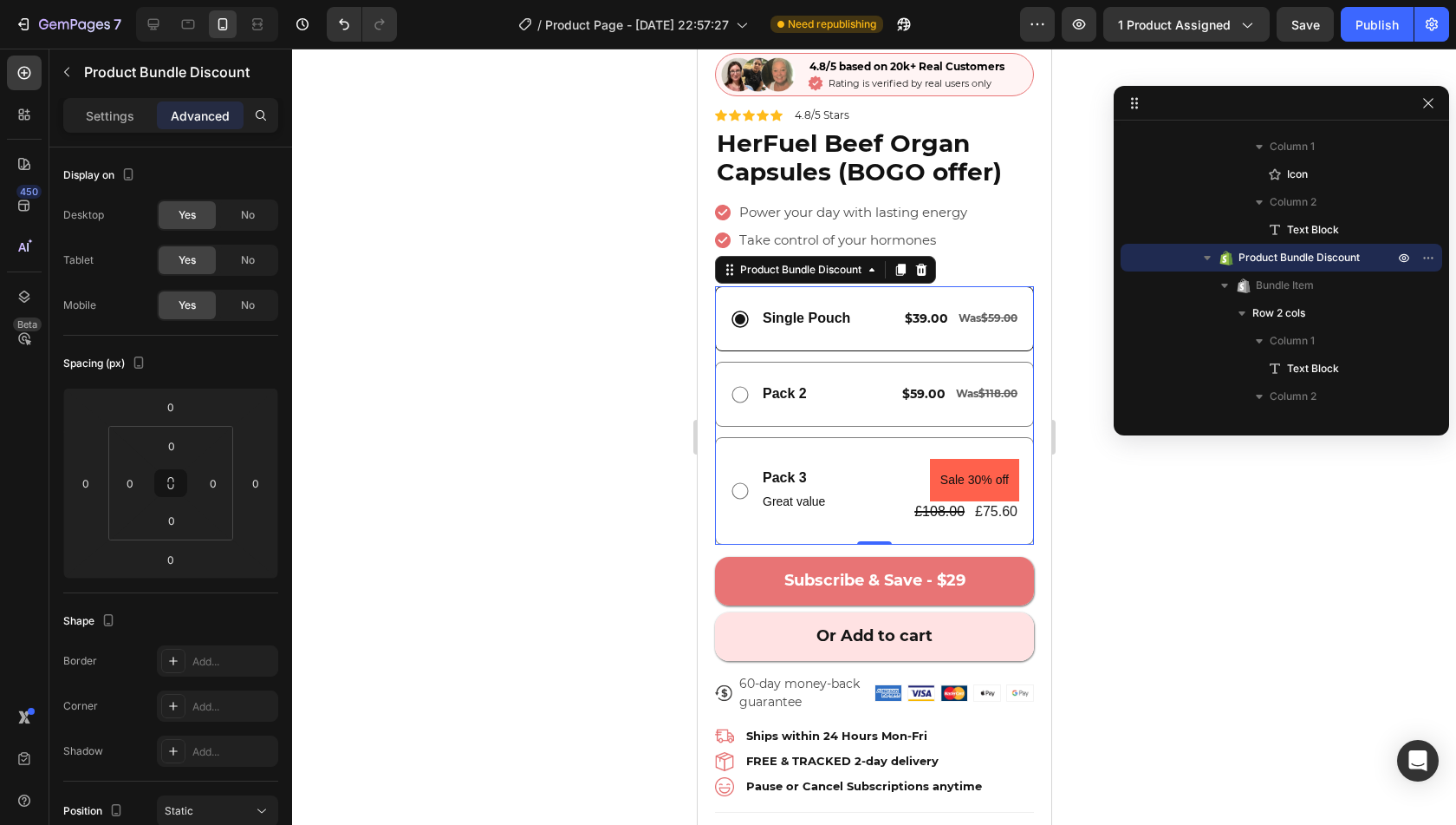
scroll to position [434, 0]
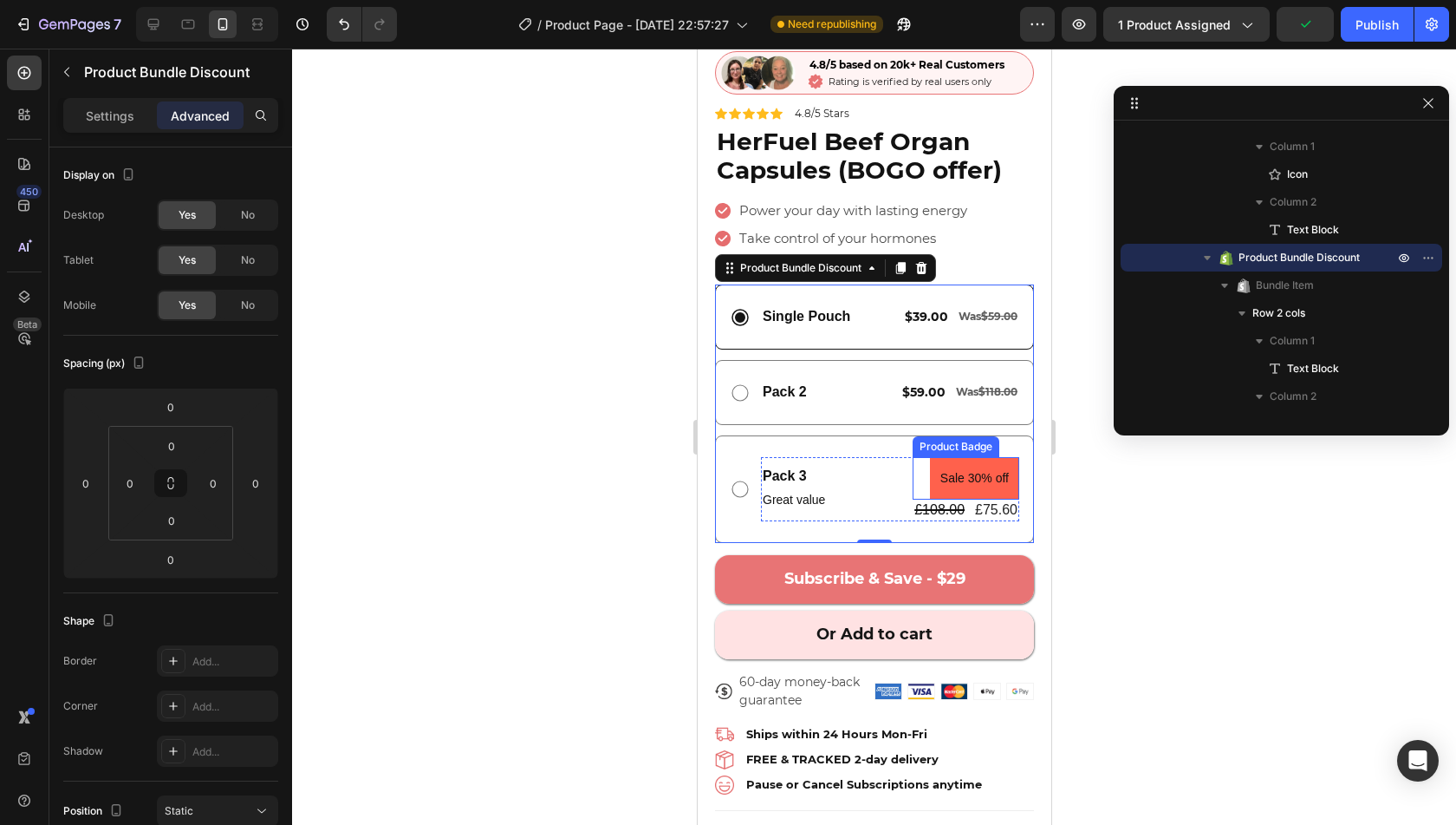
click at [950, 457] on pre "Sale 30% off" at bounding box center [973, 478] width 89 height 43
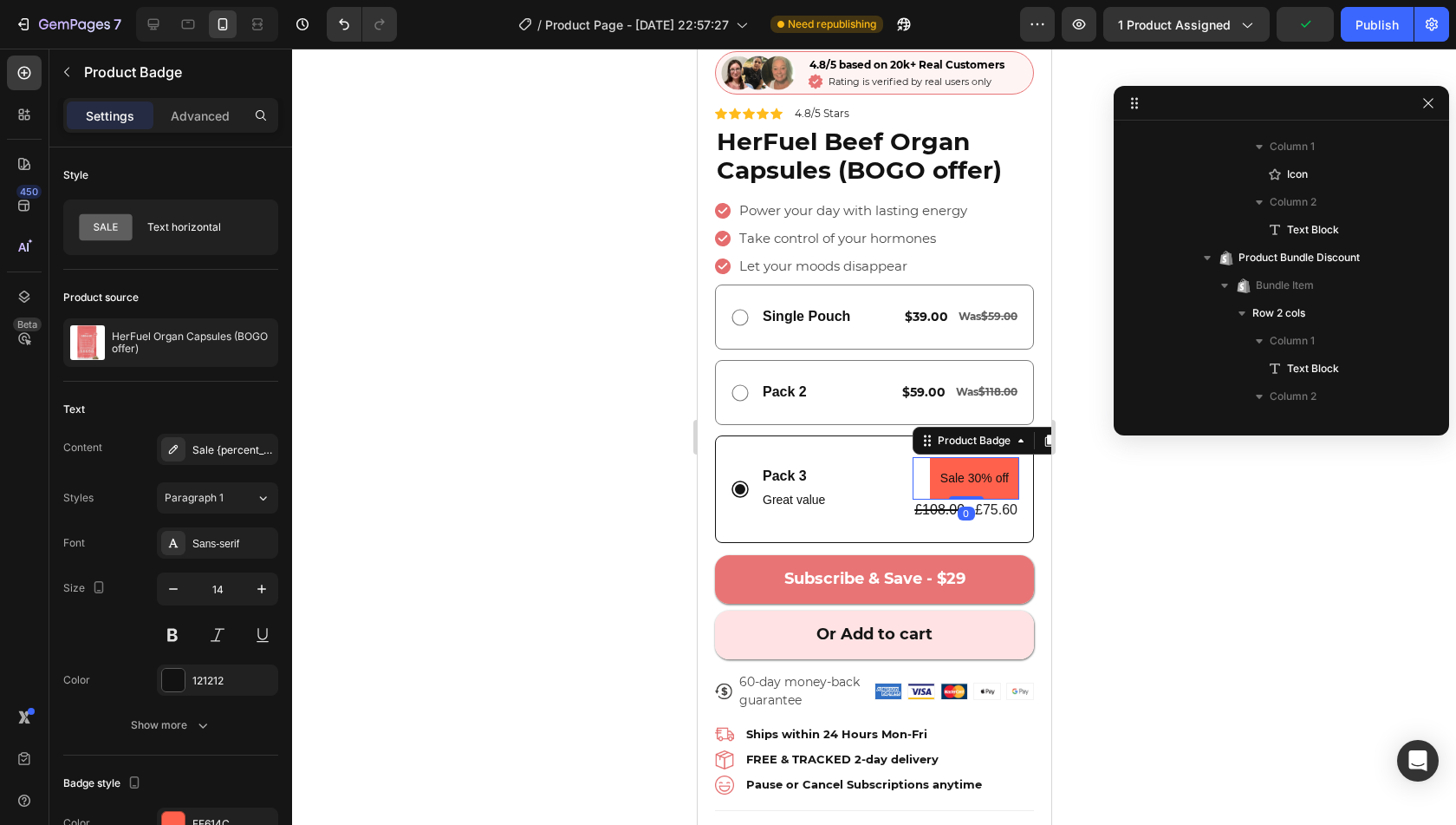
scroll to position [2076, 0]
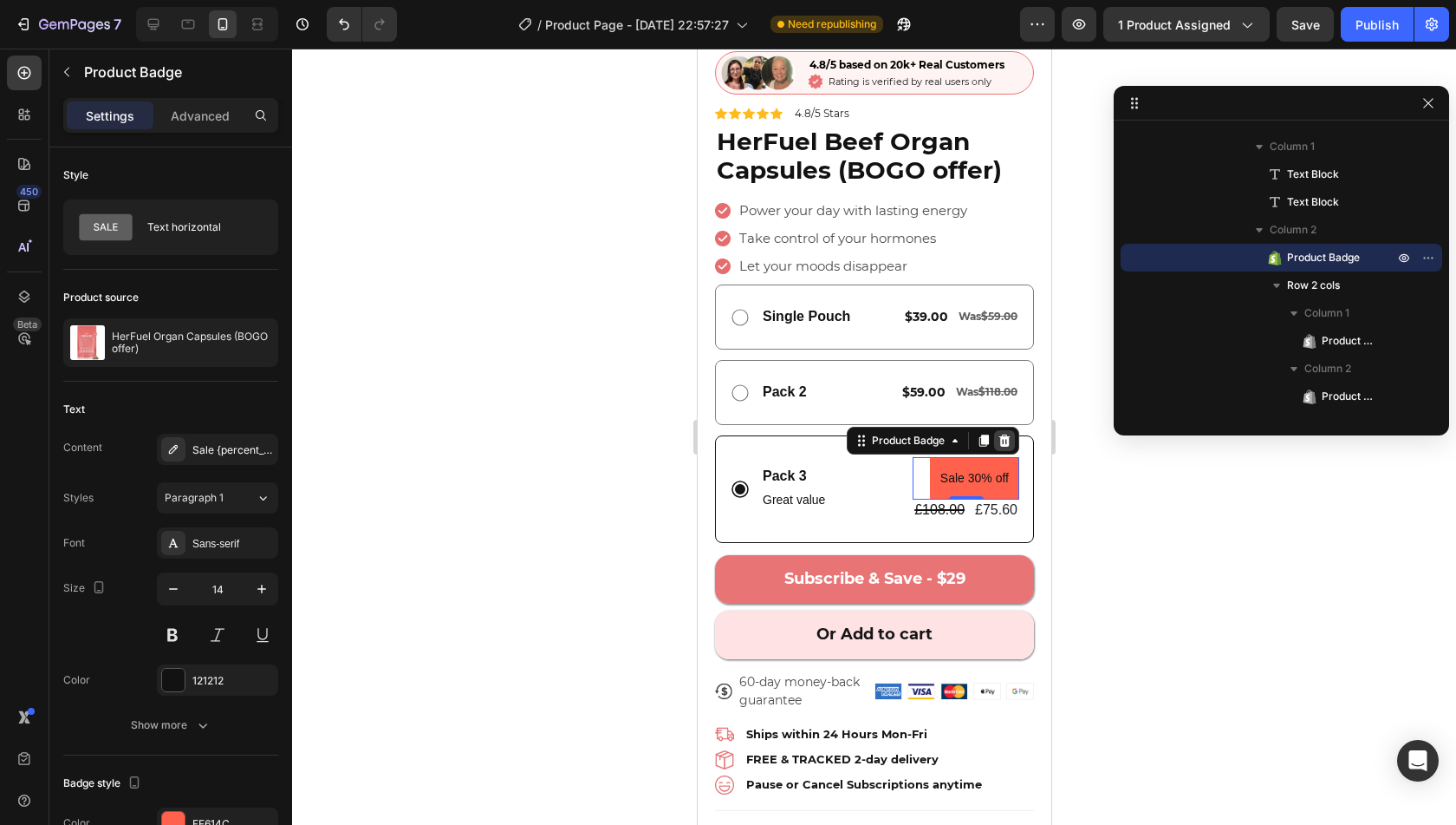
click at [999, 435] on icon at bounding box center [1004, 440] width 11 height 12
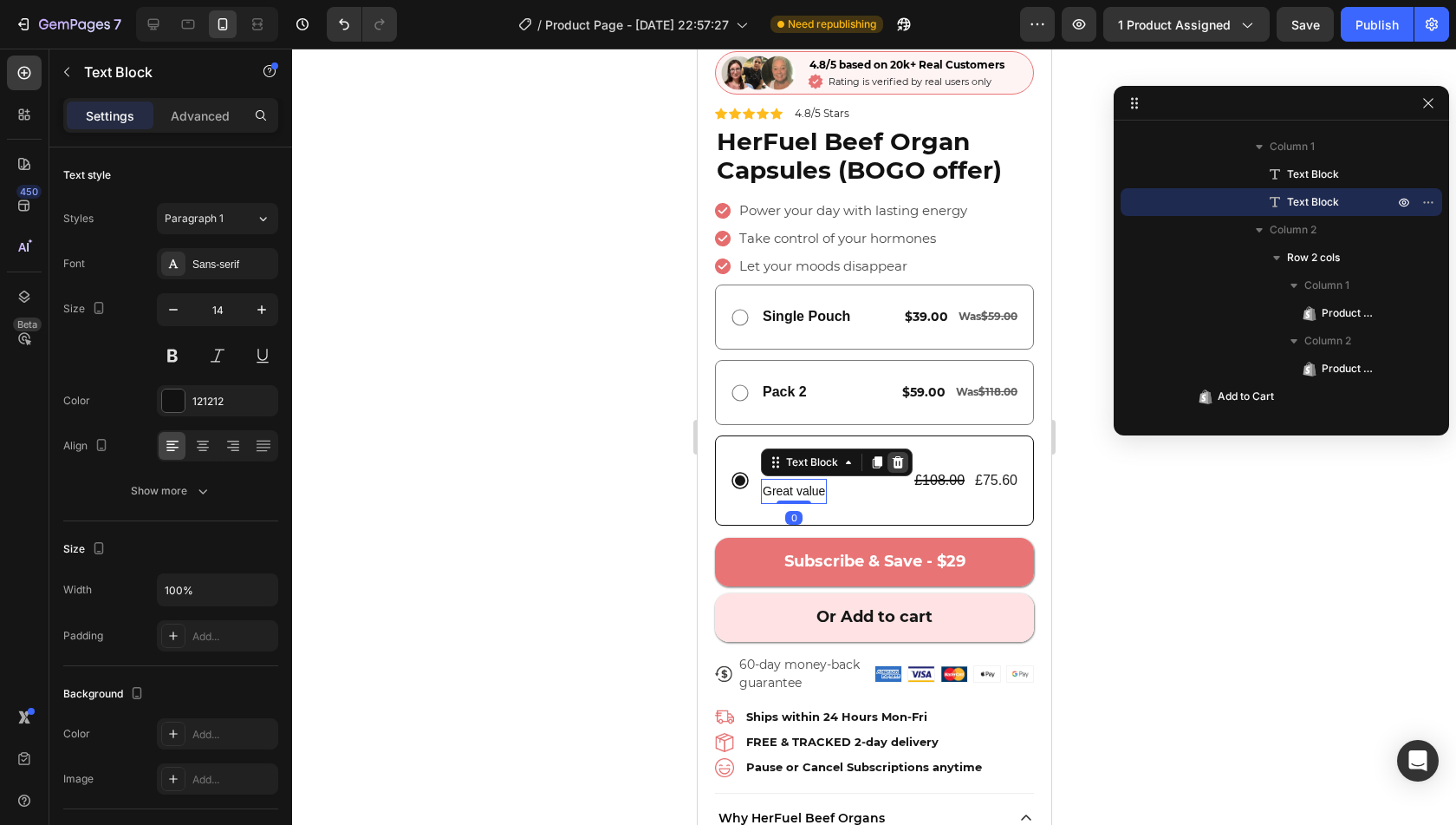
click at [896, 457] on icon at bounding box center [897, 462] width 11 height 12
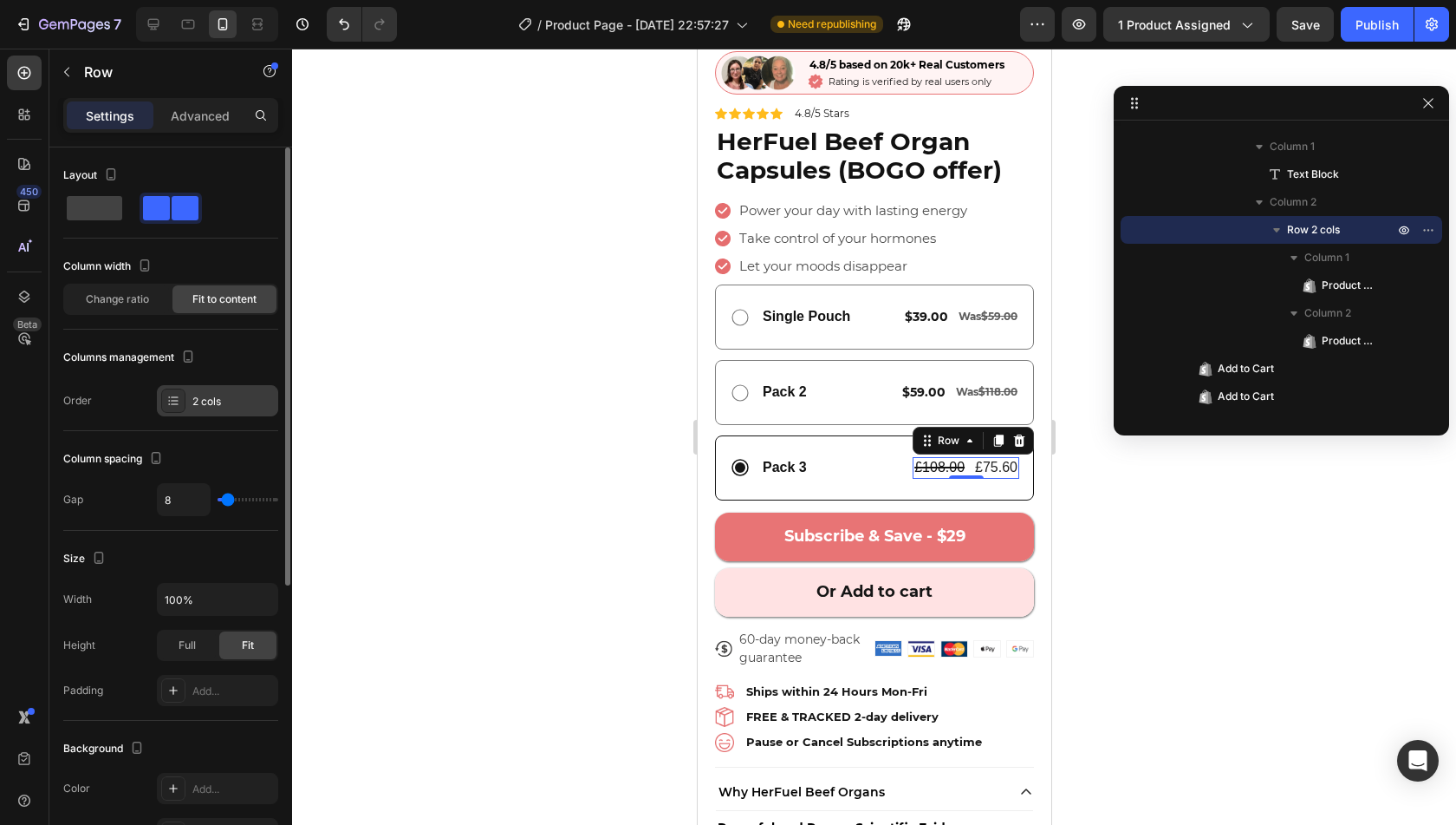
click at [213, 401] on div "2 cols" at bounding box center [233, 401] width 82 height 15
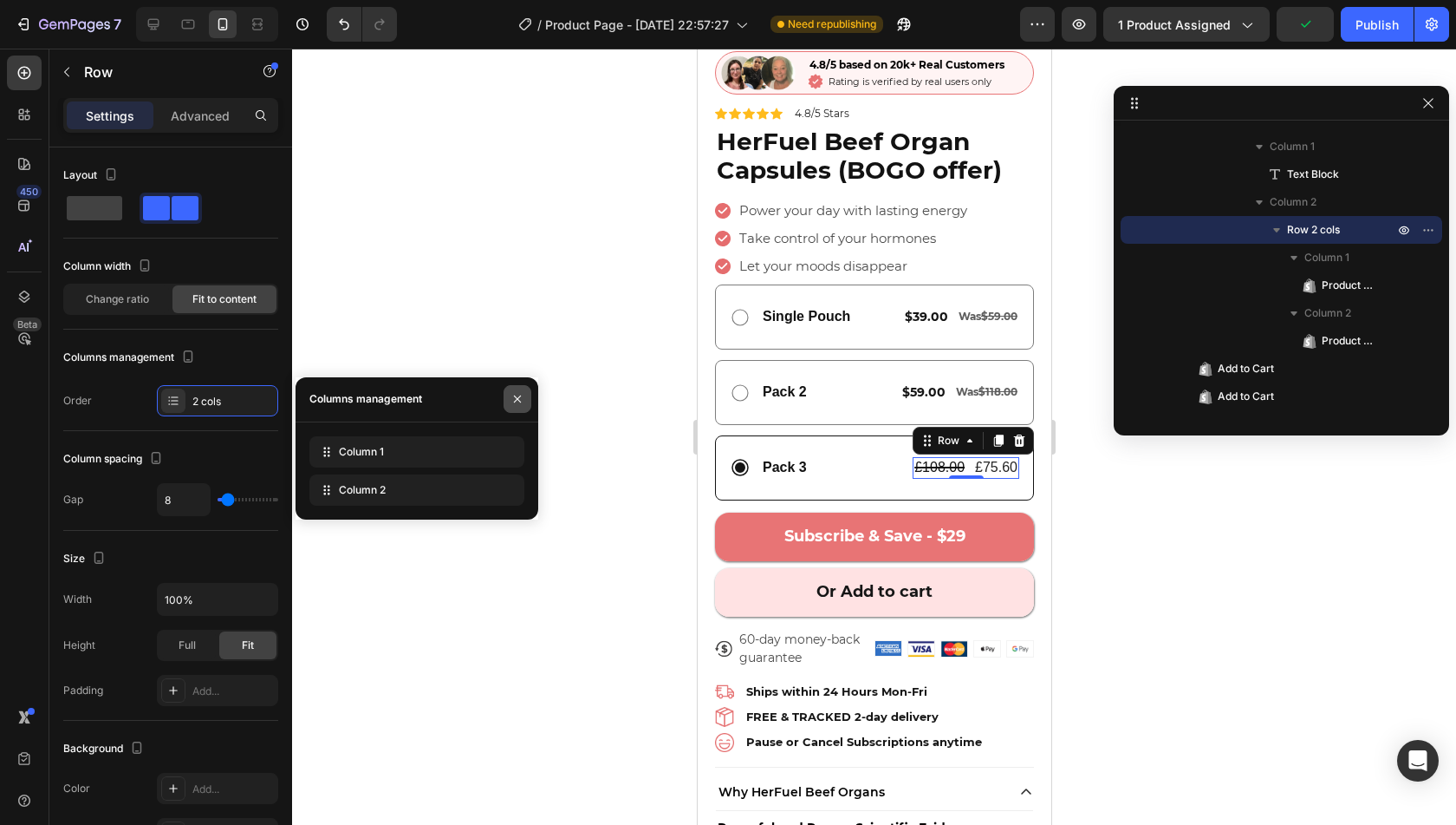
click at [522, 396] on icon "button" at bounding box center [517, 398] width 14 height 14
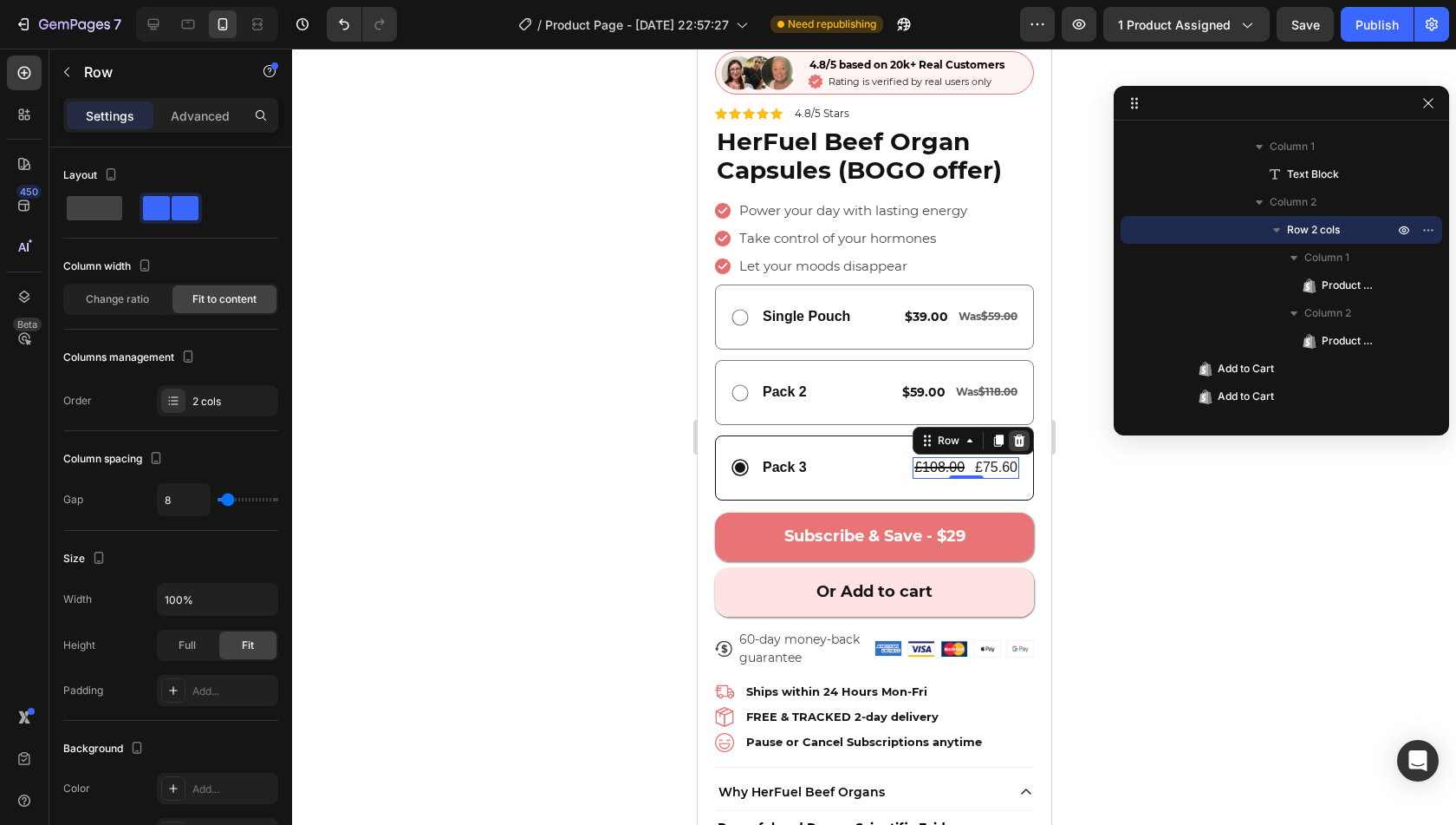
click at [1013, 435] on icon at bounding box center [1019, 440] width 11 height 12
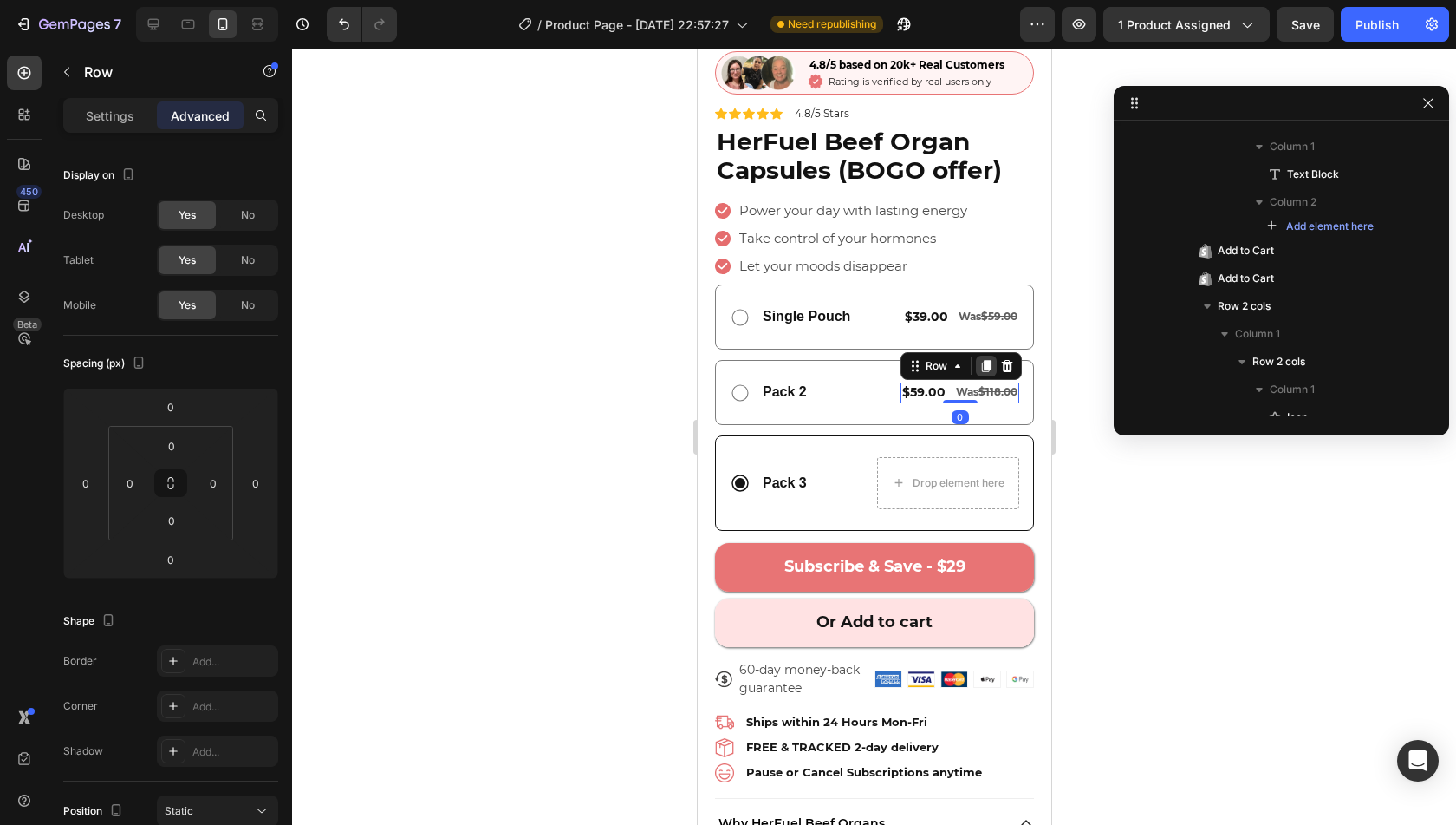
scroll to position [1771, 0]
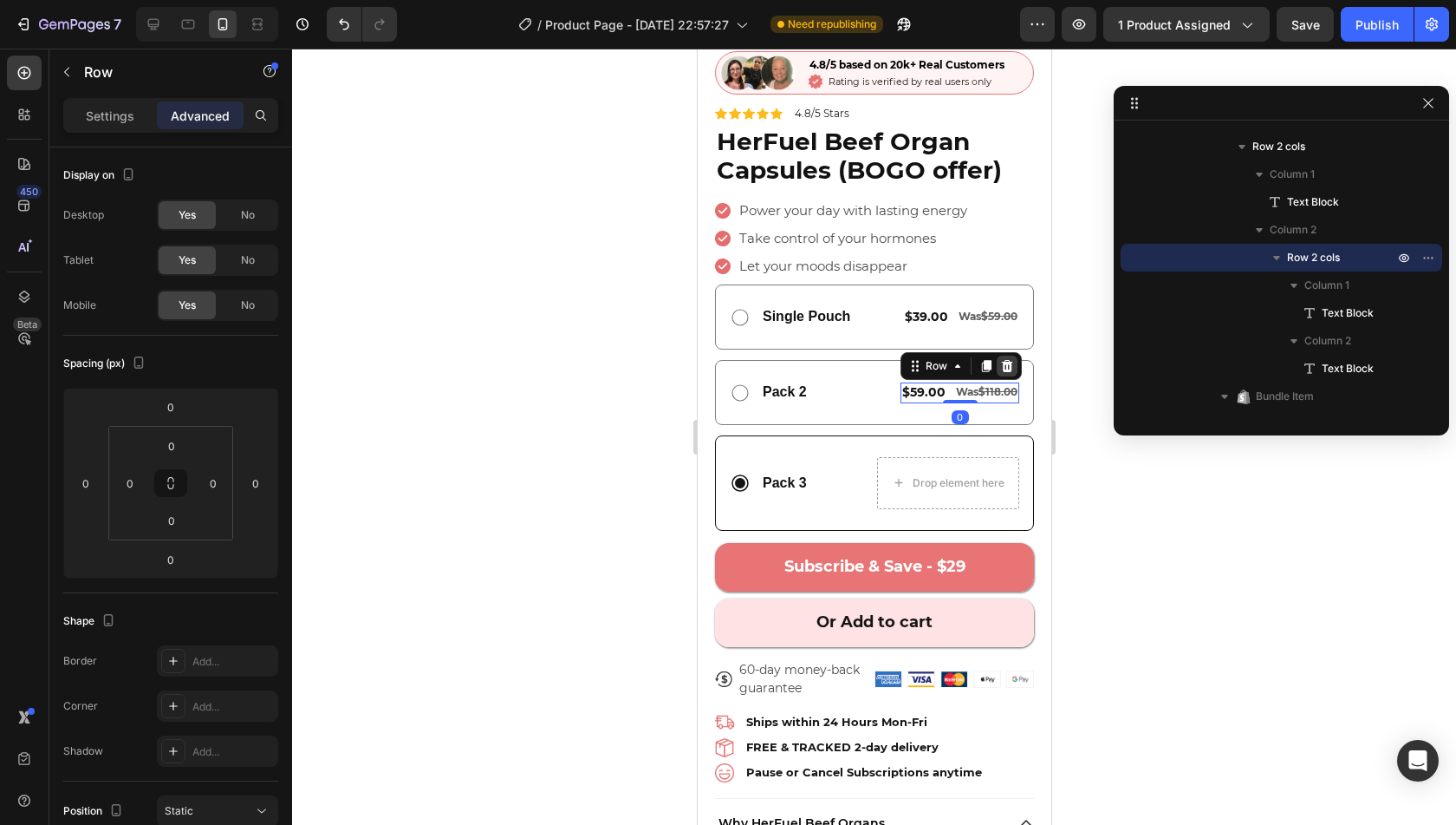
click at [996, 356] on div at bounding box center [1006, 366] width 21 height 21
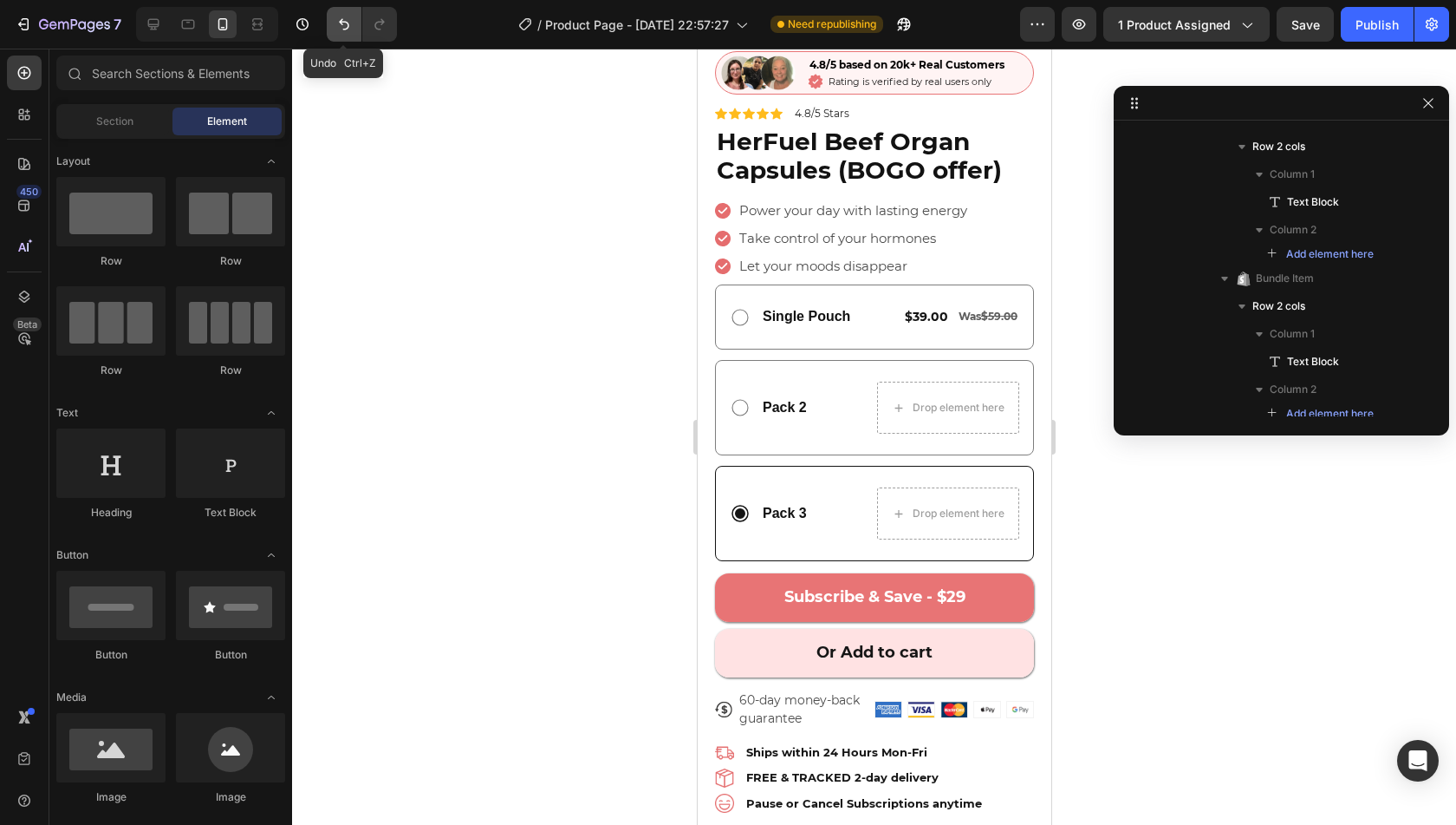
click at [339, 25] on icon "Undo/Redo" at bounding box center [344, 24] width 17 height 17
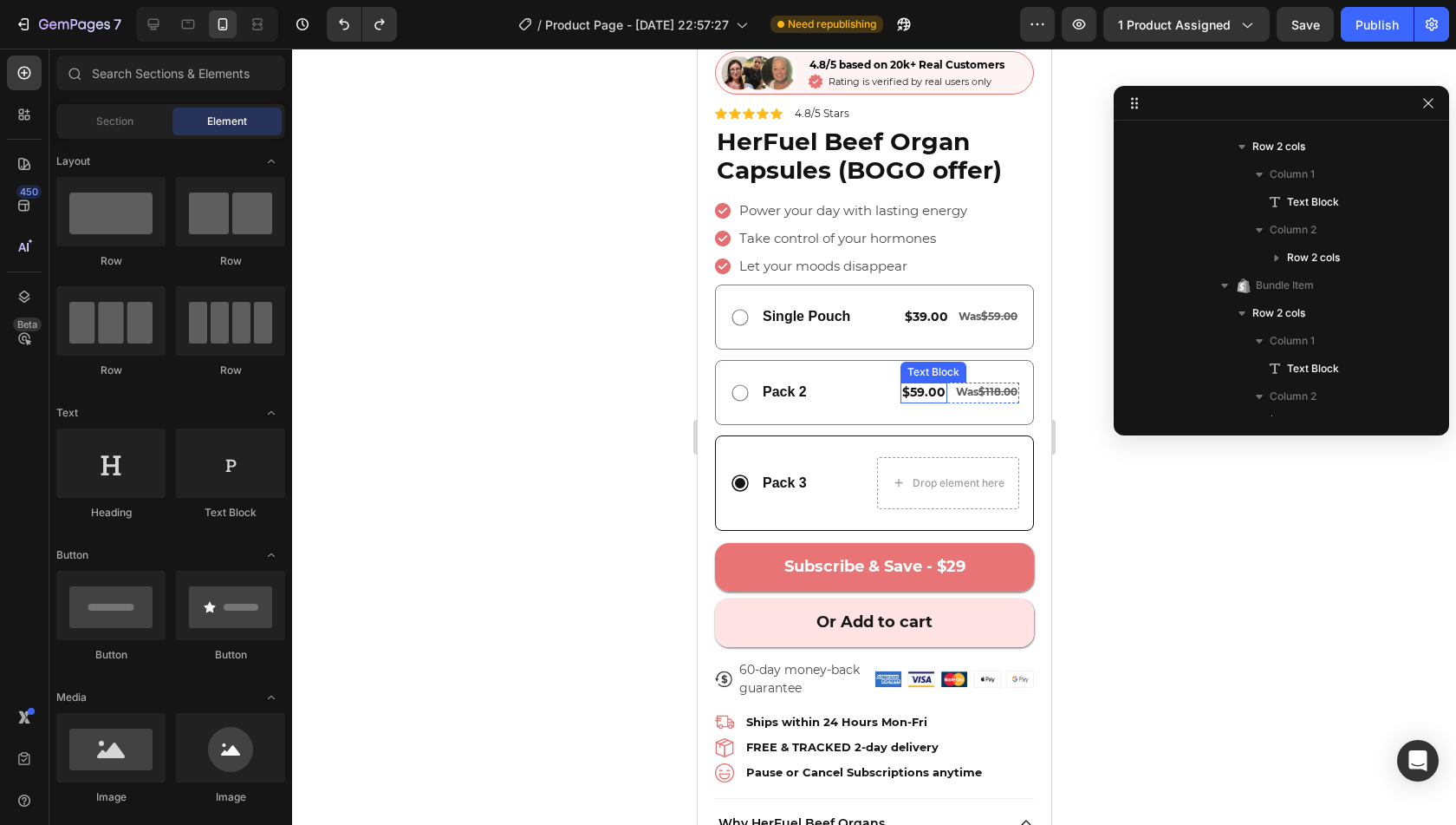
click at [929, 382] on div "$59.00" at bounding box center [923, 392] width 47 height 21
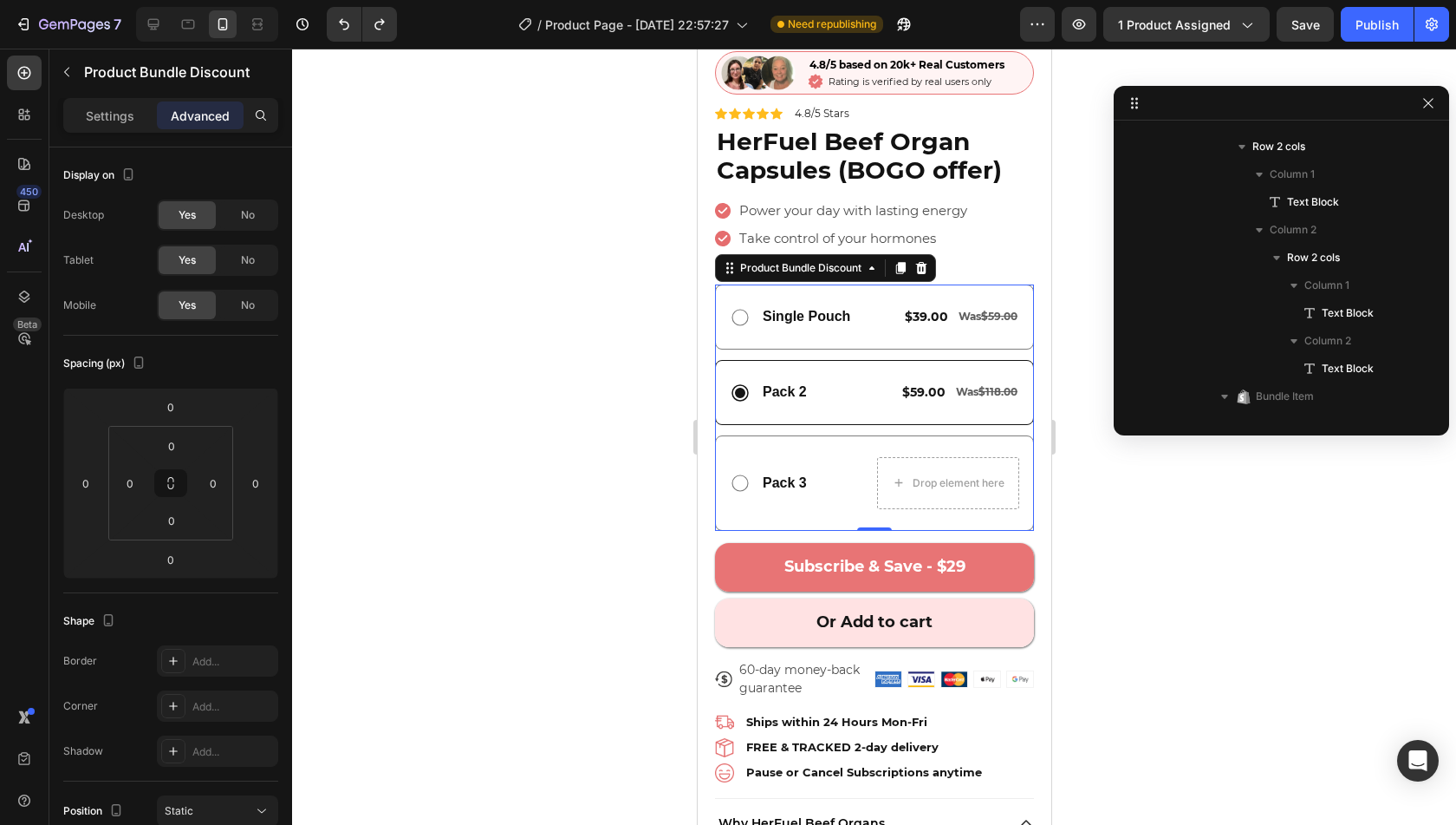
click at [938, 388] on div "Pack 2 Text Block $59.00 Text Block Was $118.00 Text Block Row Row" at bounding box center [874, 393] width 319 height 65
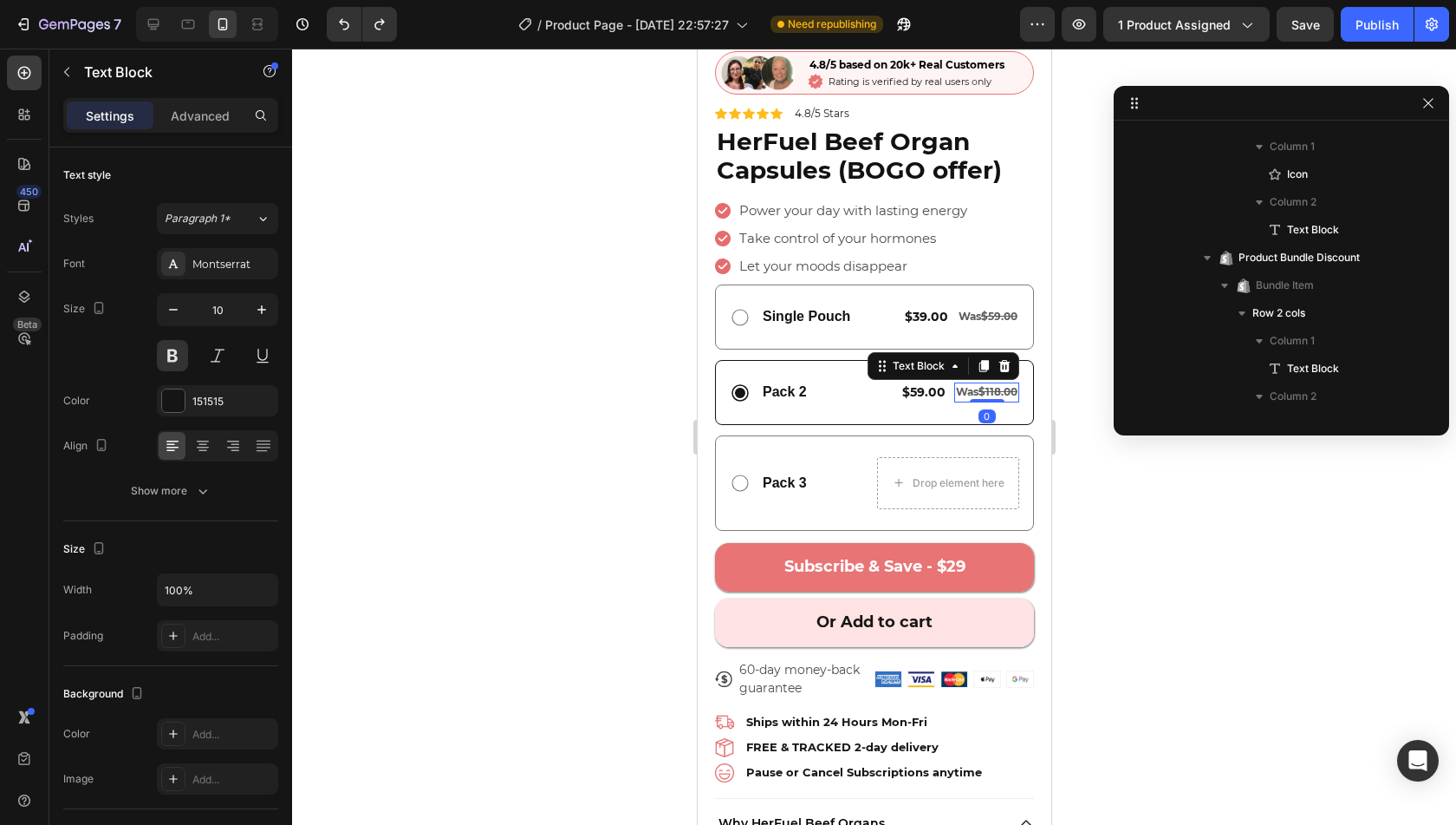
scroll to position [1881, 0]
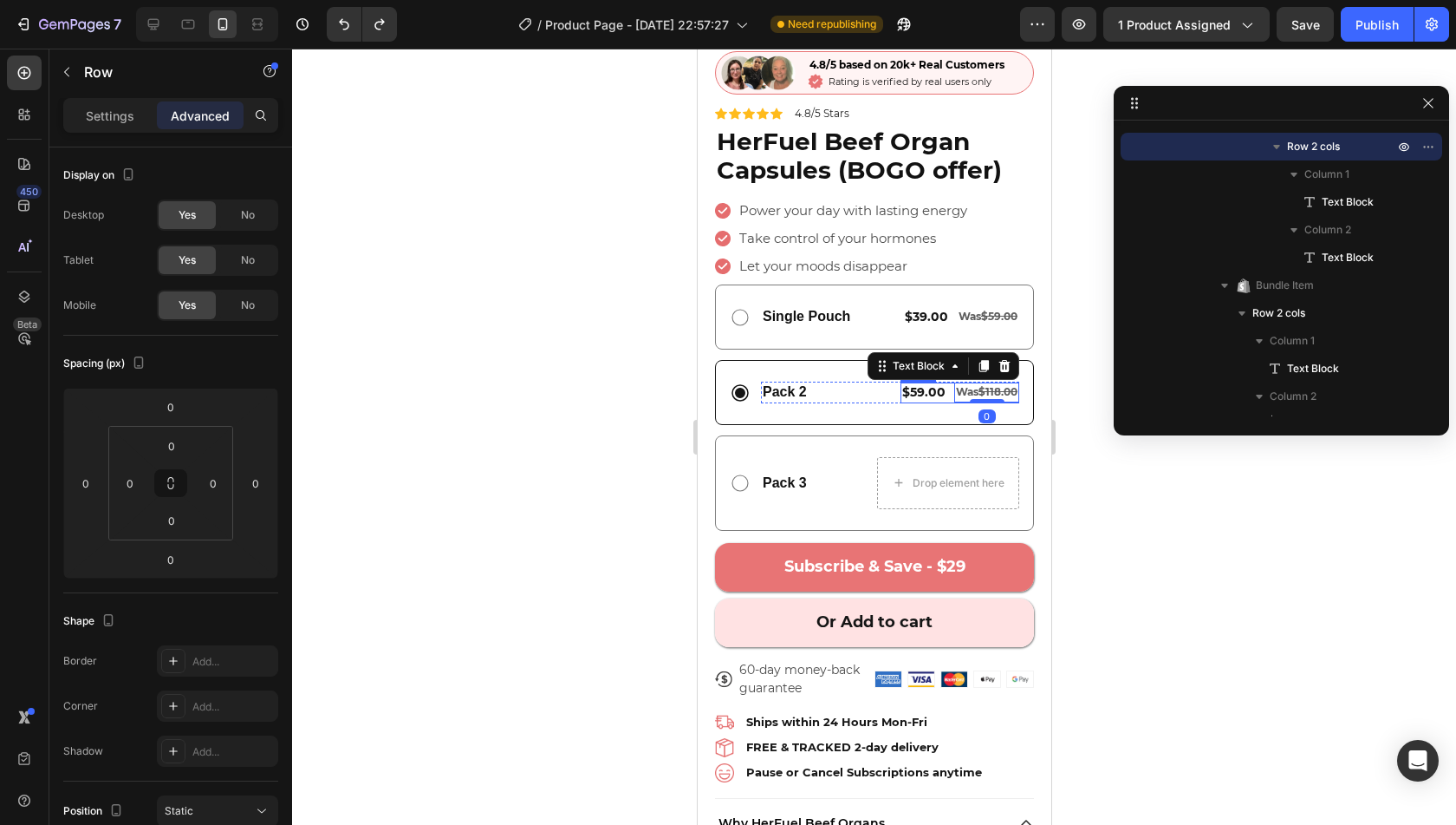
click at [931, 382] on div "$59.00 Text Block Was $118.00 Text Block 0 Row" at bounding box center [959, 392] width 119 height 21
click at [982, 360] on icon at bounding box center [986, 366] width 10 height 12
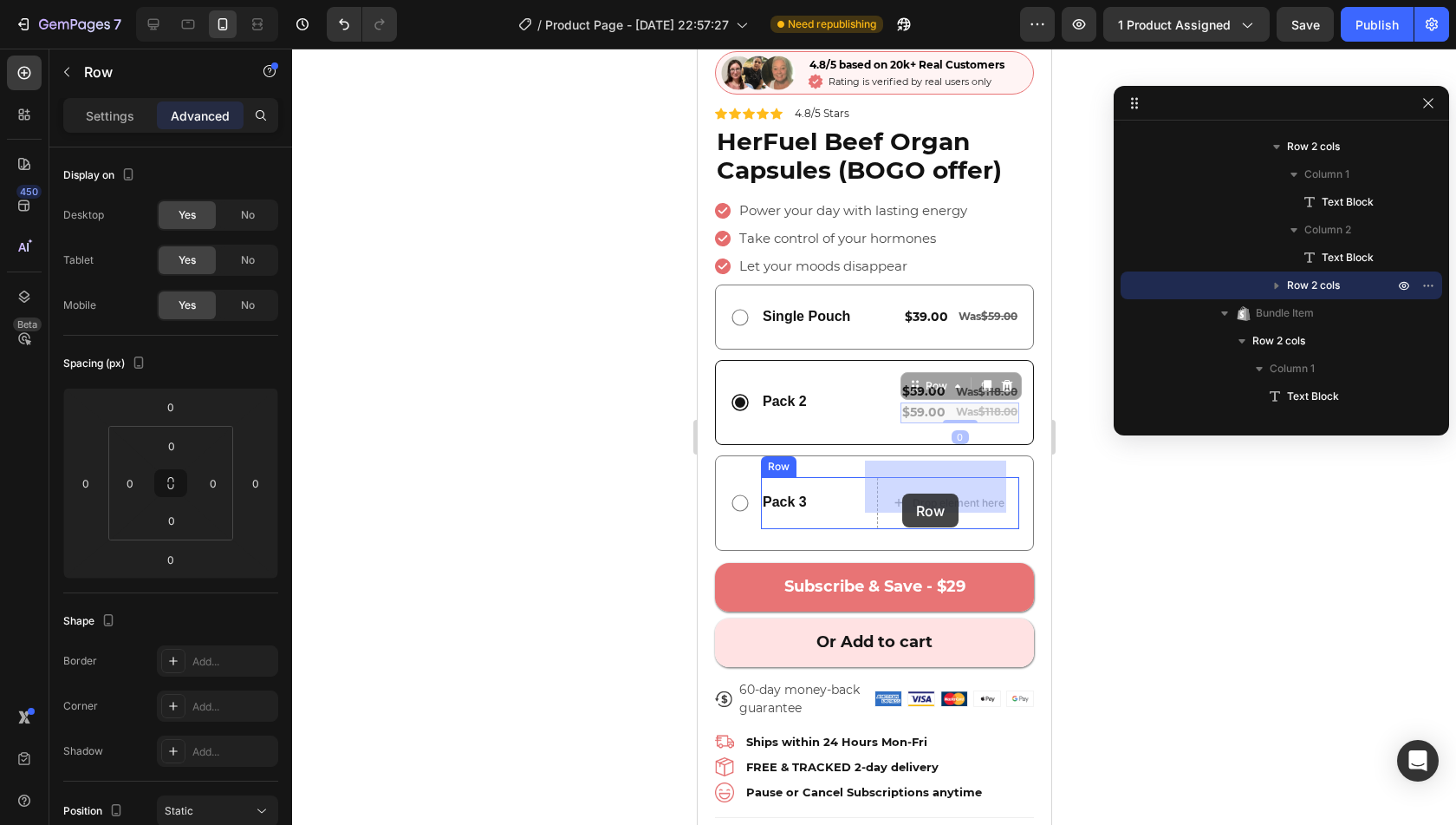
drag, startPoint x: 913, startPoint y: 368, endPoint x: 900, endPoint y: 488, distance: 120.7
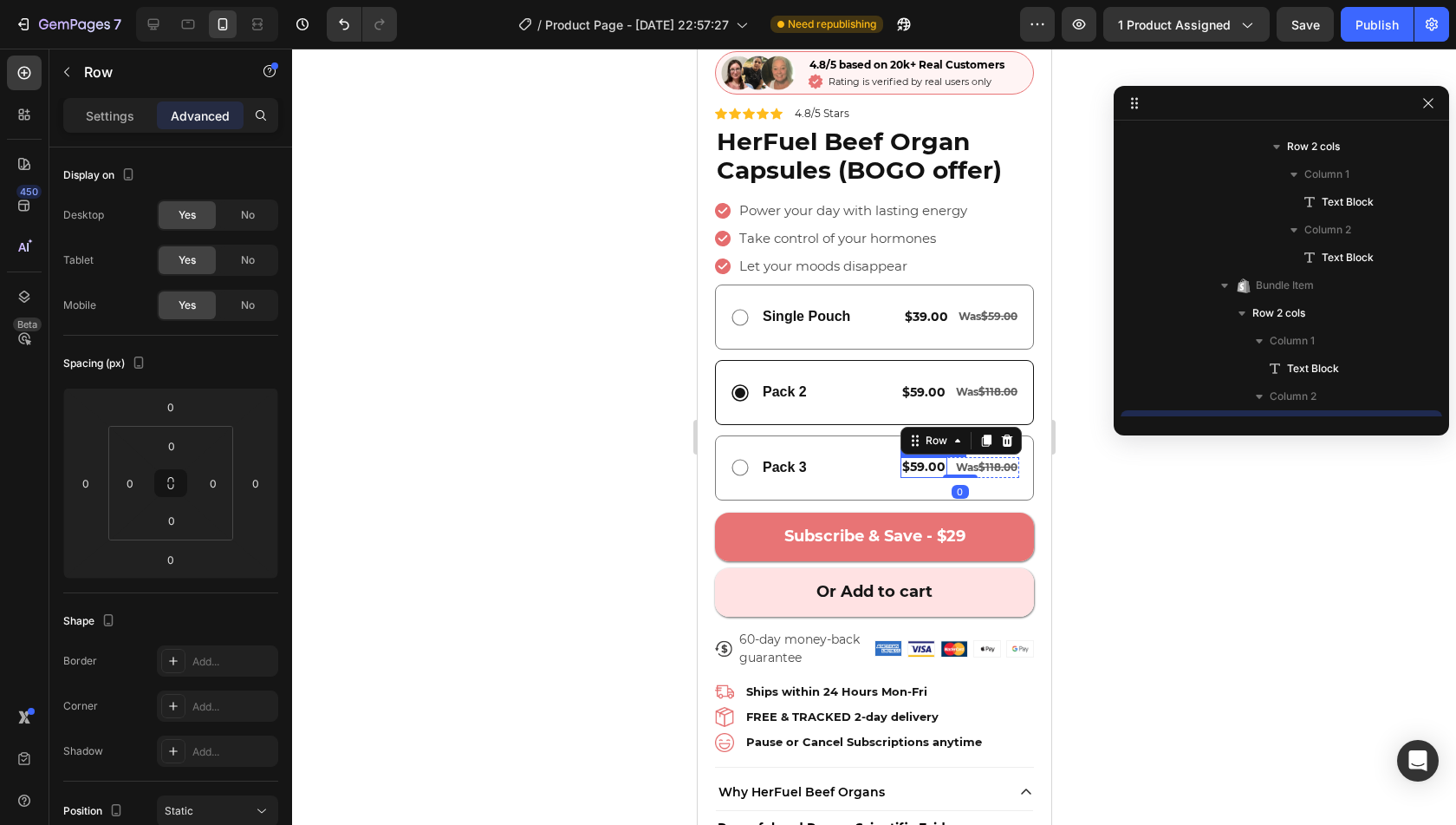
click at [906, 458] on span "$59.00" at bounding box center [923, 466] width 44 height 15
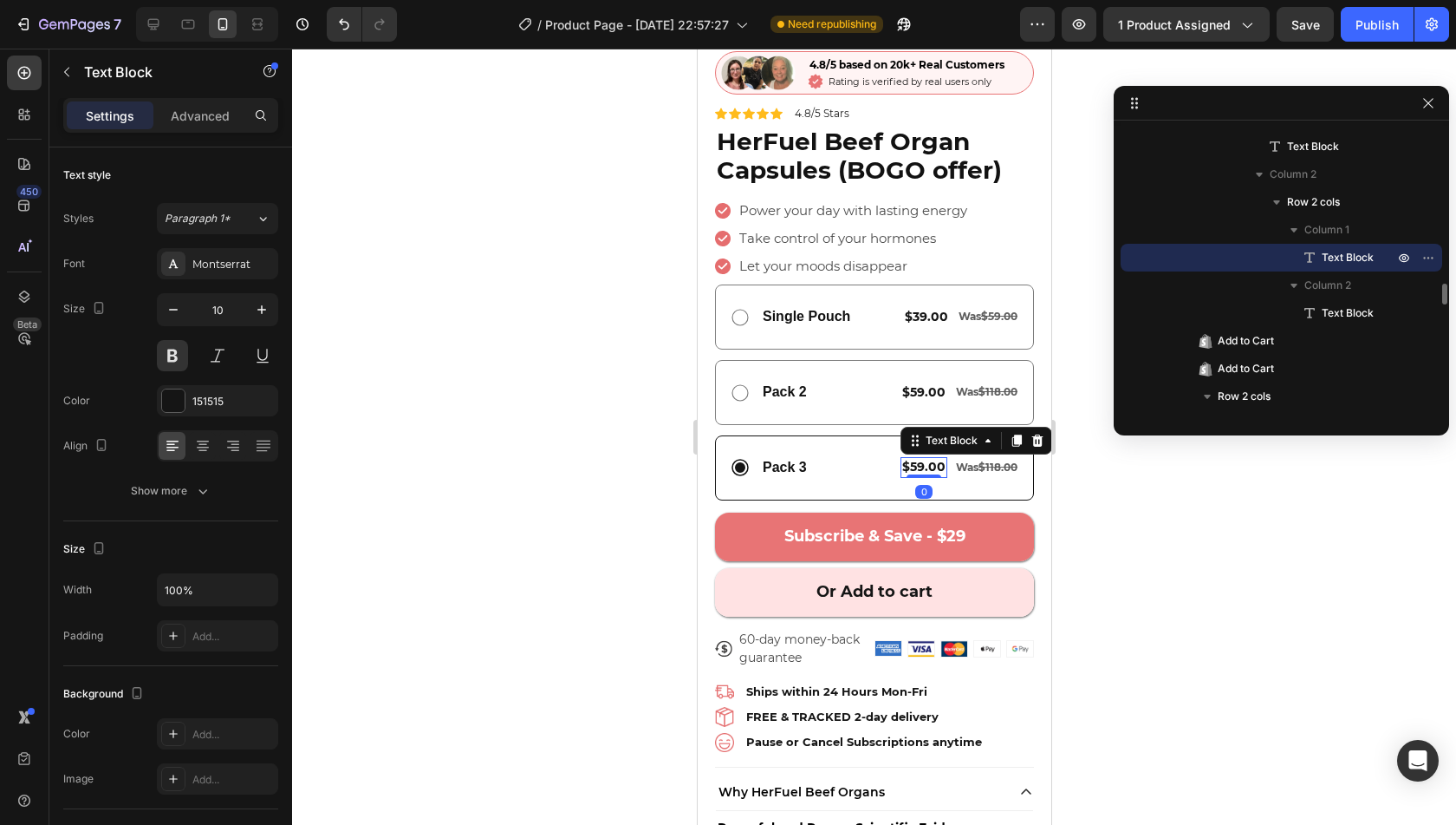
scroll to position [433, 0]
click at [906, 459] on span "$59.00" at bounding box center [923, 467] width 44 height 15
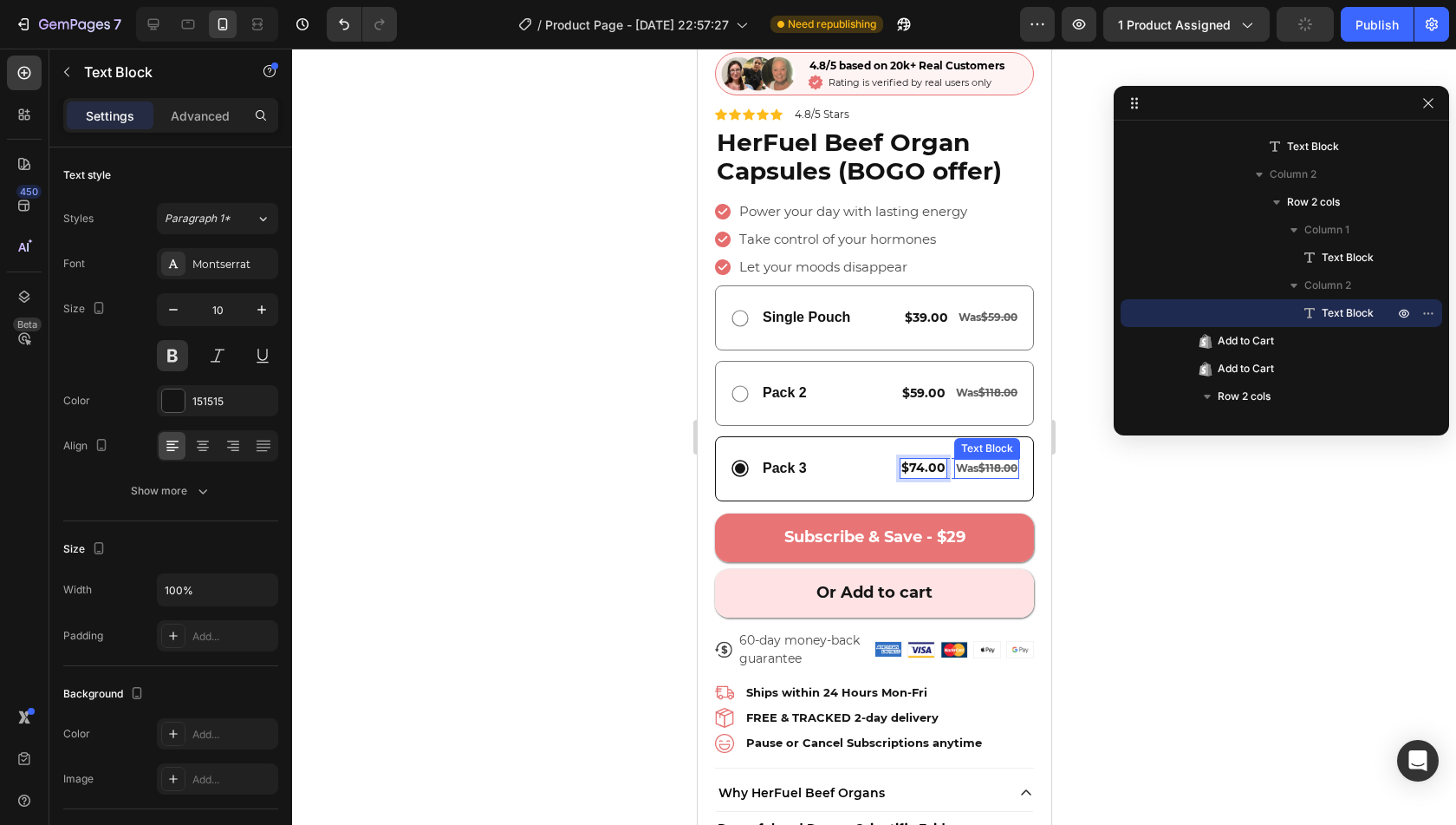
click at [955, 461] on span "Was $118.00" at bounding box center [986, 467] width 62 height 13
click at [984, 461] on s "$118.00" at bounding box center [997, 467] width 39 height 13
click at [980, 467] on div "Pack 3 Text Block $74.00 Text Block Was $177.00 Text Block 0 Row Row" at bounding box center [874, 469] width 319 height 65
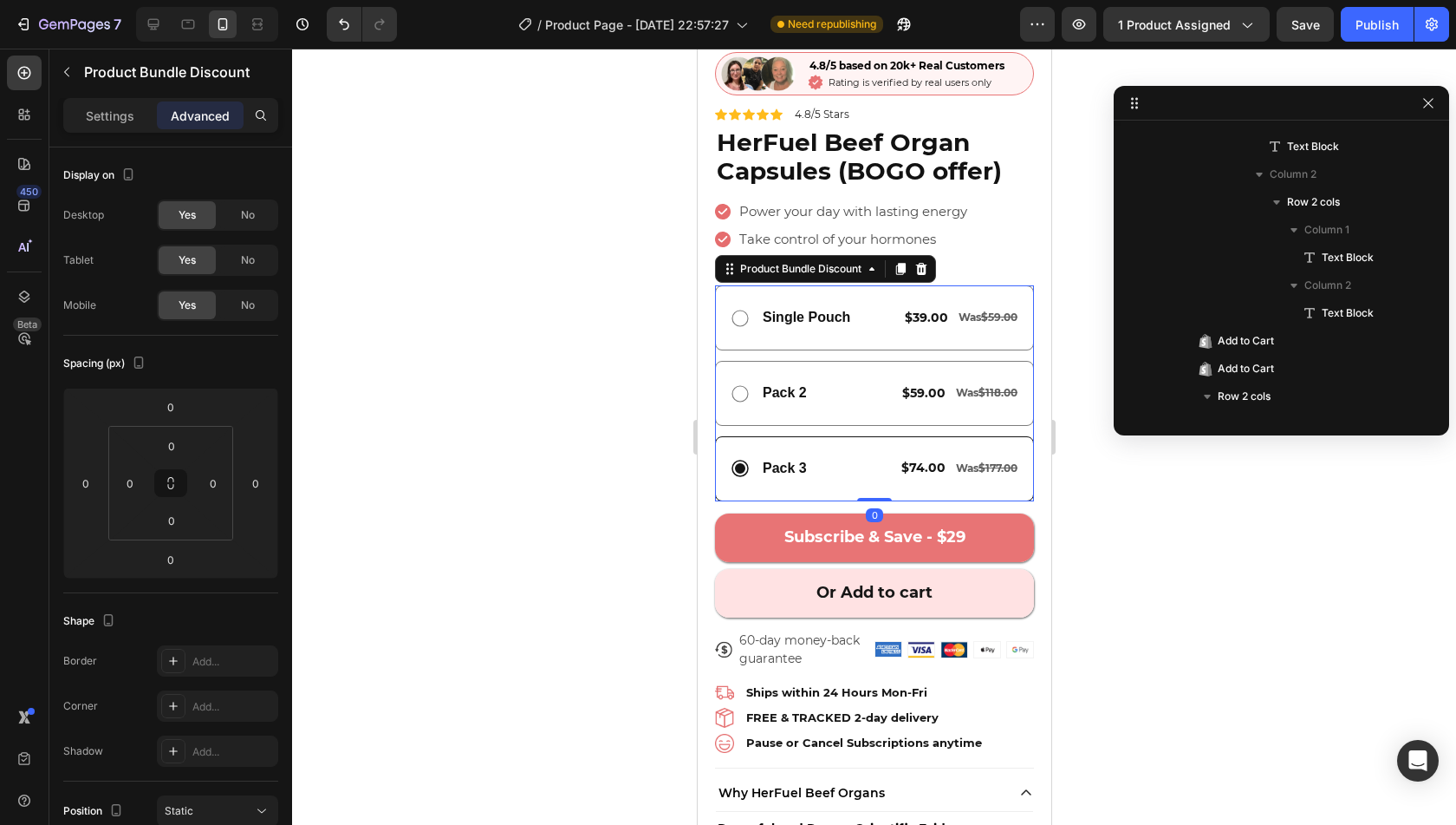
scroll to position [1327, 0]
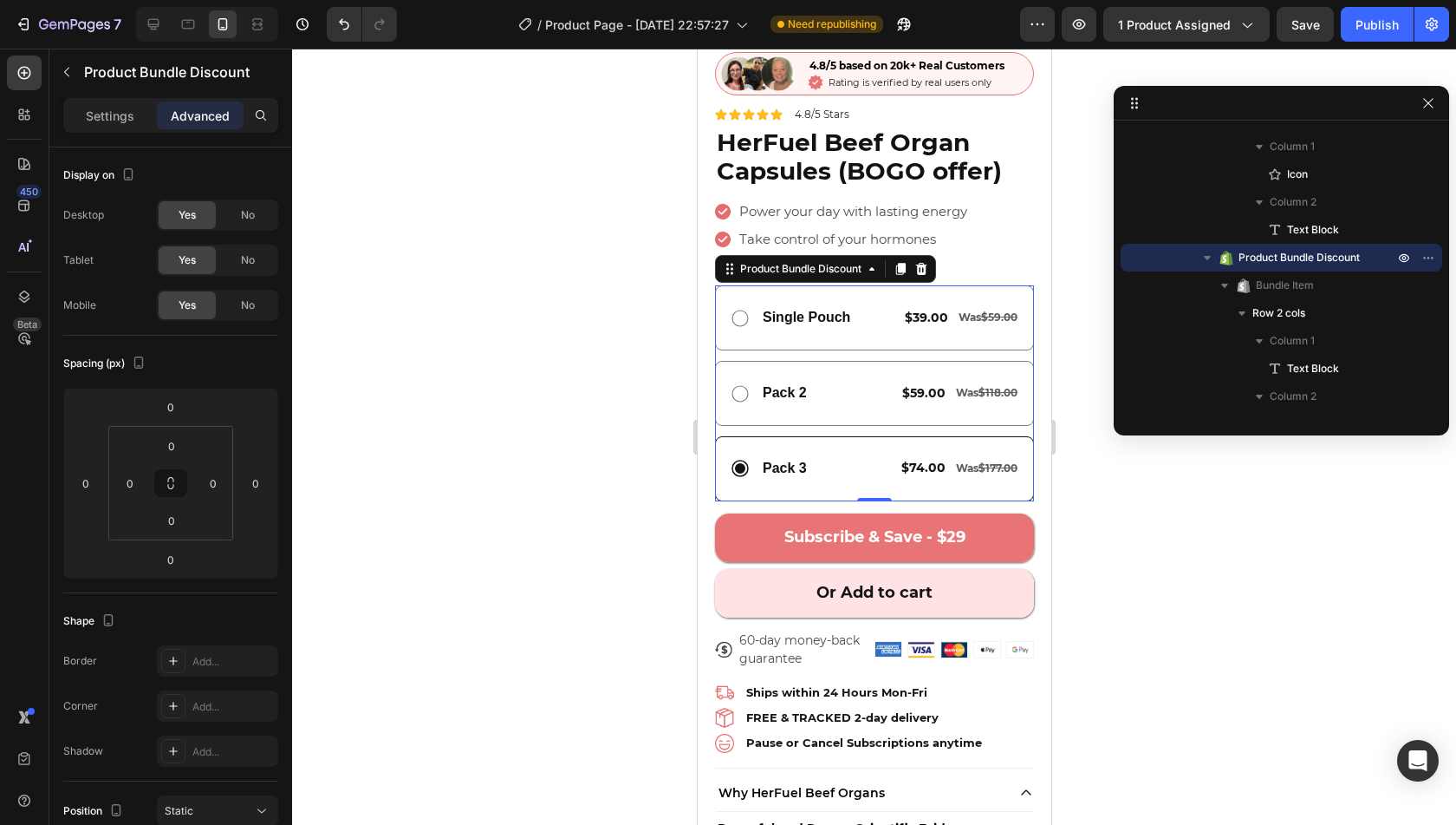
click at [1120, 508] on div at bounding box center [874, 437] width 1164 height 776
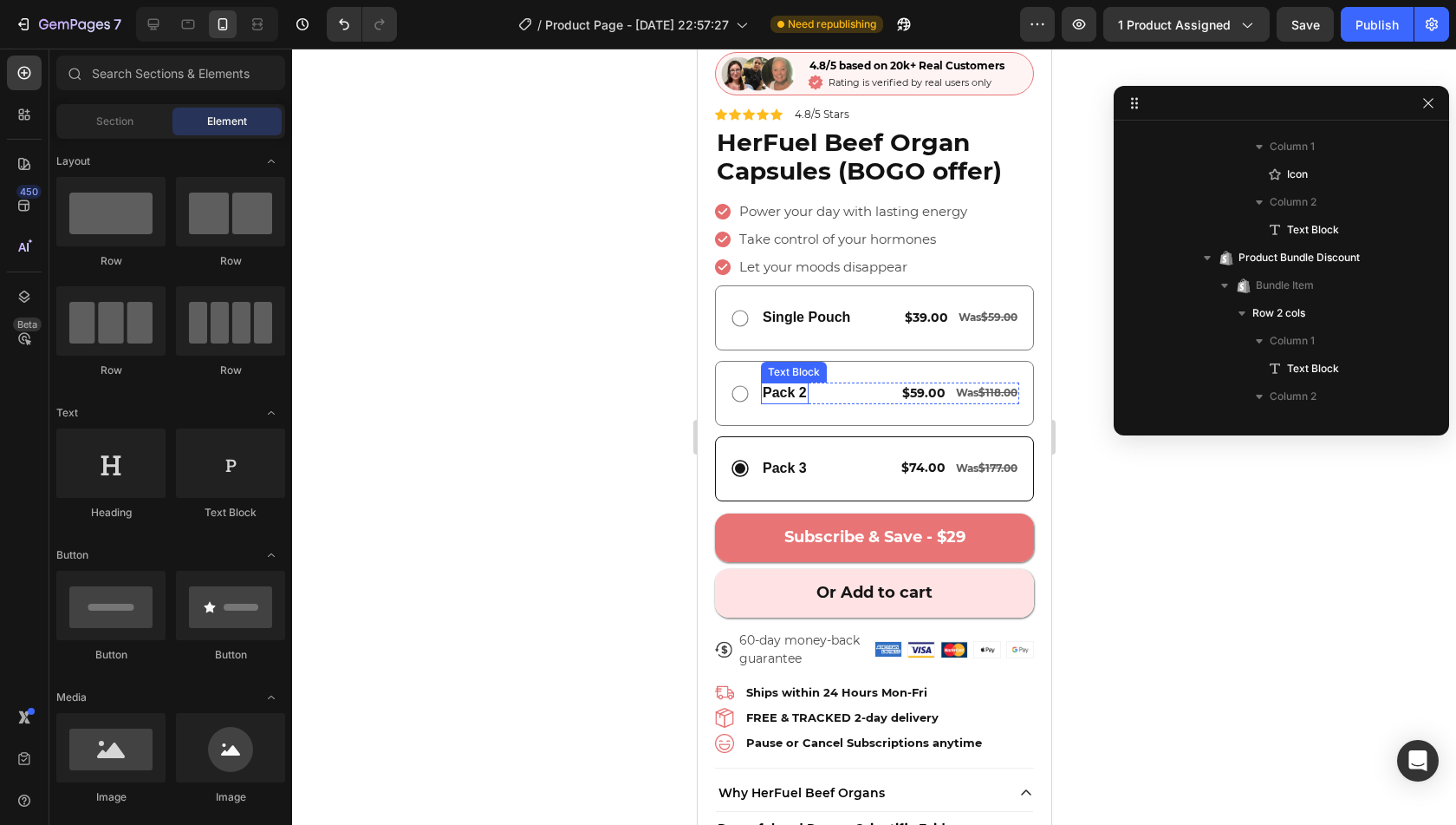
click at [797, 384] on p "Pack 2" at bounding box center [784, 393] width 44 height 18
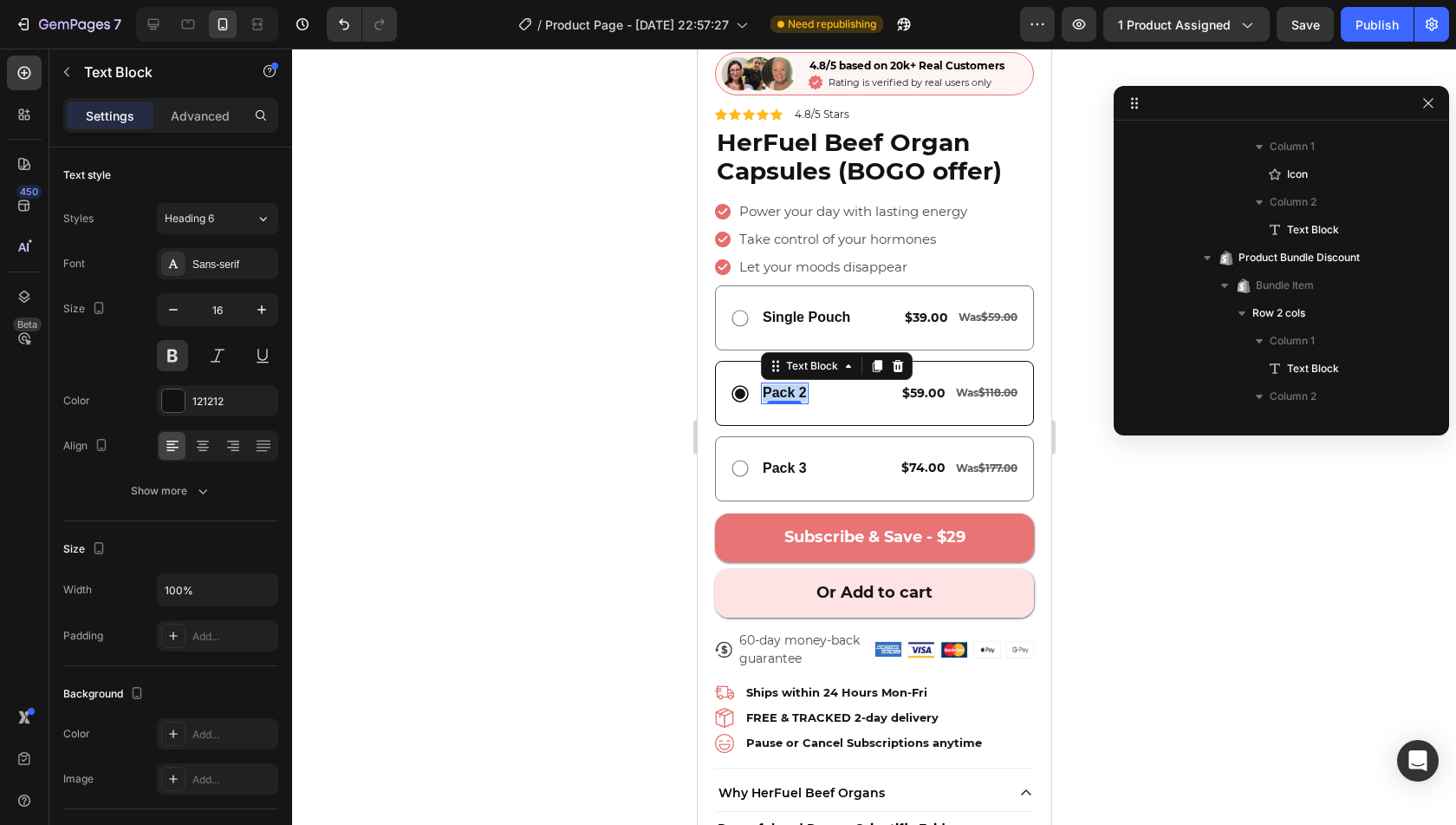
scroll to position [1715, 0]
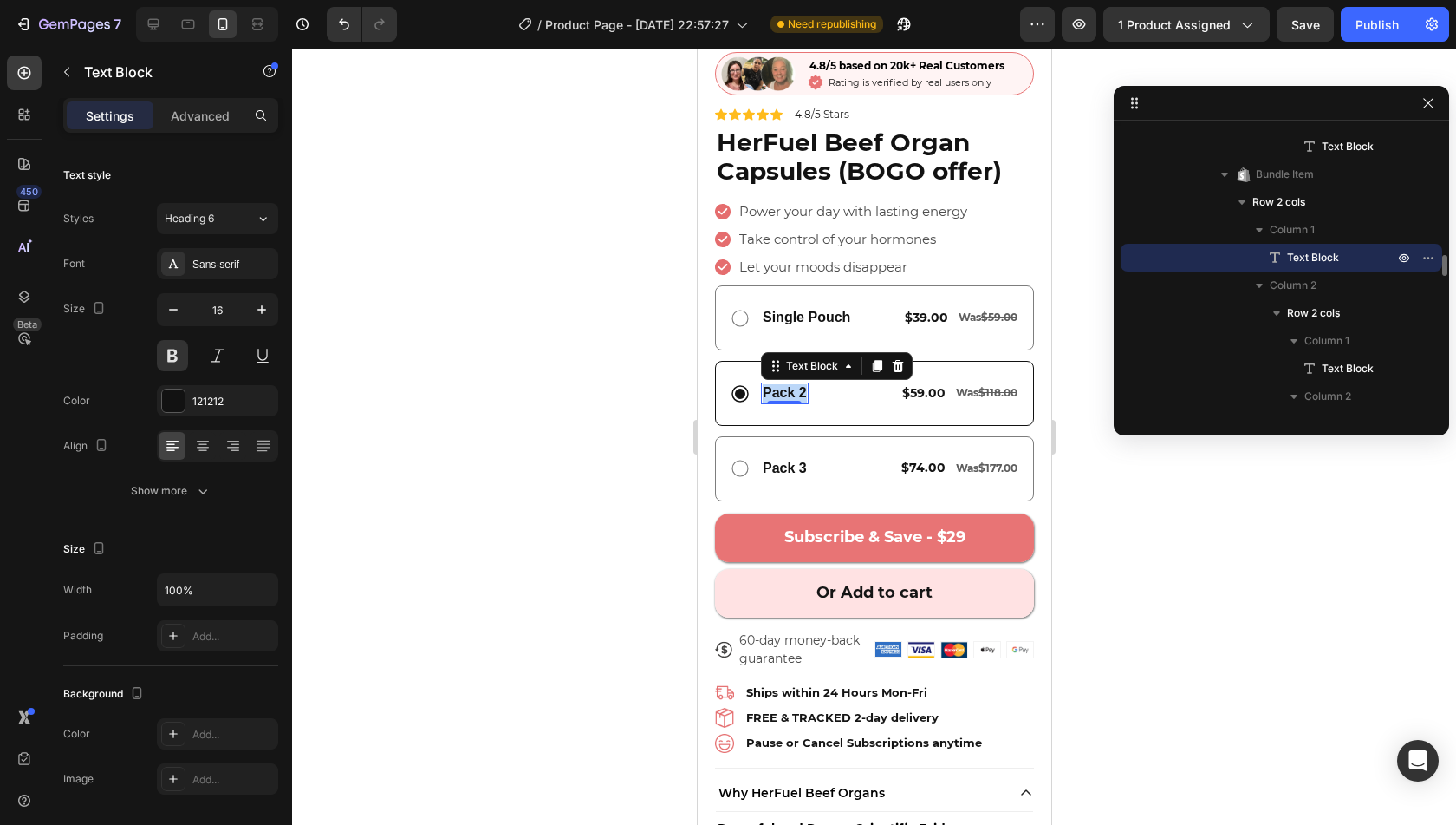
click at [797, 384] on p "Pack 2" at bounding box center [784, 393] width 44 height 18
click at [797, 457] on div "Pack 3" at bounding box center [784, 468] width 48 height 22
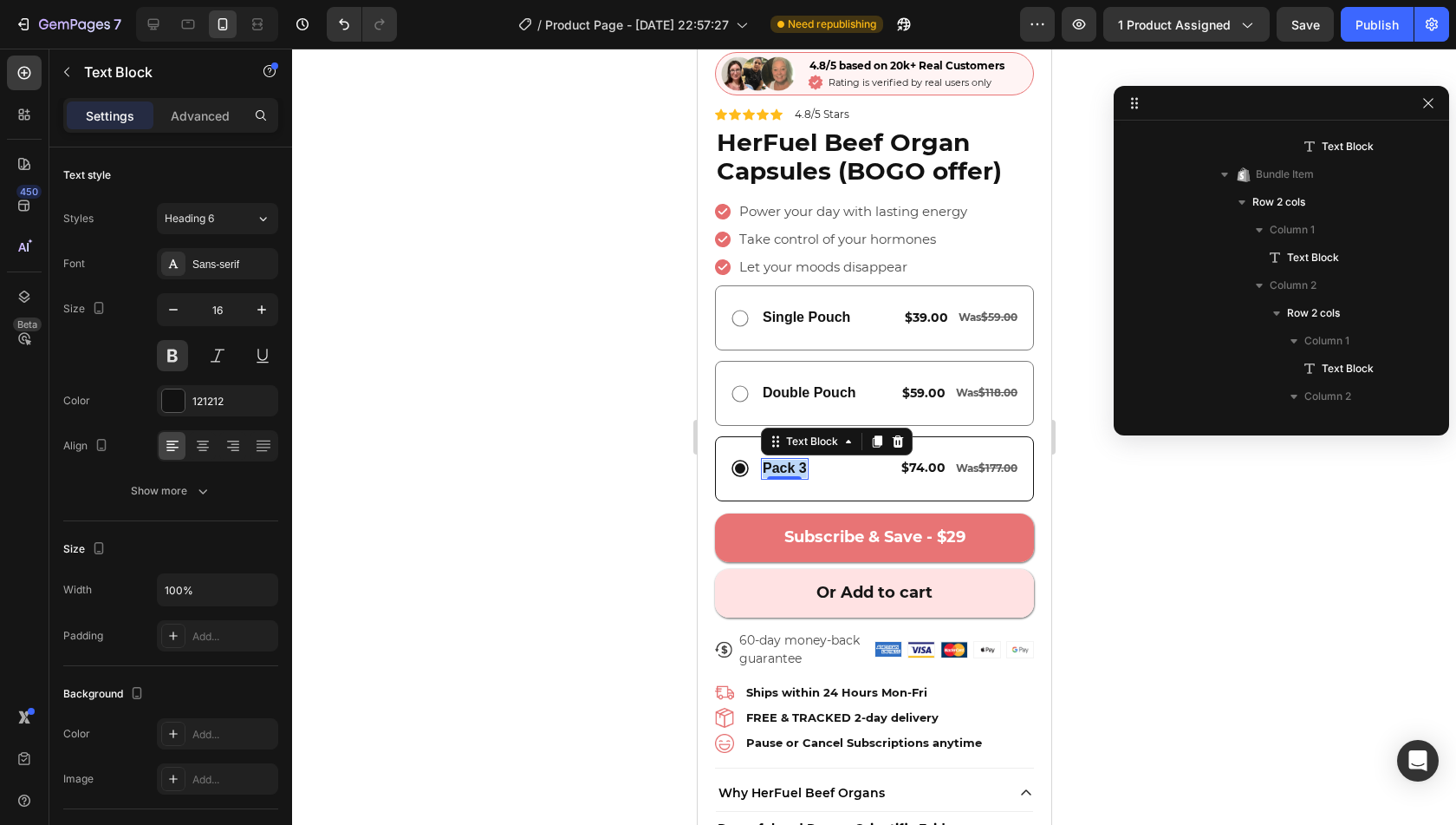
scroll to position [1993, 0]
click at [797, 459] on p "Pack 3" at bounding box center [784, 468] width 44 height 18
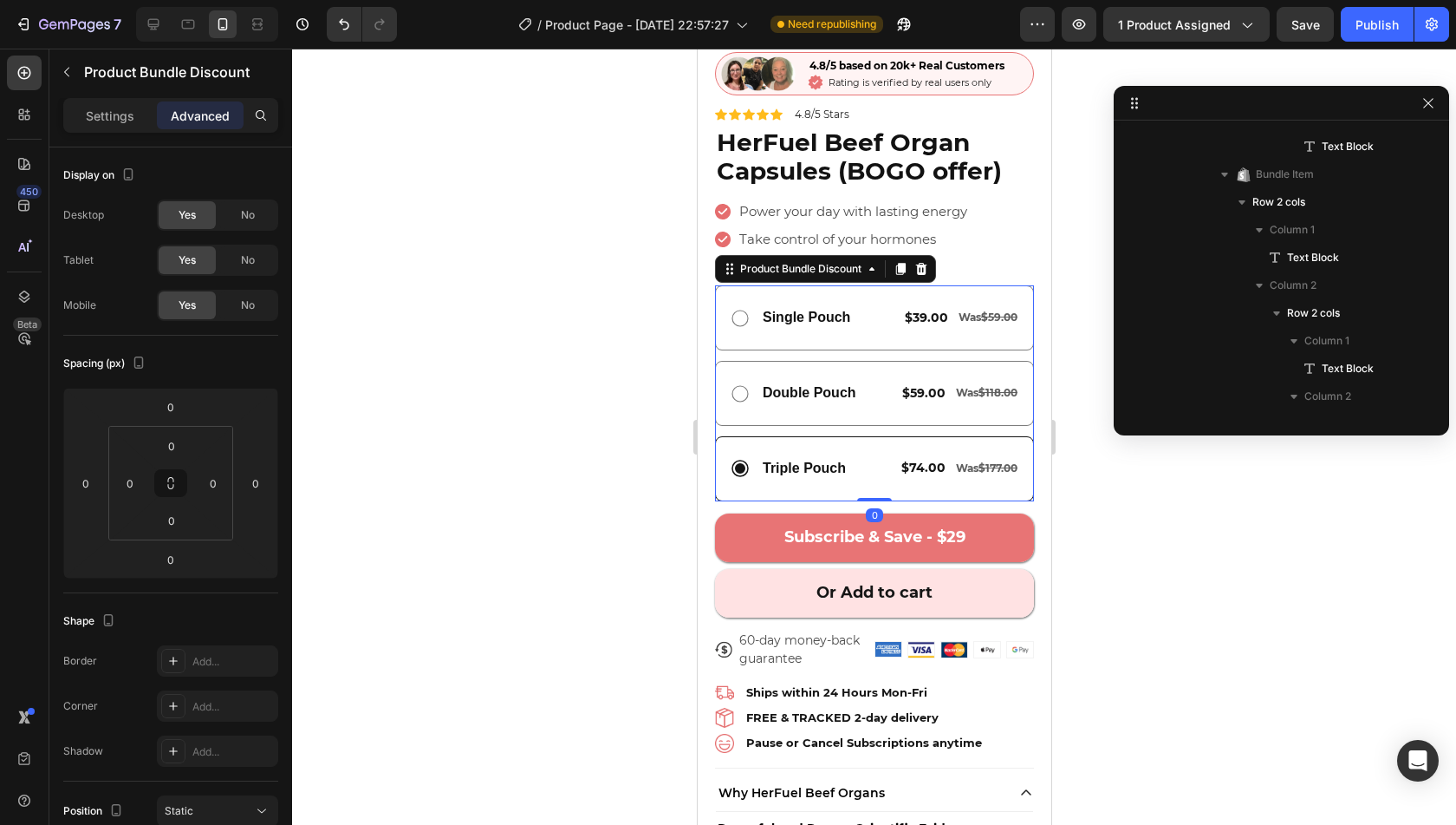
click at [805, 471] on div "Triple Pouch Text Block $74.00 Text Block Was $177.00 Text Block Row Row" at bounding box center [874, 469] width 319 height 65
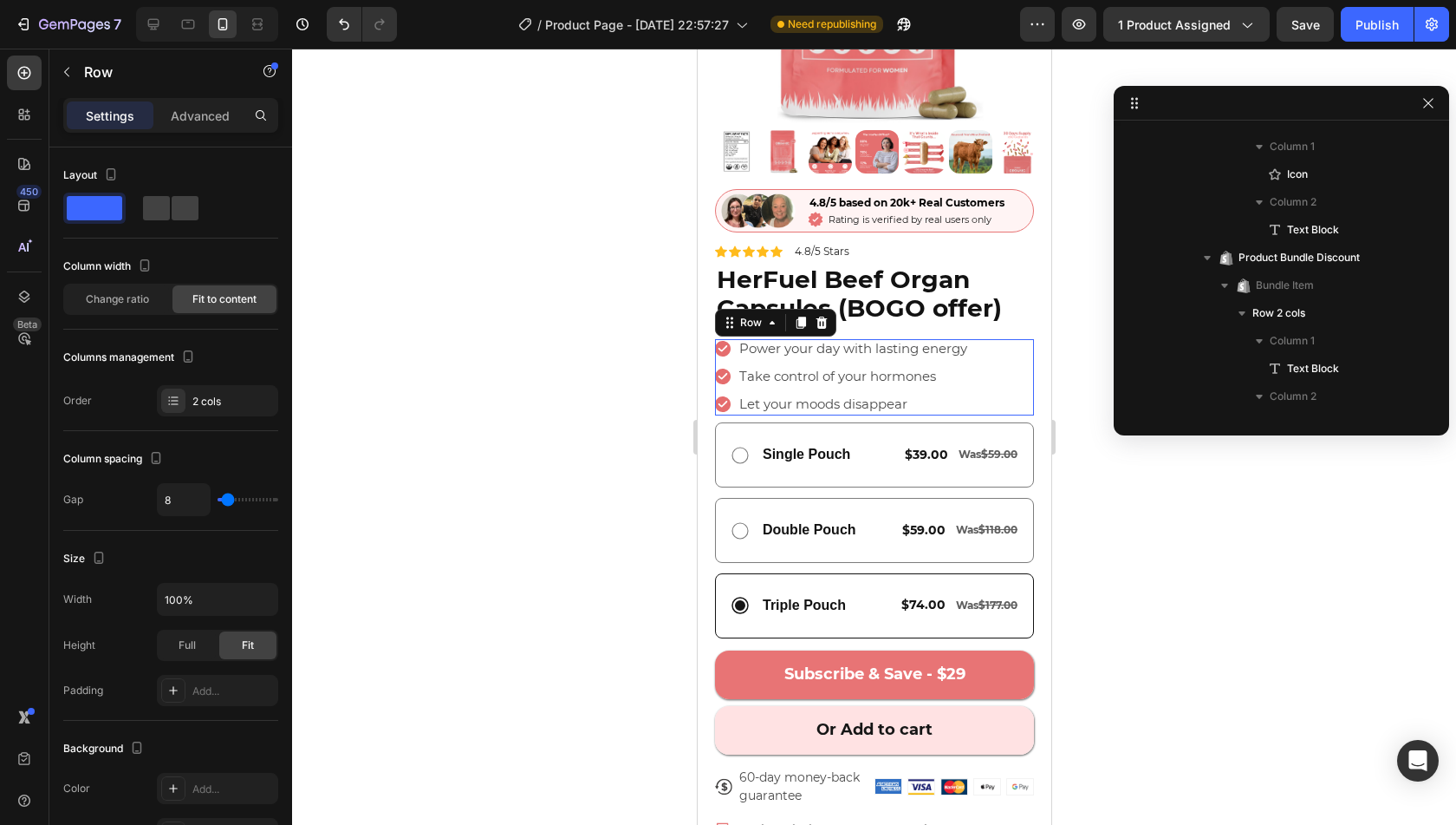
scroll to position [827, 0]
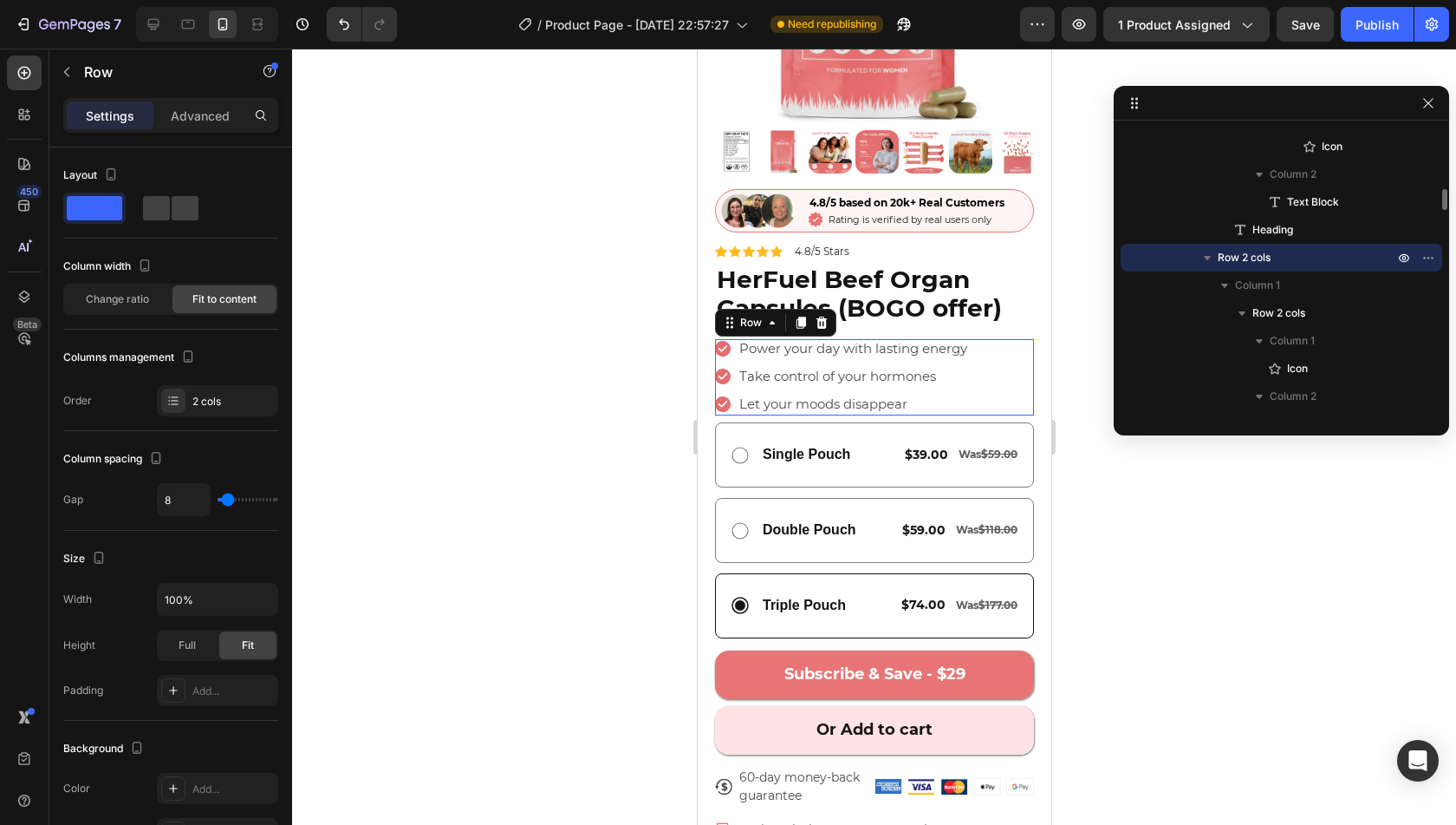
click at [986, 339] on div "Icon Power your day with lasting energy Text Block Row Icon Take control of you…" at bounding box center [874, 378] width 319 height 77
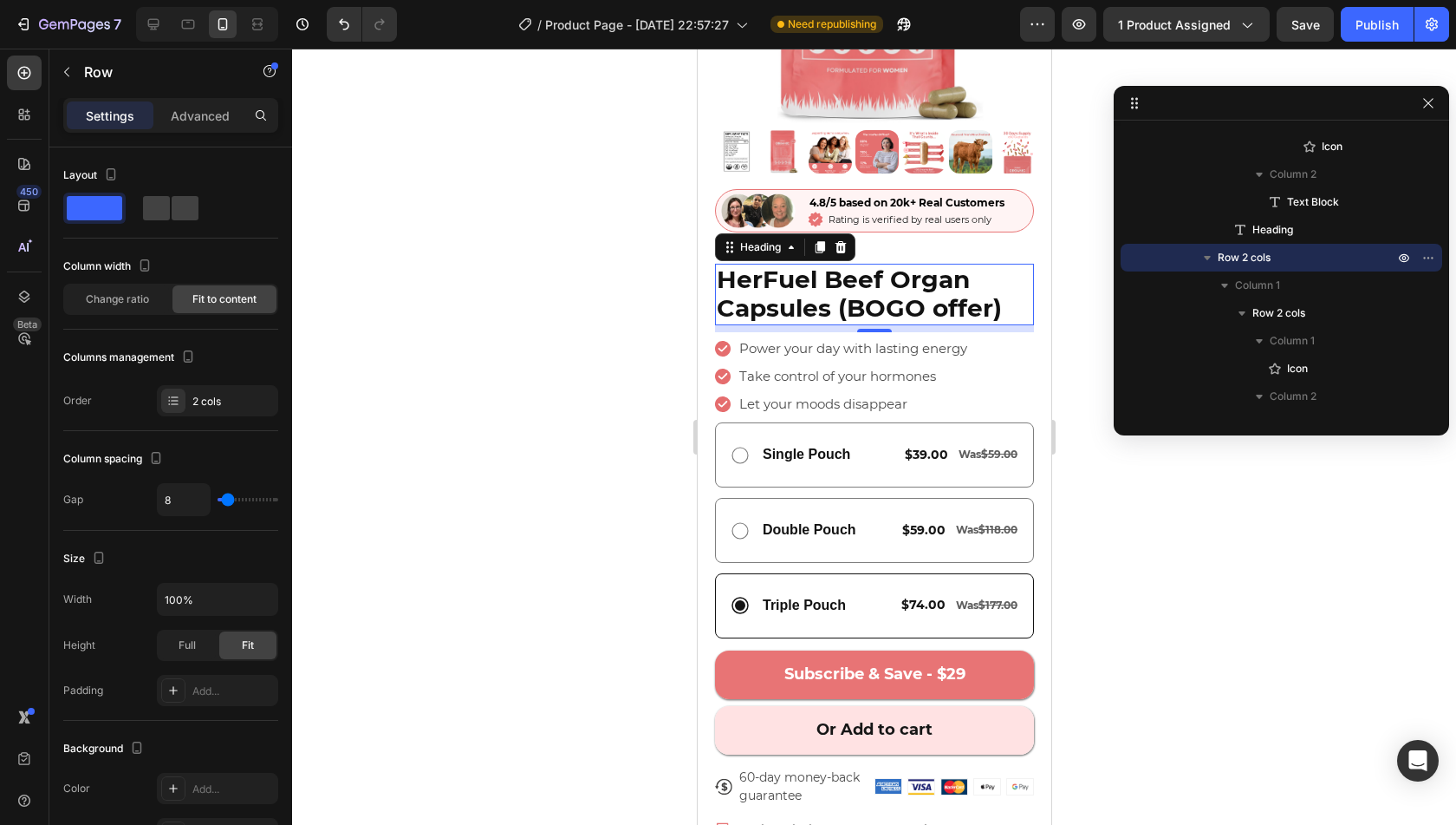
click at [1016, 280] on h2 "HerFuel Beef Organ Capsules (BOGO offer)" at bounding box center [874, 294] width 319 height 62
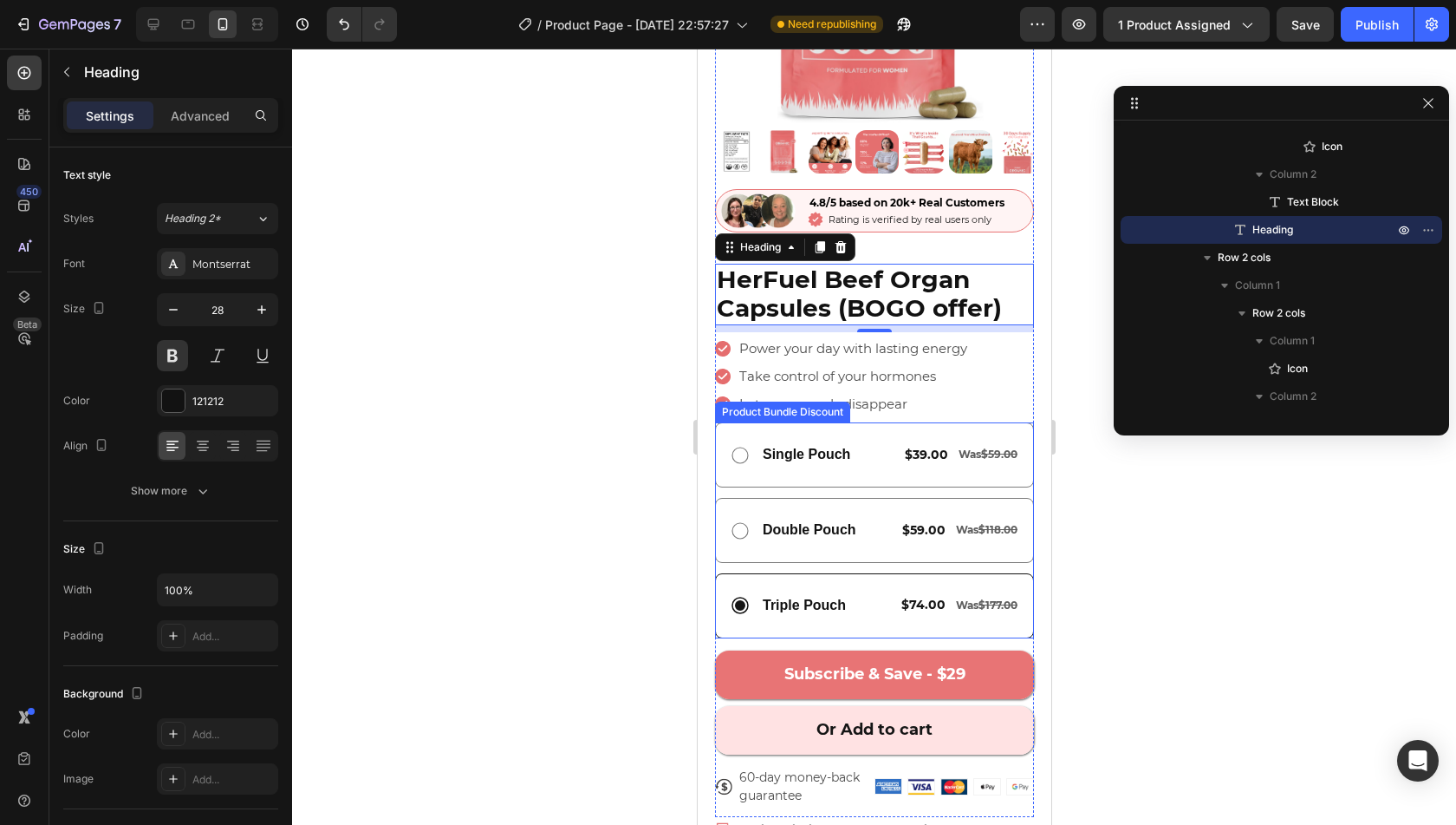
click at [773, 457] on div "Single Pouch Text Block $39.00 Text Block Was $59.00 Text Block Row Row" at bounding box center [874, 455] width 319 height 65
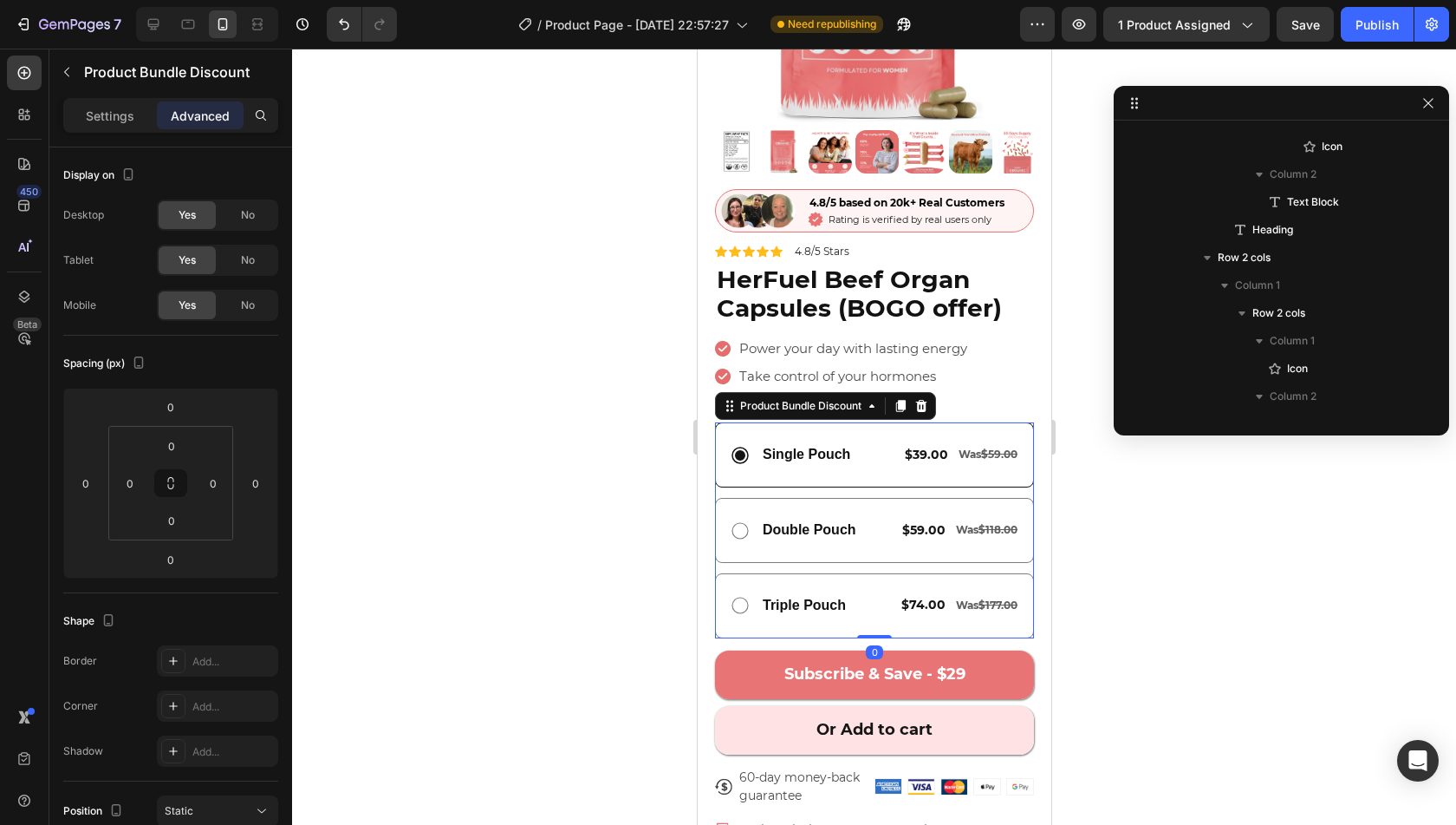
scroll to position [1327, 0]
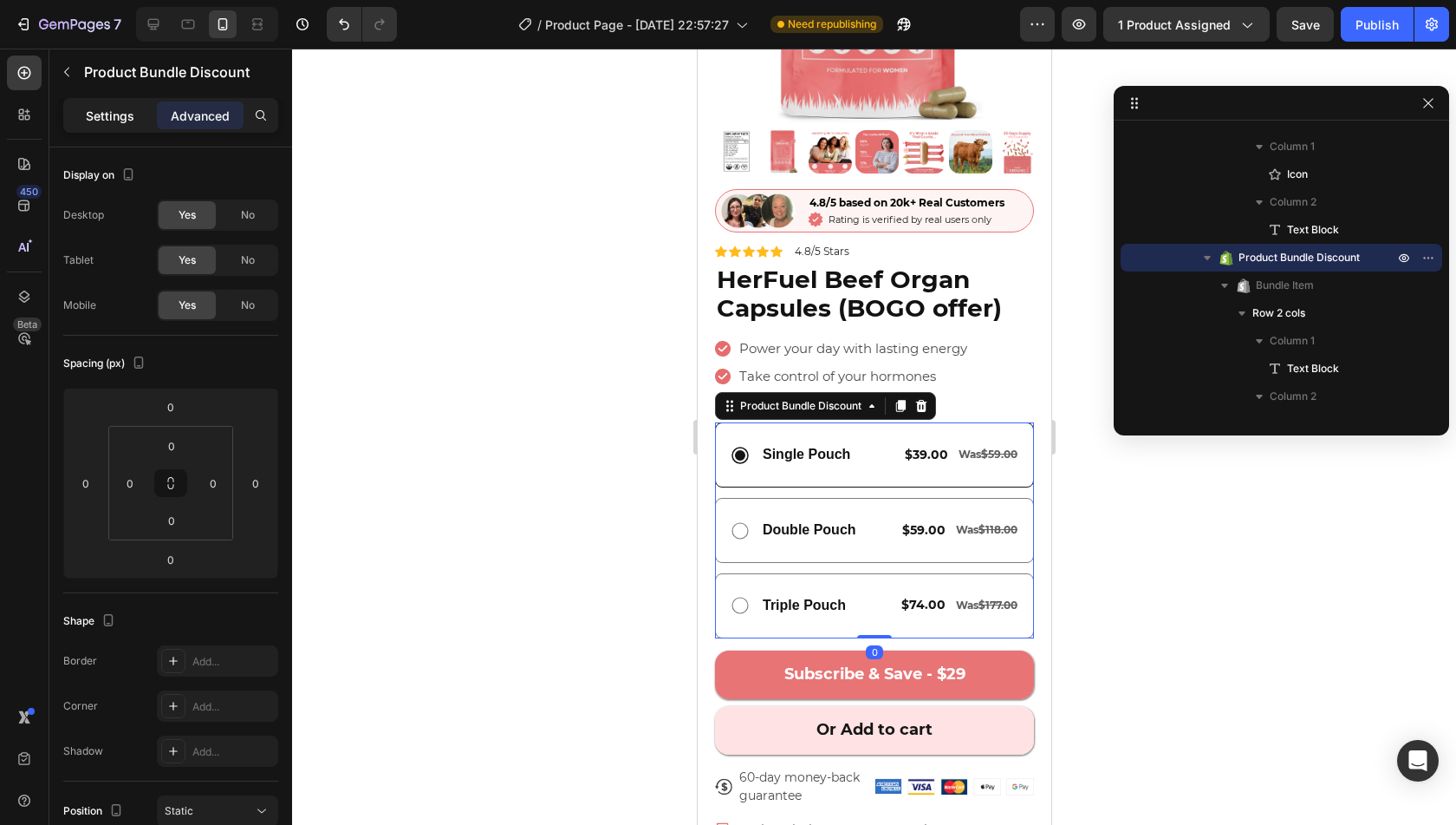
click at [109, 103] on div "Settings" at bounding box center [111, 115] width 87 height 28
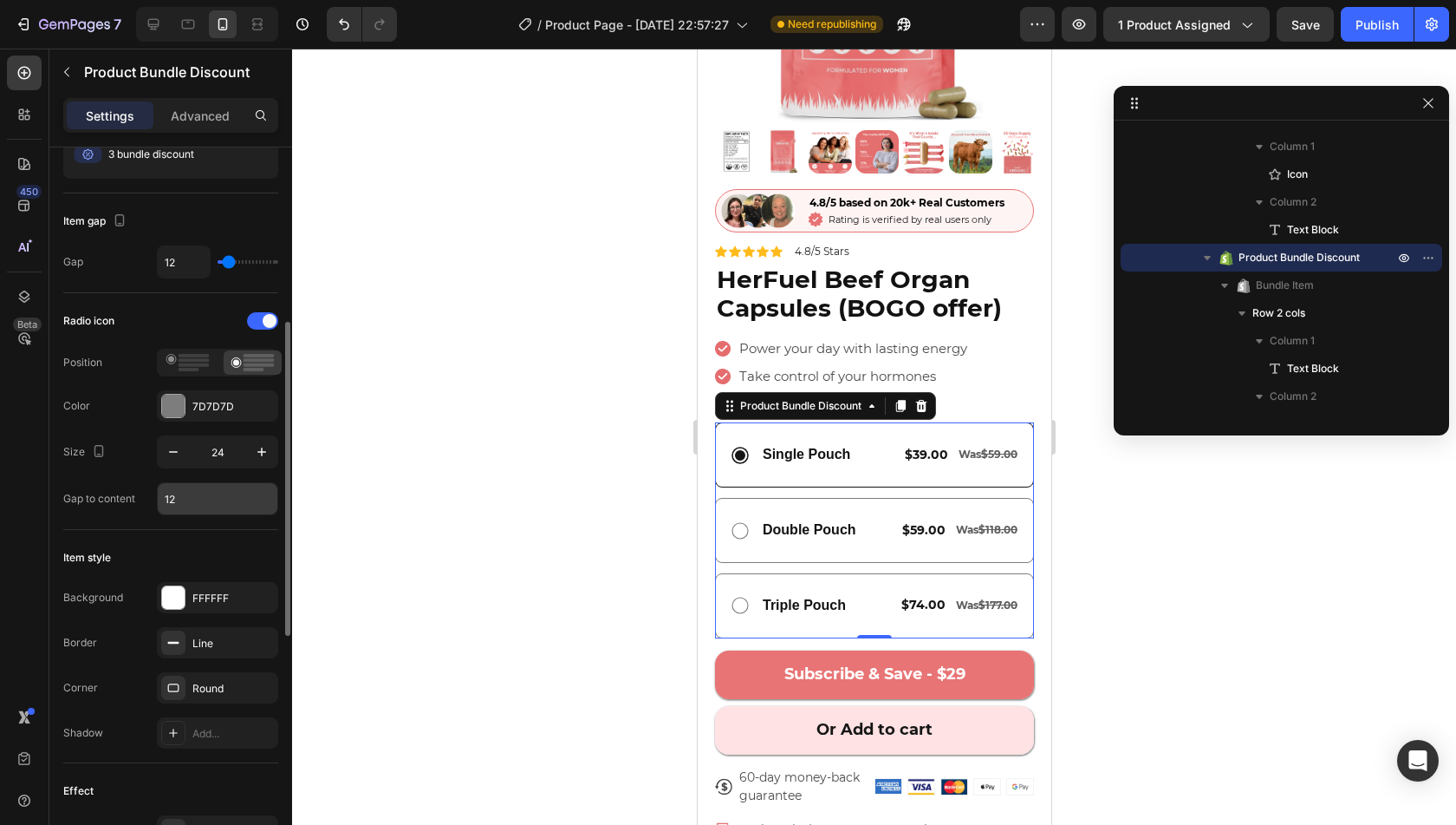
scroll to position [370, 0]
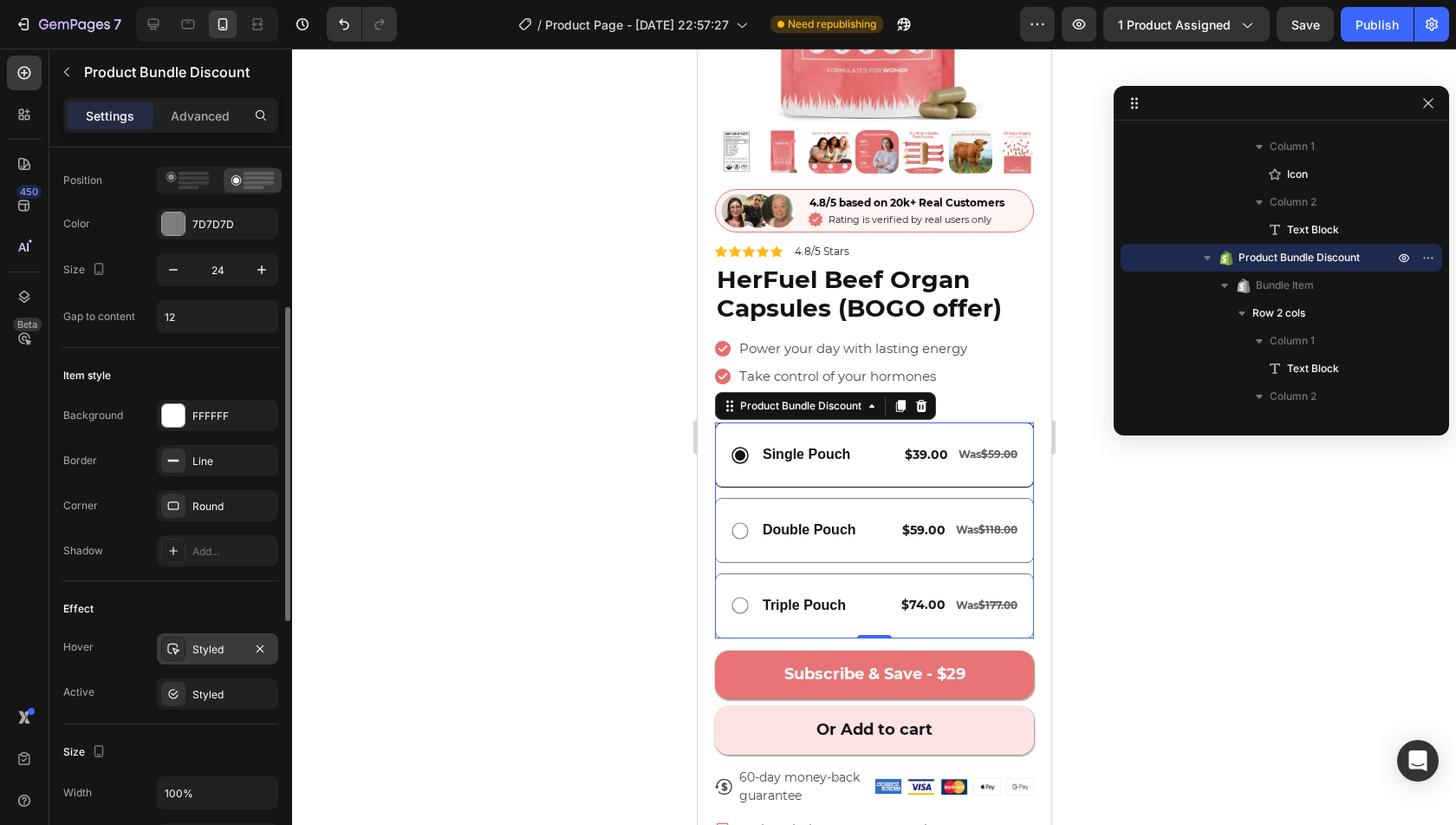
click at [220, 646] on div "Styled" at bounding box center [217, 649] width 50 height 15
click at [217, 680] on div "Styled" at bounding box center [218, 693] width 122 height 31
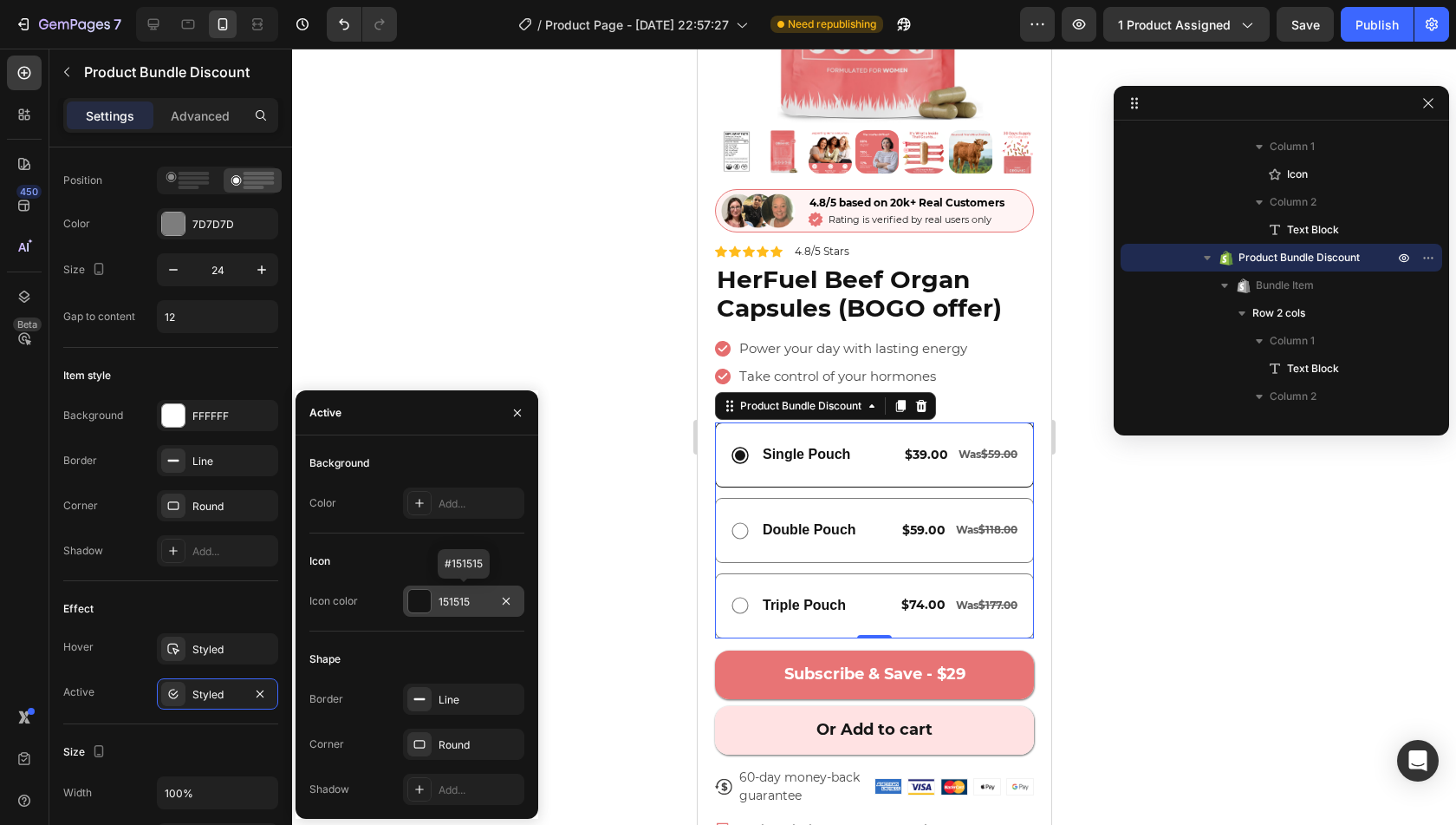
click at [434, 601] on div "151515" at bounding box center [464, 601] width 122 height 31
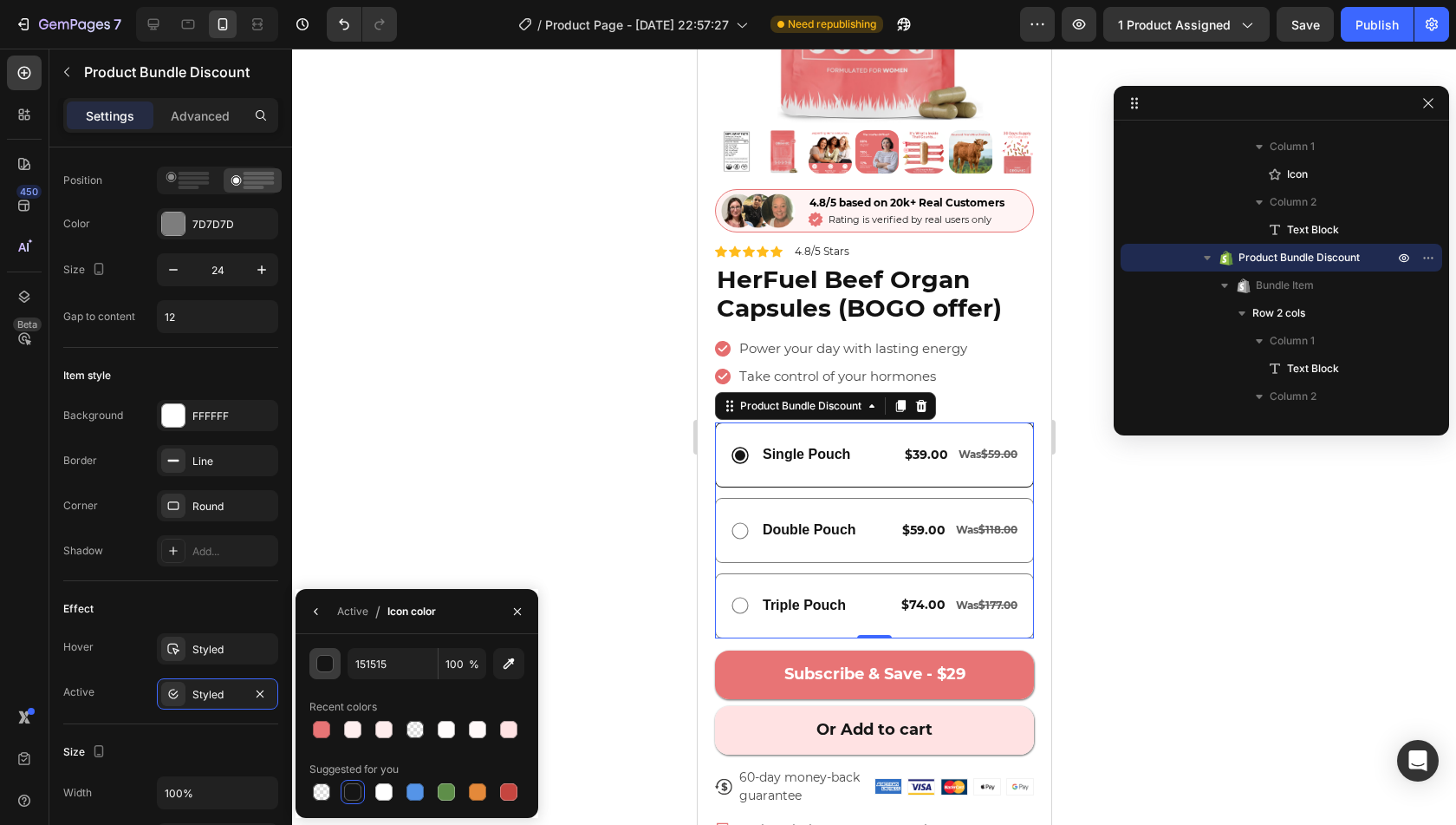
click at [338, 663] on button "button" at bounding box center [325, 663] width 31 height 31
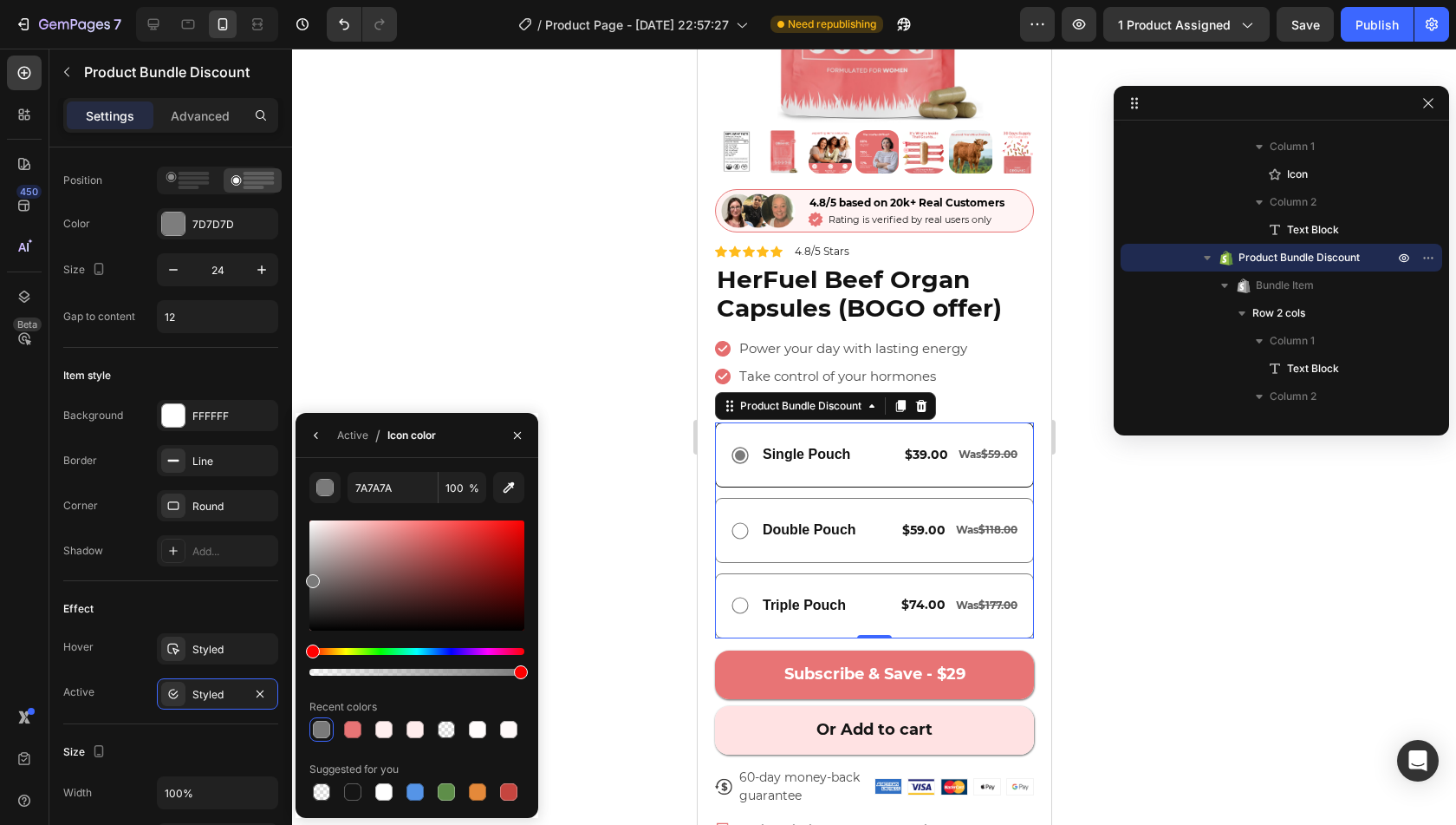
click at [305, 577] on div "7A7A7A 100 % Recent colors Suggested for you" at bounding box center [417, 638] width 243 height 332
type input "8E8E8E"
drag, startPoint x: 312, startPoint y: 575, endPoint x: 300, endPoint y: 568, distance: 13.9
click at [300, 568] on div "8E8E8E 100 % Recent colors Suggested for you" at bounding box center [417, 638] width 243 height 332
click at [913, 447] on span "$39.00" at bounding box center [926, 454] width 44 height 15
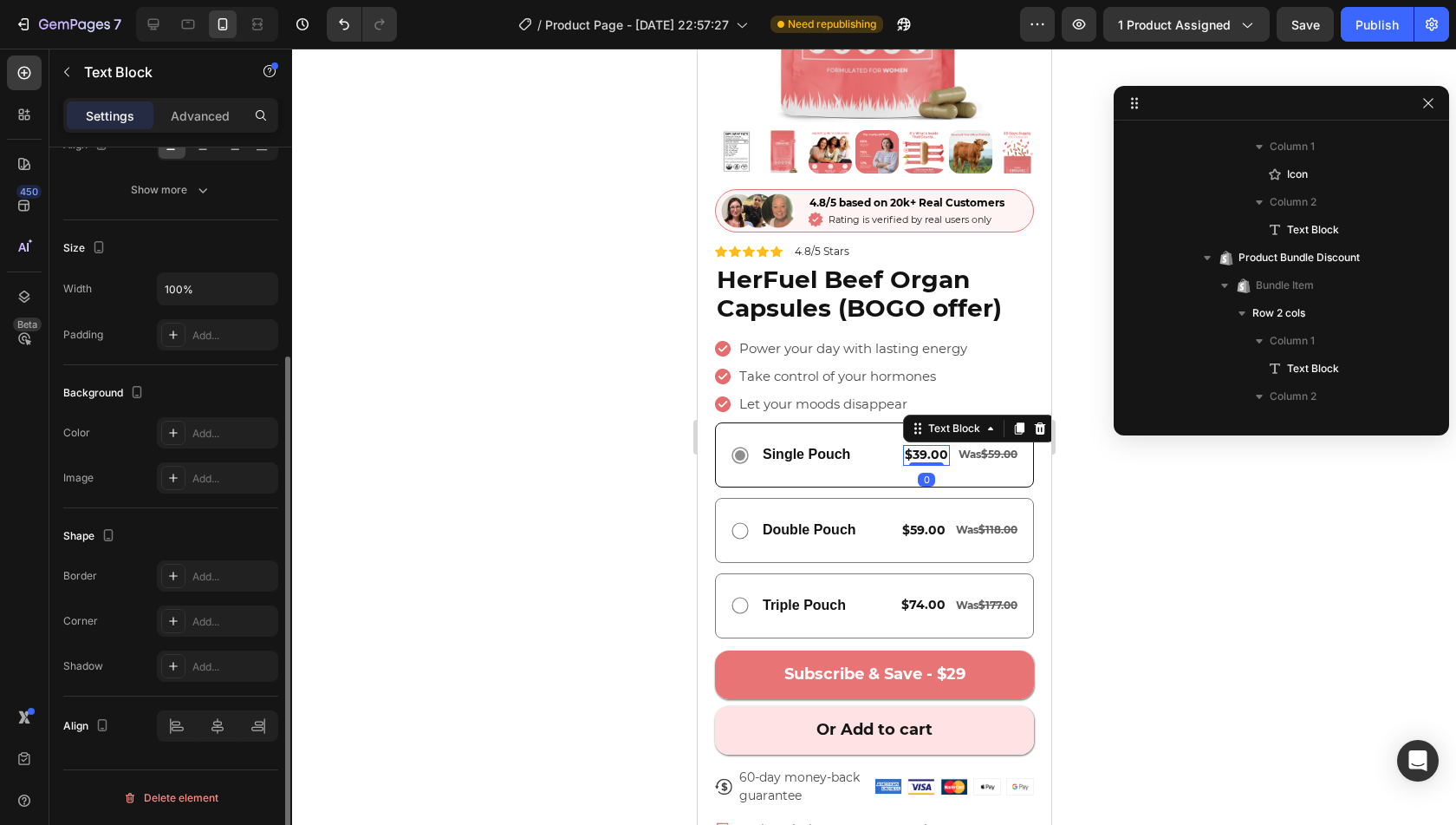
scroll to position [0, 0]
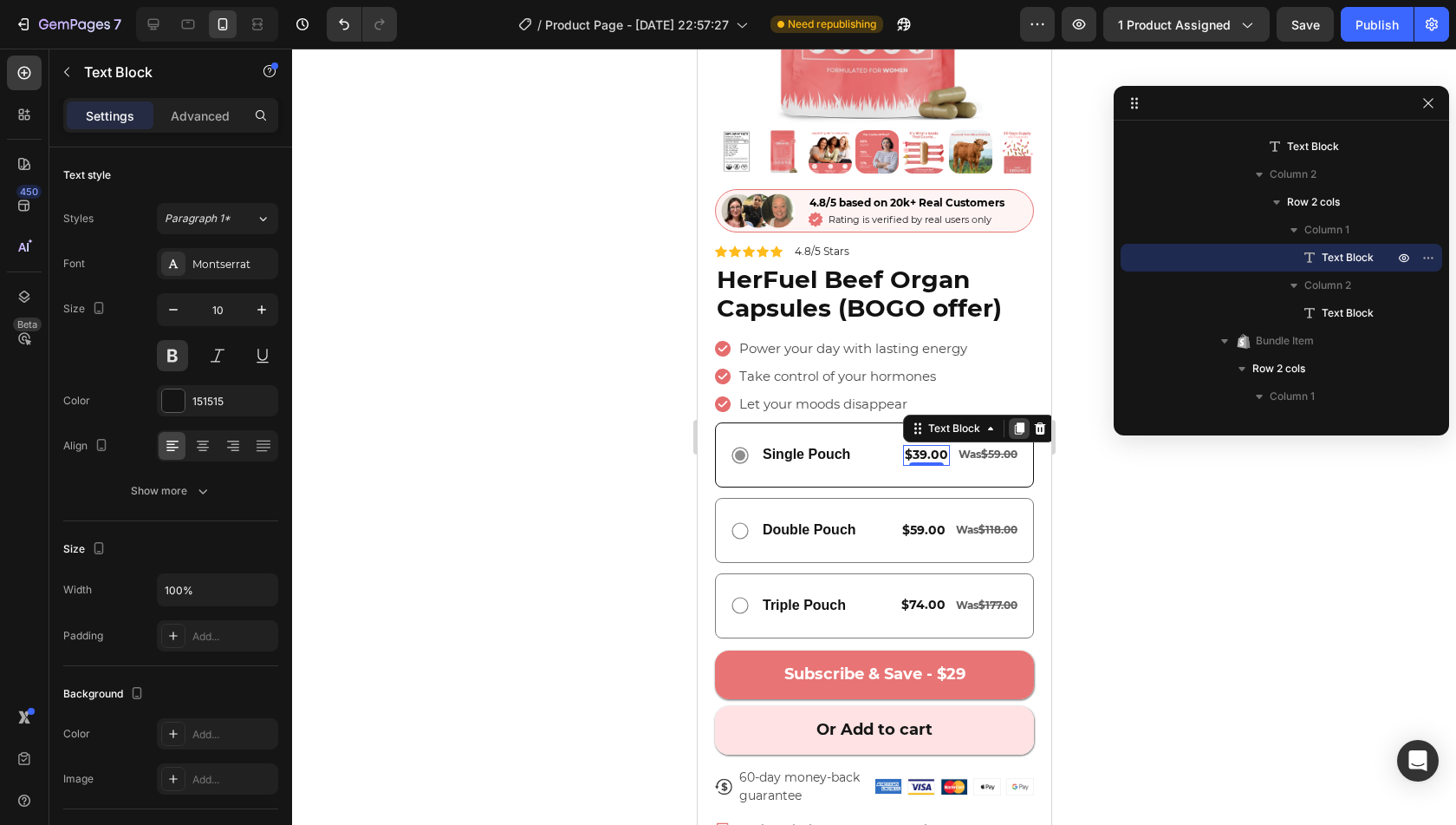
click at [1014, 422] on icon at bounding box center [1019, 427] width 10 height 12
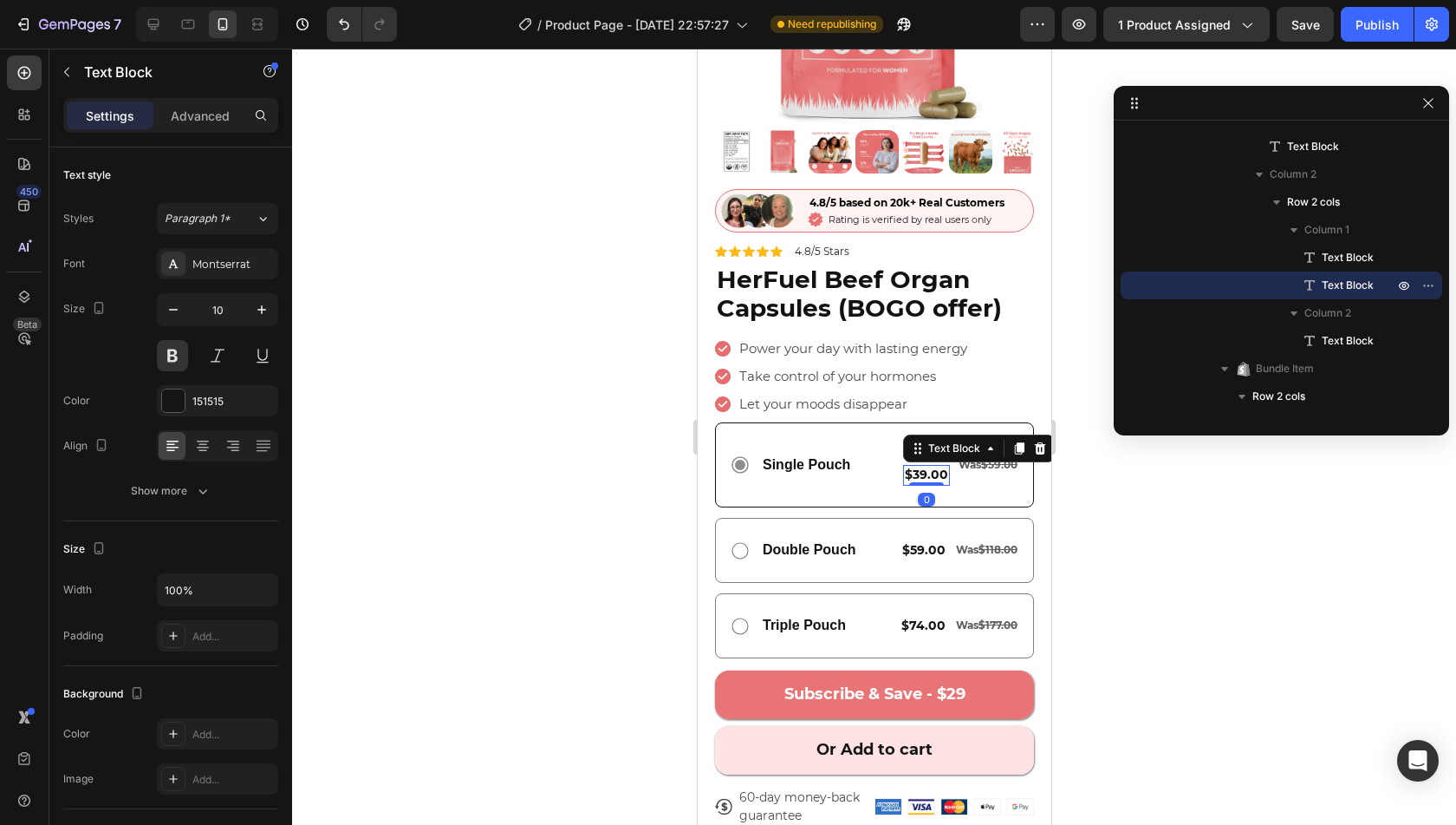
click at [917, 467] on span "$39.00" at bounding box center [926, 474] width 44 height 15
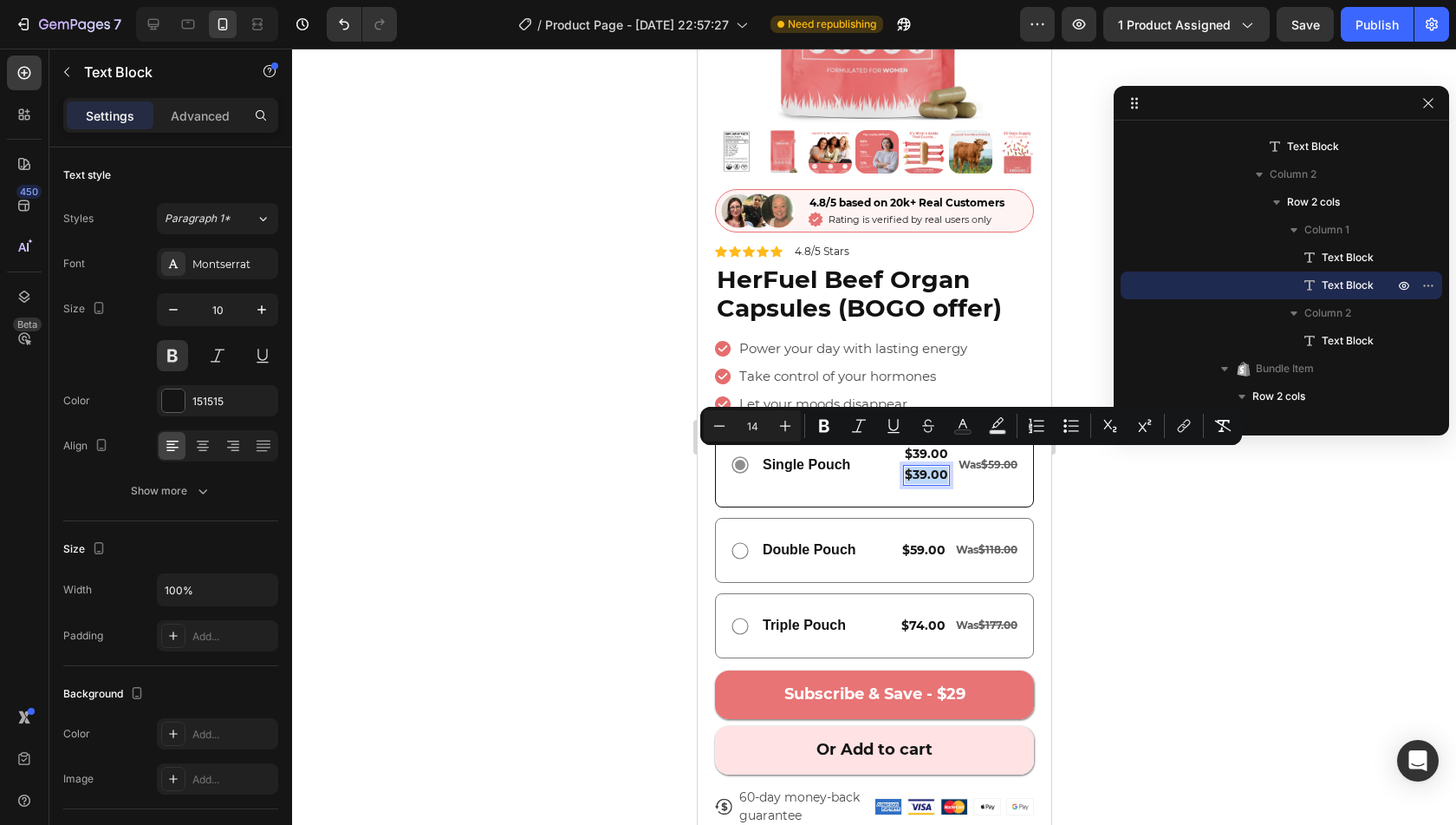
click at [908, 465] on div "$39.00" at bounding box center [926, 475] width 47 height 21
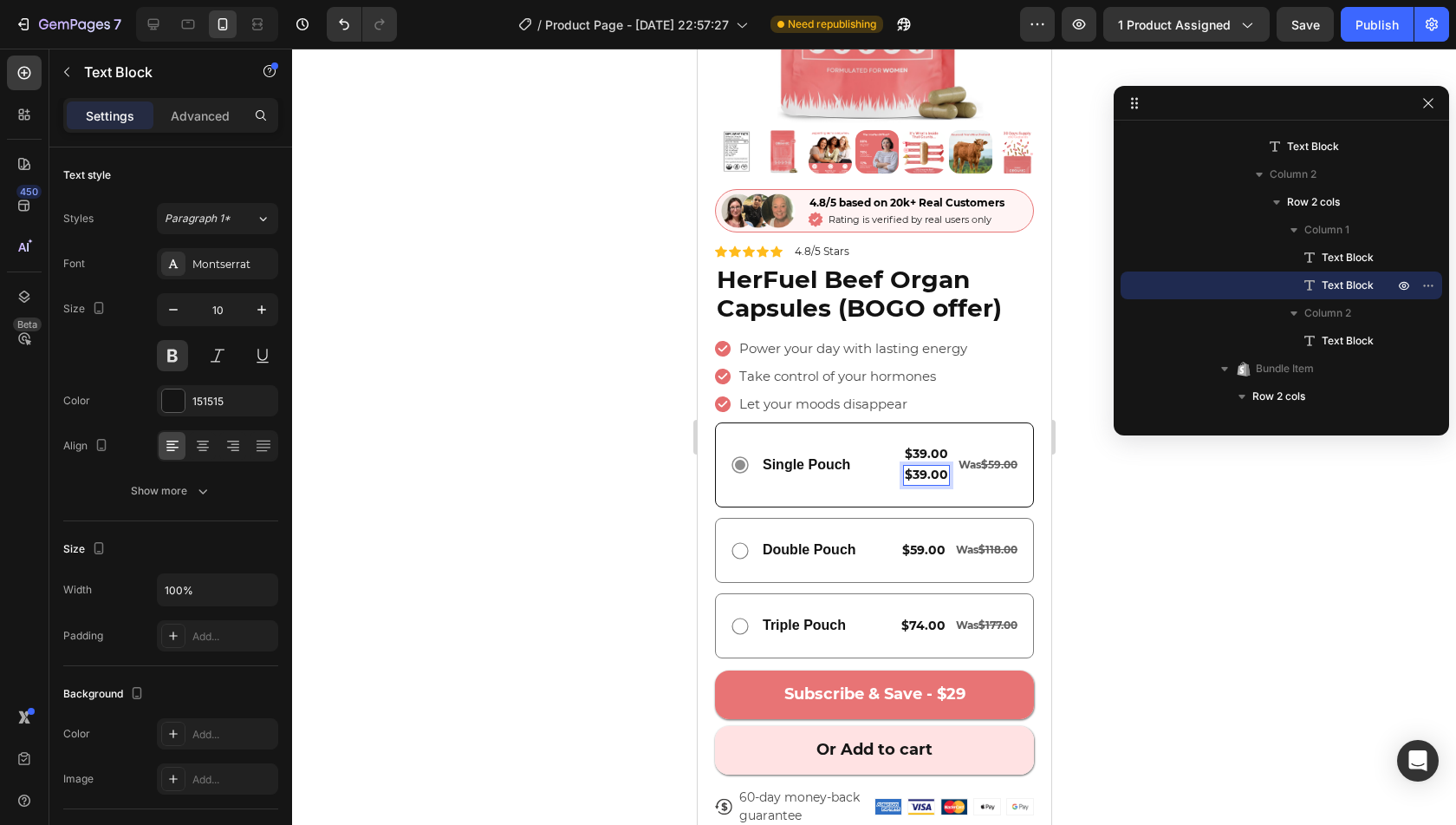
click at [908, 467] on span "$39.00" at bounding box center [926, 474] width 44 height 15
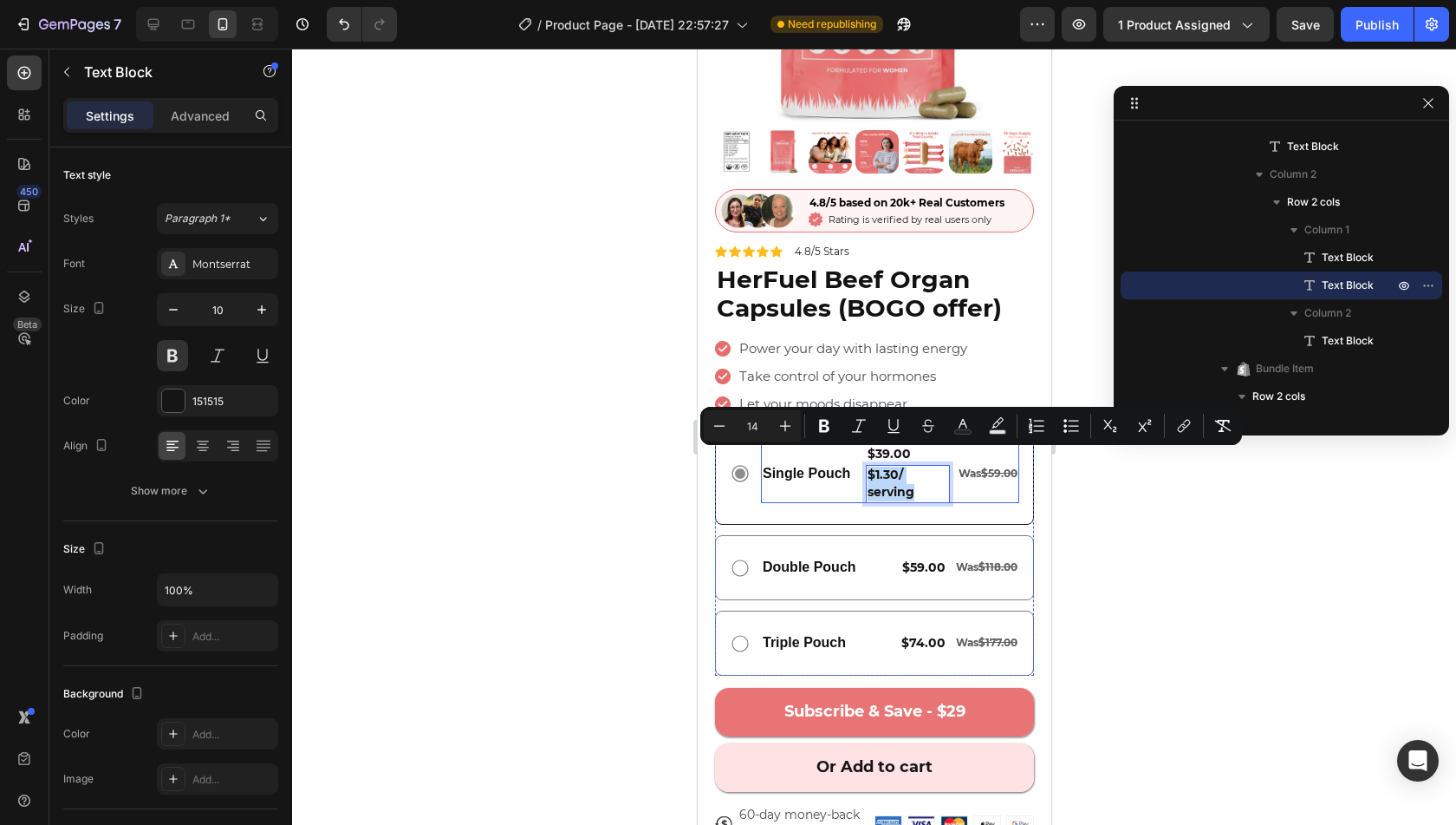
drag, startPoint x: 922, startPoint y: 473, endPoint x: 859, endPoint y: 458, distance: 64.8
click at [859, 458] on div "Single Pouch Text Block $39.00 Text Block $1.30/ serving Text Block 0 Was $59.0…" at bounding box center [889, 473] width 259 height 59
click at [826, 438] on button "Bold" at bounding box center [824, 426] width 31 height 31
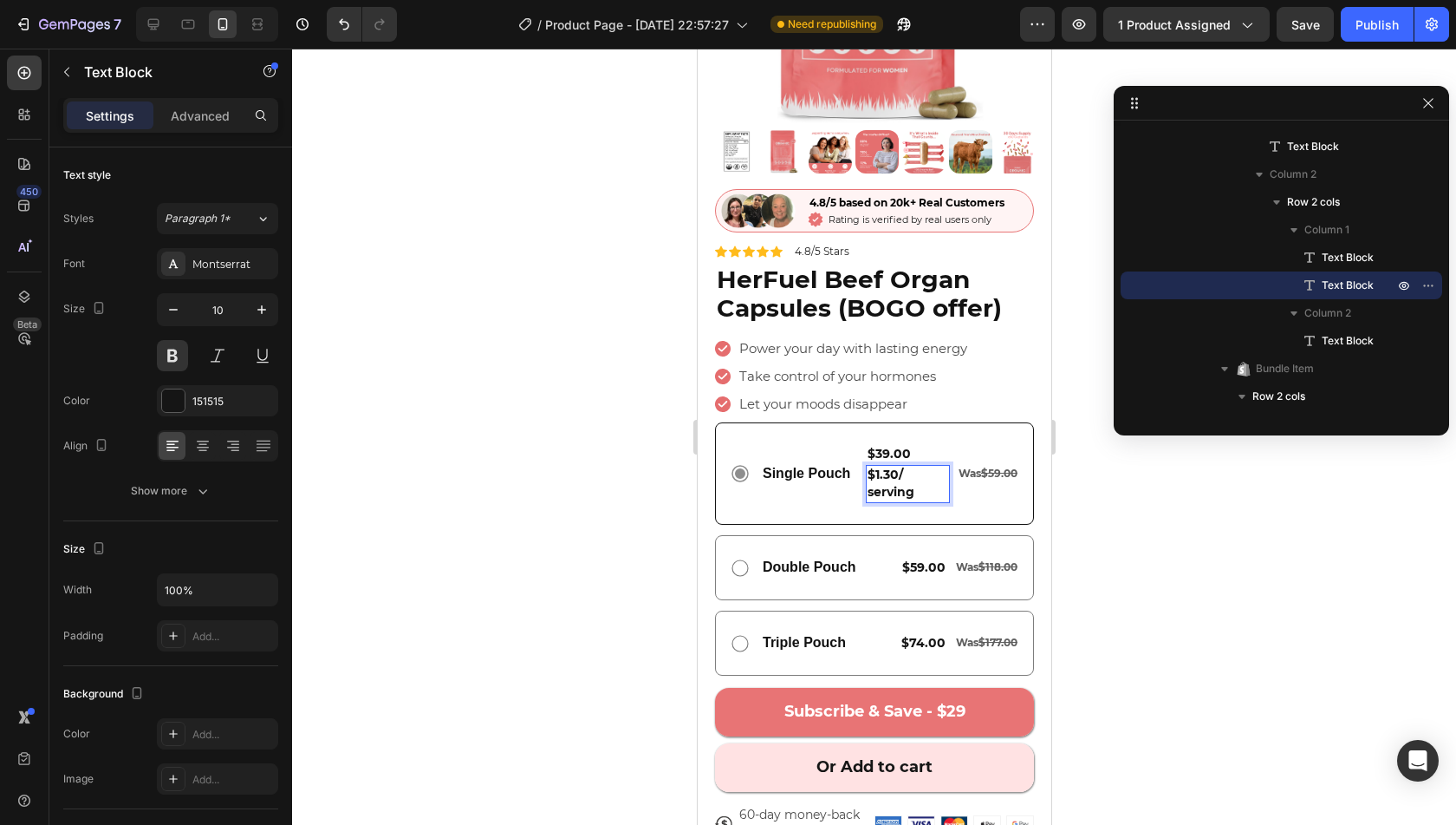
click at [826, 444] on div "Single Pouch Text Block" at bounding box center [806, 473] width 91 height 59
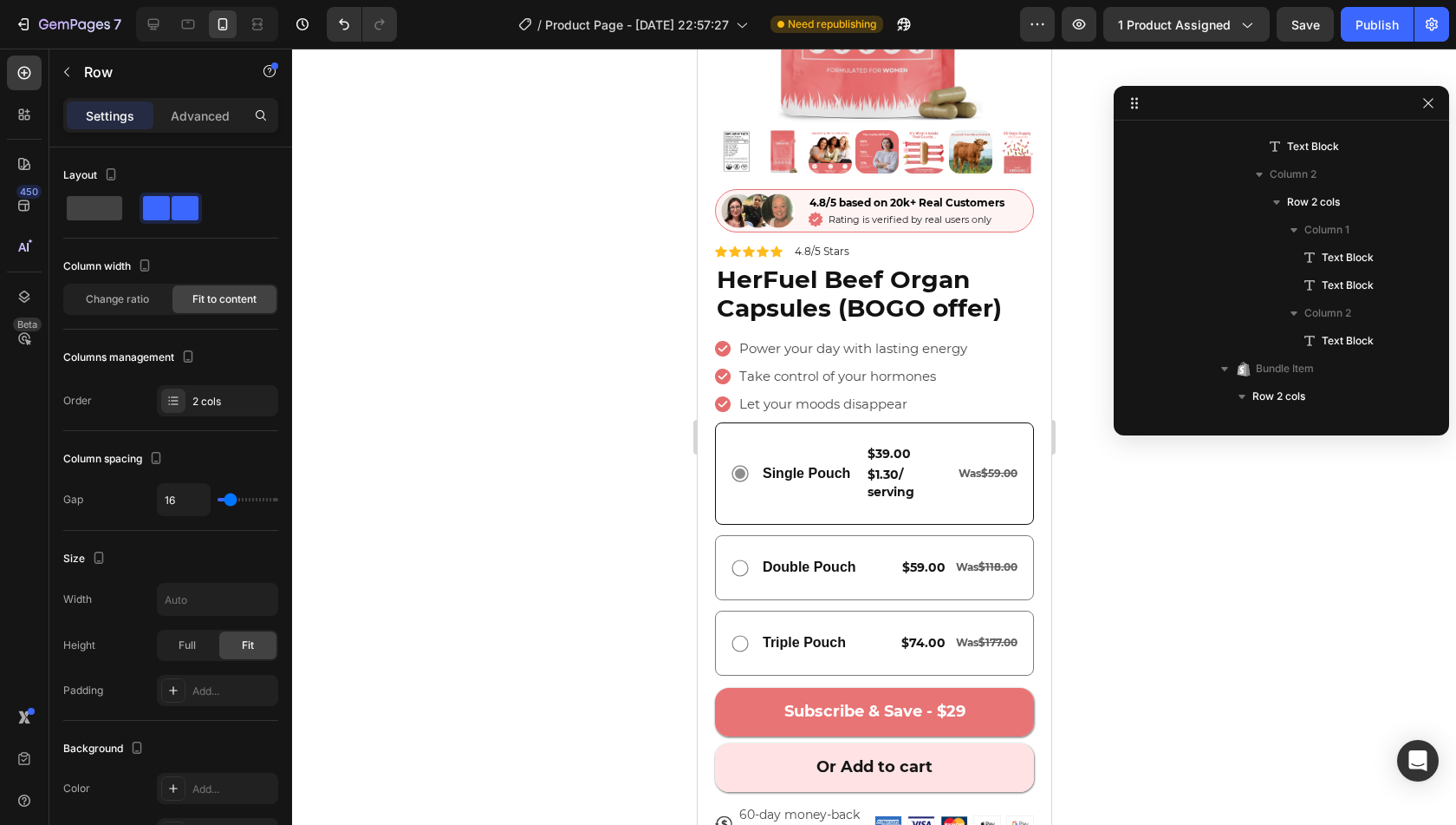
scroll to position [1382, 0]
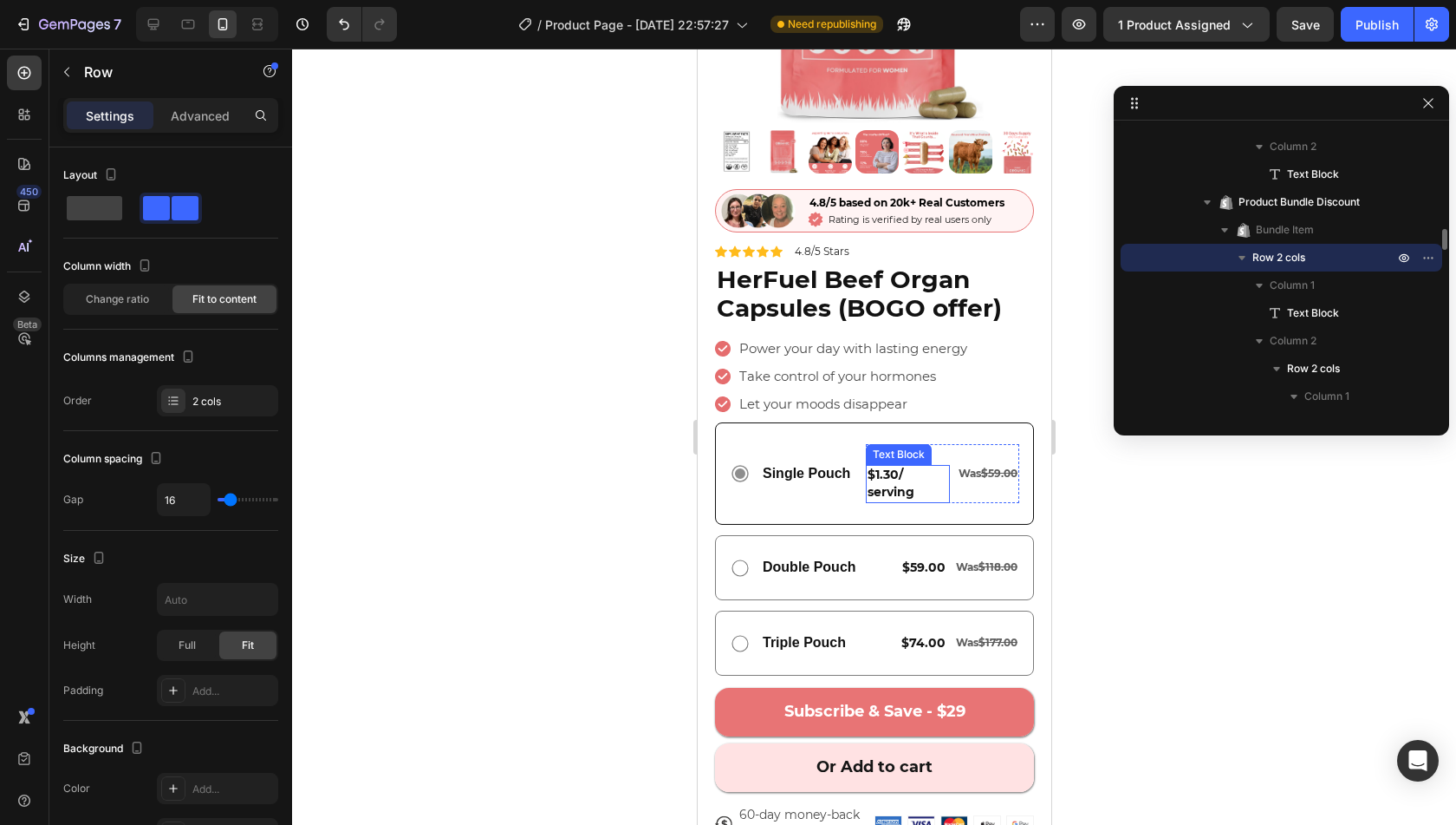
click at [889, 473] on strong "$1.30/ serving" at bounding box center [890, 483] width 47 height 33
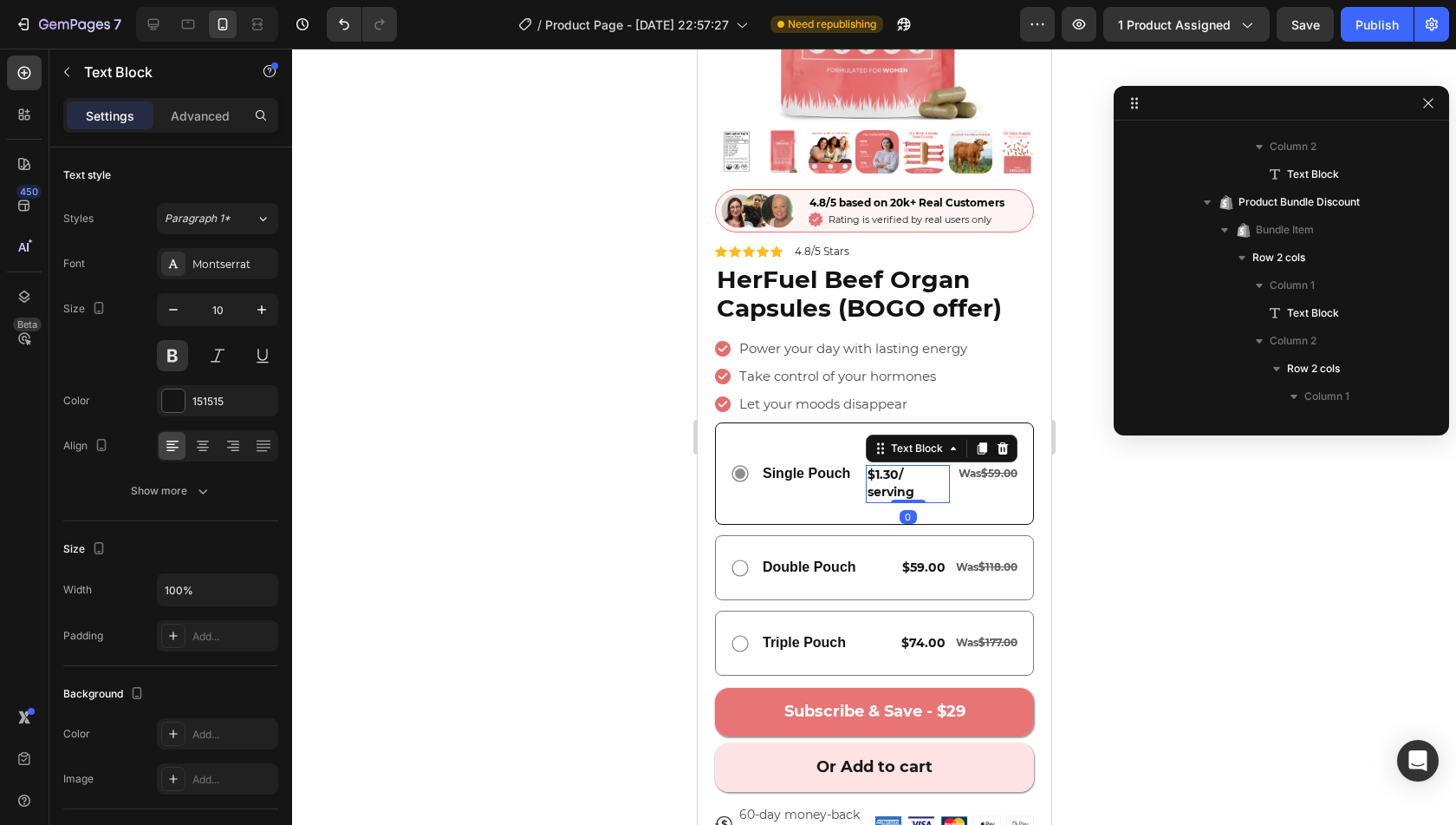
scroll to position [1576, 0]
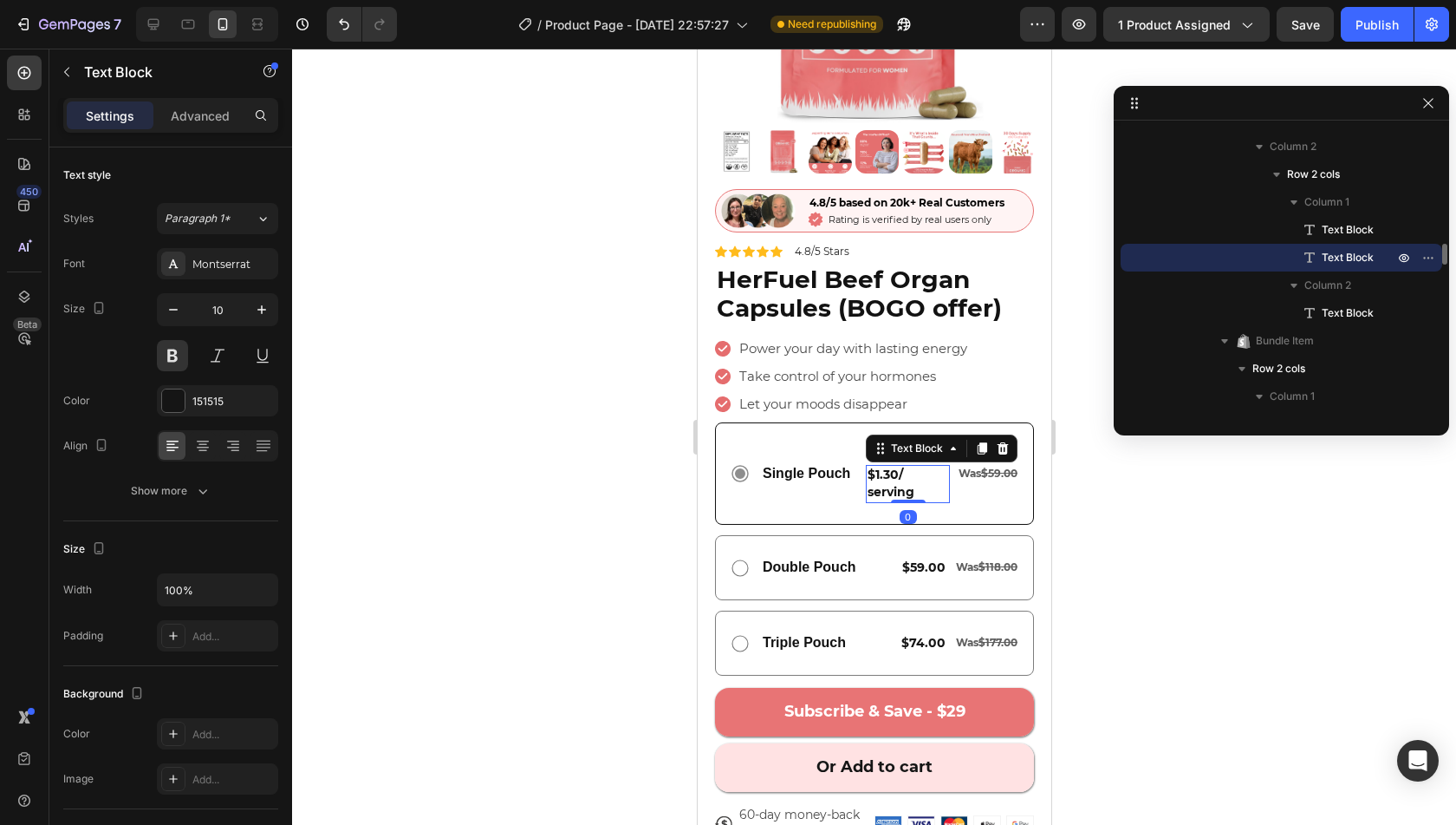
click at [889, 473] on strong "$1.30/ serving" at bounding box center [890, 483] width 47 height 33
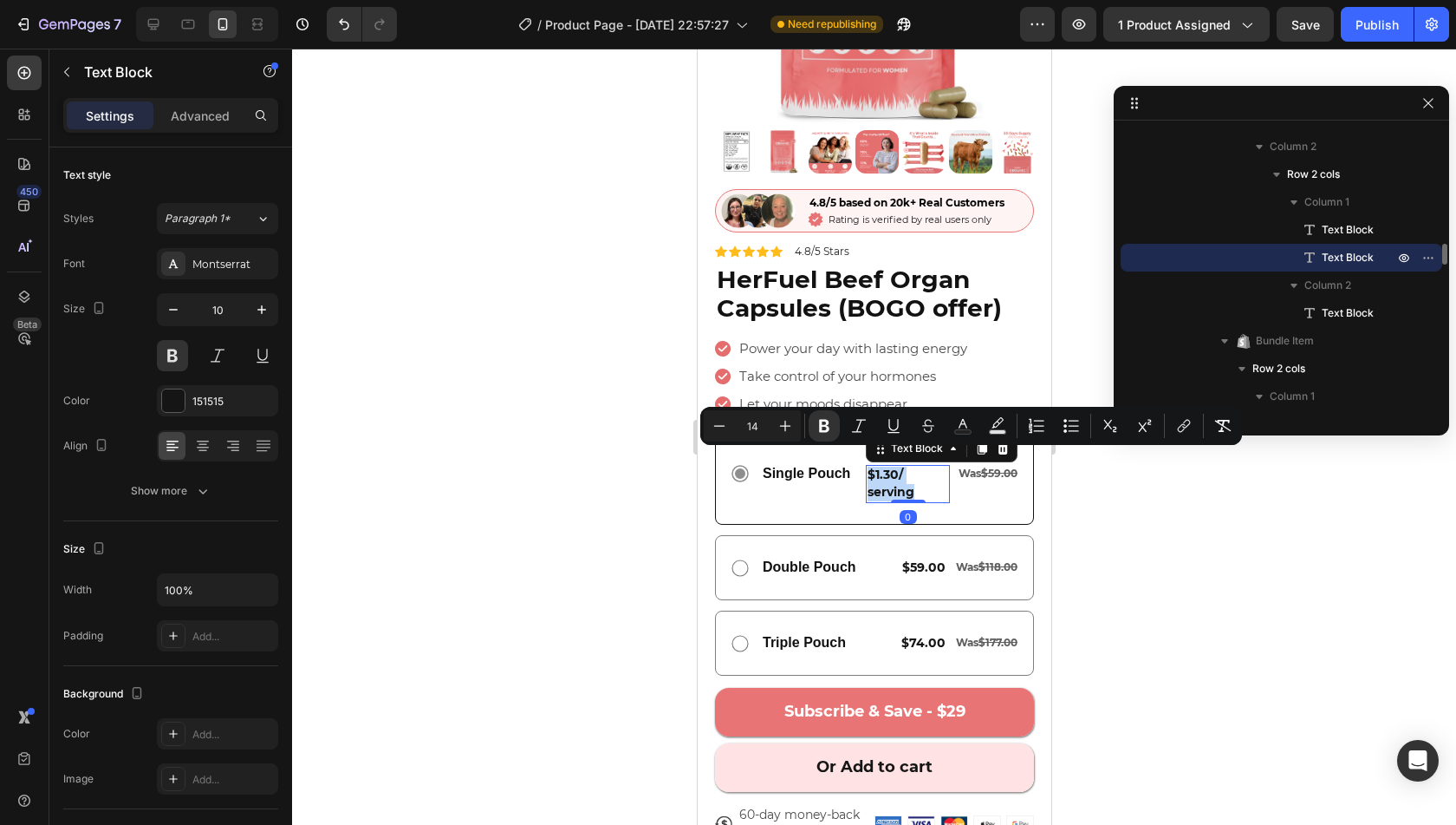
click at [889, 473] on strong "$1.30/ serving" at bounding box center [890, 483] width 47 height 33
click at [813, 419] on button "Bold" at bounding box center [824, 426] width 31 height 31
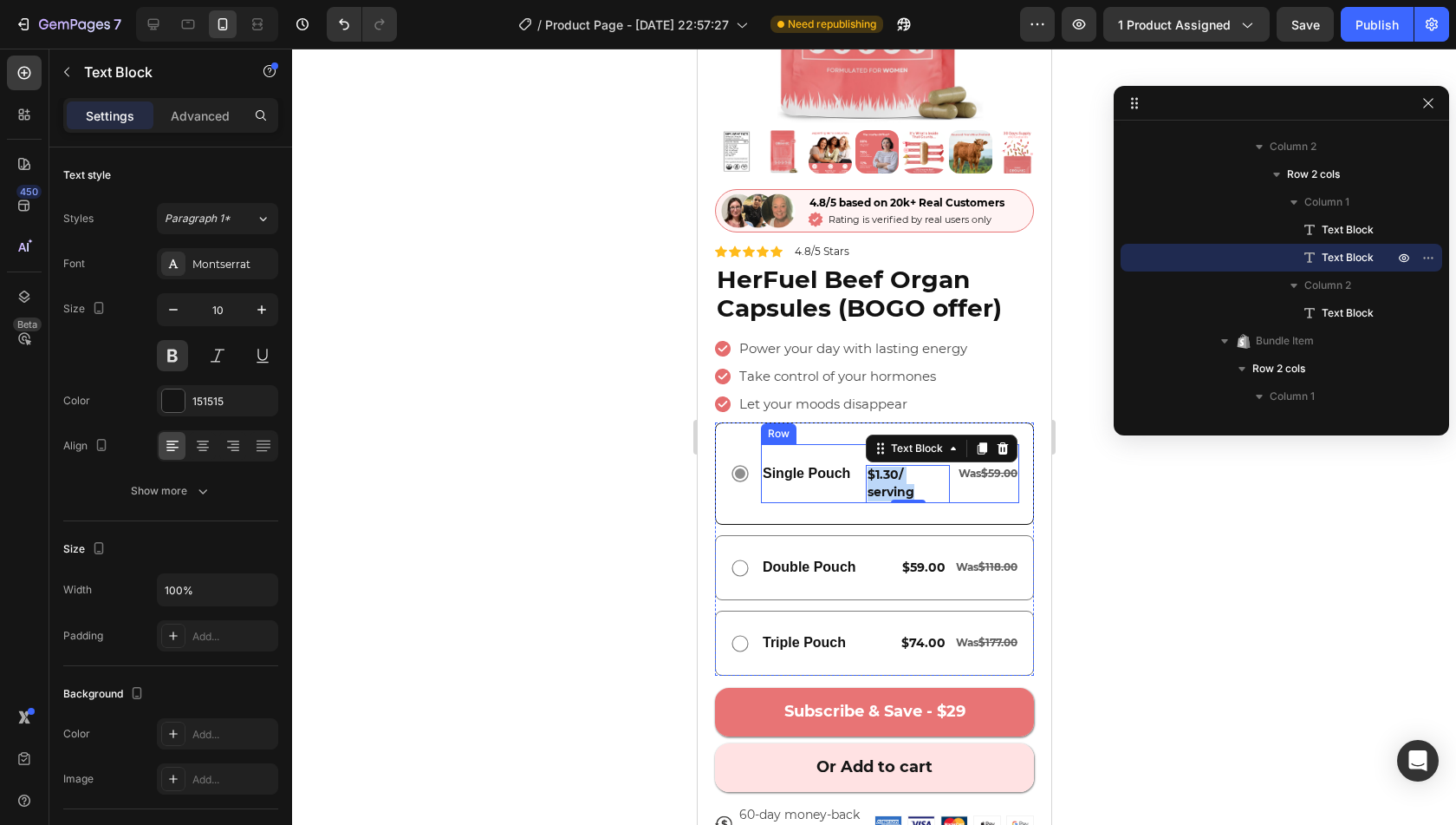
drag, startPoint x: 923, startPoint y: 474, endPoint x: 862, endPoint y: 460, distance: 62.6
click at [862, 460] on div "Single Pouch Text Block $39.00 Text Block $1.30/ serving Text Block 0 Was $59.0…" at bounding box center [889, 473] width 259 height 59
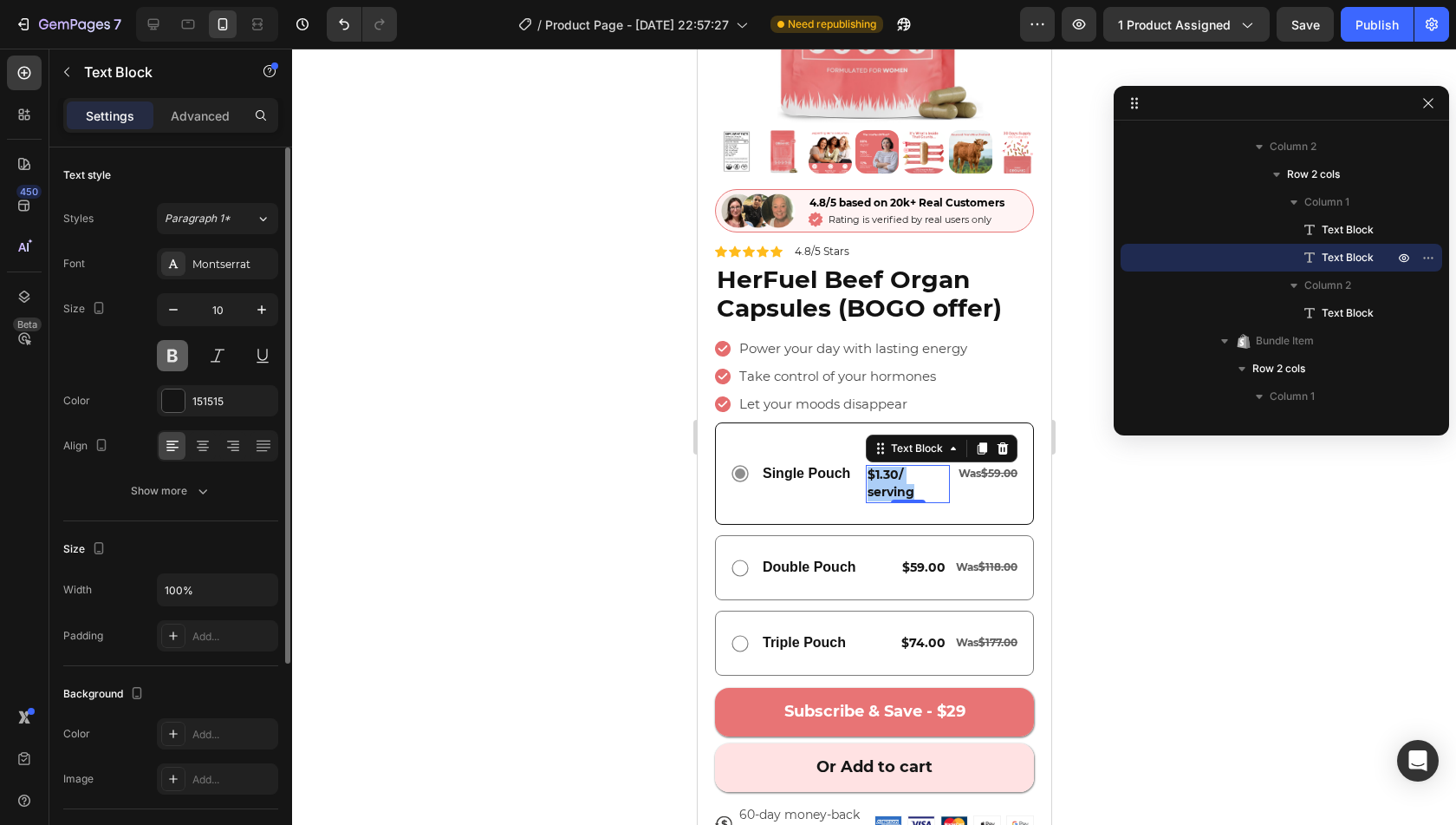
click at [170, 357] on button at bounding box center [172, 356] width 31 height 31
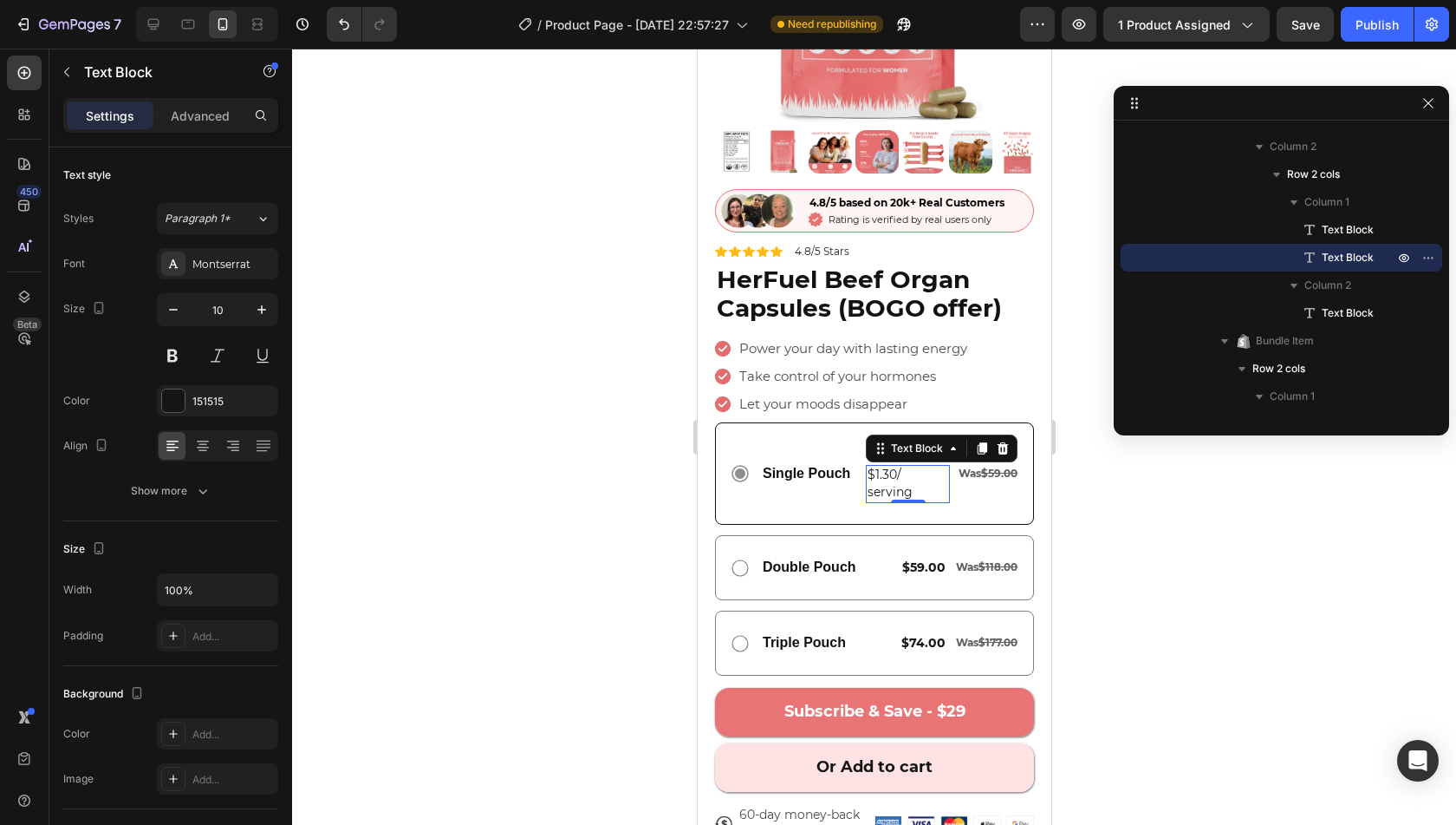
click at [915, 473] on p "$1.30/ serving" at bounding box center [906, 484] width 81 height 34
drag, startPoint x: 915, startPoint y: 473, endPoint x: 868, endPoint y: 458, distance: 49.3
click at [868, 467] on p "$1.30/ serving" at bounding box center [906, 484] width 81 height 34
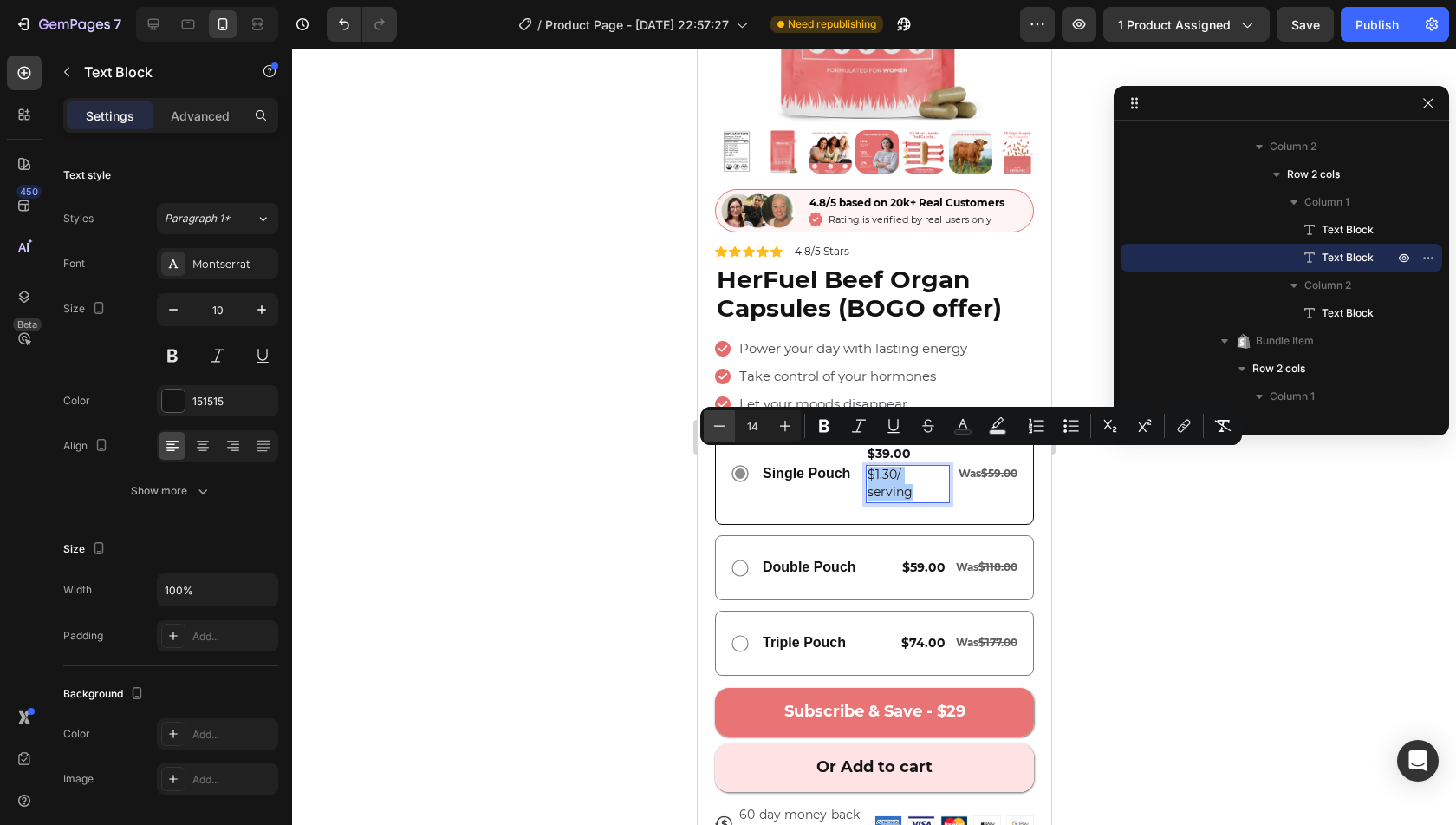
click at [728, 433] on button "Minus" at bounding box center [719, 426] width 31 height 31
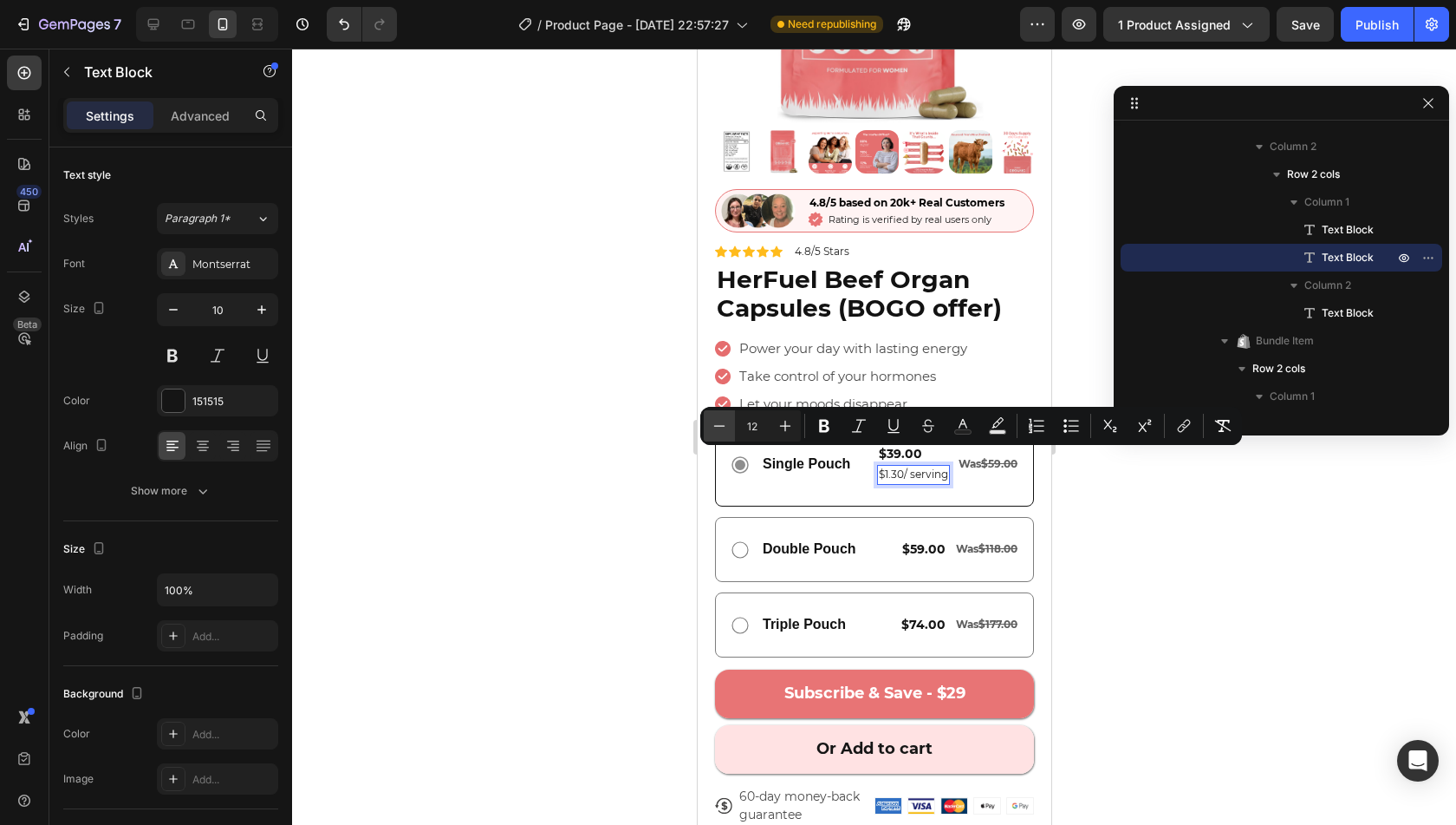
click at [728, 433] on button "Minus" at bounding box center [719, 426] width 31 height 31
click at [792, 428] on icon "Editor contextual toolbar" at bounding box center [785, 426] width 17 height 17
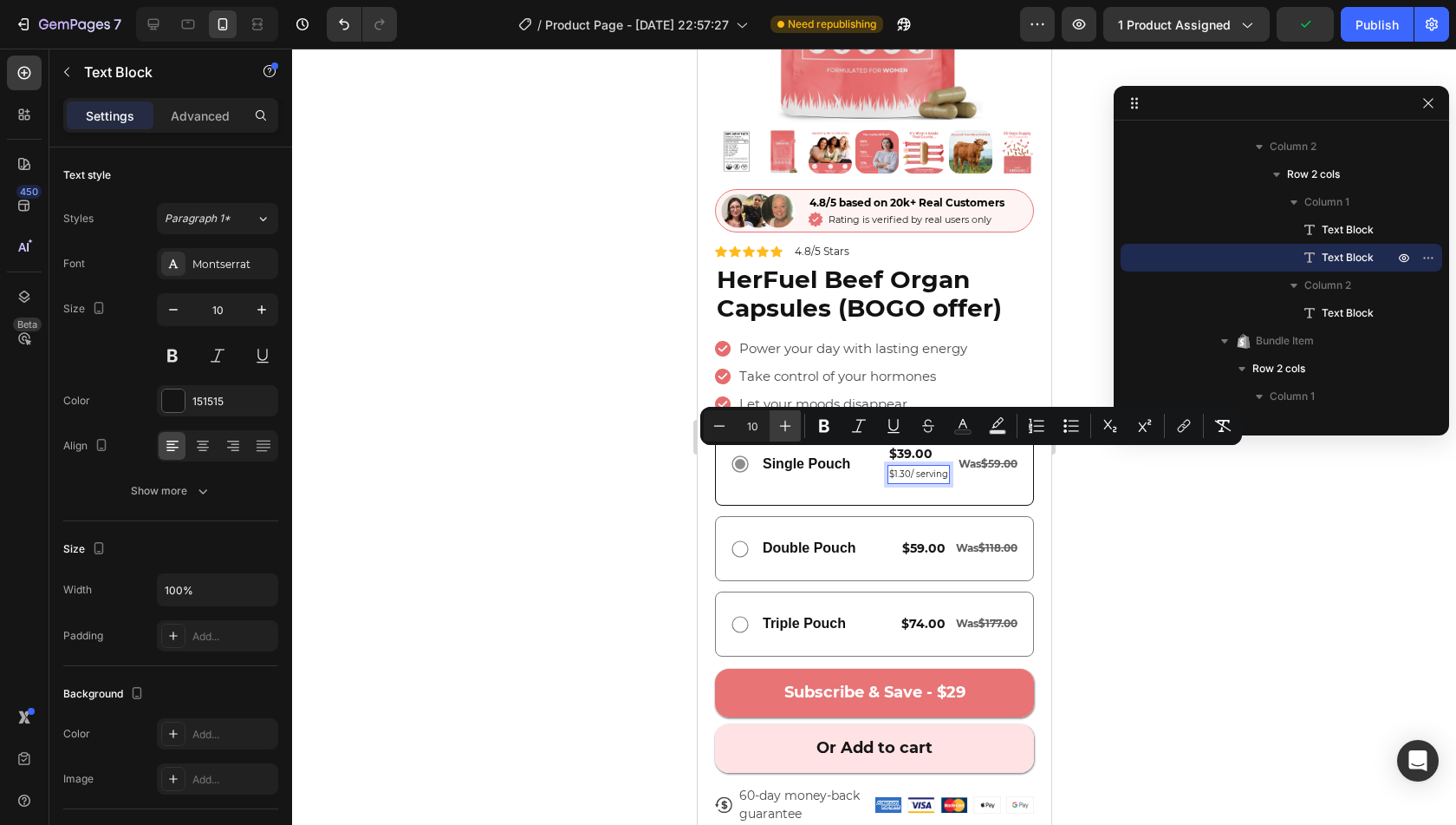
type input "11"
click at [841, 483] on div "Single Pouch Text Block $39.00 Text Block $1.30/ serving Text Block 0 Was $59.0…" at bounding box center [874, 464] width 319 height 84
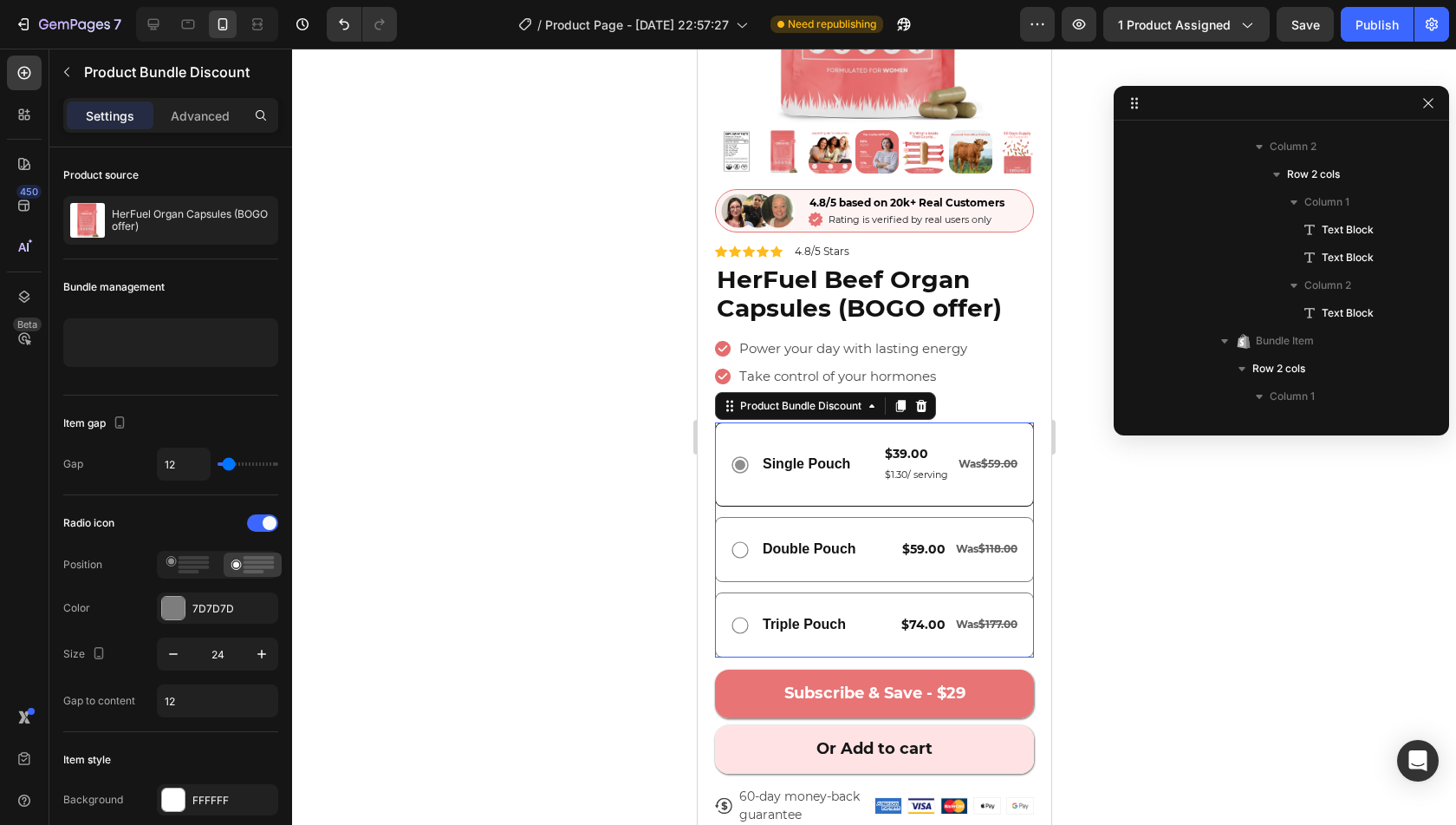
scroll to position [1327, 0]
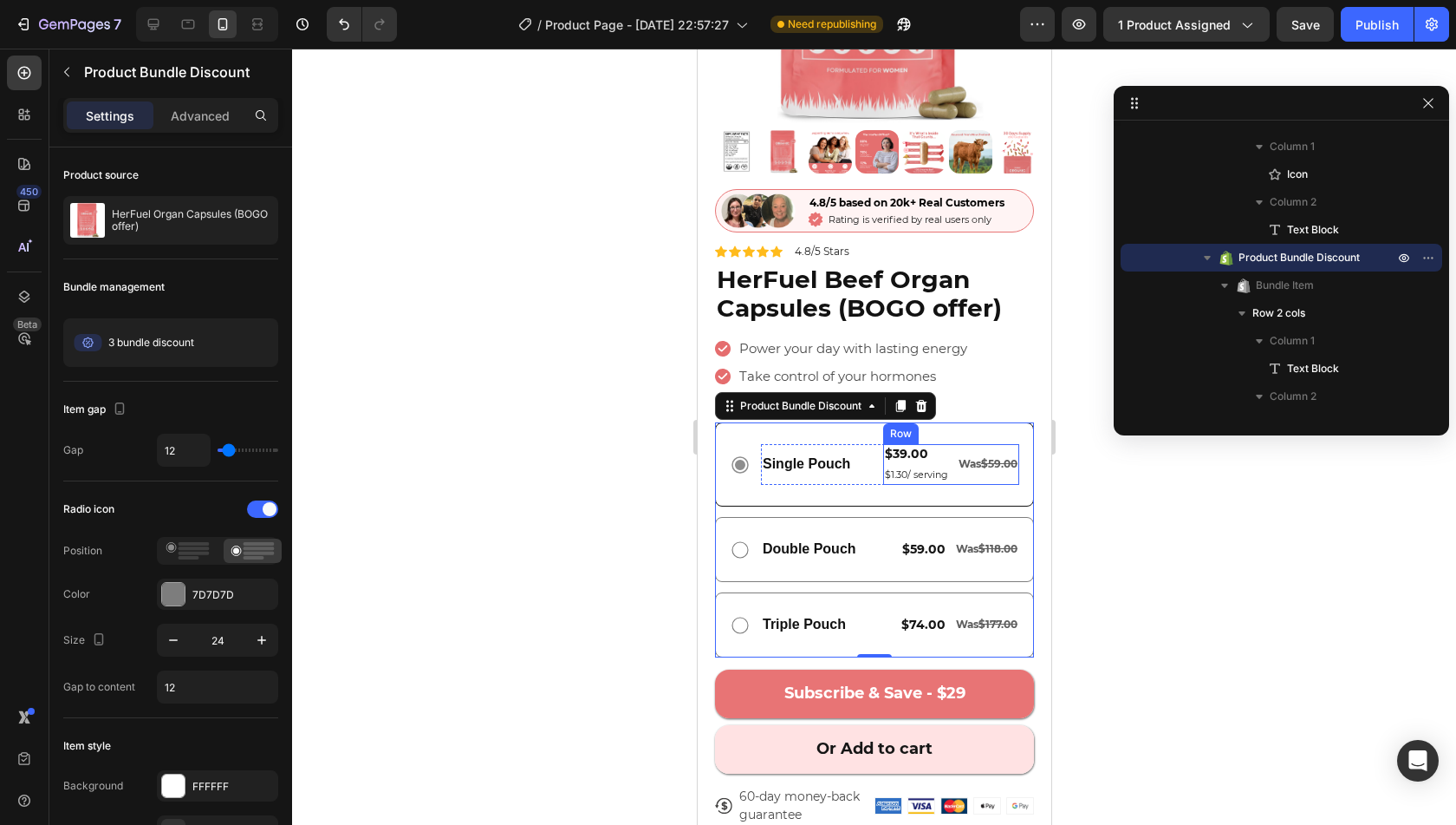
click at [956, 444] on div "Was $59.00 Text Block" at bounding box center [987, 464] width 63 height 41
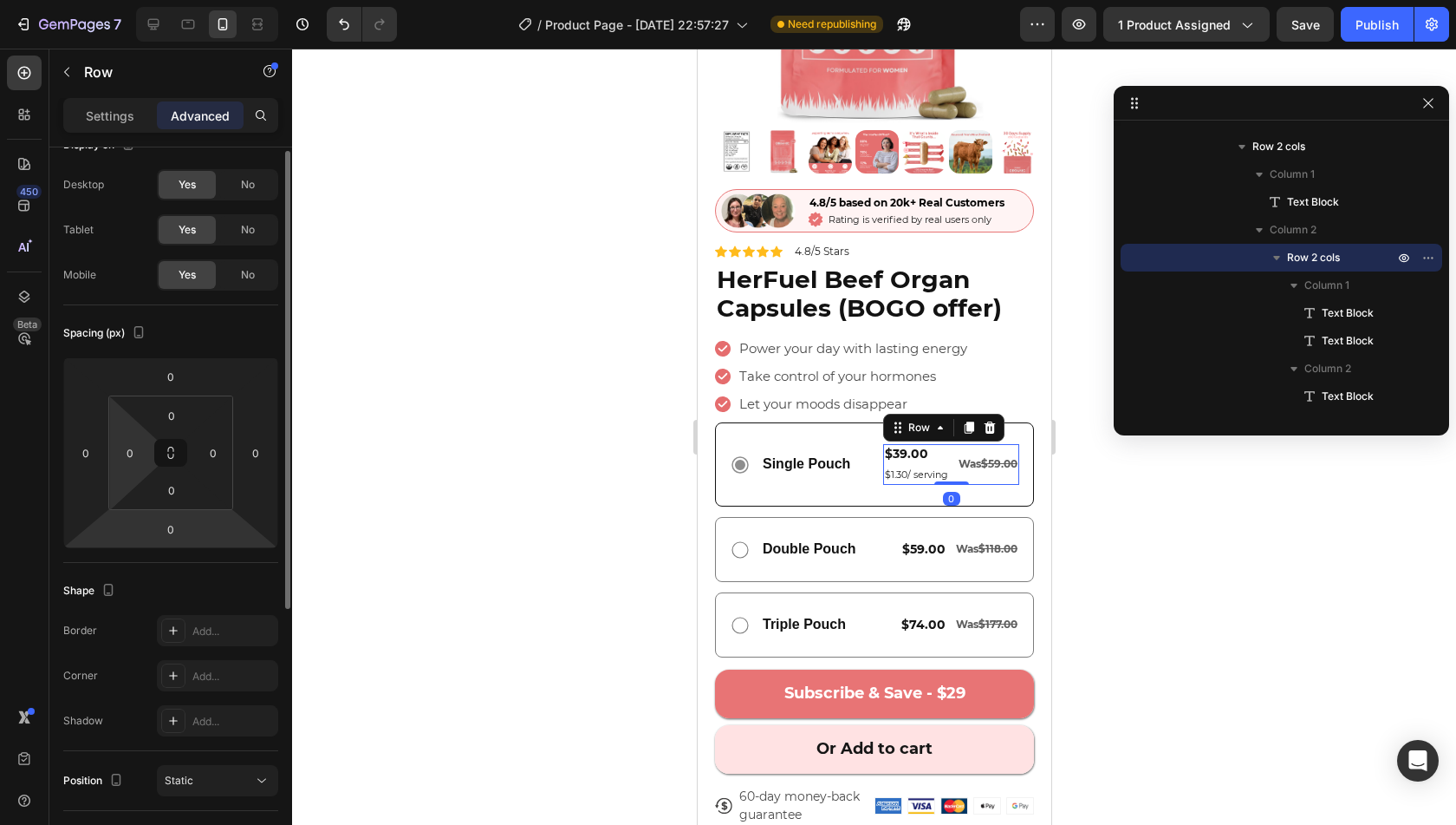
scroll to position [21, 0]
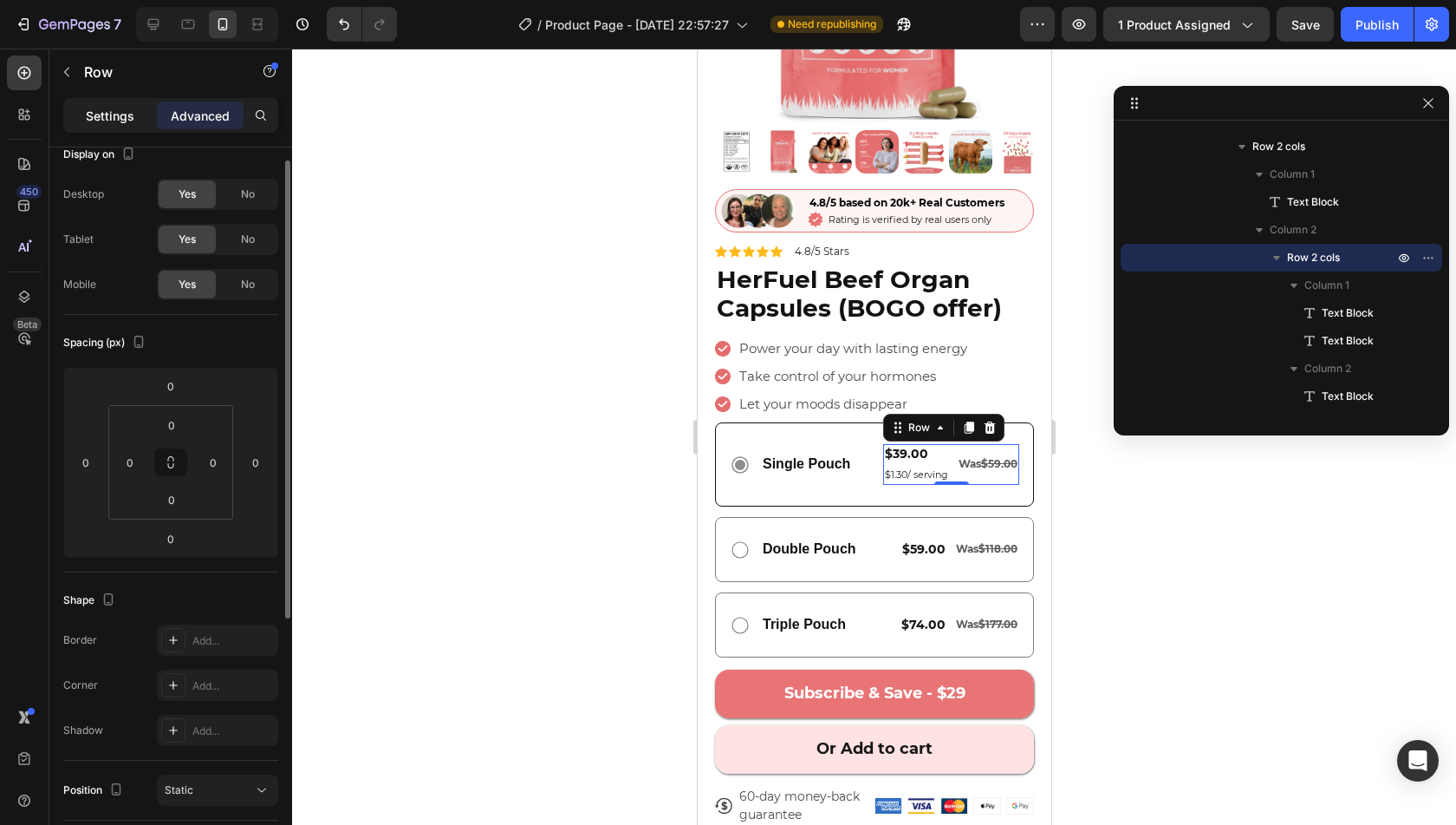
click at [107, 102] on div "Settings" at bounding box center [111, 115] width 87 height 28
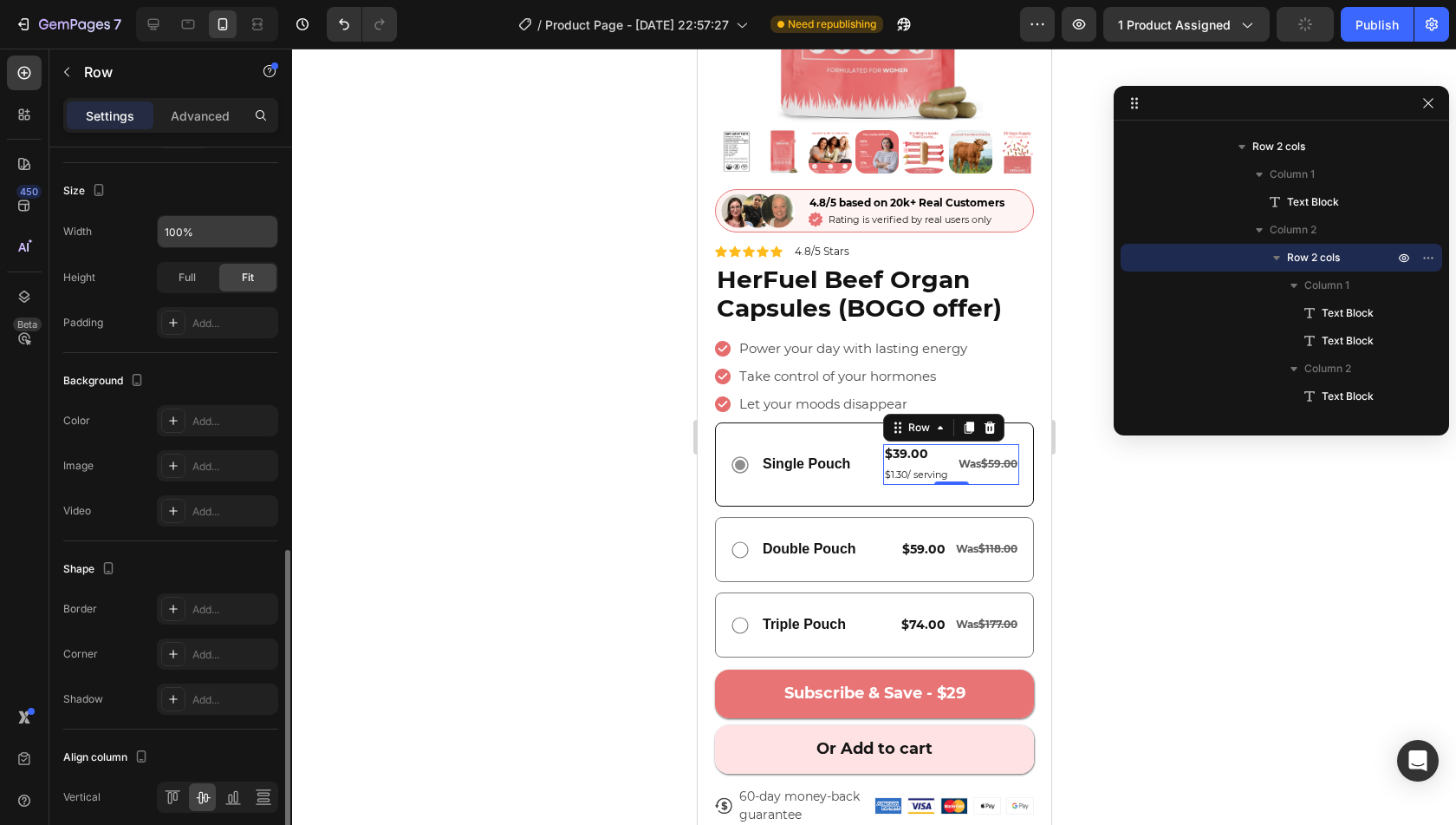
scroll to position [480, 0]
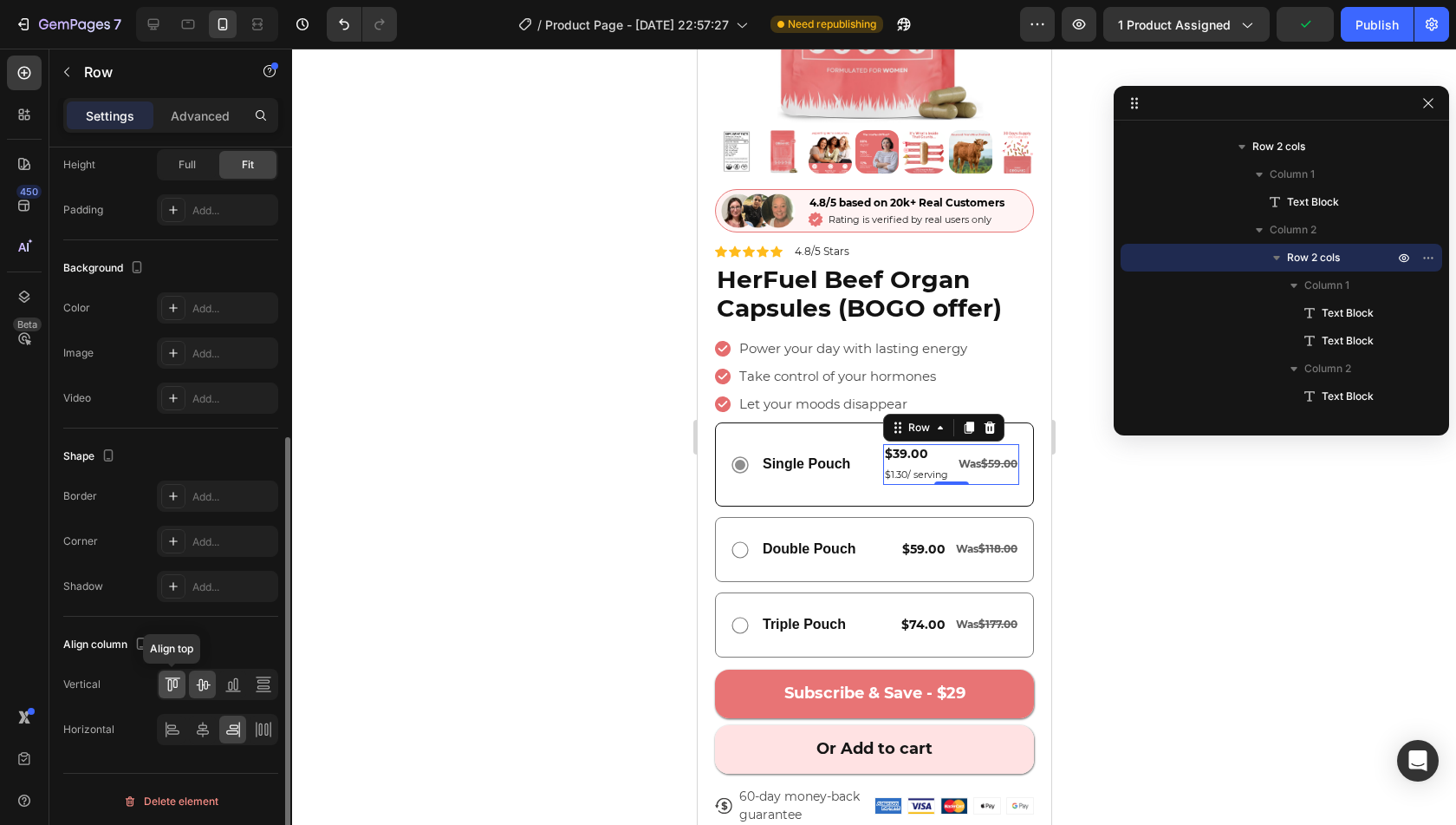
click at [177, 679] on icon at bounding box center [174, 683] width 5 height 9
click at [236, 690] on div at bounding box center [233, 684] width 27 height 28
click at [209, 686] on icon at bounding box center [202, 683] width 17 height 17
click at [257, 684] on icon at bounding box center [263, 683] width 17 height 17
click at [236, 684] on icon at bounding box center [232, 683] width 17 height 17
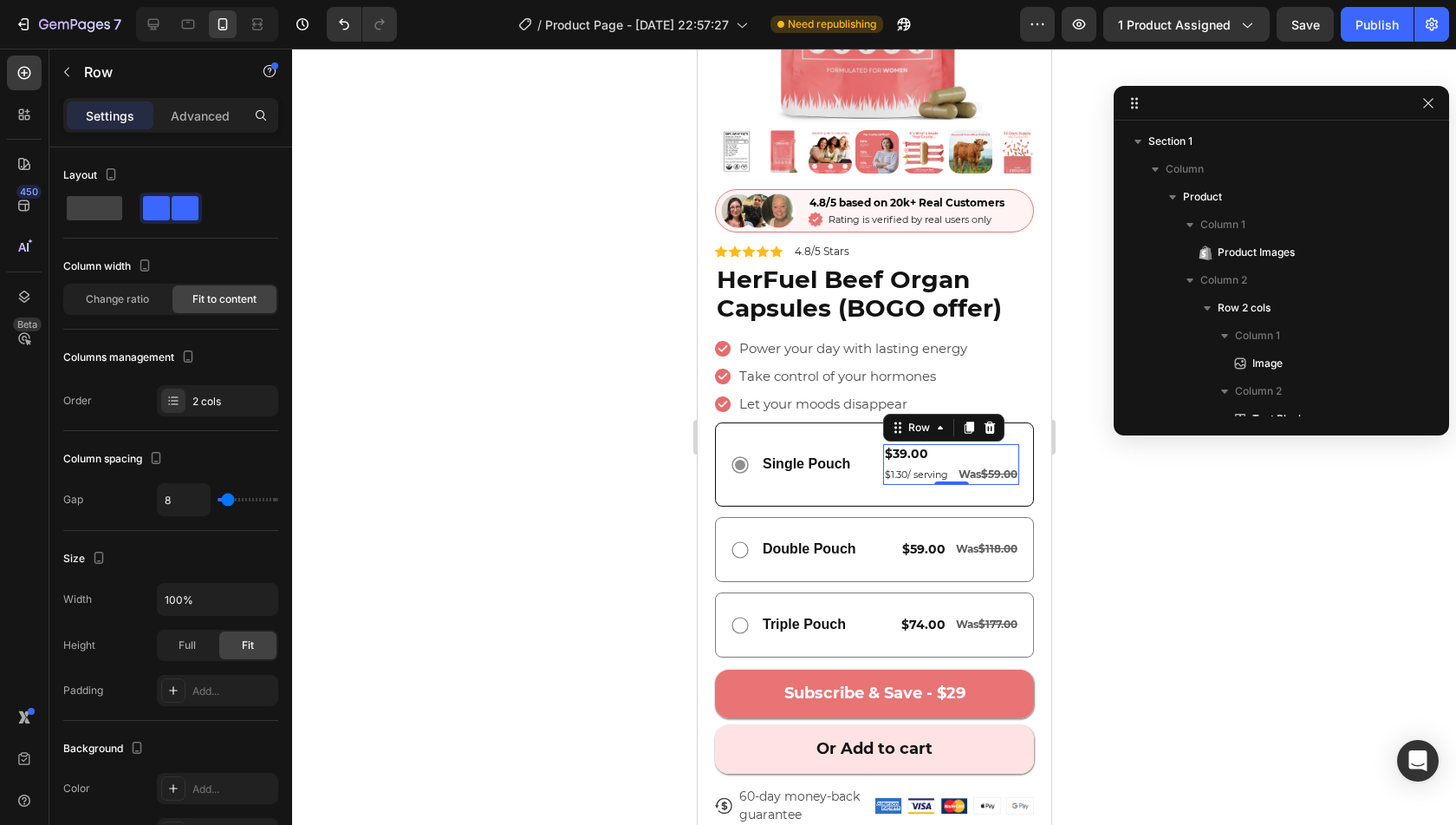
scroll to position [1493, 0]
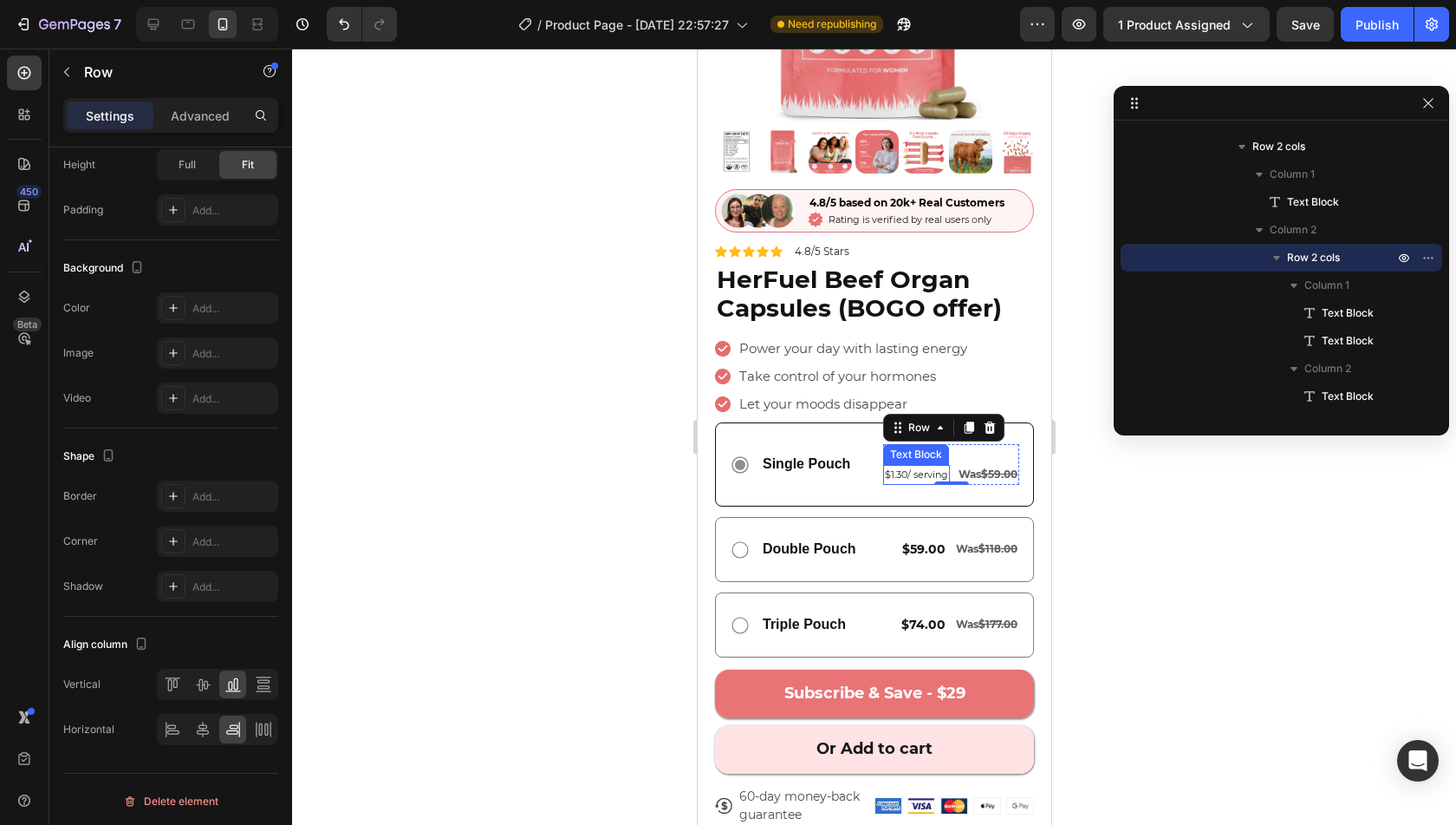
click at [884, 468] on span "$1.30/ serving" at bounding box center [916, 474] width 64 height 12
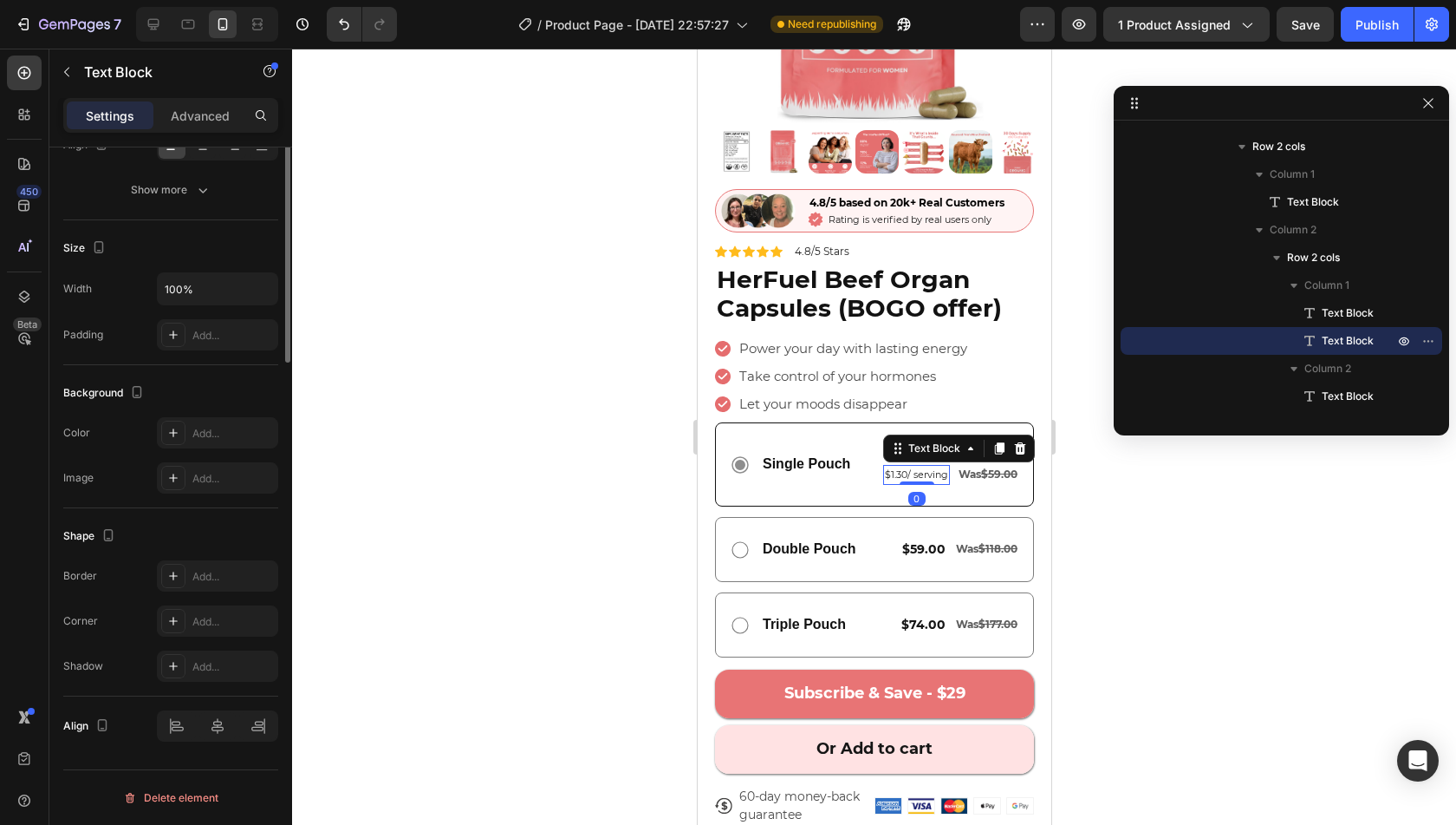
scroll to position [0, 0]
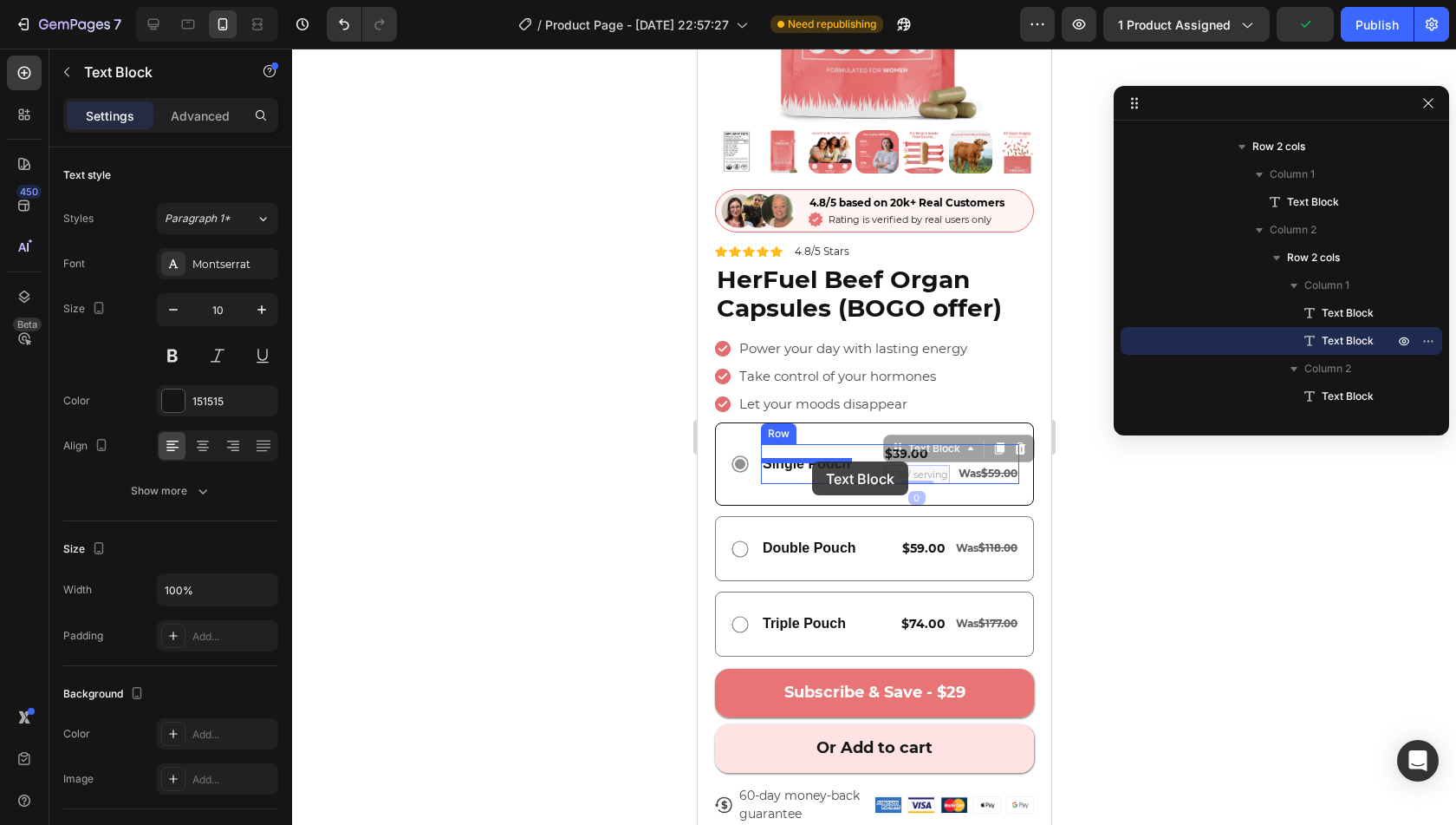
drag, startPoint x: 892, startPoint y: 436, endPoint x: 811, endPoint y: 461, distance: 84.8
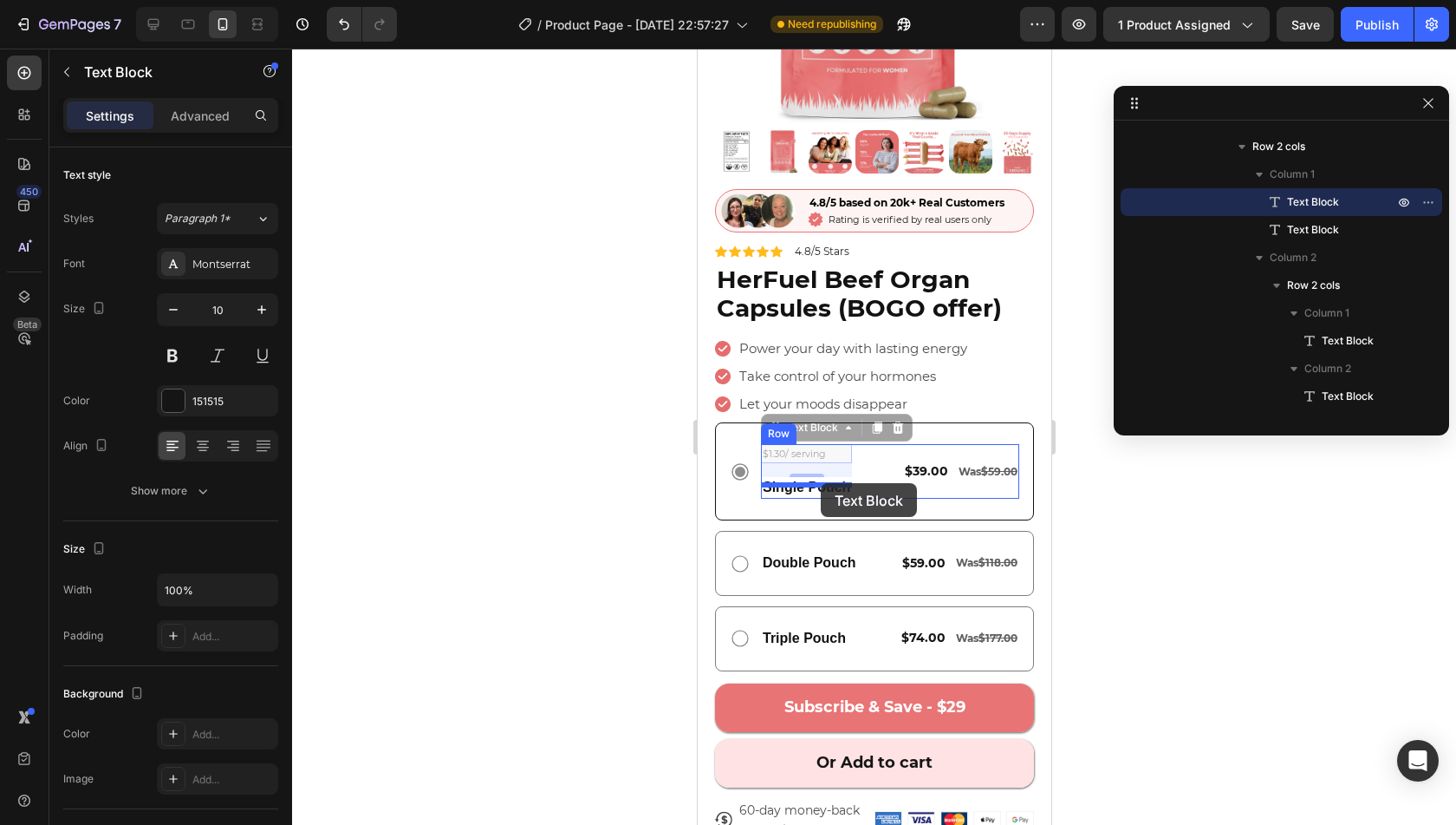
drag, startPoint x: 806, startPoint y: 413, endPoint x: 820, endPoint y: 483, distance: 71.4
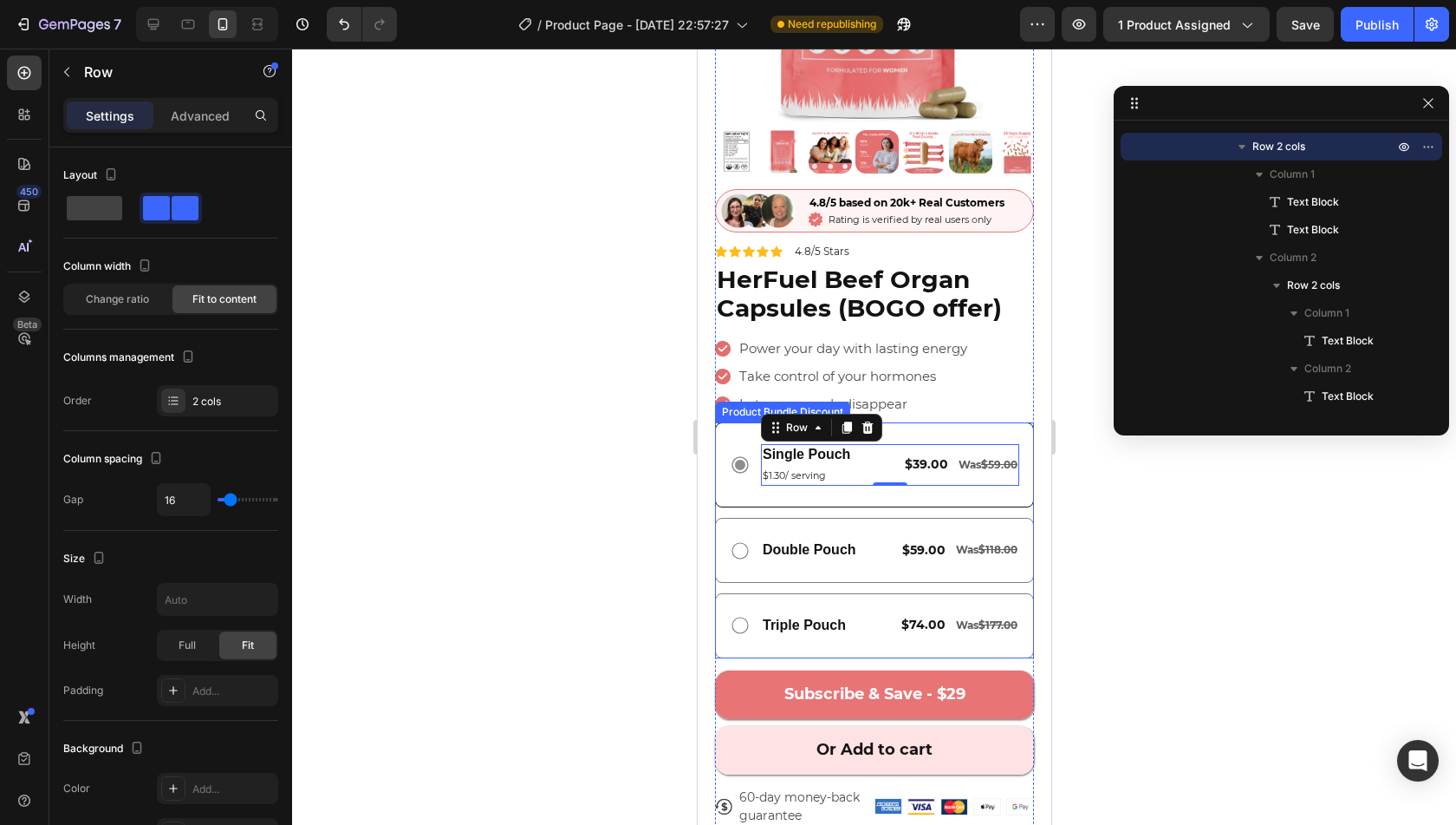
click at [867, 483] on div "Single Pouch Text Block $1.30/ serving Text Block $39.00 Text Block Was $59.00 …" at bounding box center [874, 465] width 319 height 85
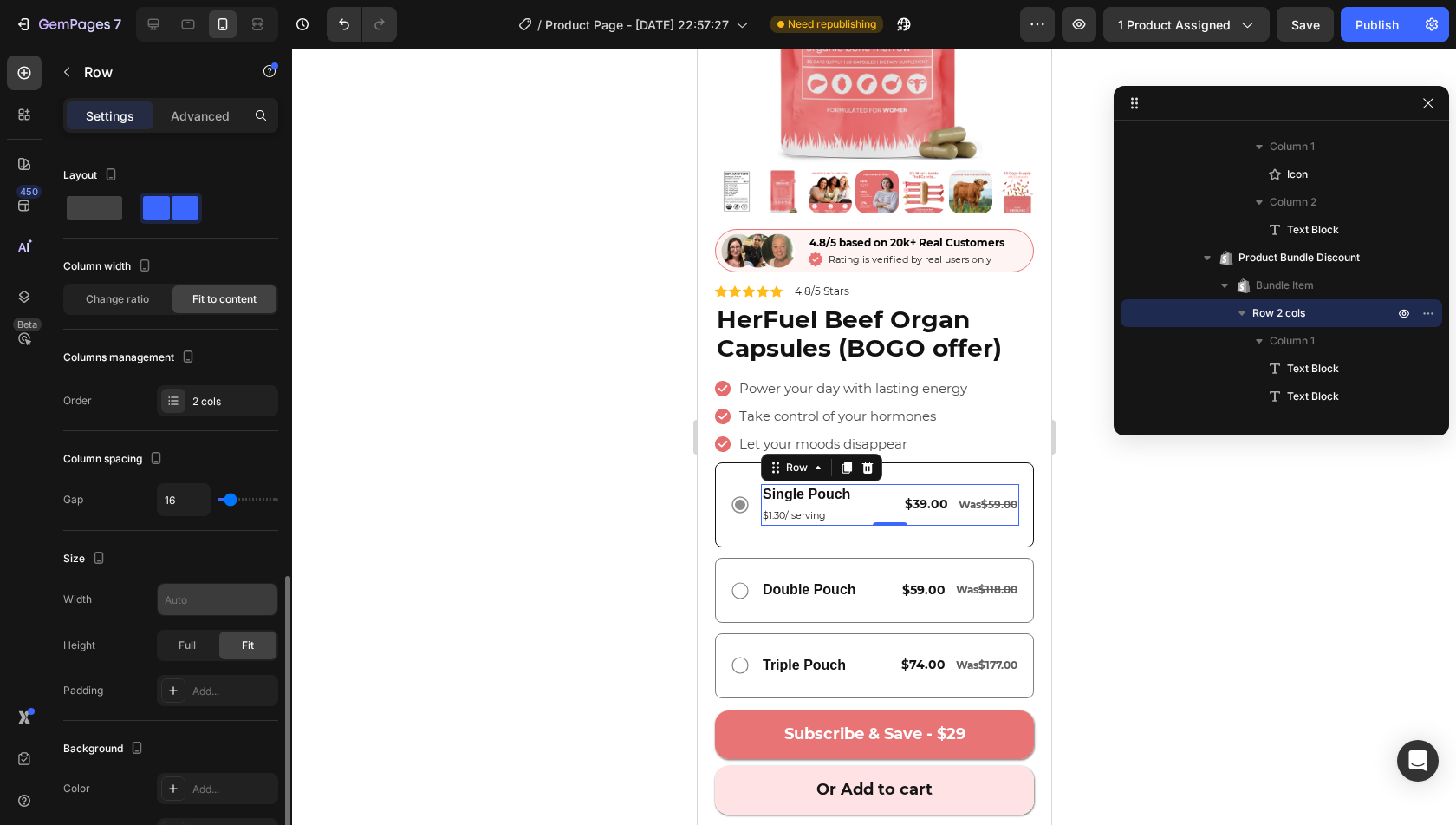
scroll to position [480, 0]
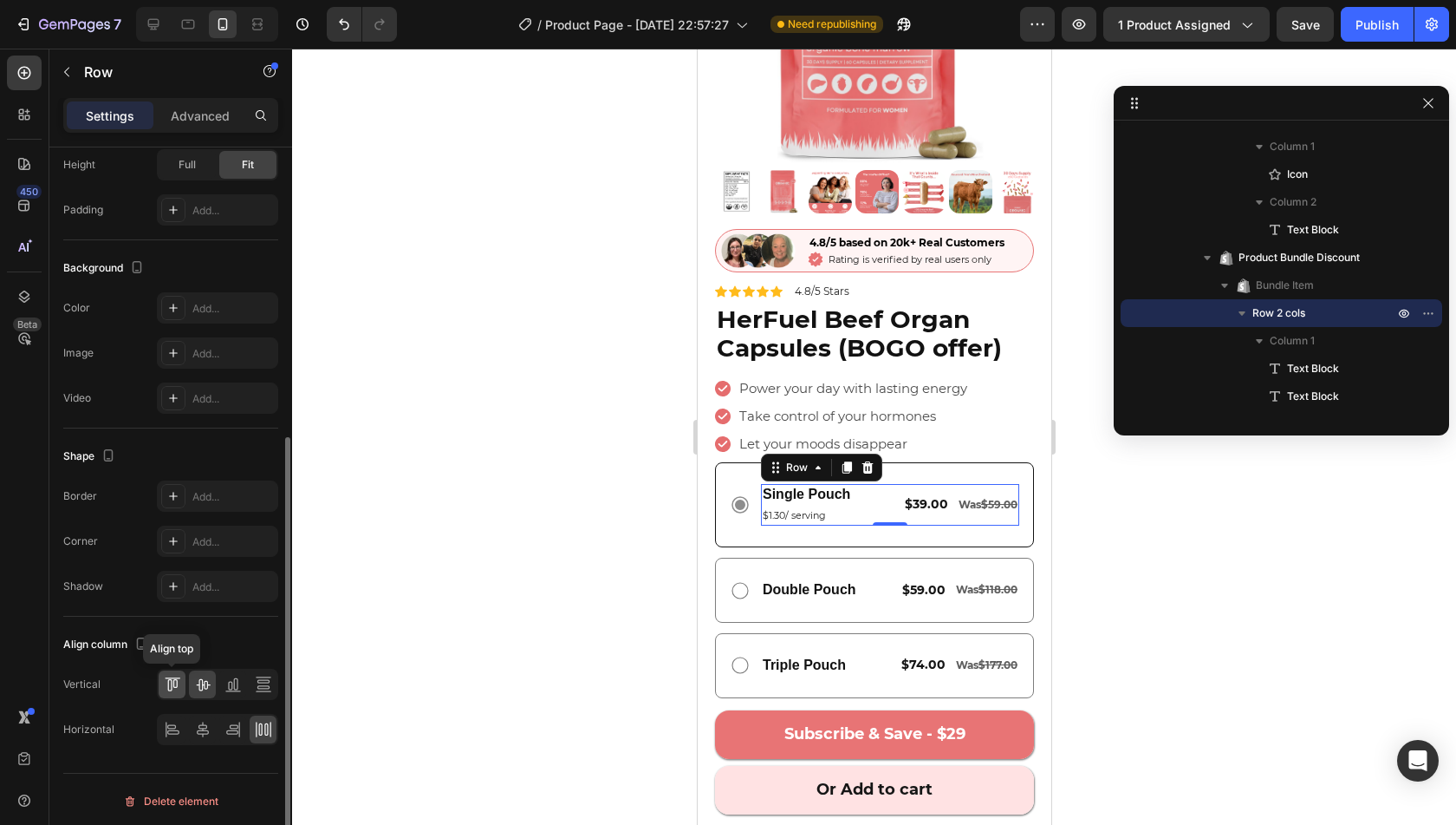
click at [161, 680] on div at bounding box center [172, 684] width 27 height 28
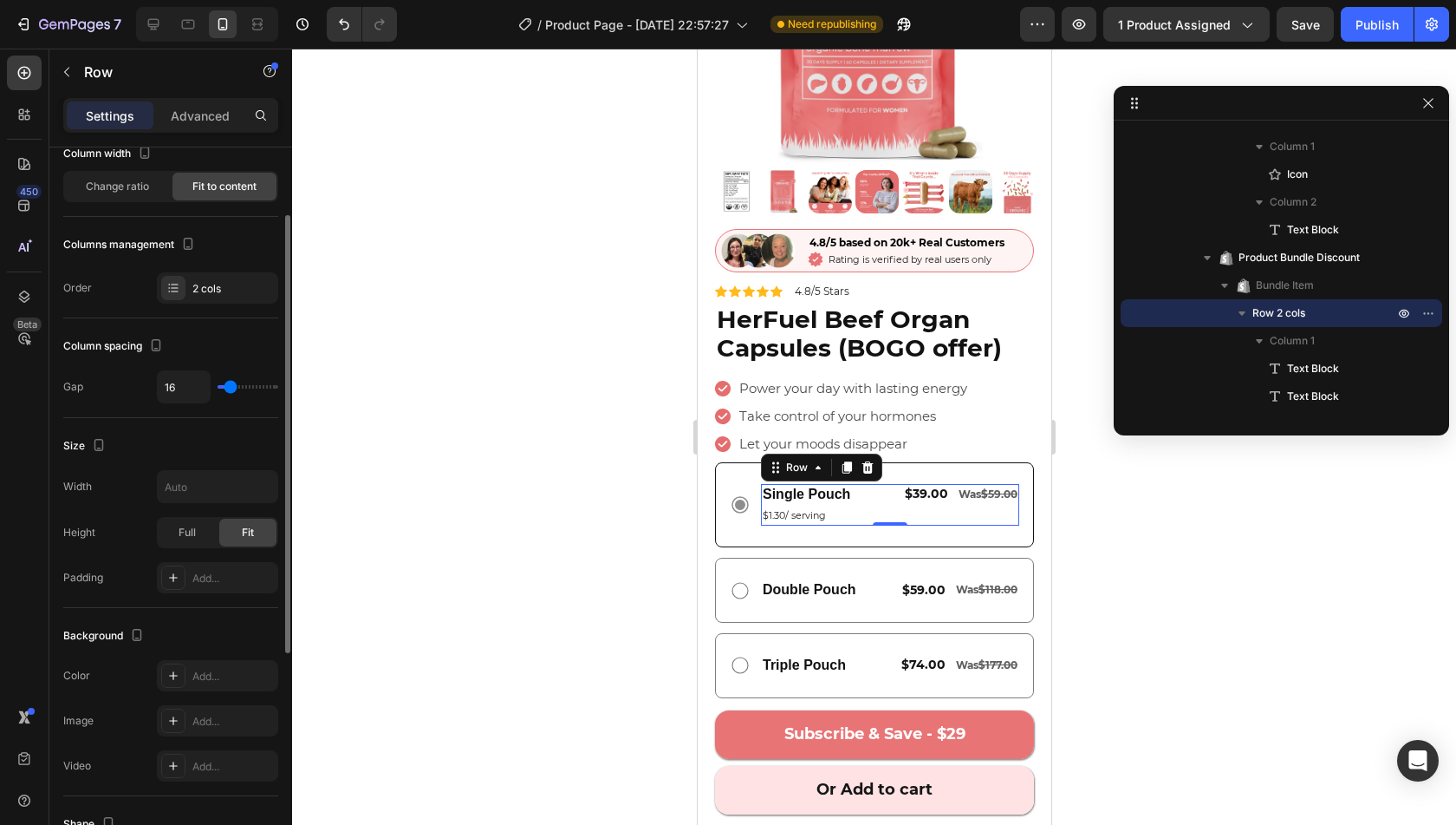
scroll to position [113, 0]
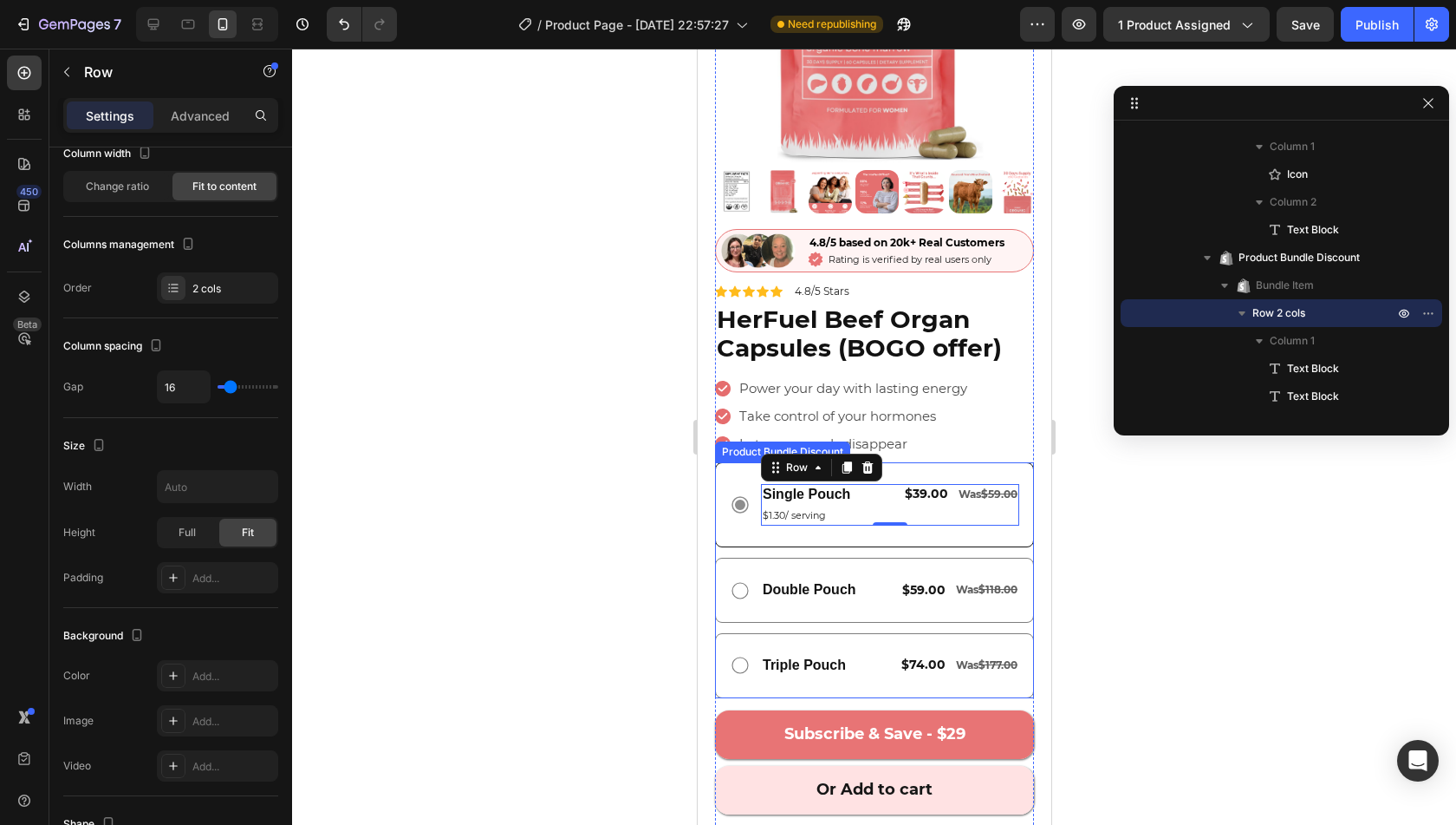
click at [733, 509] on div "Single Pouch Text Block $1.30/ serving Text Block $39.00 Text Block Was $59.00 …" at bounding box center [874, 505] width 289 height 42
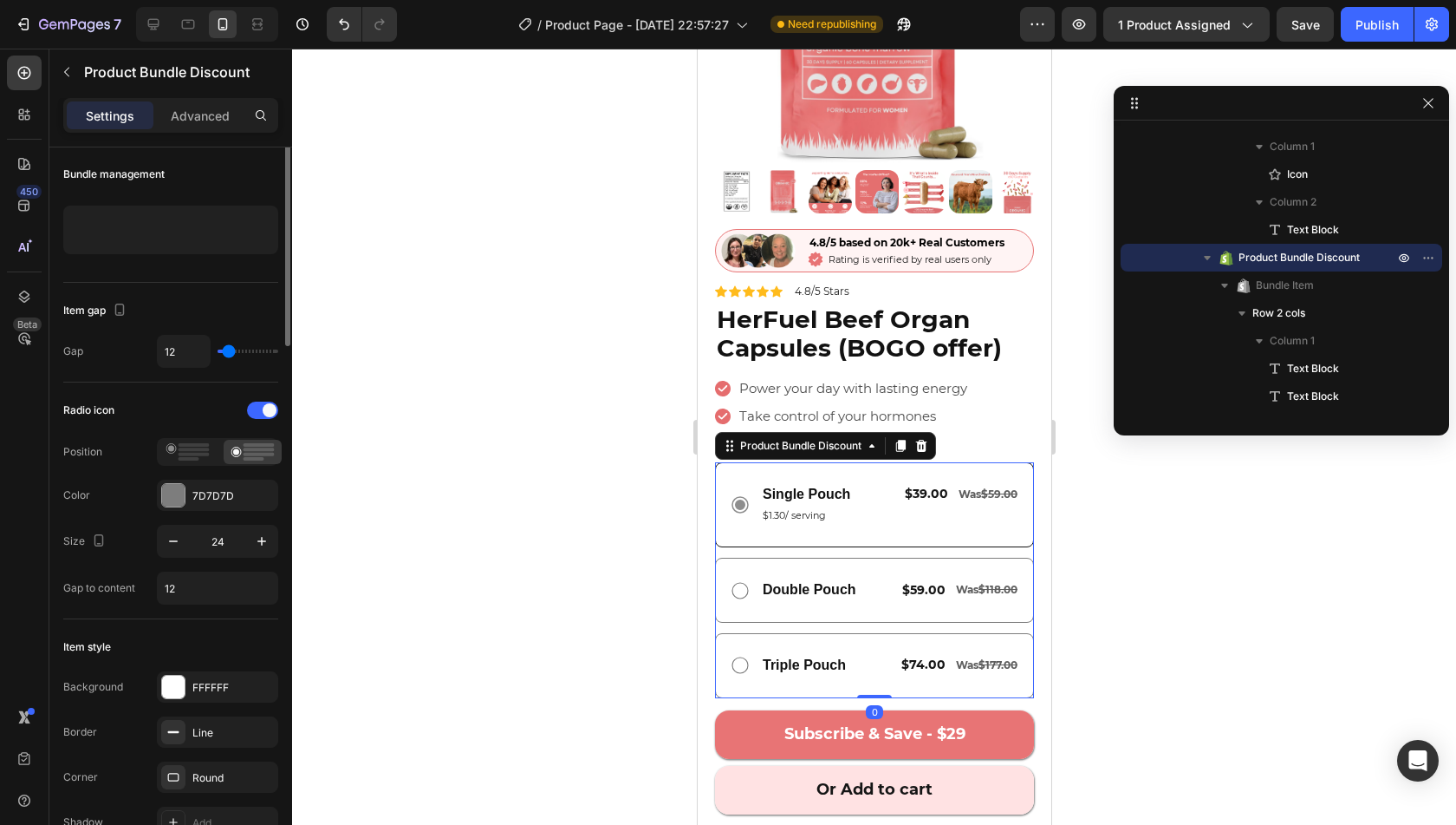
scroll to position [0, 0]
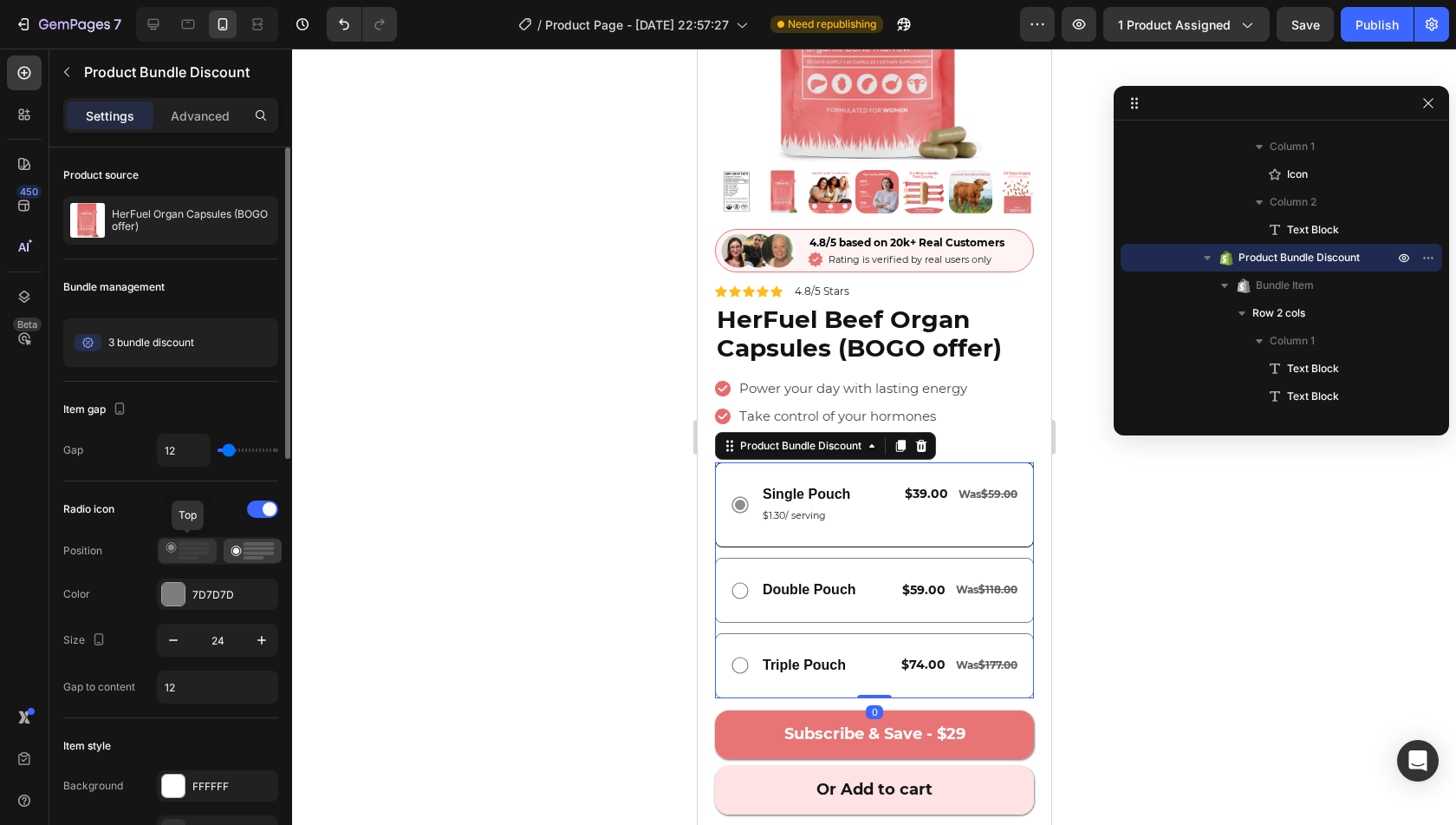
click at [186, 555] on rect at bounding box center [189, 557] width 21 height 4
click at [488, 575] on div at bounding box center [874, 437] width 1164 height 776
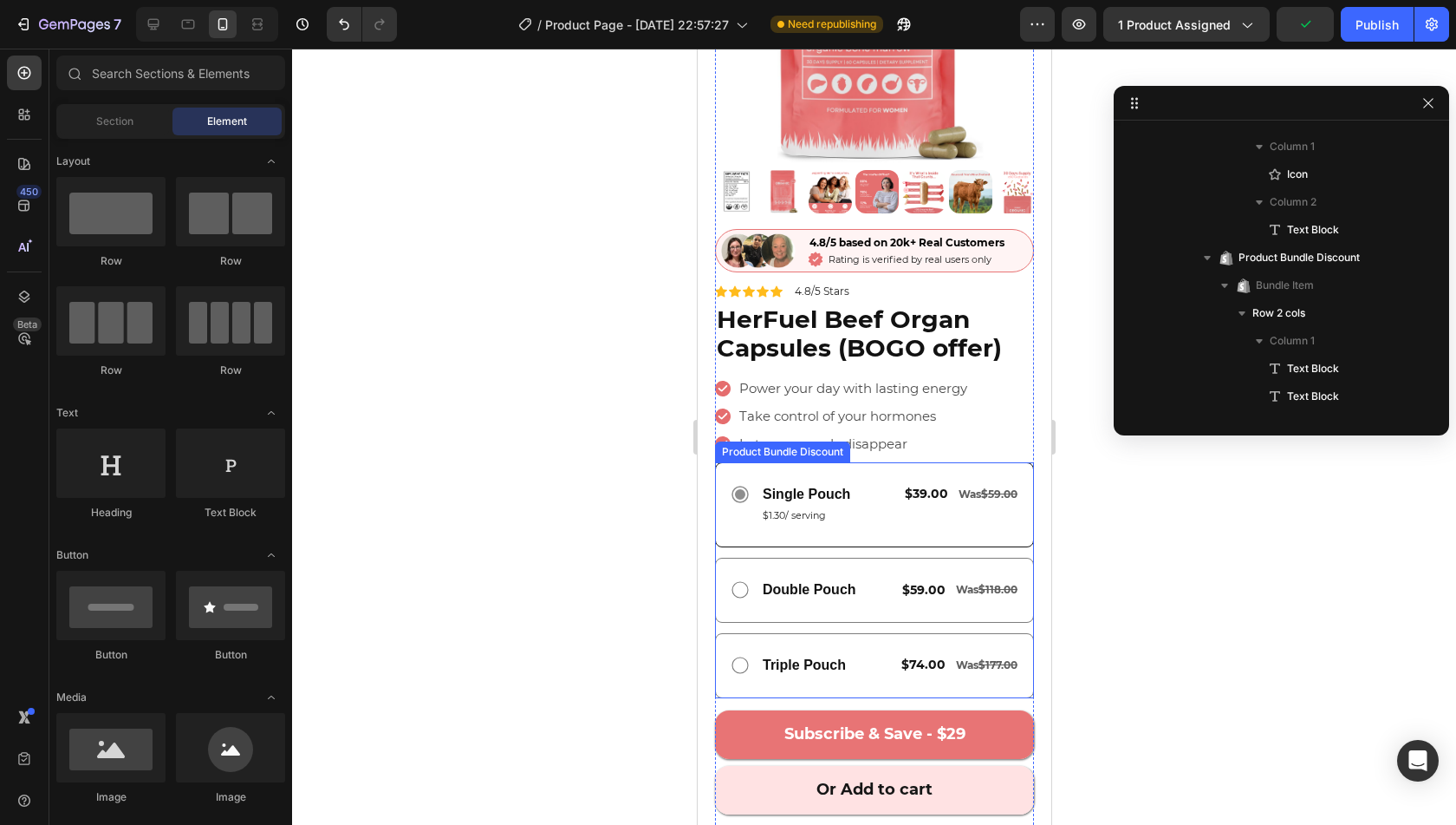
click at [920, 520] on div "Single Pouch Text Block $1.30/ serving Text Block $39.00 Text Block Was $59.00 …" at bounding box center [874, 505] width 319 height 85
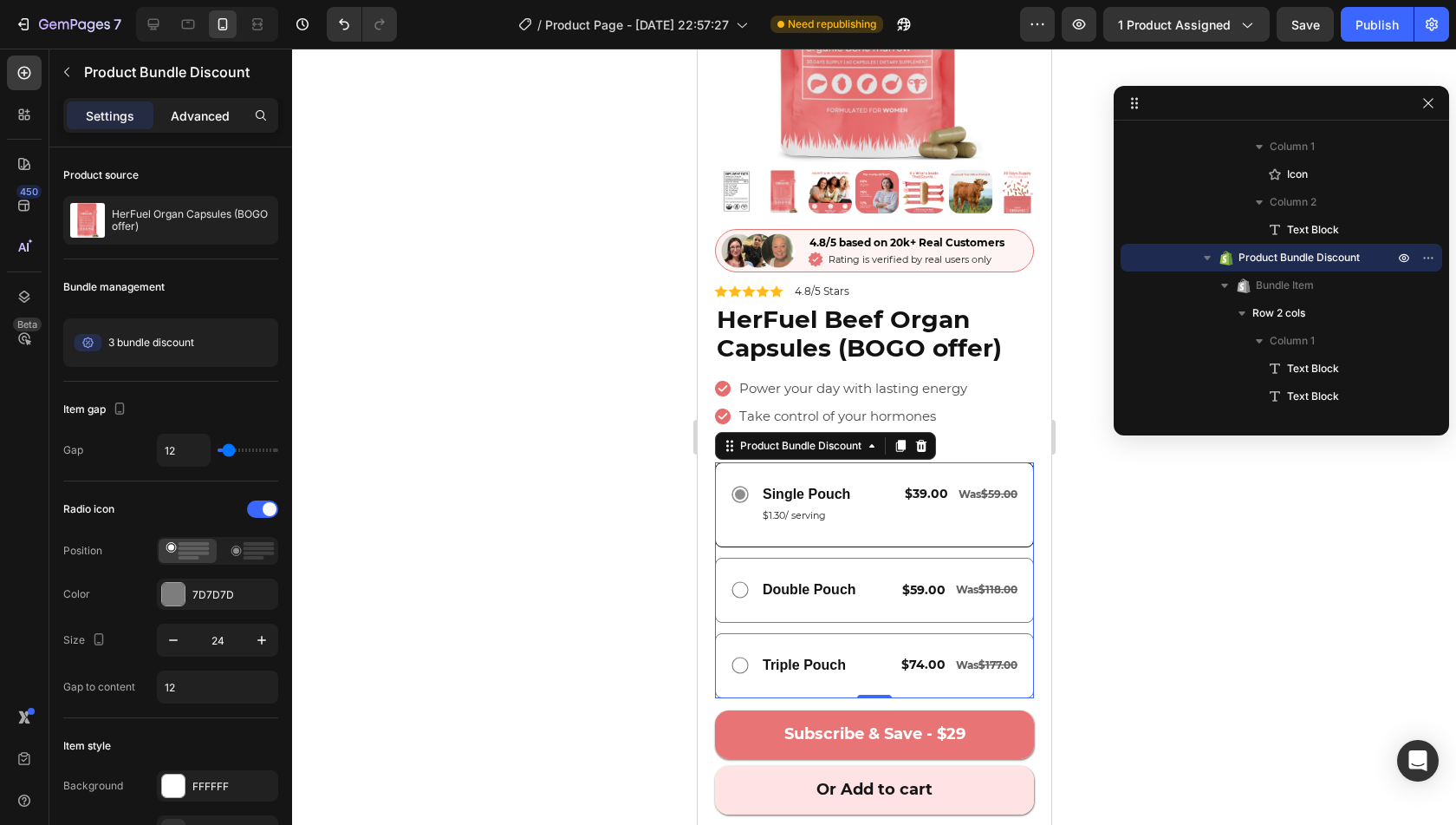
click at [191, 128] on div "Advanced" at bounding box center [200, 115] width 87 height 28
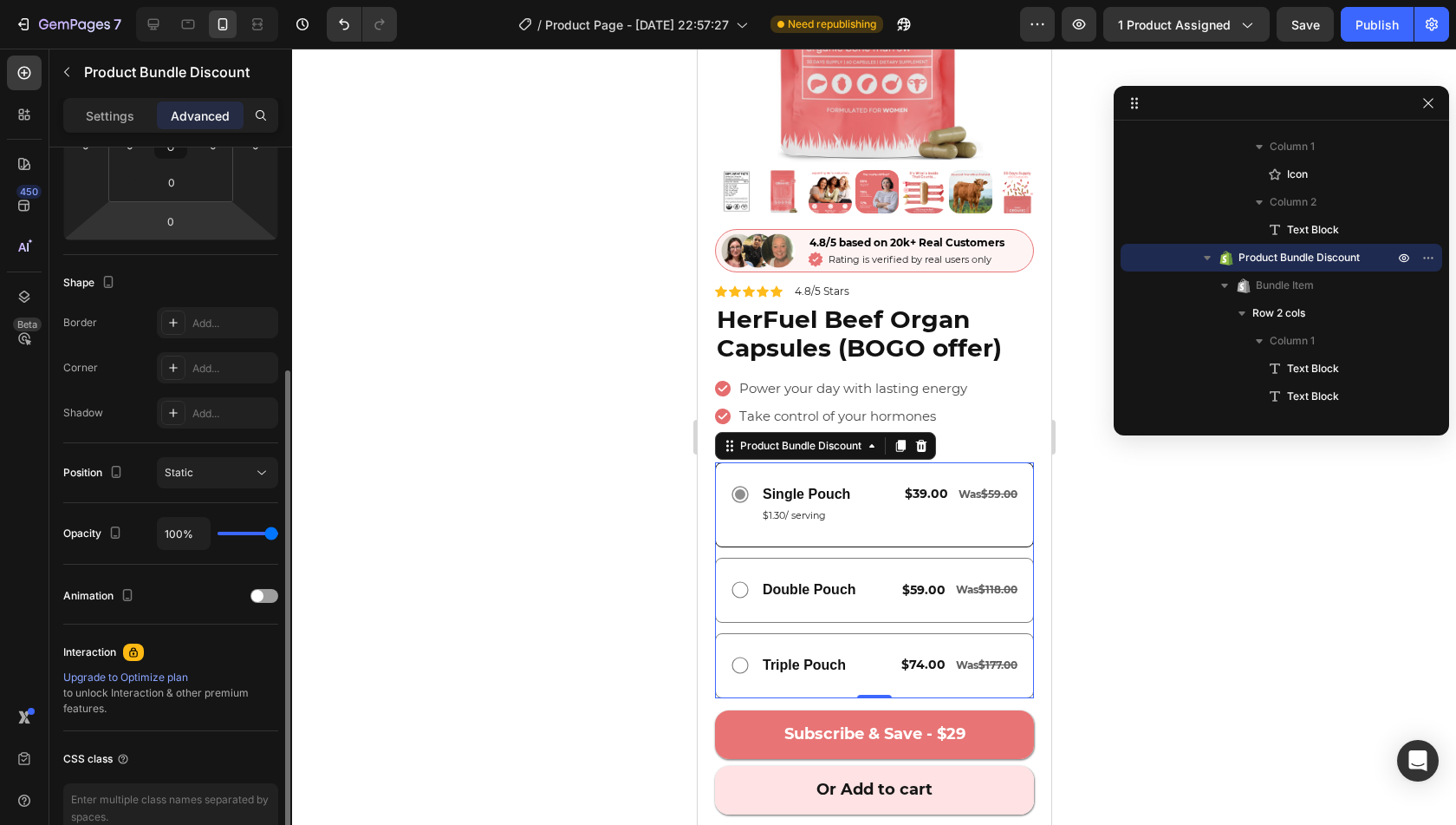
scroll to position [352, 0]
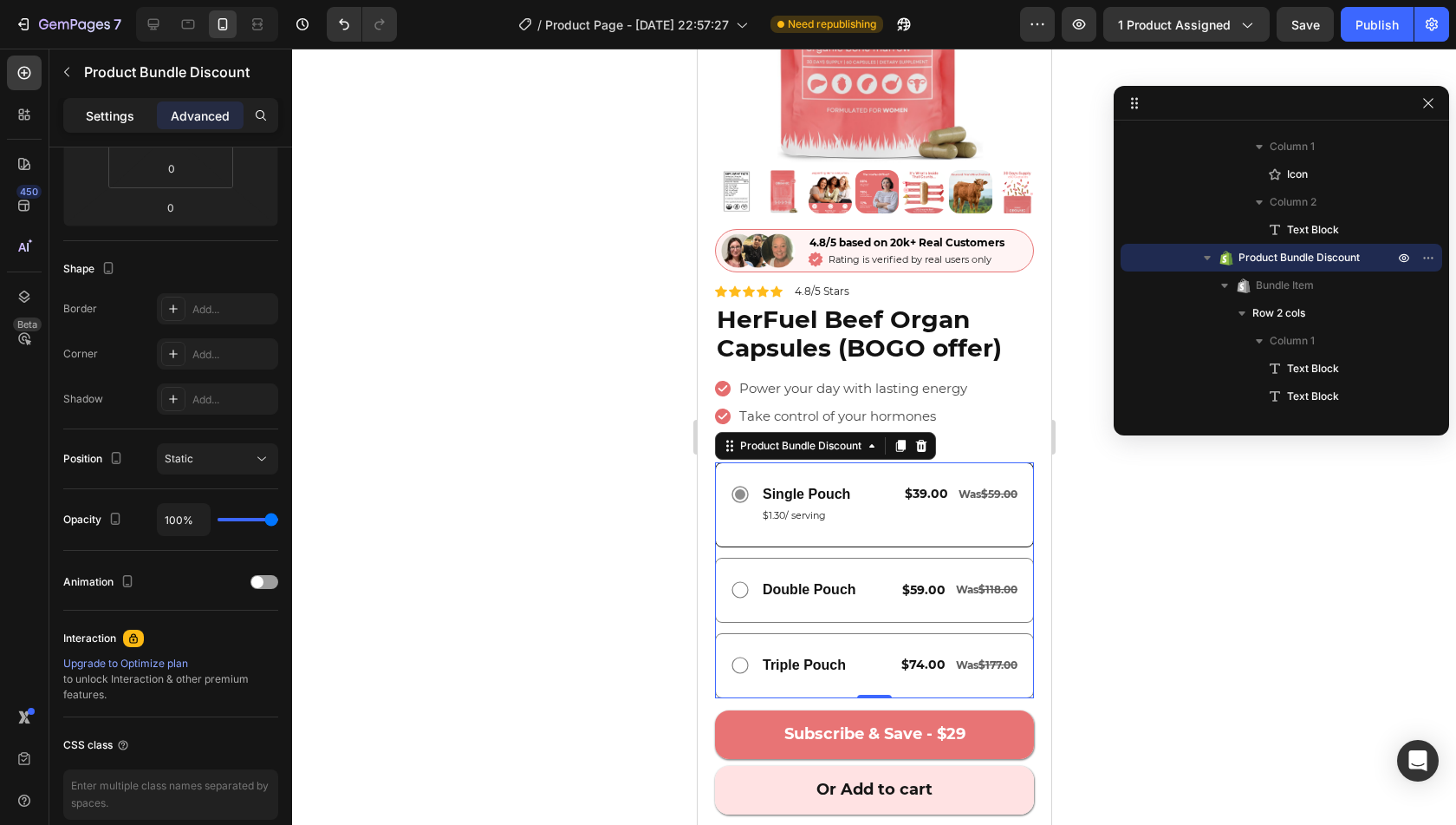
click at [107, 107] on p "Settings" at bounding box center [111, 116] width 49 height 18
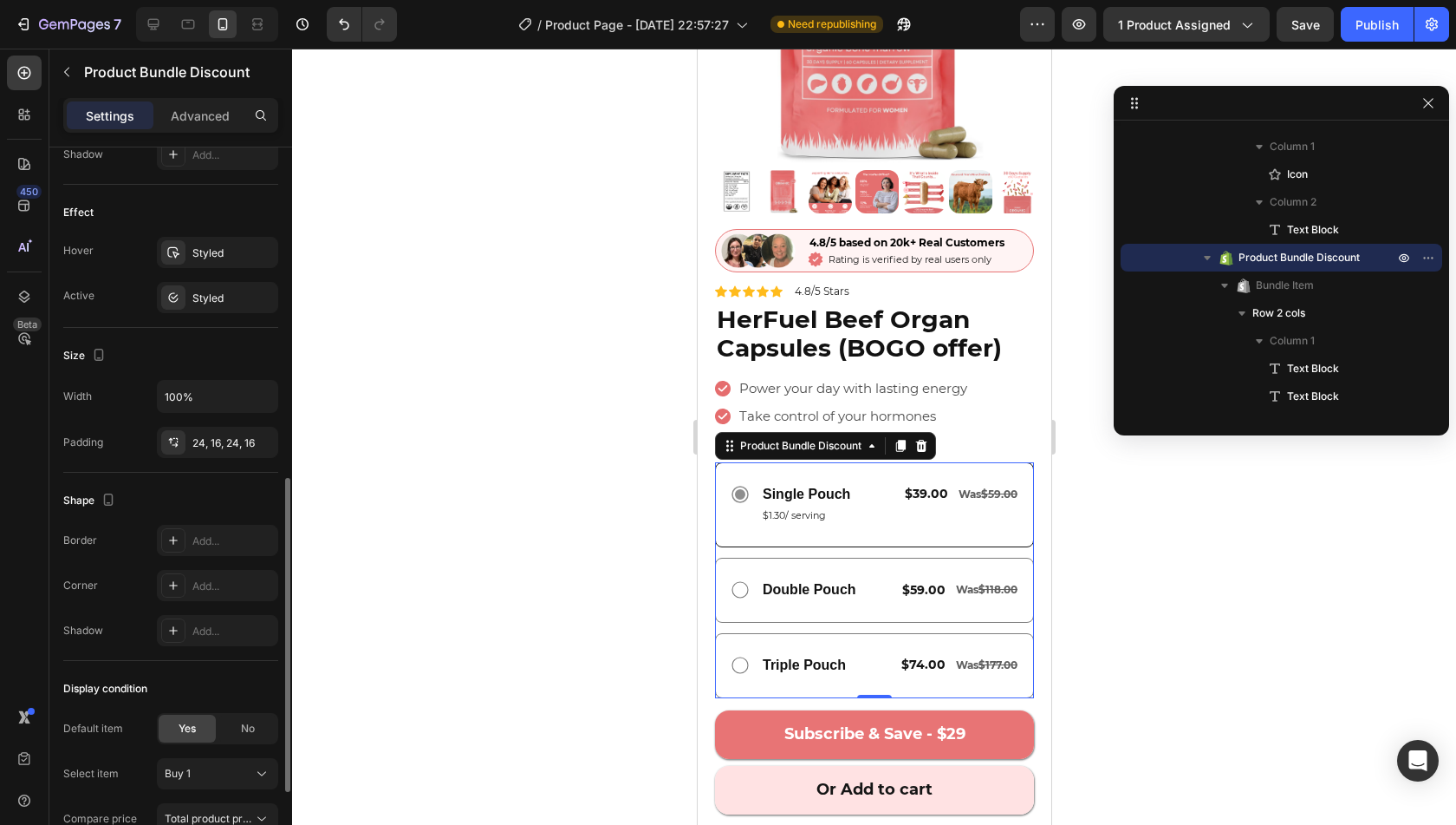
scroll to position [768, 0]
click at [204, 426] on div "24, 16, 24, 16" at bounding box center [218, 441] width 122 height 31
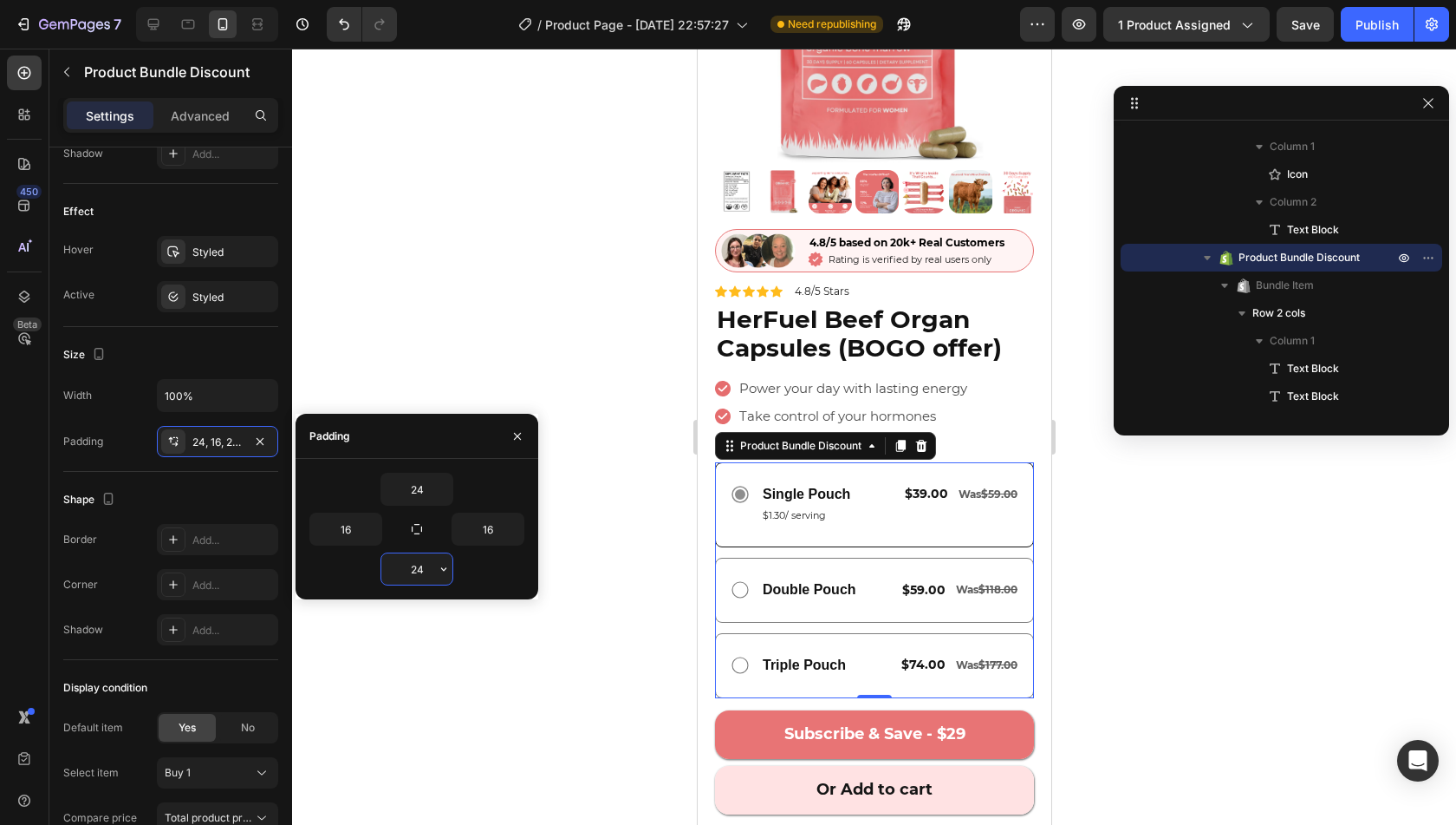
click at [400, 559] on input "24" at bounding box center [416, 569] width 71 height 31
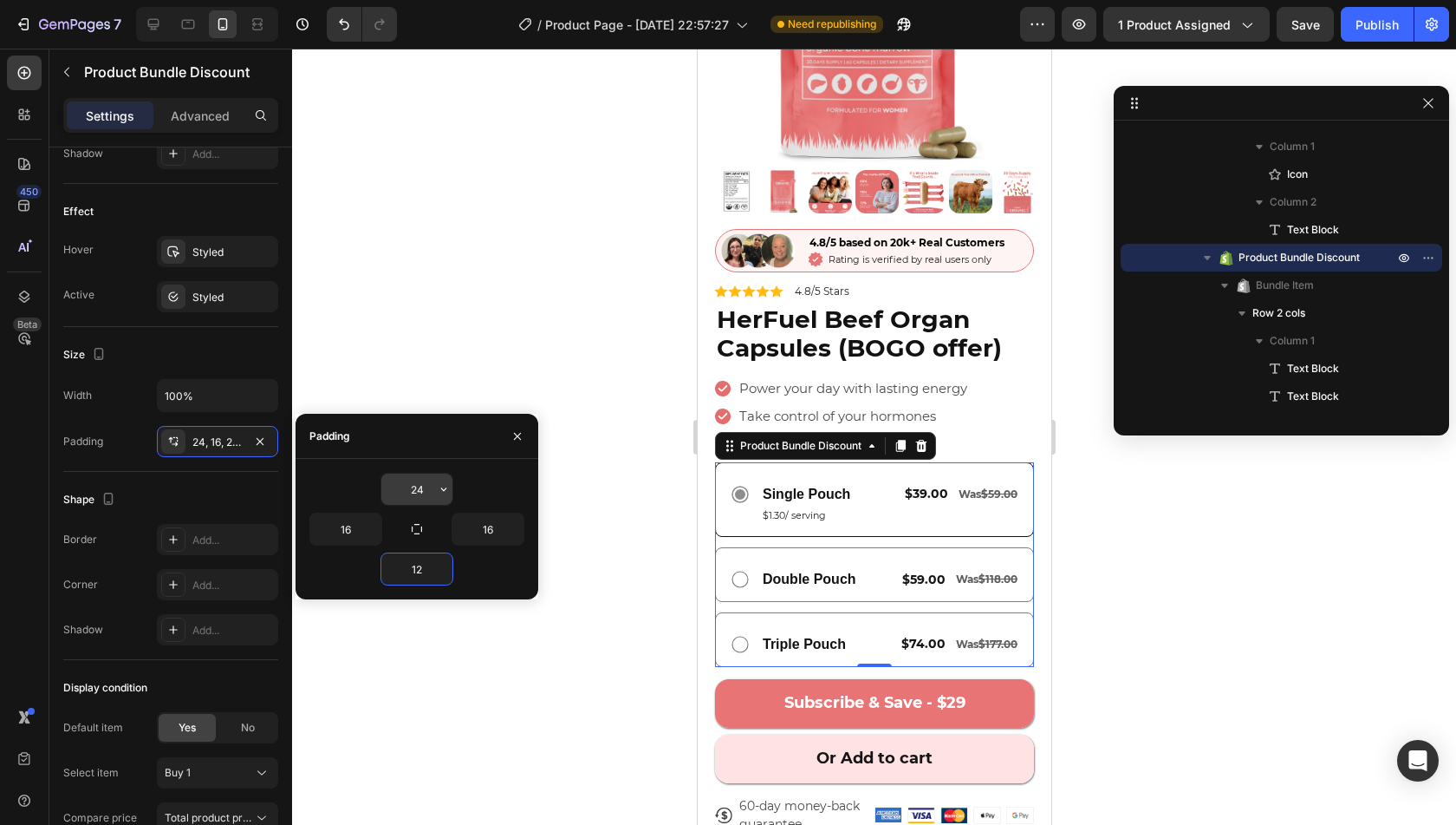
type input "12"
click at [419, 498] on input "24" at bounding box center [416, 489] width 71 height 31
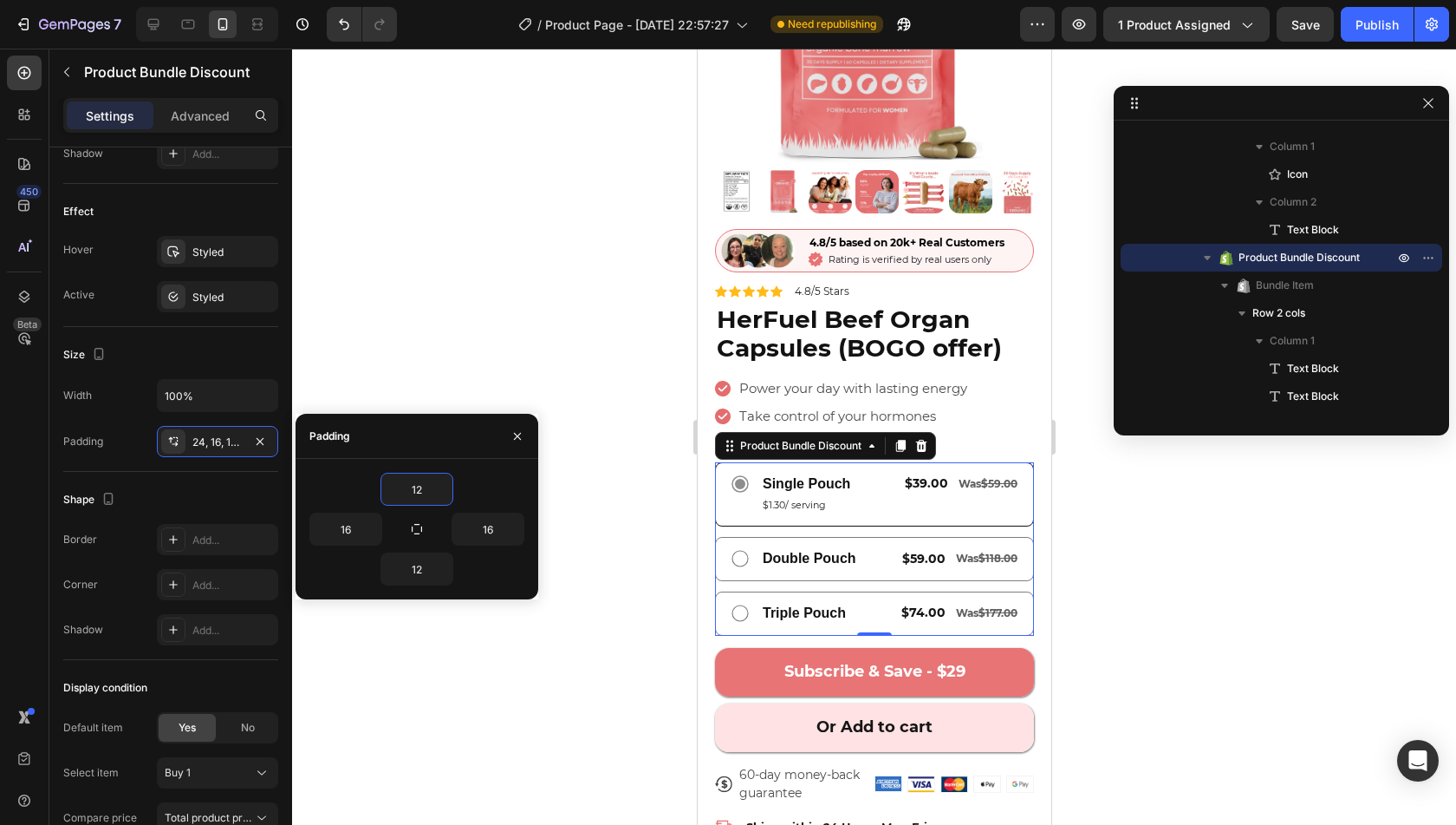
type input "12"
click at [500, 480] on div "12" at bounding box center [416, 489] width 215 height 33
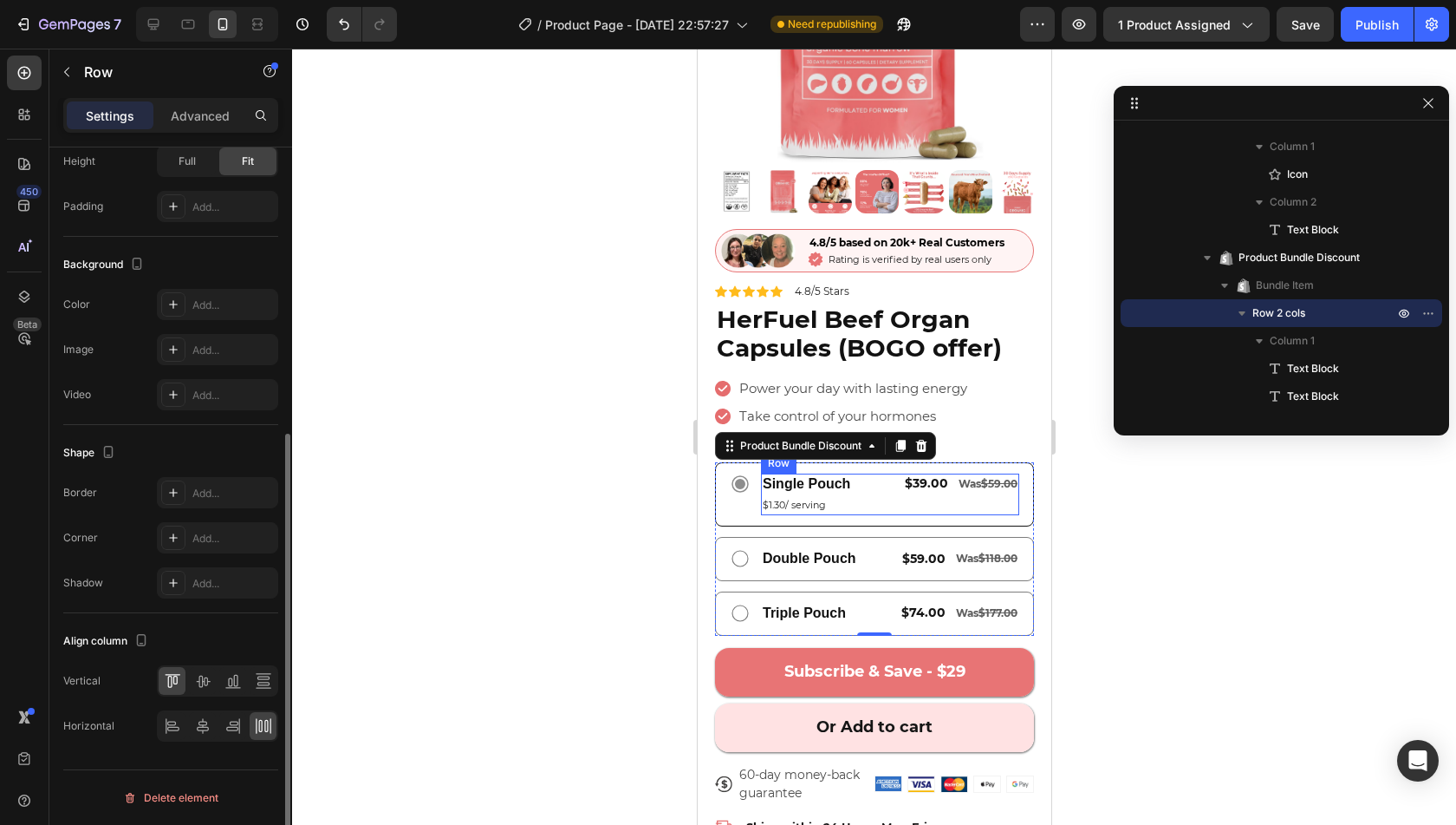
scroll to position [0, 0]
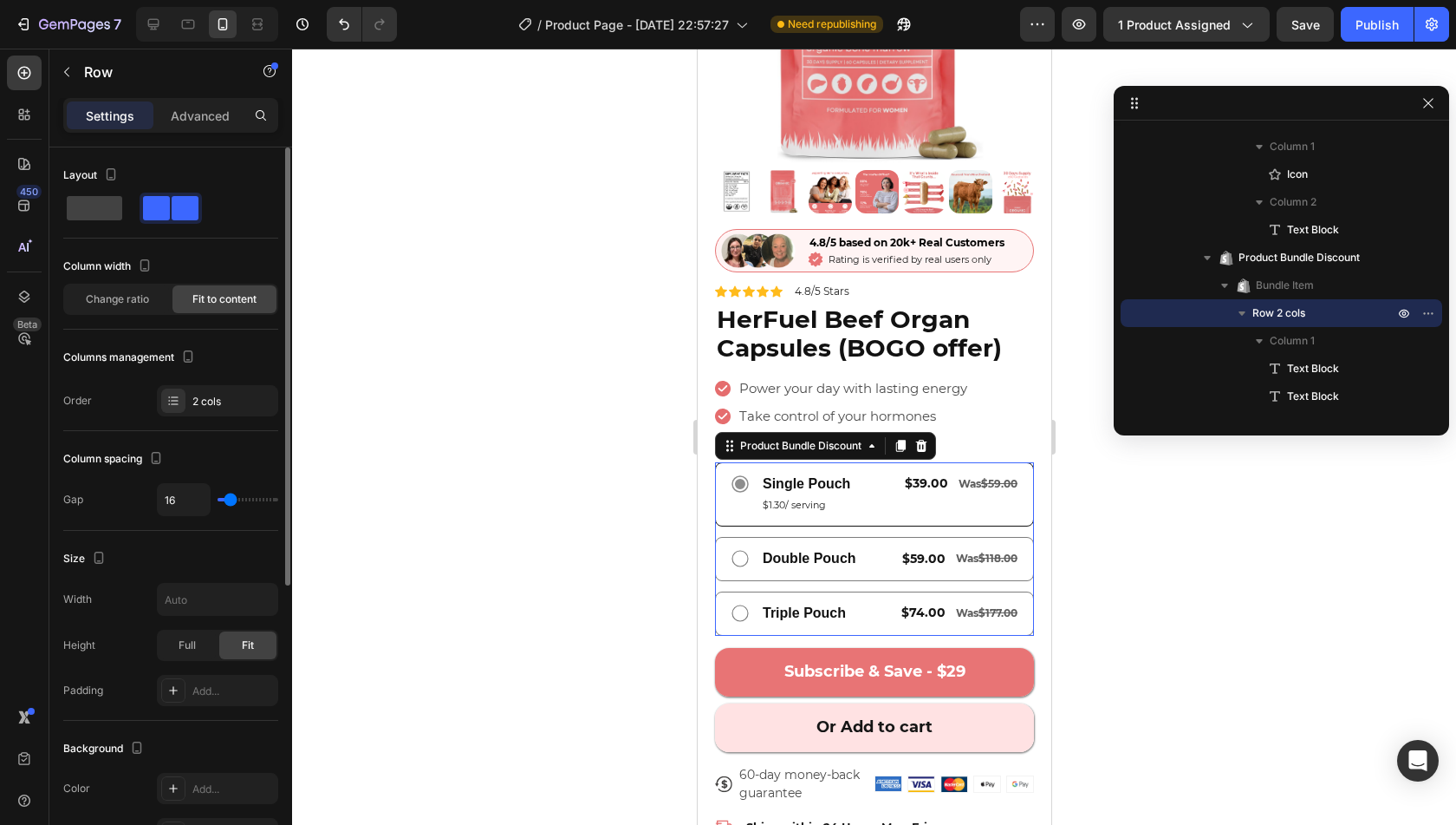
click at [871, 507] on div "Single Pouch Text Block $1.30/ serving Text Block $39.00 Text Block Was $59.00 …" at bounding box center [874, 494] width 319 height 64
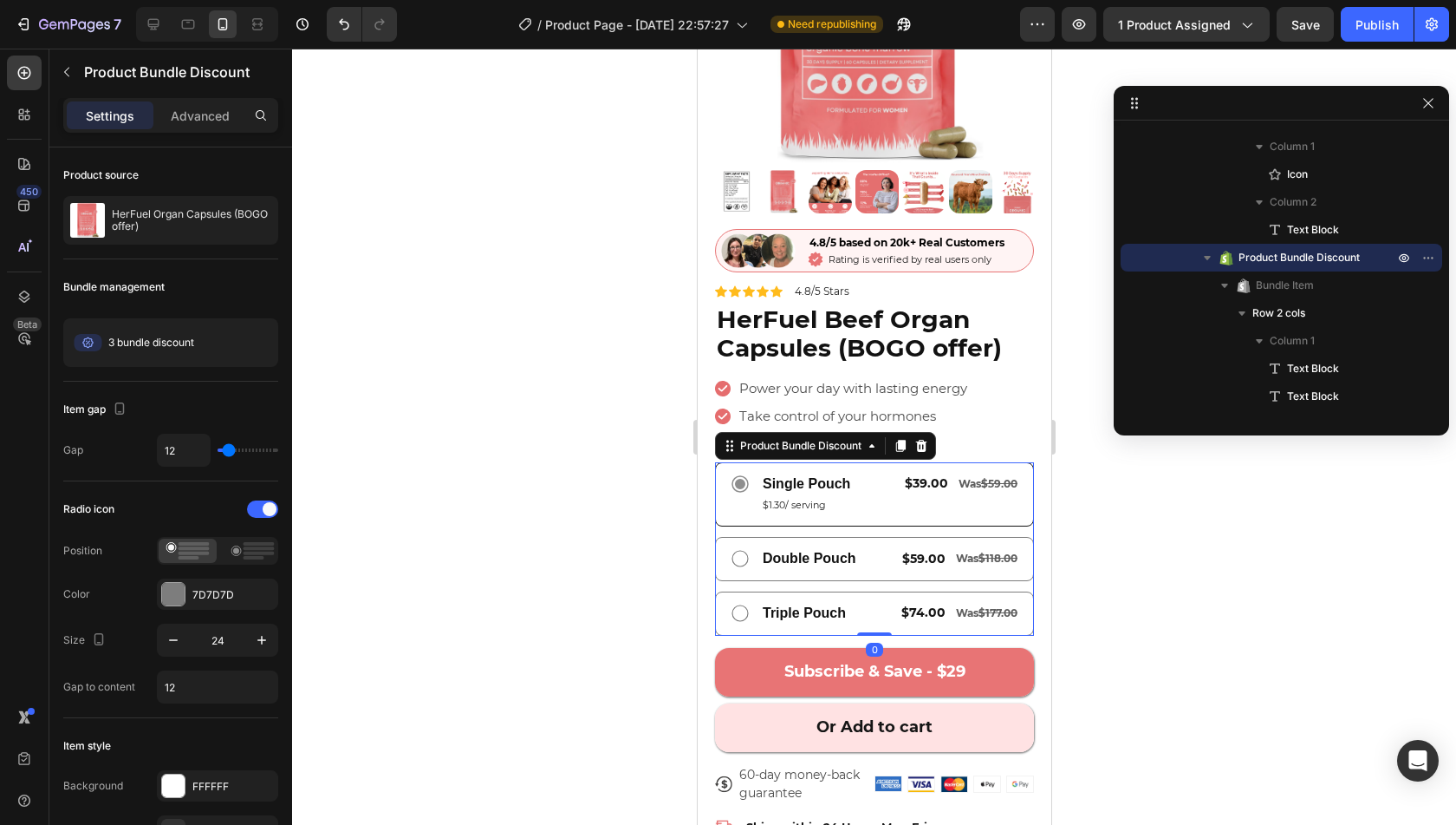
scroll to position [218, 0]
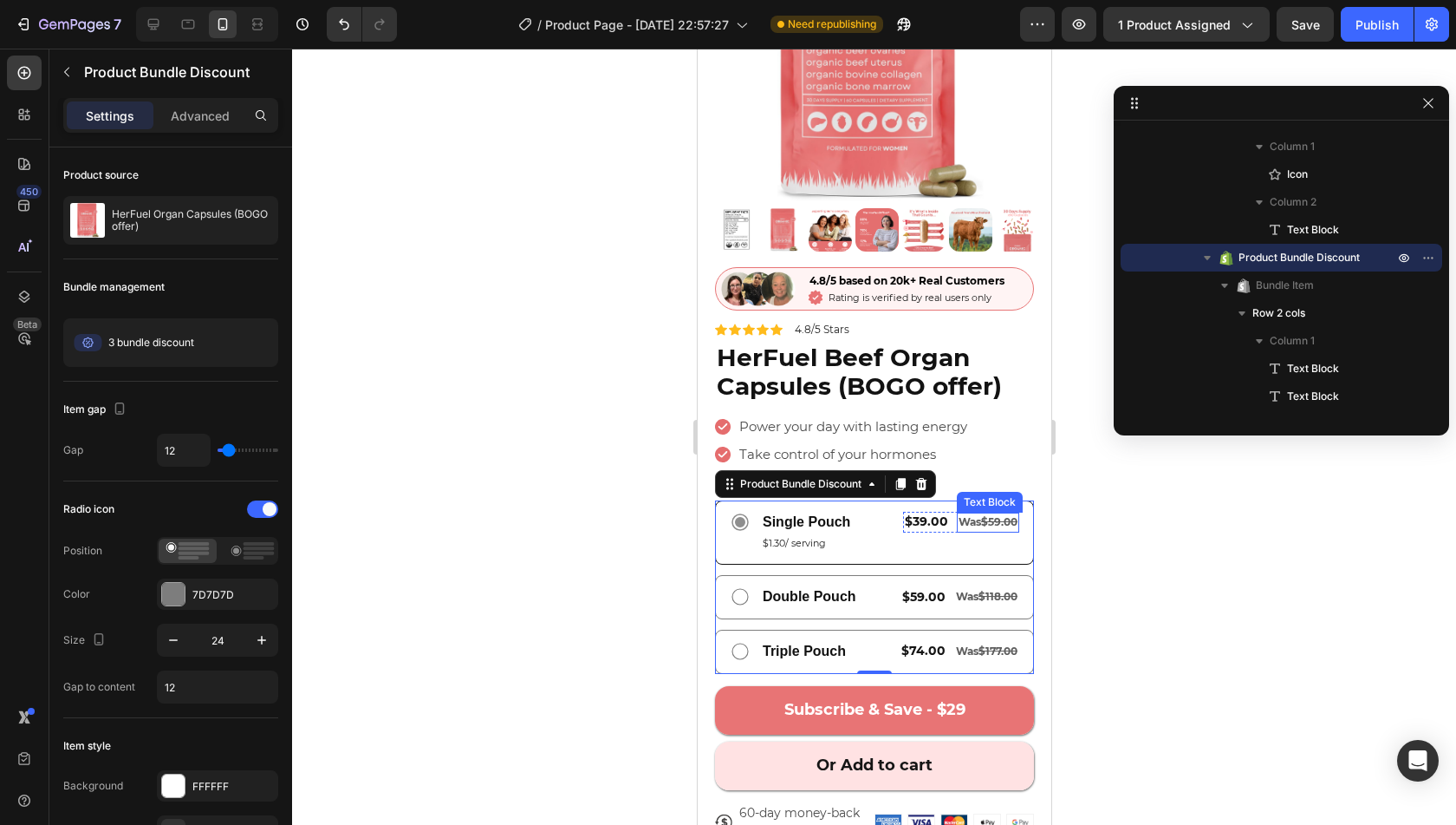
click at [958, 516] on span "Was $59.00" at bounding box center [987, 522] width 59 height 13
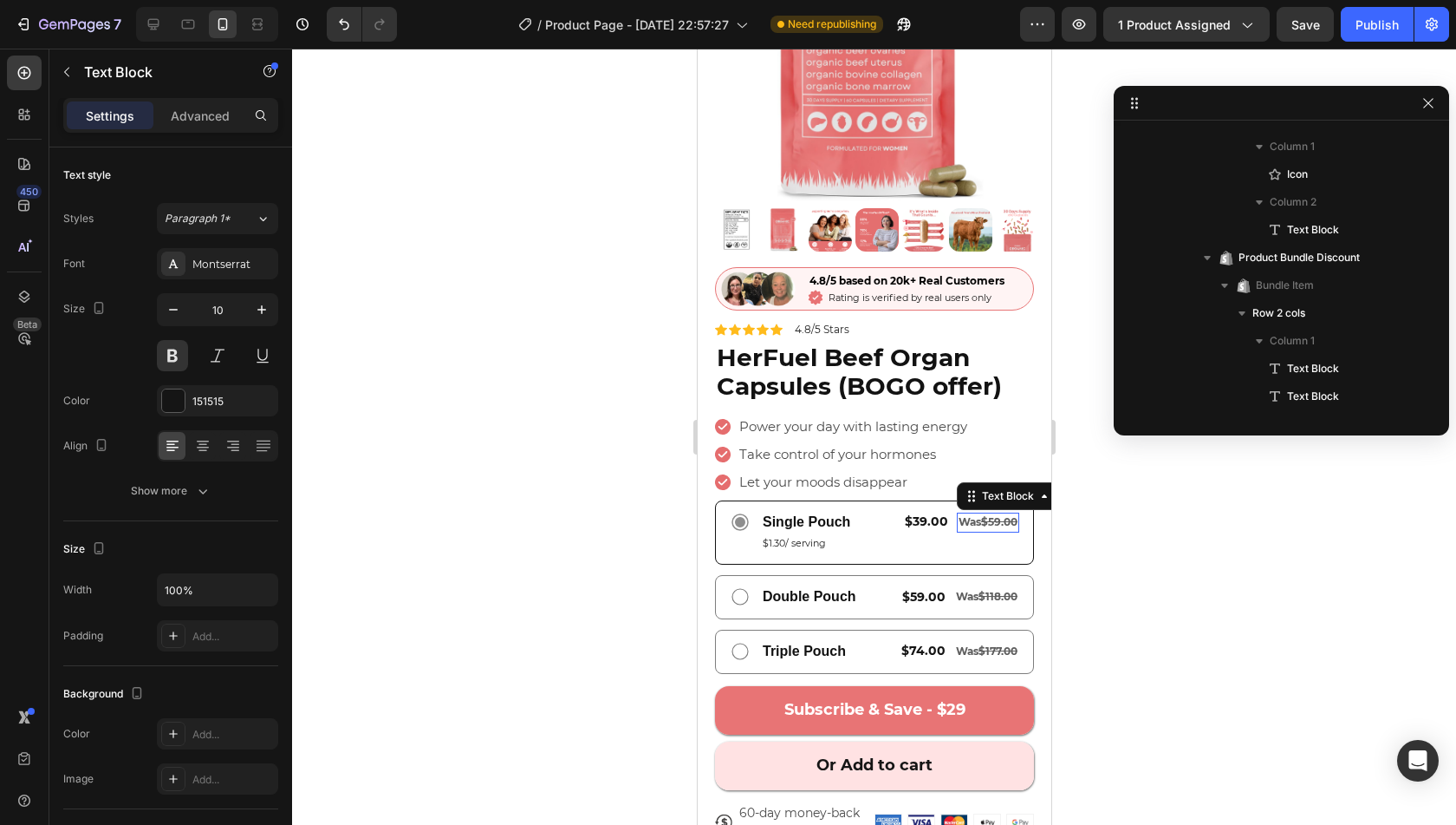
scroll to position [1632, 0]
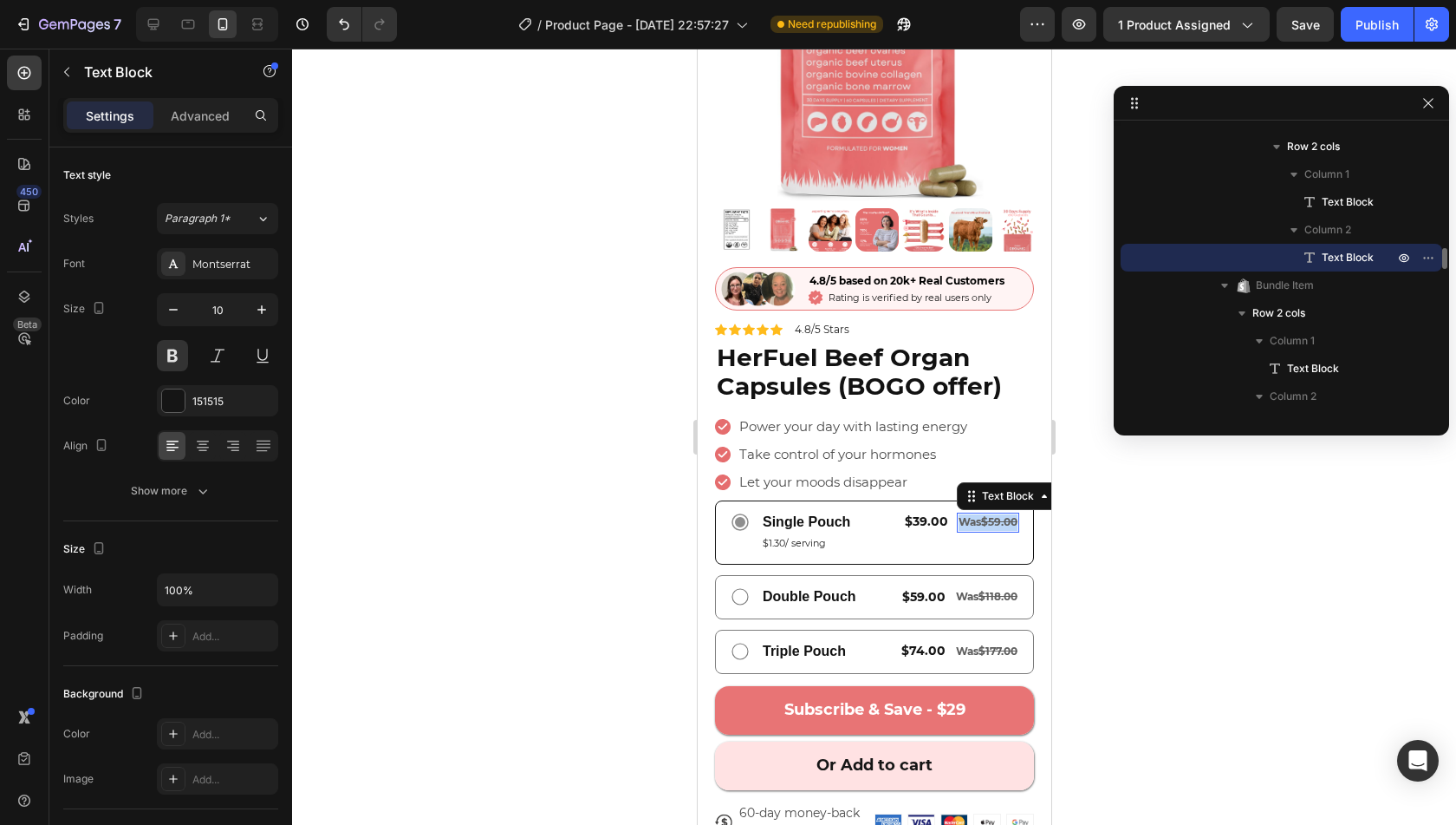
click at [958, 516] on span "Was $59.00" at bounding box center [987, 522] width 59 height 13
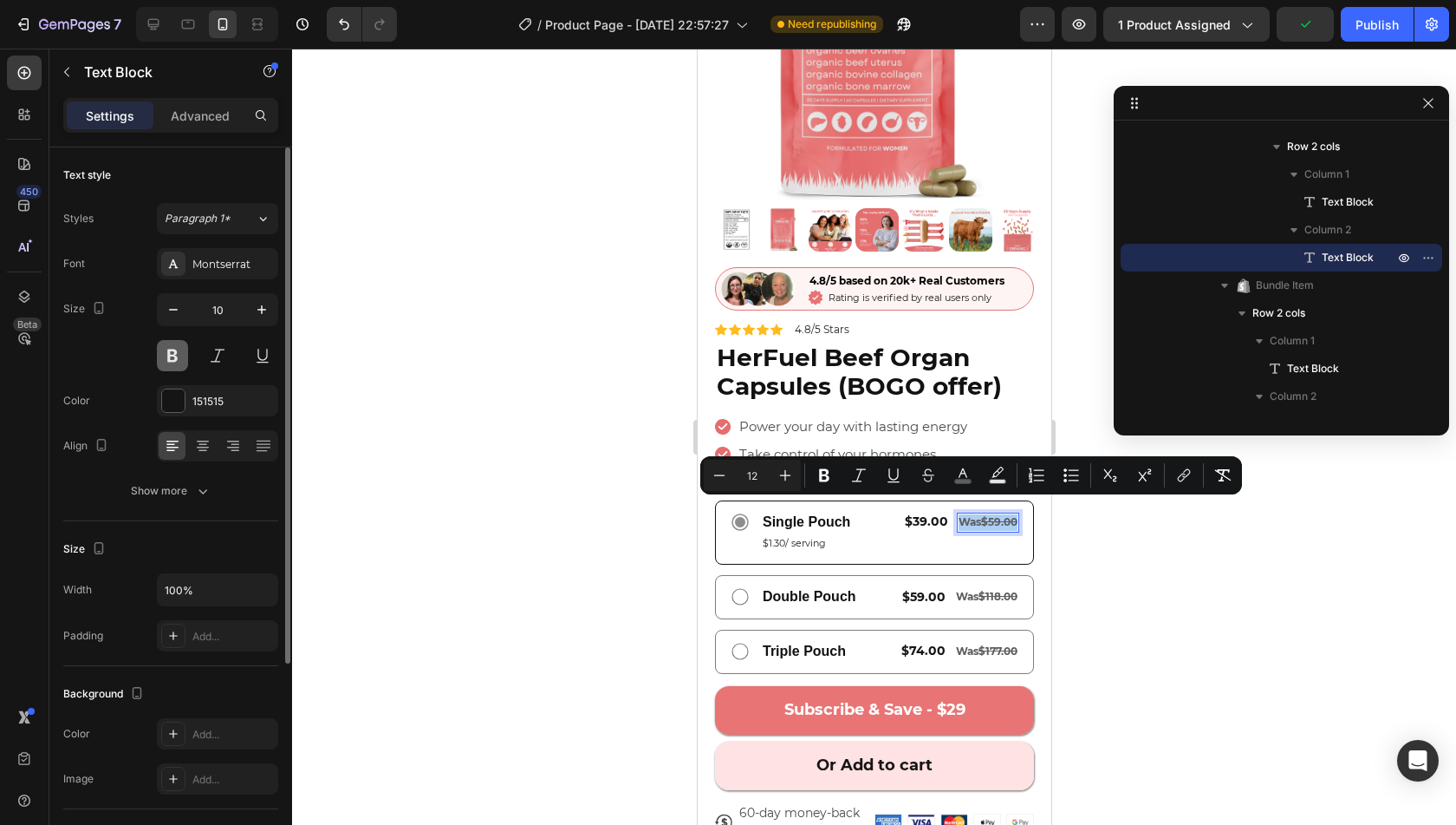
click at [184, 358] on button at bounding box center [172, 356] width 31 height 31
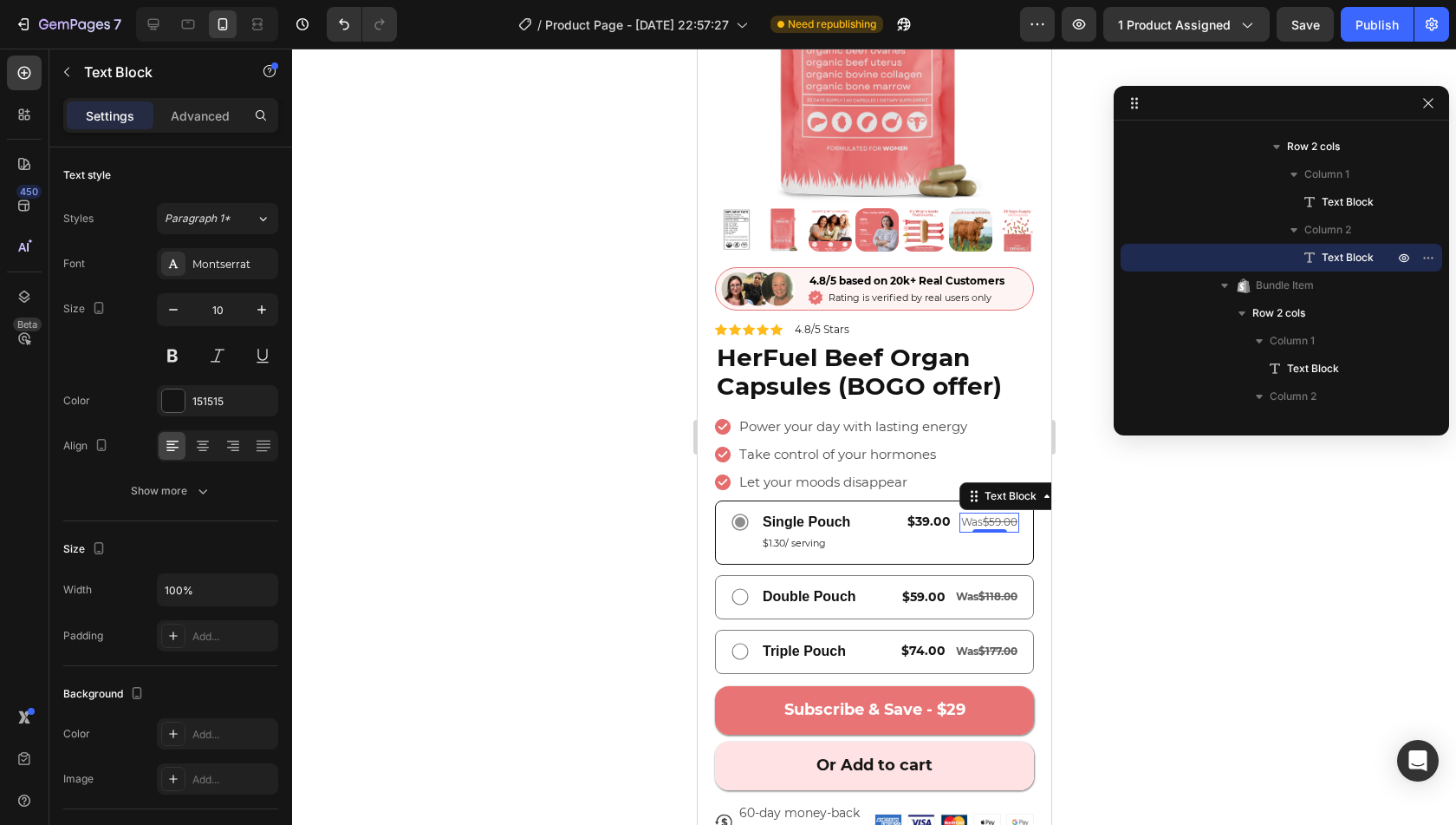
click at [965, 515] on p "Was $59.00" at bounding box center [989, 523] width 56 height 16
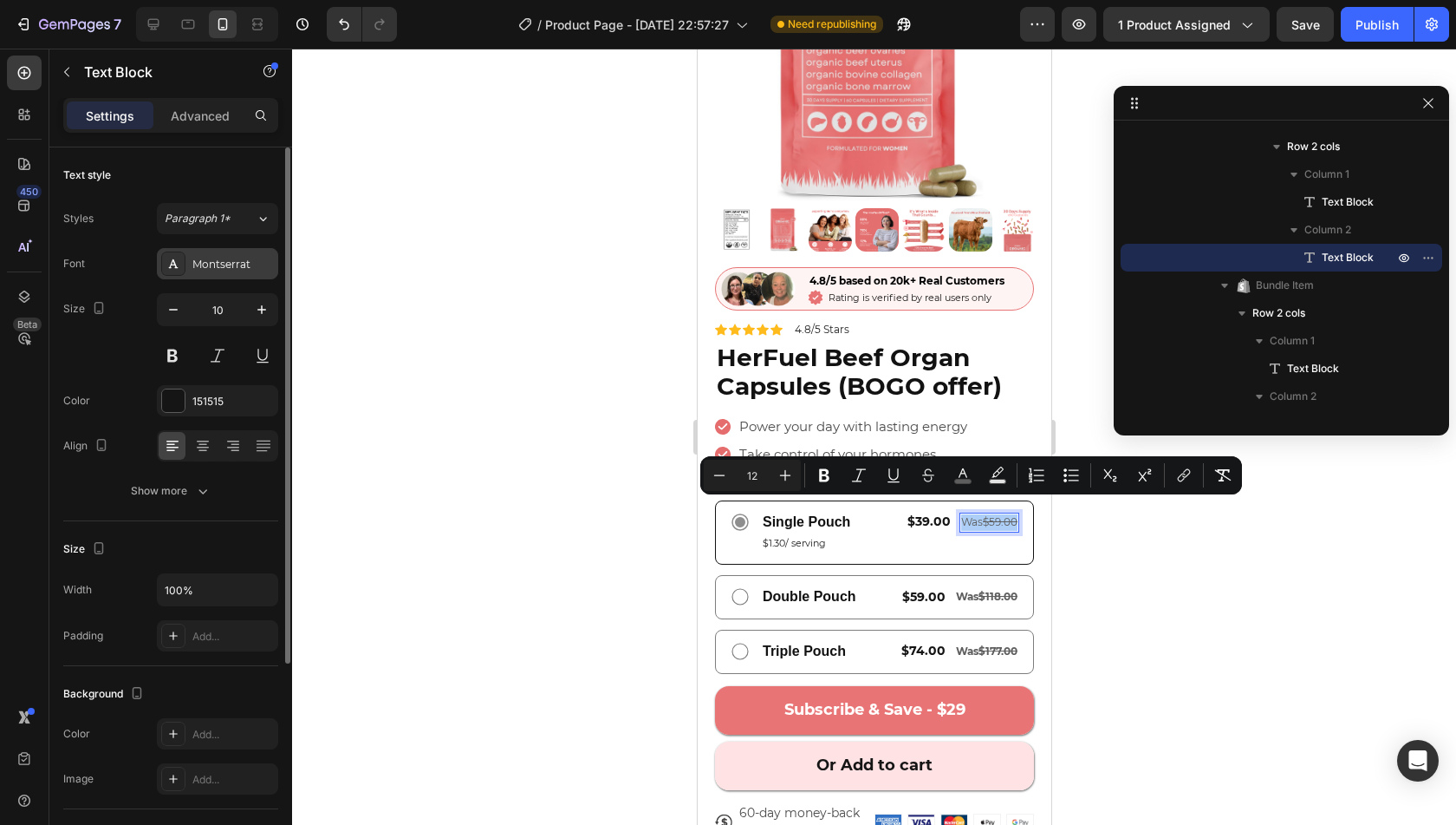
click at [249, 262] on div "Montserrat" at bounding box center [233, 264] width 82 height 15
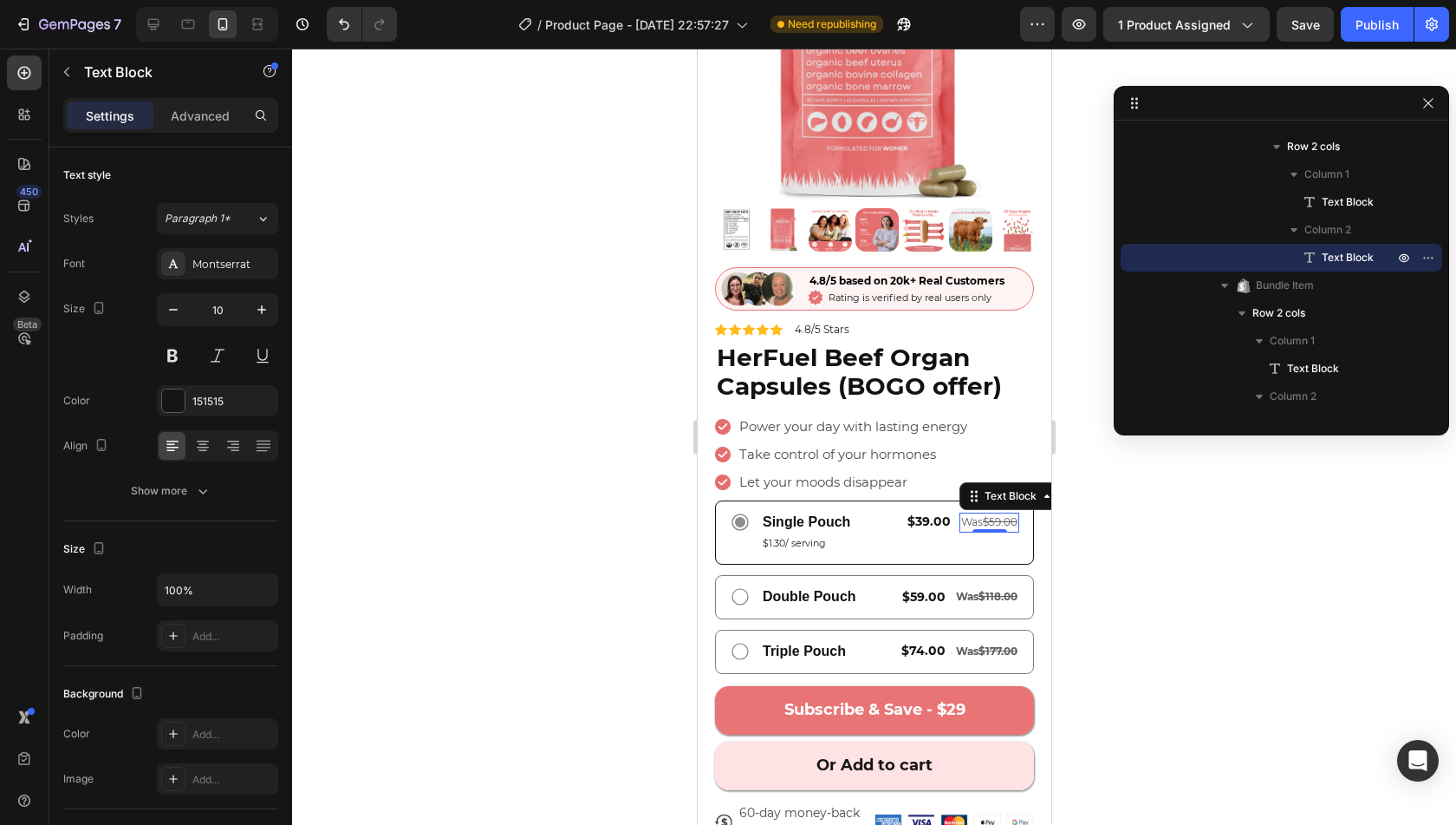
click at [961, 516] on span "Was $59.00" at bounding box center [989, 522] width 56 height 13
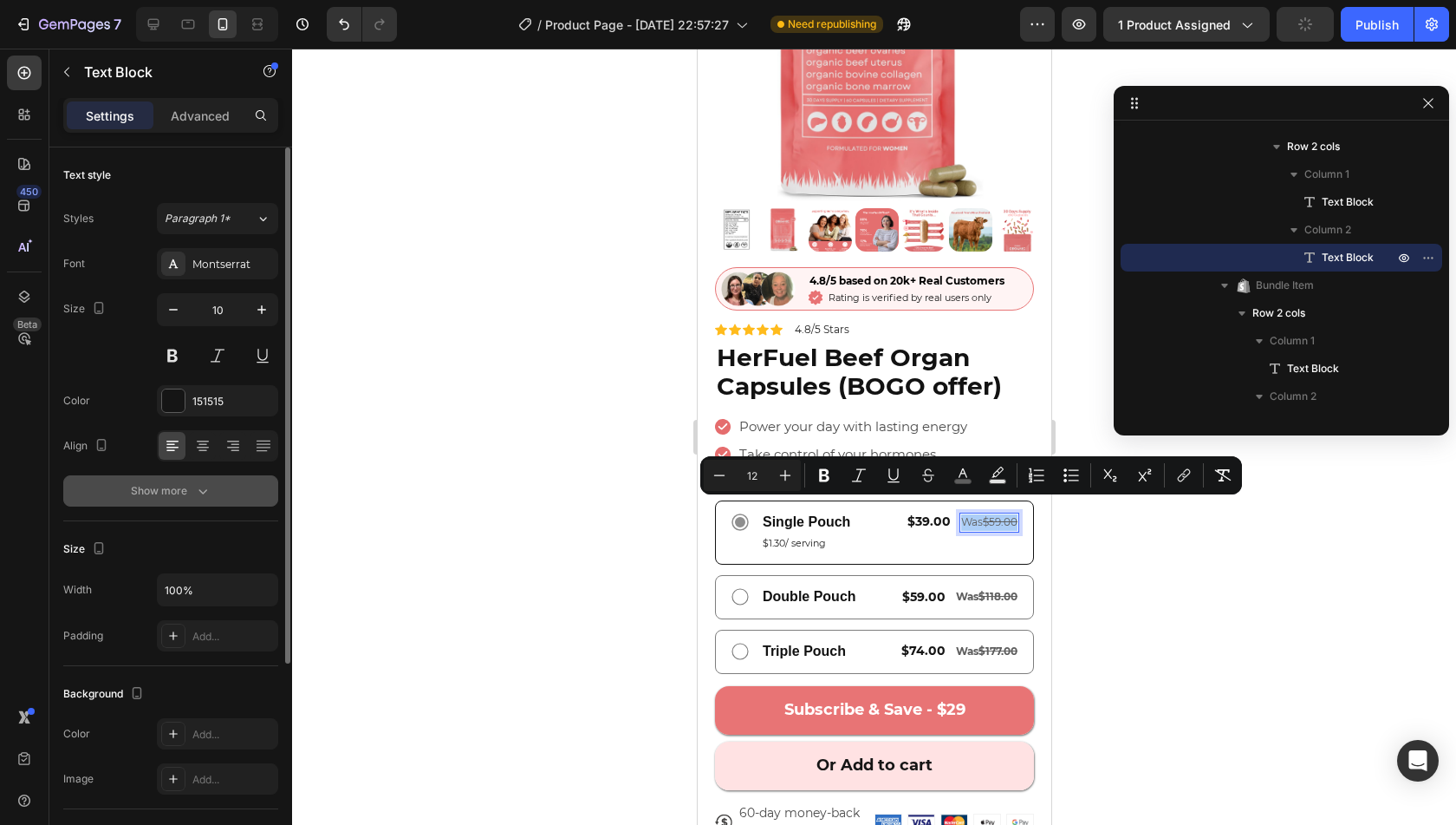
click at [188, 482] on div "Show more" at bounding box center [171, 490] width 81 height 17
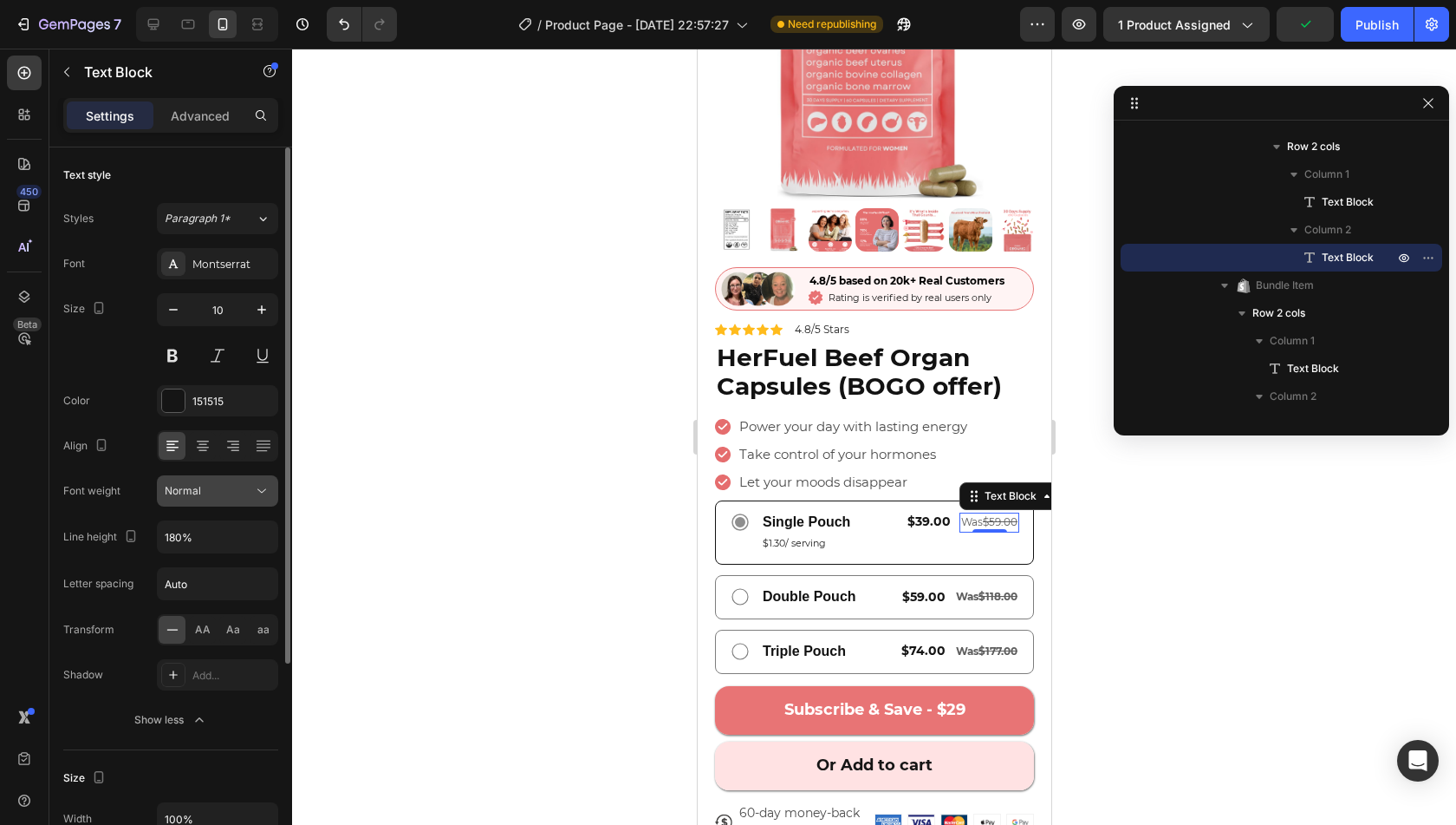
click at [239, 489] on div "Normal" at bounding box center [209, 490] width 88 height 15
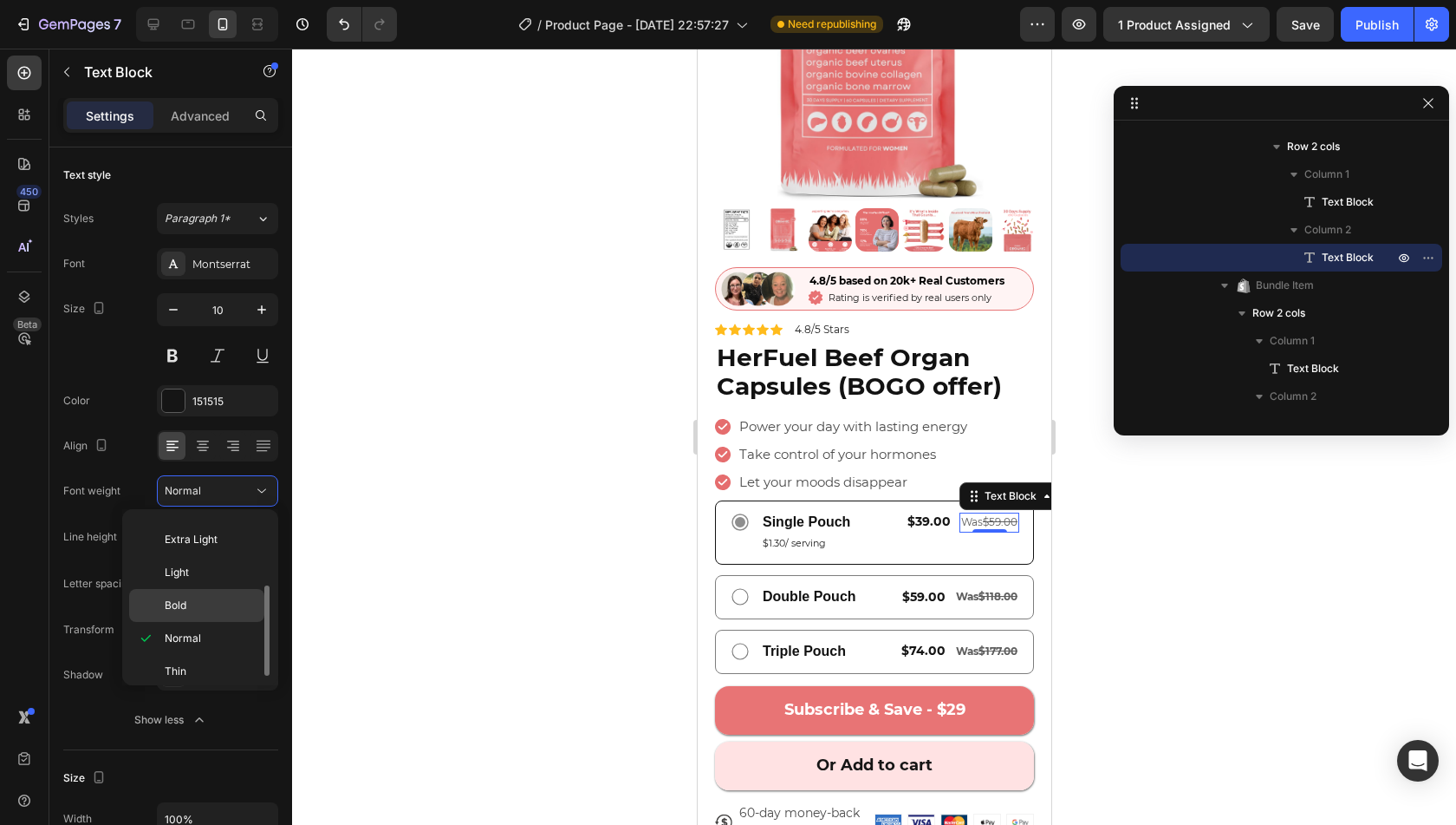
click at [220, 589] on div "Bold" at bounding box center [196, 605] width 135 height 33
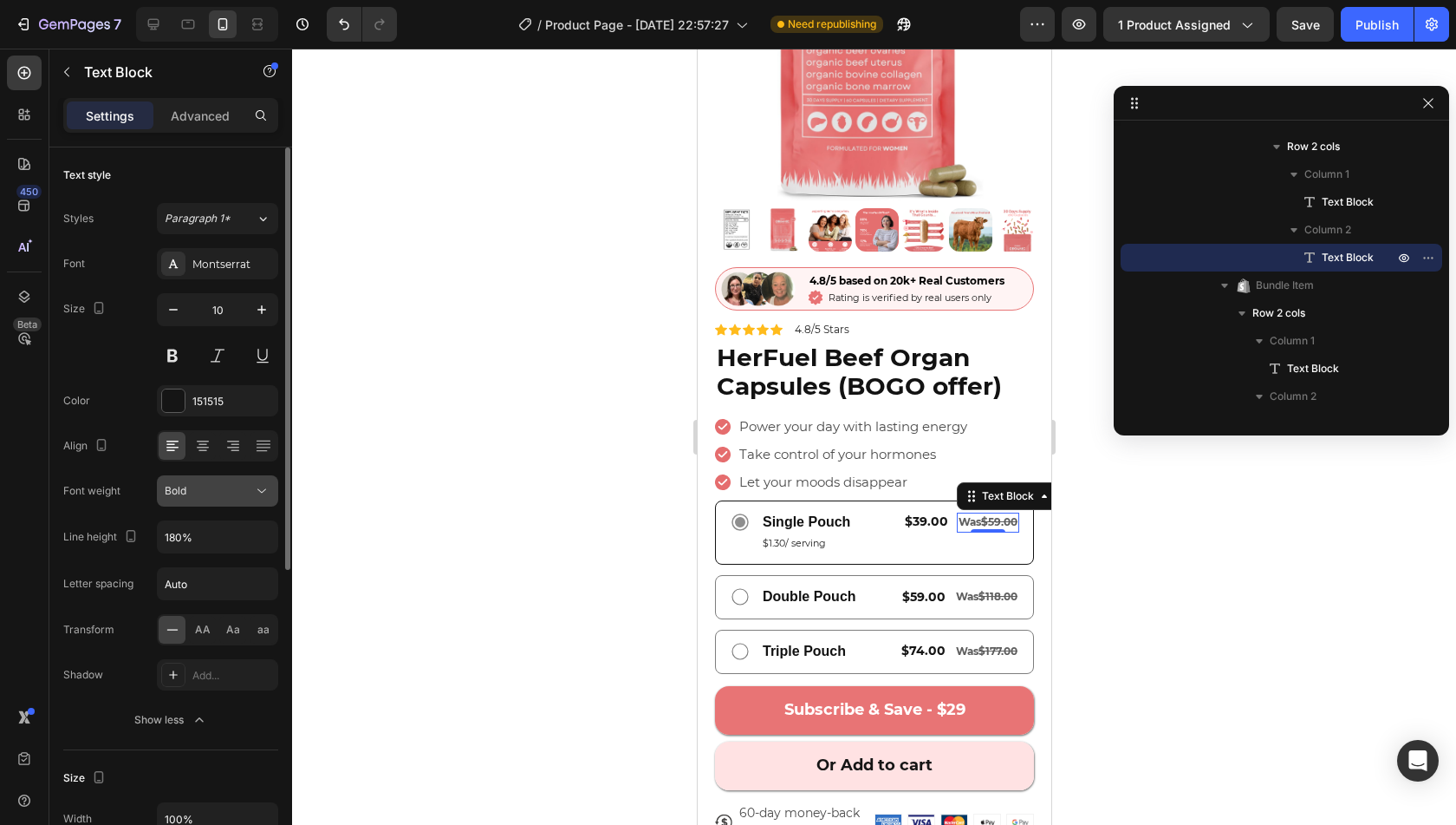
click at [226, 483] on div "Bold" at bounding box center [209, 490] width 88 height 15
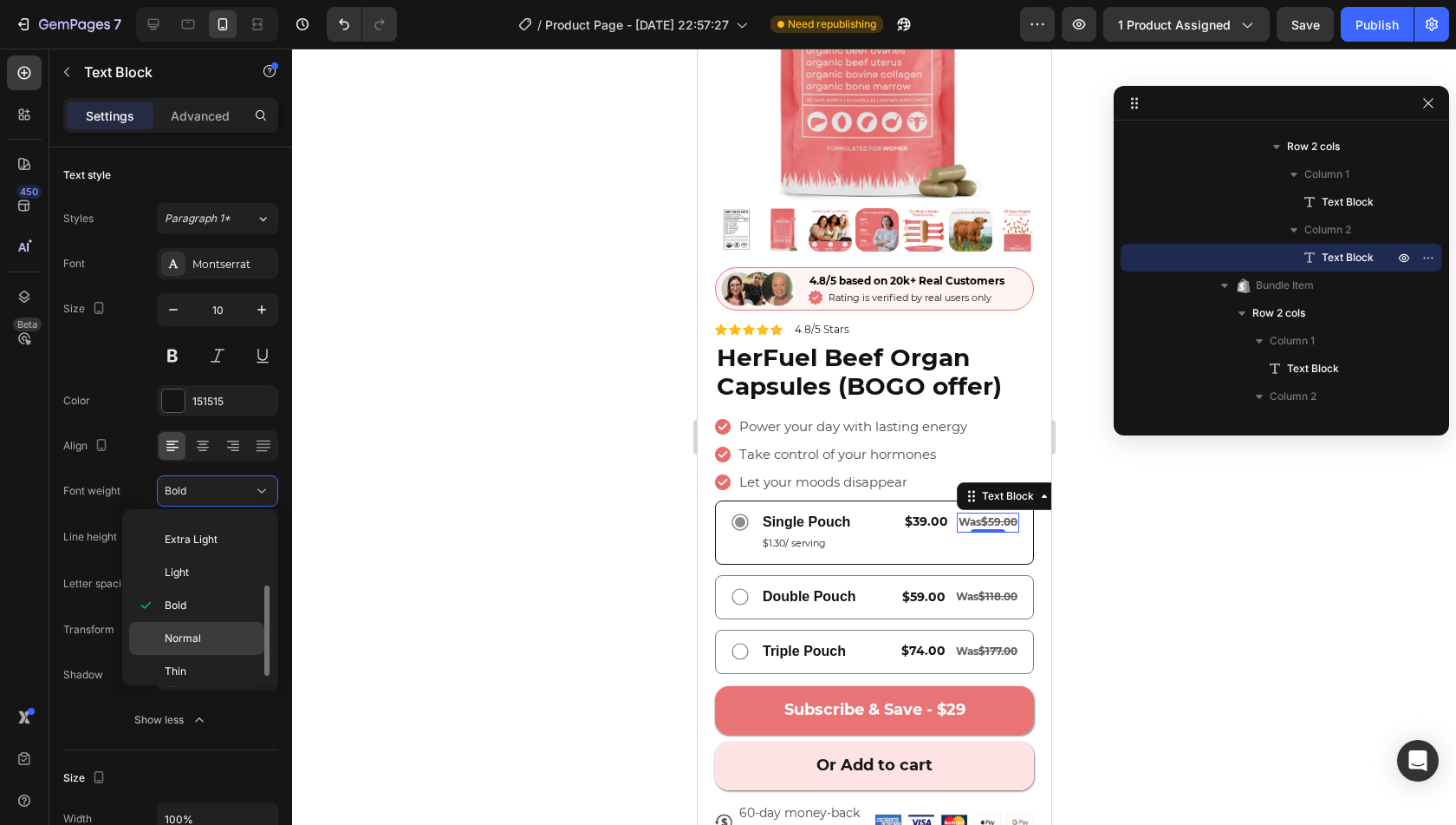
click at [220, 631] on p "Normal" at bounding box center [210, 638] width 92 height 15
click at [220, 629] on div "Aa" at bounding box center [233, 629] width 27 height 28
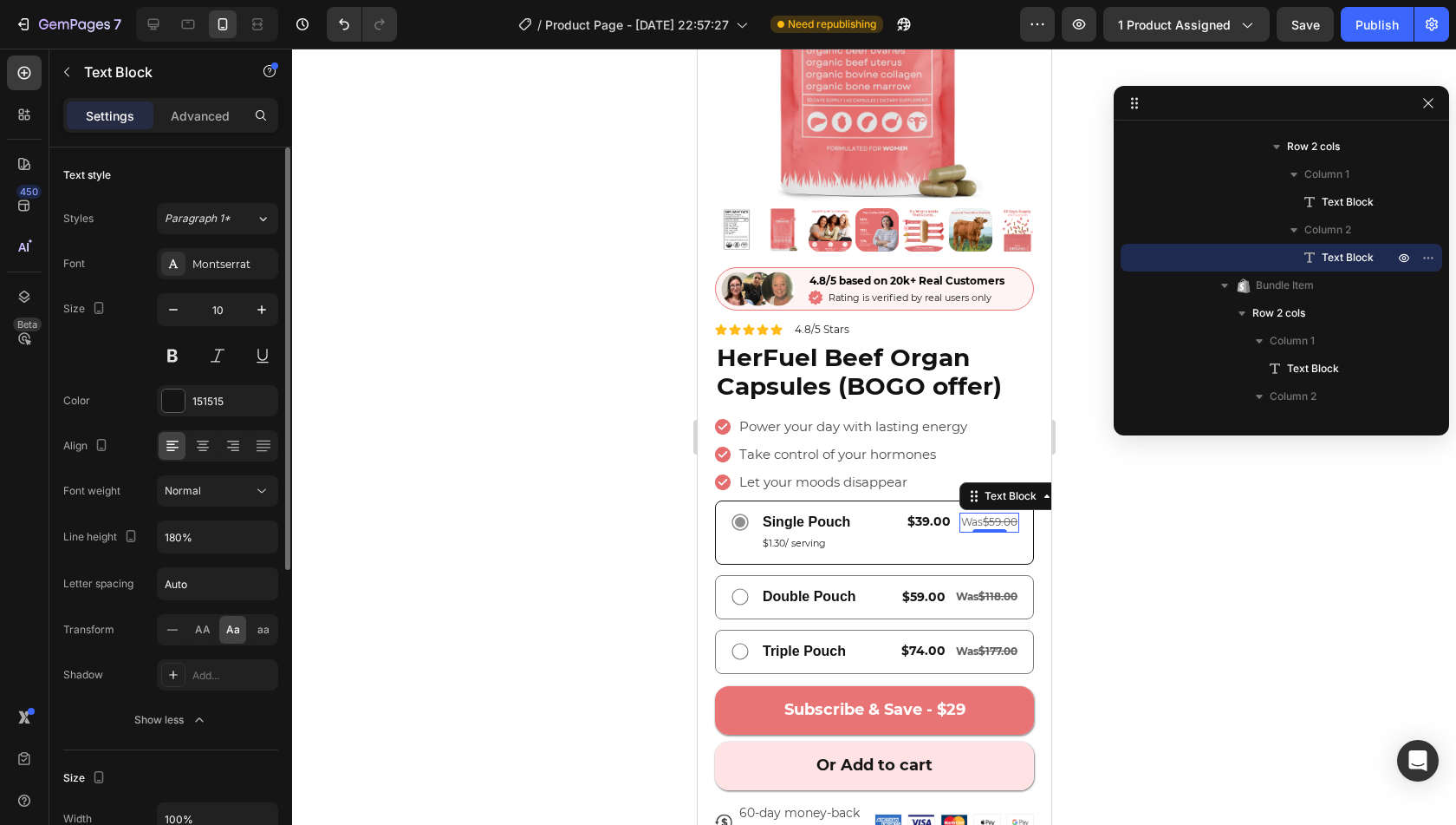
click at [122, 650] on div "Font Montserrat Size 10 Color 151515 Align Font weight Normal Line height 180% …" at bounding box center [171, 491] width 215 height 487
click at [501, 524] on div at bounding box center [874, 437] width 1164 height 776
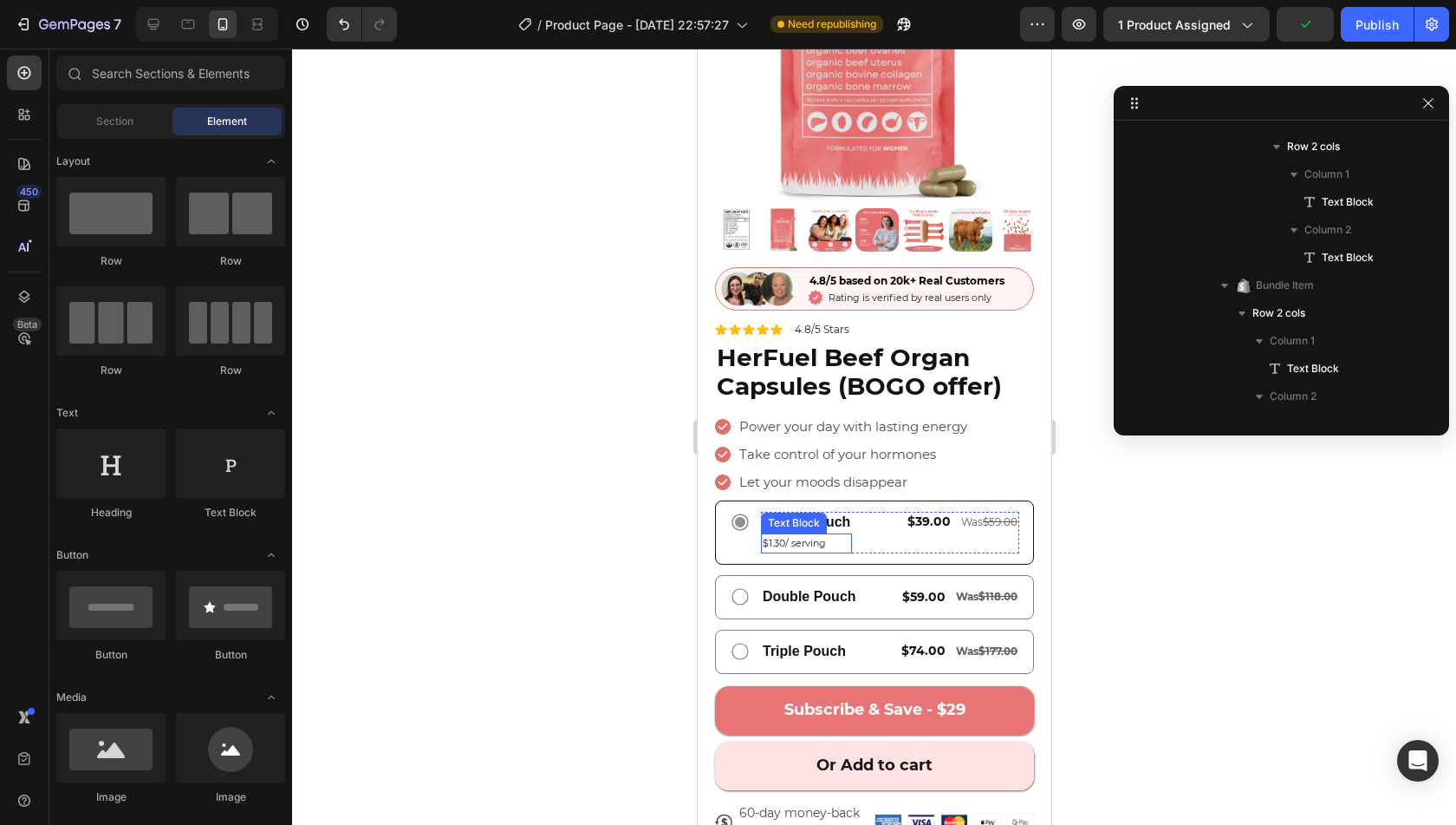
click at [813, 536] on span "$1.30/ serving" at bounding box center [794, 542] width 64 height 12
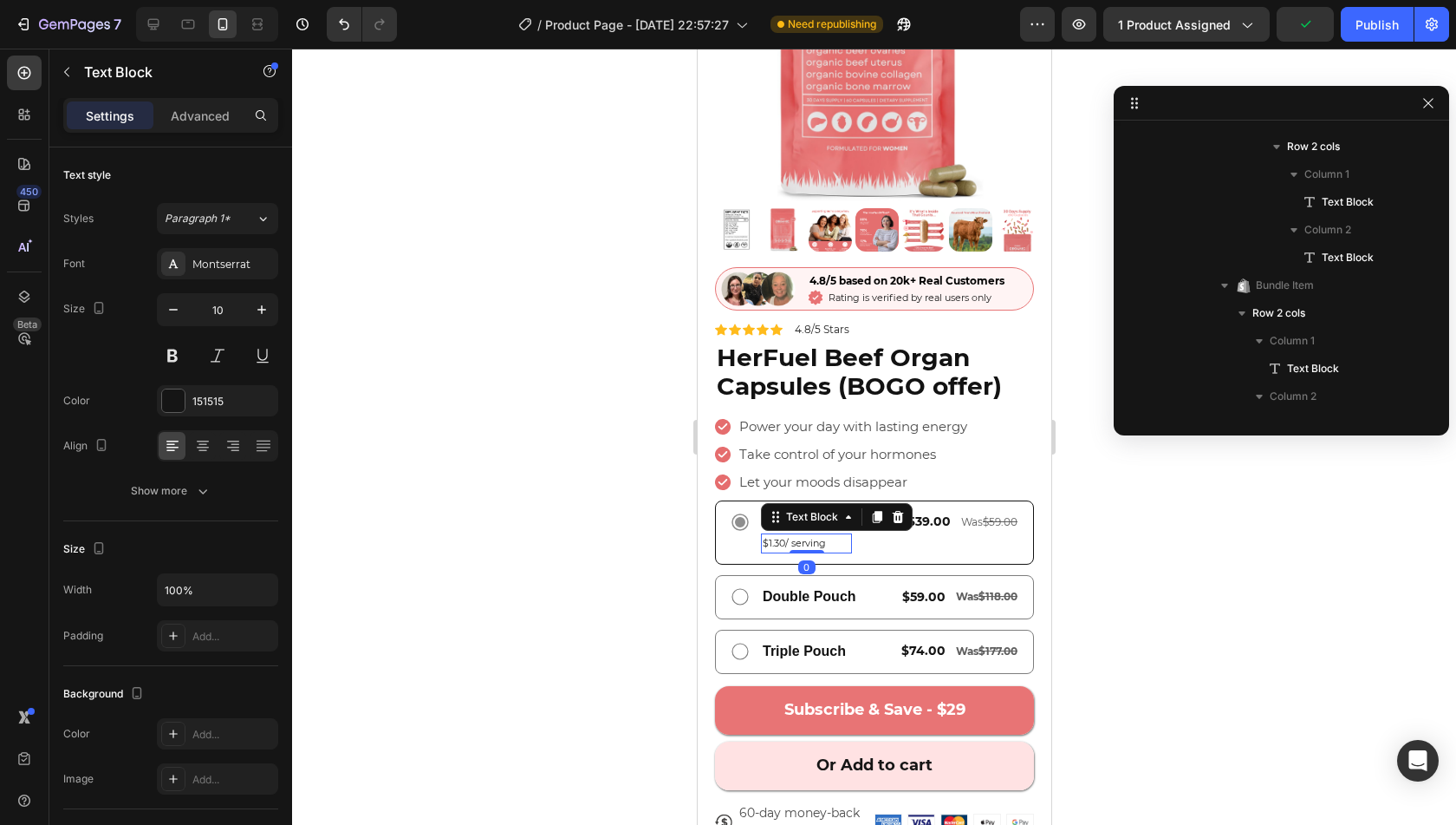
scroll to position [1466, 0]
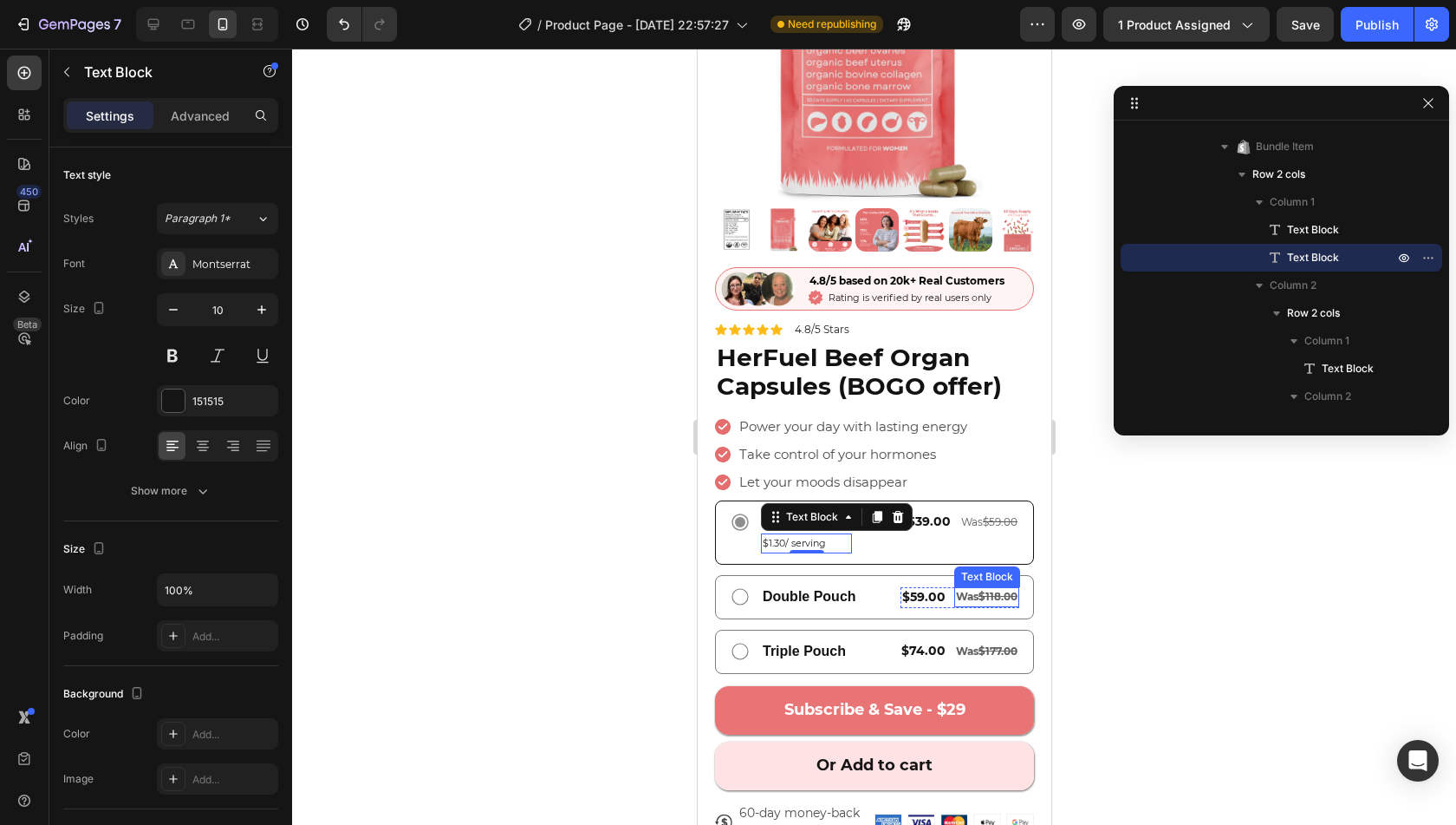
click at [955, 590] on span "Was $118.00" at bounding box center [986, 596] width 62 height 13
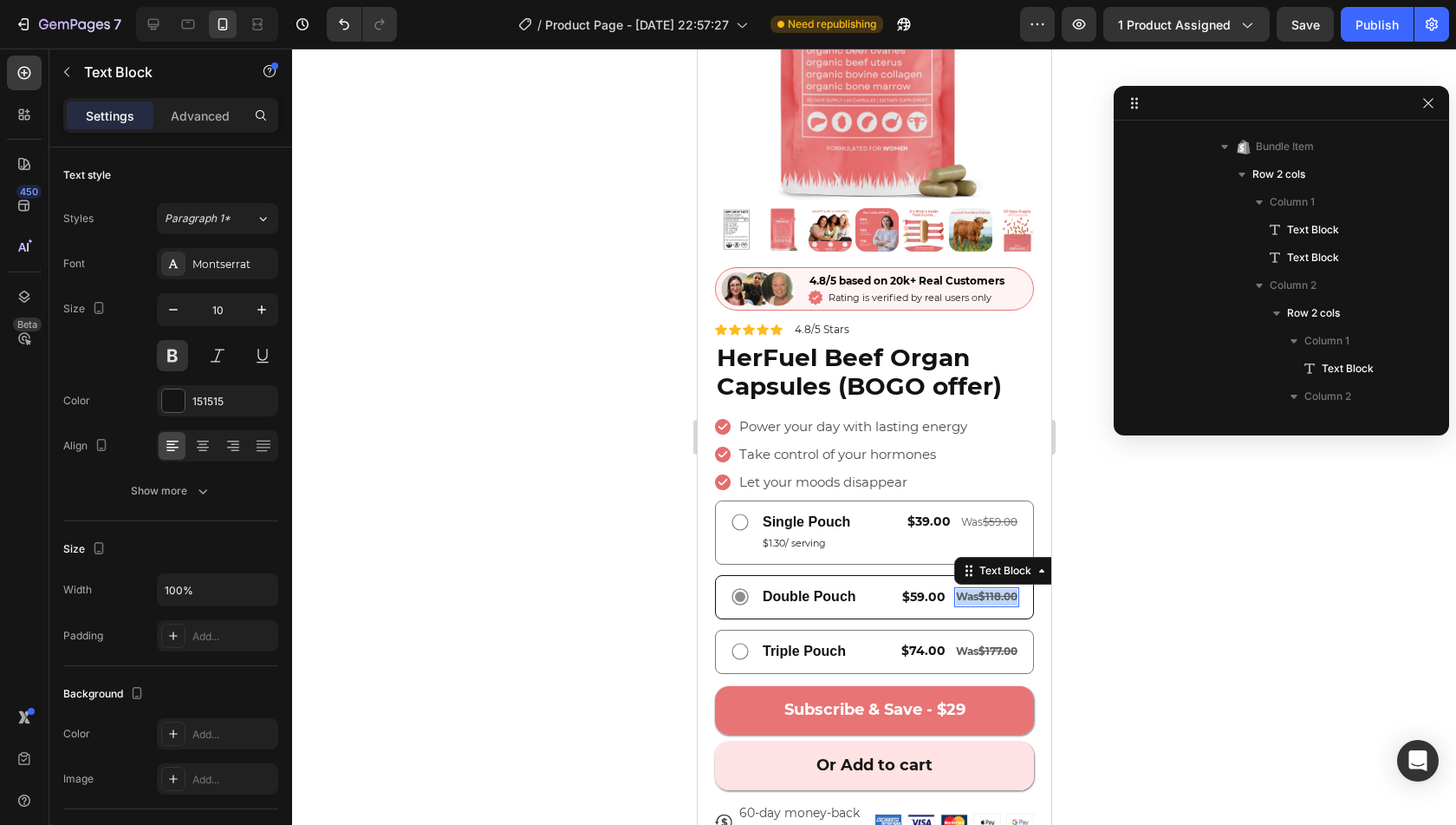
scroll to position [1910, 0]
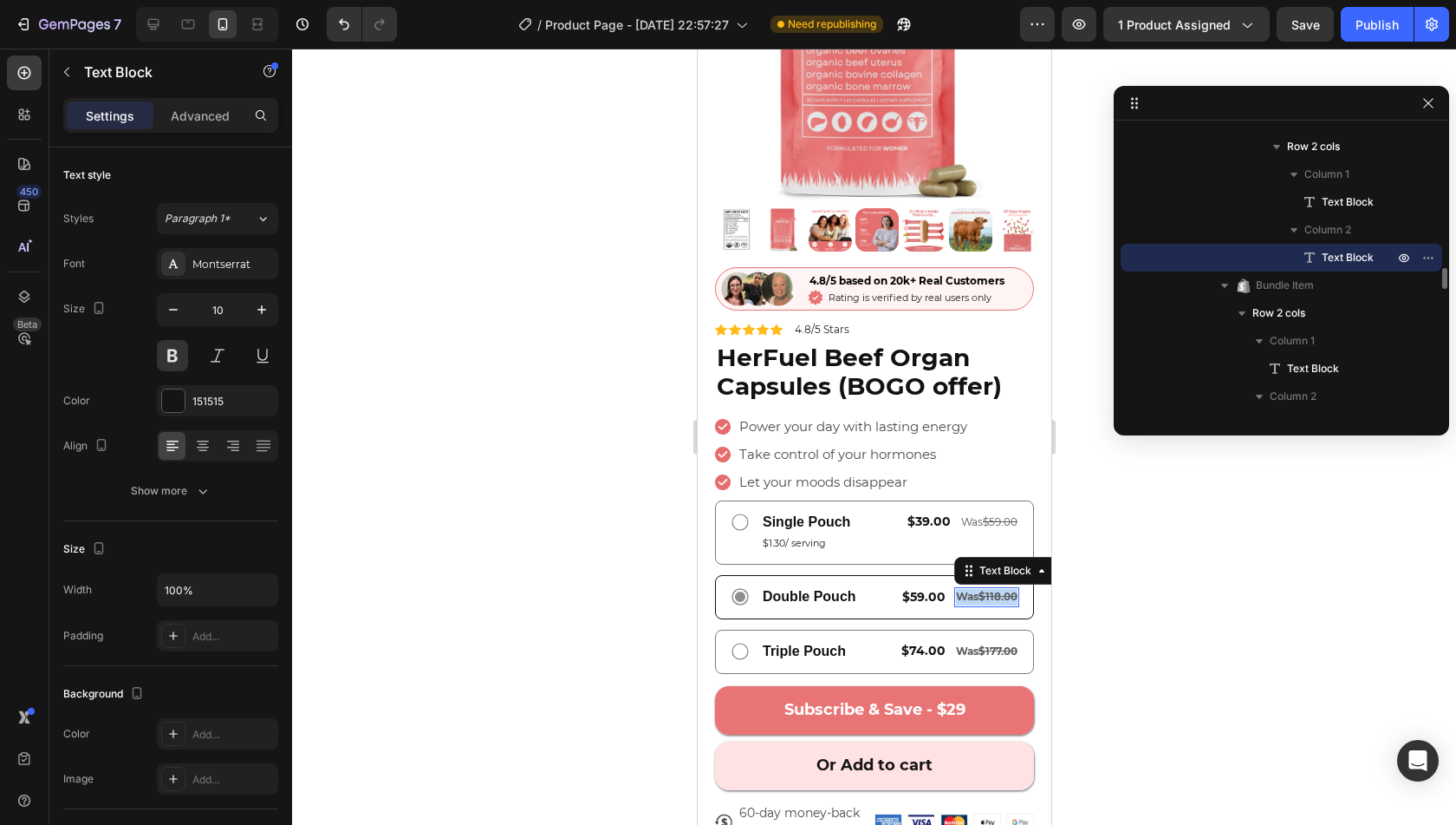
click at [955, 590] on span "Was $118.00" at bounding box center [986, 596] width 62 height 13
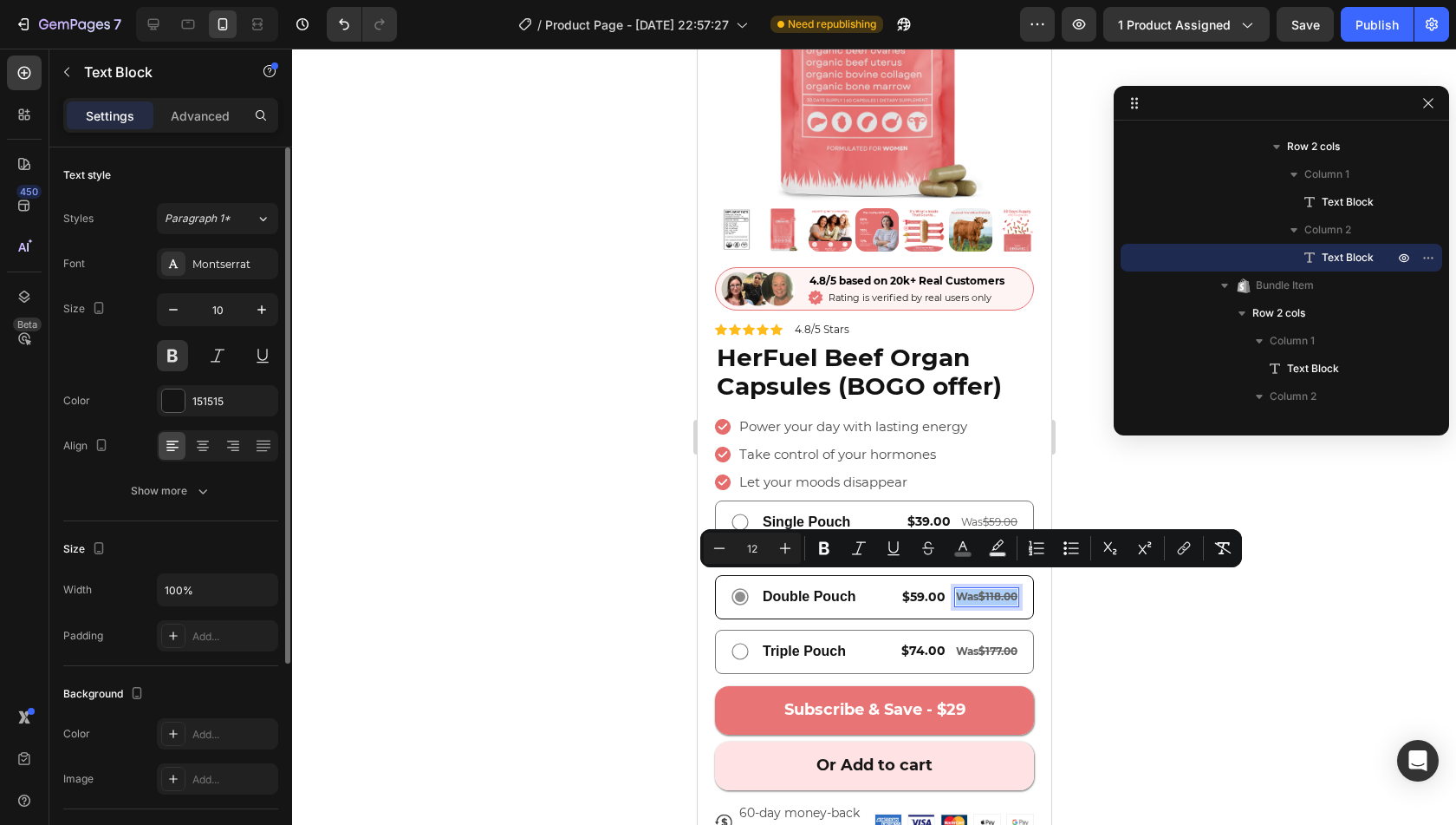
click at [177, 374] on div "Font Montserrat Size 10 Color 151515 Align Show more" at bounding box center [171, 377] width 215 height 259
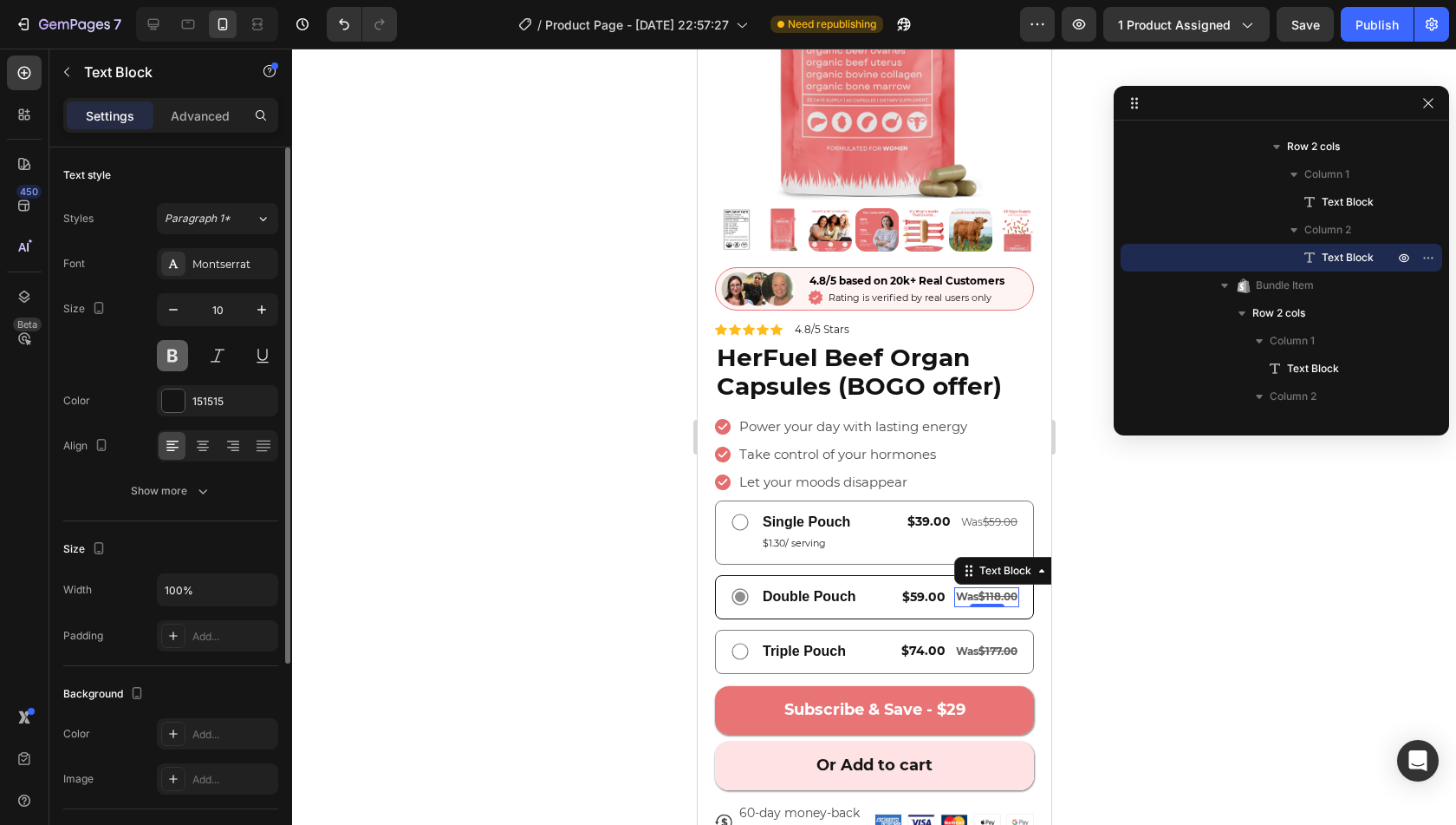
click at [175, 355] on button at bounding box center [172, 356] width 31 height 31
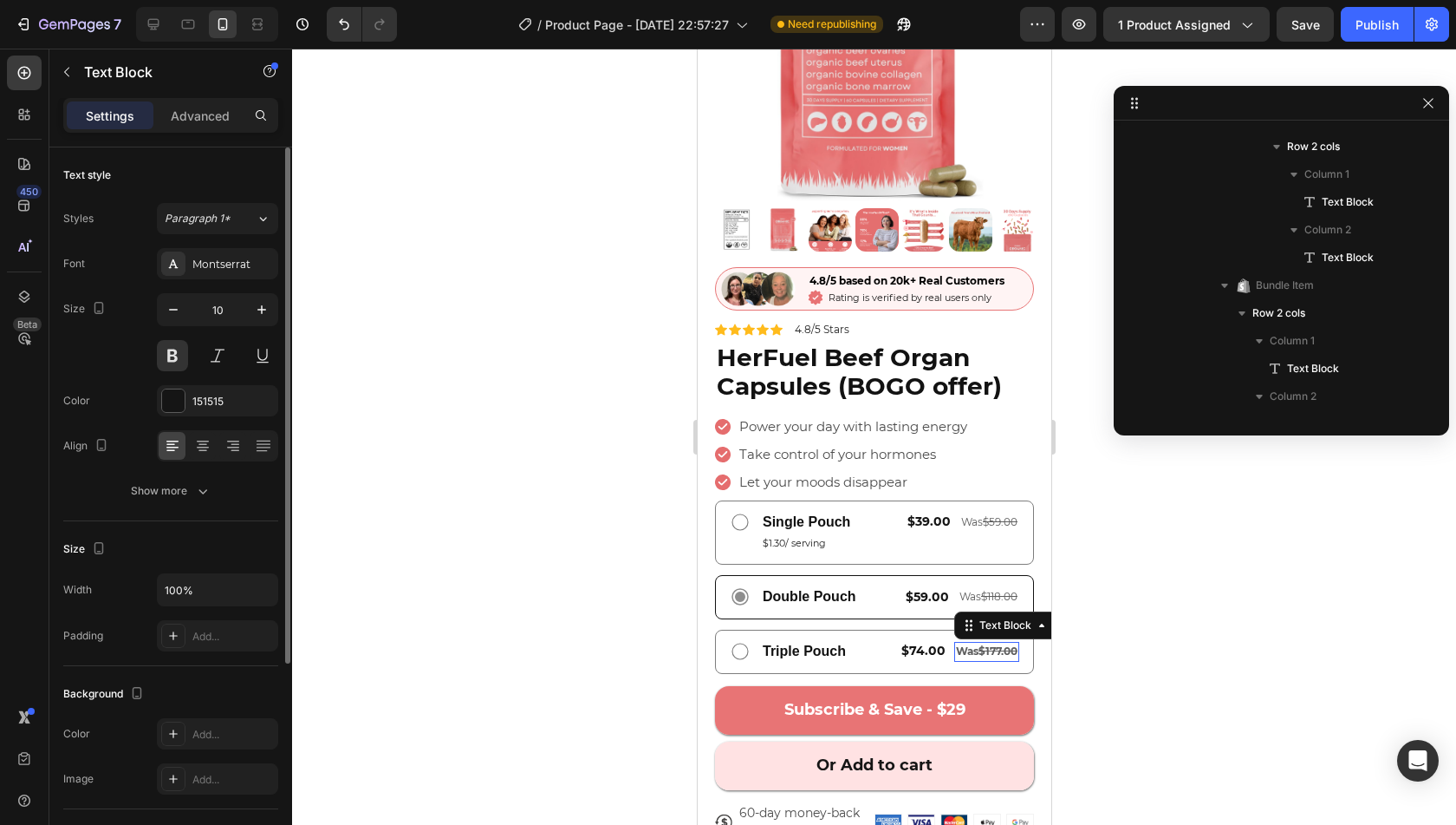
click at [965, 641] on div "$74.00 Text Block Was $177.00 Text Block 0 Row" at bounding box center [959, 652] width 120 height 22
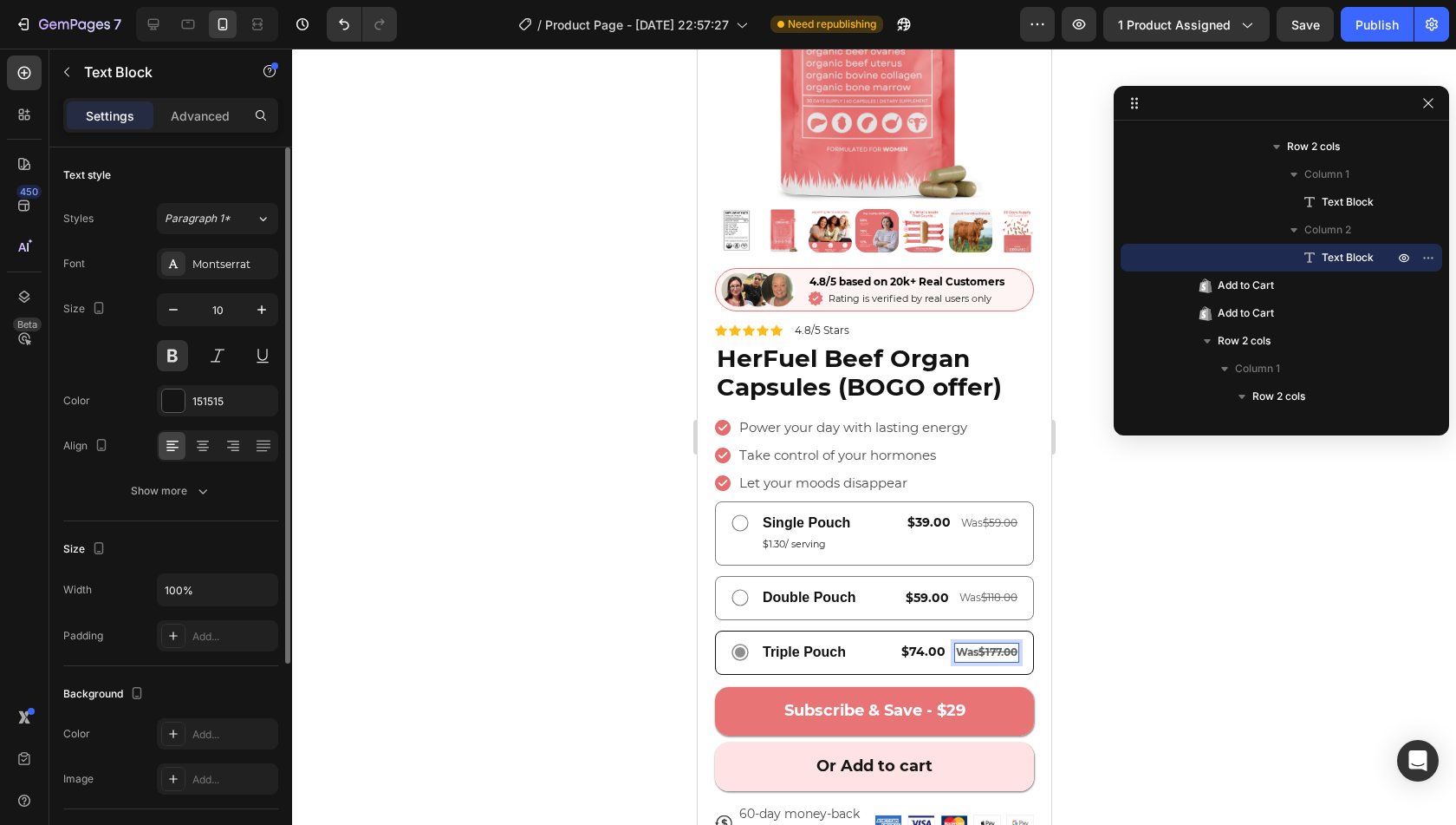
click at [958, 645] on span "Was $177.00" at bounding box center [986, 652] width 62 height 13
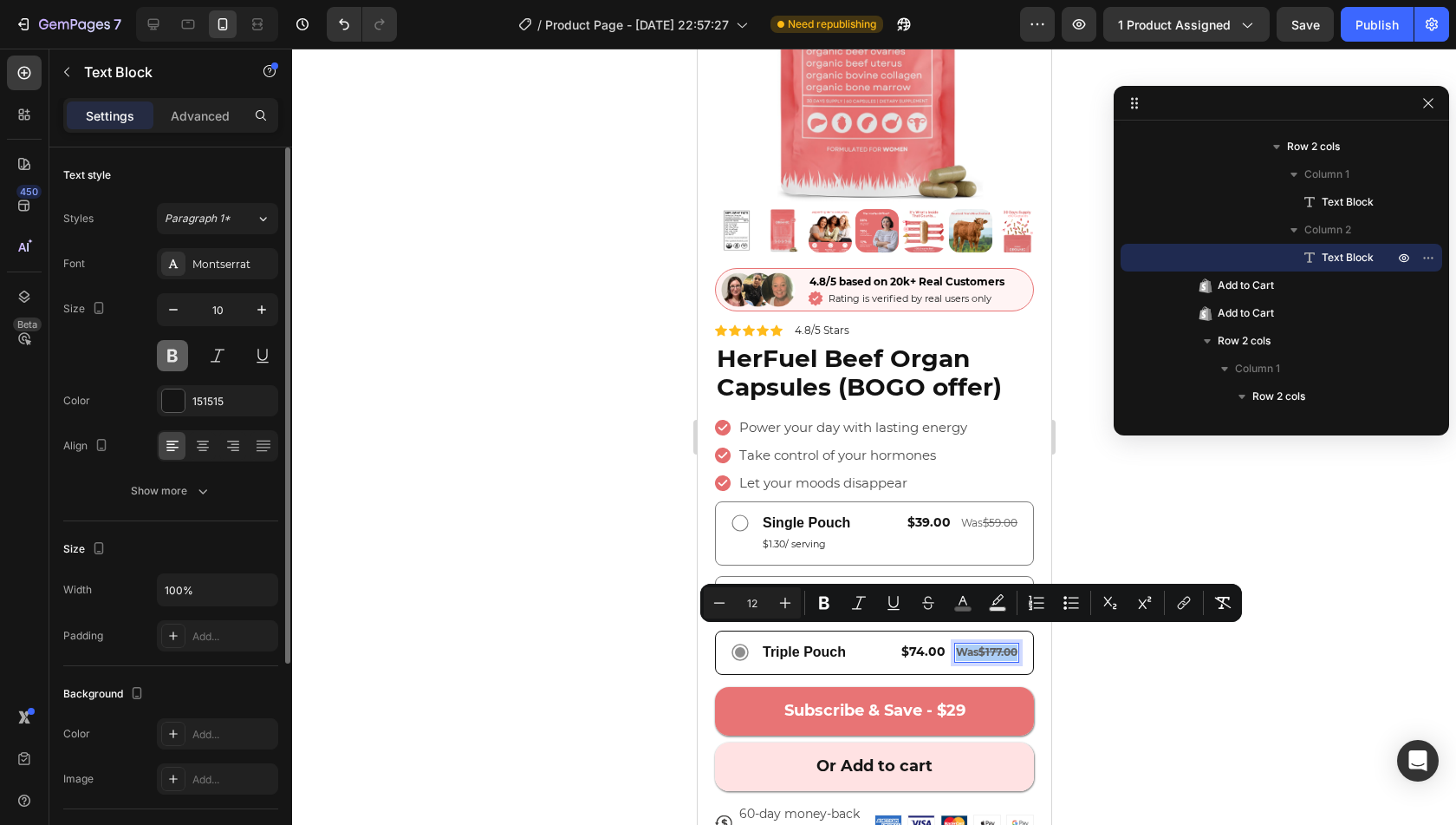
click at [171, 360] on button at bounding box center [172, 356] width 31 height 31
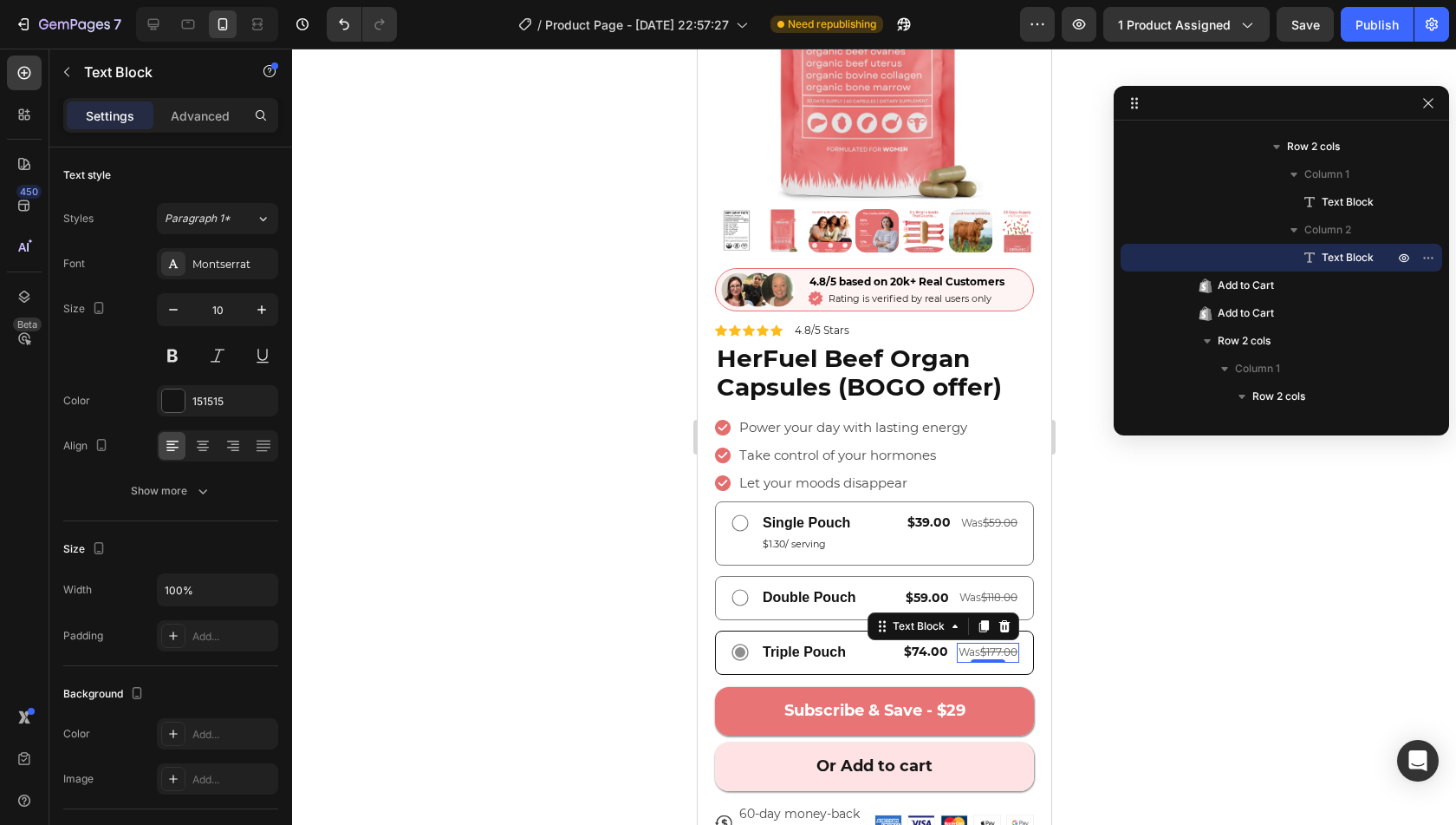
click at [558, 555] on div at bounding box center [874, 437] width 1164 height 776
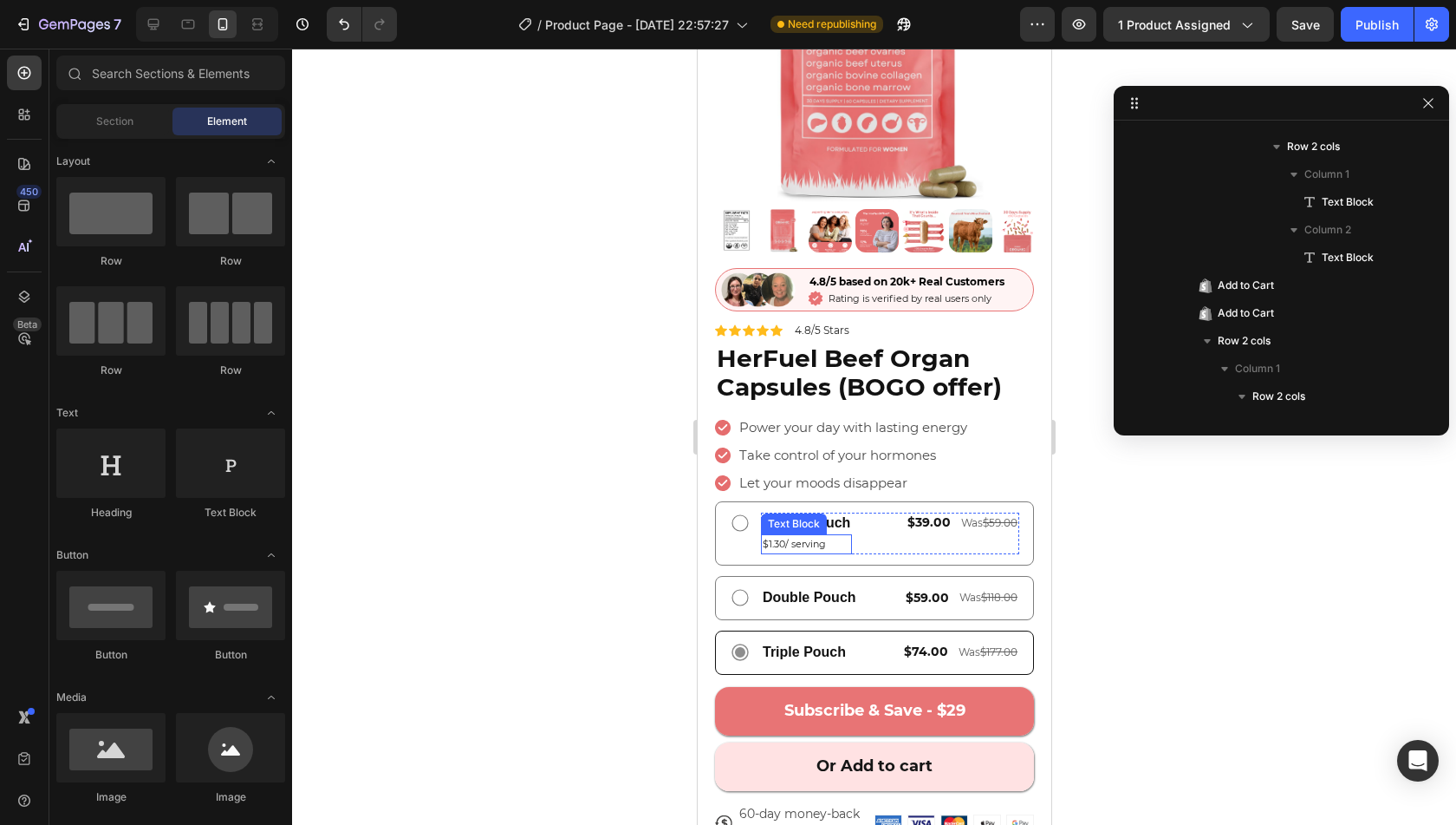
click at [788, 537] on span "$1.30/ serving" at bounding box center [794, 543] width 64 height 12
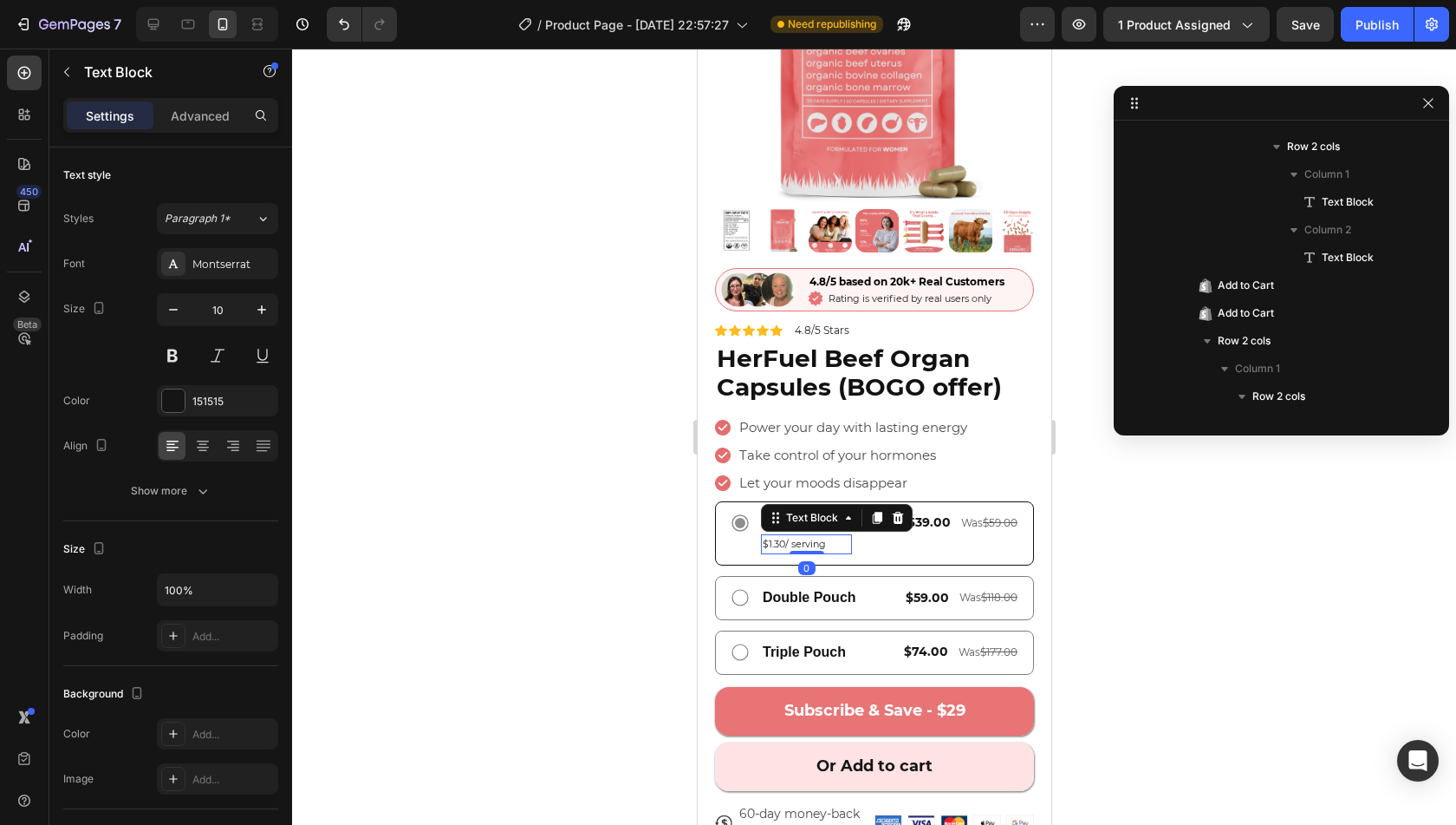
scroll to position [1466, 0]
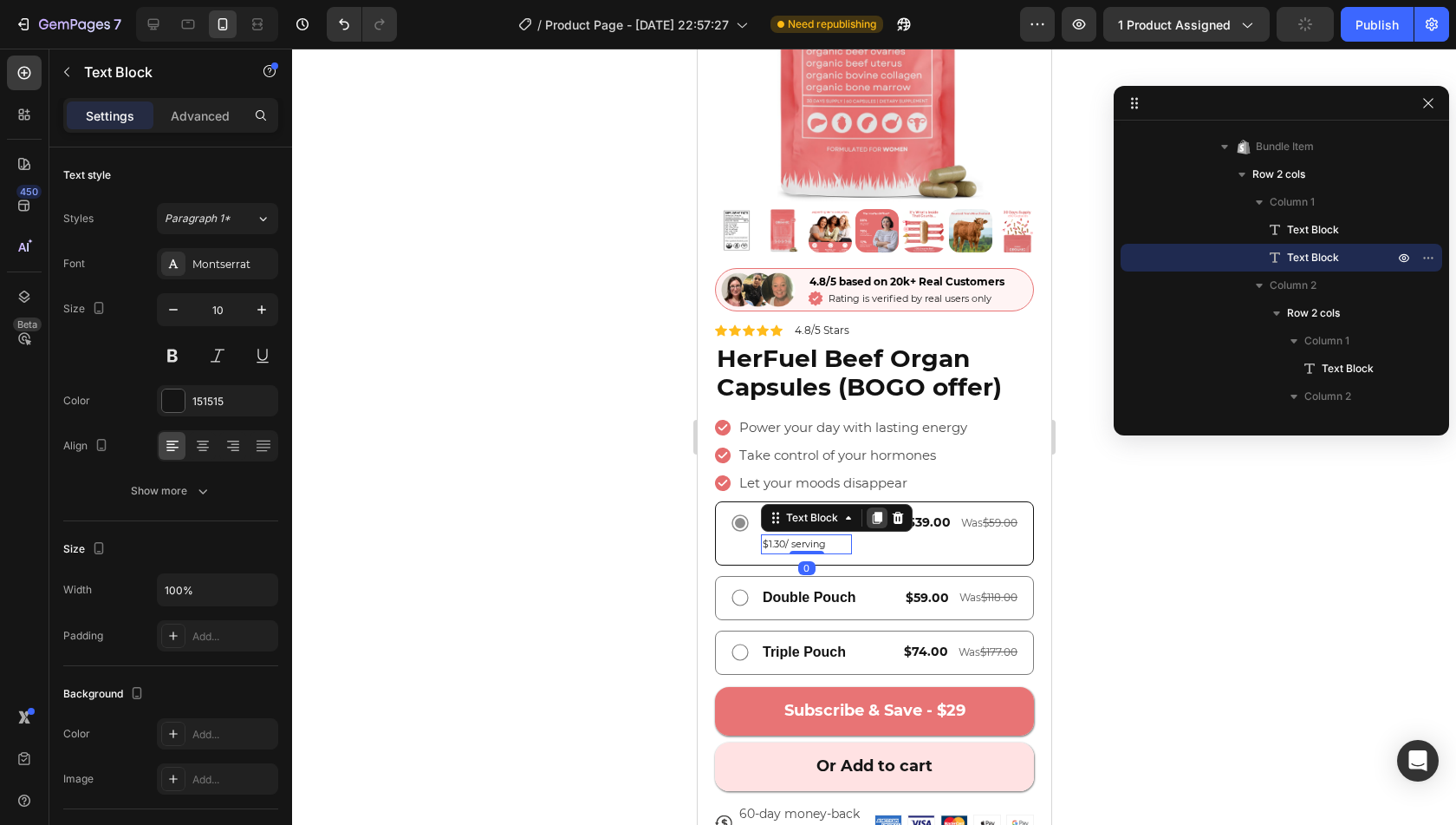
click at [875, 512] on icon at bounding box center [876, 517] width 10 height 12
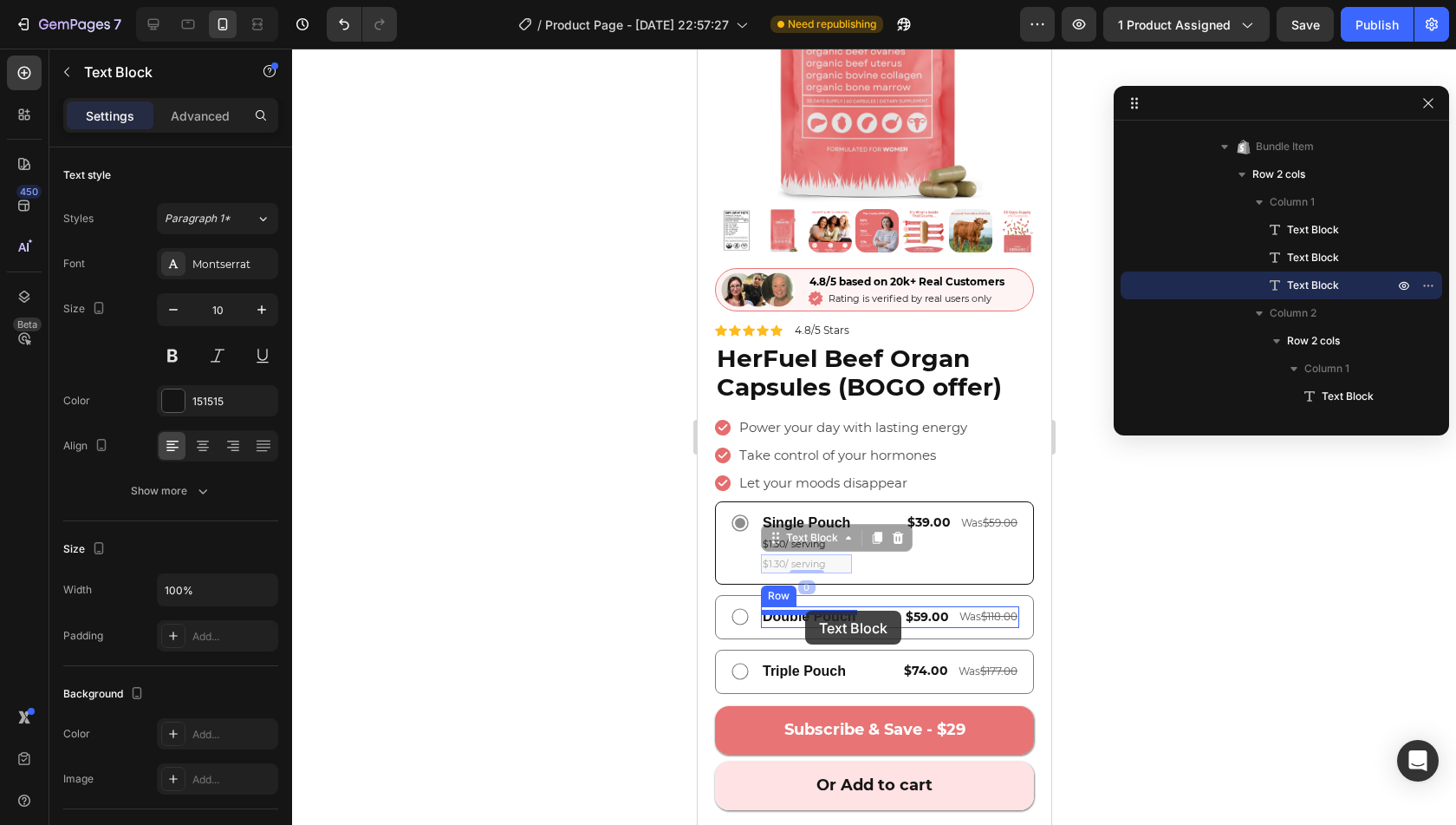
drag, startPoint x: 815, startPoint y: 517, endPoint x: 802, endPoint y: 602, distance: 86.0
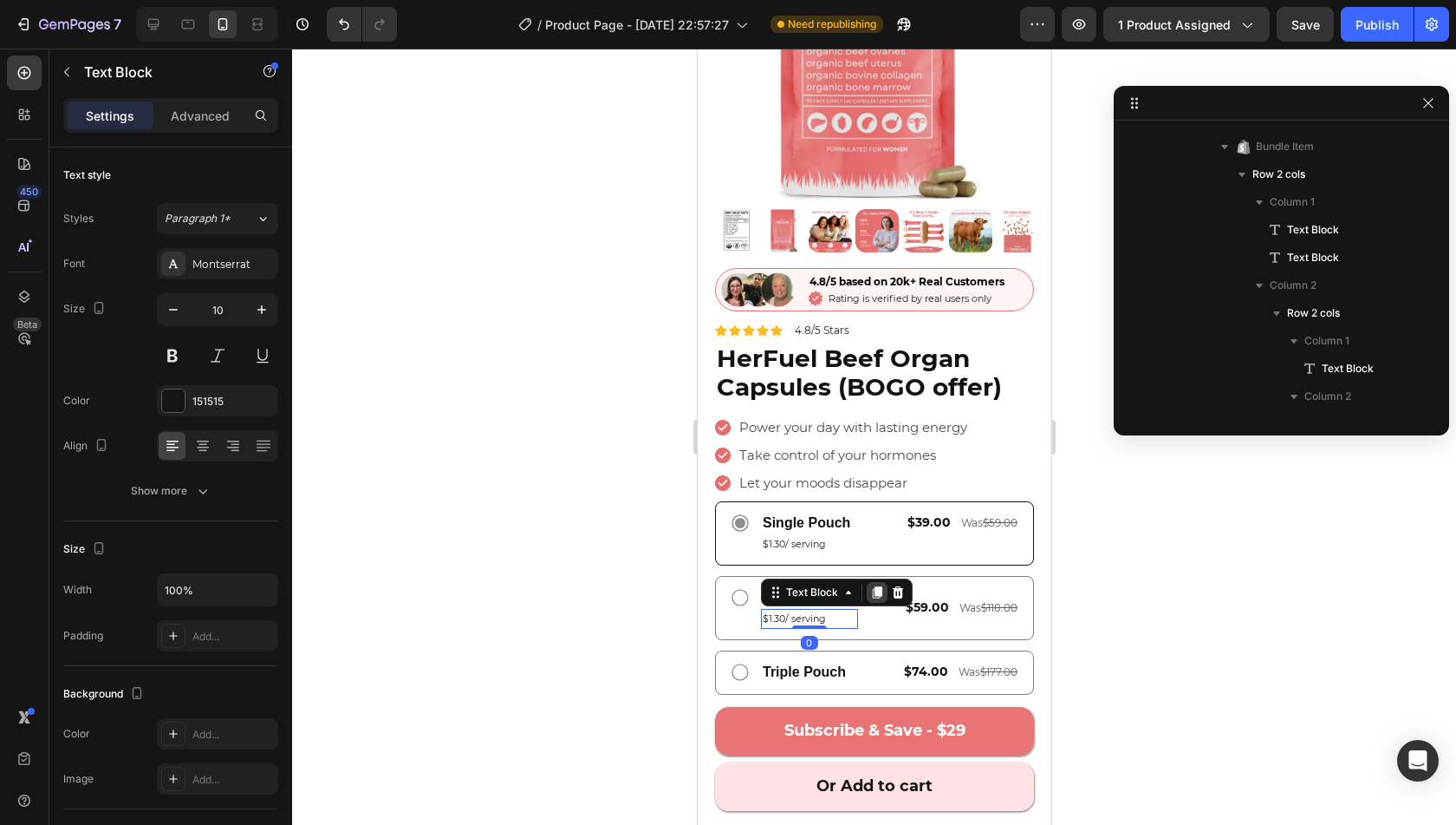
click at [874, 586] on icon at bounding box center [876, 592] width 10 height 12
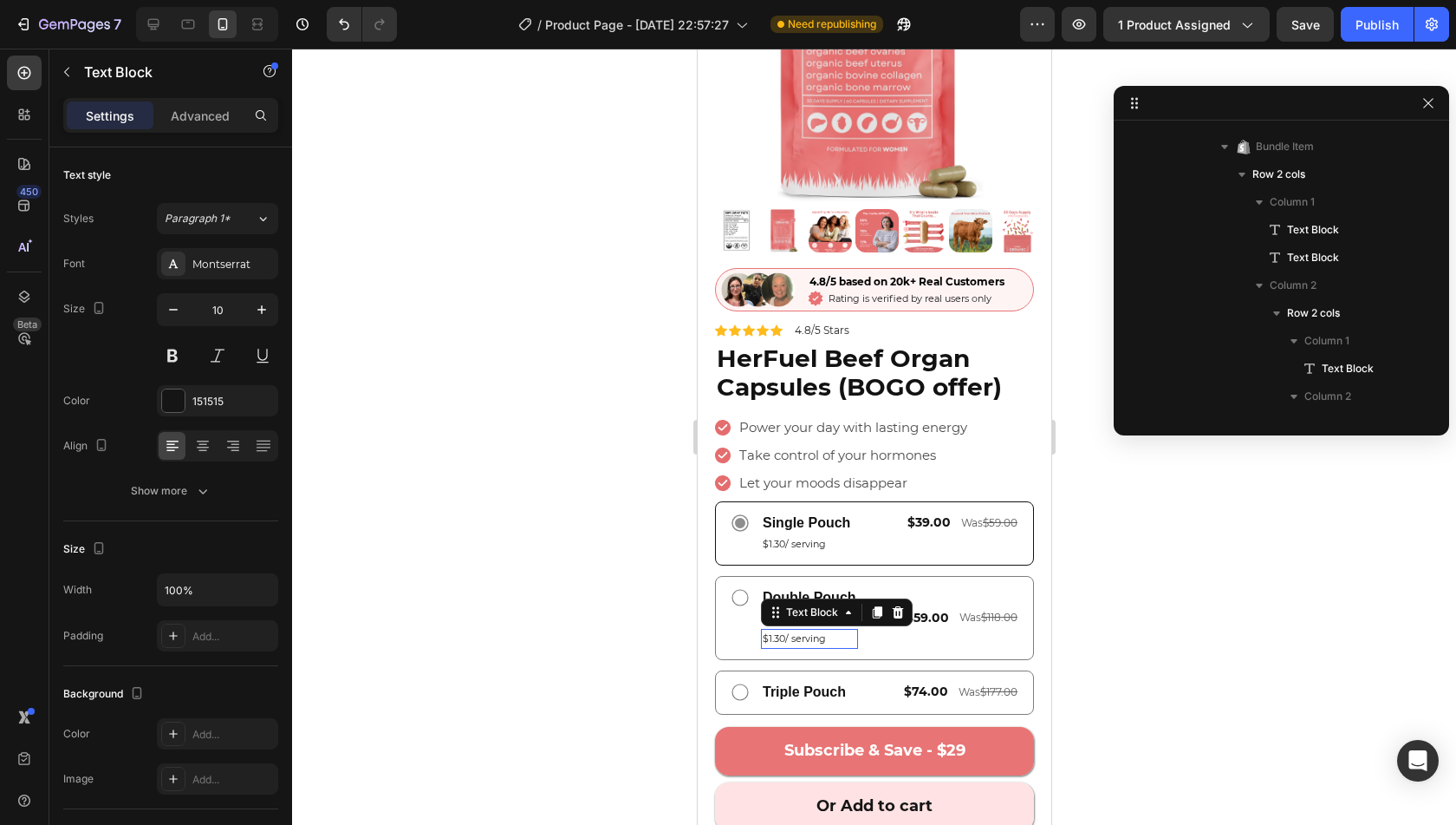
scroll to position [1799, 0]
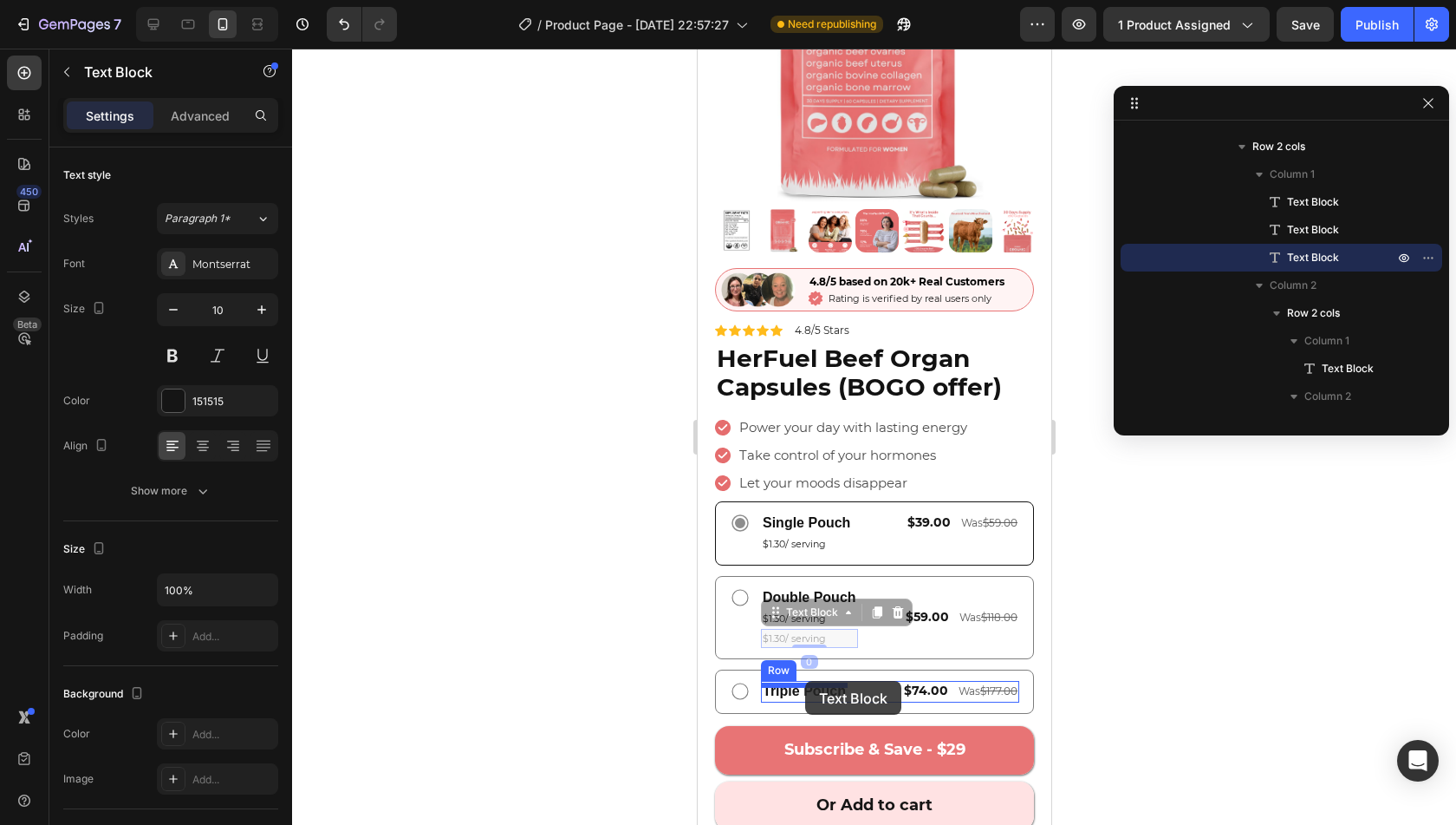
drag, startPoint x: 811, startPoint y: 595, endPoint x: 805, endPoint y: 681, distance: 86.2
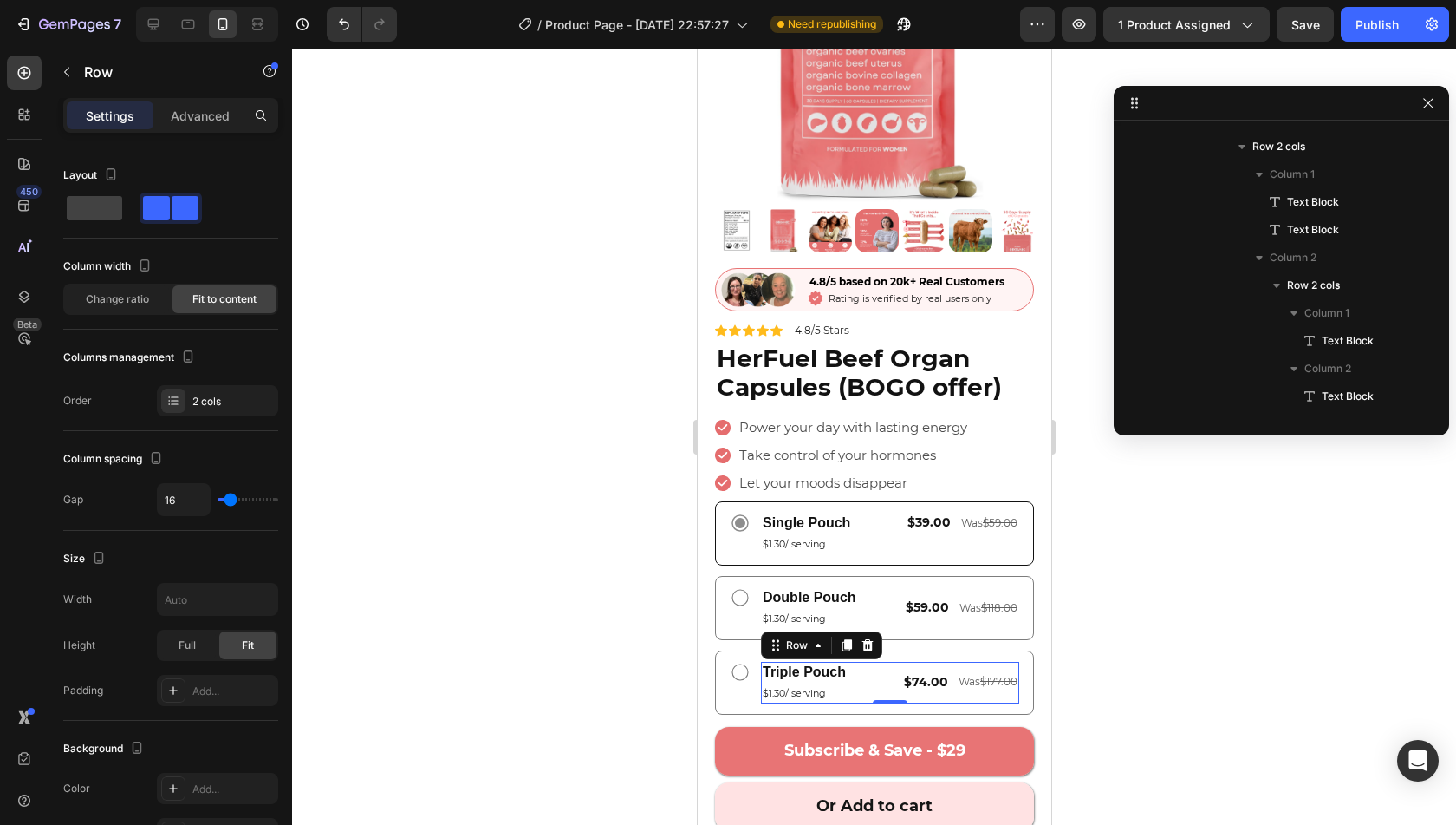
scroll to position [1993, 0]
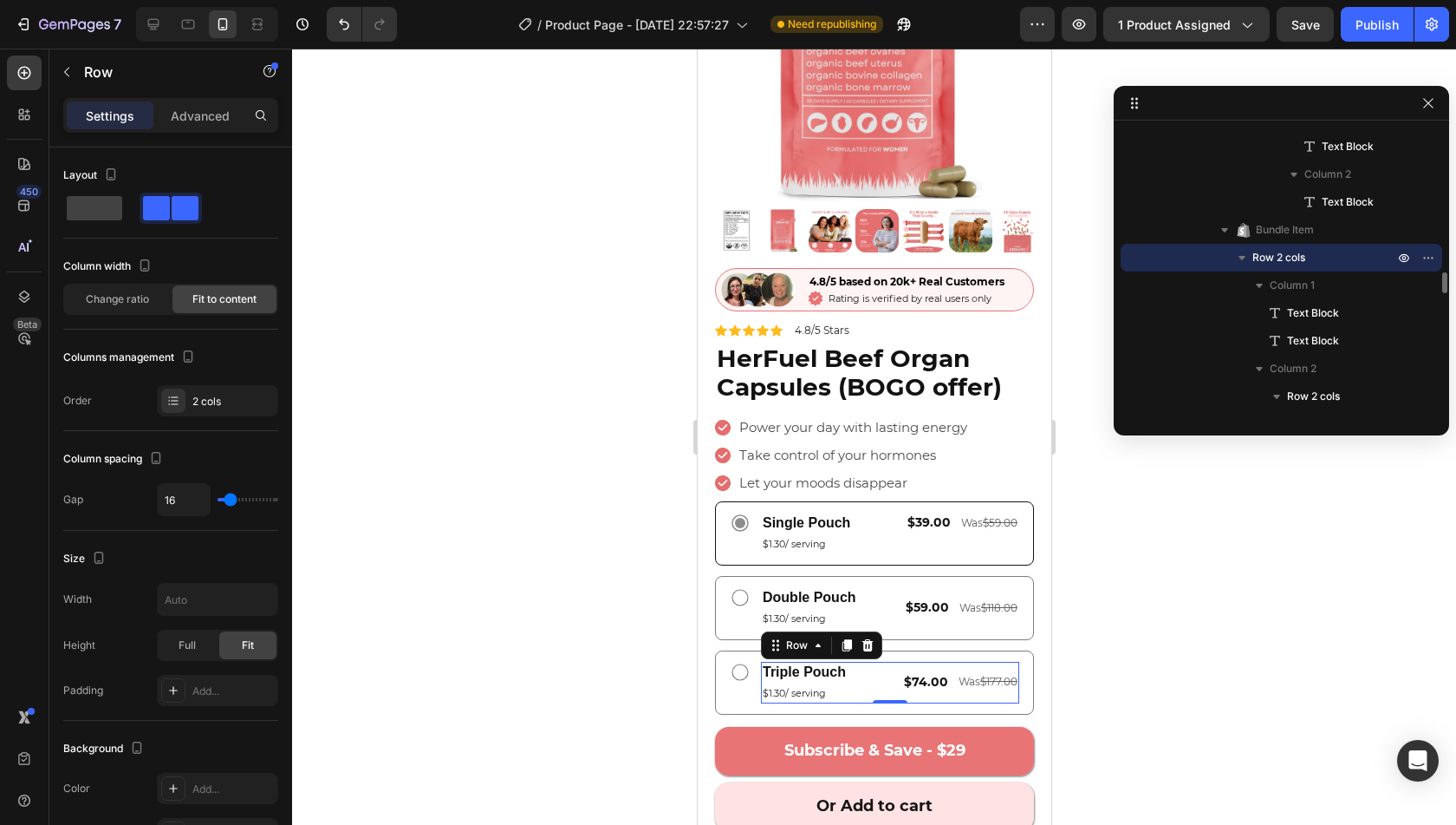
click at [1170, 555] on div at bounding box center [874, 437] width 1164 height 776
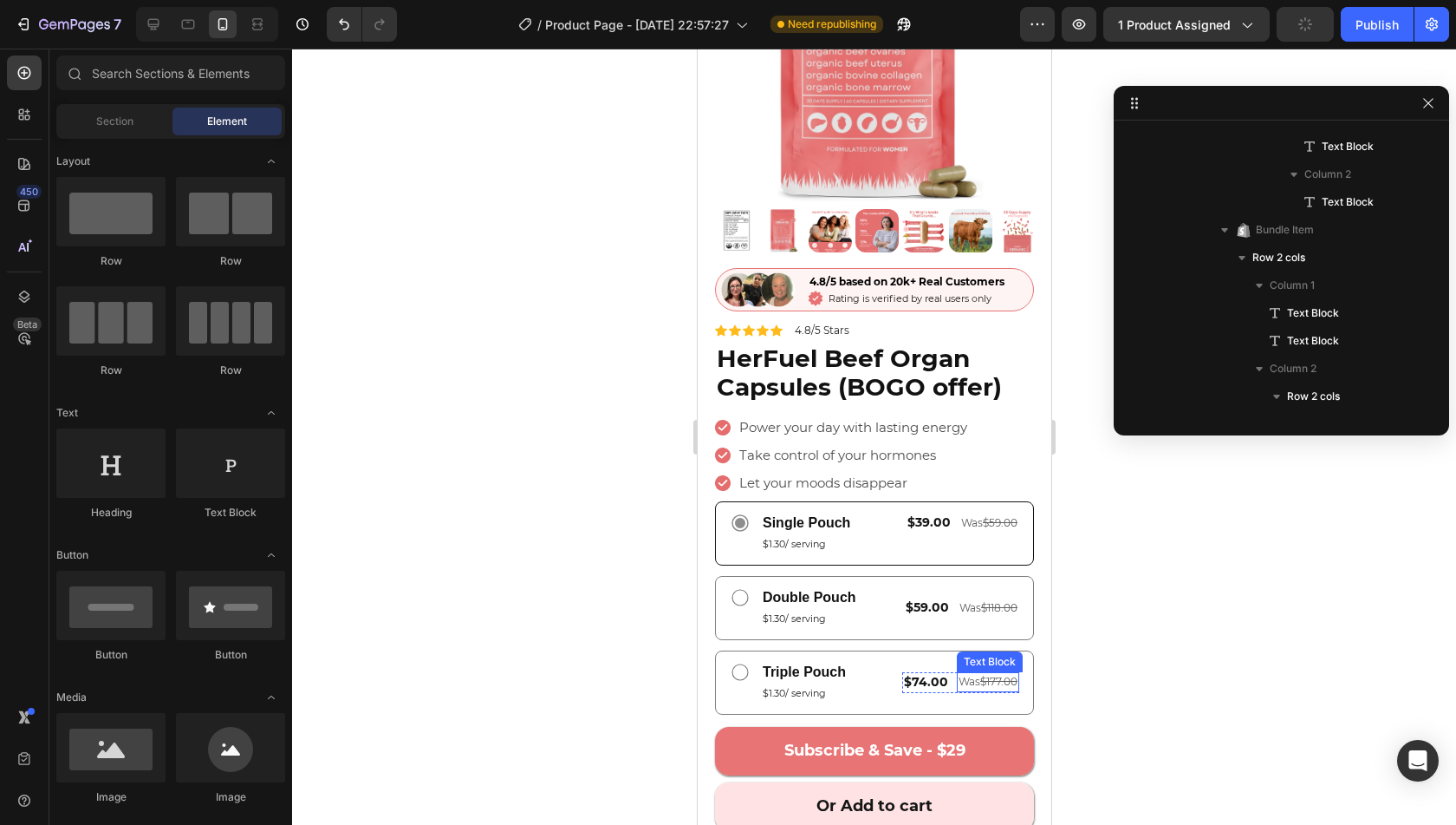
scroll to position [319, 0]
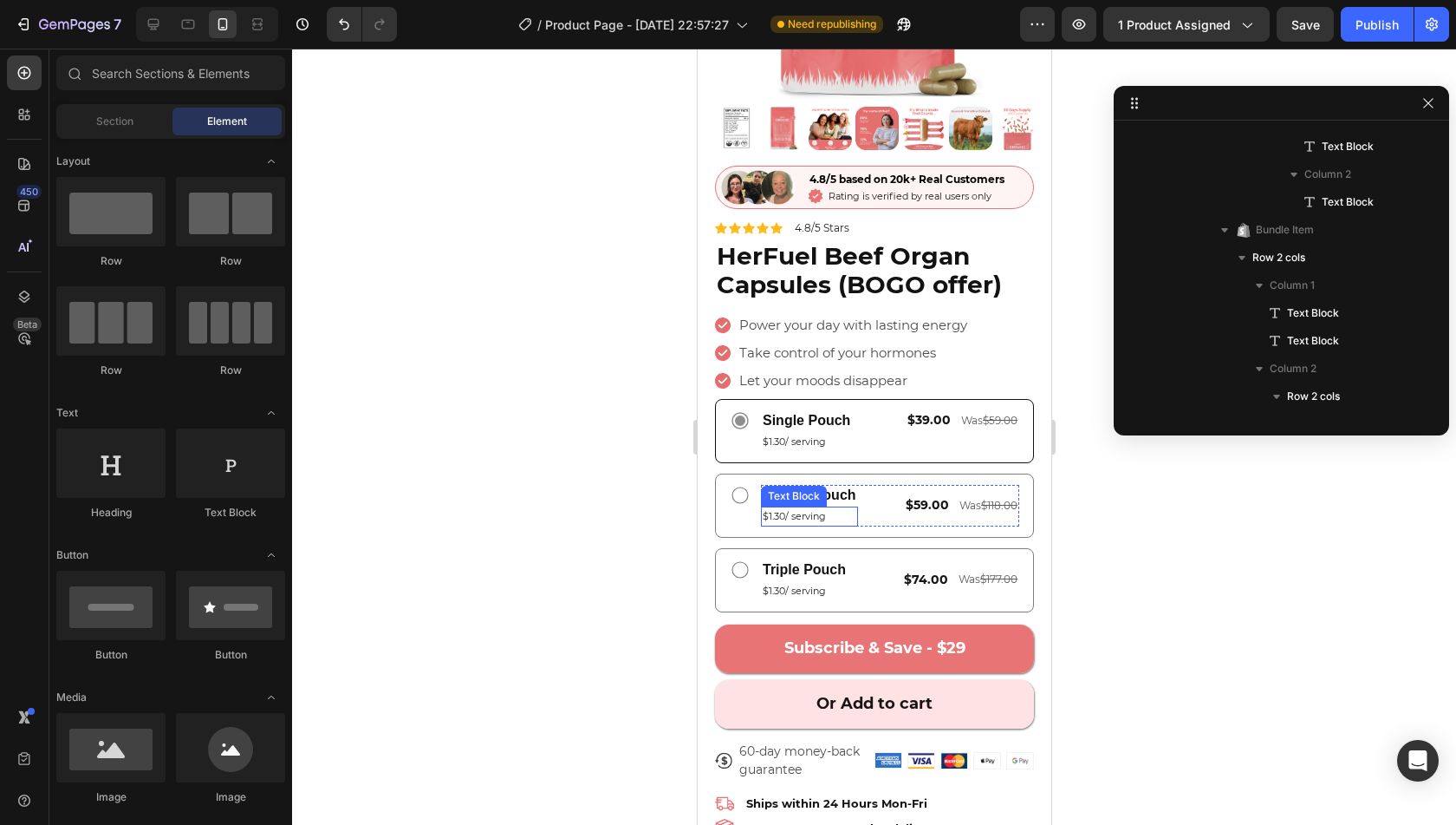
click at [780, 508] on p "$1.30/ serving" at bounding box center [808, 516] width 93 height 16
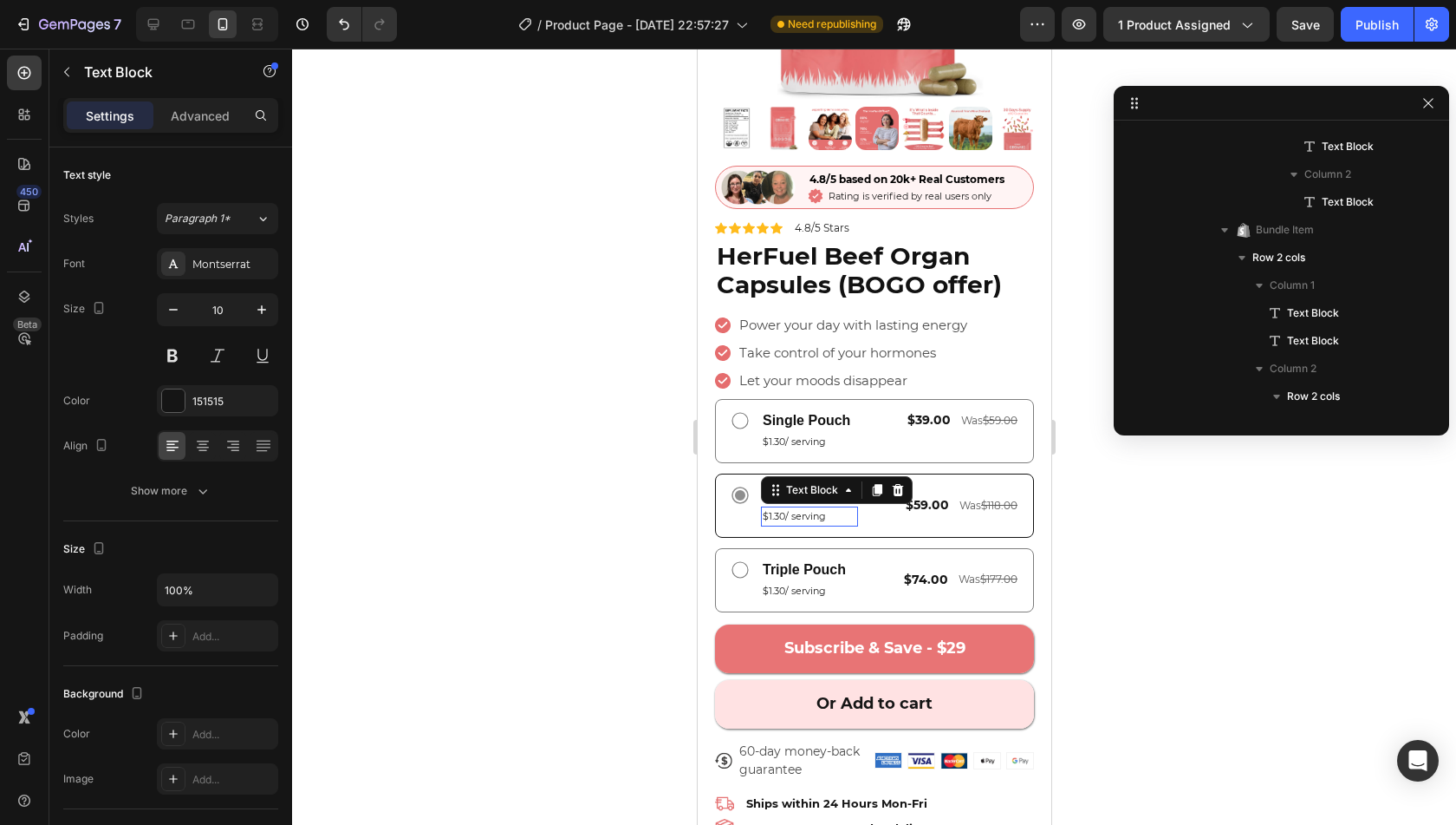
scroll to position [1771, 0]
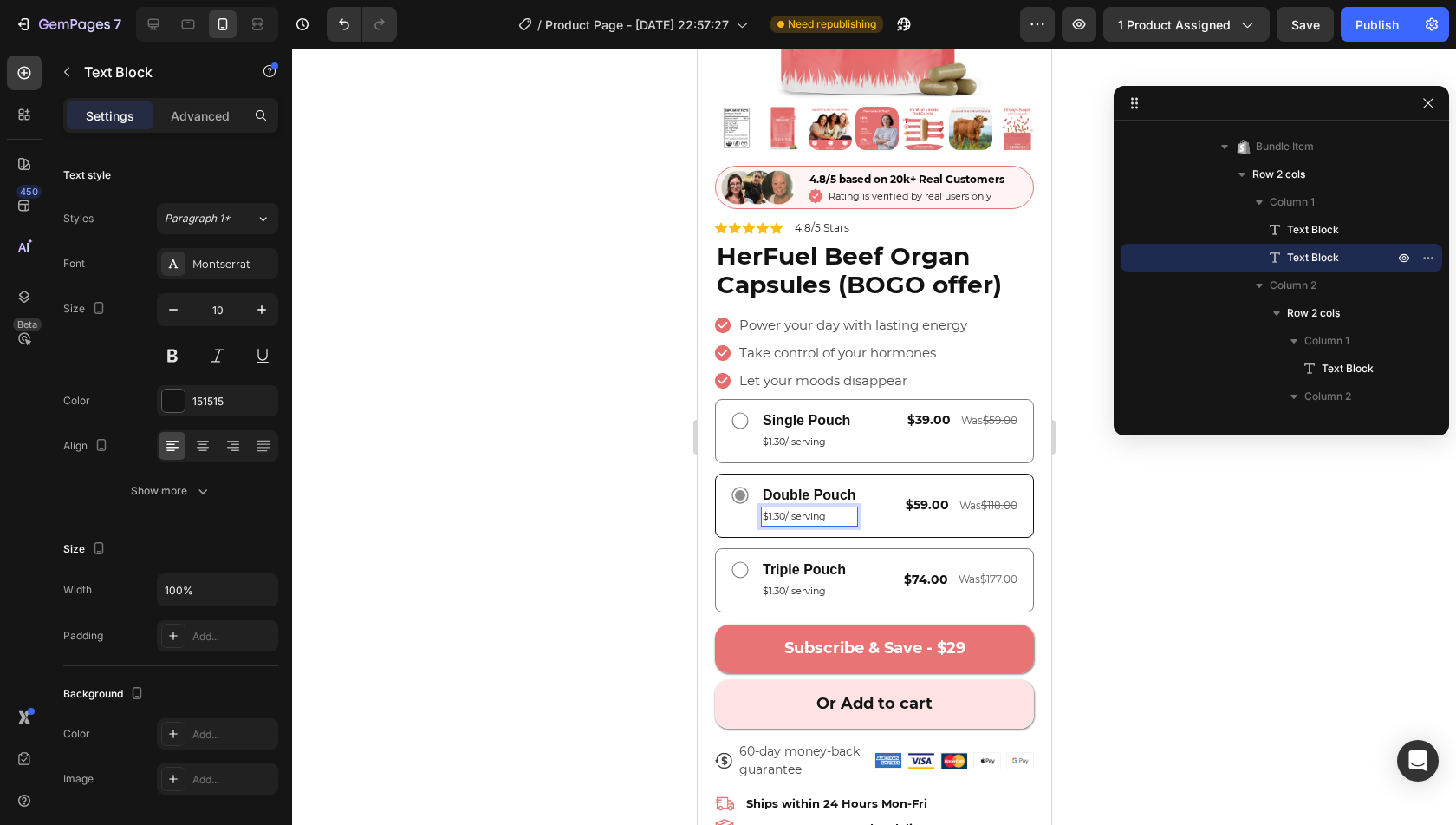
click at [785, 510] on span "$1.30/ serving" at bounding box center [794, 516] width 64 height 12
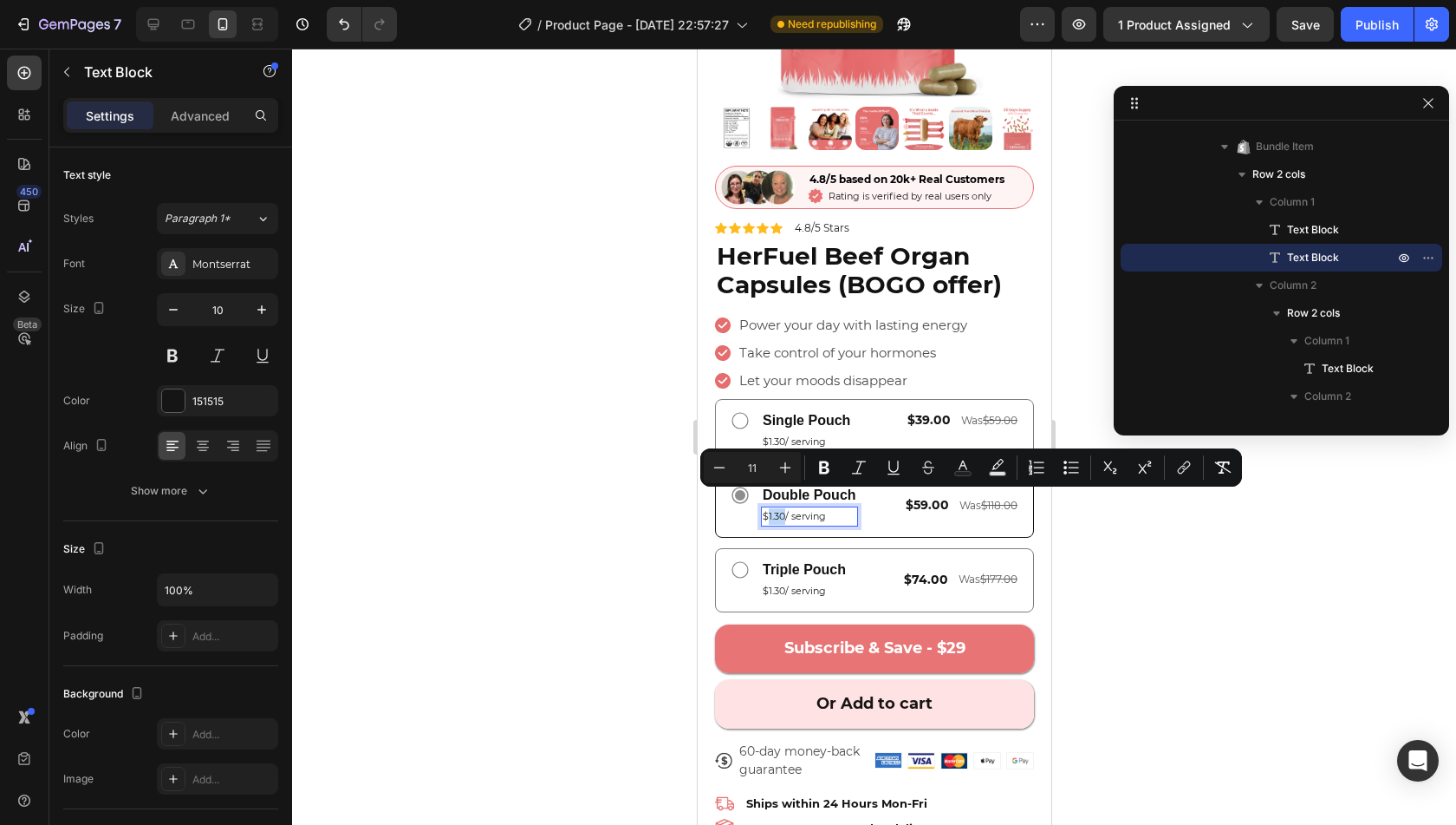
drag, startPoint x: 785, startPoint y: 500, endPoint x: 767, endPoint y: 502, distance: 18.1
click at [767, 510] on span "$1.30/ serving" at bounding box center [794, 516] width 64 height 12
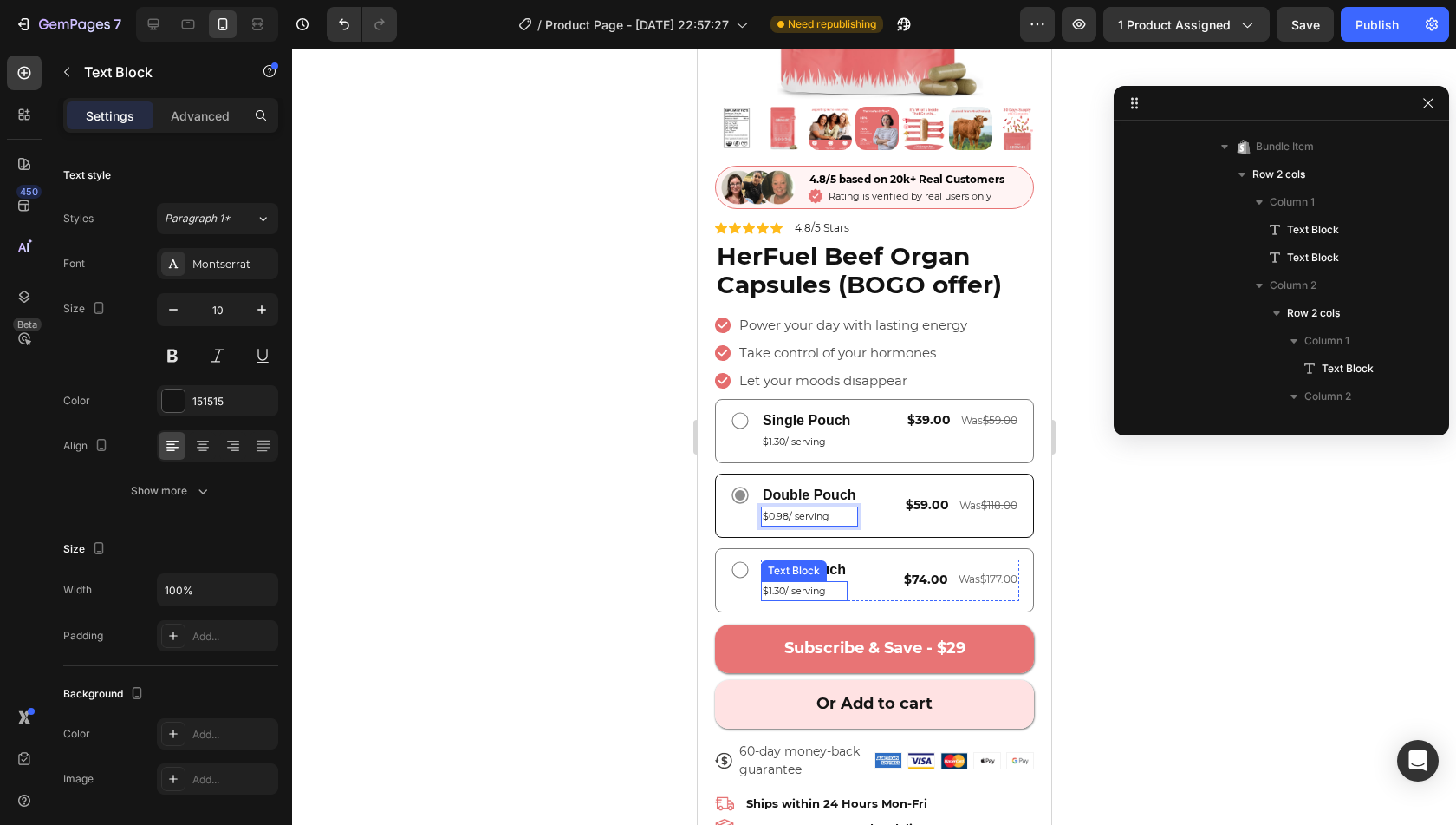
click at [838, 583] on p "$1.30/ serving" at bounding box center [804, 591] width 83 height 16
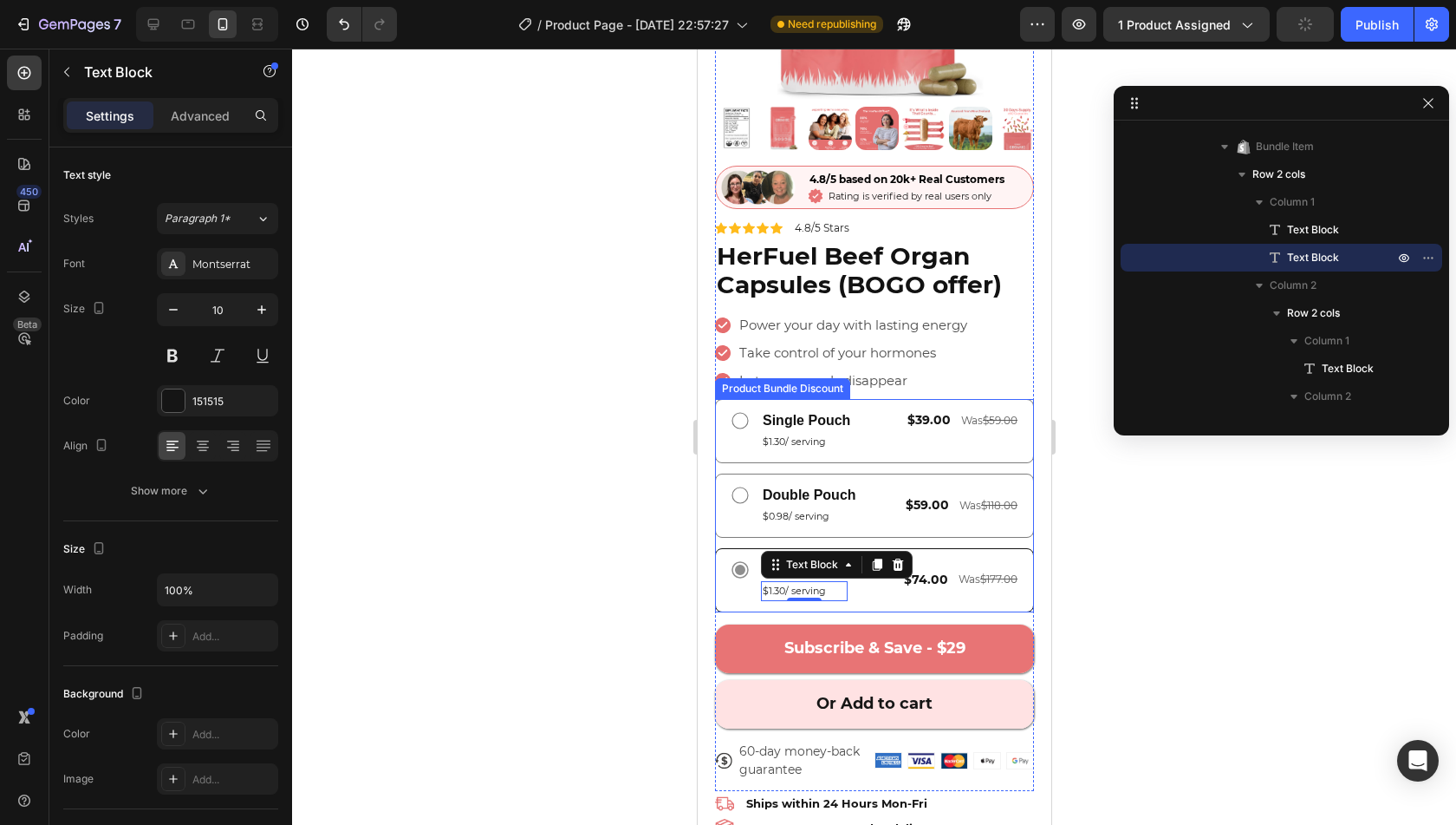
click at [1009, 548] on div "Triple Pouch Text Block $1.30/ serving Text Block 0 $74.00 Text Block Was $177.…" at bounding box center [874, 580] width 319 height 64
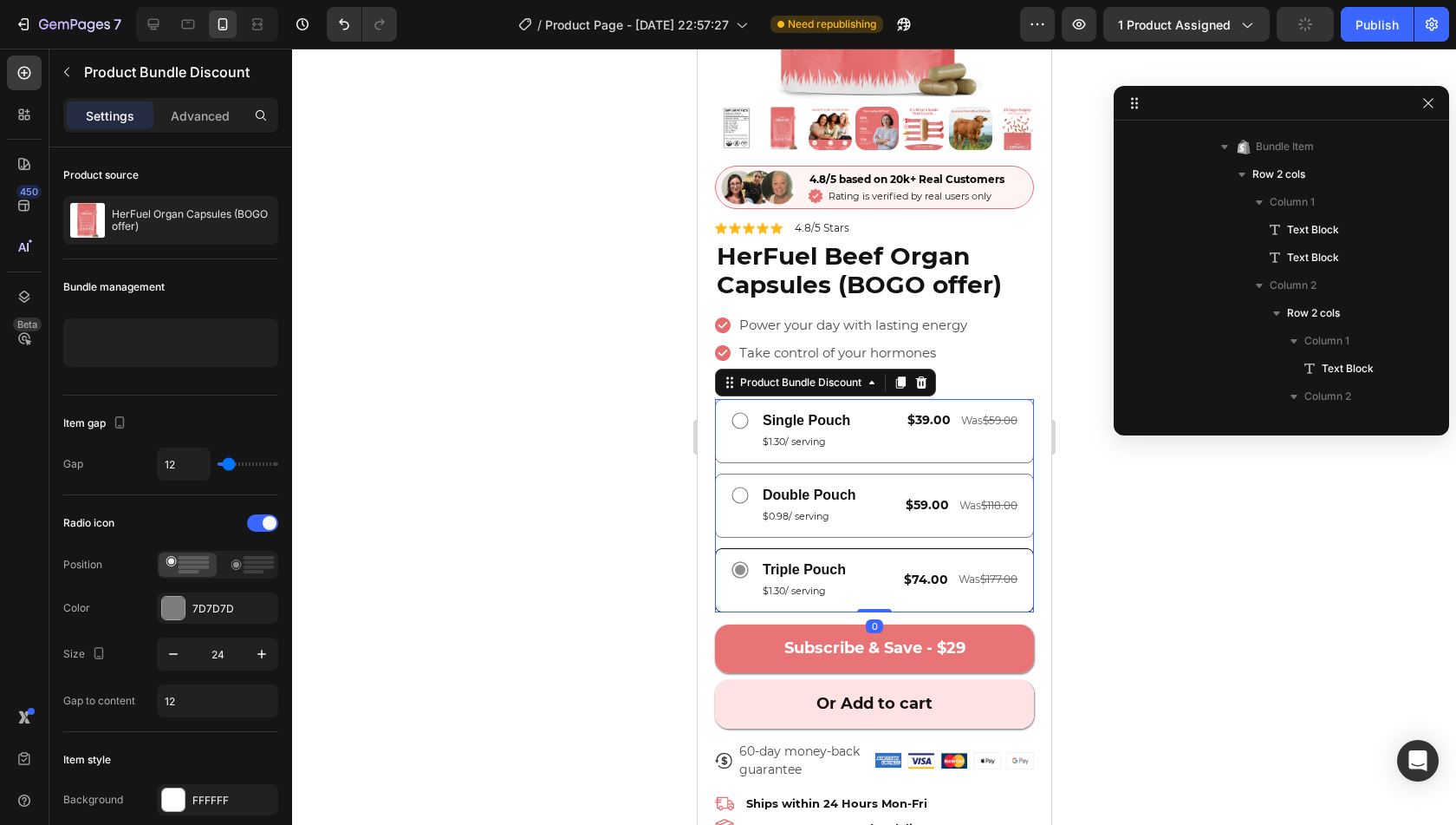
scroll to position [1327, 0]
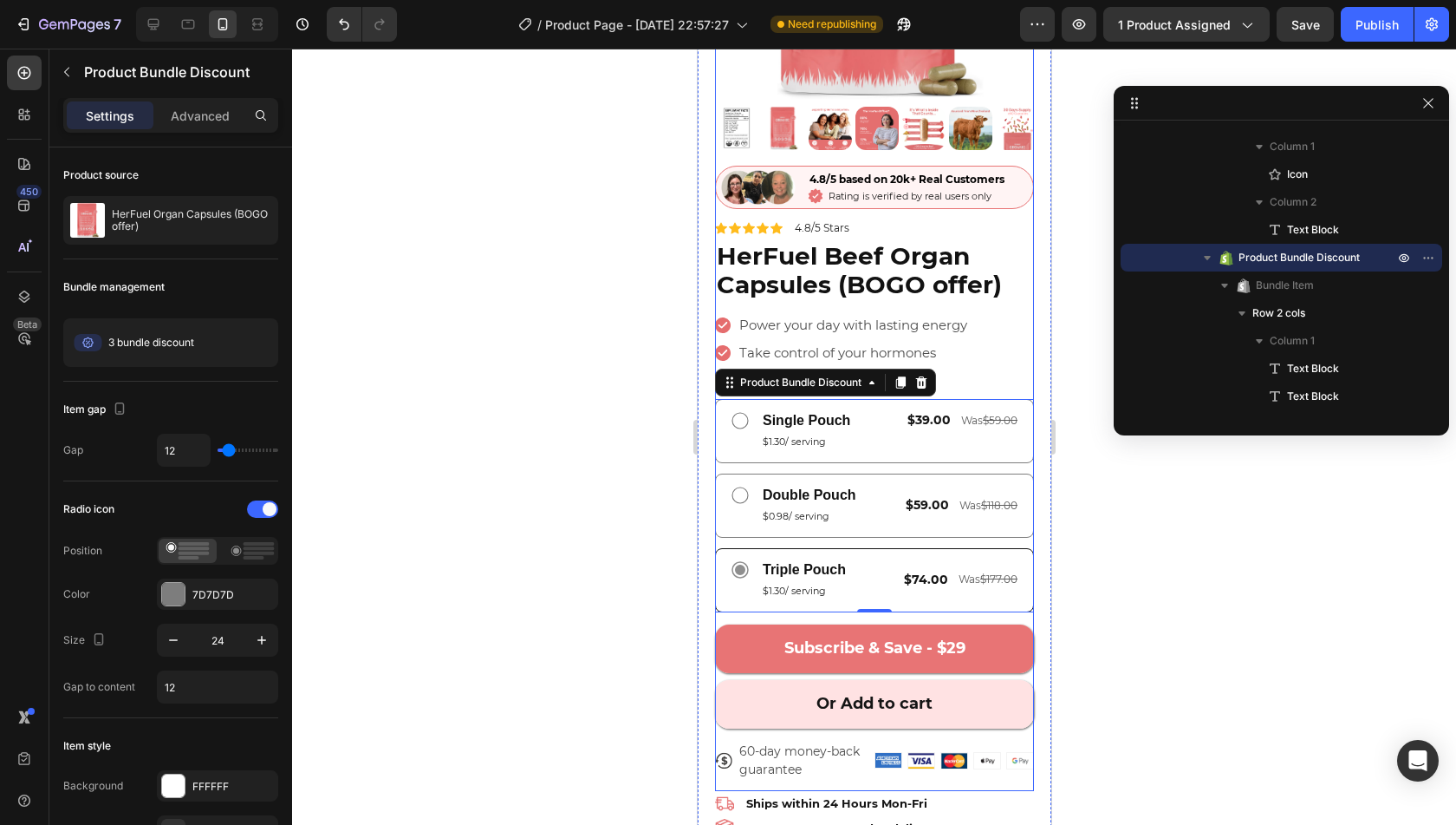
click at [914, 294] on div "Image 4.8/5 based on 20k+ Real Customers Text Block Icon Rating is verified by …" at bounding box center [874, 477] width 319 height 625
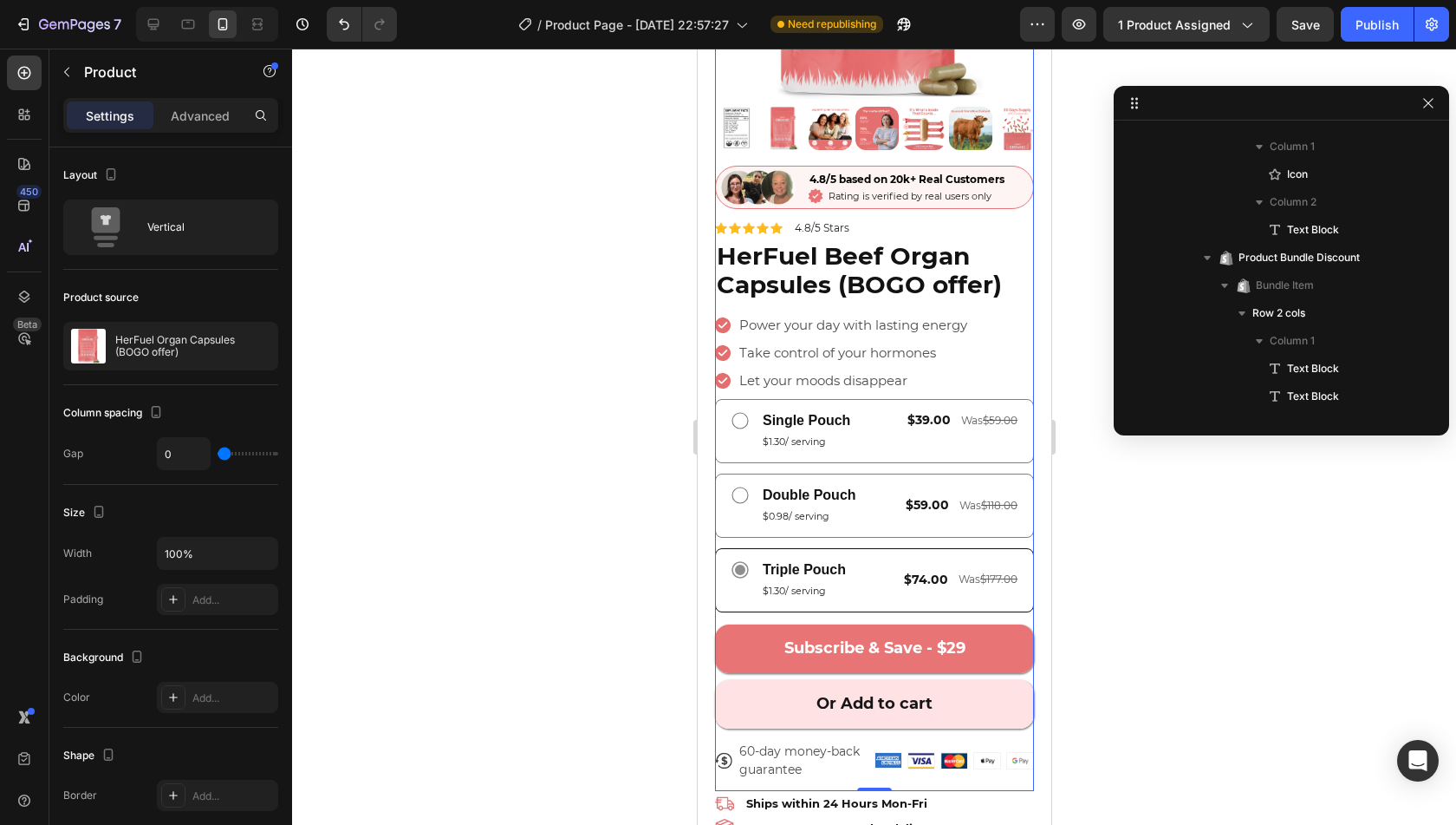
scroll to position [0, 0]
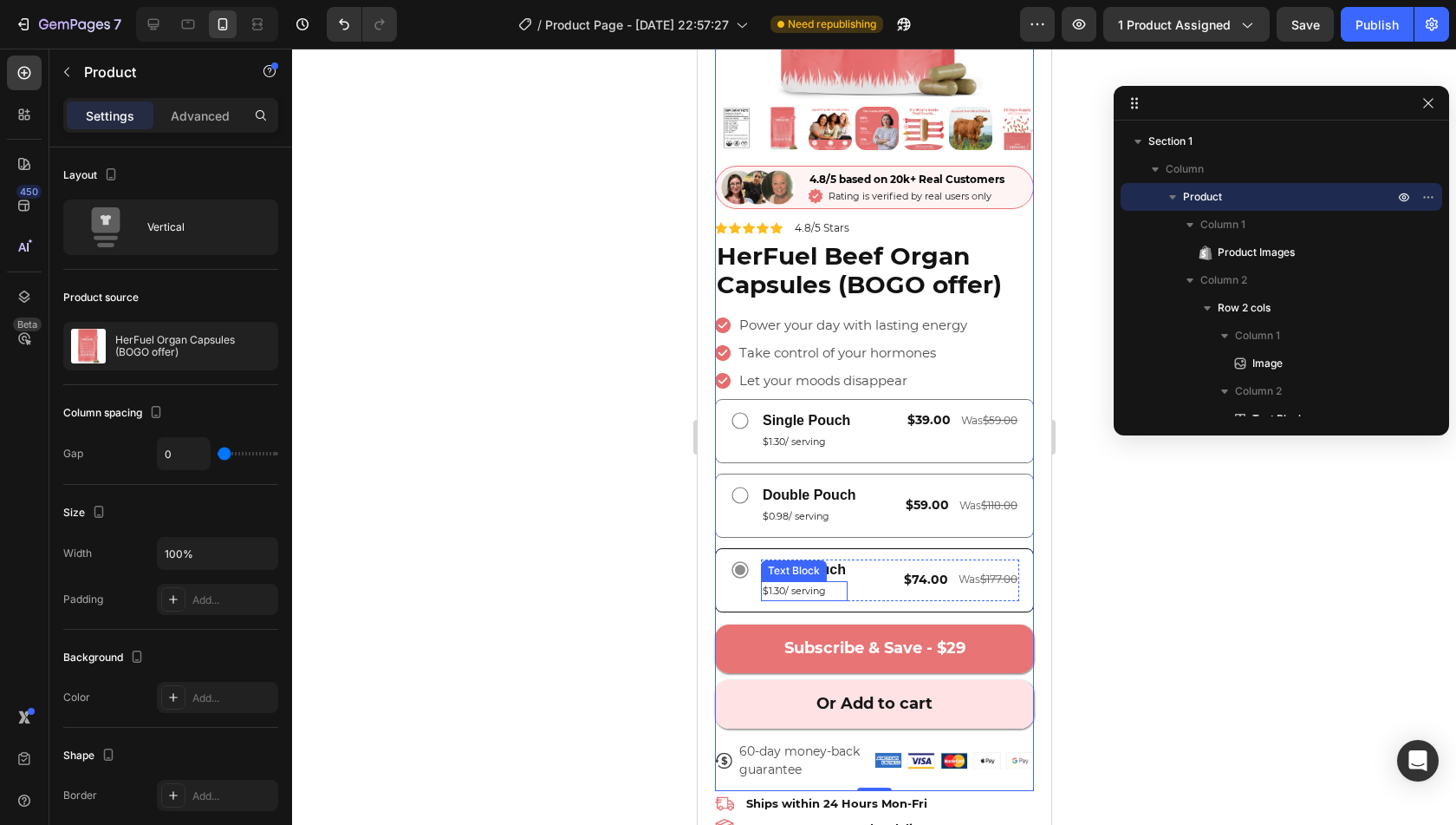
click at [775, 584] on span "$1.30/ serving" at bounding box center [794, 590] width 64 height 12
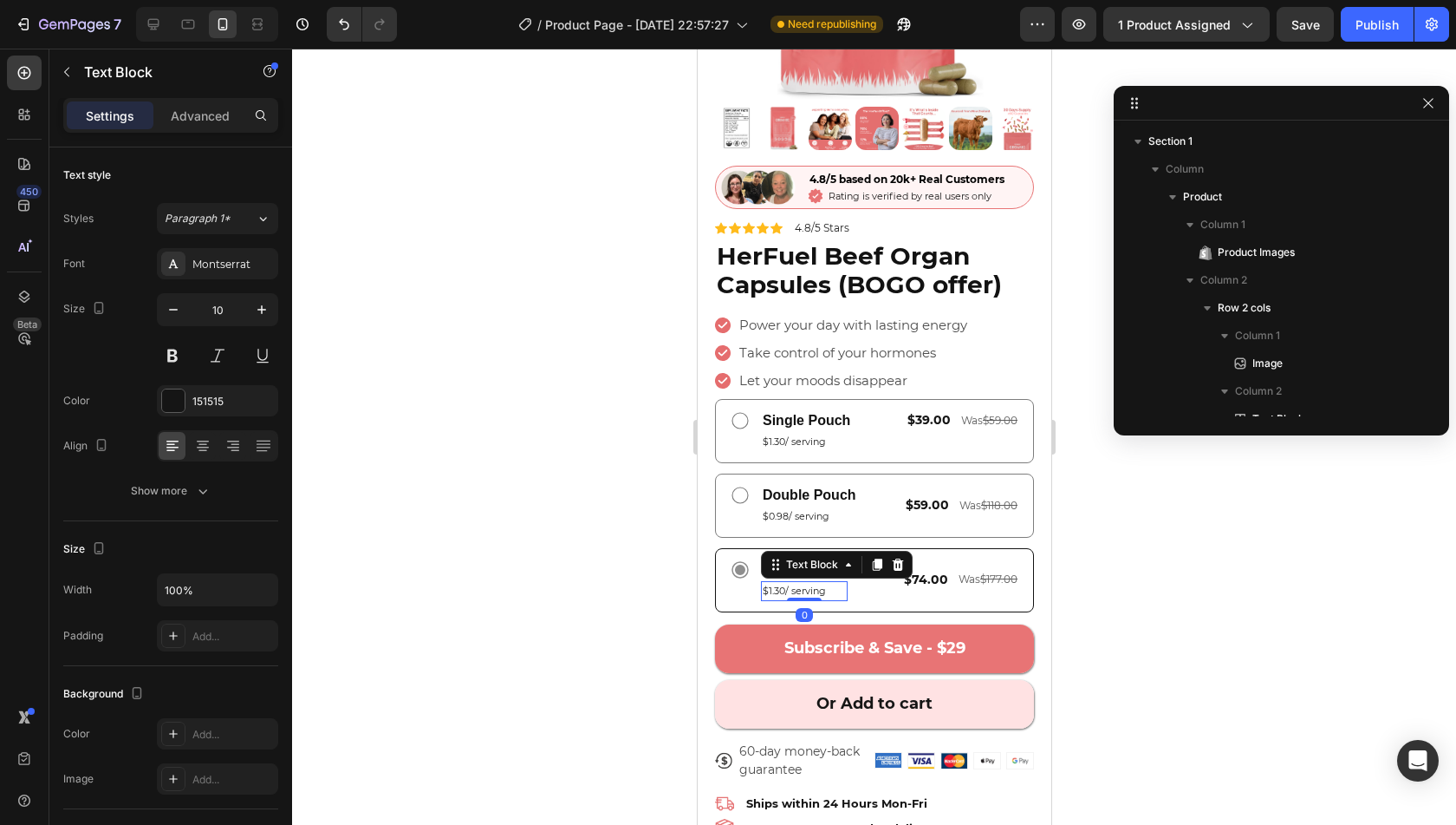
scroll to position [2076, 0]
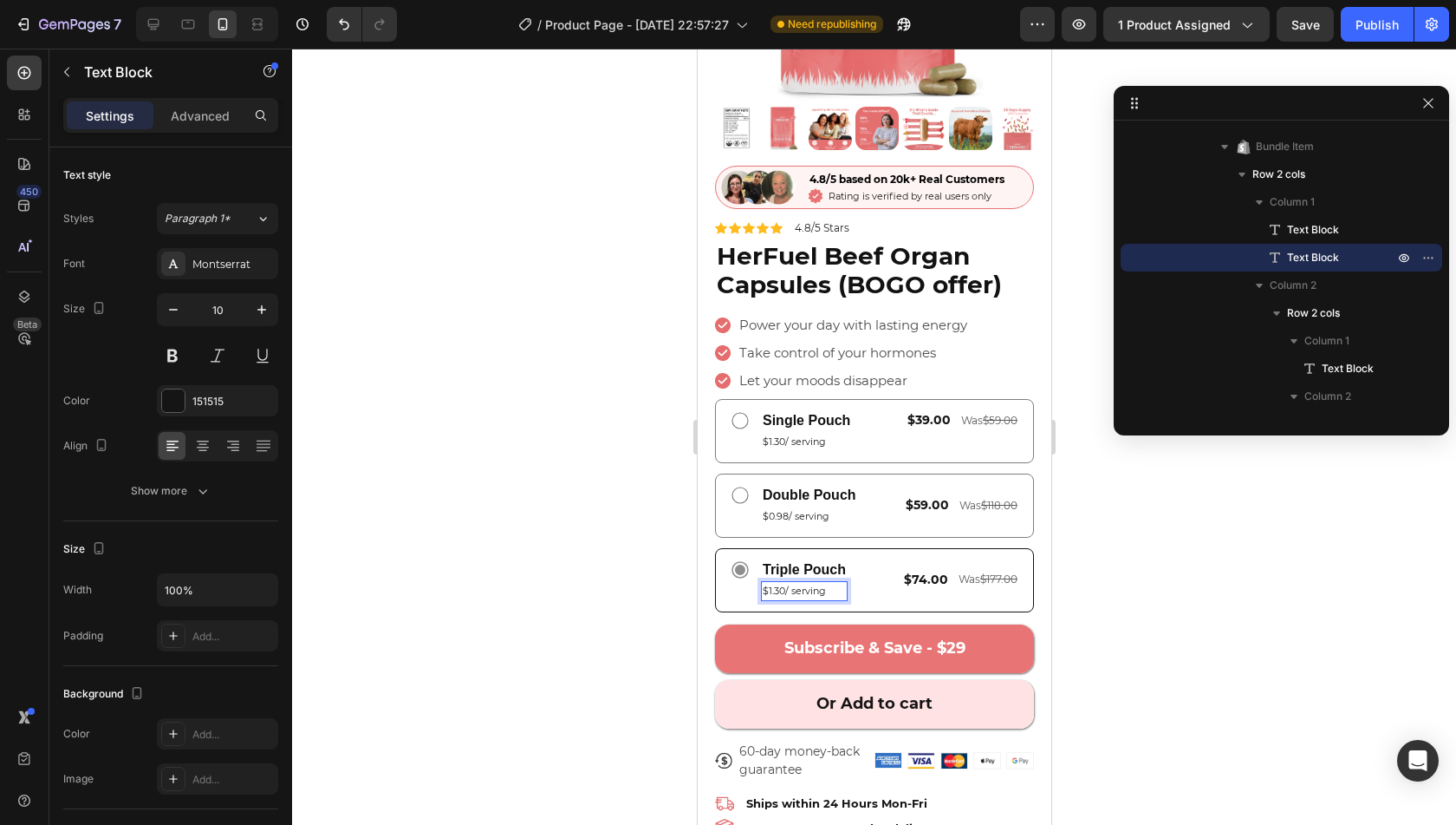
click at [785, 584] on span "$1.30/ serving" at bounding box center [794, 590] width 64 height 12
click at [848, 548] on div "Triple Pouch Text Block $0.82/ serving Text Block 0 $74.00 Text Block Was $177.…" at bounding box center [874, 580] width 319 height 64
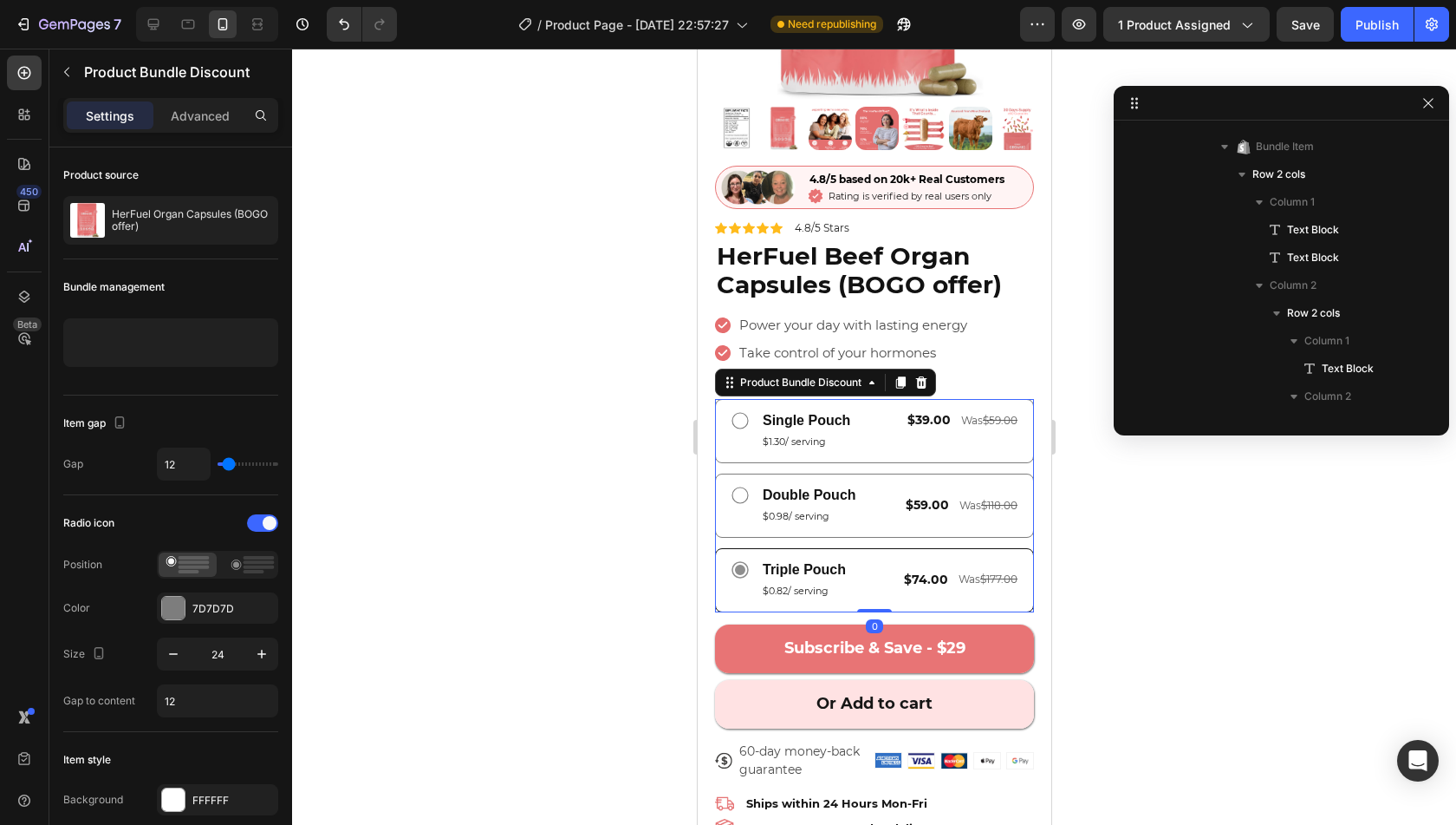
scroll to position [1327, 0]
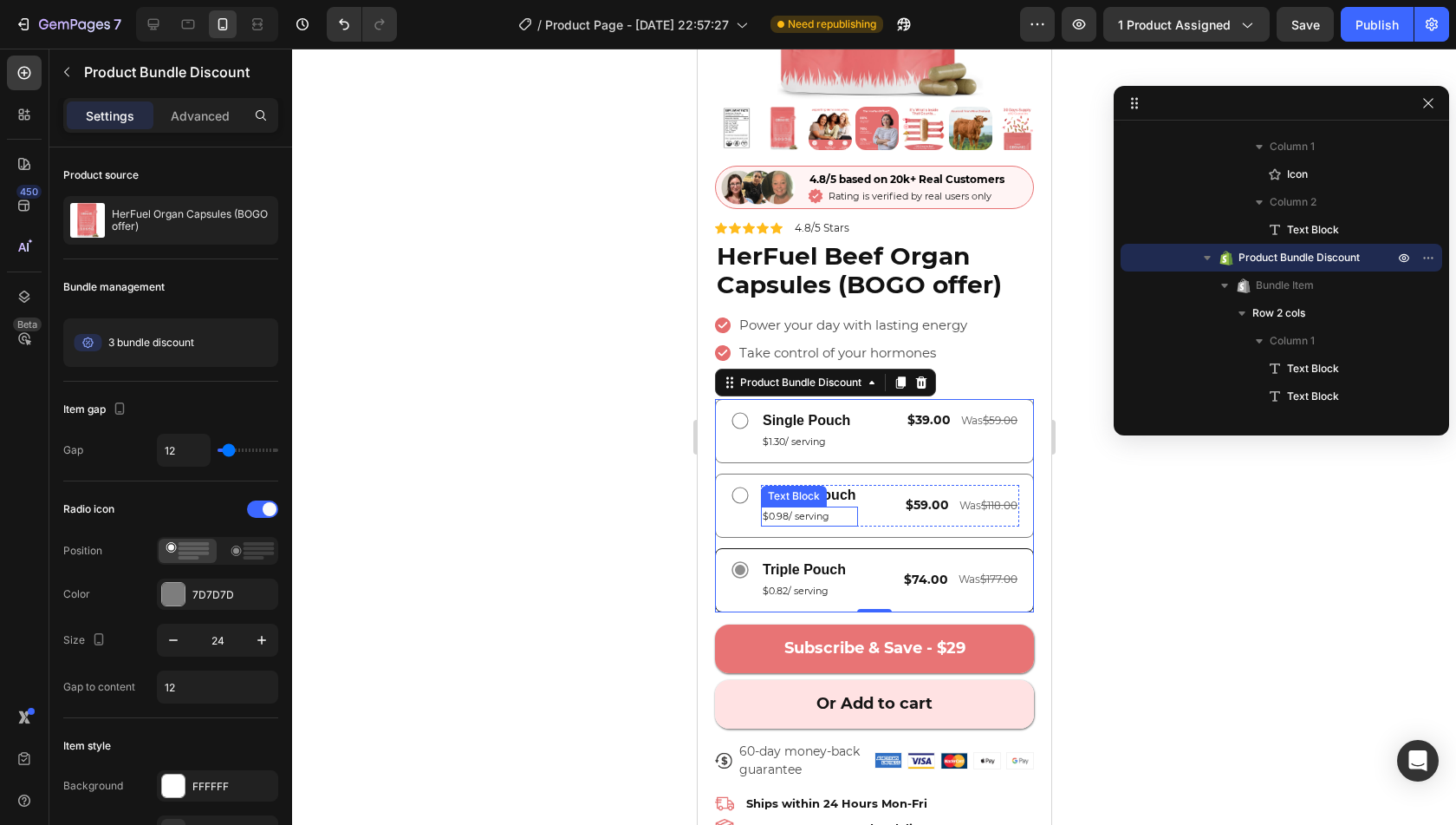
click at [806, 510] on span "$0.98/ serving" at bounding box center [796, 516] width 67 height 12
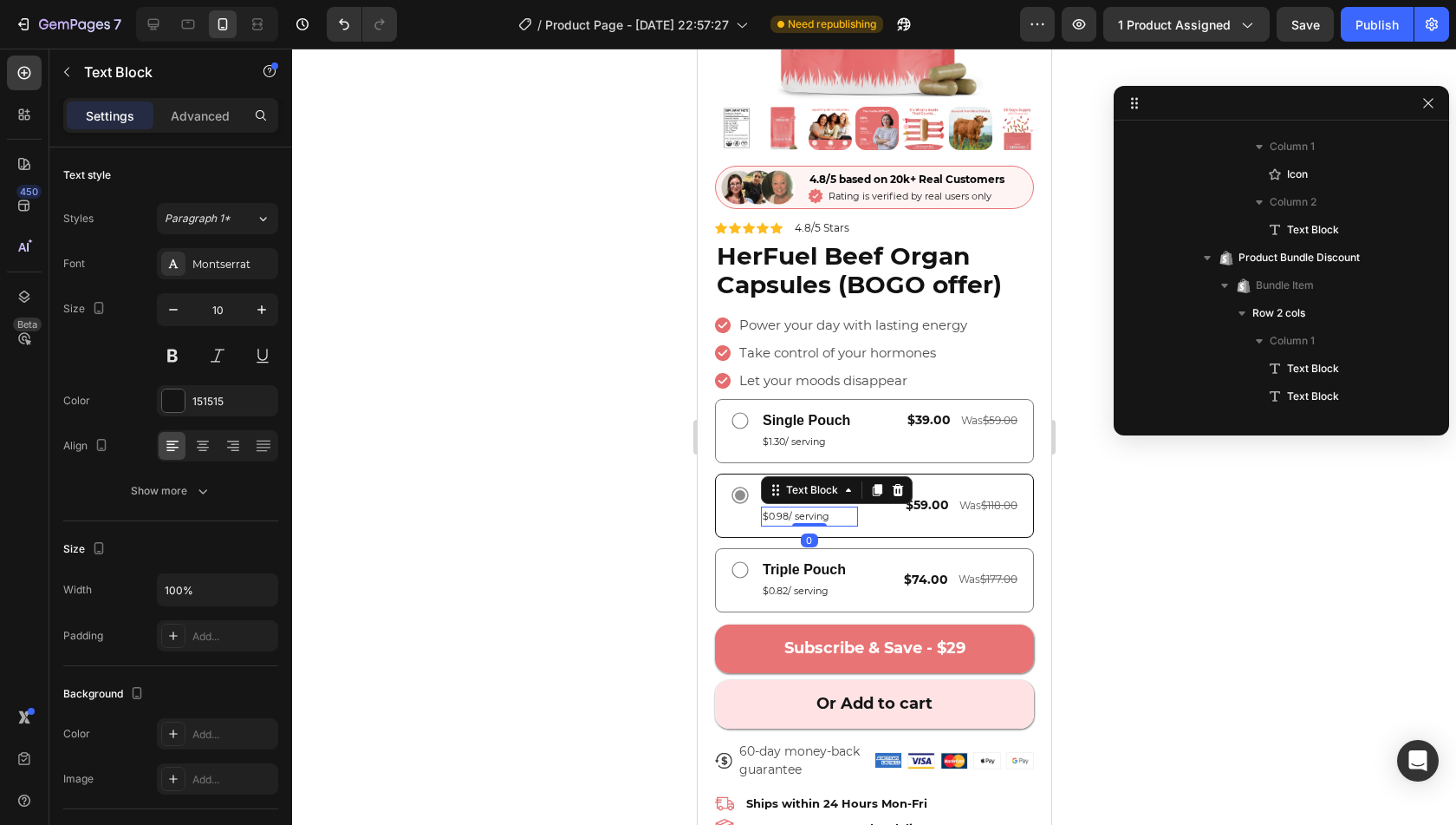
scroll to position [1771, 0]
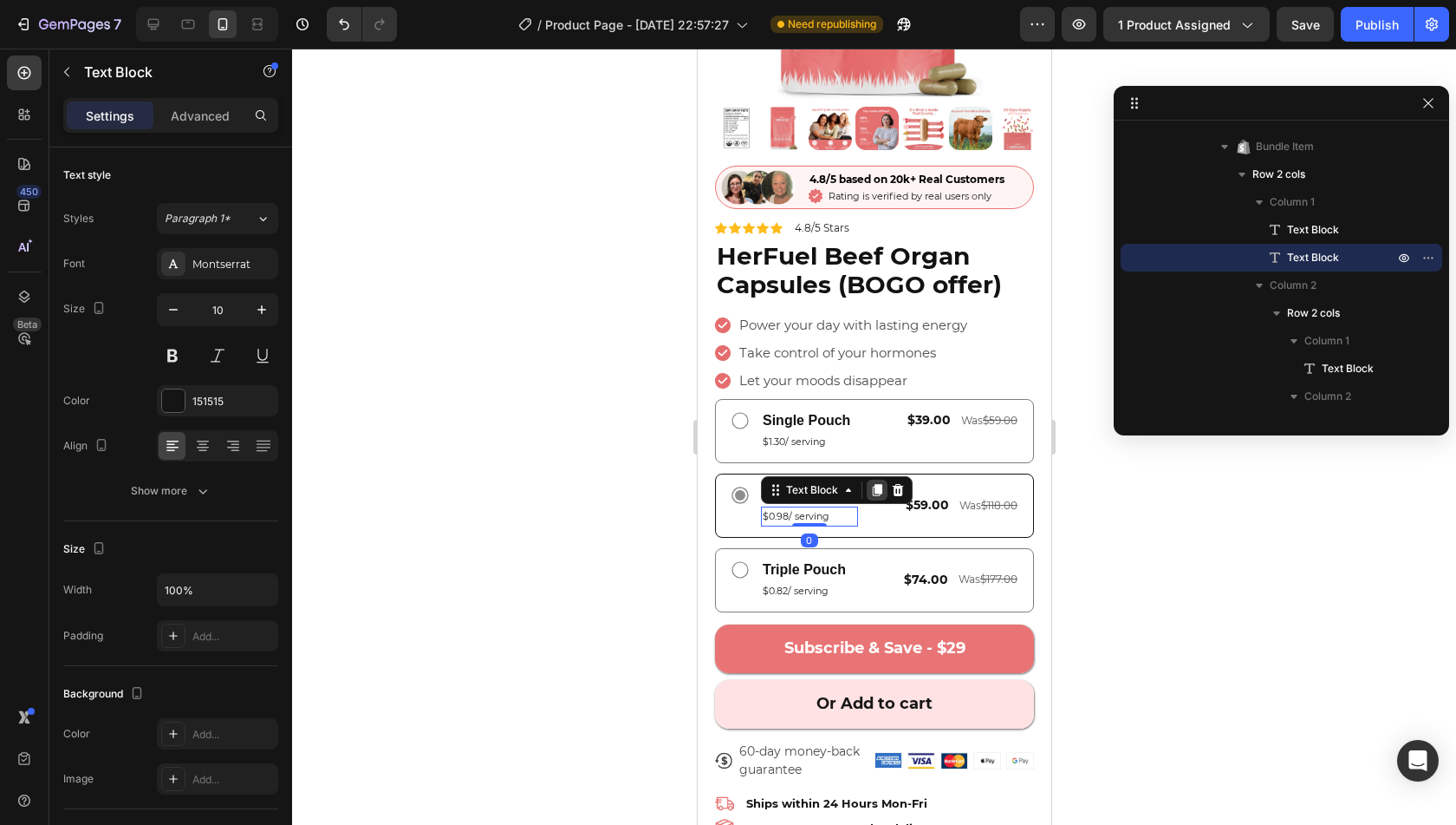
click at [874, 483] on icon at bounding box center [875, 489] width 14 height 14
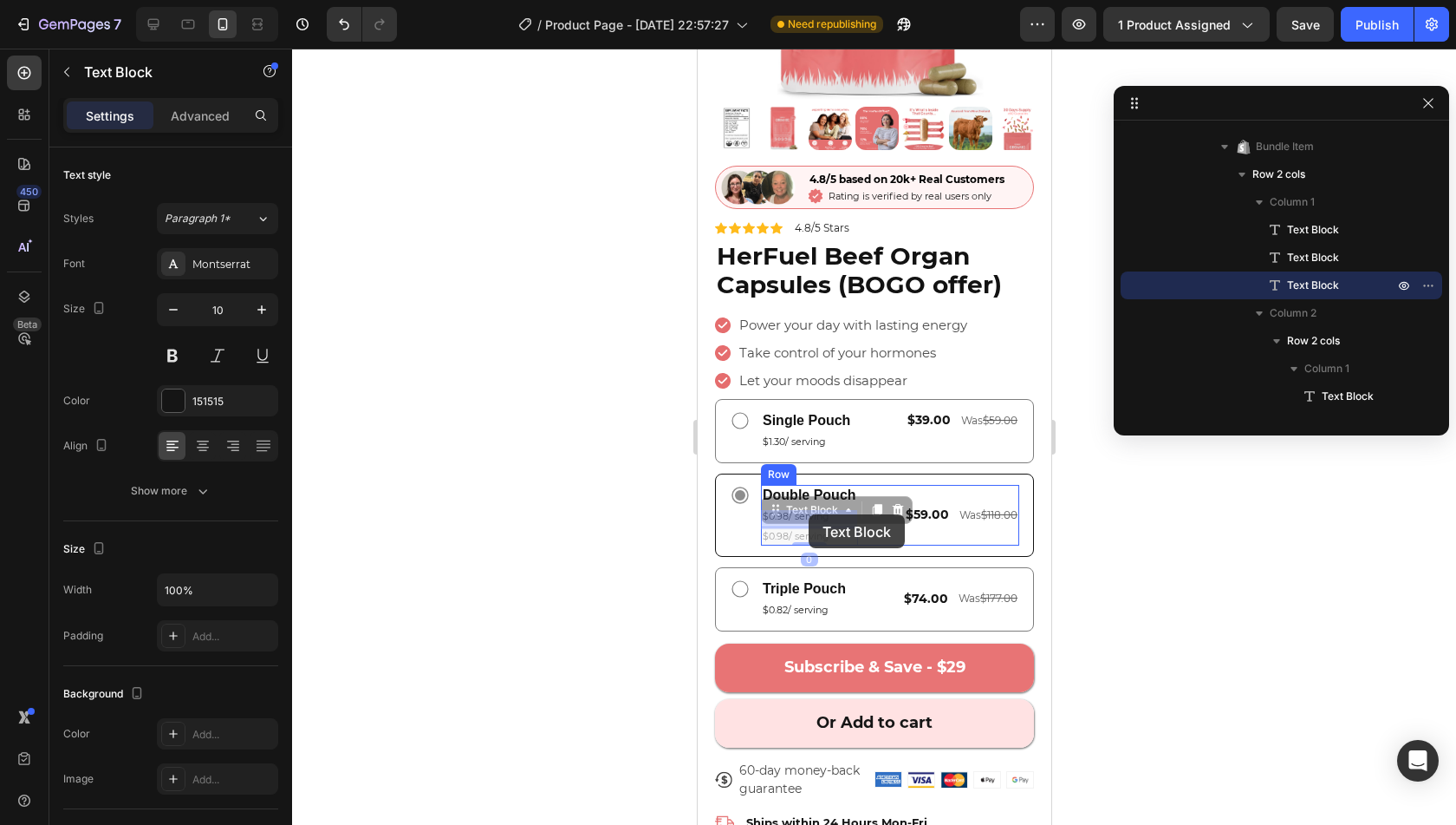
drag, startPoint x: 806, startPoint y: 494, endPoint x: 807, endPoint y: 515, distance: 21.0
click at [892, 504] on icon at bounding box center [897, 509] width 11 height 12
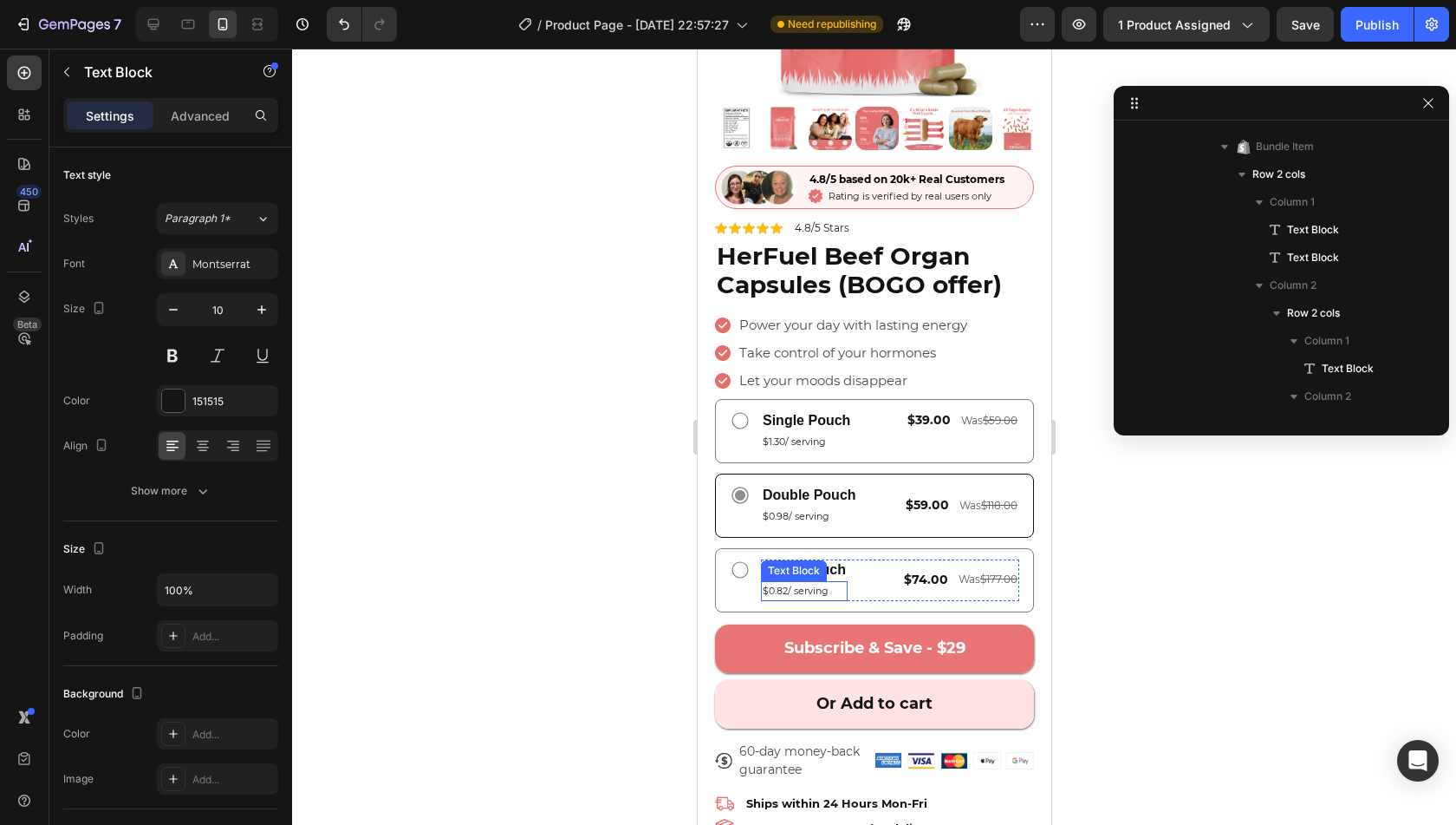
click at [803, 584] on span "$0.82/ serving" at bounding box center [795, 590] width 66 height 12
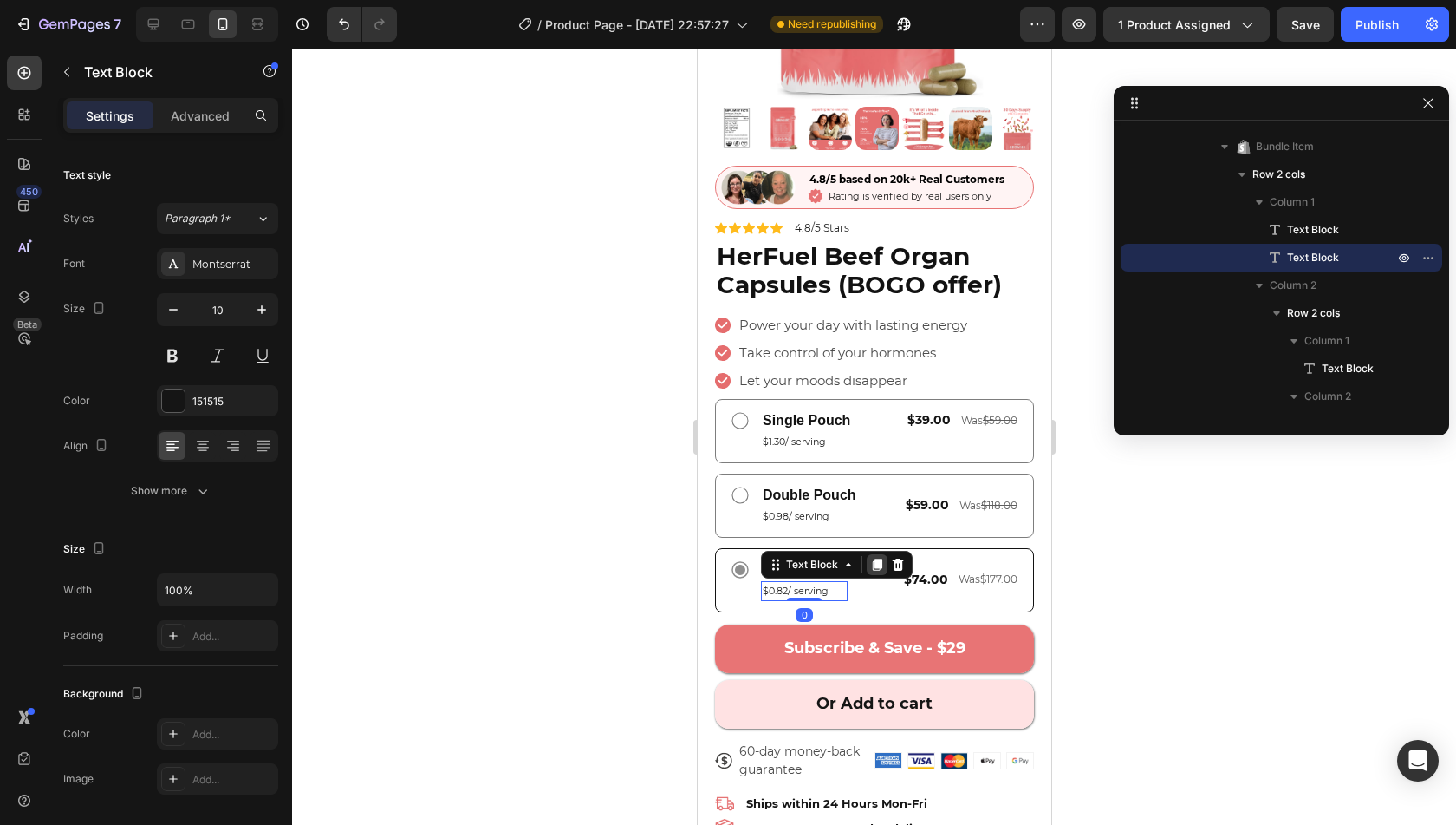
click at [872, 558] on icon at bounding box center [876, 564] width 10 height 12
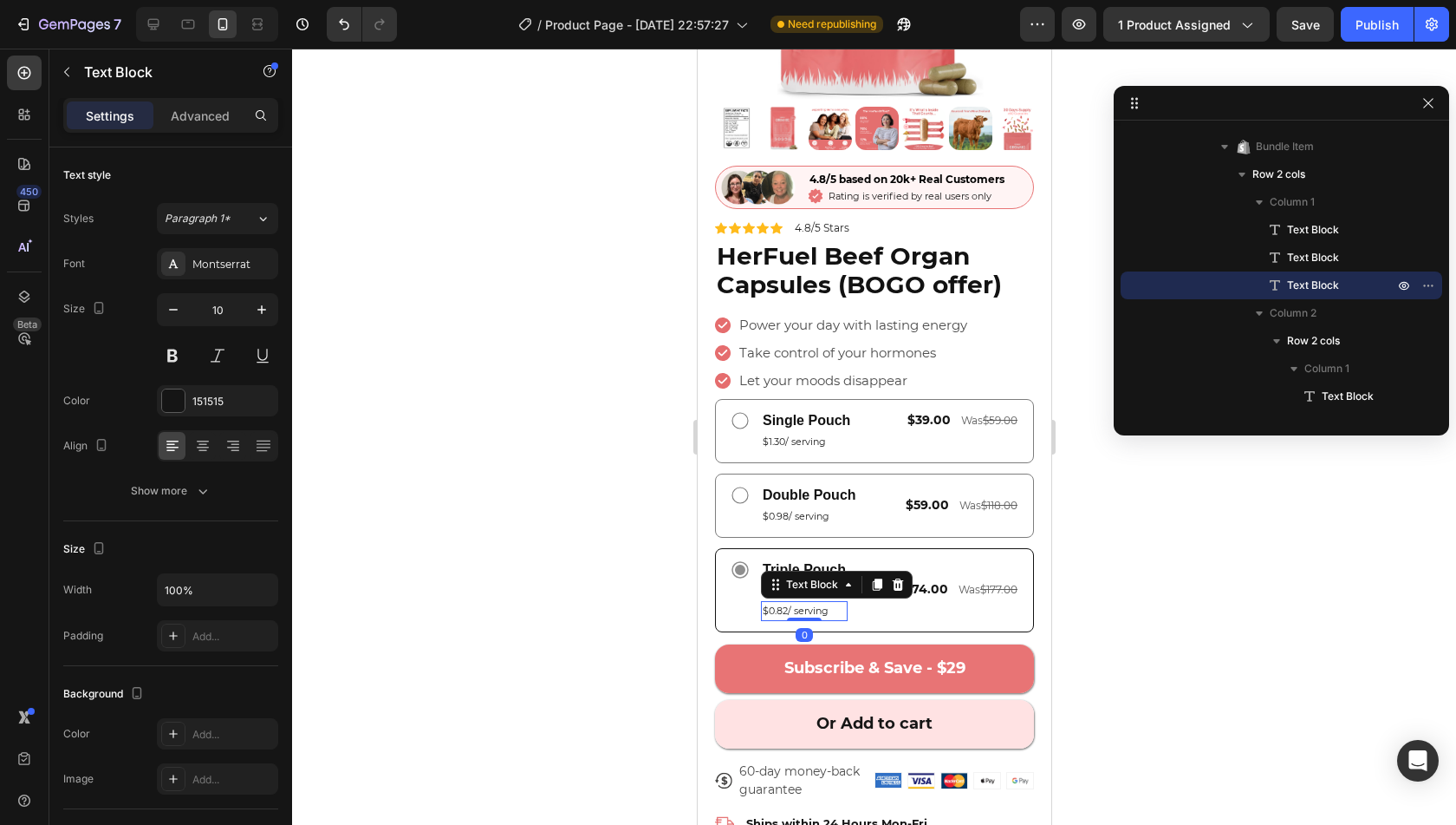
click at [801, 604] on span "$0.82/ serving" at bounding box center [795, 610] width 66 height 12
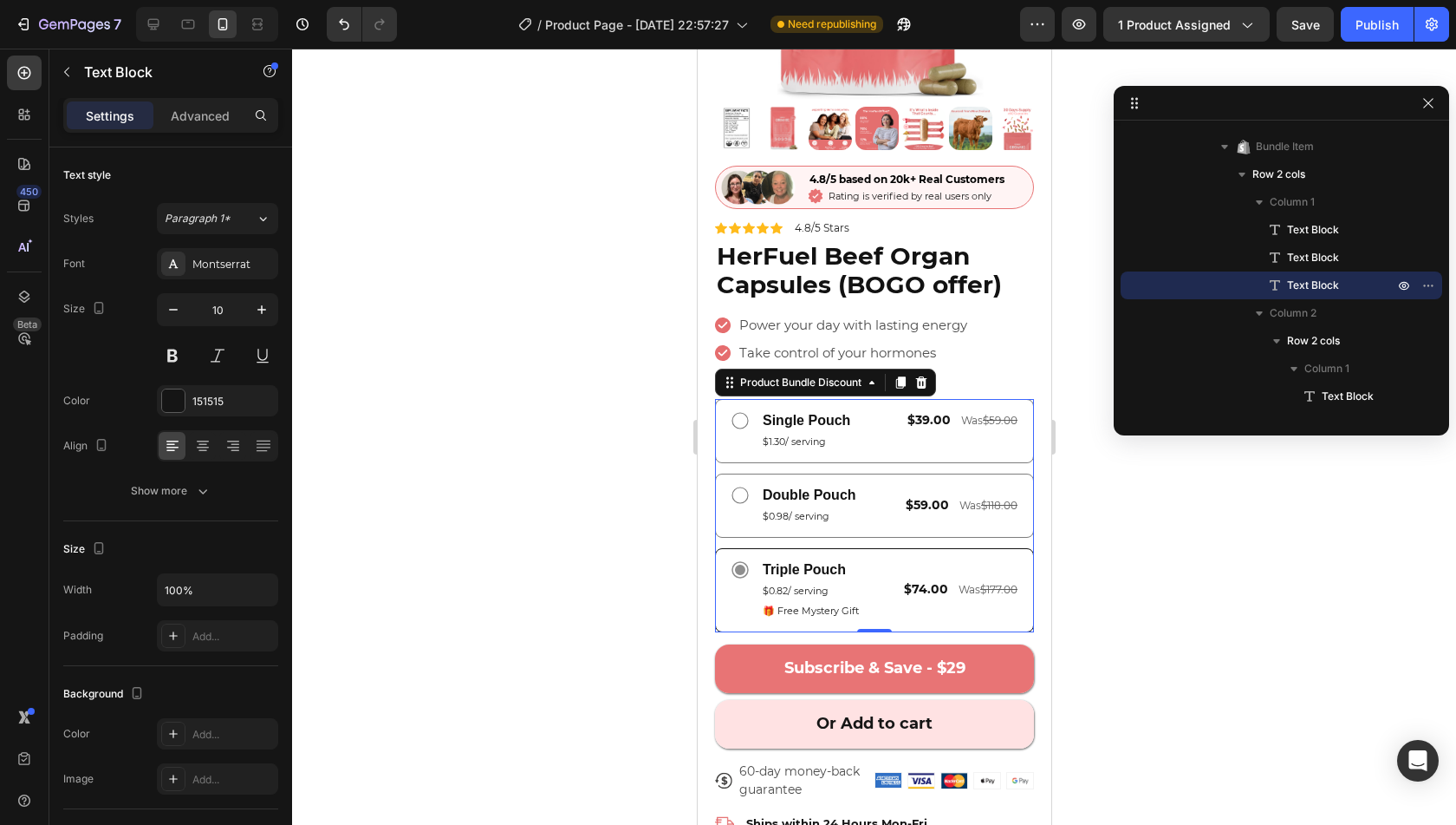
click at [907, 603] on div "Triple Pouch Text Block $0.82/ serving Text Block 🎁 Free Mystery Gift Text Bloc…" at bounding box center [874, 590] width 319 height 84
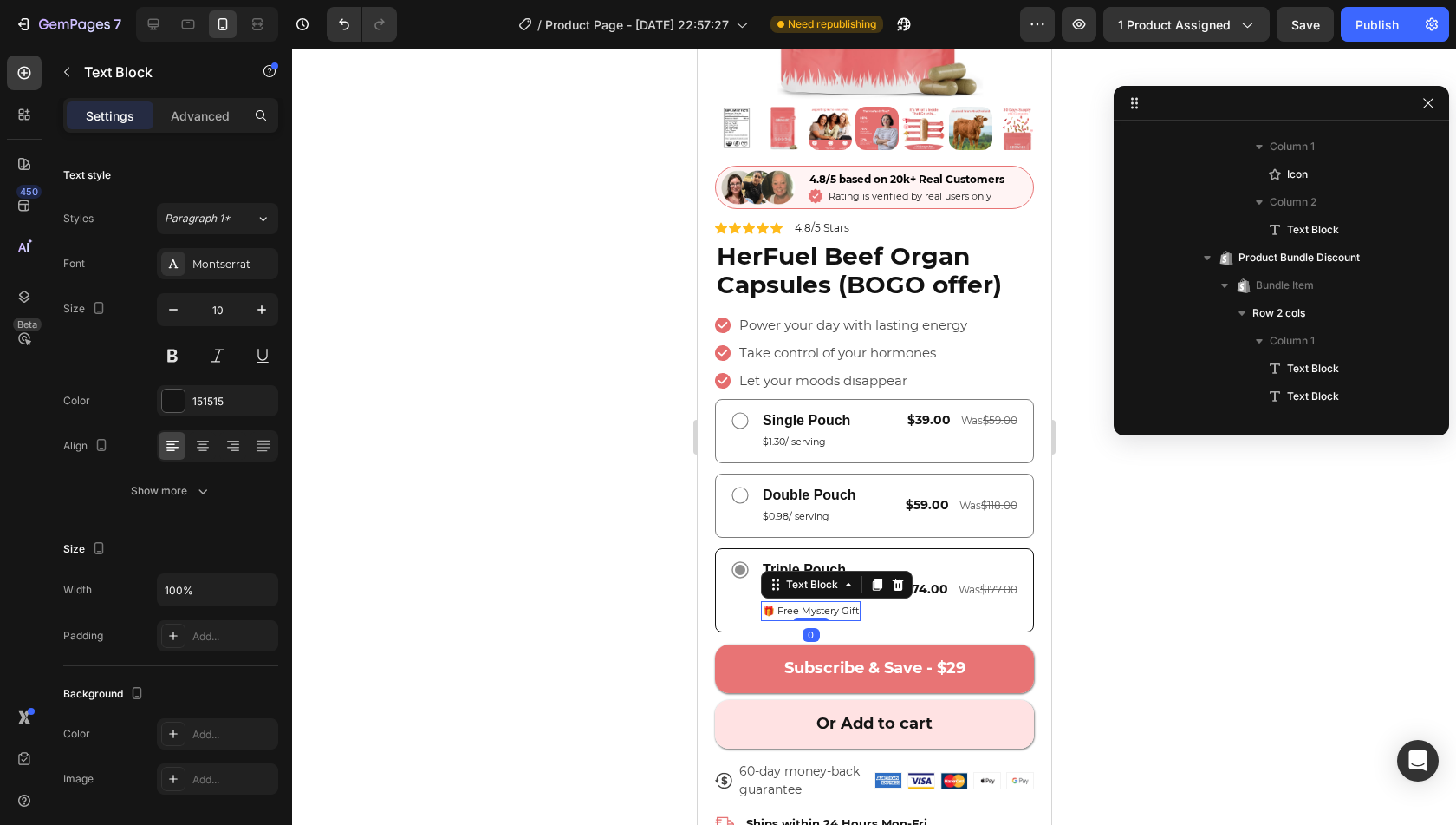
scroll to position [2104, 0]
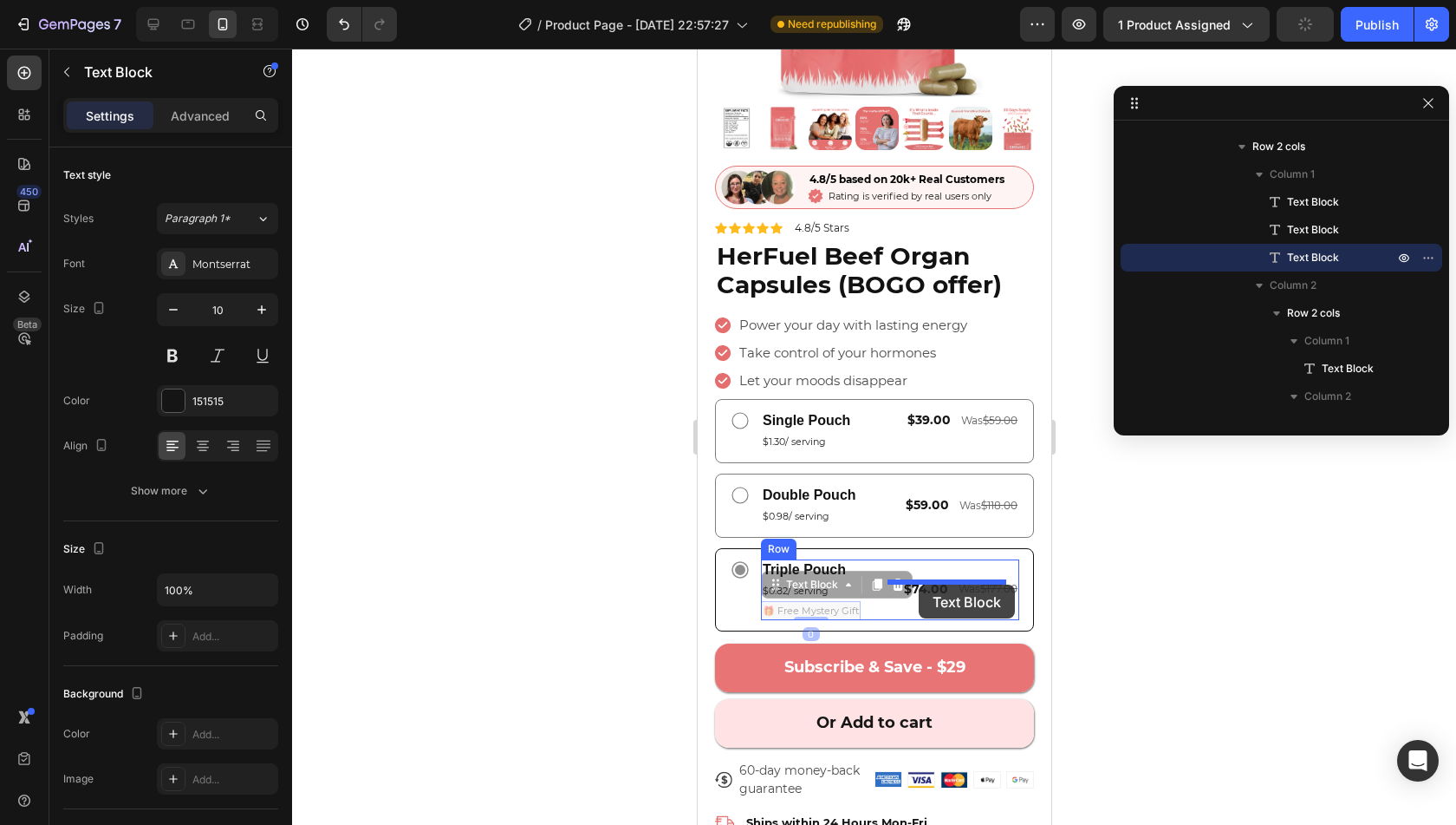
drag, startPoint x: 798, startPoint y: 565, endPoint x: 918, endPoint y: 584, distance: 121.5
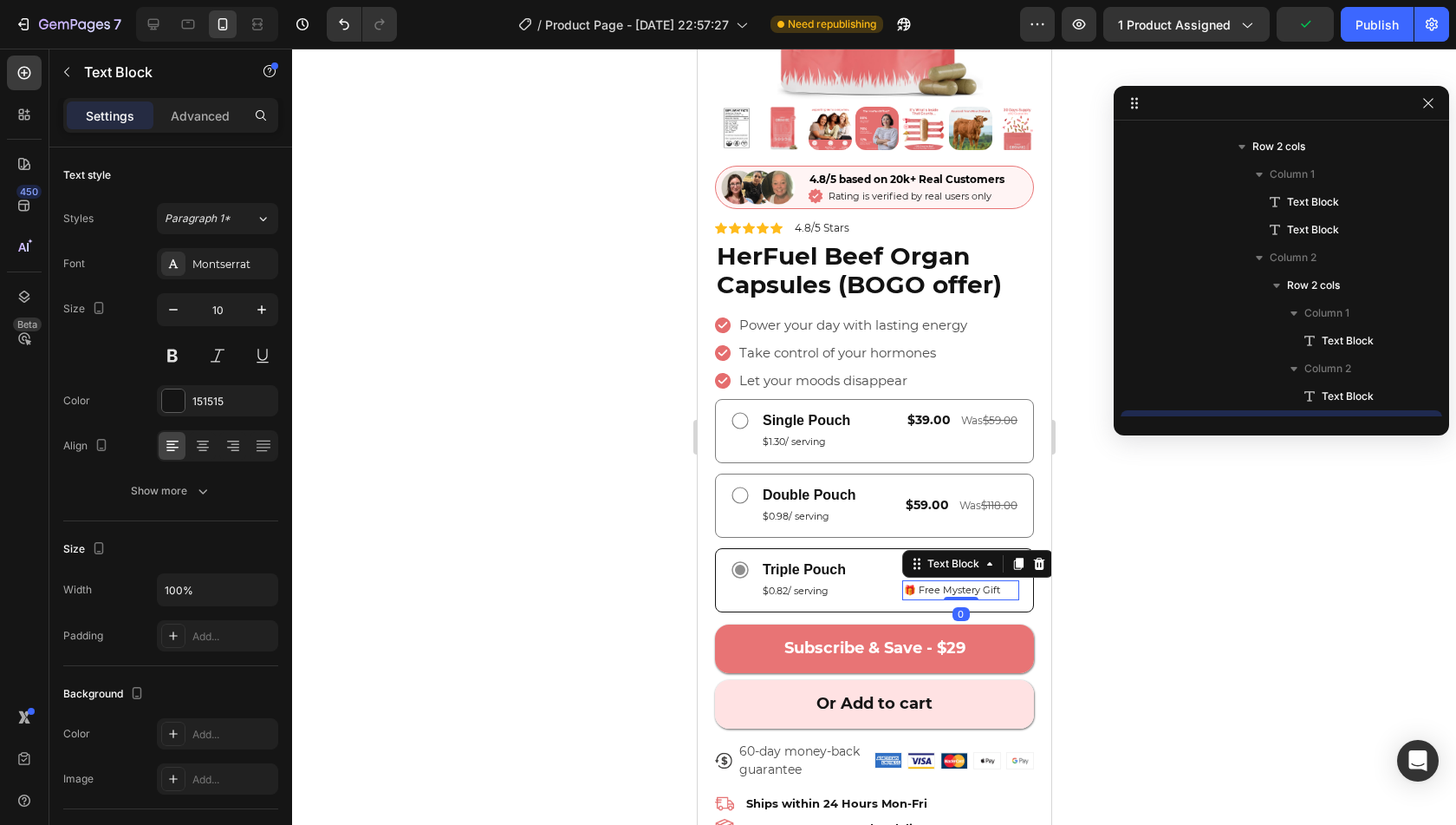
click at [1118, 591] on div at bounding box center [874, 437] width 1164 height 776
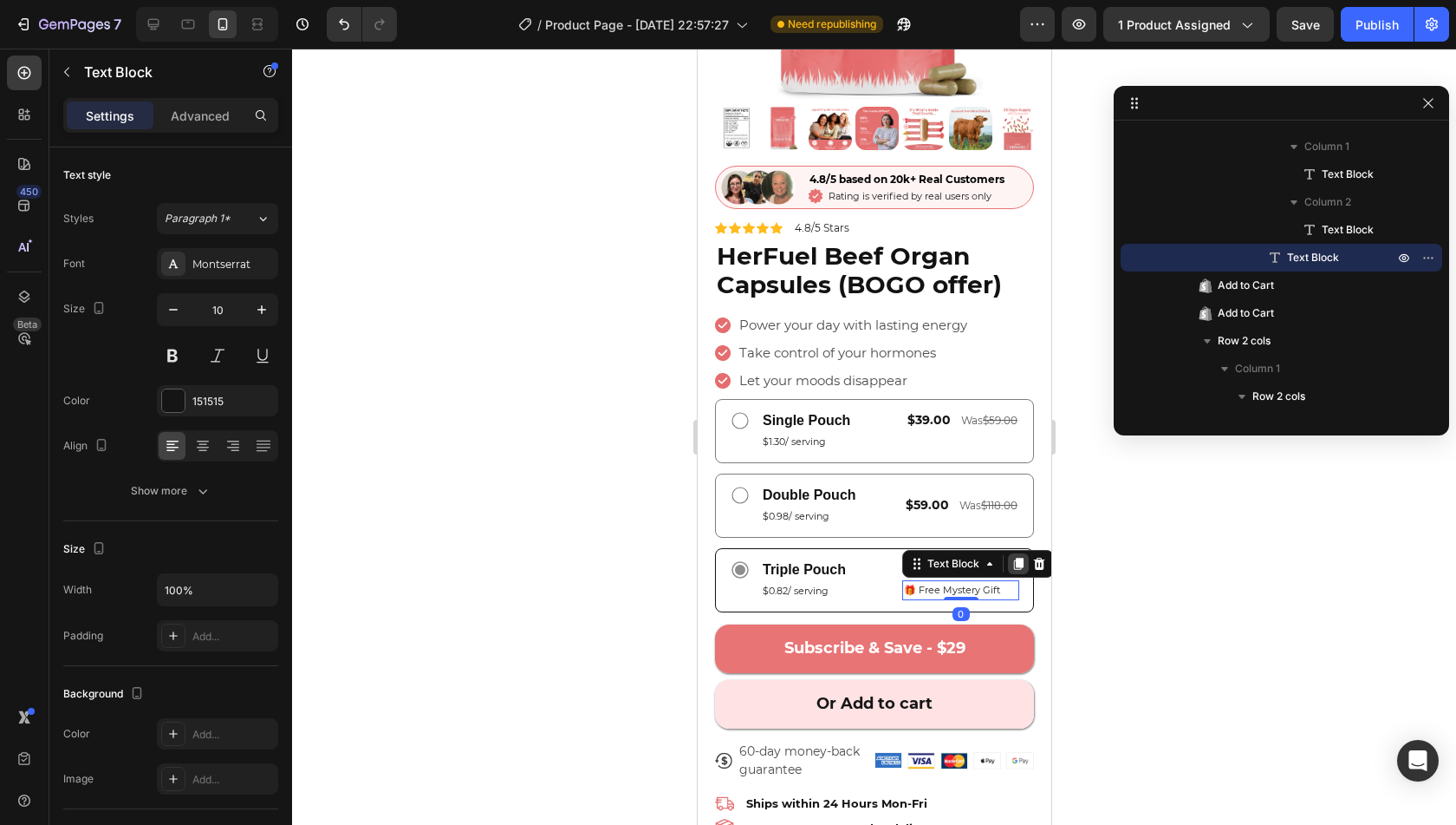
click at [1013, 558] on icon at bounding box center [1018, 564] width 10 height 12
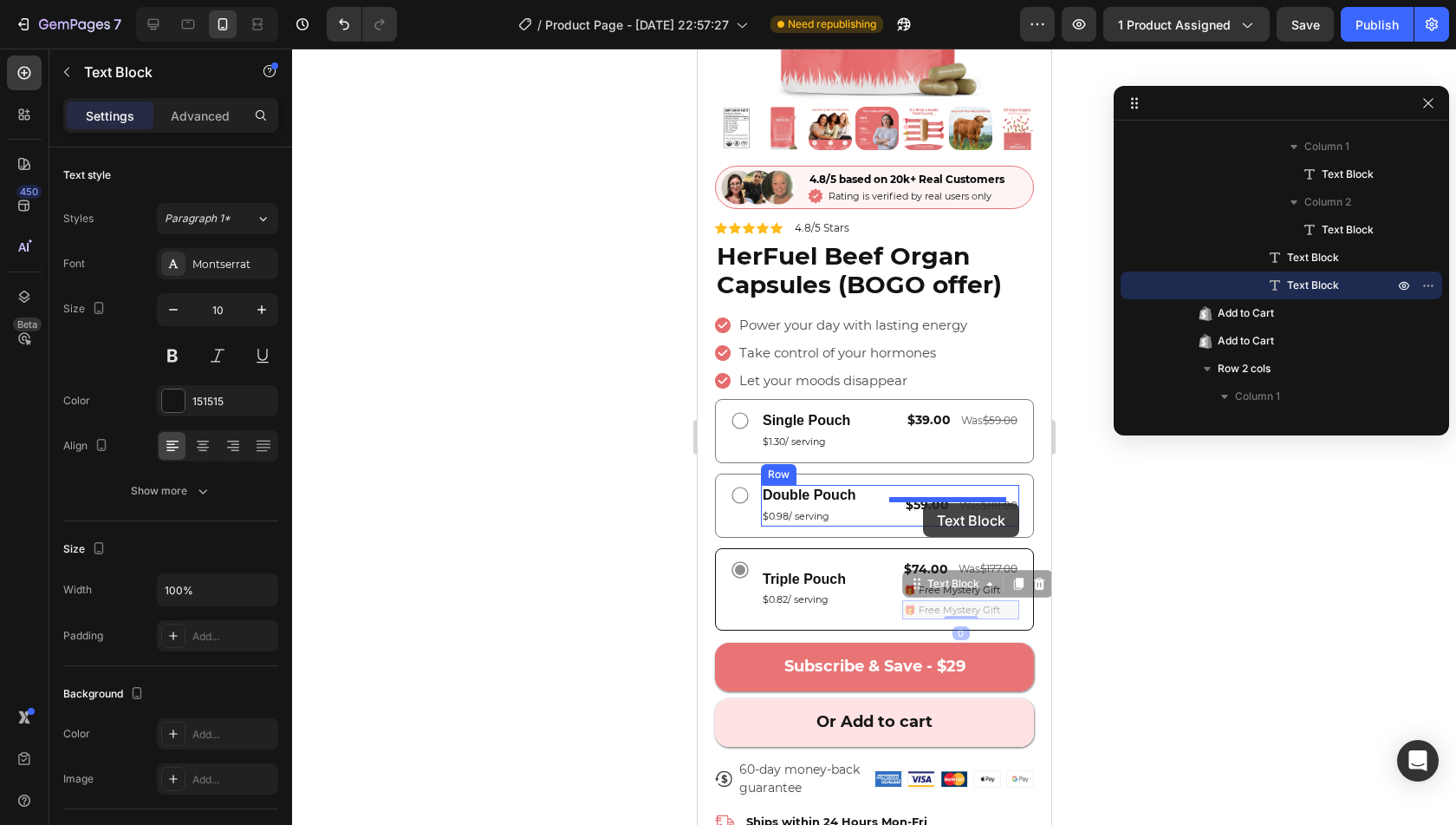
drag, startPoint x: 931, startPoint y: 561, endPoint x: 923, endPoint y: 503, distance: 58.5
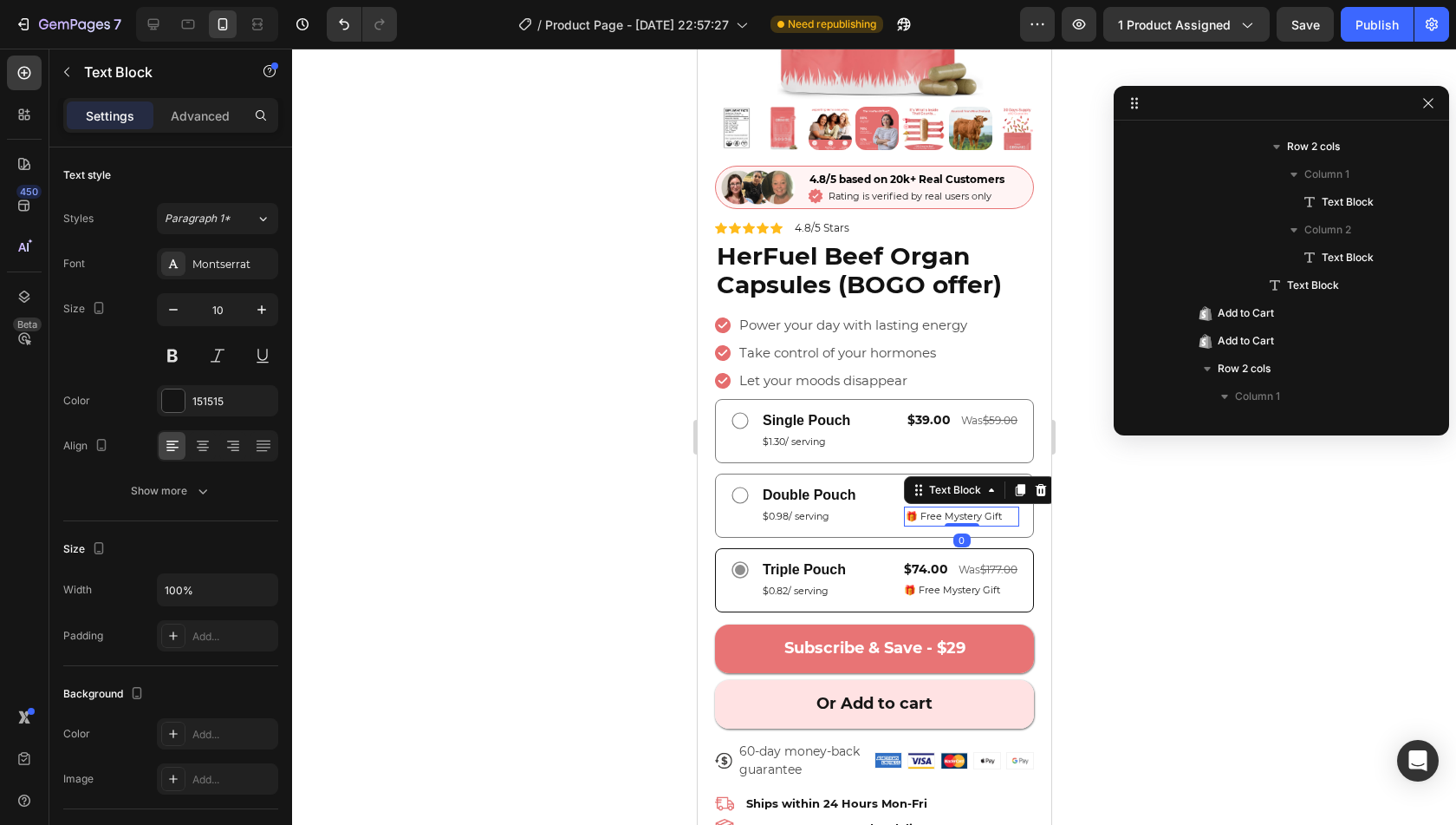
click at [1083, 527] on div at bounding box center [874, 437] width 1164 height 776
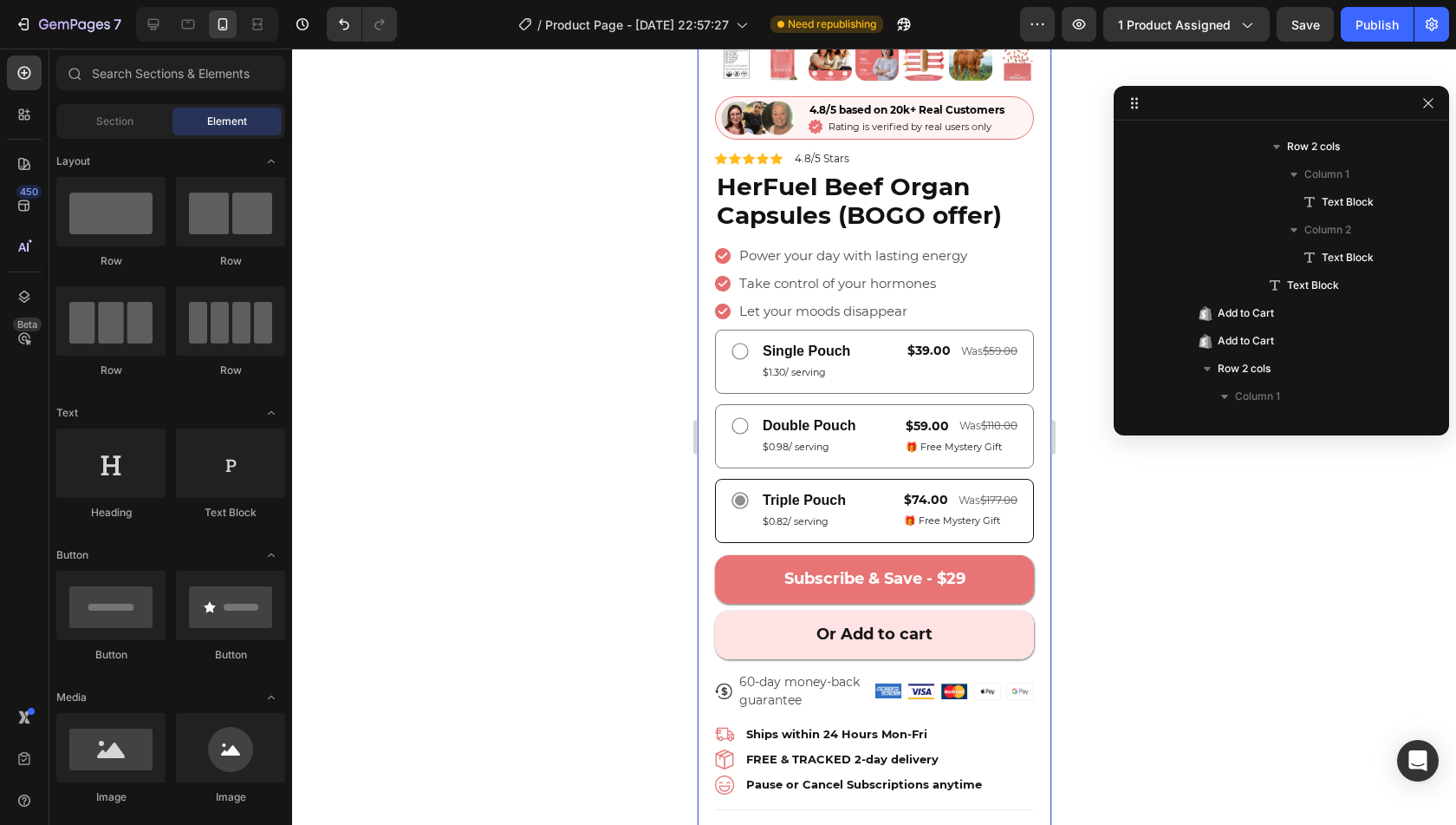
scroll to position [388, 0]
click at [823, 417] on p "Double Pouch" at bounding box center [808, 427] width 93 height 18
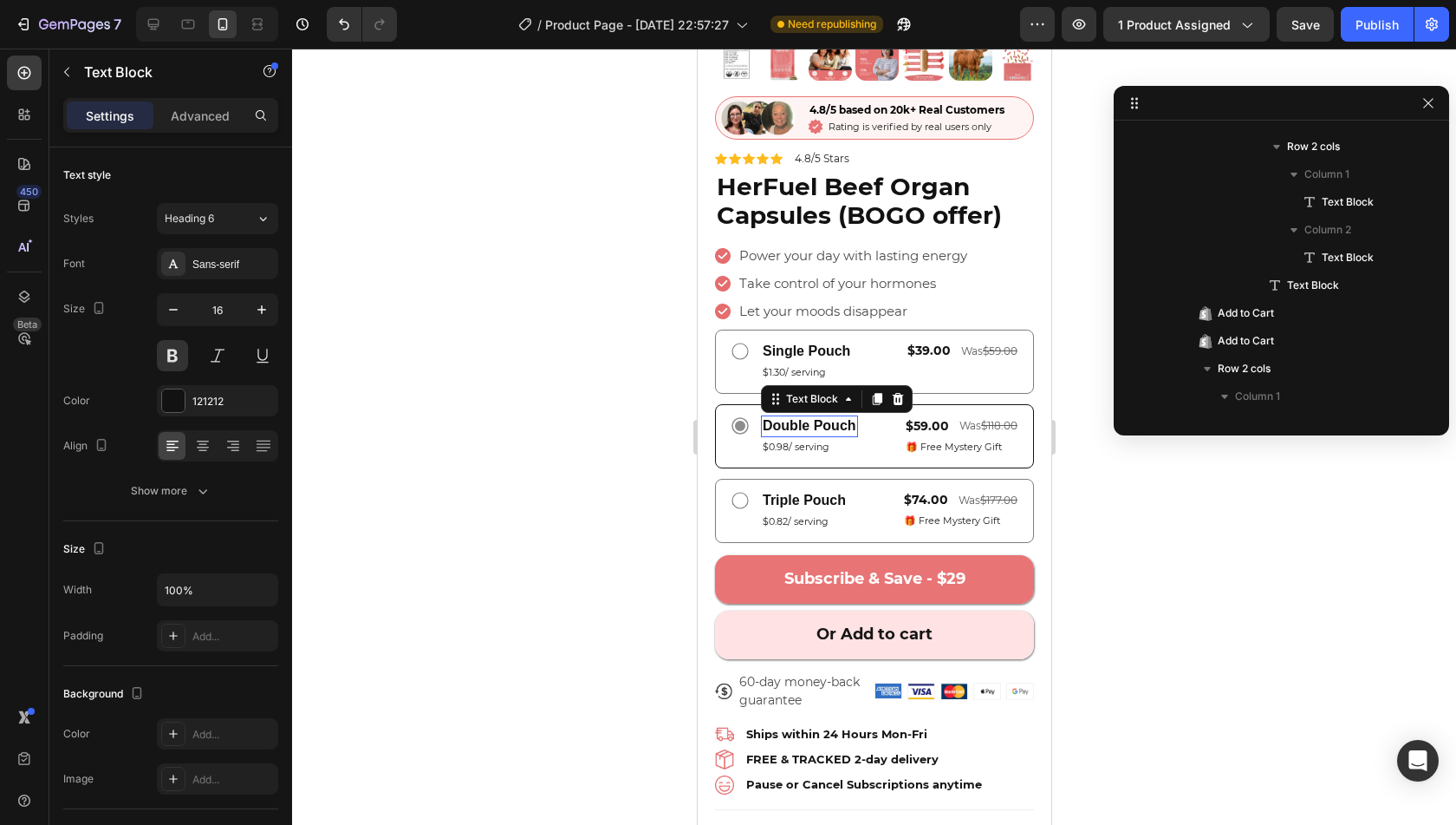
scroll to position [1743, 0]
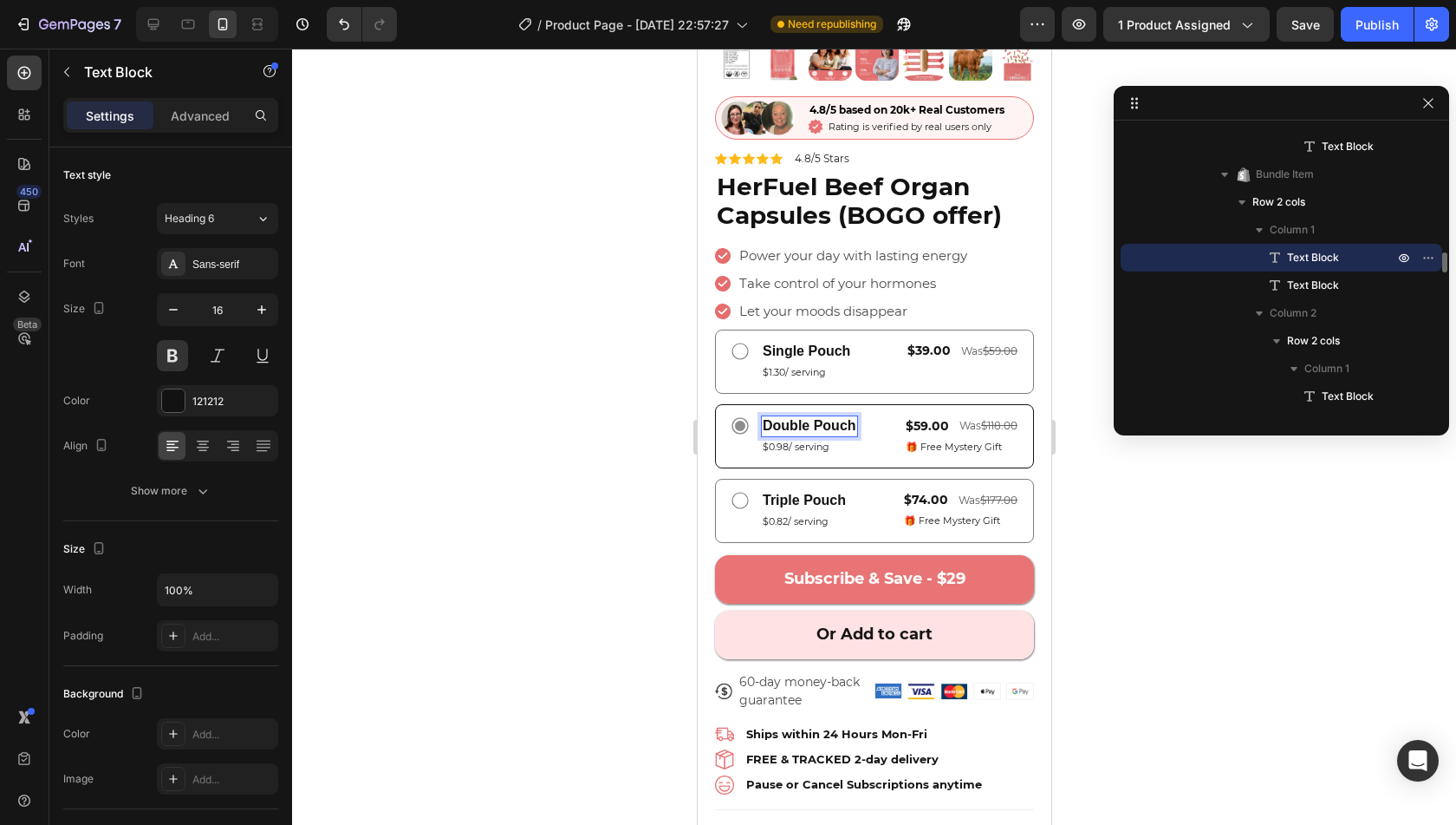
click at [823, 417] on p "Double Pouch" at bounding box center [808, 427] width 93 height 18
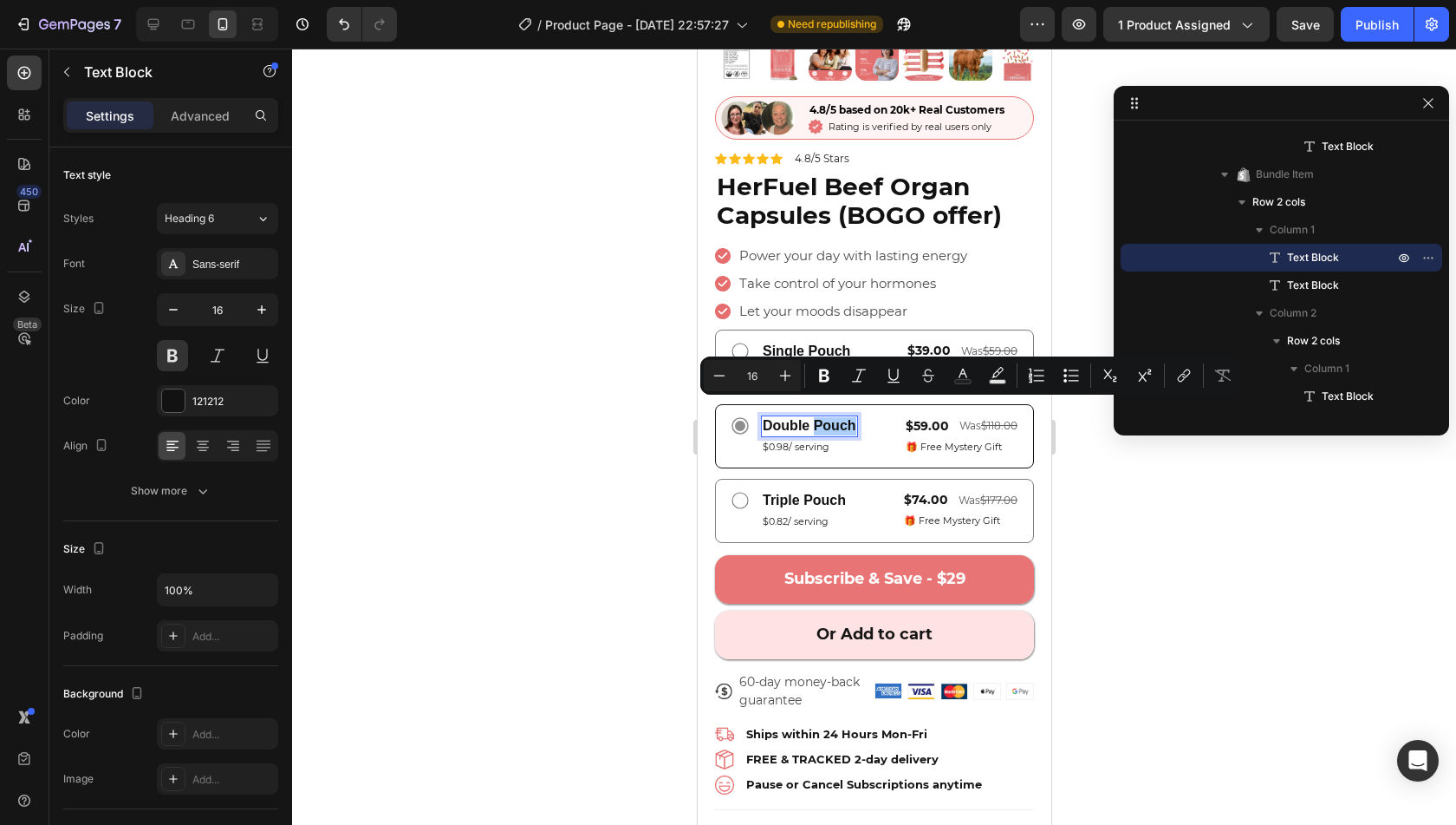
click at [659, 516] on div at bounding box center [874, 437] width 1164 height 776
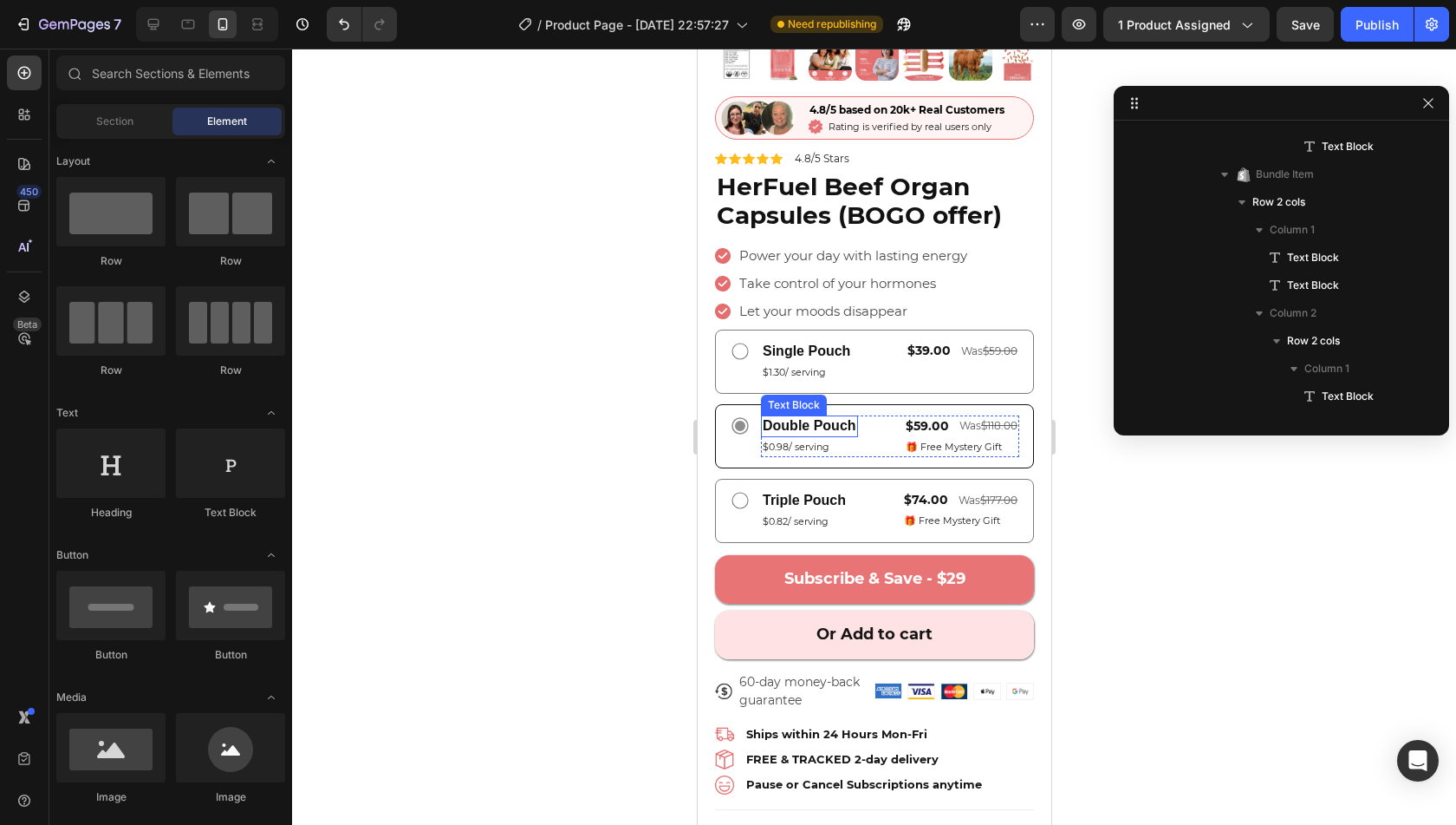
click at [840, 417] on p "Double Pouch" at bounding box center [808, 427] width 93 height 18
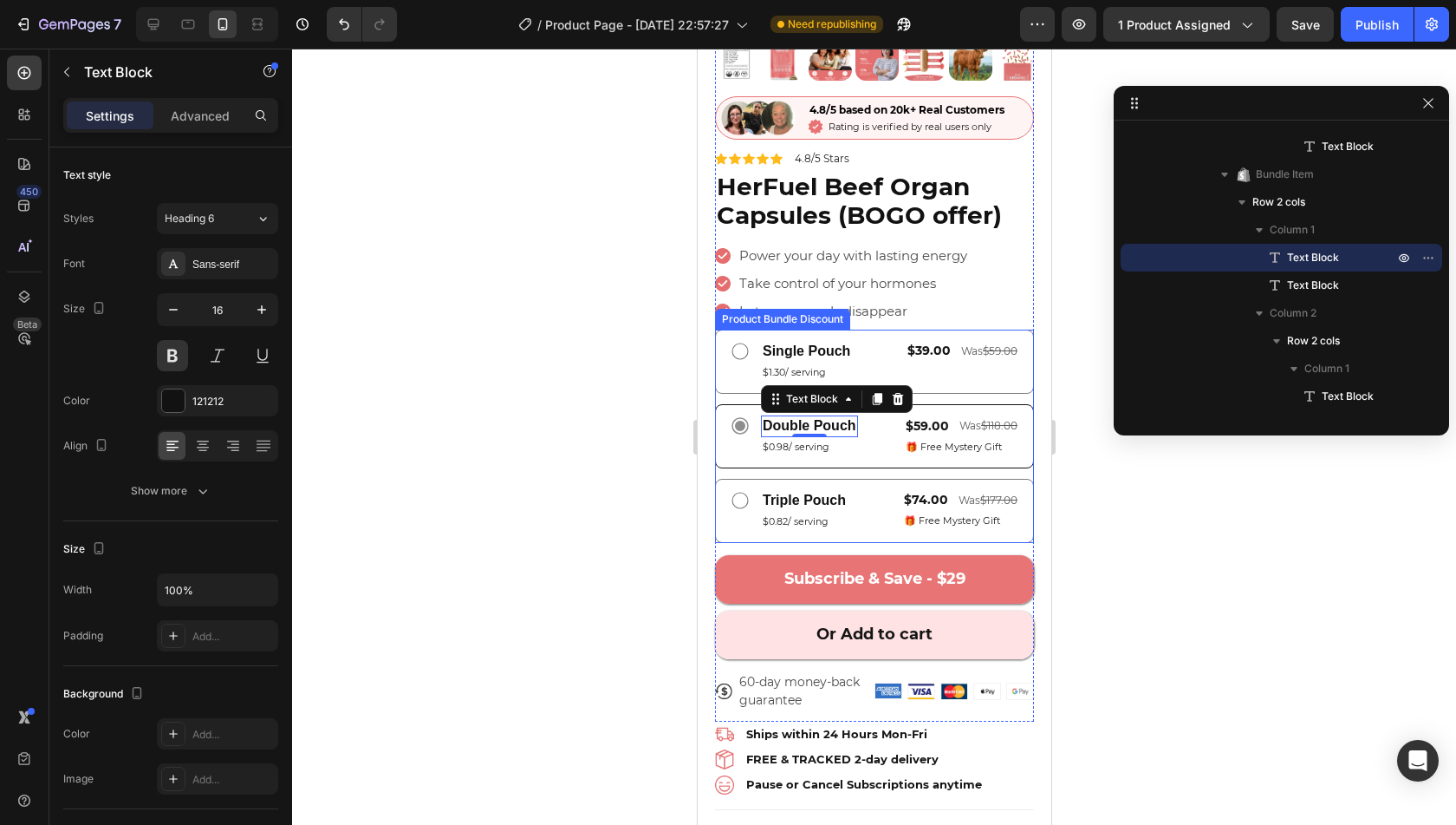
click at [619, 450] on div at bounding box center [874, 437] width 1164 height 776
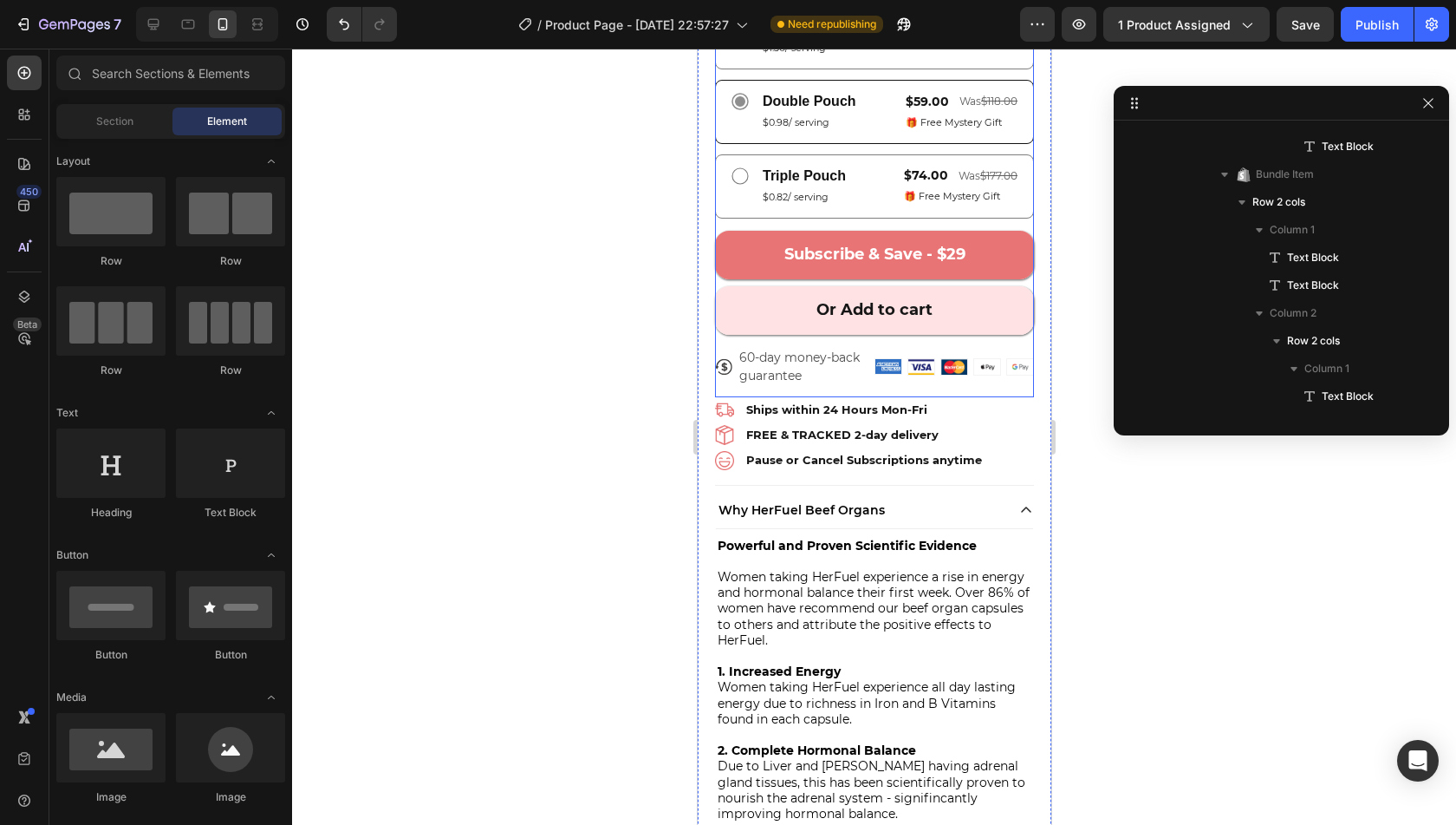
scroll to position [714, 0]
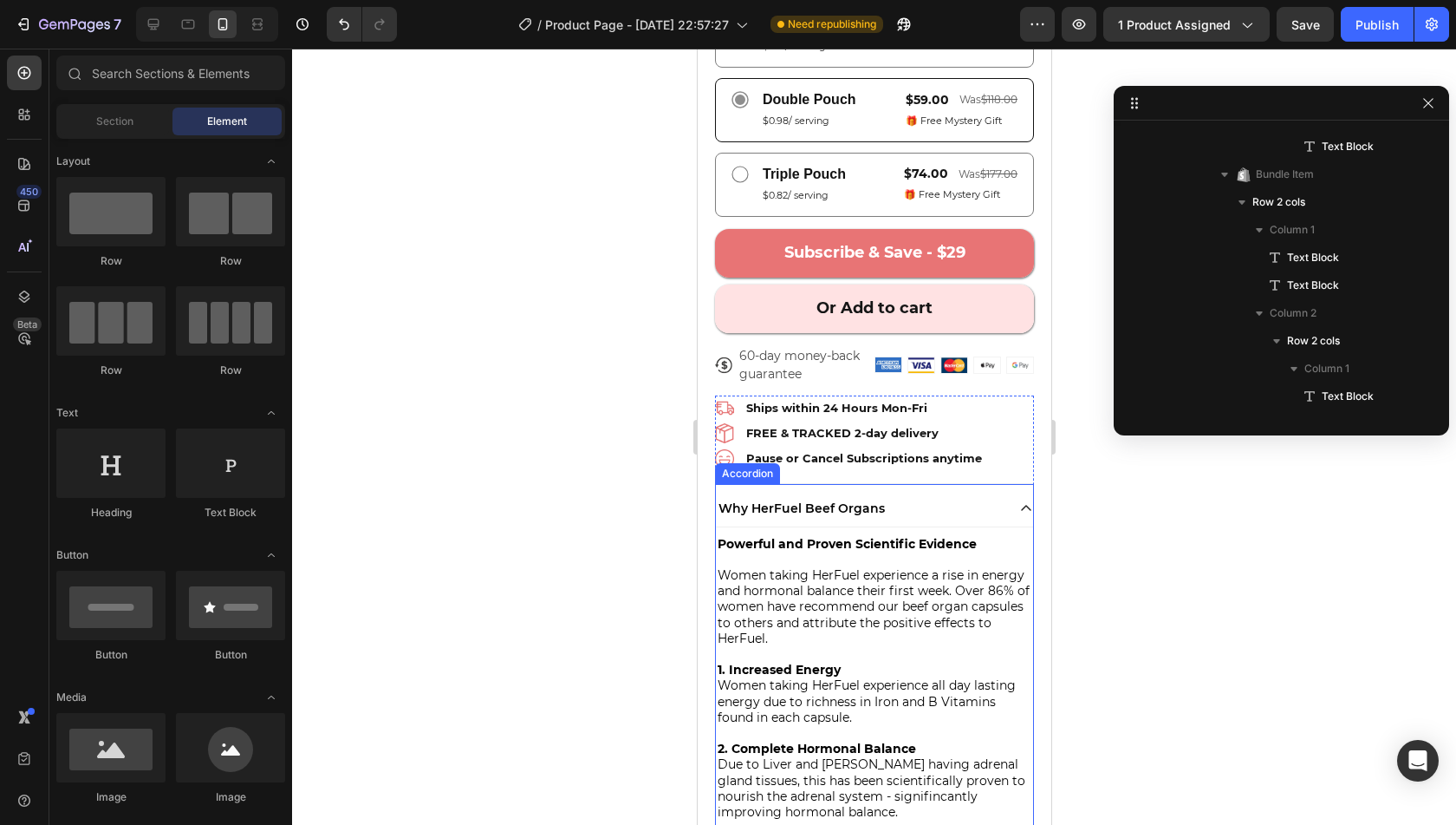
click at [1019, 501] on icon at bounding box center [1025, 507] width 14 height 14
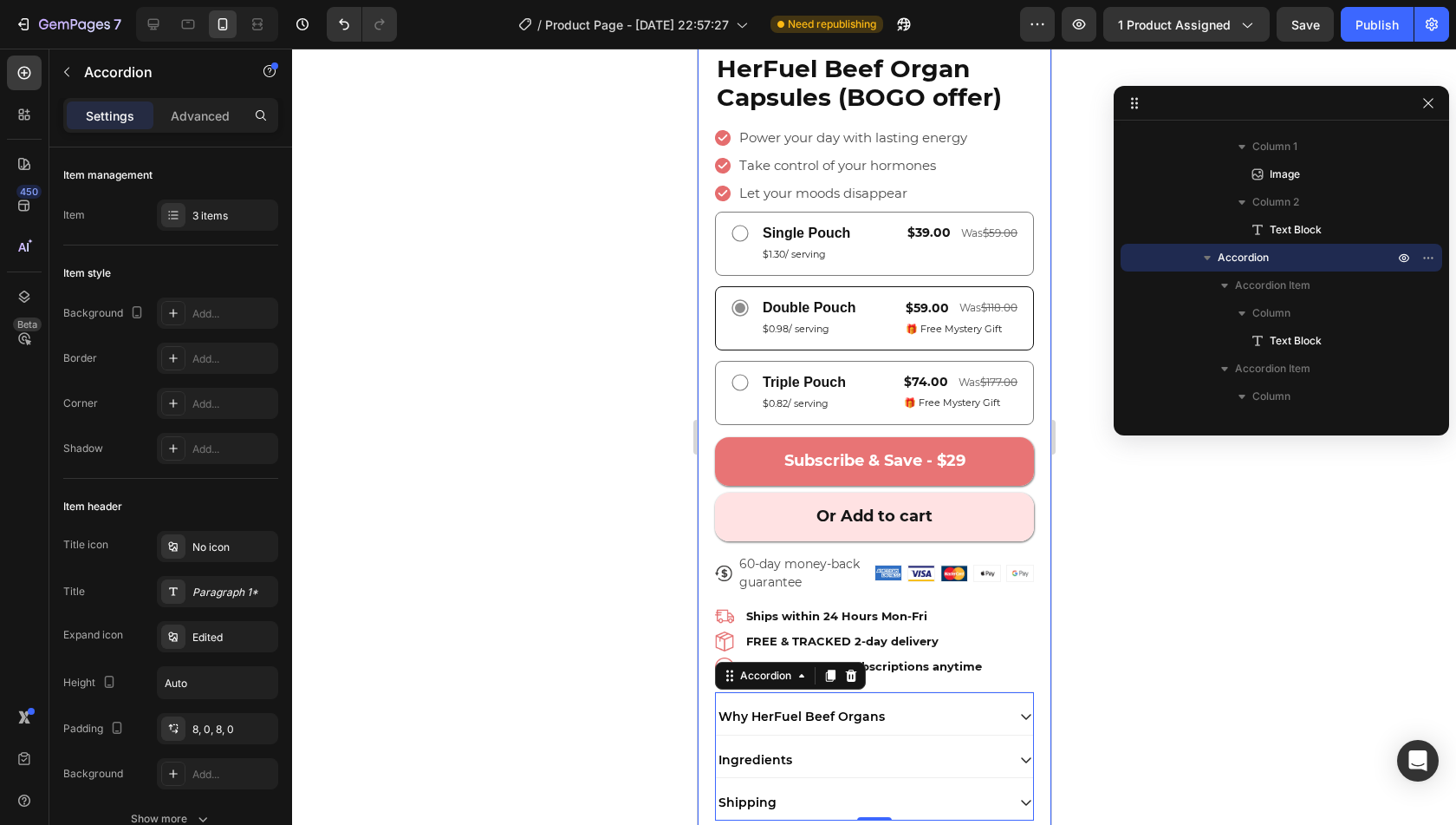
scroll to position [506, 0]
click at [1028, 479] on div "Product Images Image 4.8/5 based on 20k+ Real Customers Text Block Icon Rating …" at bounding box center [874, 213] width 354 height 1271
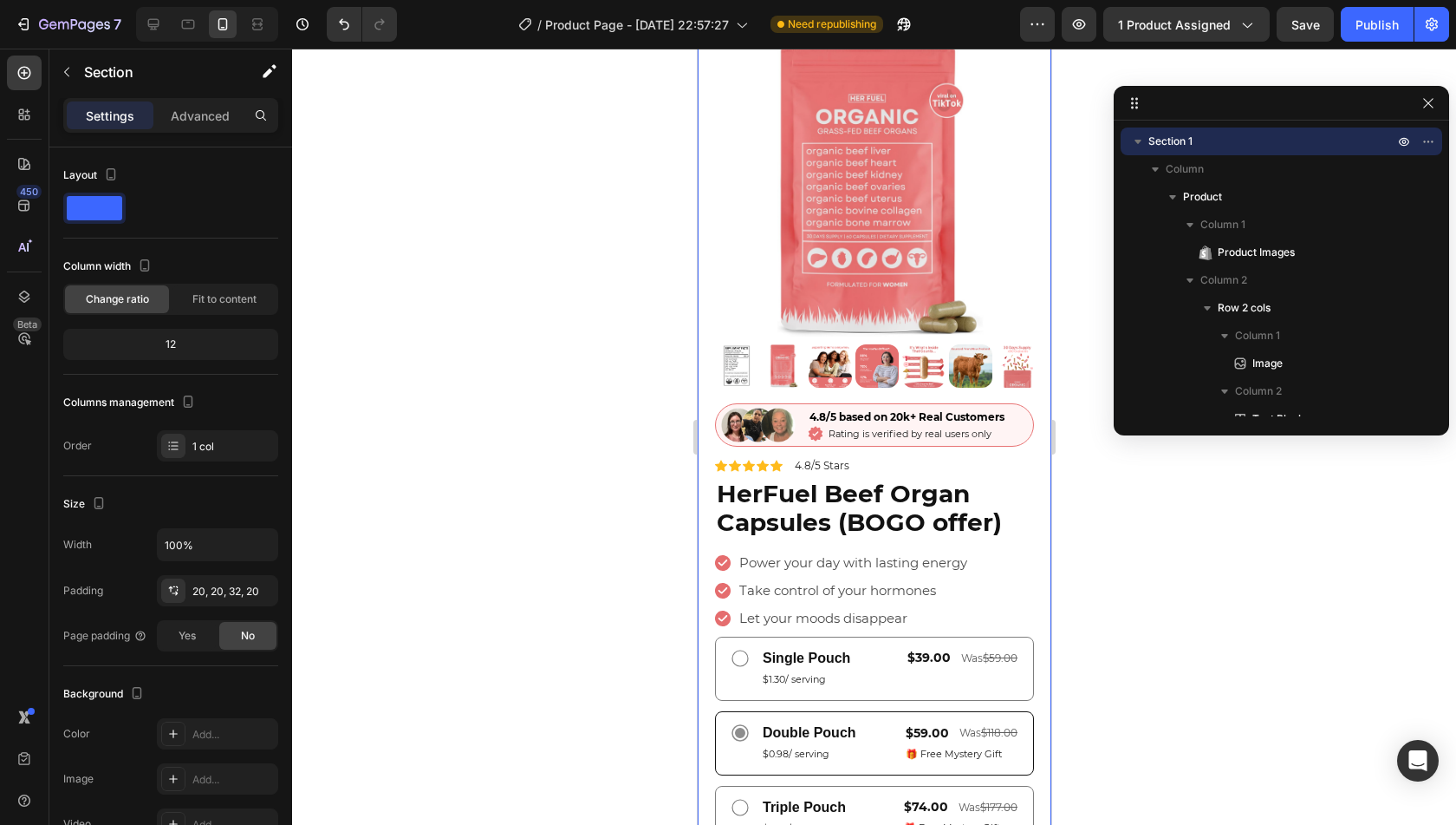
scroll to position [33, 0]
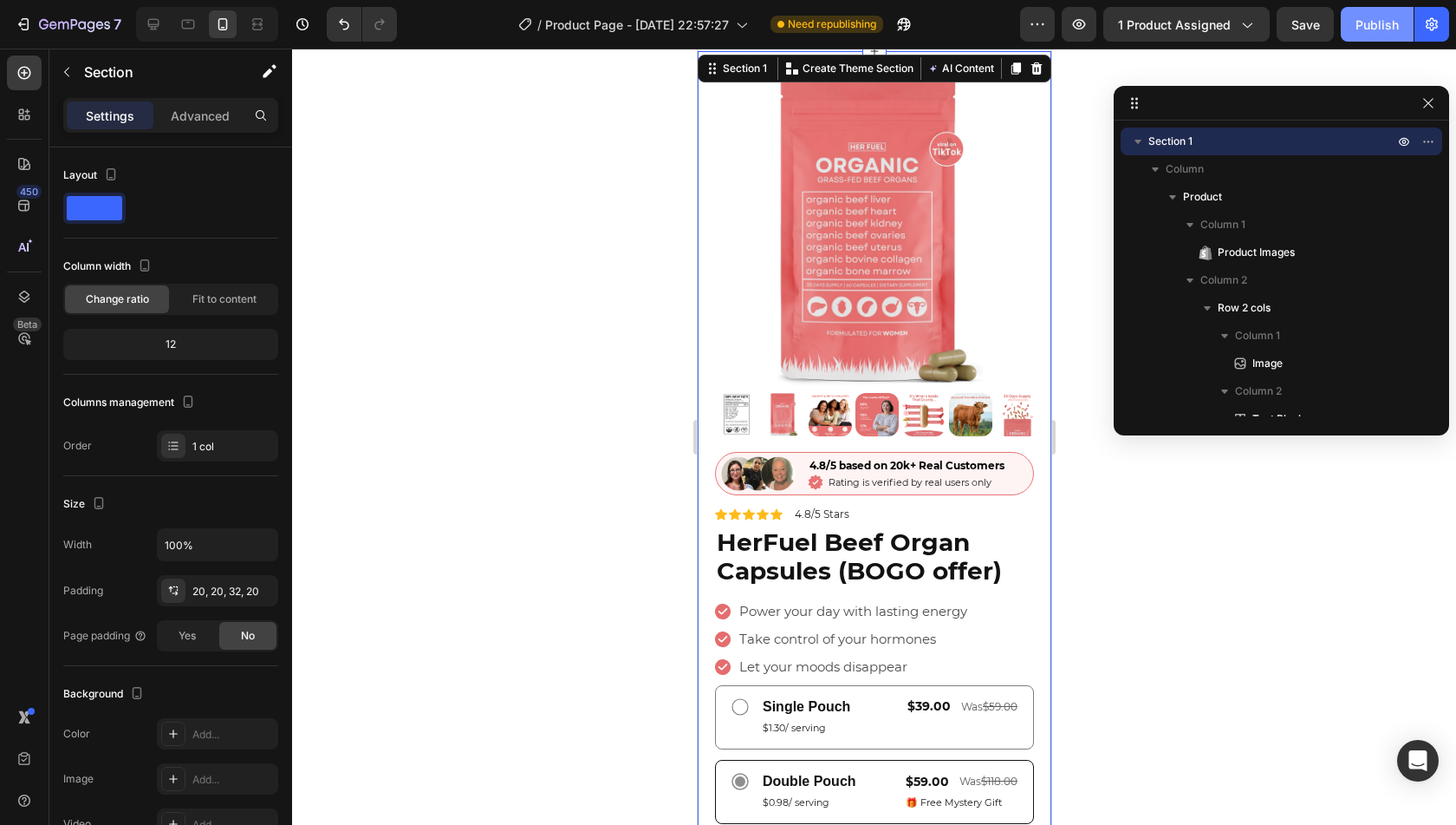
click at [1370, 24] on div "Publish" at bounding box center [1377, 25] width 44 height 18
